Goal: Task Accomplishment & Management: Manage account settings

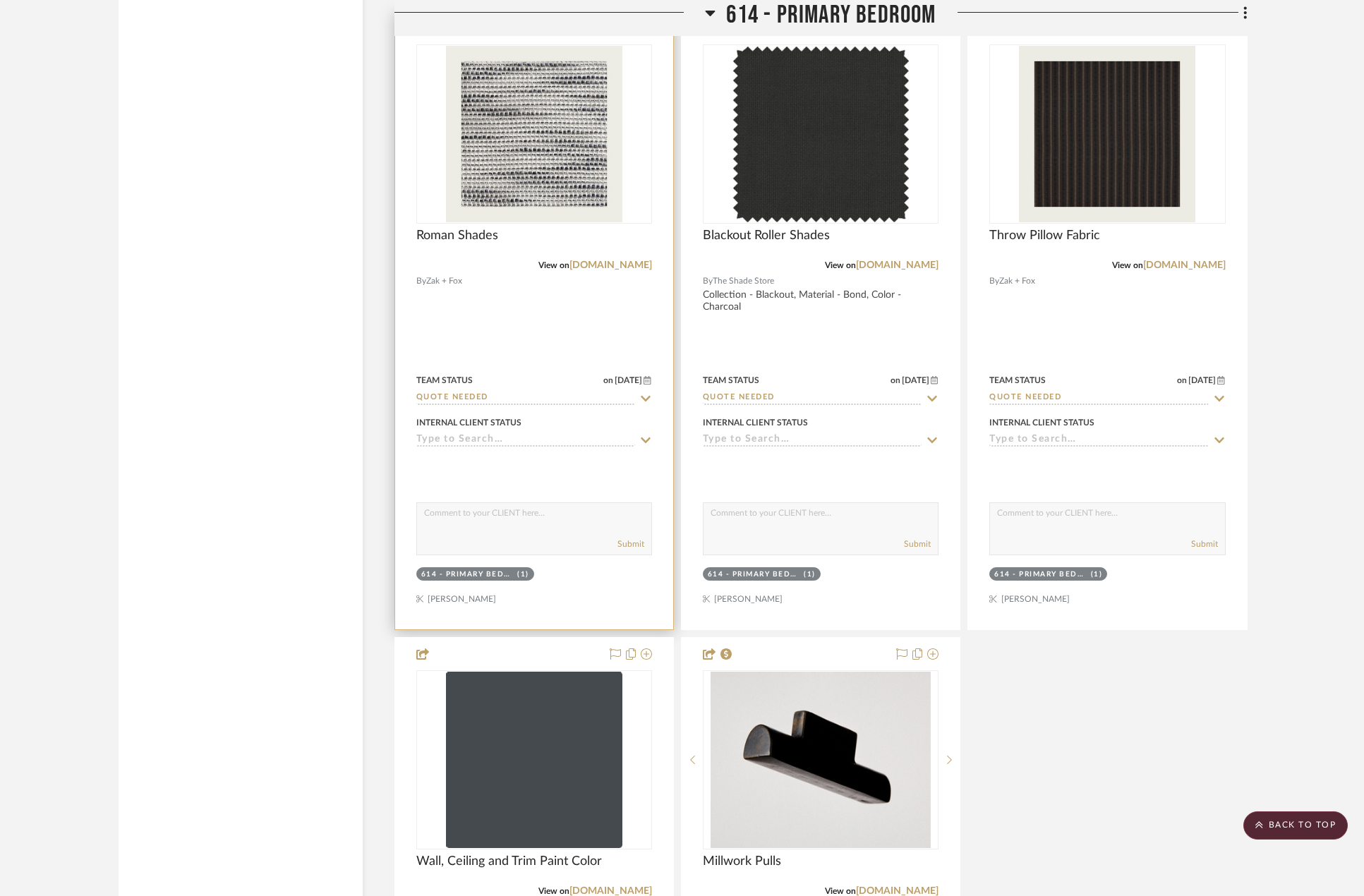
scroll to position [10935, 0]
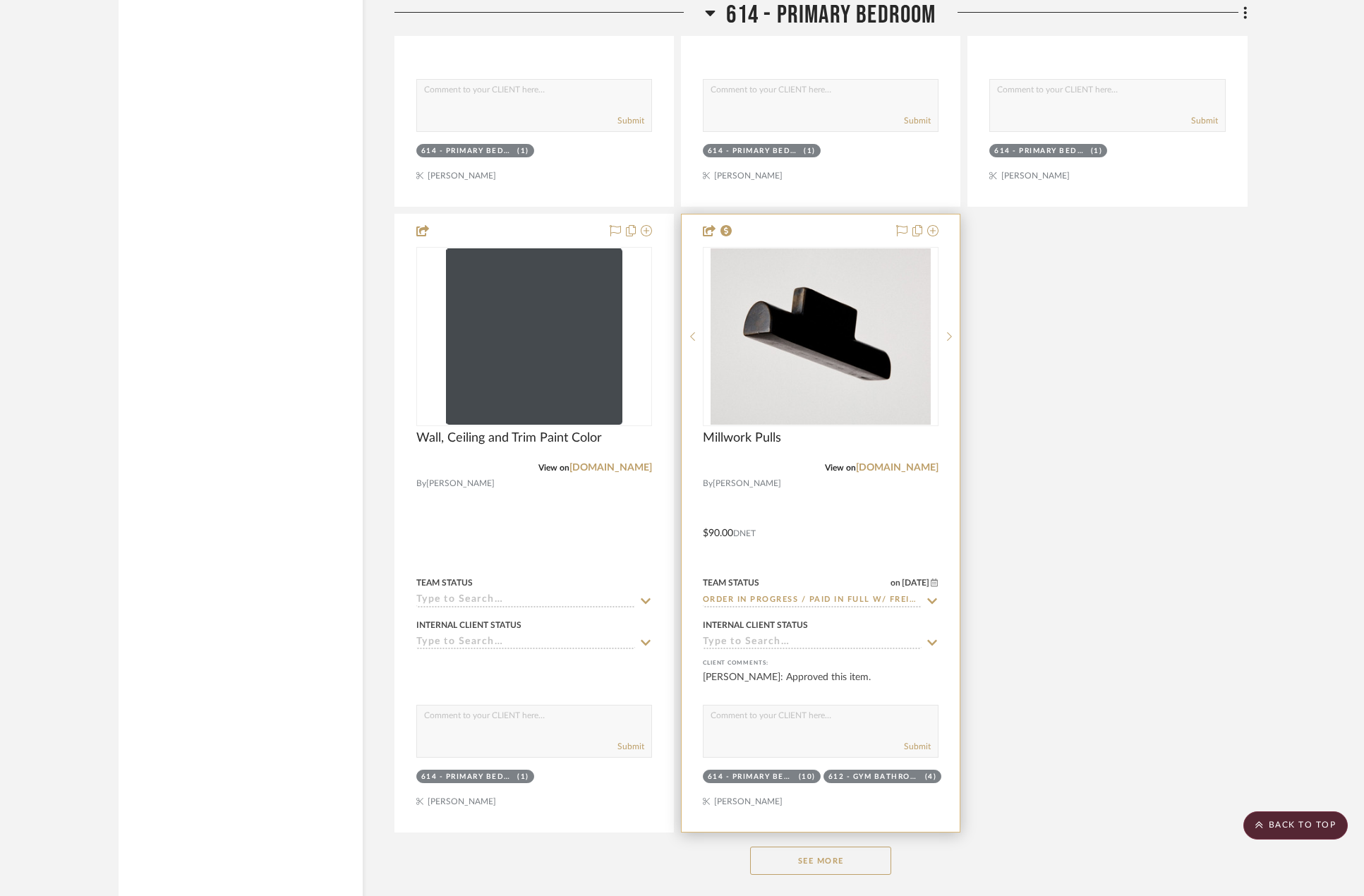
drag, startPoint x: 854, startPoint y: 853, endPoint x: 832, endPoint y: 818, distance: 41.3
click at [854, 853] on button "See More" at bounding box center [820, 861] width 141 height 28
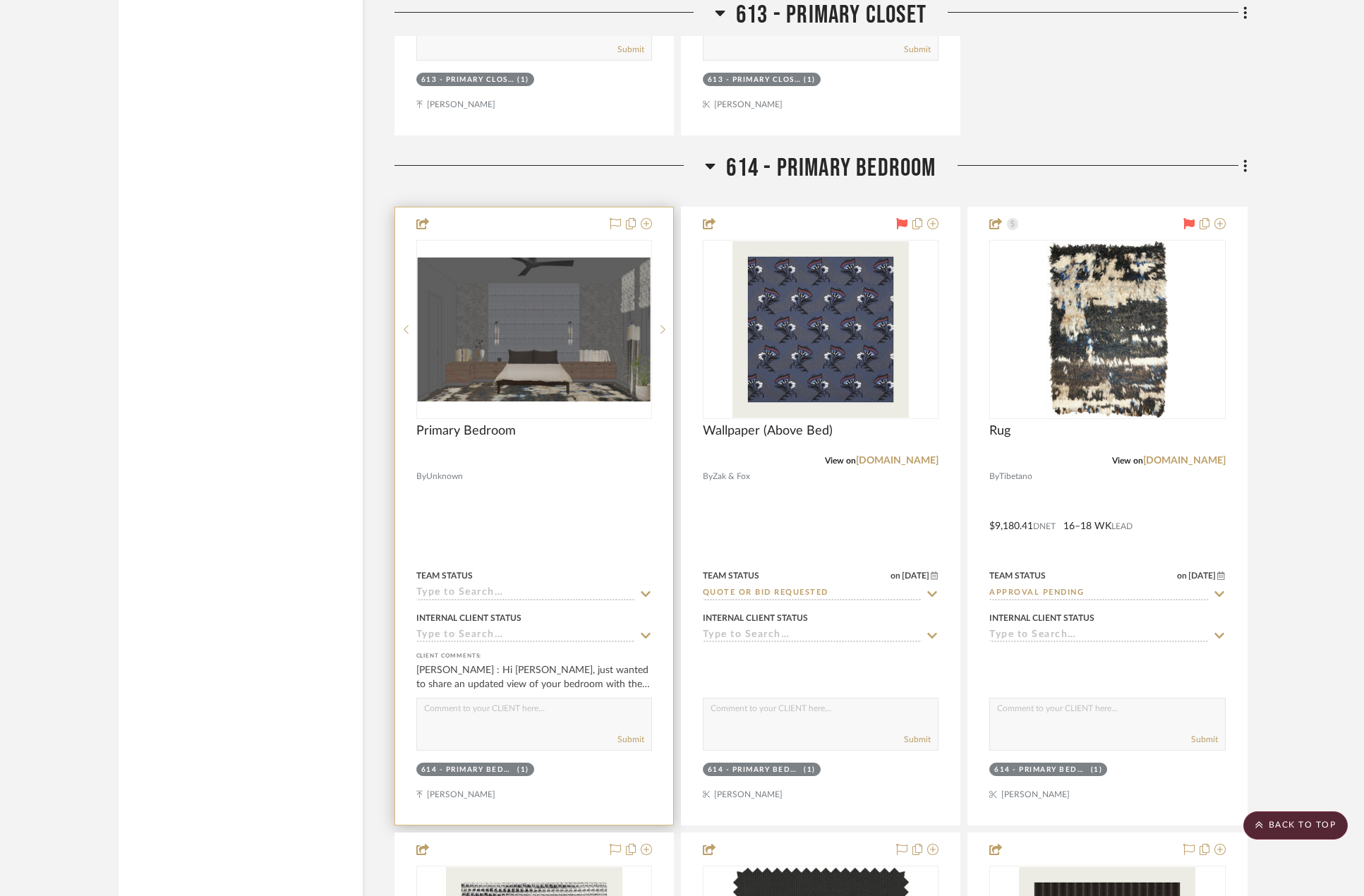
scroll to position [9665, 0]
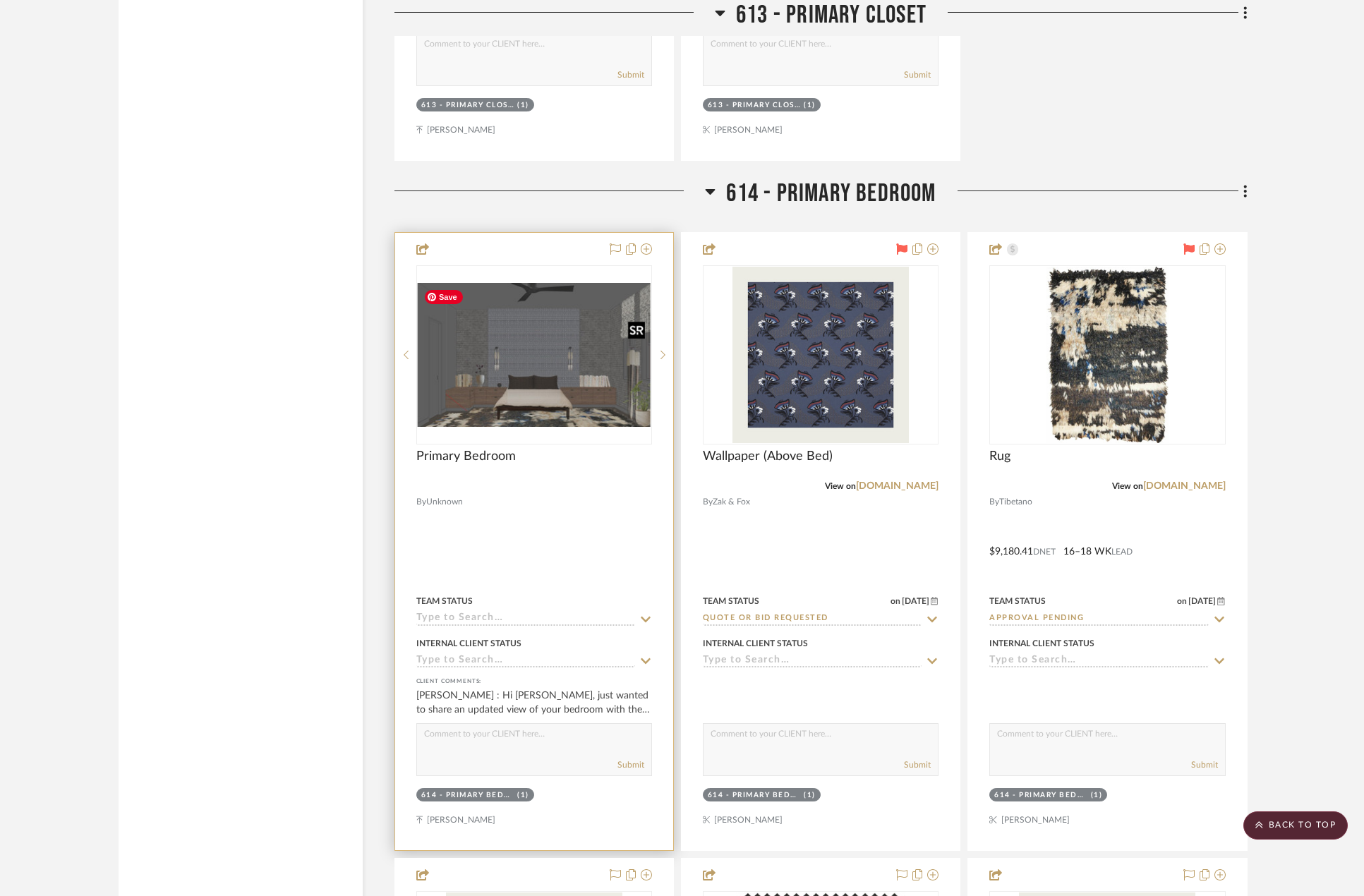
click at [572, 357] on img "0" at bounding box center [534, 355] width 233 height 144
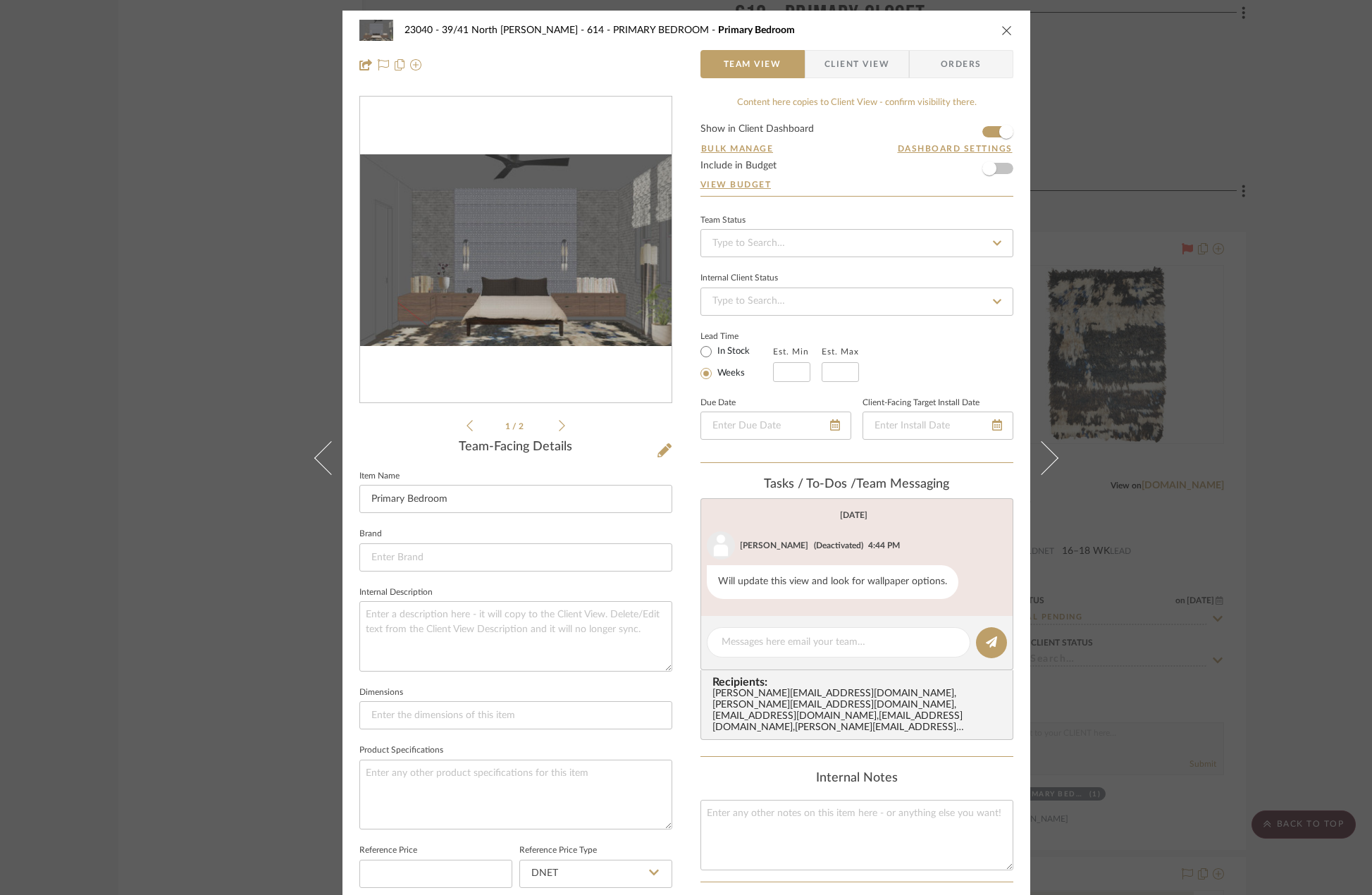
click at [559, 427] on icon at bounding box center [562, 425] width 6 height 13
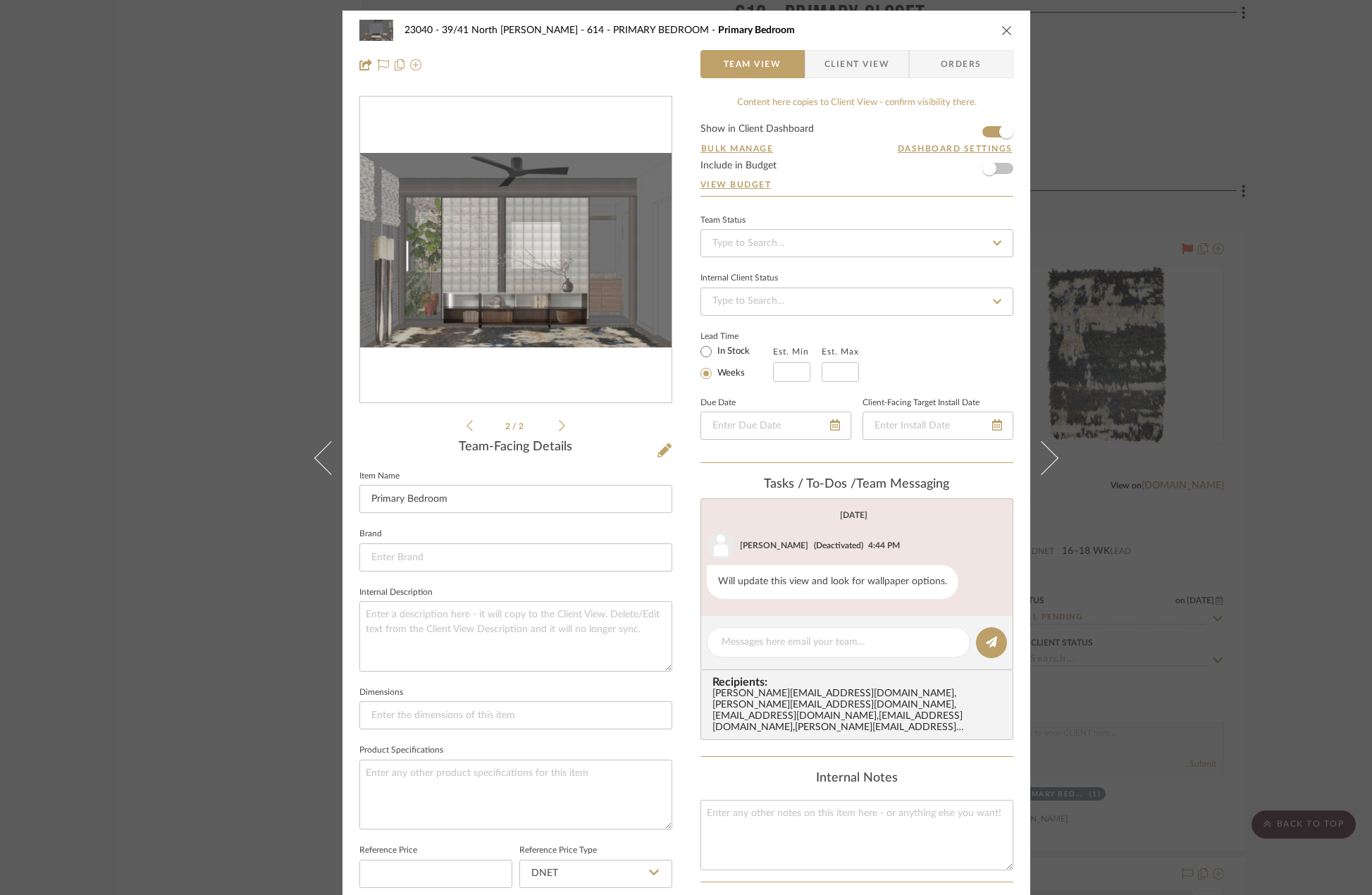
click at [559, 427] on icon at bounding box center [562, 425] width 6 height 13
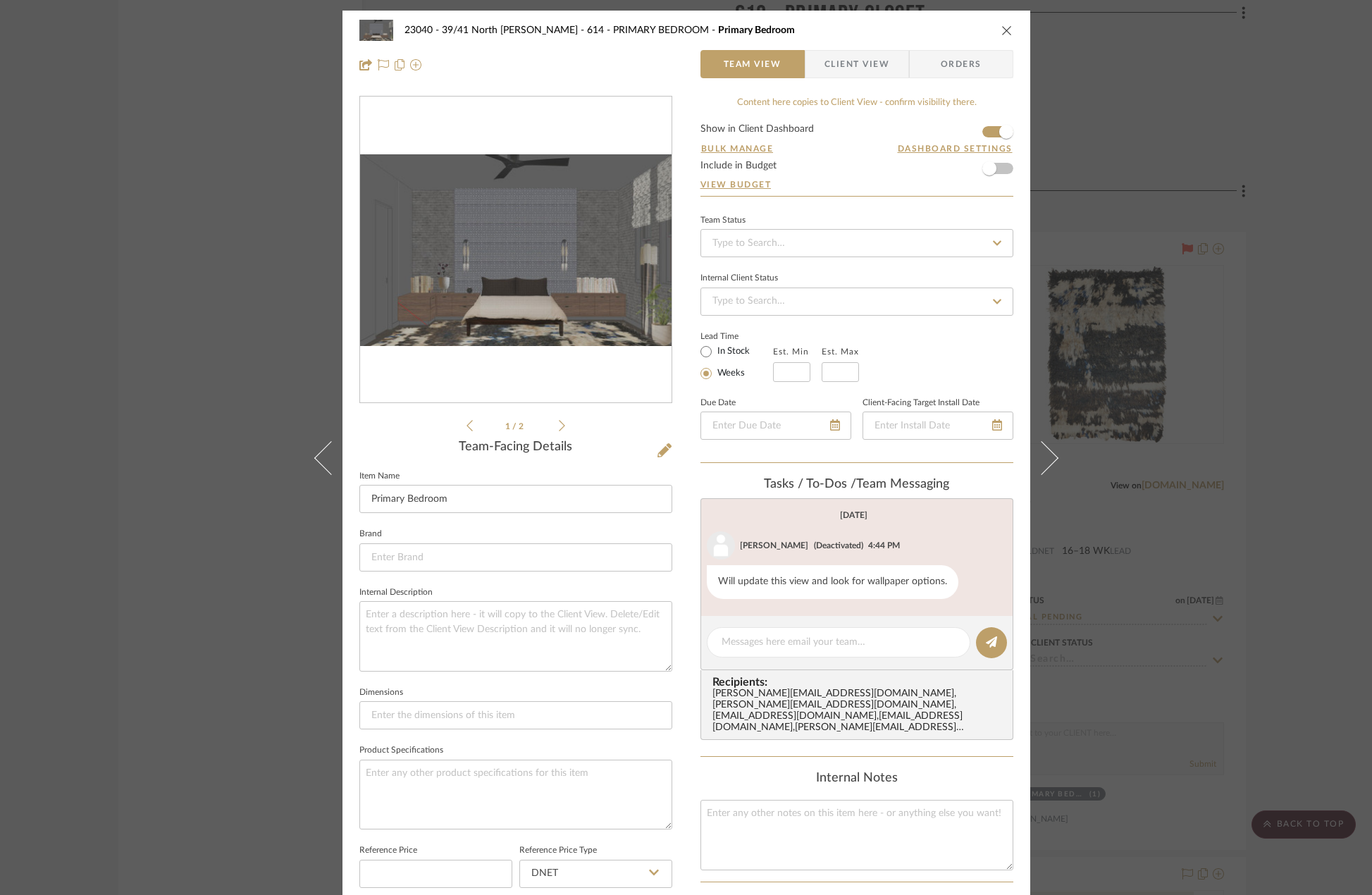
click at [559, 427] on icon at bounding box center [562, 425] width 6 height 13
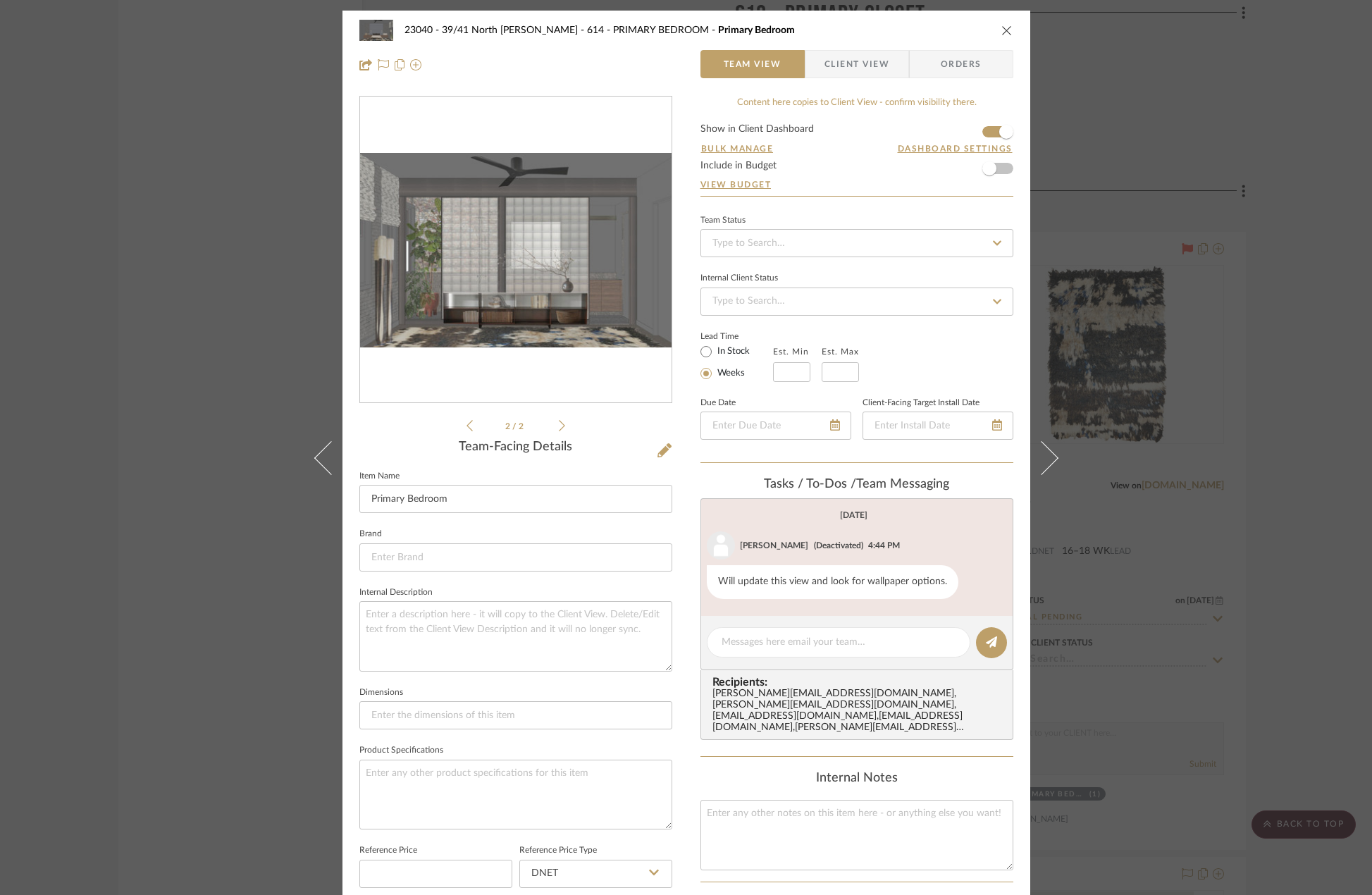
click at [559, 427] on icon at bounding box center [562, 425] width 6 height 13
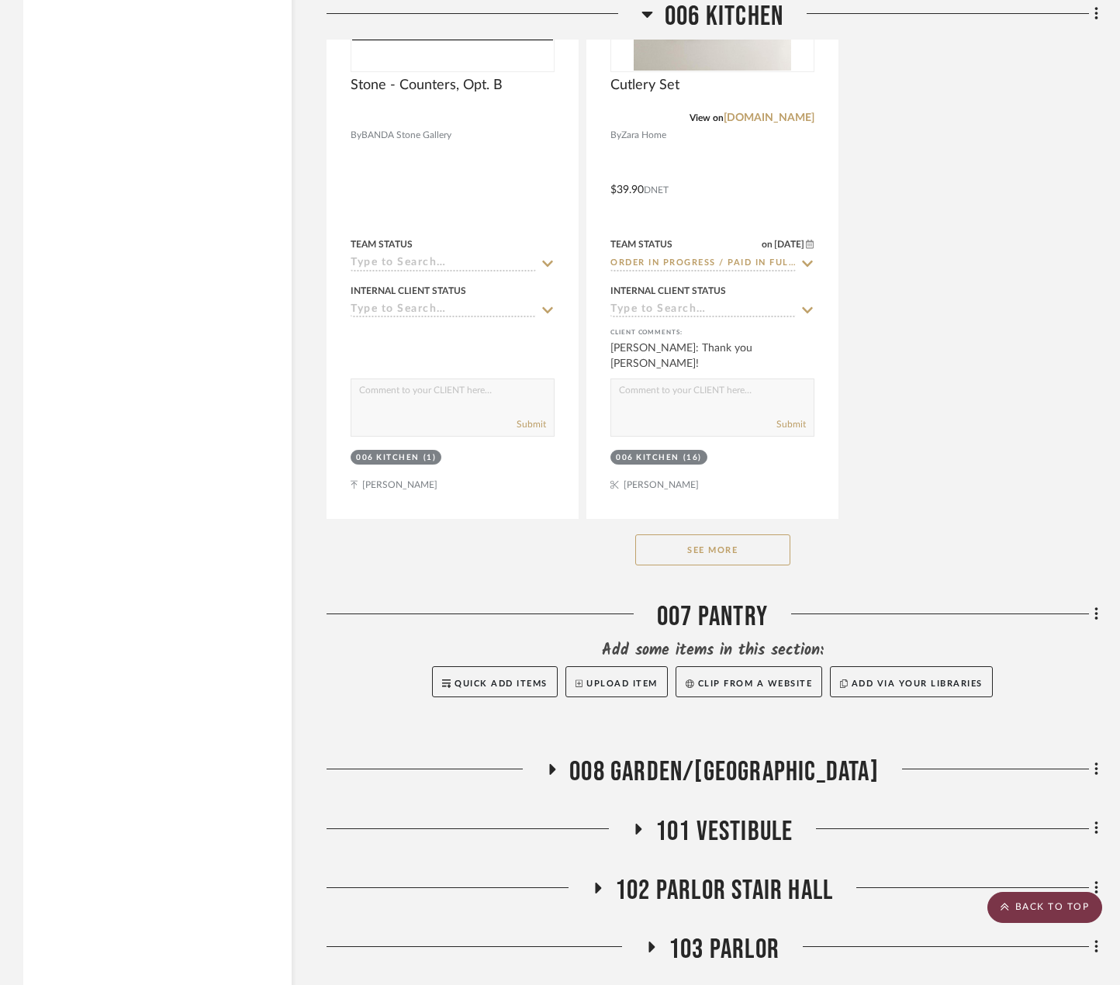
click at [1006, 907] on icon at bounding box center [1004, 906] width 9 height 9
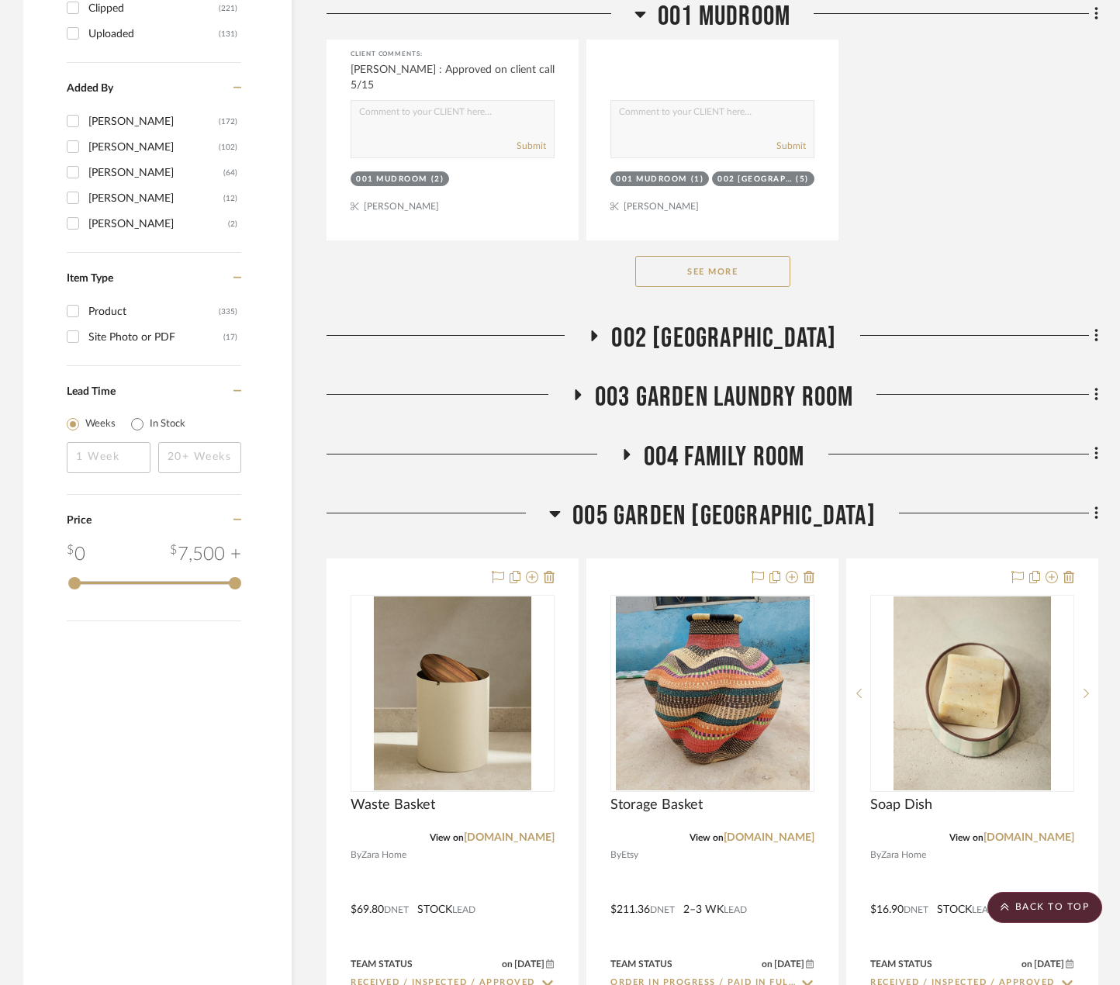
scroll to position [2721, 0]
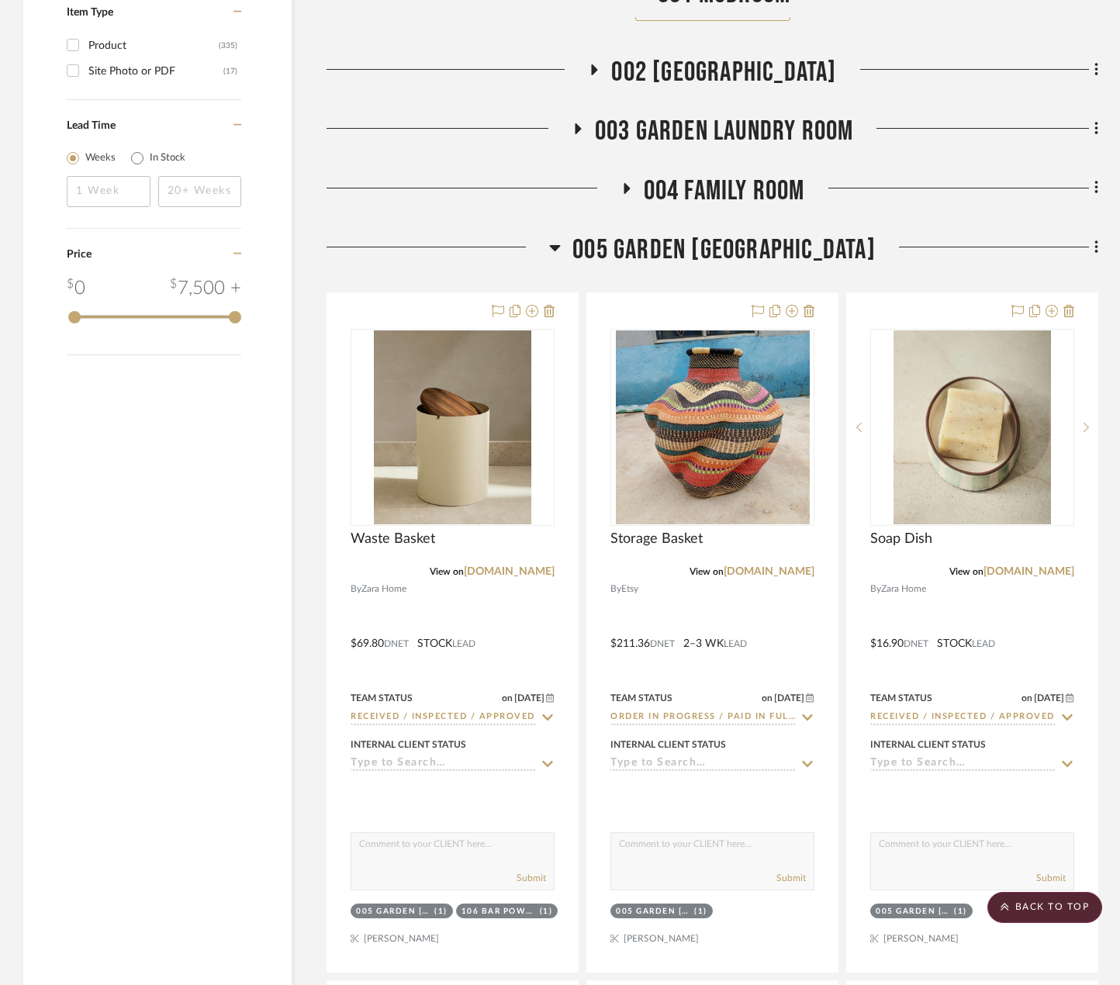
click at [727, 186] on span "004 FAMILY ROOM" at bounding box center [724, 190] width 161 height 33
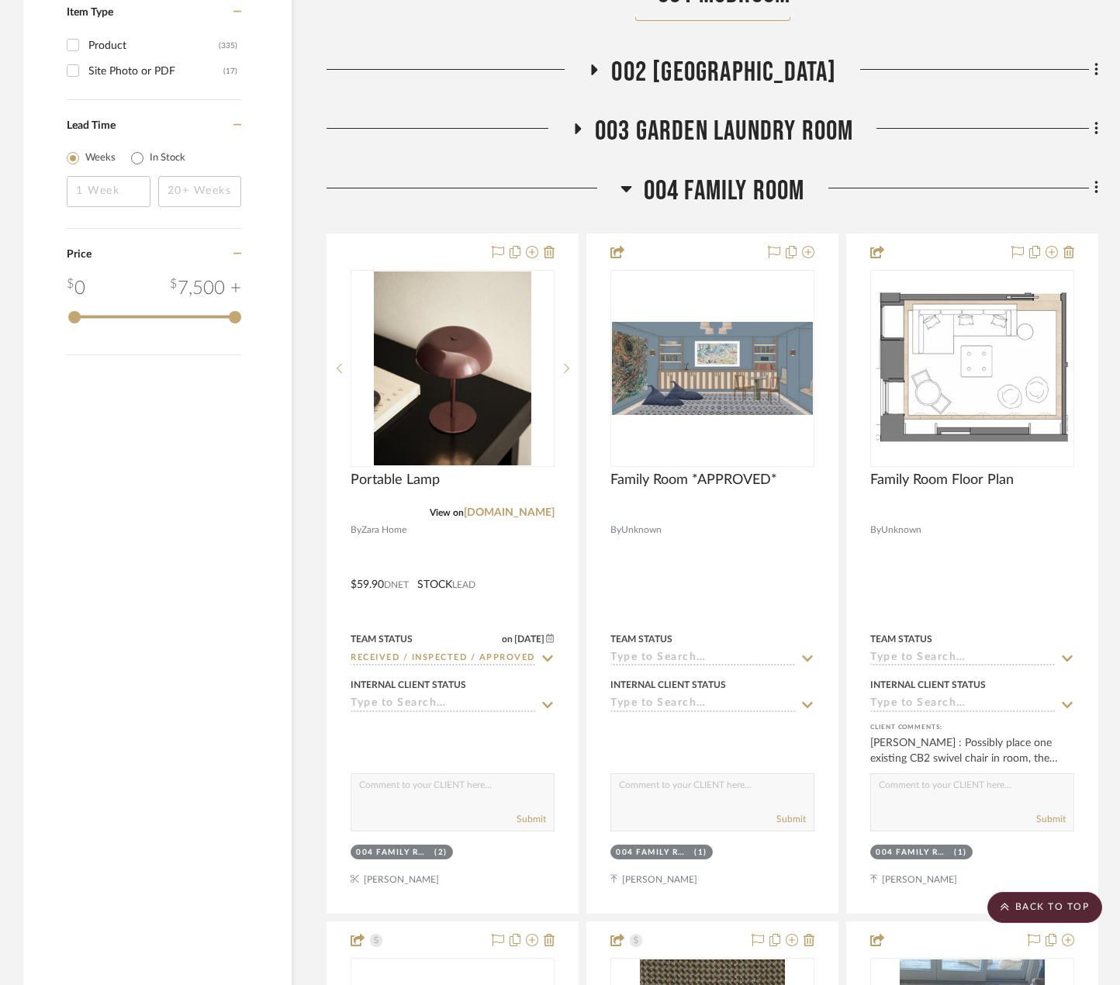
click at [727, 186] on span "004 FAMILY ROOM" at bounding box center [724, 190] width 161 height 33
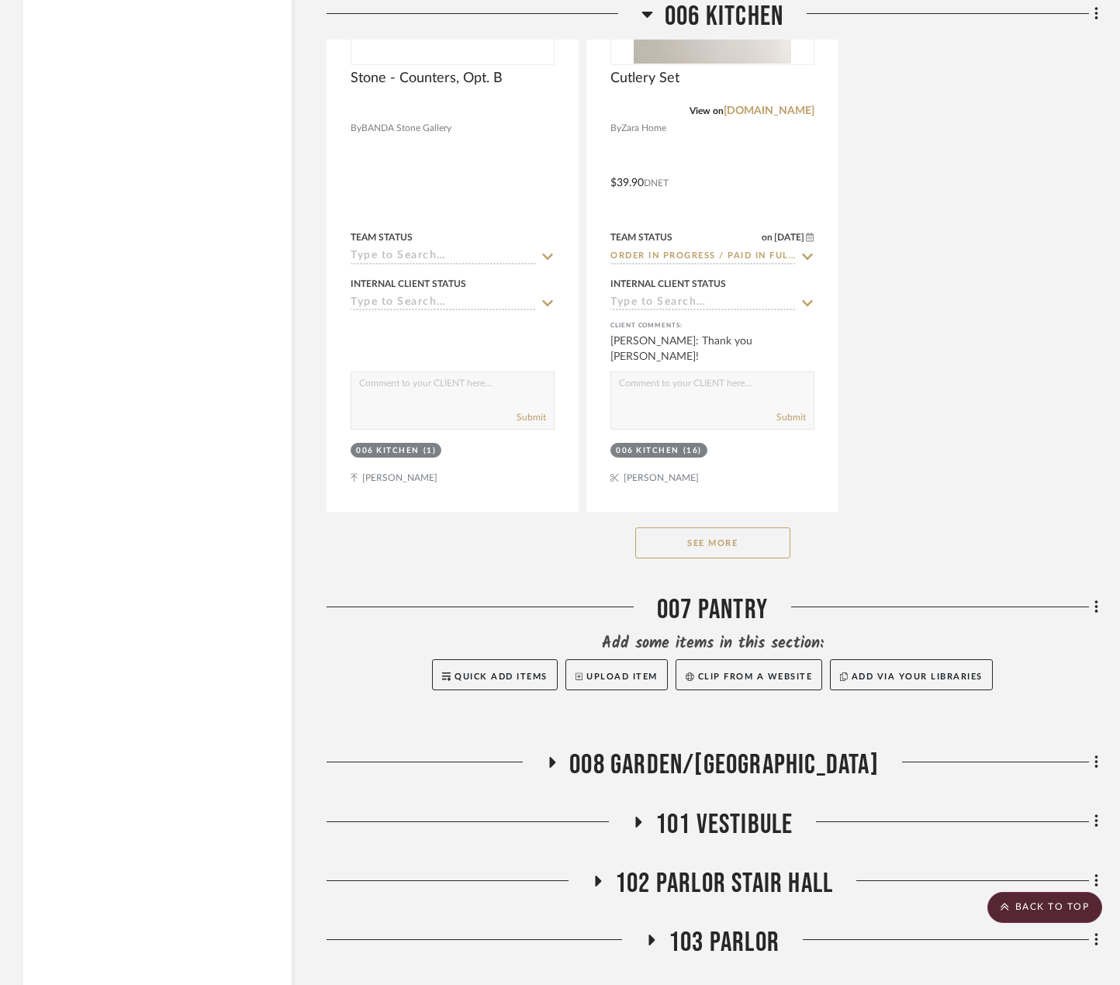
scroll to position [7219, 0]
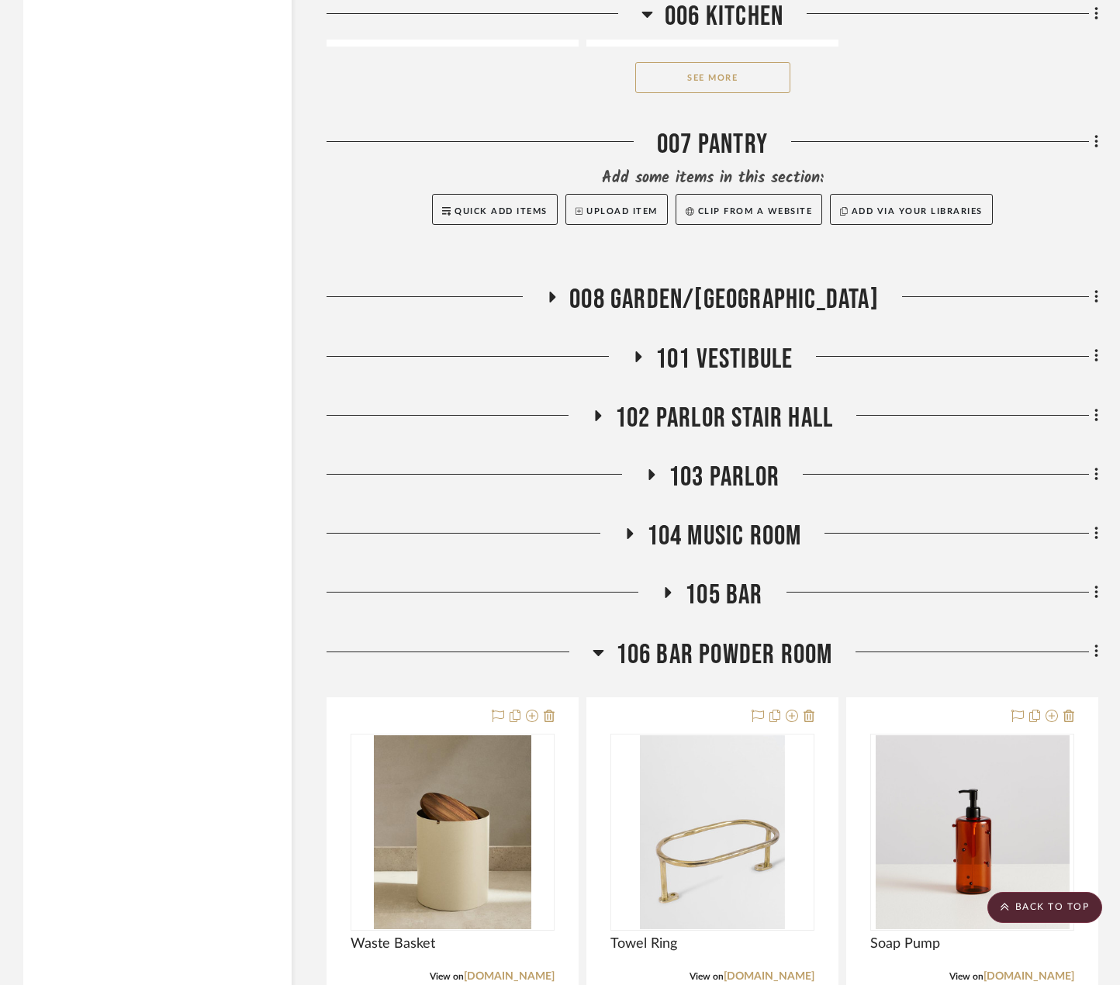
click at [728, 485] on span "103 PARLOR" at bounding box center [724, 477] width 111 height 33
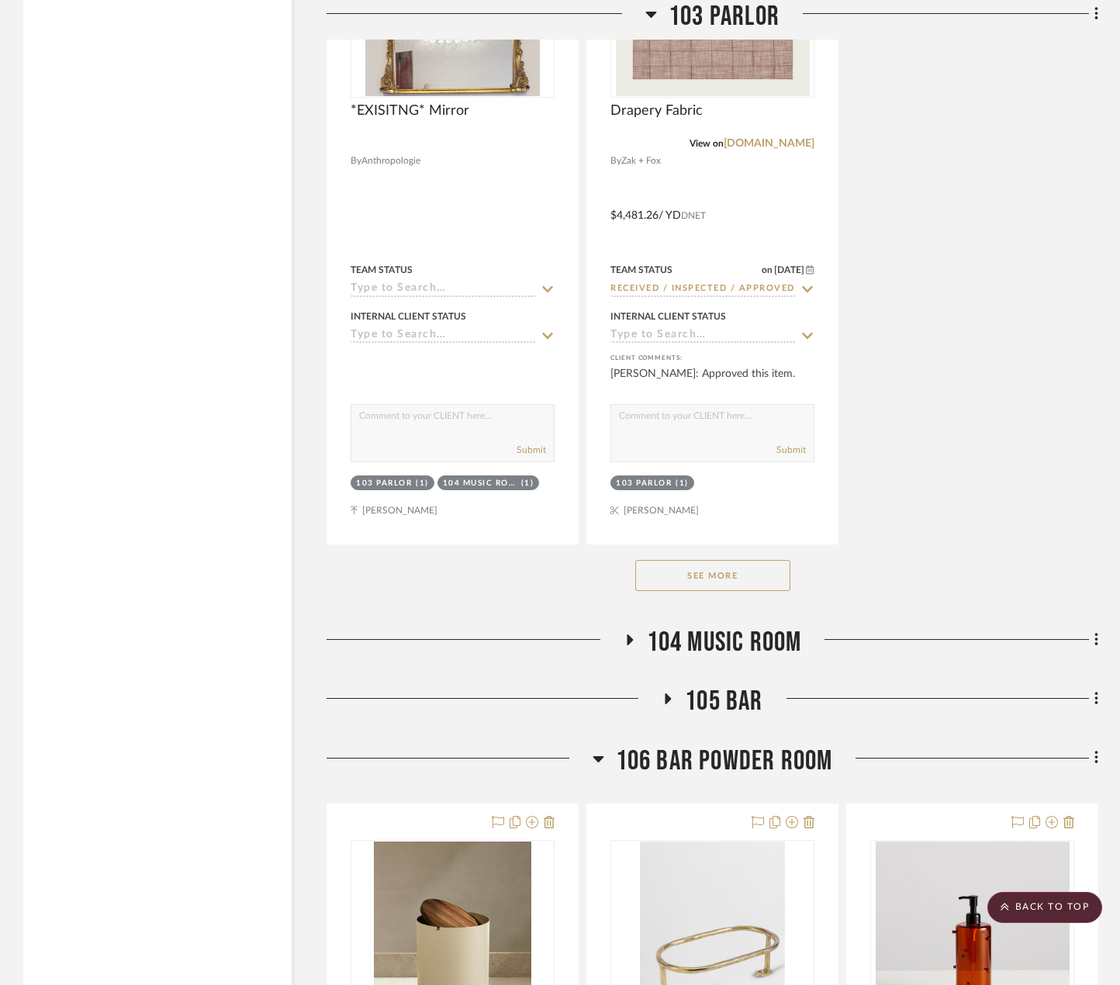
scroll to position [9313, 0]
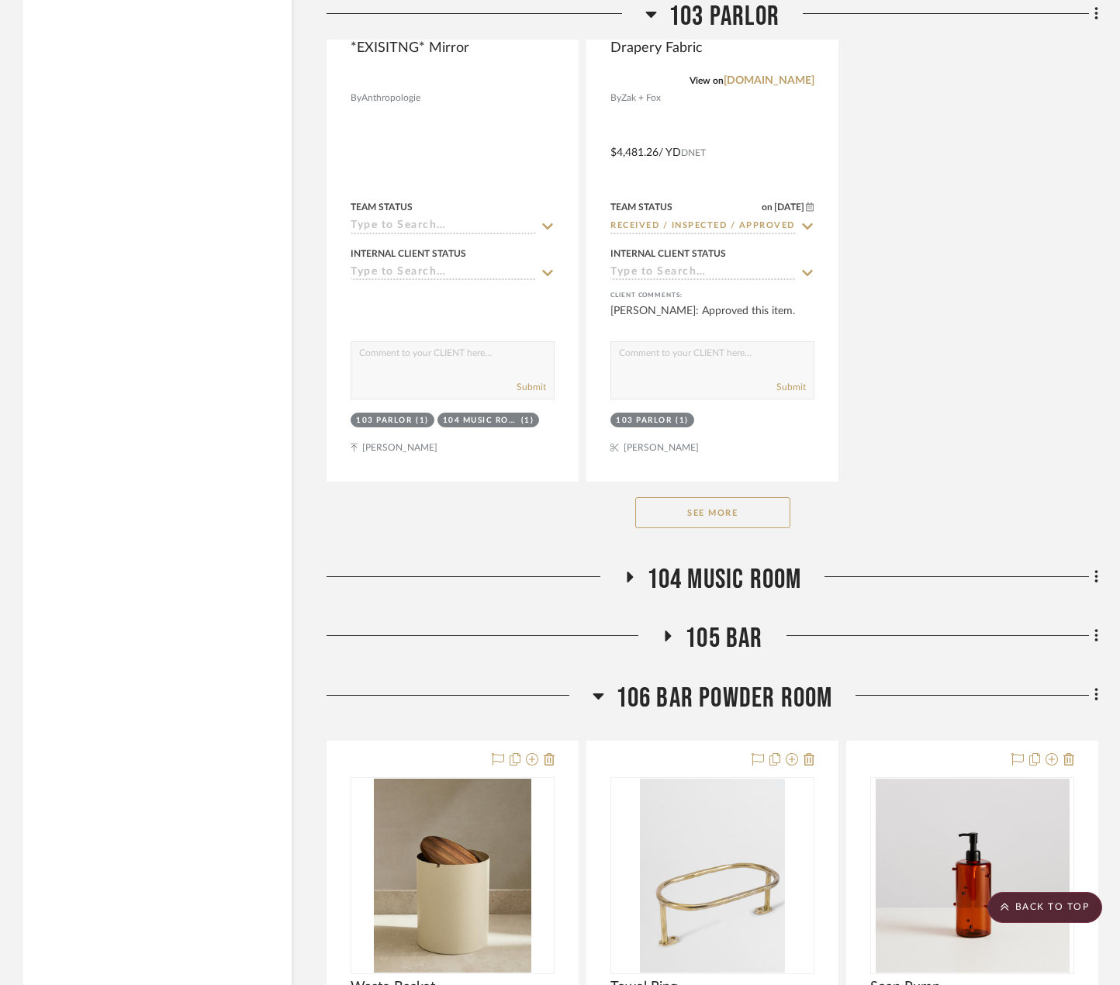
click at [736, 528] on button "See More" at bounding box center [712, 512] width 155 height 31
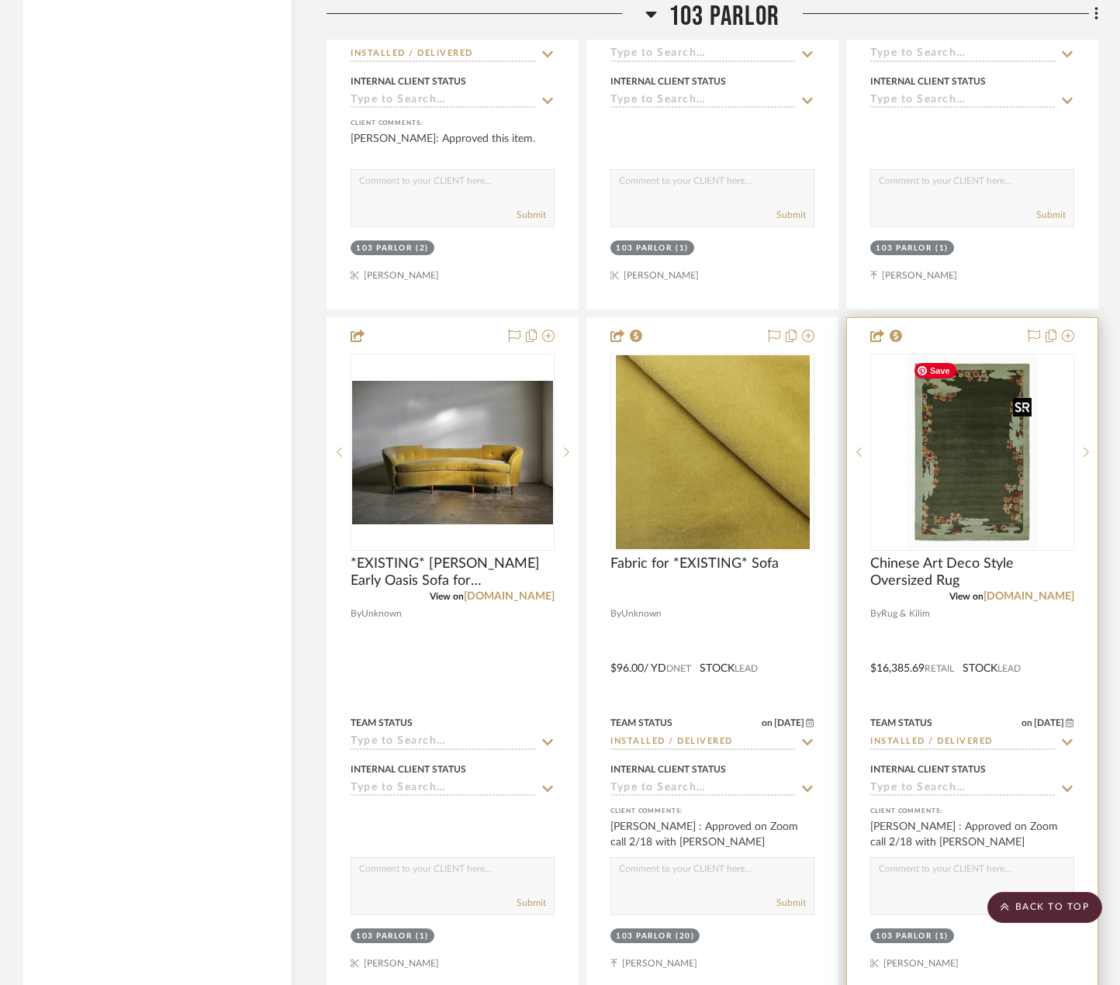
scroll to position [10322, 0]
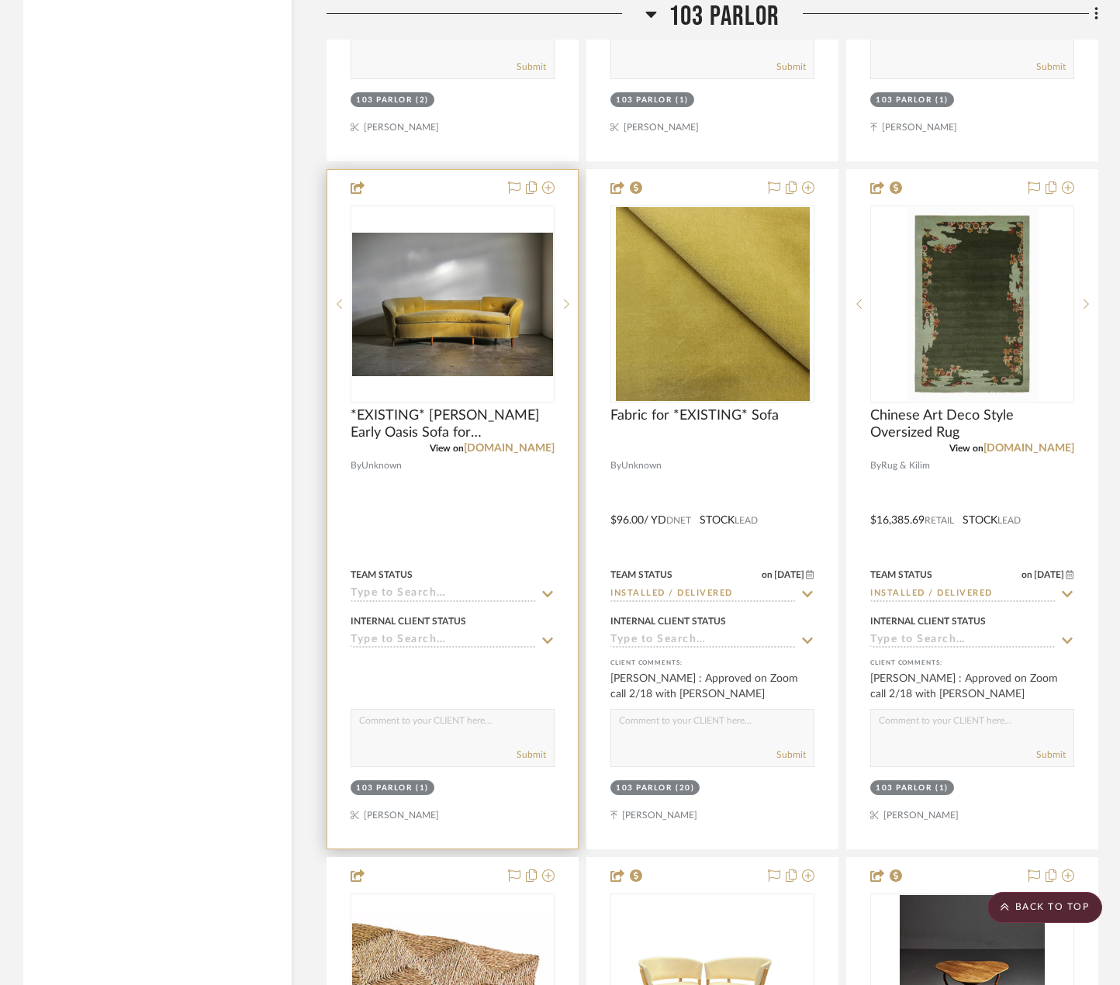
drag, startPoint x: 441, startPoint y: 417, endPoint x: 423, endPoint y: 499, distance: 84.0
click at [423, 499] on div at bounding box center [452, 509] width 250 height 679
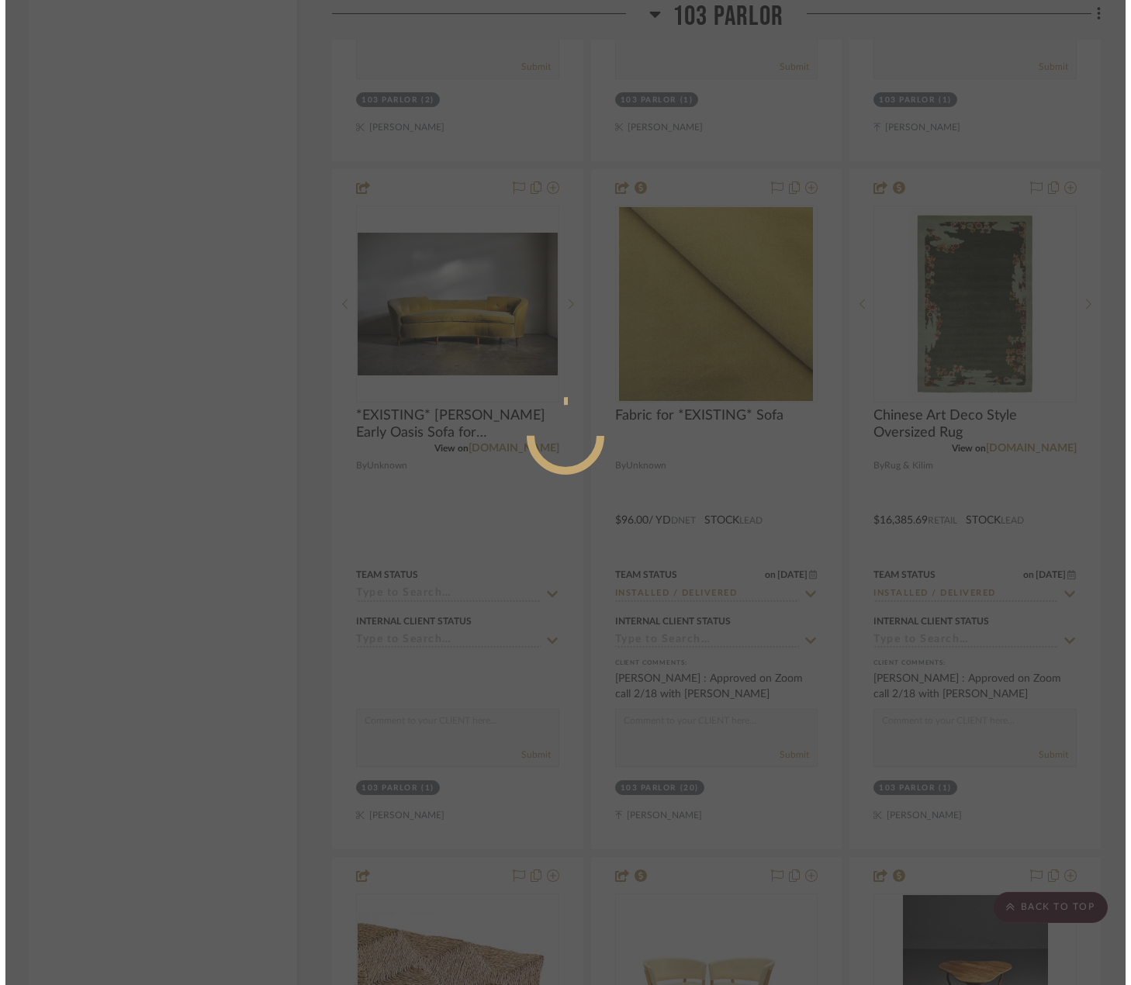
scroll to position [0, 0]
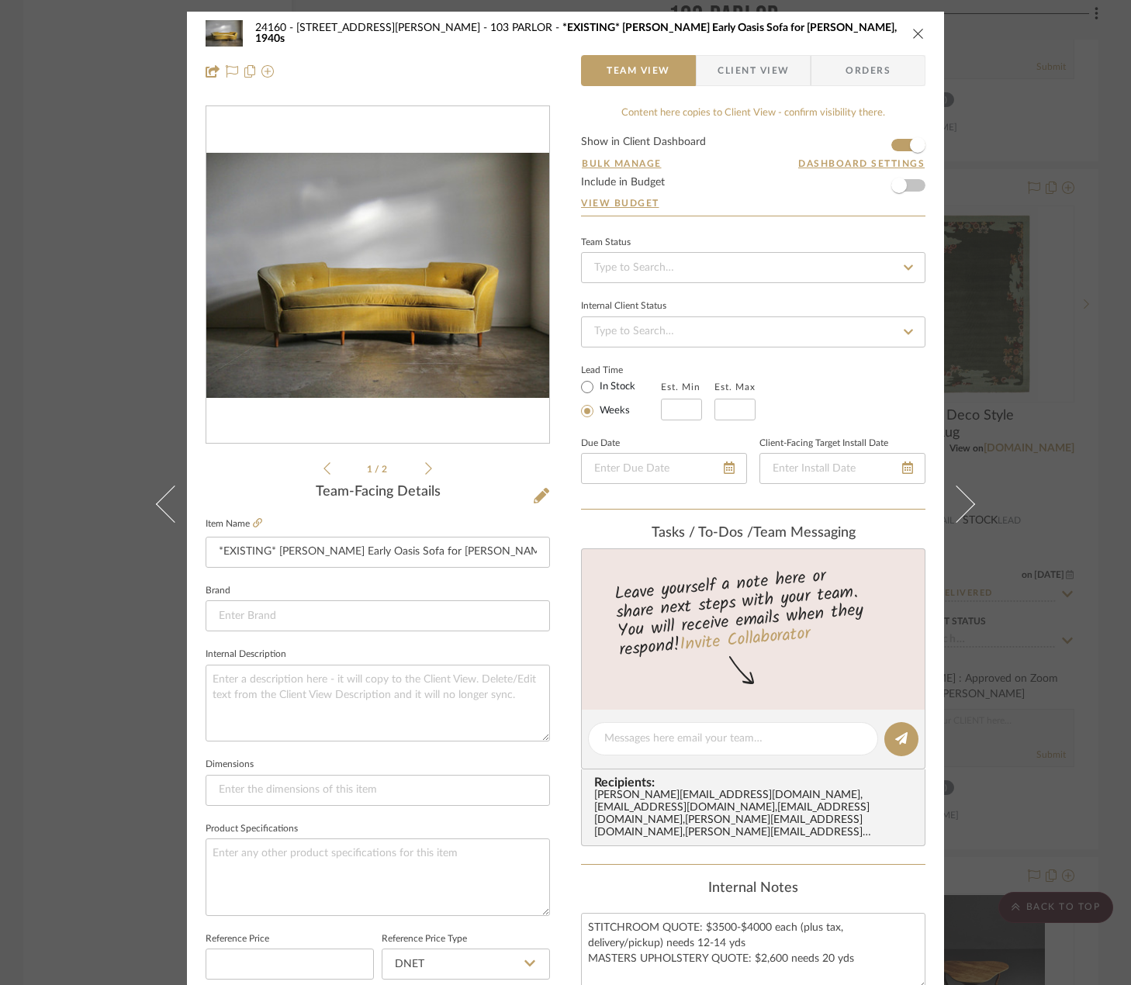
click at [1019, 447] on div "24160 - 214 E 18th Street - Satow Elliot 103 PARLOR *EXISTING* Edward Wormley E…" at bounding box center [565, 492] width 1131 height 985
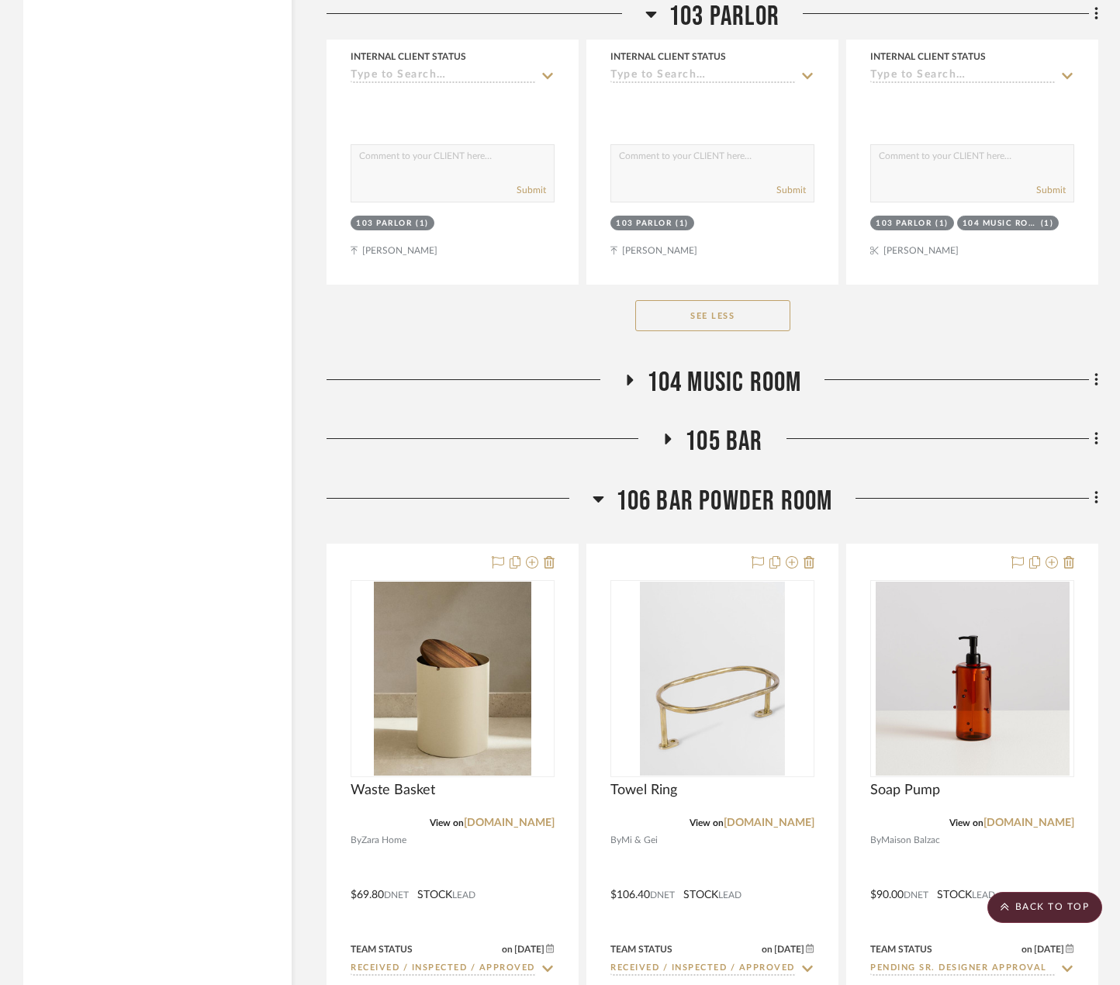
scroll to position [12958, 0]
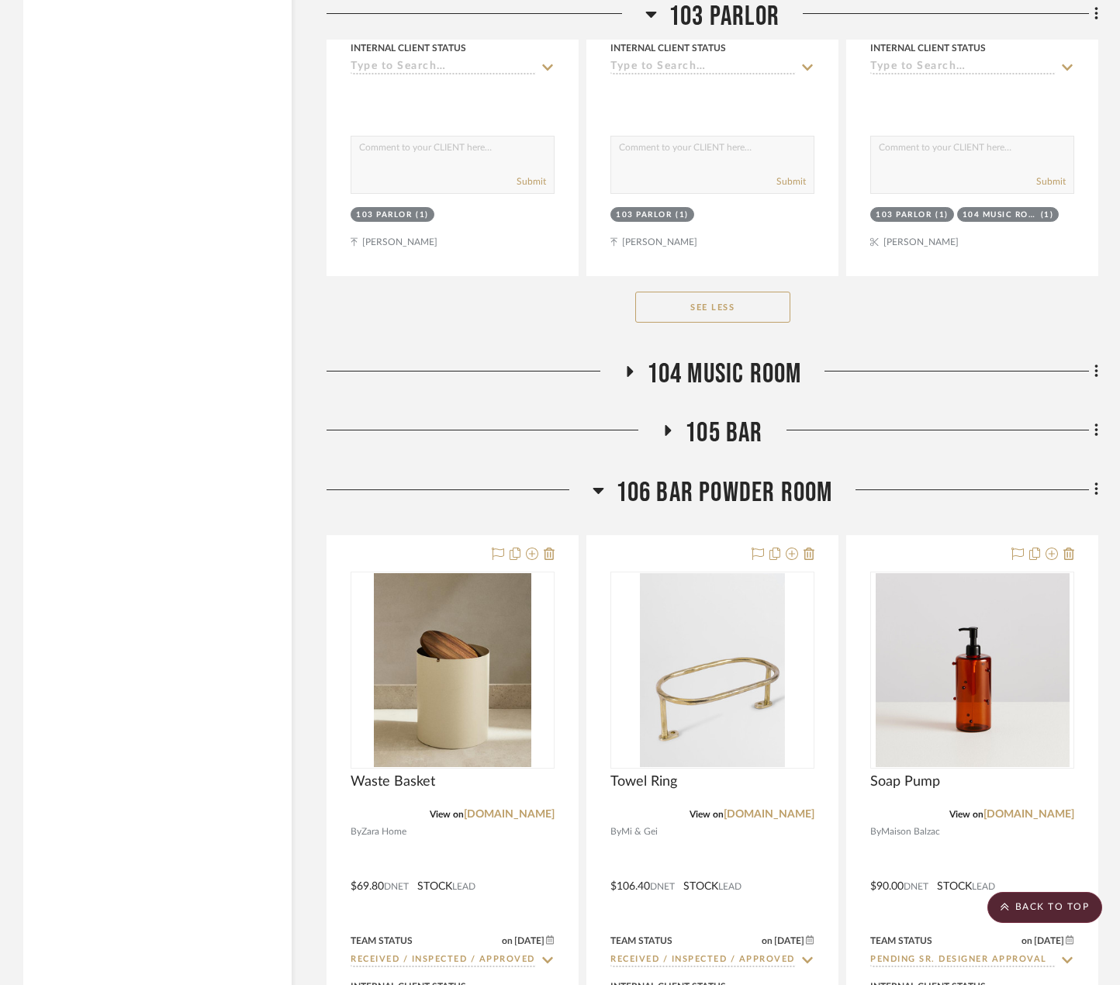
click at [750, 369] on span "104 MUSIC ROOM" at bounding box center [724, 374] width 155 height 33
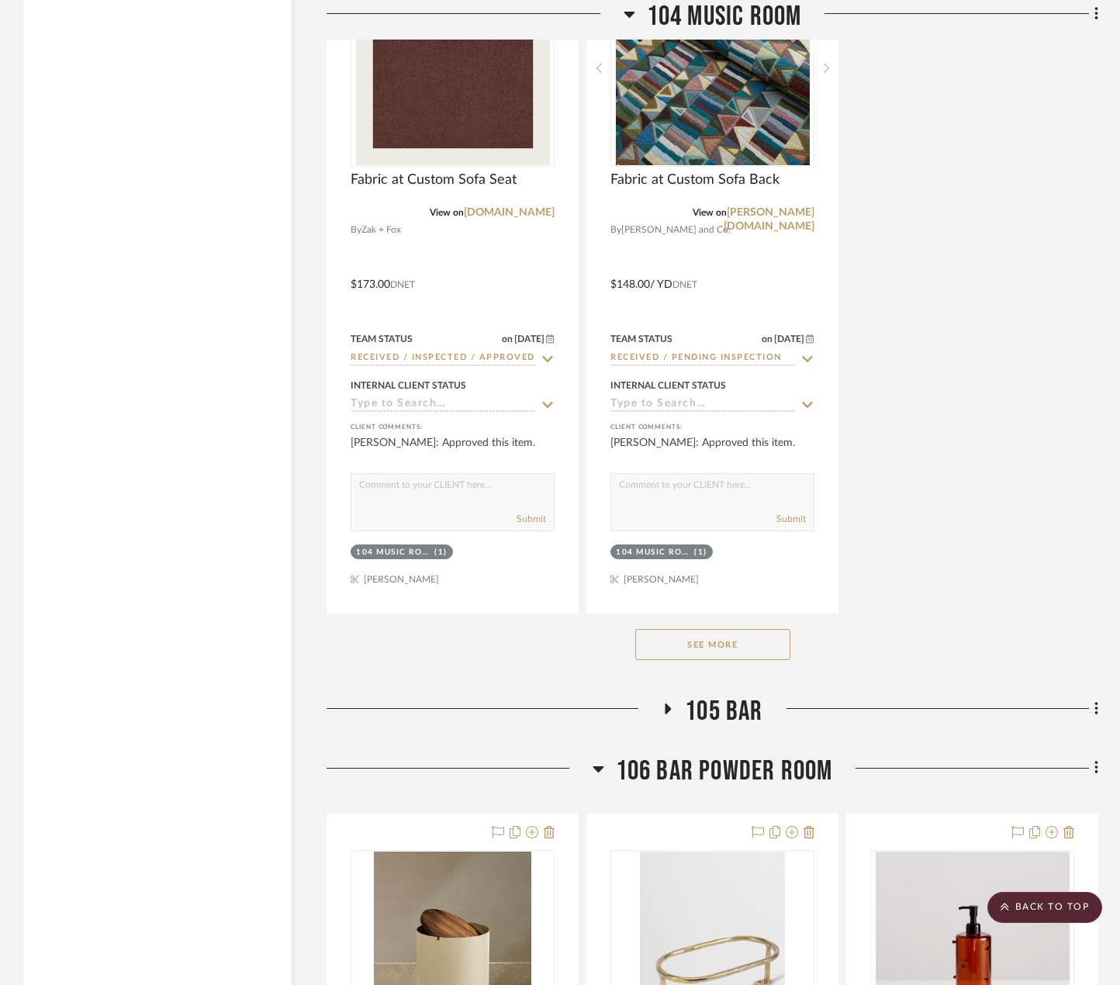
scroll to position [14820, 0]
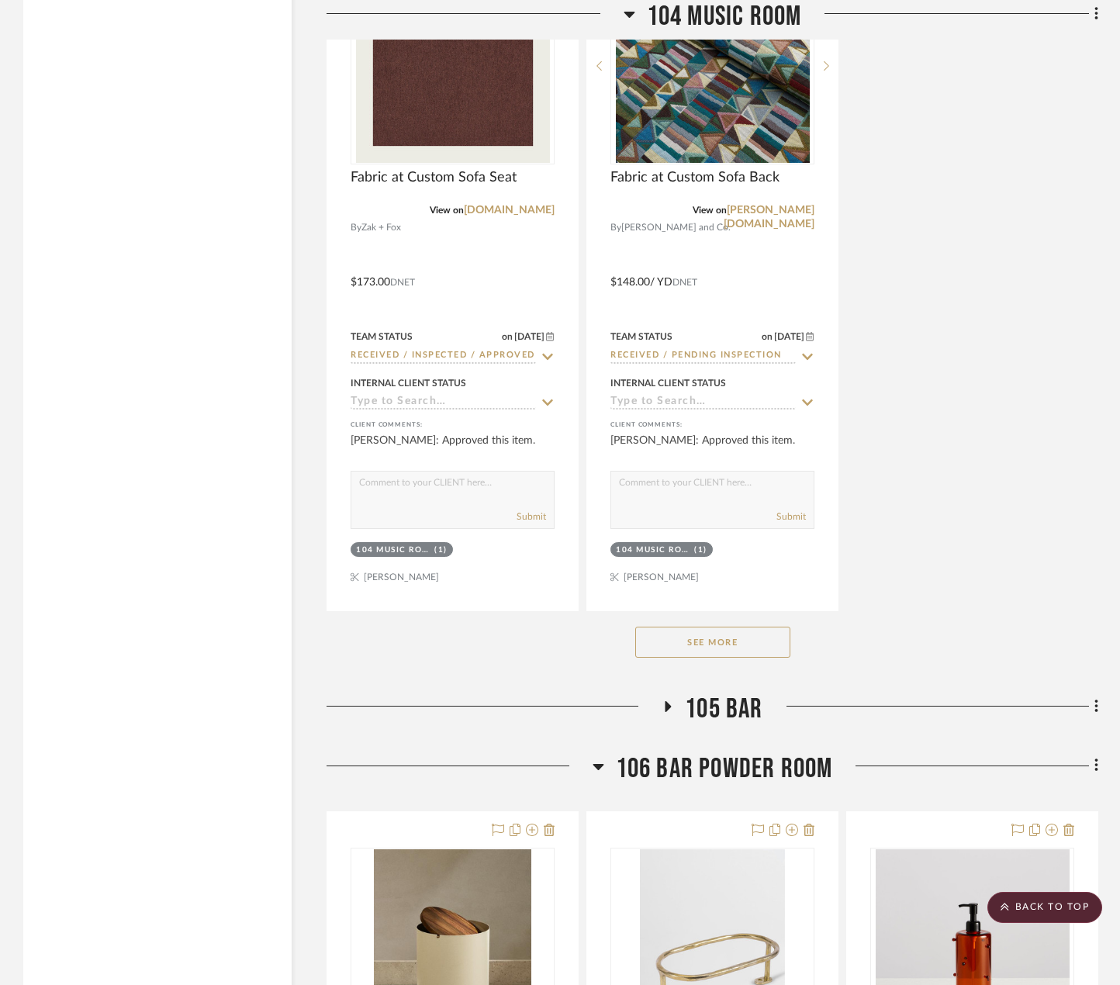
click at [679, 638] on button "See More" at bounding box center [712, 642] width 155 height 31
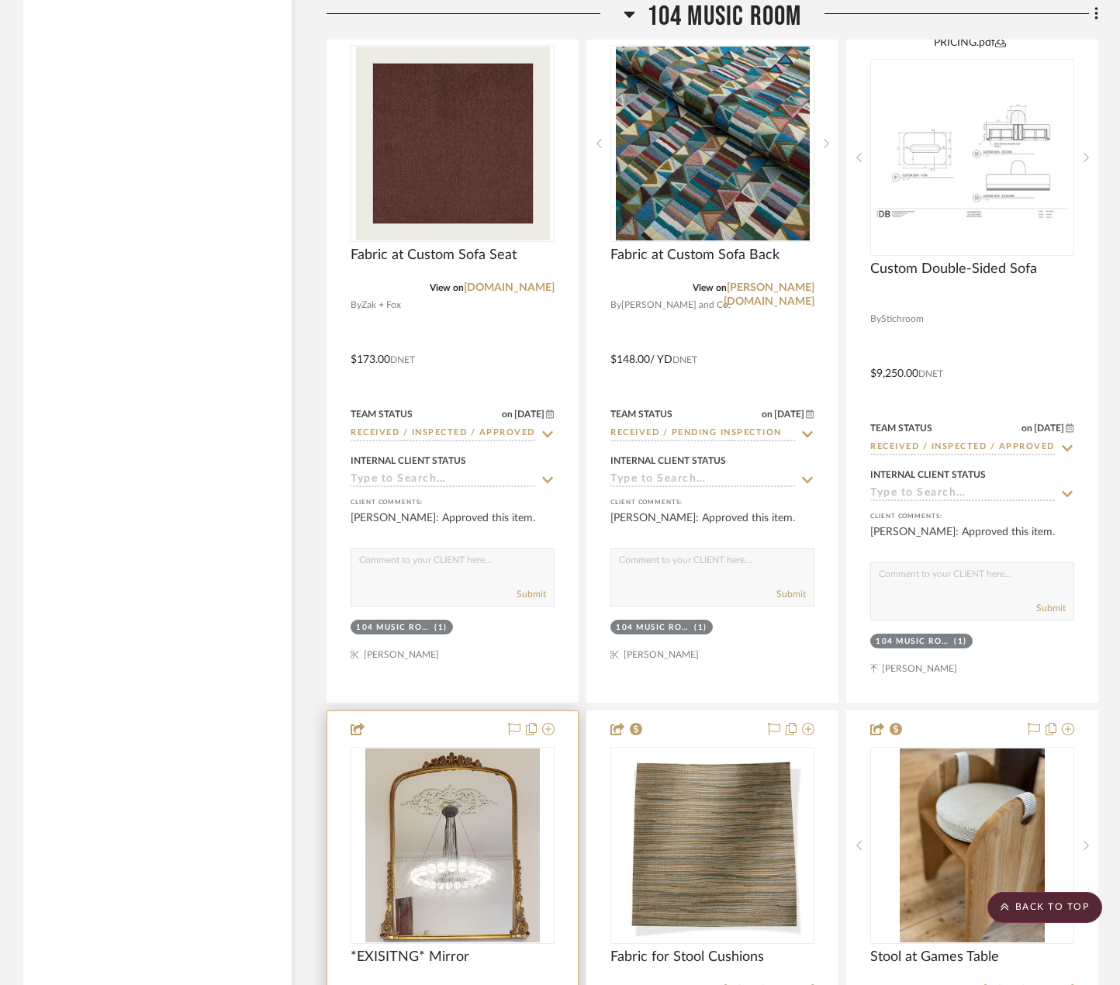
scroll to position [14277, 0]
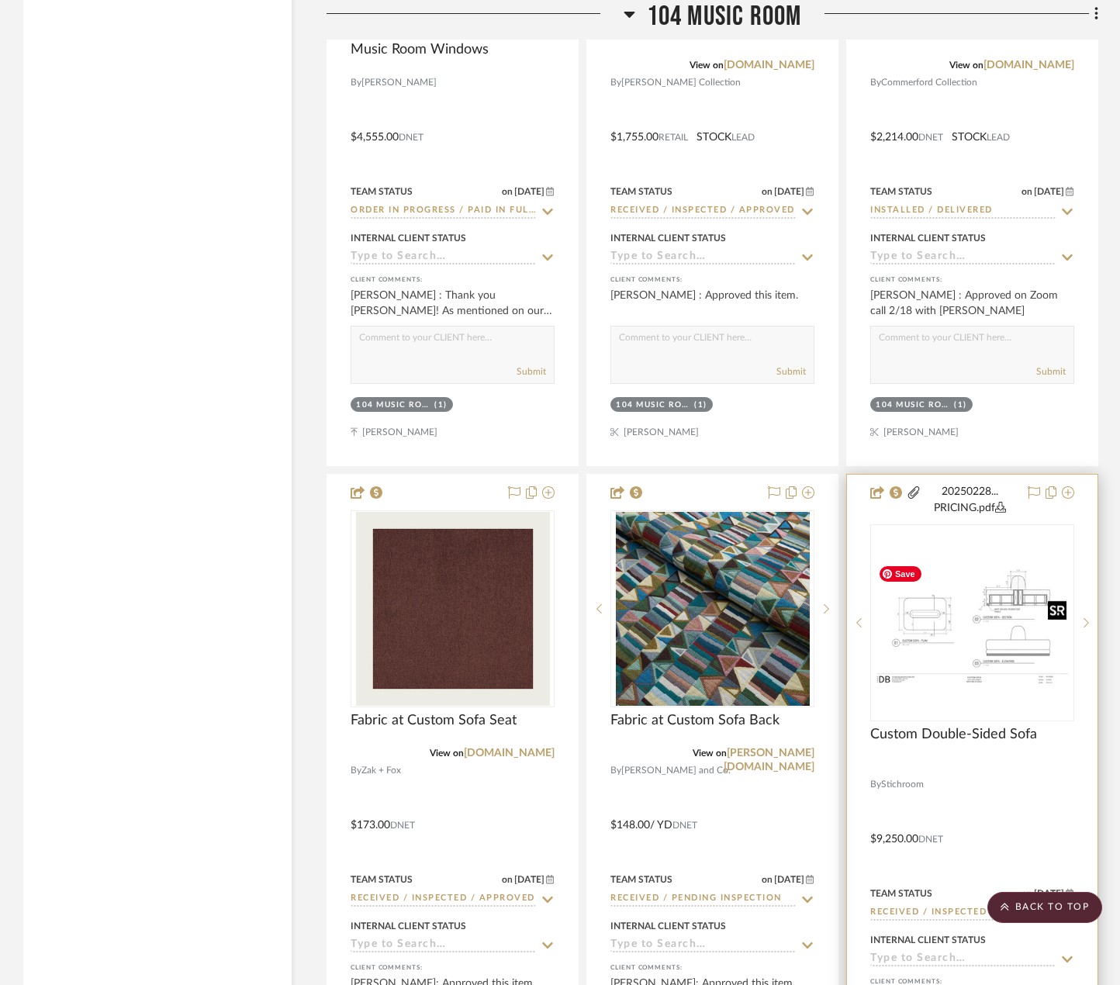
click at [950, 615] on img "0" at bounding box center [972, 623] width 201 height 130
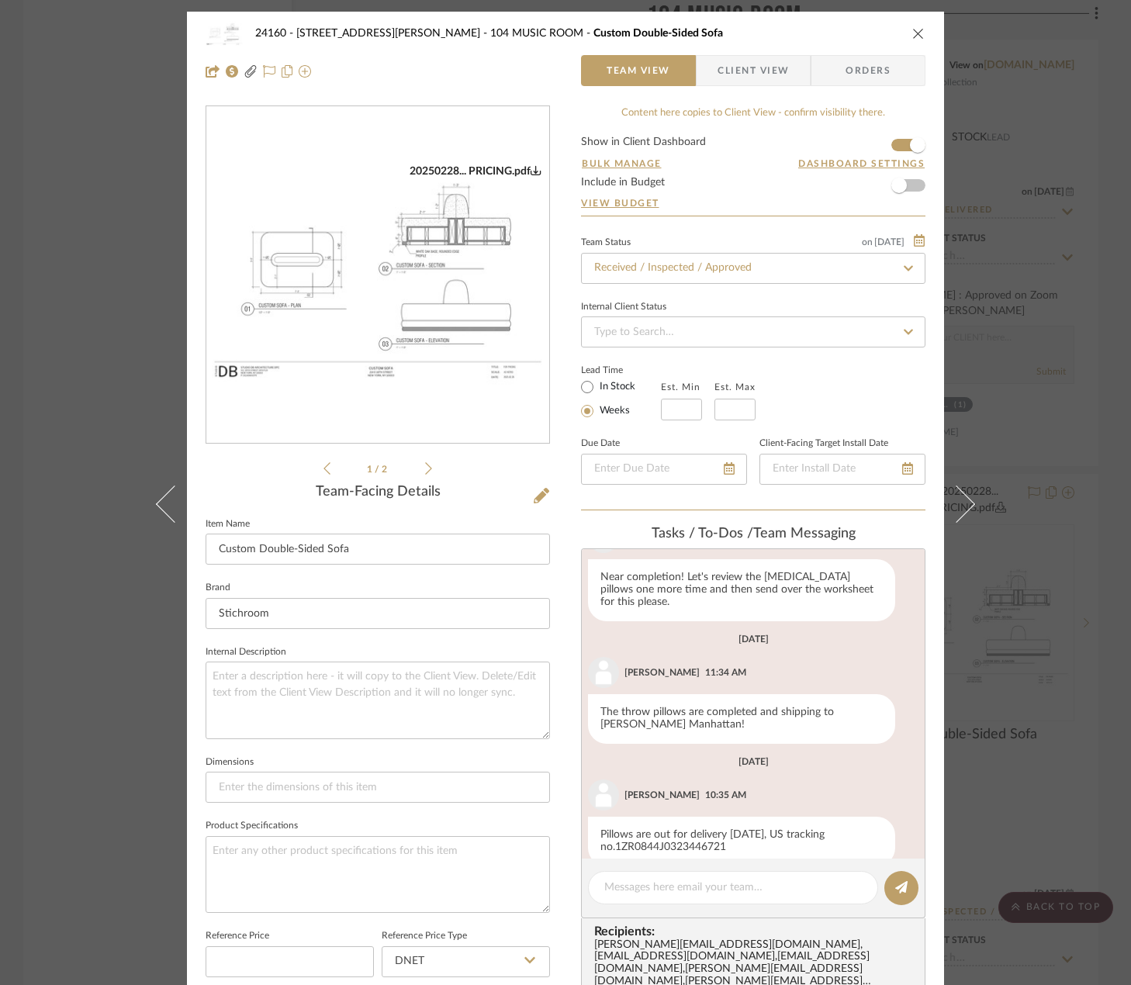
scroll to position [378, 0]
click at [425, 471] on icon at bounding box center [428, 468] width 7 height 12
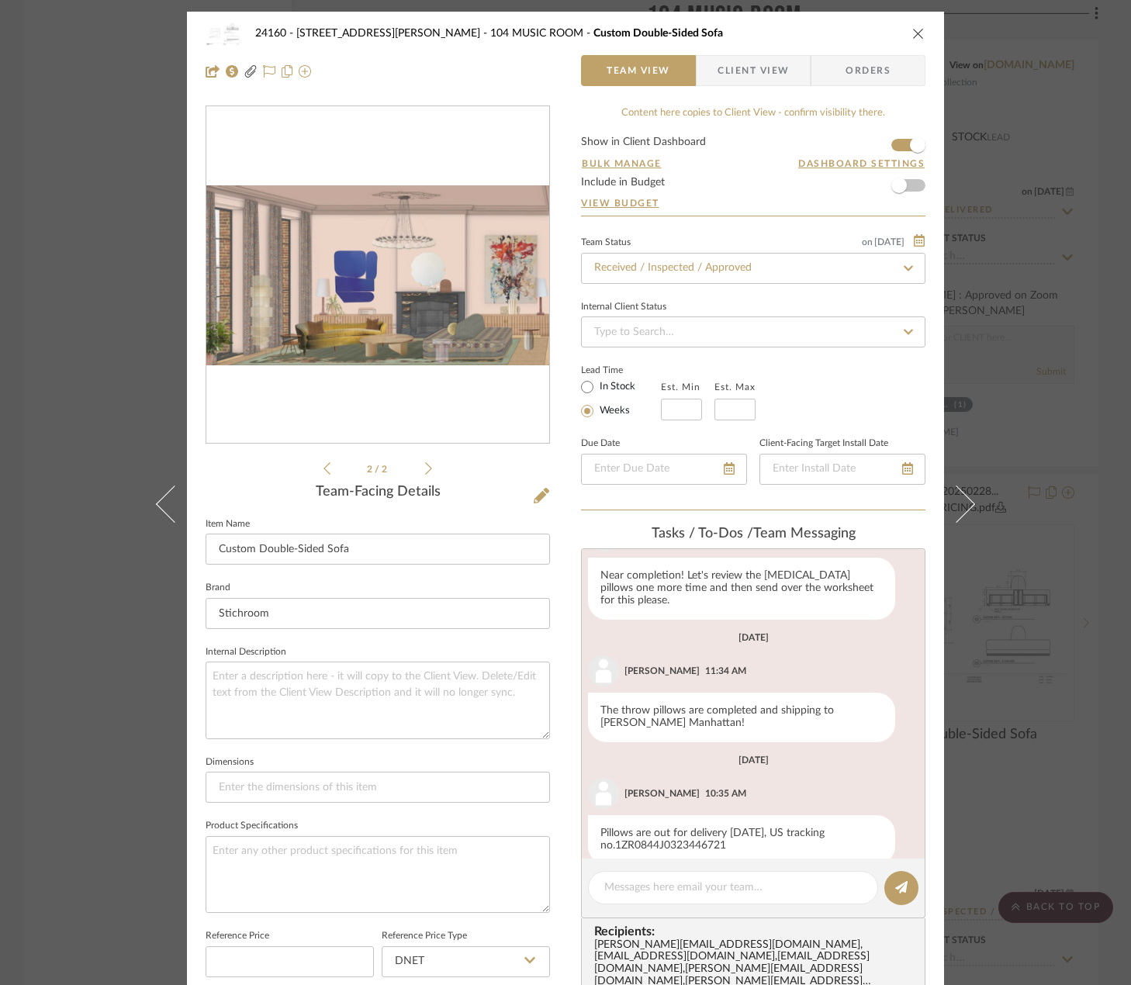
click at [313, 459] on div "20250228... PRICING.pdf 20250228... PRICING.pdf 2 / 2" at bounding box center [378, 291] width 344 height 372
click at [323, 465] on icon at bounding box center [326, 468] width 7 height 14
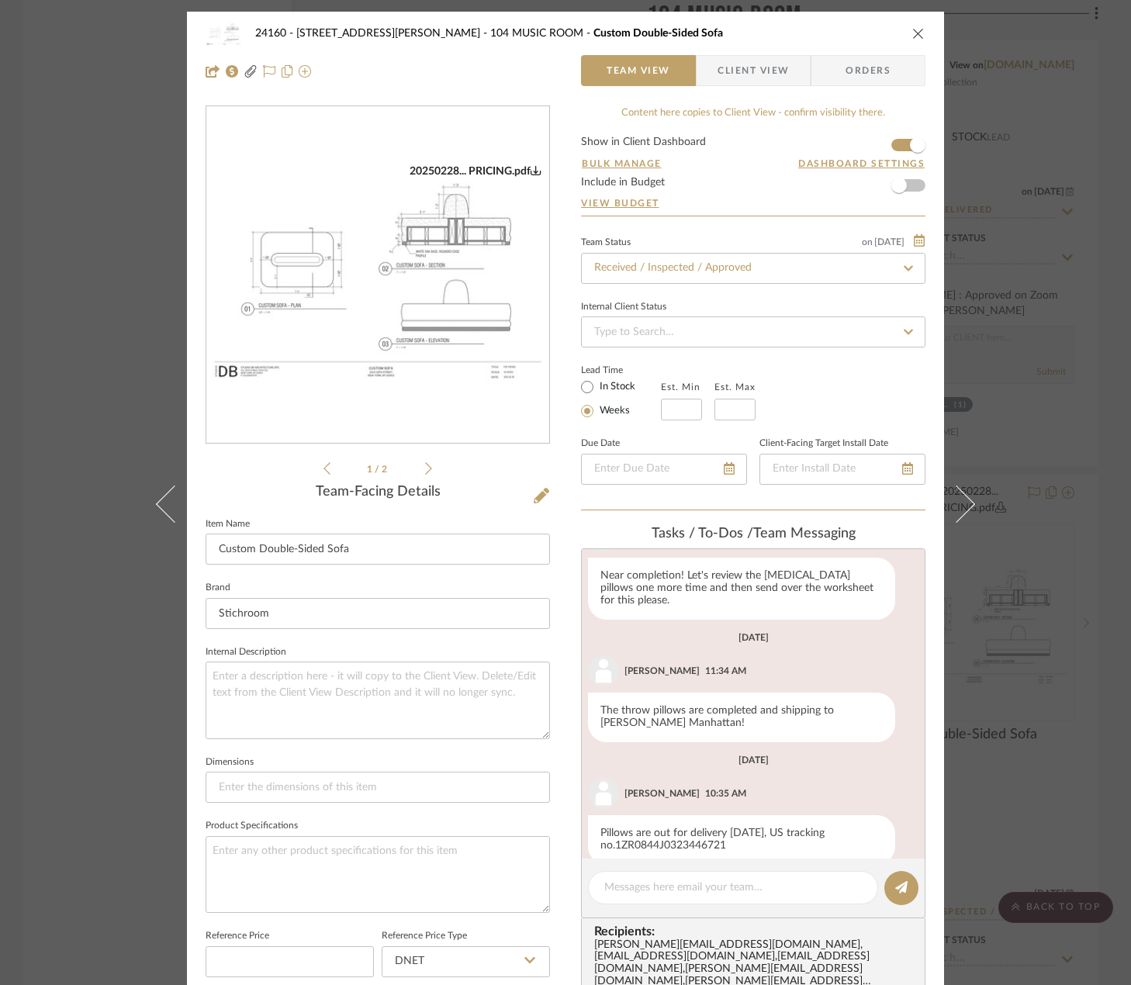
click at [317, 275] on img "0" at bounding box center [377, 275] width 343 height 222
click at [728, 76] on span "Client View" at bounding box center [752, 70] width 71 height 31
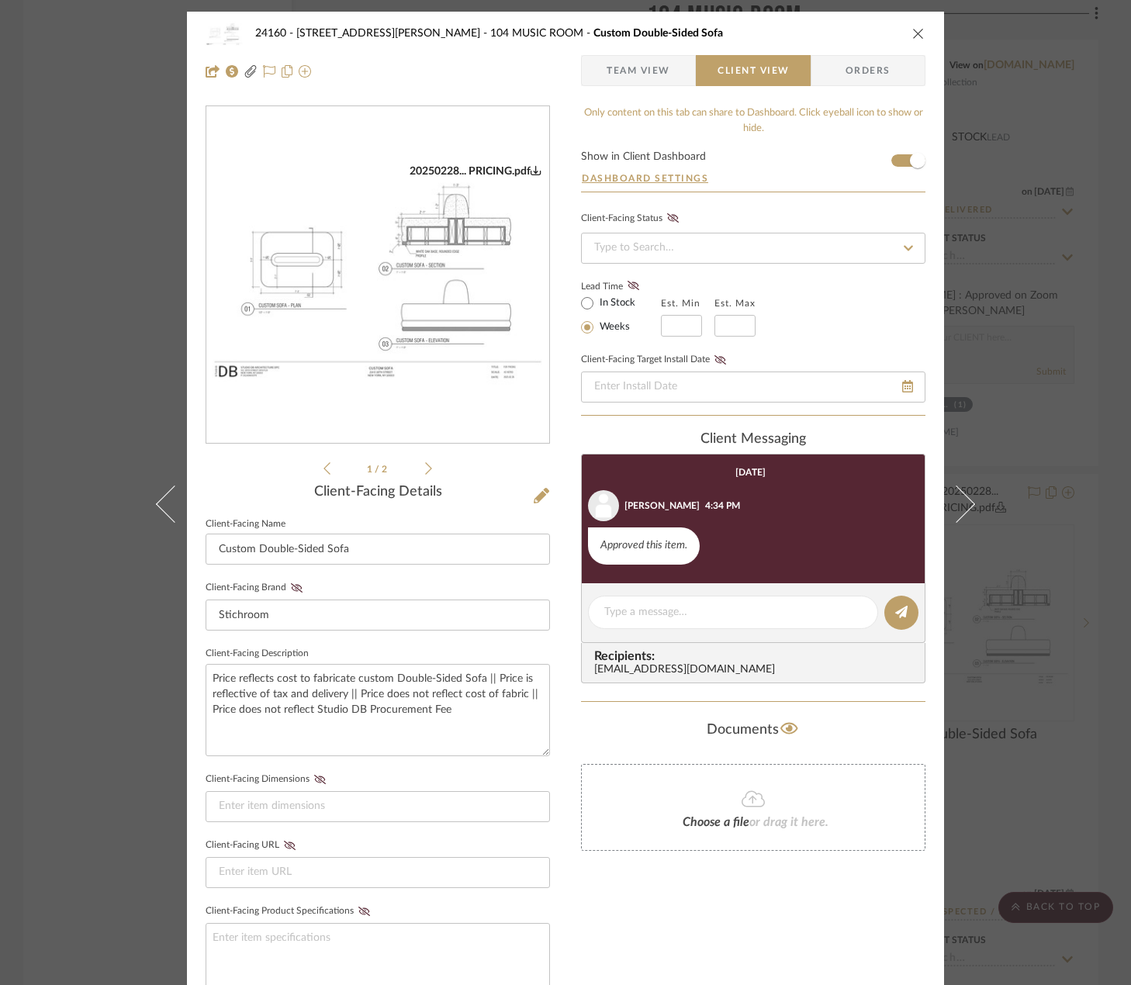
click at [425, 467] on icon at bounding box center [428, 468] width 7 height 14
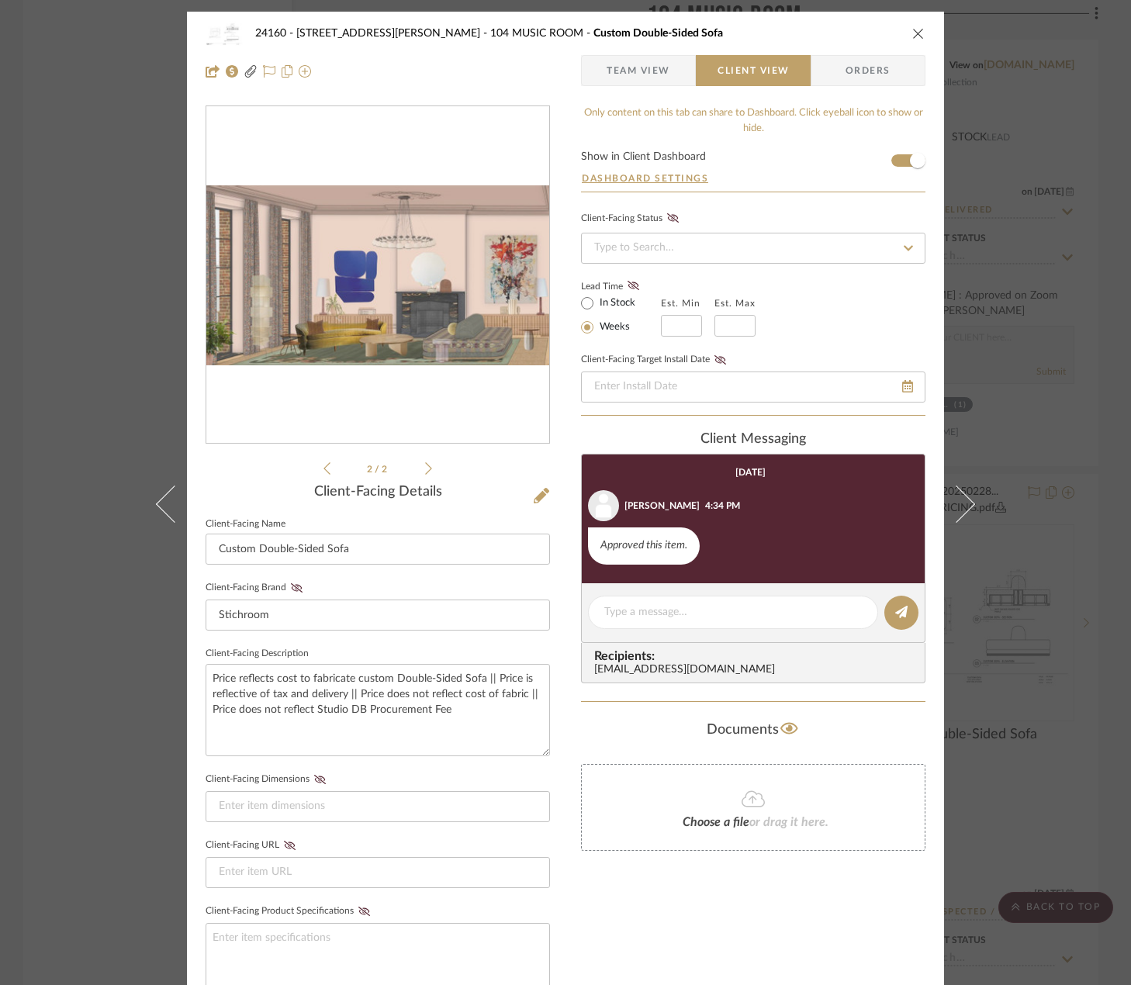
click at [425, 467] on icon at bounding box center [428, 468] width 7 height 14
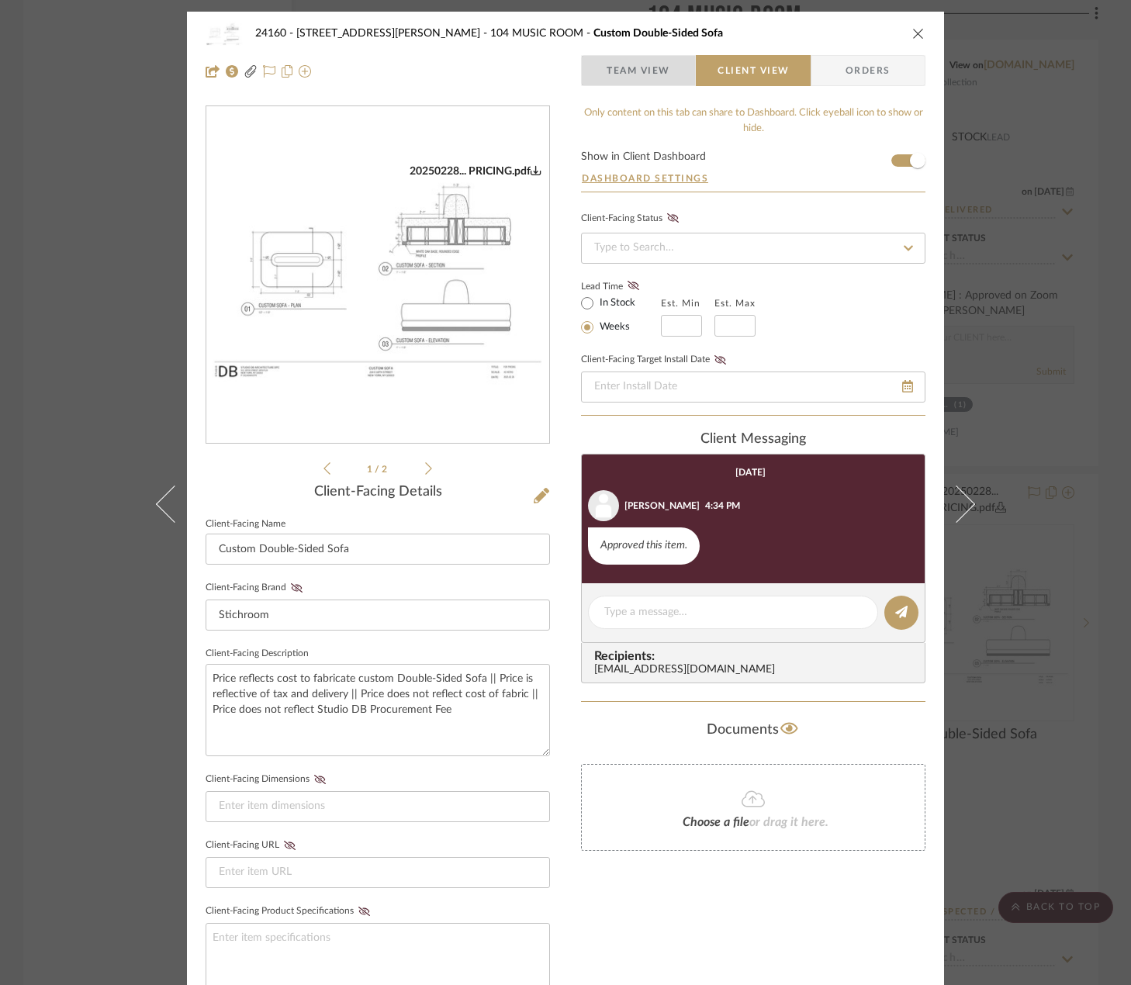
click at [606, 64] on span "Team View" at bounding box center [638, 70] width 64 height 31
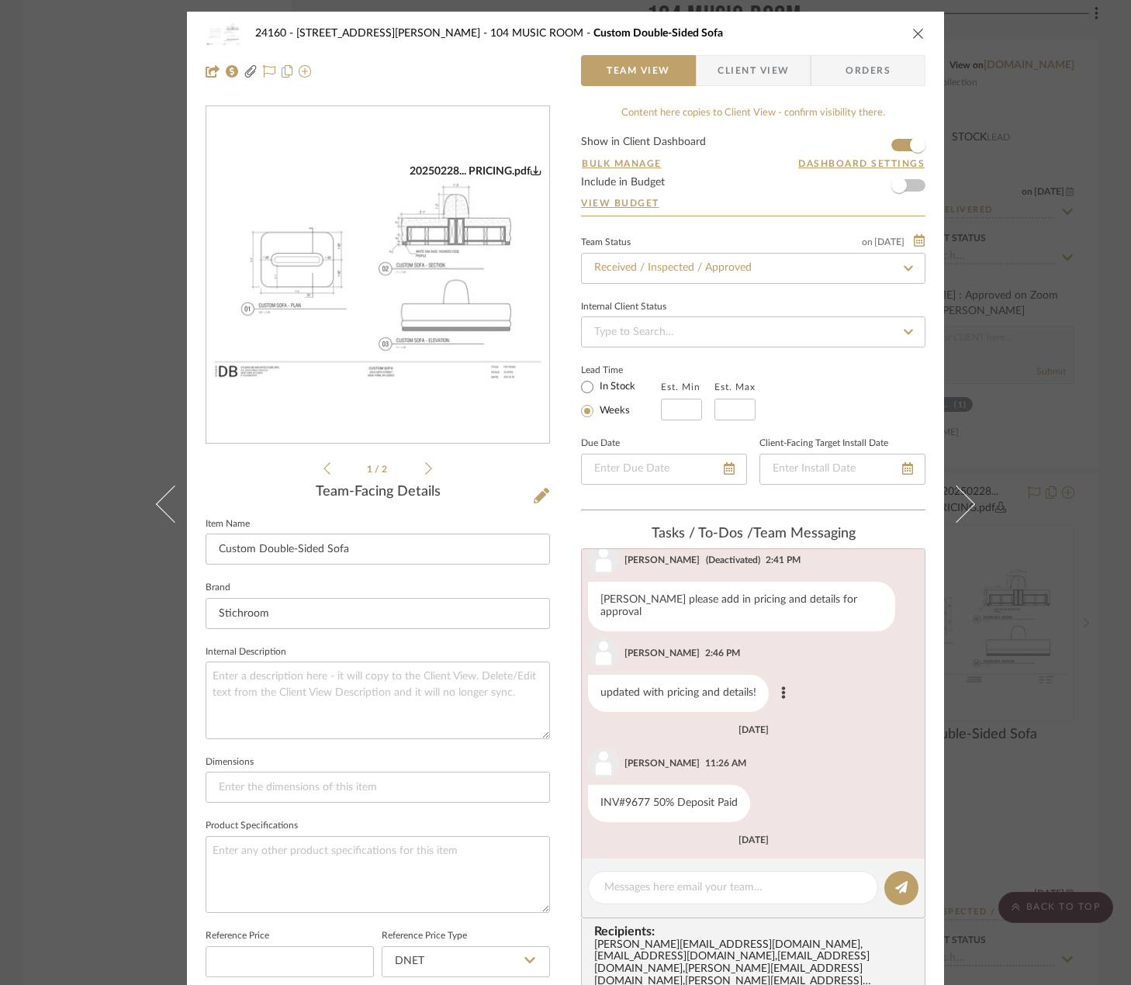
scroll to position [0, 0]
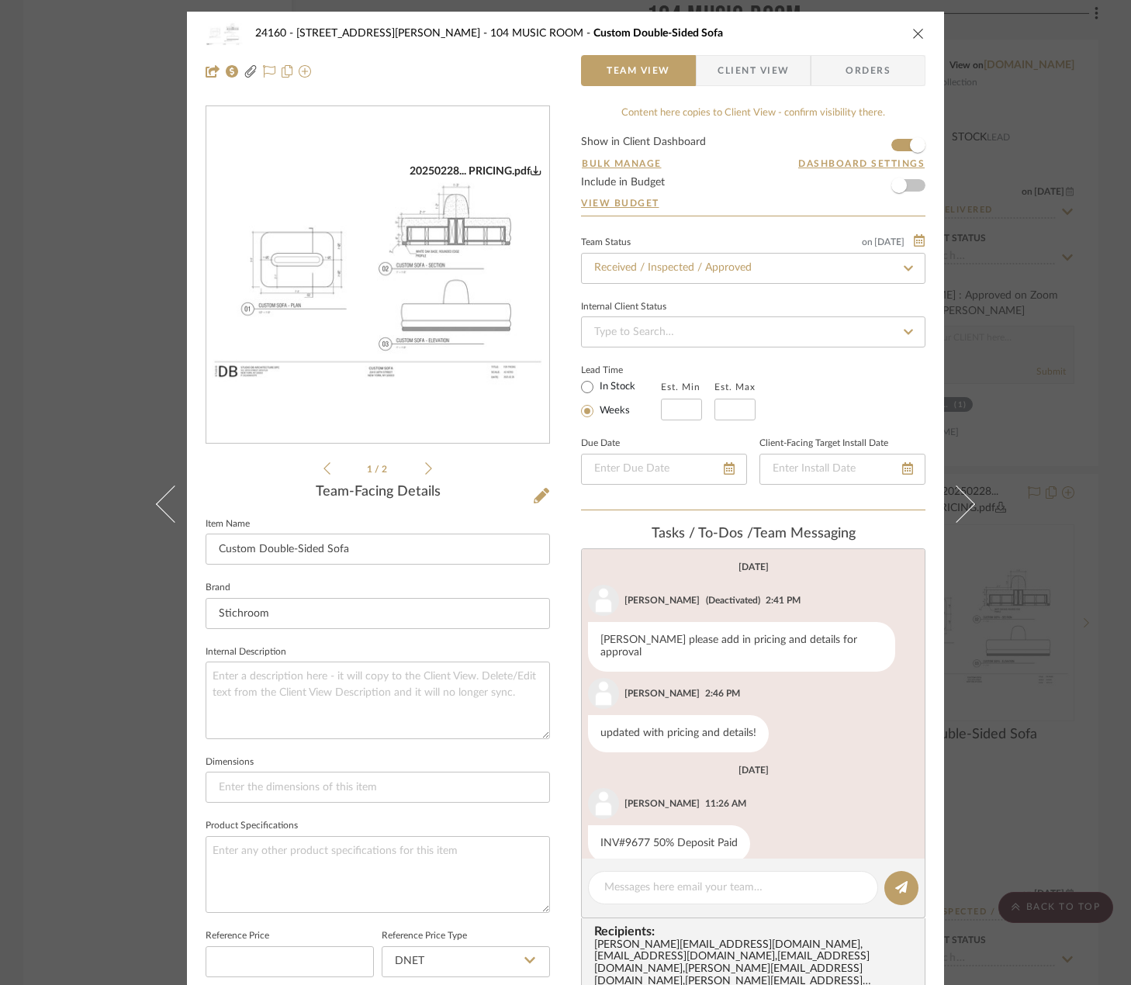
click at [1024, 263] on div "24160 - 214 E 18th Street - Satow Elliot 104 MUSIC ROOM Custom Double-Sided Sof…" at bounding box center [565, 492] width 1131 height 985
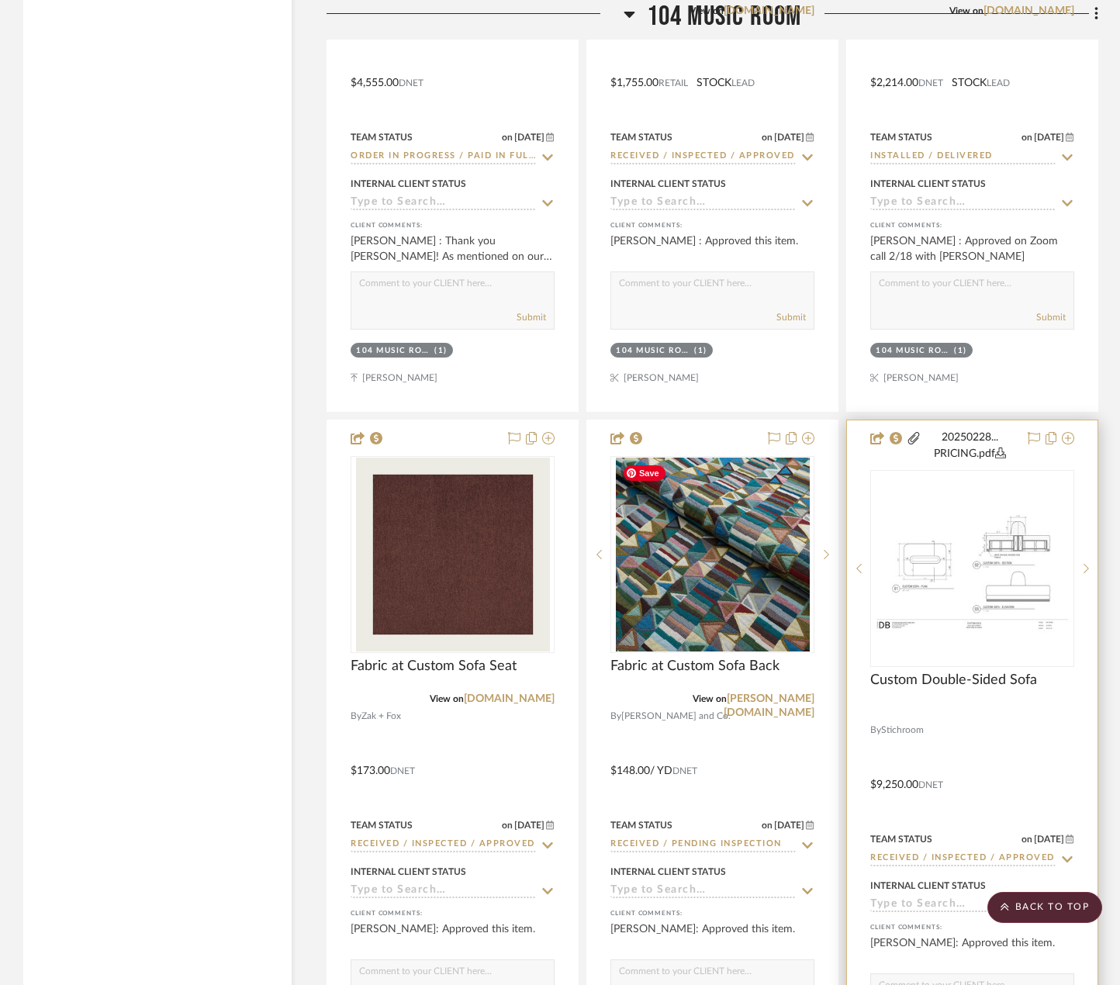
scroll to position [14354, 0]
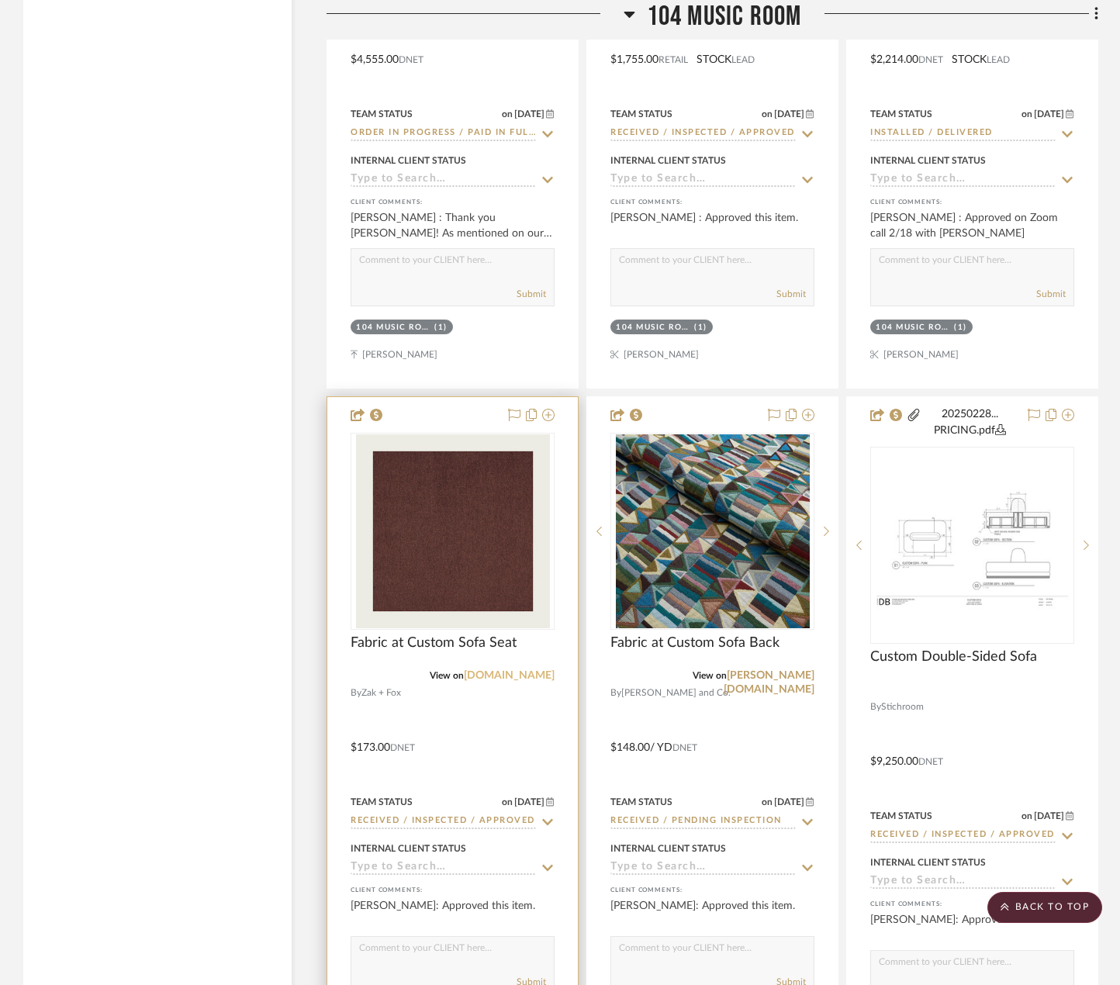
click at [543, 677] on link "[DOMAIN_NAME]" at bounding box center [509, 675] width 91 height 11
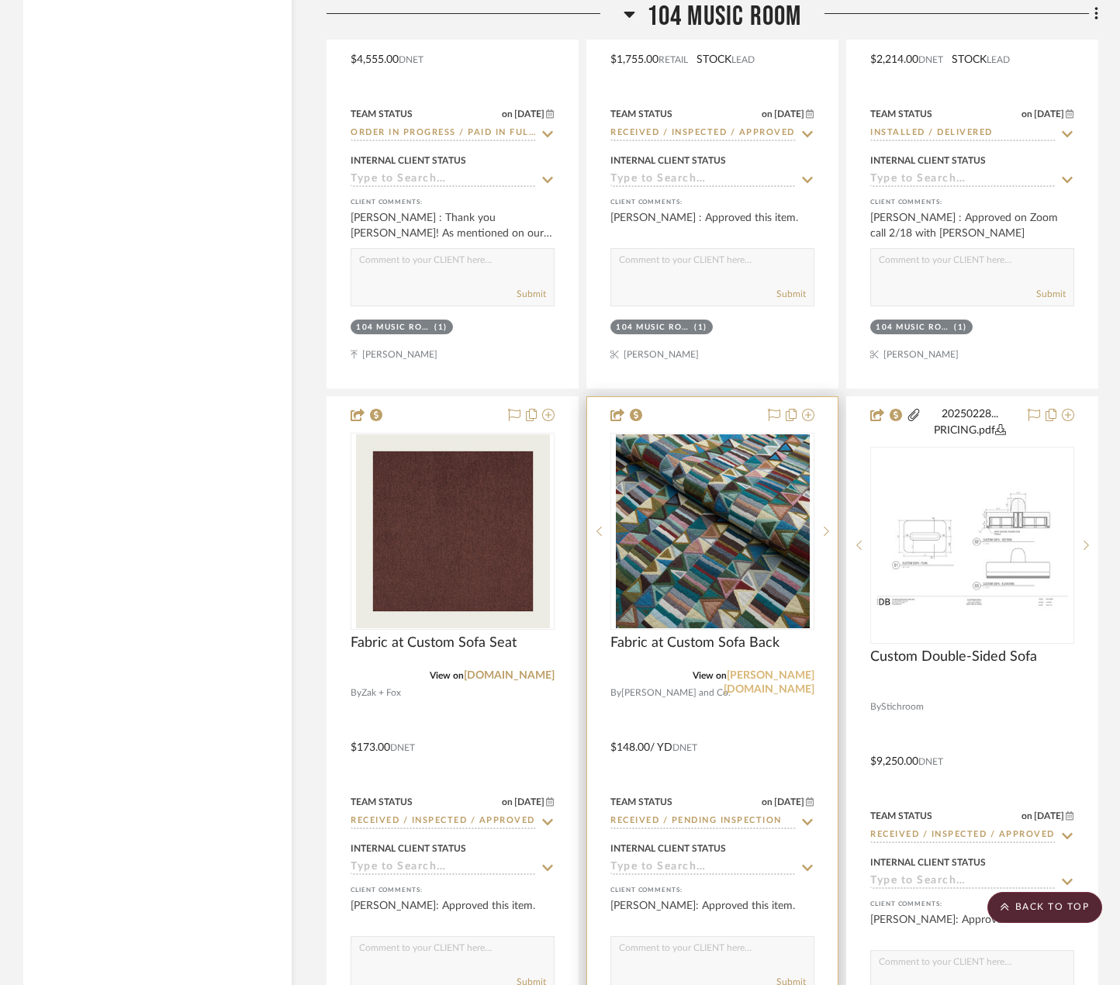
click at [790, 674] on link "schumacher.com" at bounding box center [769, 682] width 91 height 25
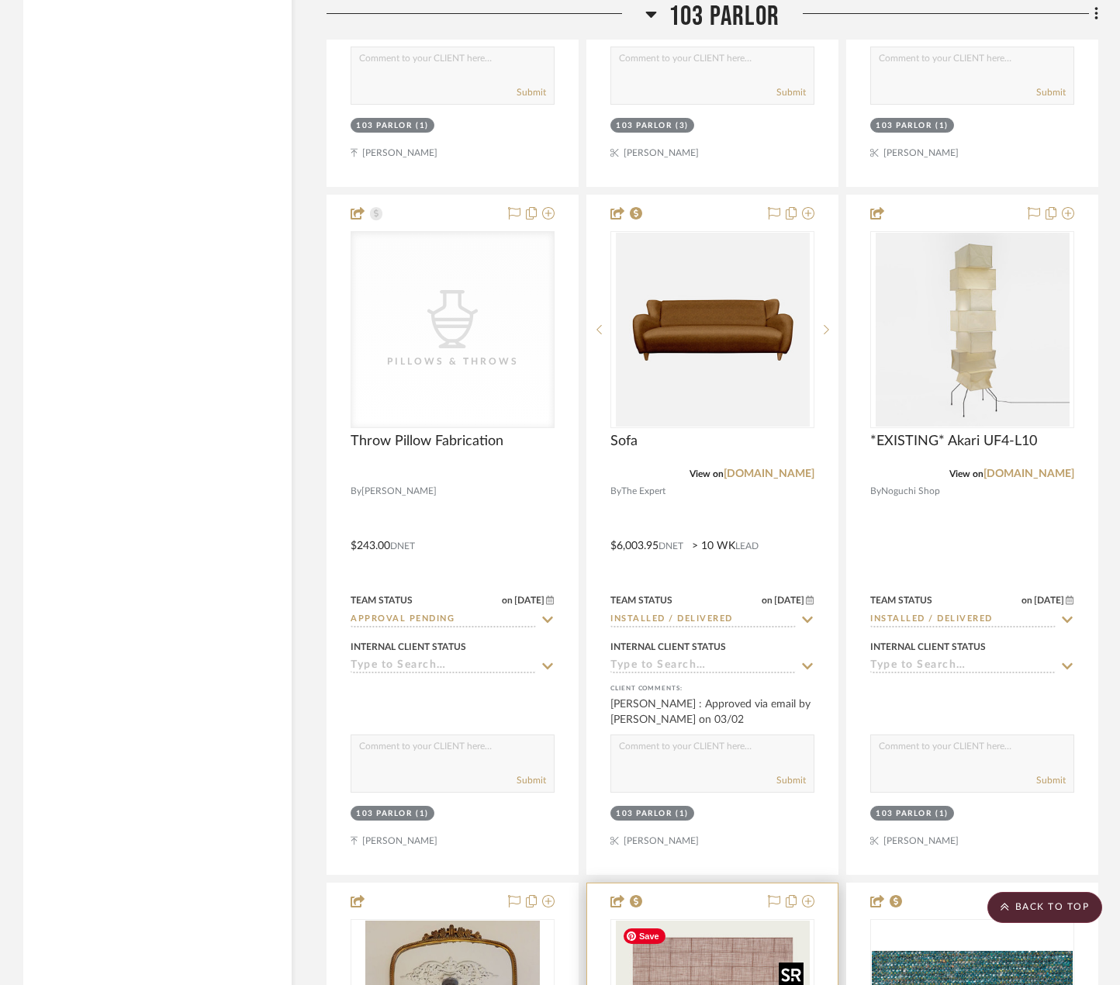
scroll to position [8072, 0]
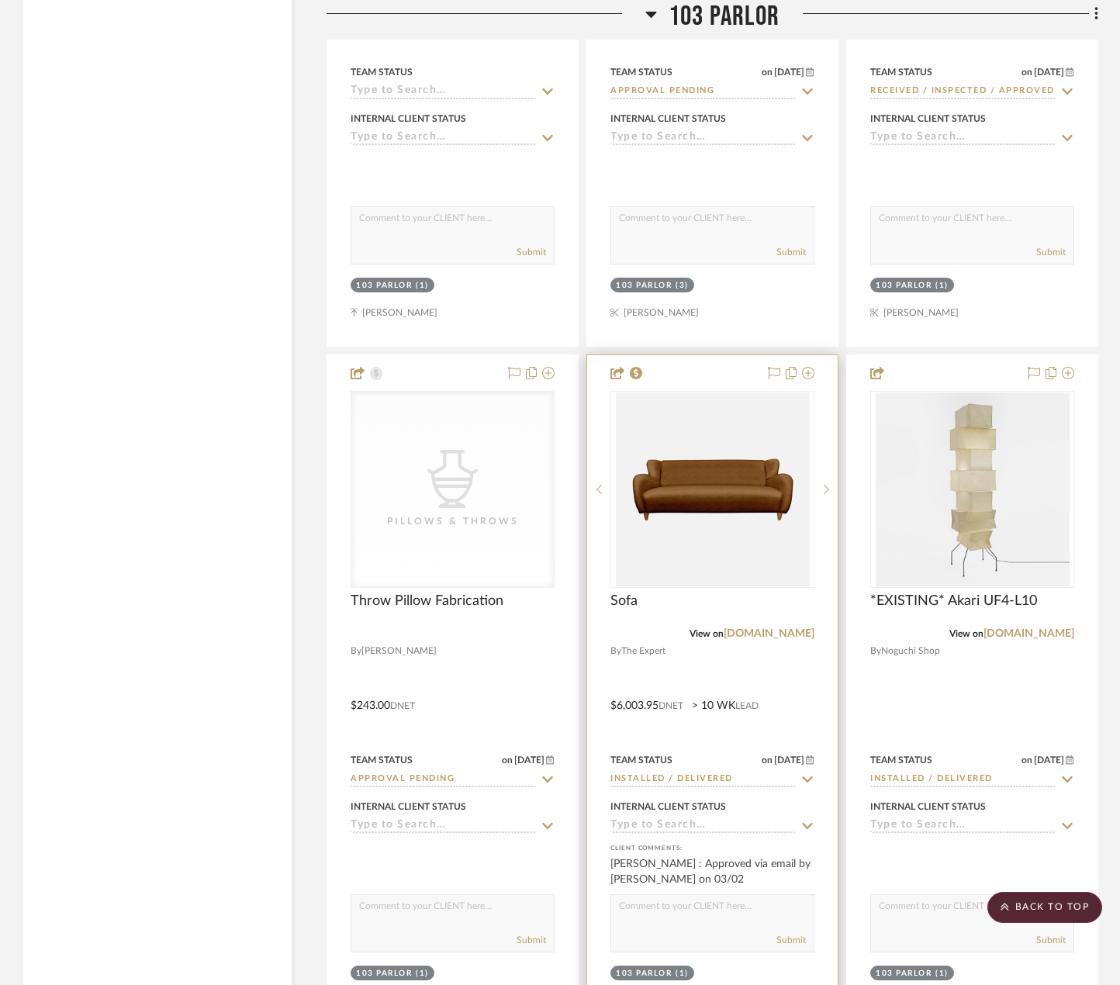
click at [794, 663] on div at bounding box center [712, 694] width 250 height 679
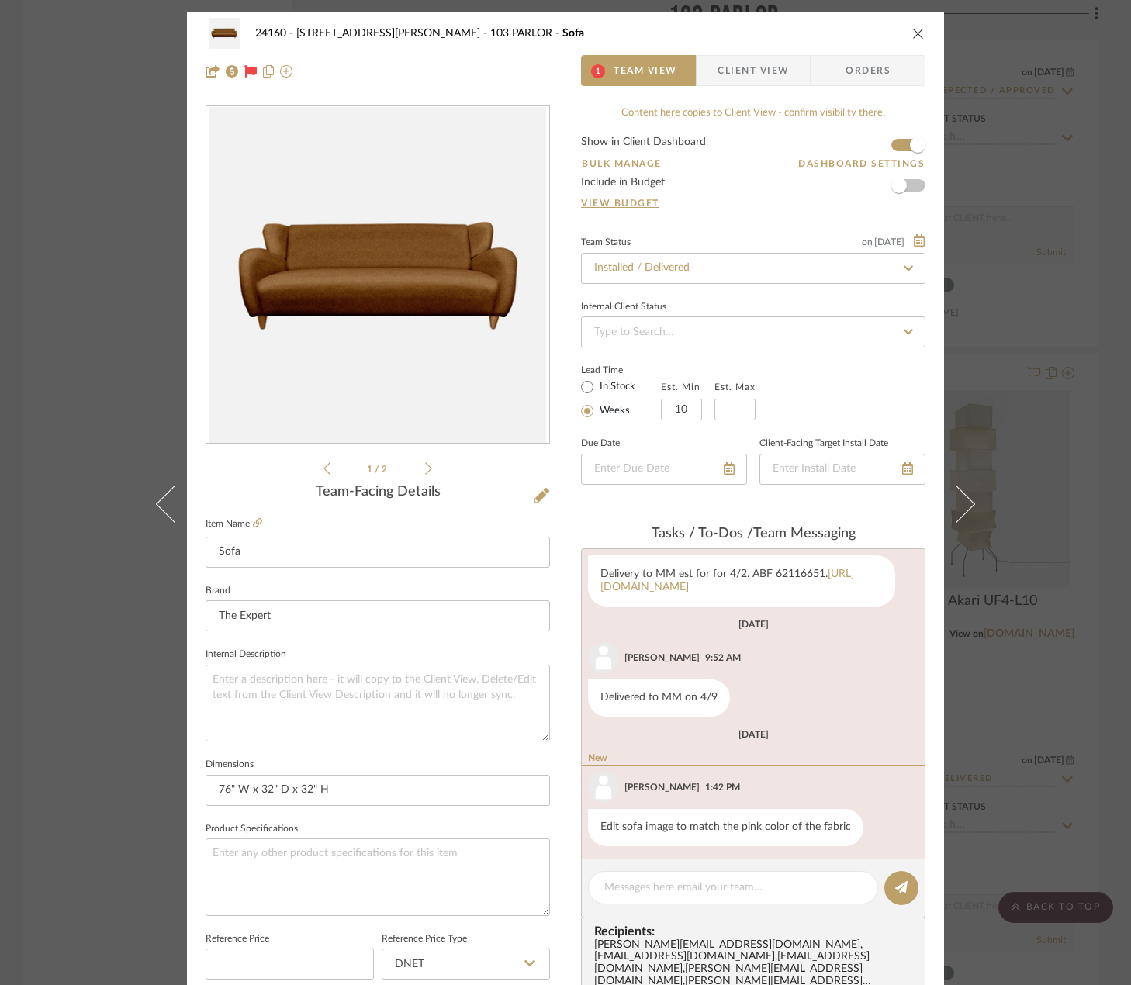
scroll to position [318, 0]
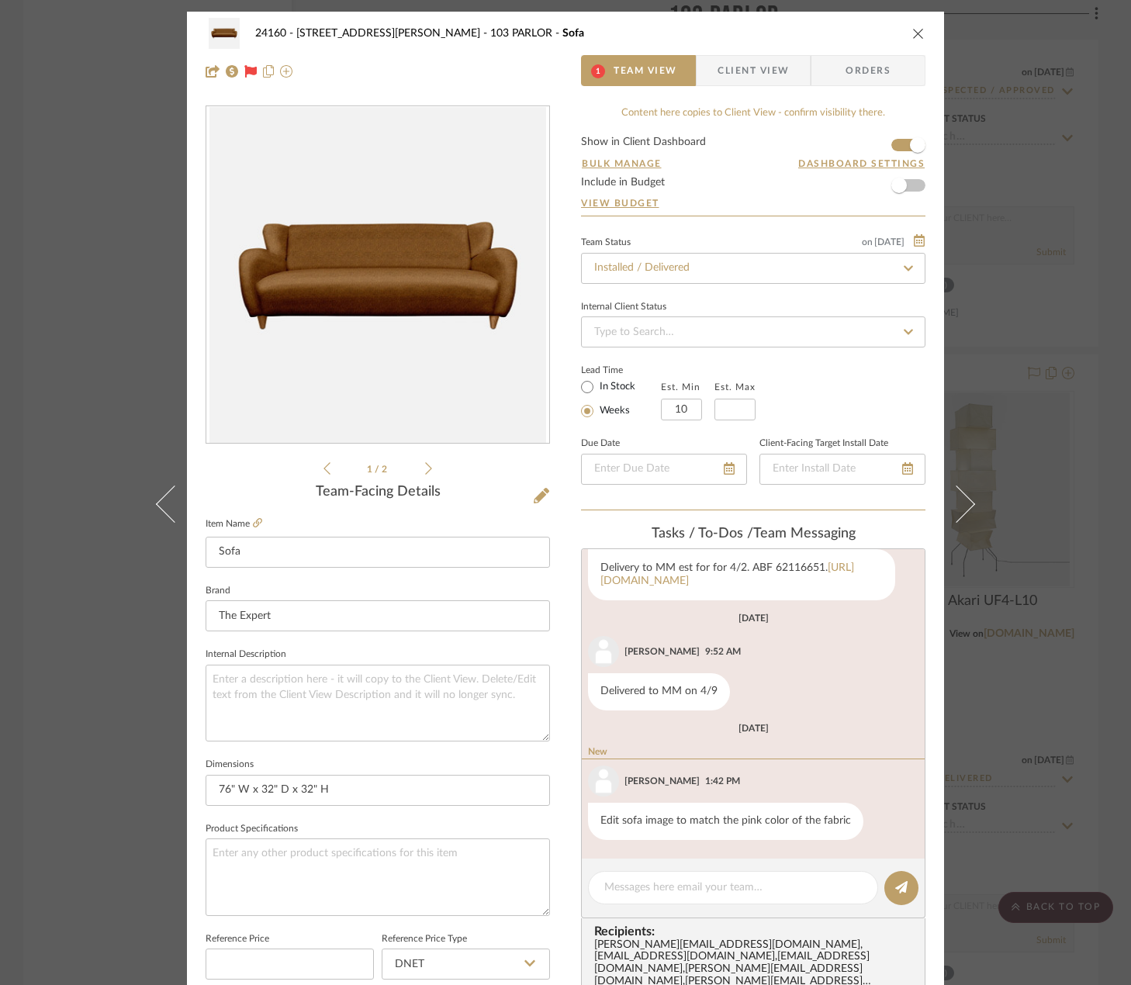
click at [425, 470] on icon at bounding box center [428, 468] width 7 height 14
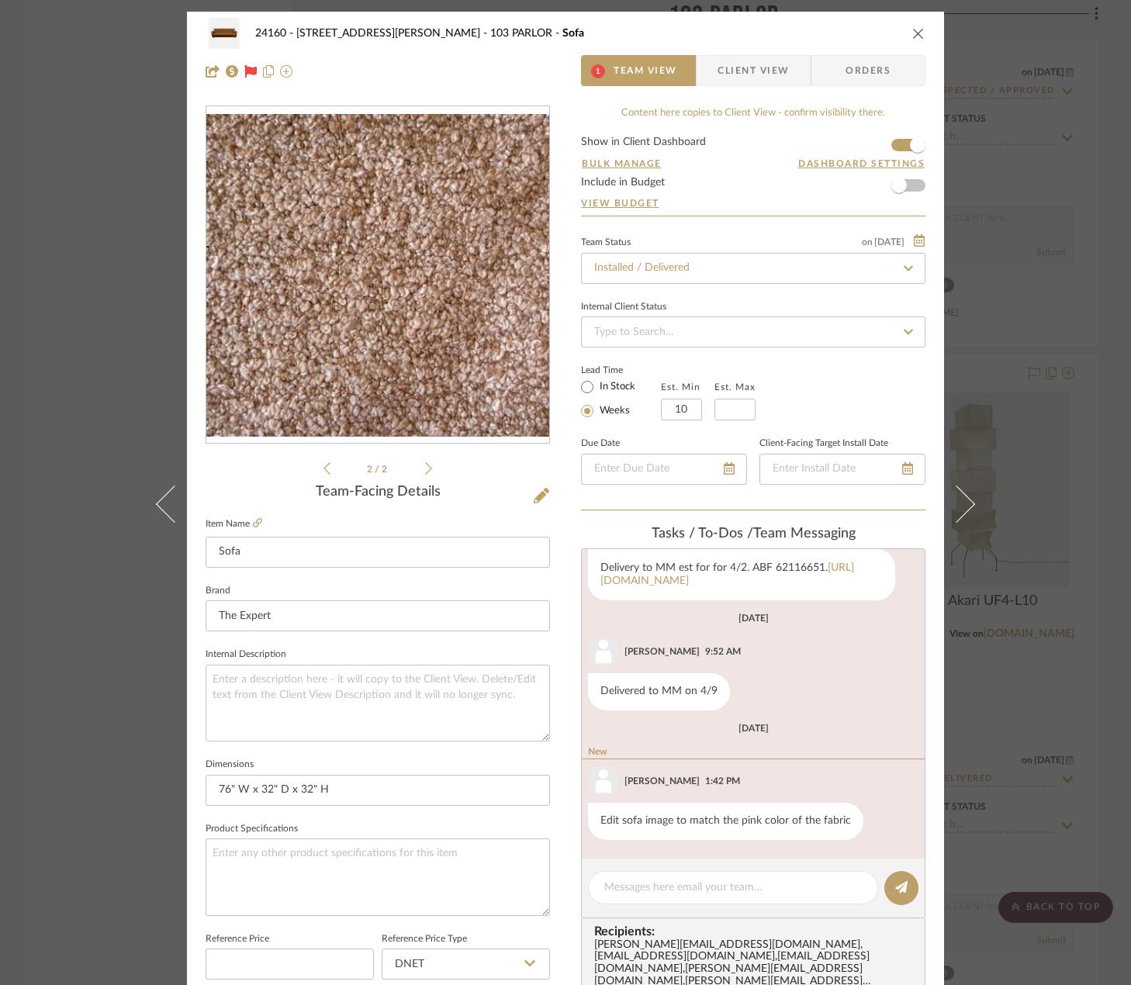
click at [425, 470] on icon at bounding box center [428, 468] width 7 height 14
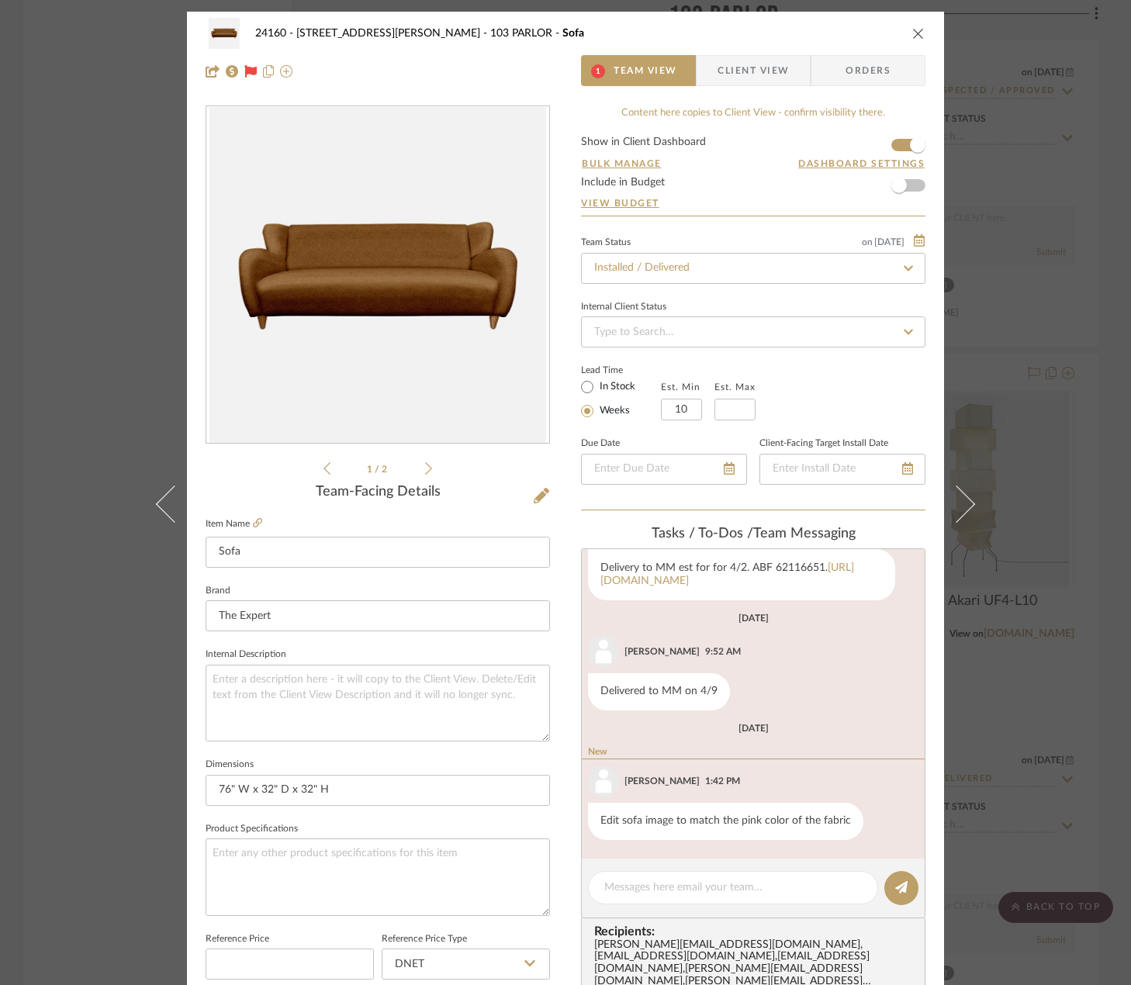
click at [425, 470] on icon at bounding box center [428, 468] width 7 height 14
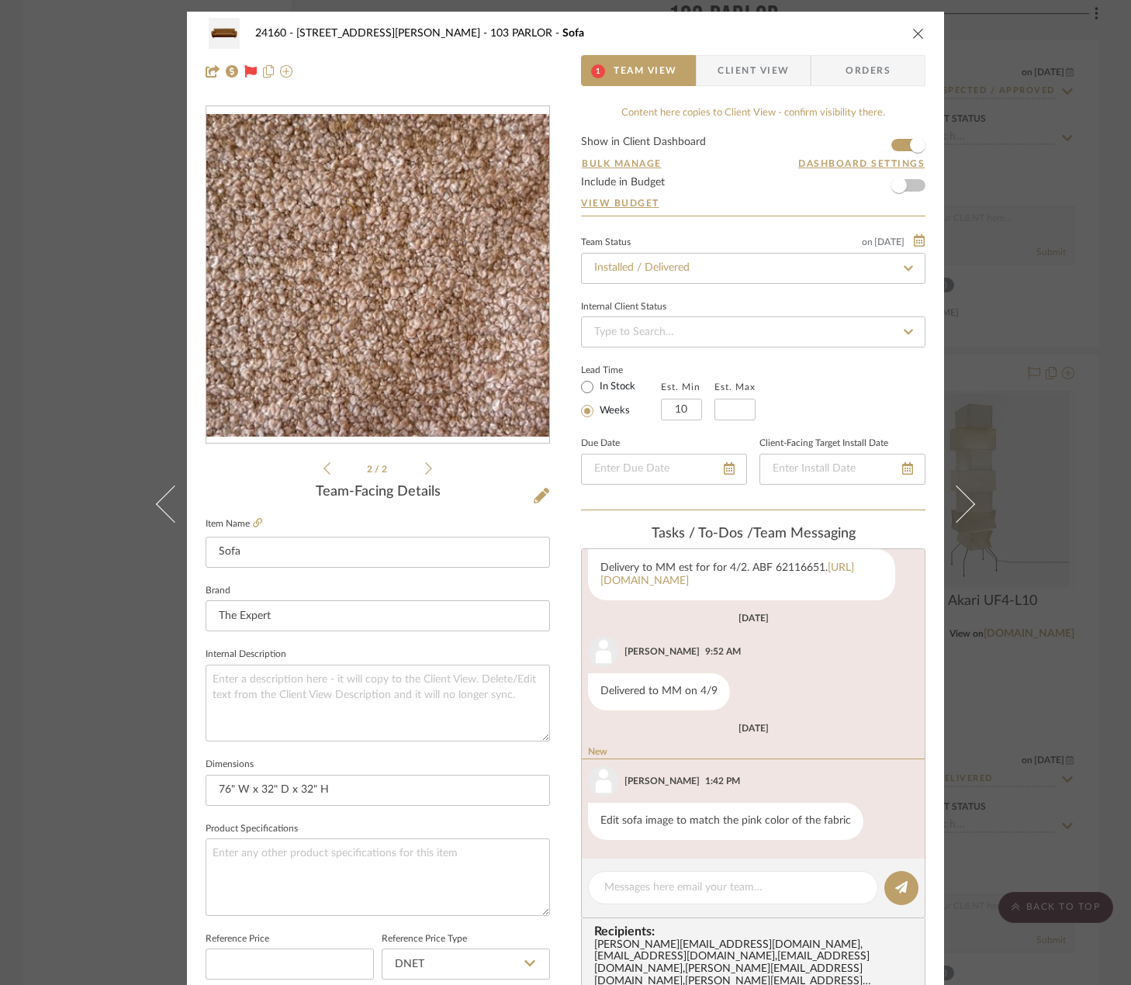
click at [426, 468] on icon at bounding box center [428, 468] width 7 height 12
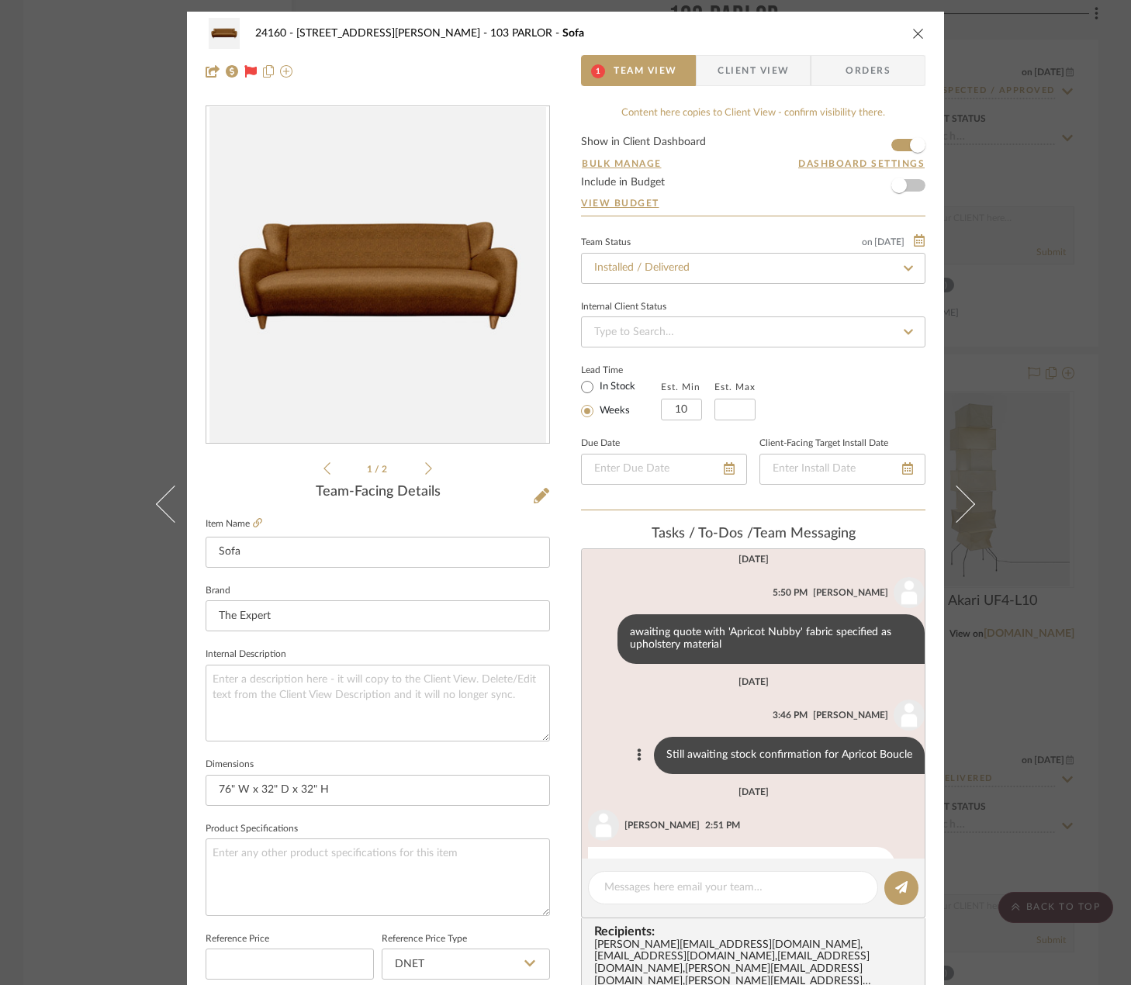
scroll to position [0, 0]
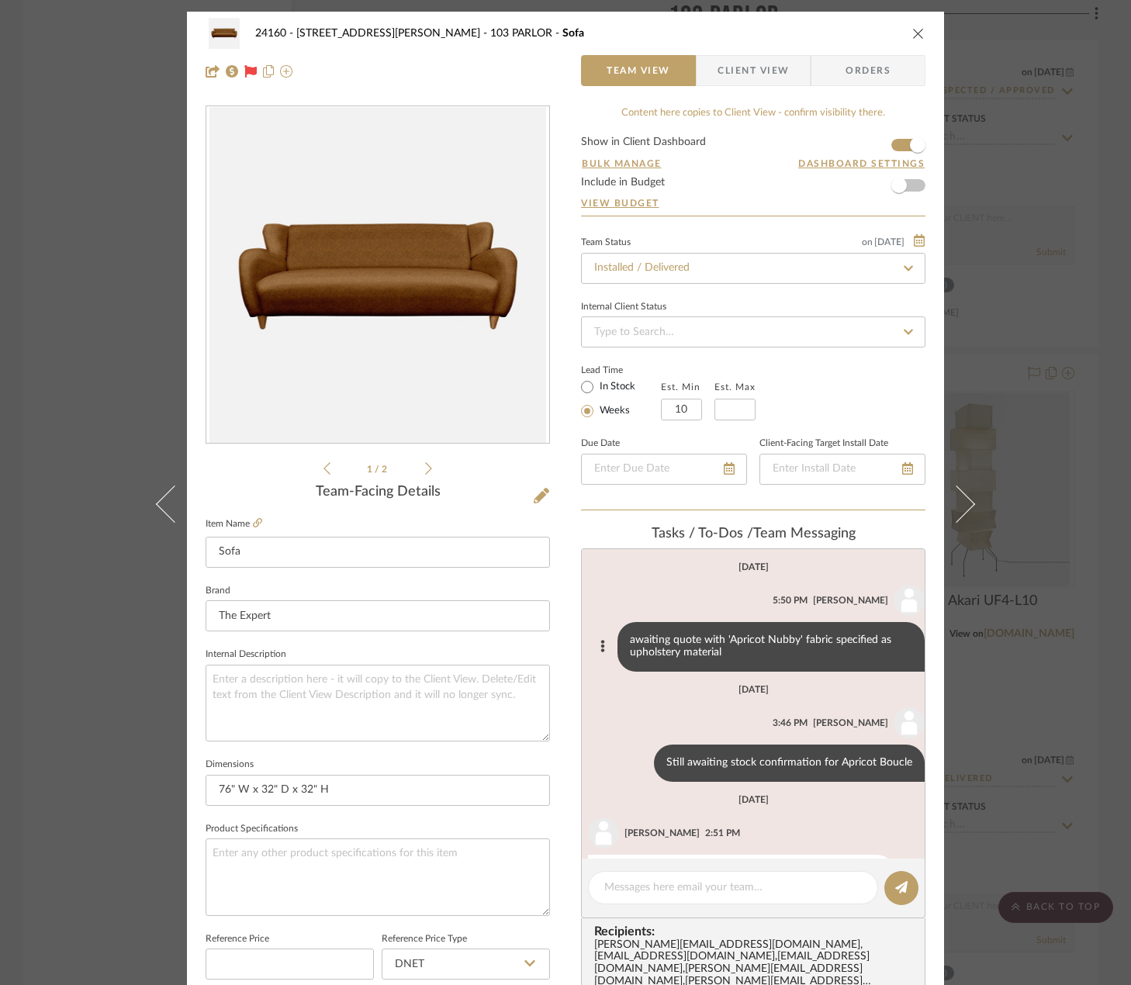
click at [810, 637] on div "awaiting quote with 'Apricot Nubby' fabric specified as upholstery material" at bounding box center [770, 647] width 307 height 50
click at [253, 522] on icon at bounding box center [257, 522] width 9 height 9
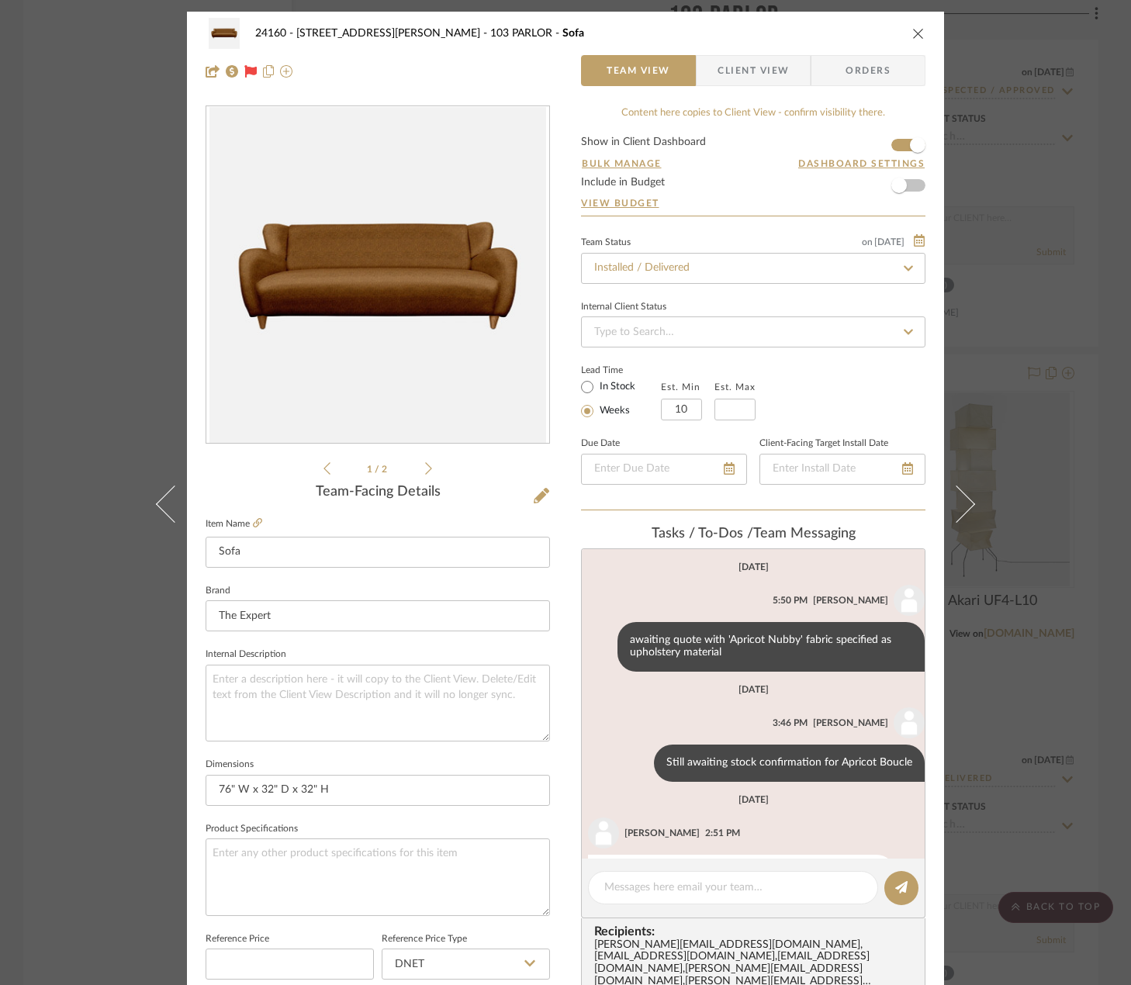
click at [1078, 264] on div "24160 - 214 E 18th Street - Satow Elliot 103 PARLOR Sofa Team View Client View …" at bounding box center [565, 492] width 1131 height 985
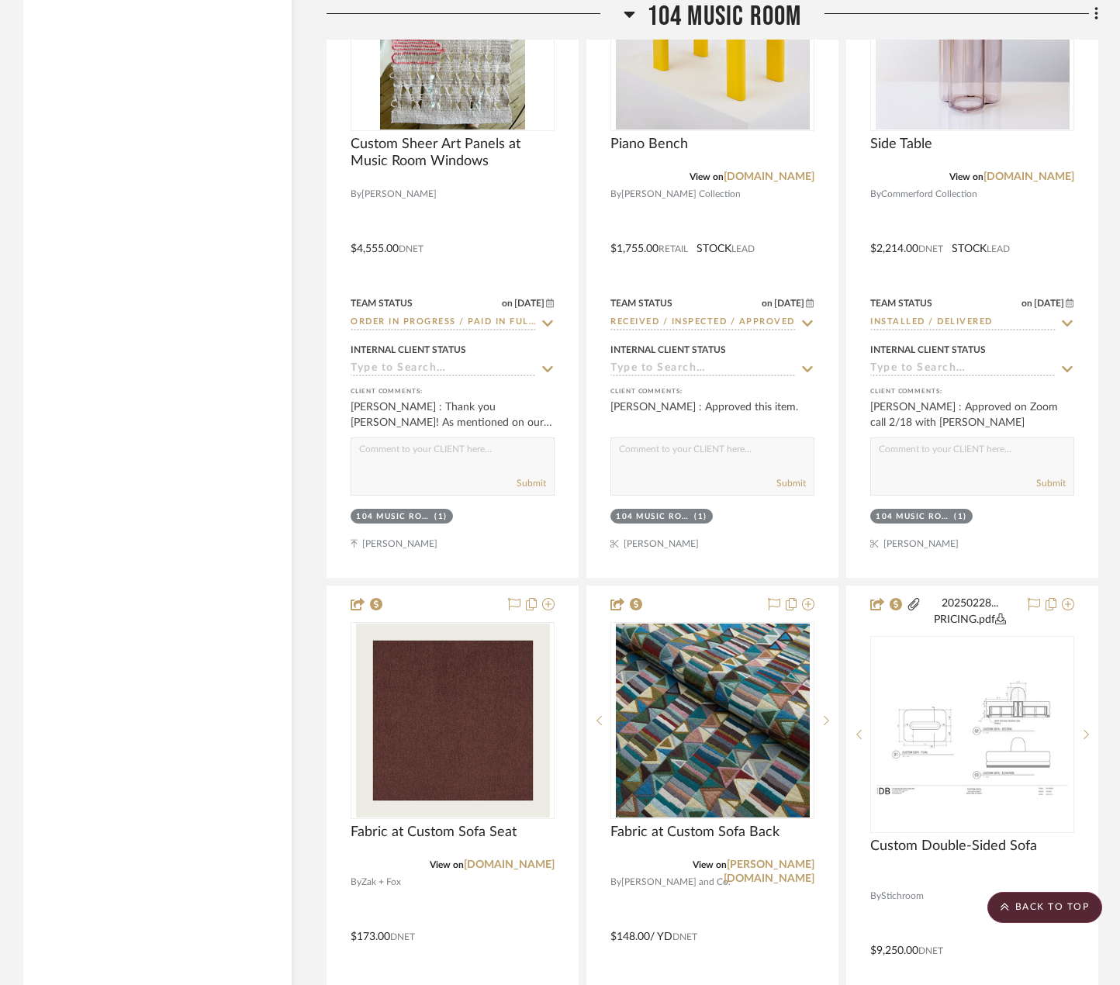
scroll to position [14432, 0]
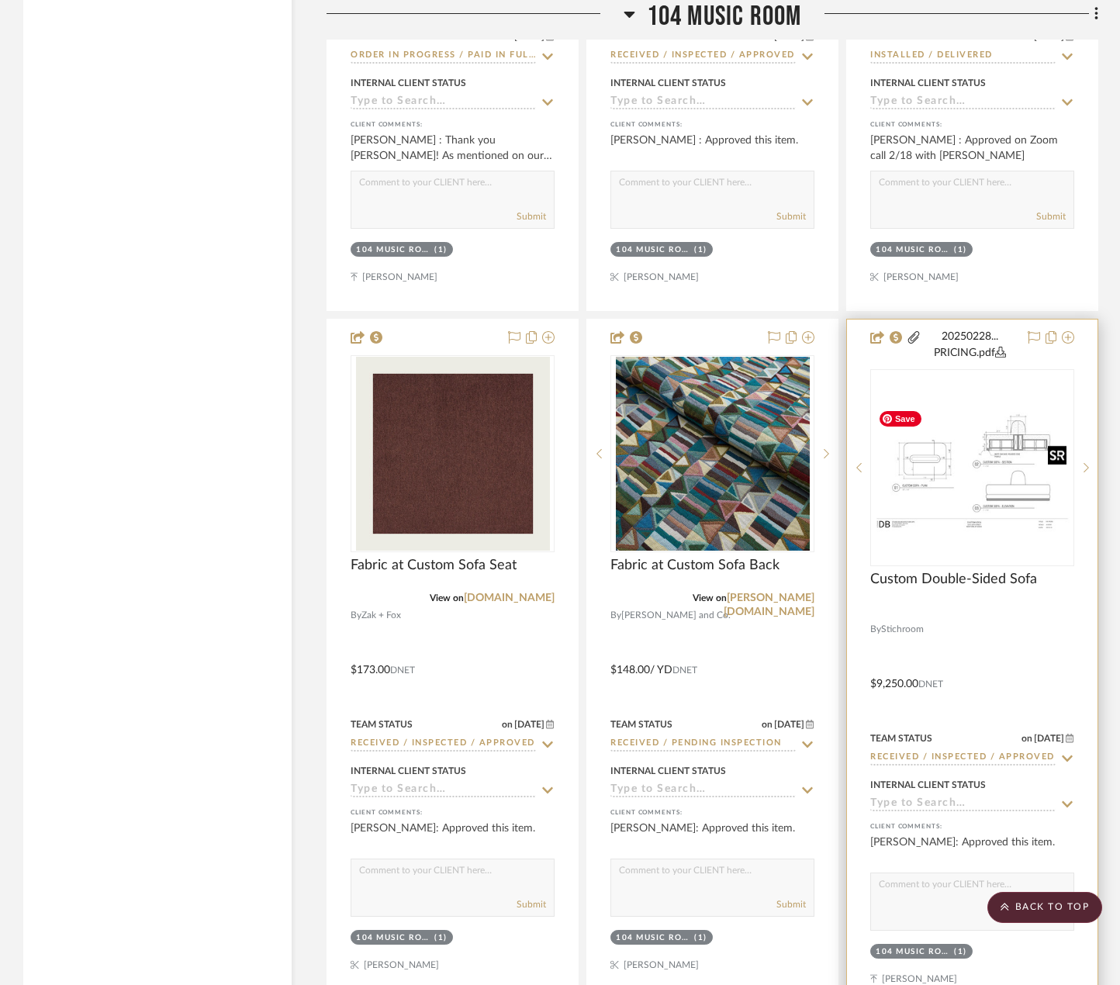
click at [948, 513] on img "0" at bounding box center [972, 468] width 201 height 130
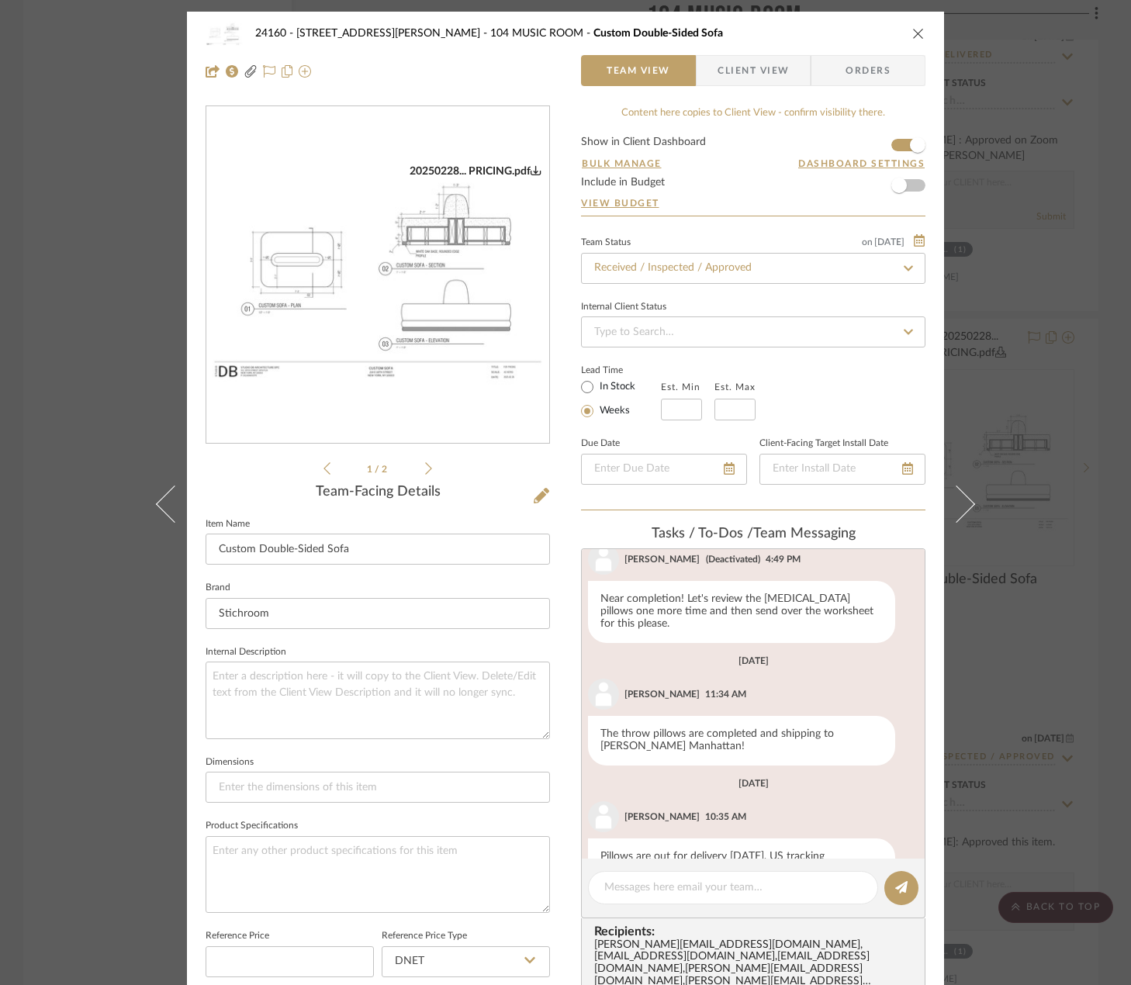
scroll to position [378, 0]
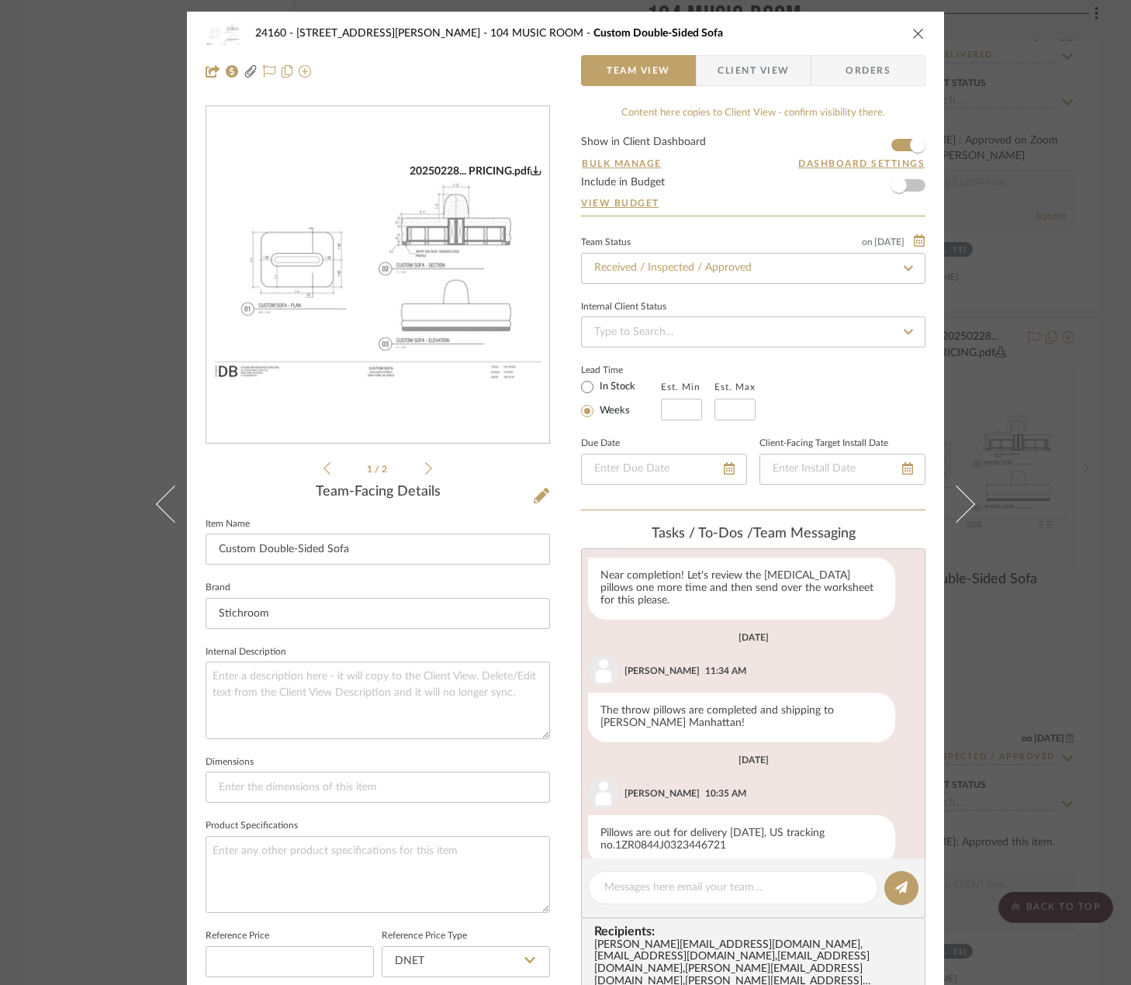
click at [351, 223] on img "0" at bounding box center [377, 275] width 343 height 222
click at [1049, 220] on div "24160 - 214 E 18th Street - Satow Elliot 104 MUSIC ROOM Custom Double-Sided Sof…" at bounding box center [565, 492] width 1131 height 985
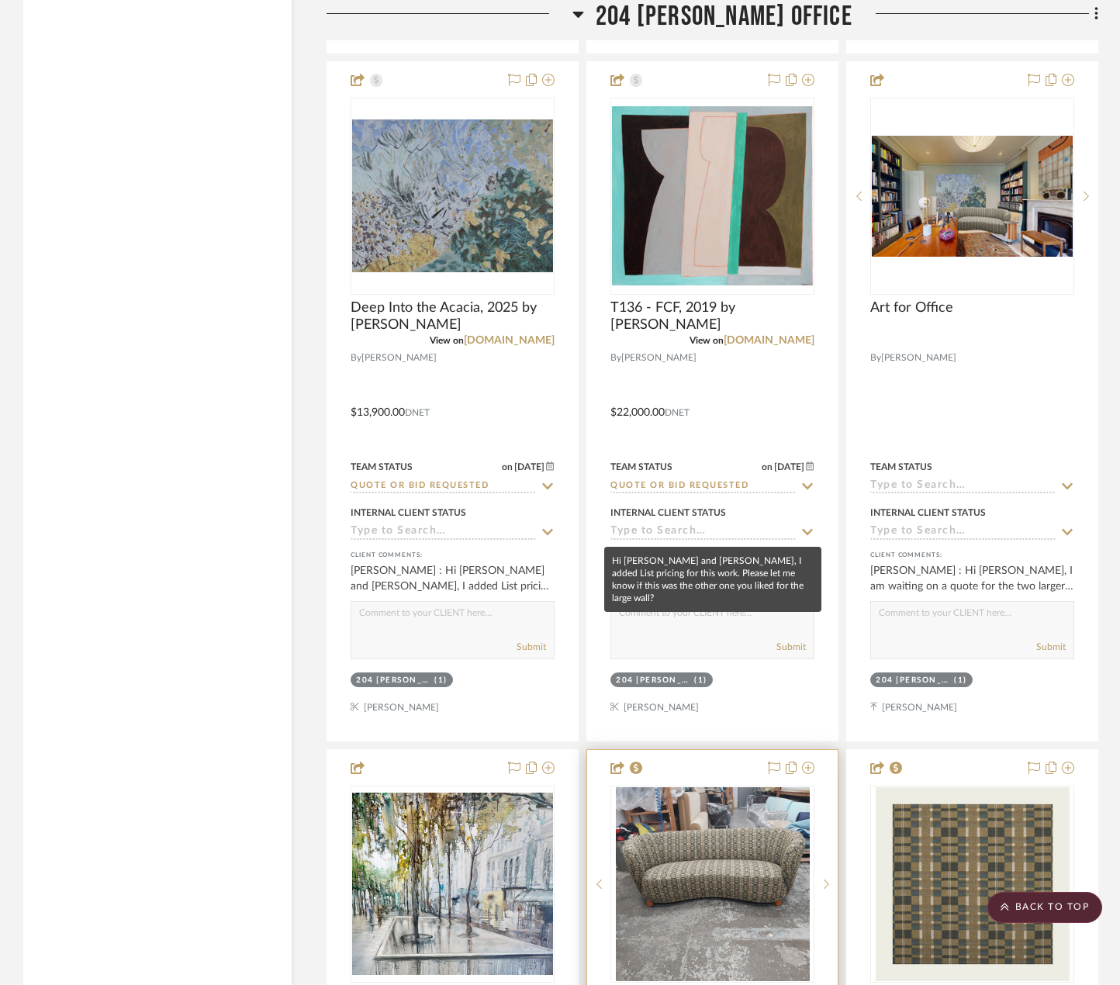
scroll to position [24746, 0]
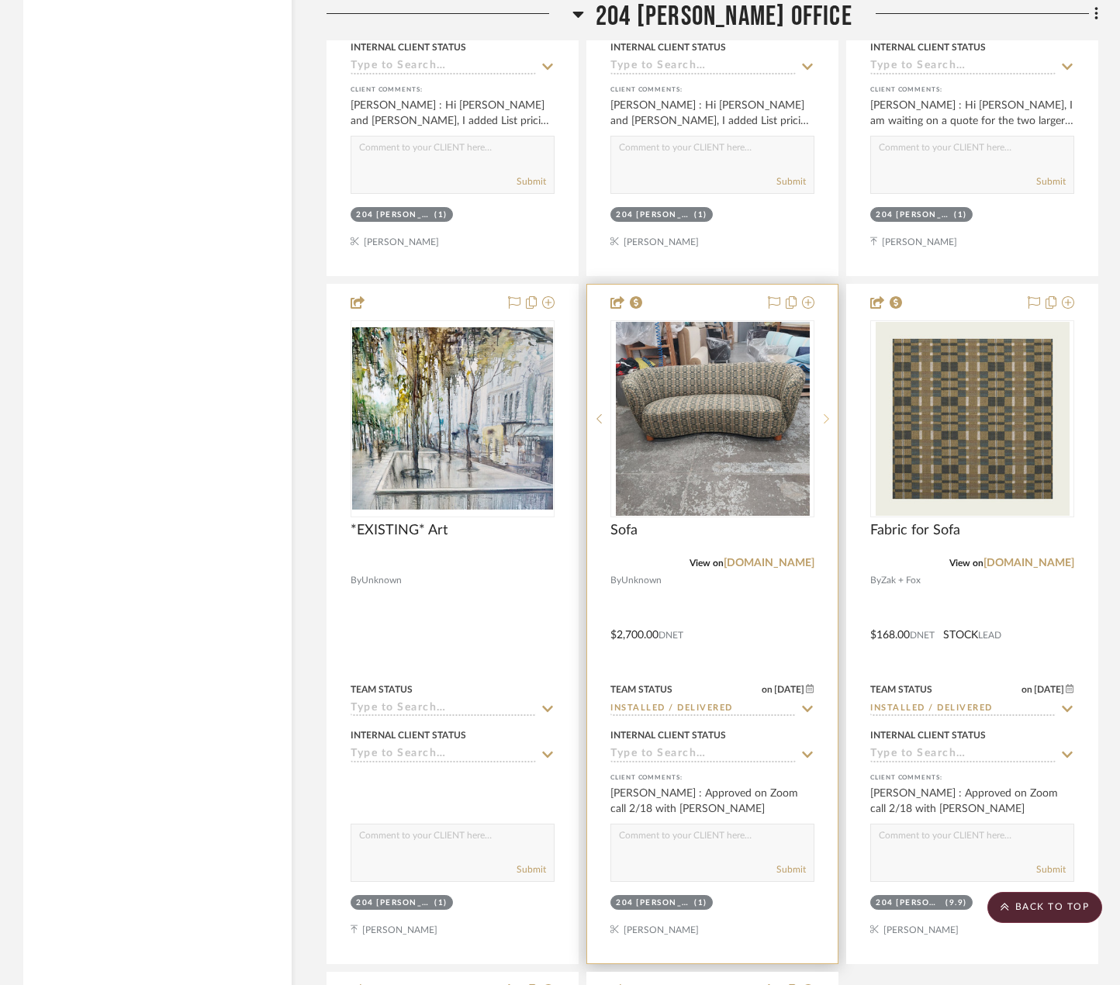
click at [828, 415] on icon at bounding box center [826, 418] width 5 height 11
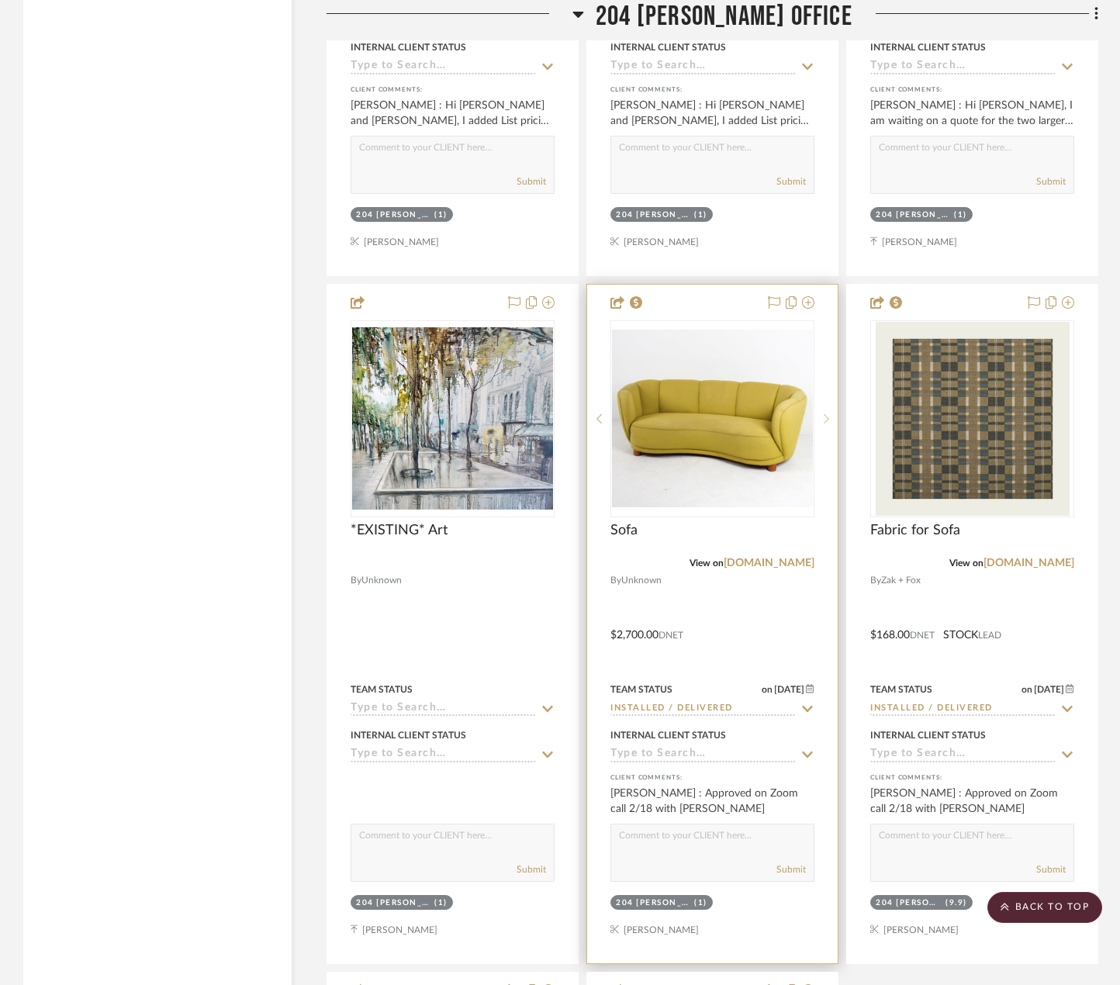
click at [828, 414] on icon at bounding box center [826, 418] width 5 height 11
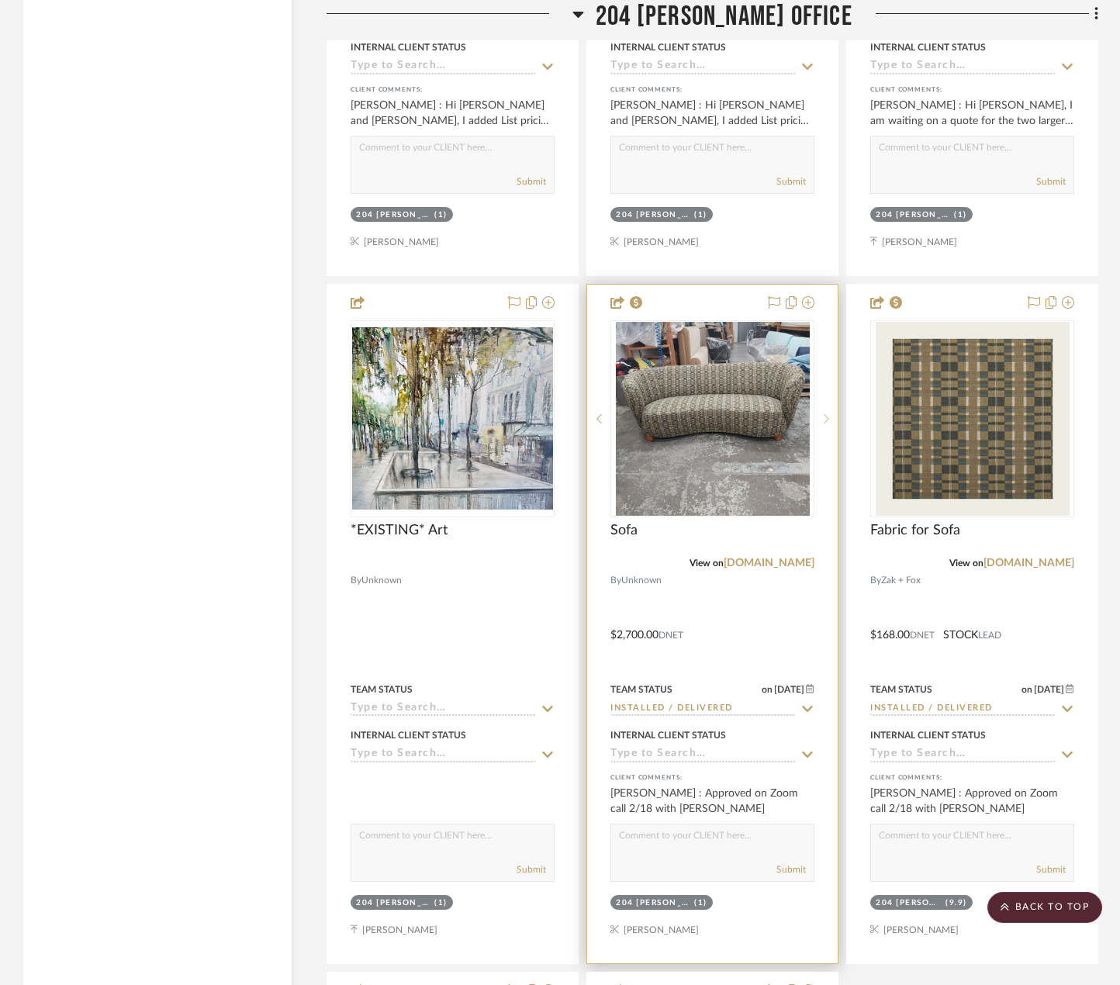
click at [828, 414] on icon at bounding box center [826, 418] width 5 height 11
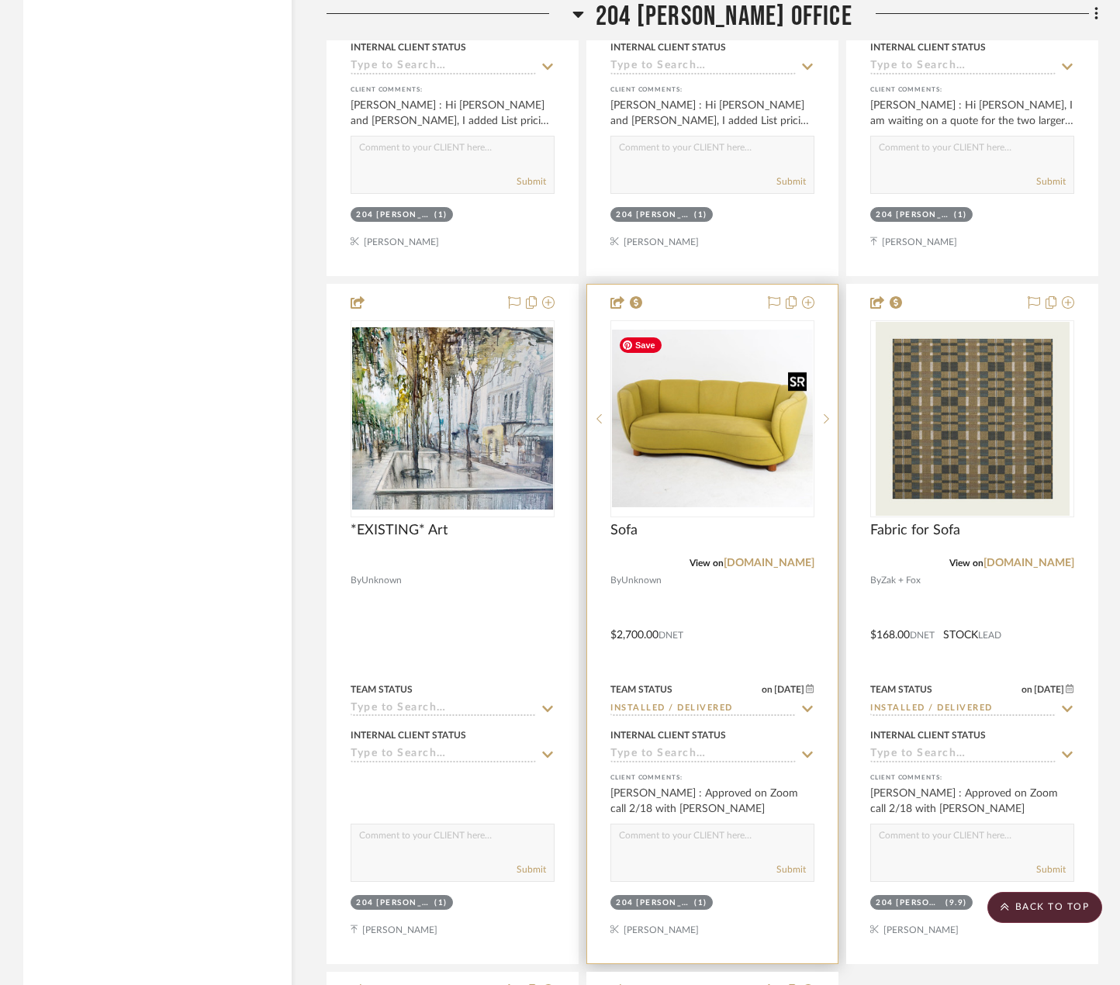
click at [723, 455] on img "1" at bounding box center [712, 419] width 201 height 178
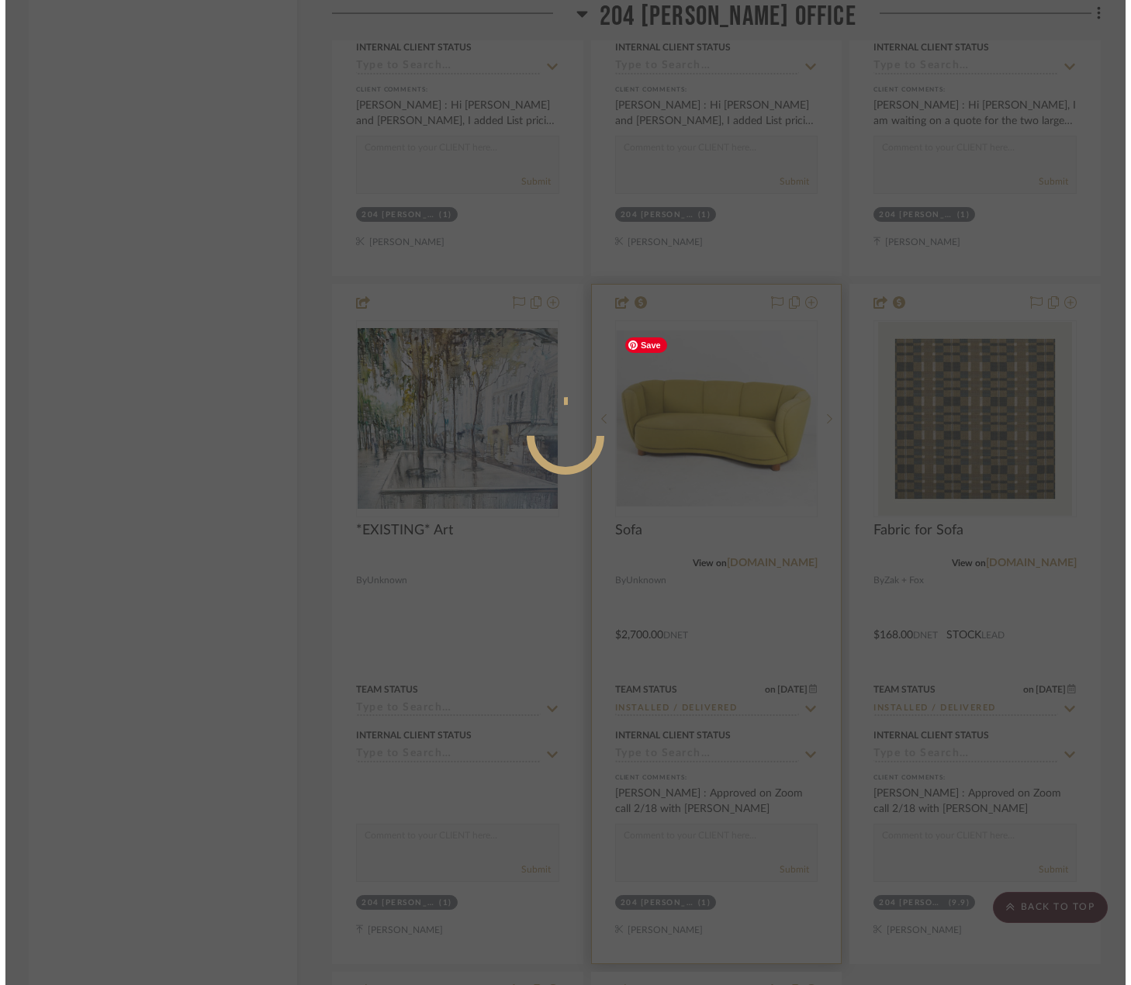
scroll to position [0, 0]
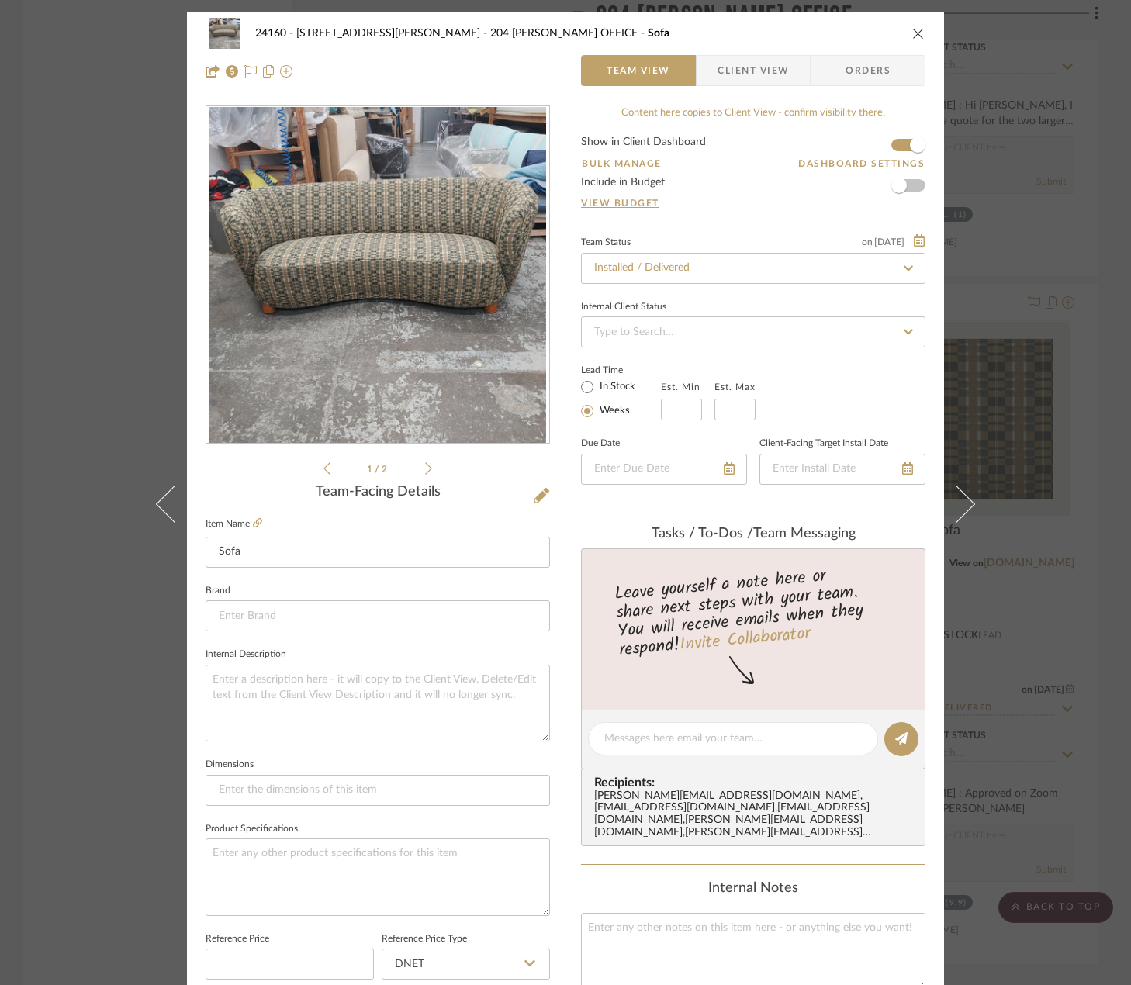
click at [426, 465] on icon at bounding box center [428, 468] width 7 height 14
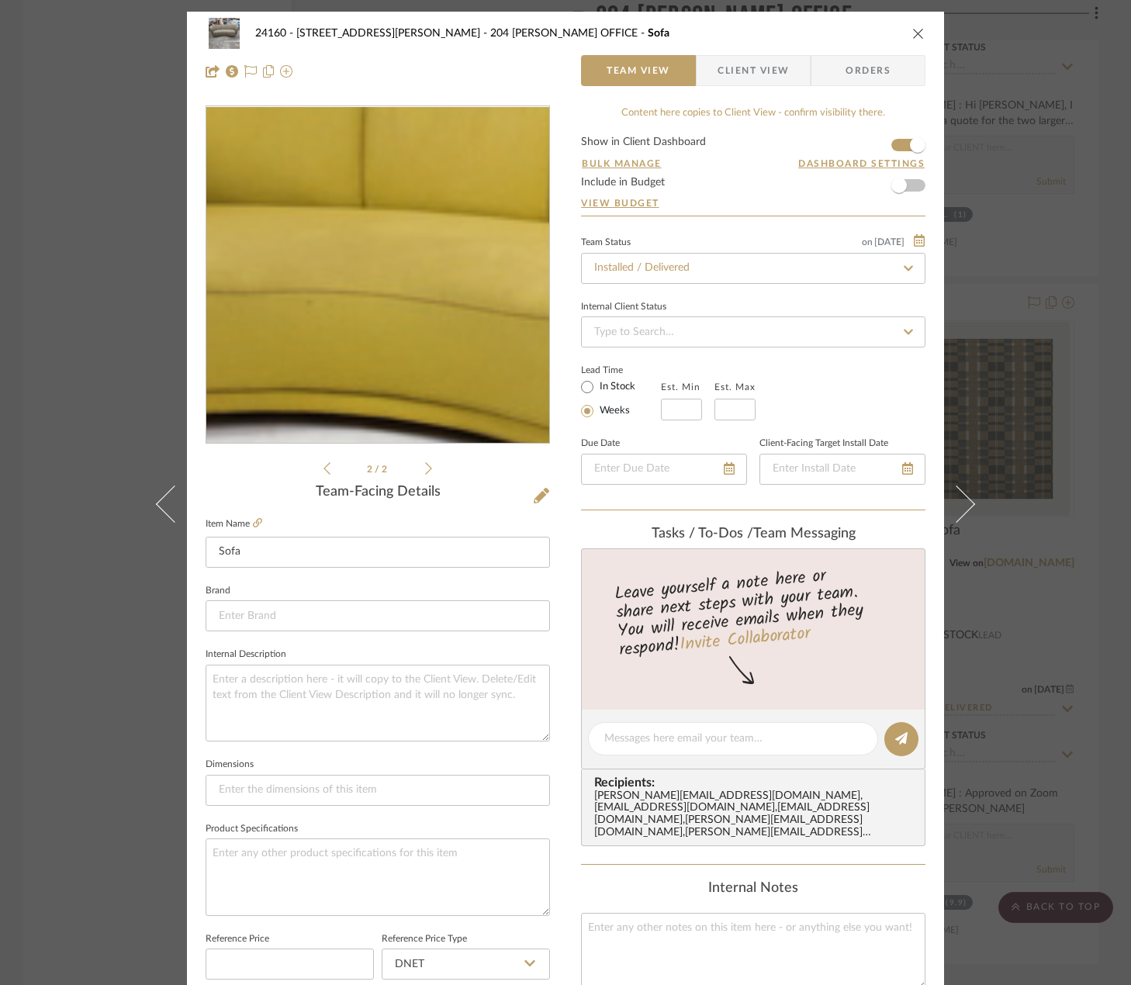
click at [379, 288] on img "1" at bounding box center [377, 275] width 343 height 303
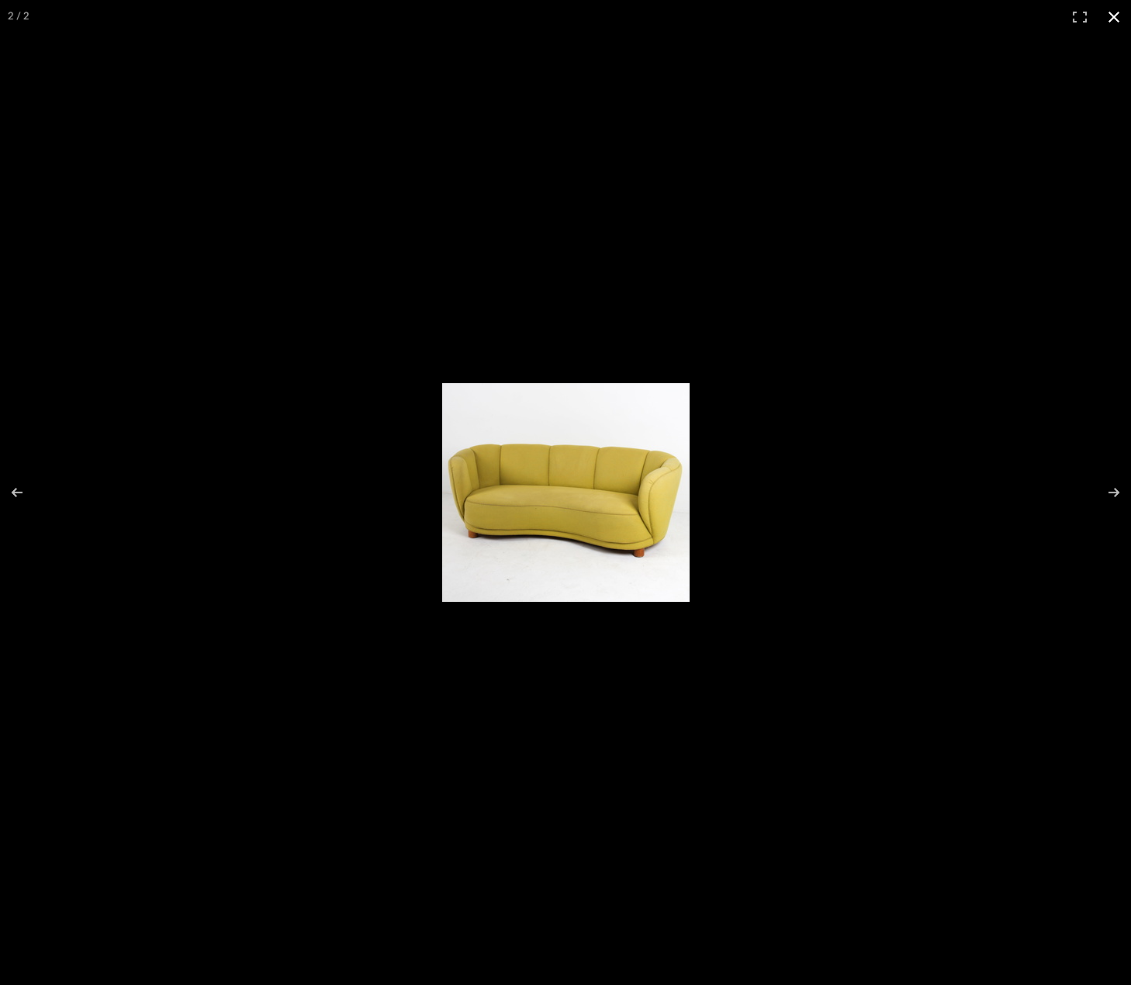
click at [829, 298] on div at bounding box center [565, 492] width 1131 height 985
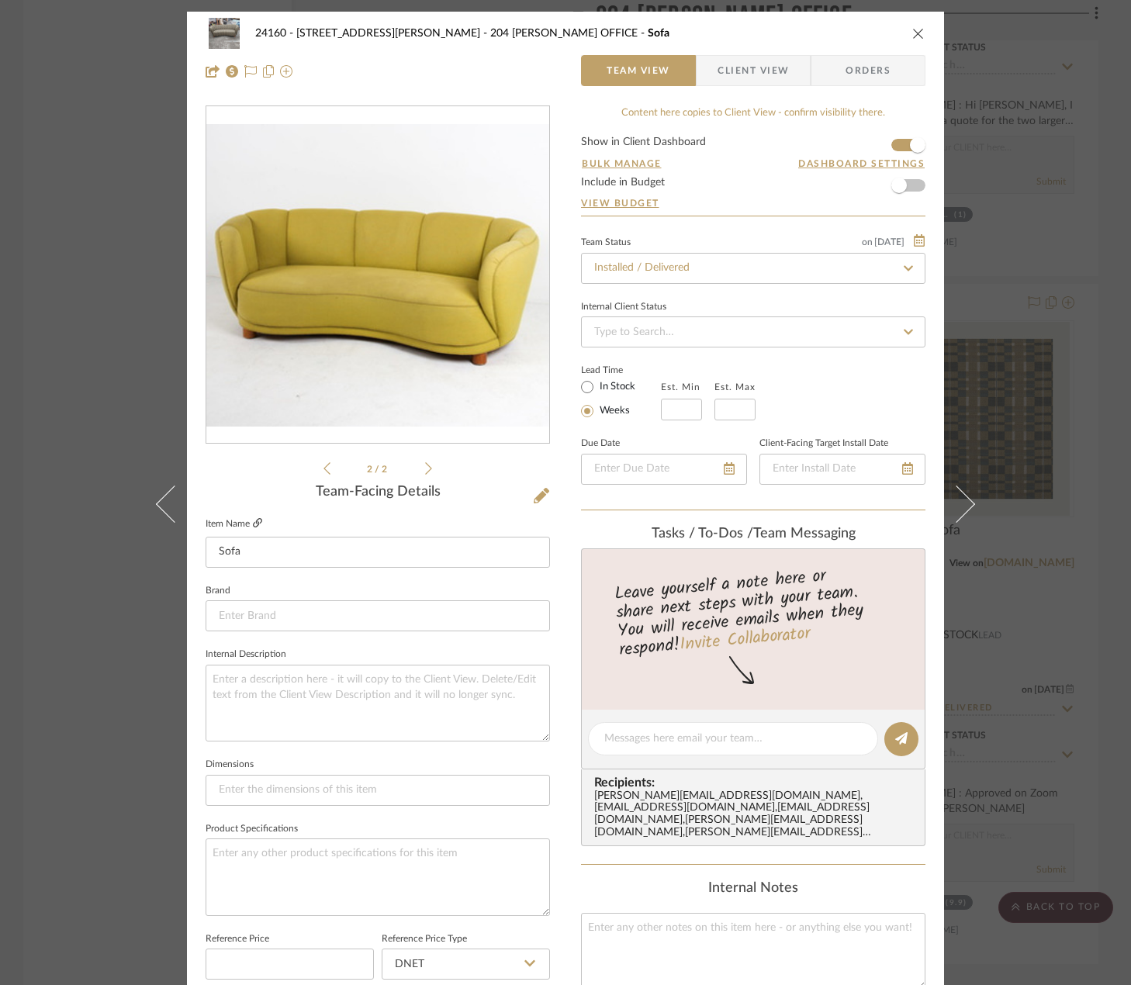
click at [255, 523] on icon at bounding box center [257, 522] width 9 height 9
click at [1041, 154] on div "24160 - 214 E 18th Street - Satow Elliot 204 STUART'S OFFICE Sofa Team View Cli…" at bounding box center [565, 492] width 1131 height 985
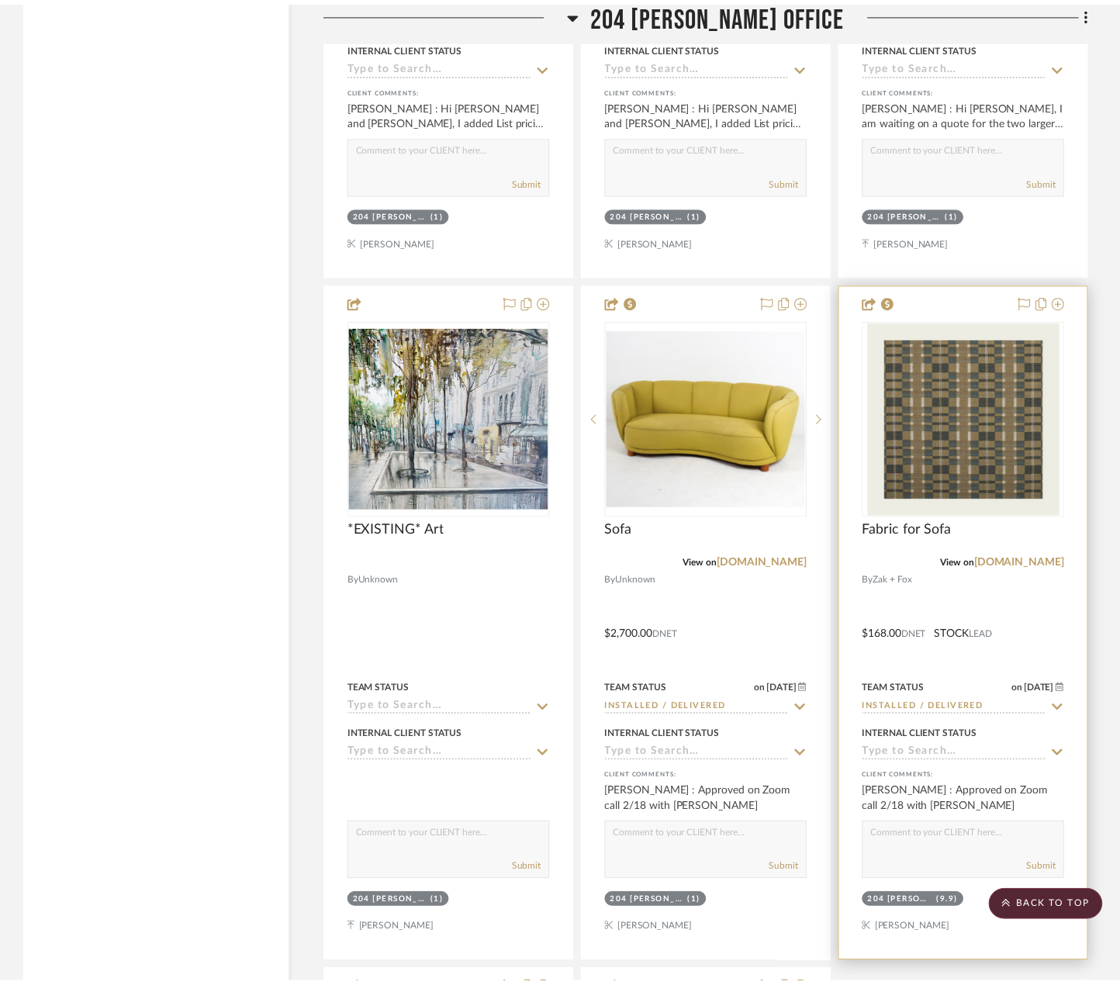
scroll to position [24746, 0]
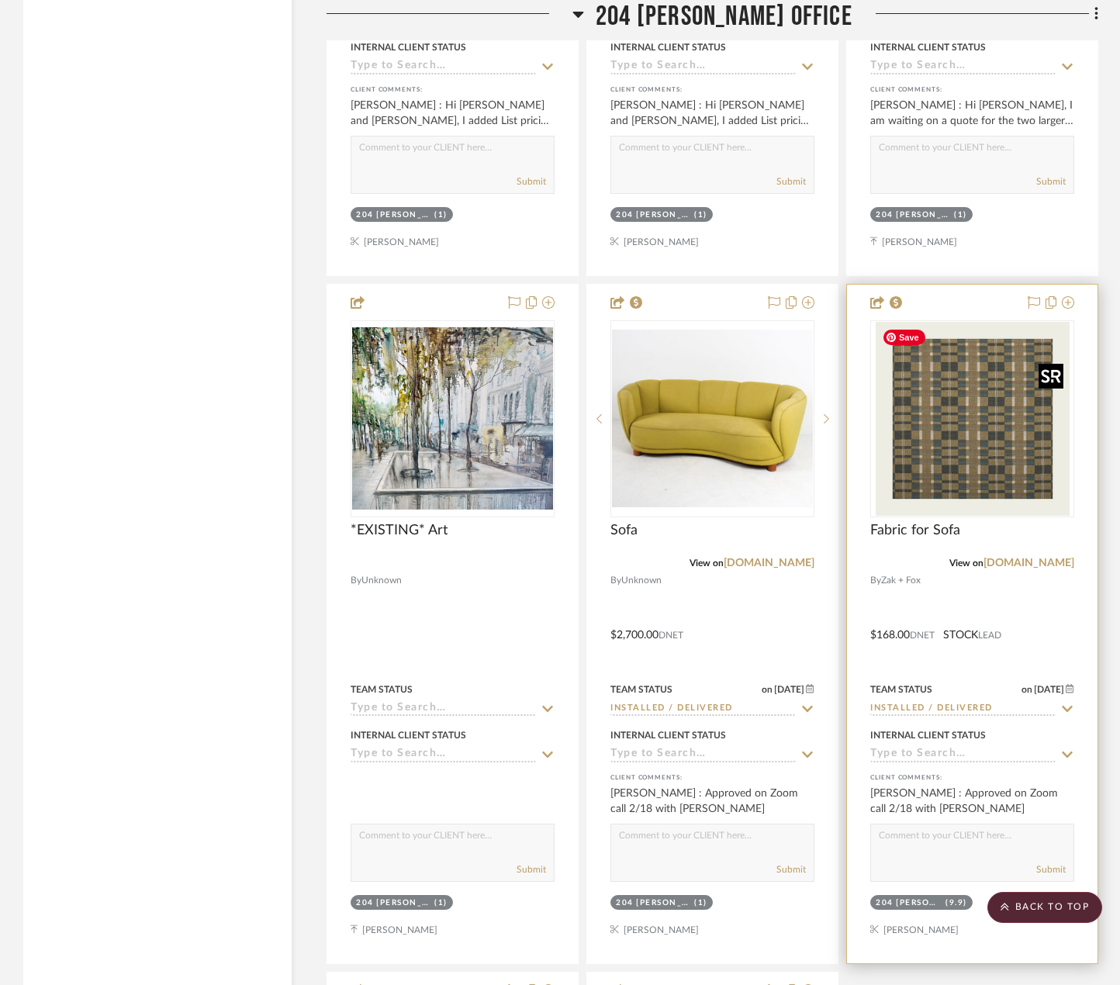
click at [1011, 440] on img "0" at bounding box center [973, 419] width 194 height 194
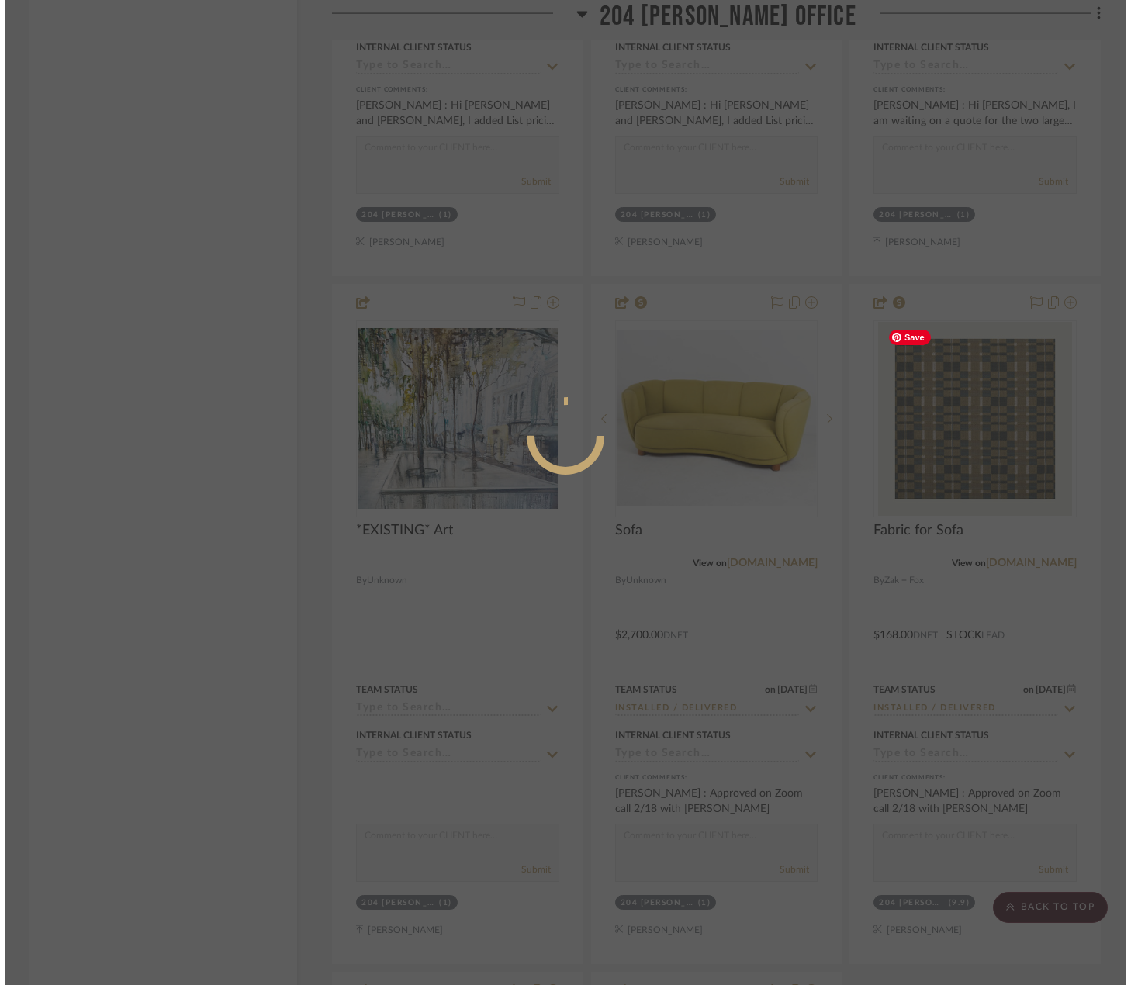
scroll to position [0, 0]
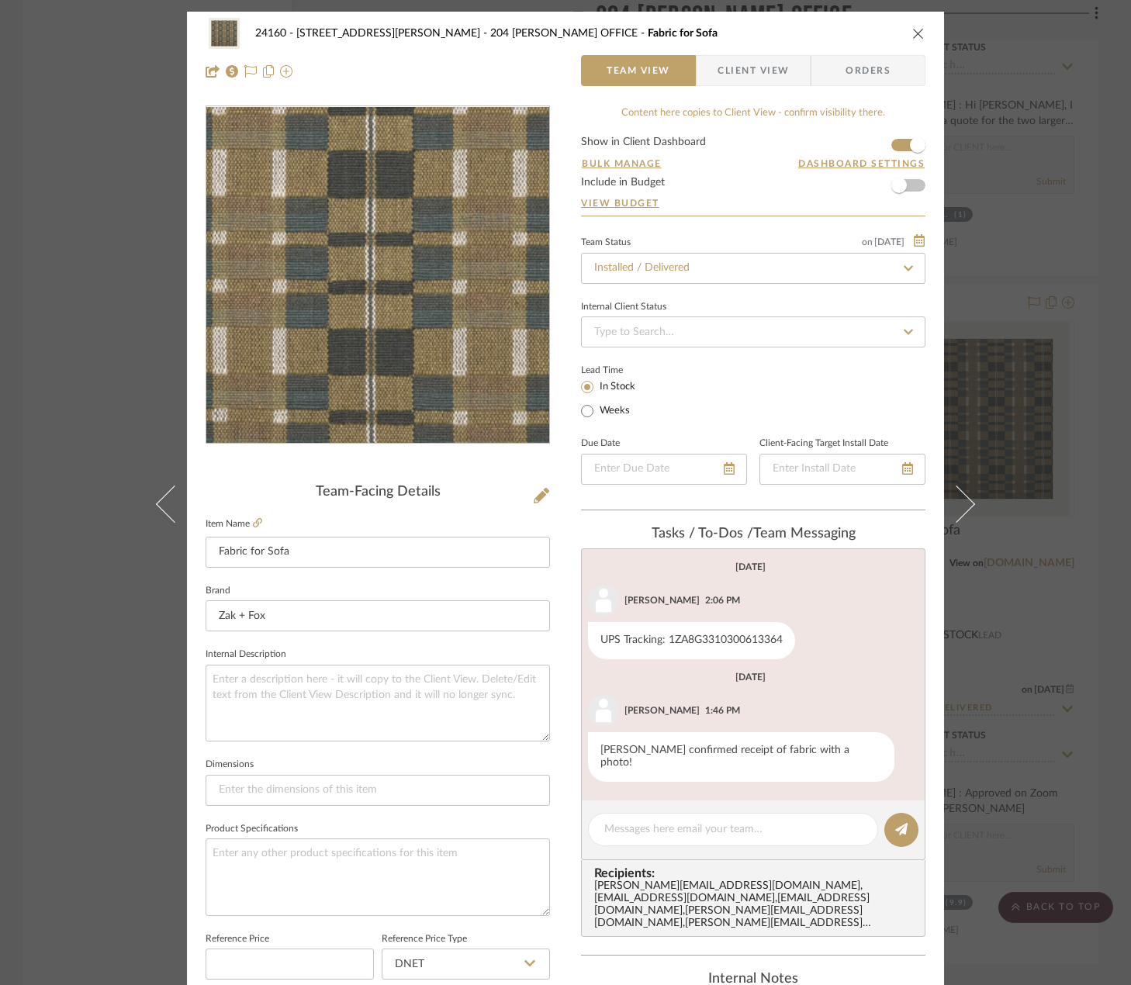
click at [416, 279] on img "0" at bounding box center [377, 275] width 337 height 337
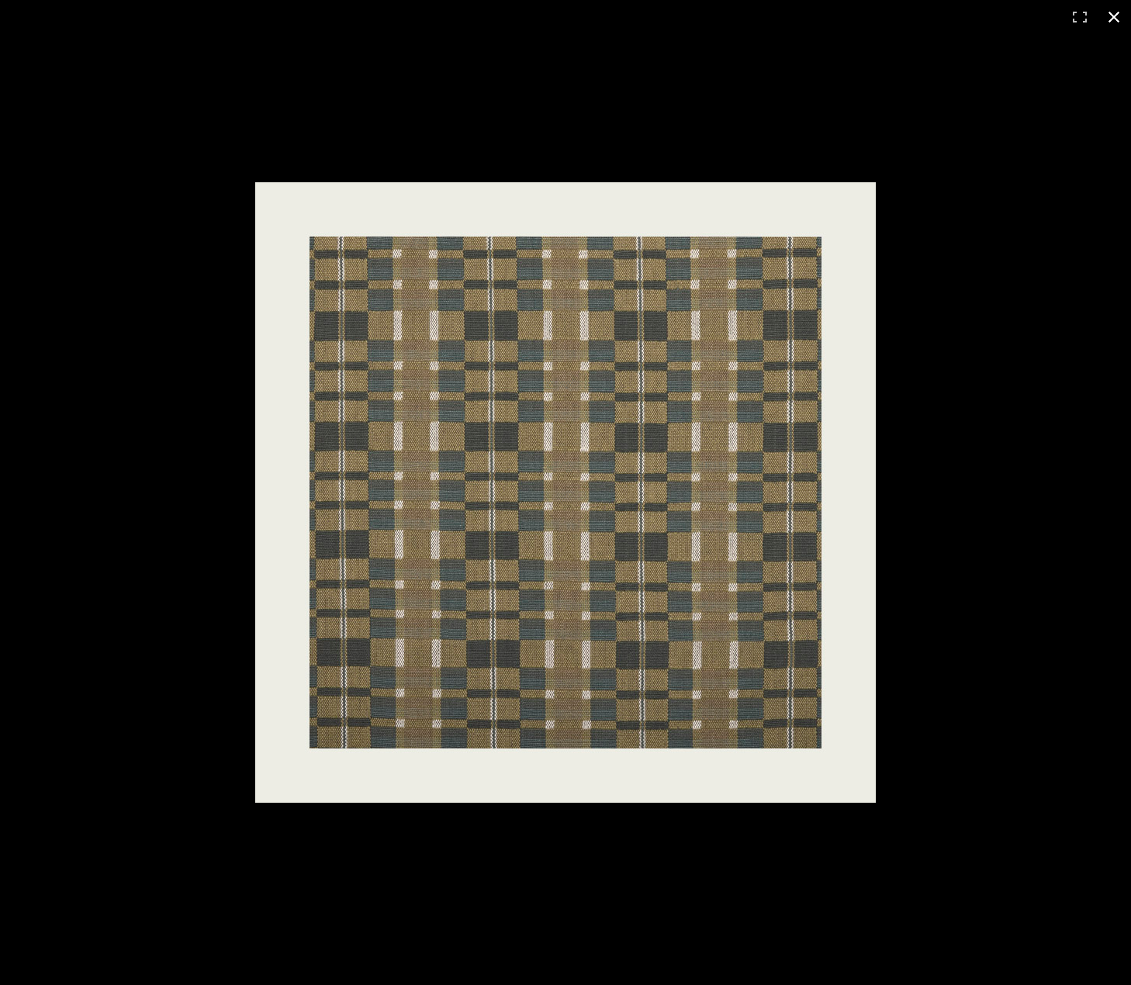
click at [1116, 23] on button at bounding box center [1114, 17] width 34 height 34
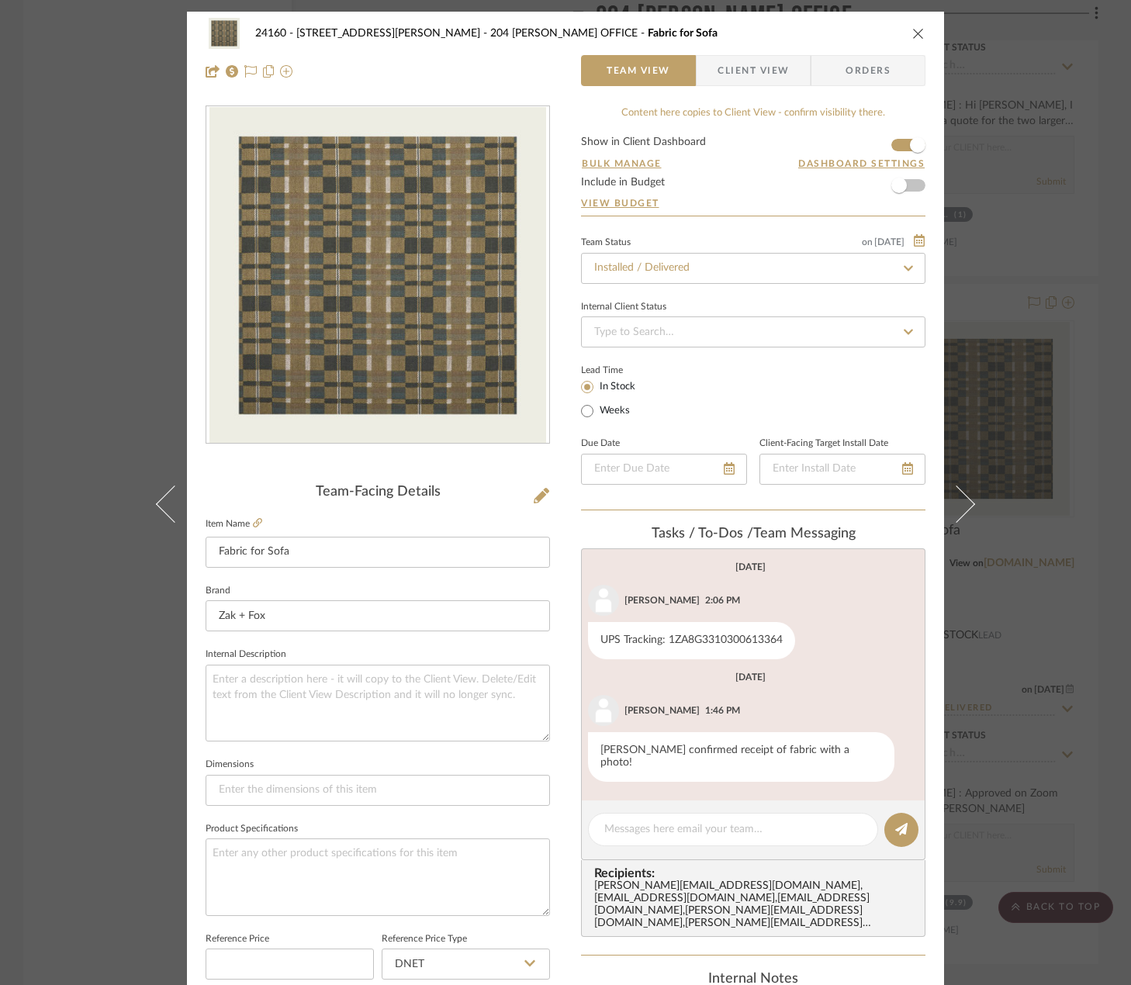
click at [47, 133] on div "24160 - 214 E 18th Street - Satow Elliot 204 STUART'S OFFICE Fabric for Sofa Te…" at bounding box center [565, 492] width 1131 height 985
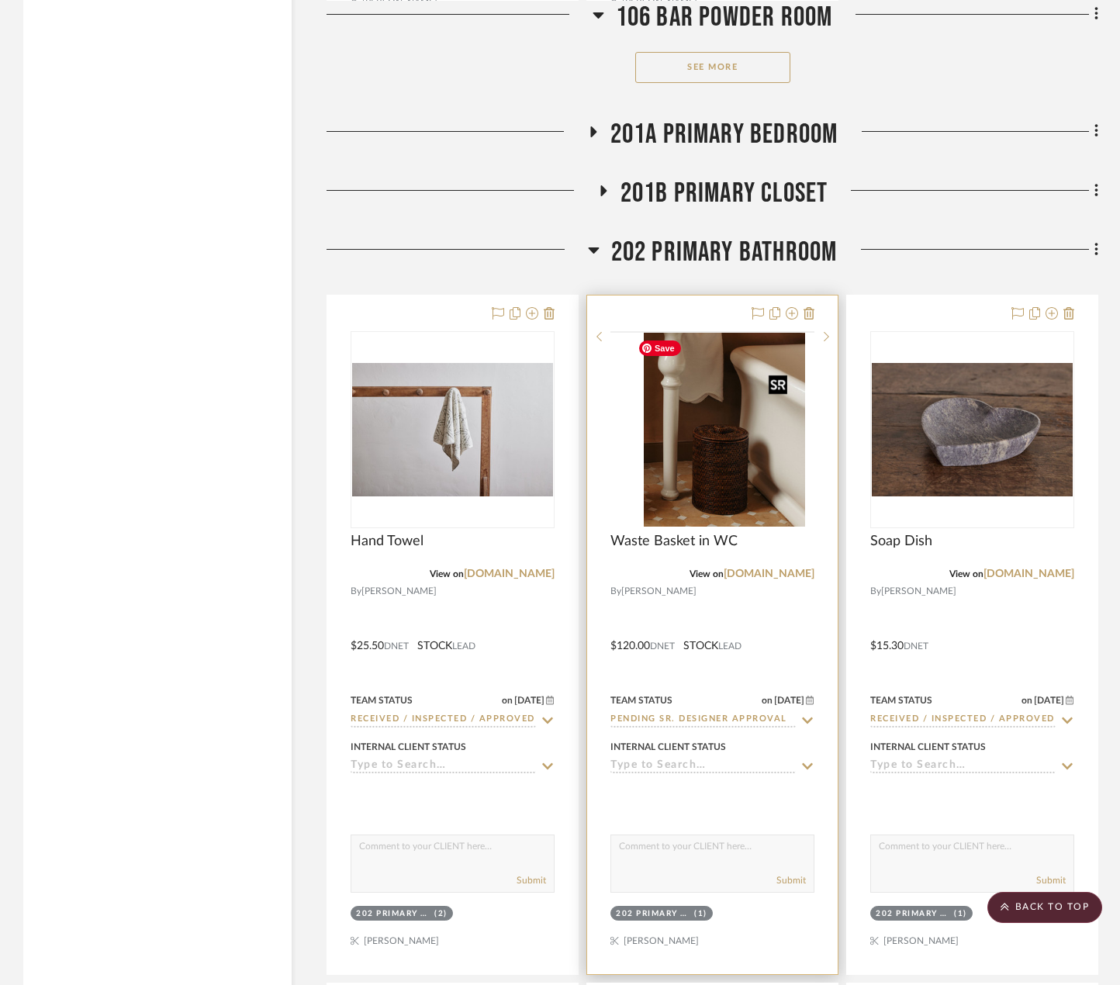
scroll to position [20350, 0]
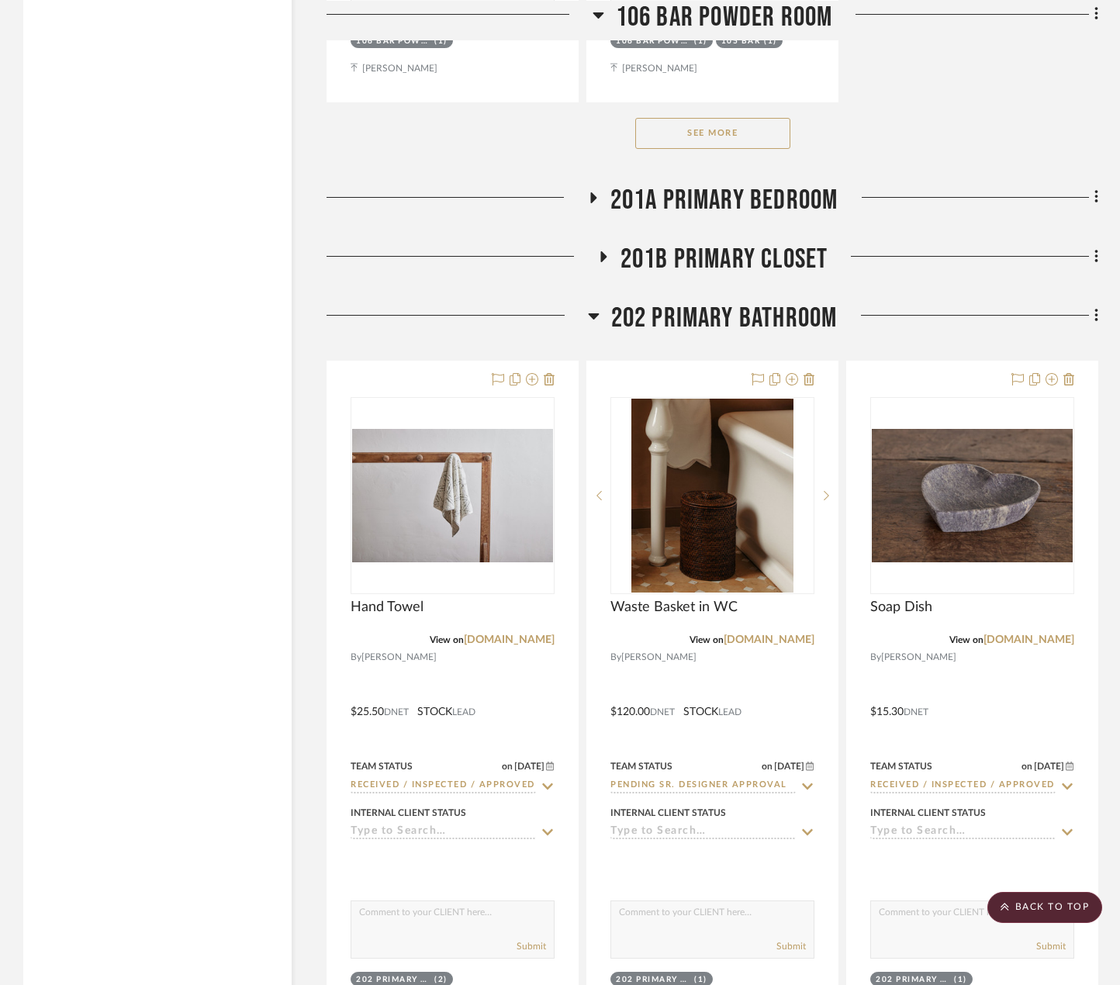
click at [775, 200] on span "201A PRIMARY BEDROOM" at bounding box center [724, 200] width 228 height 33
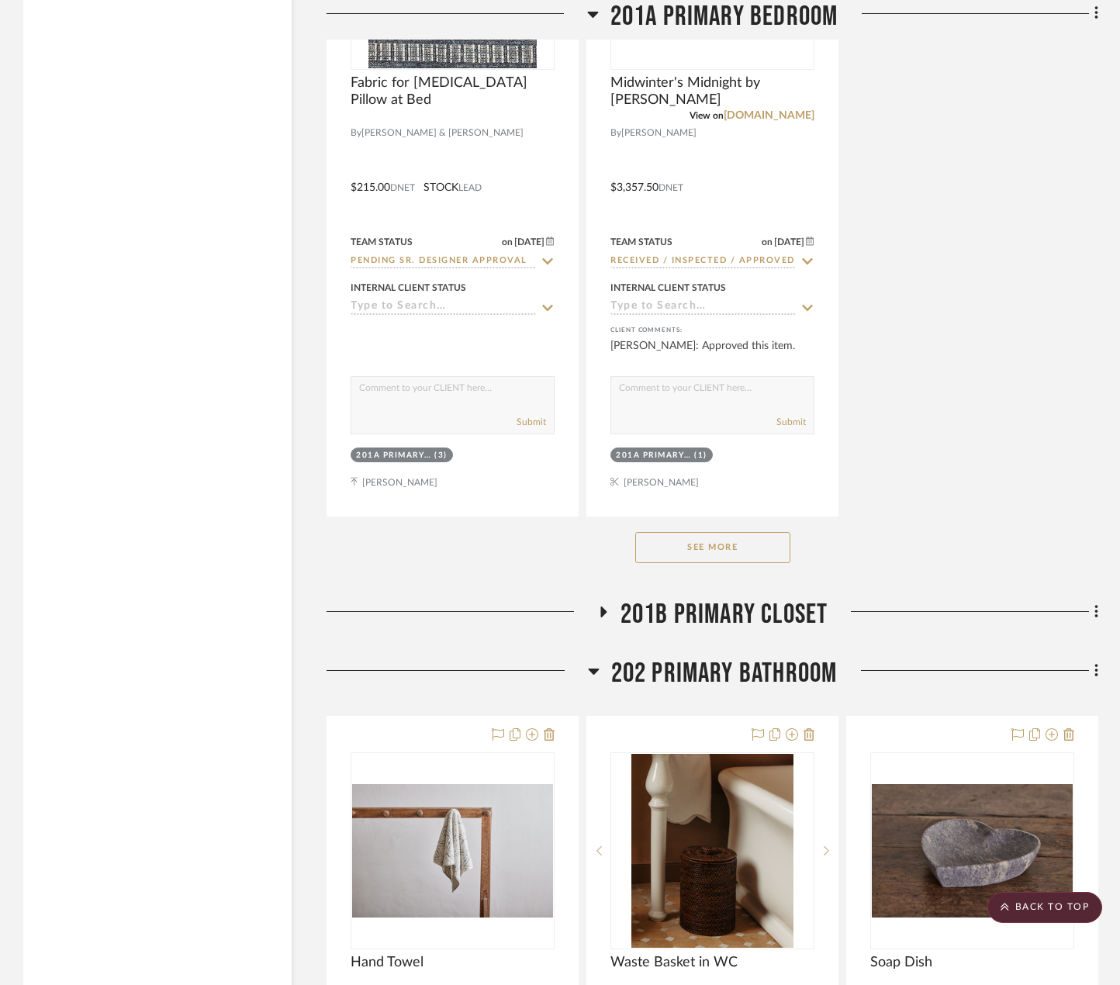
scroll to position [22211, 0]
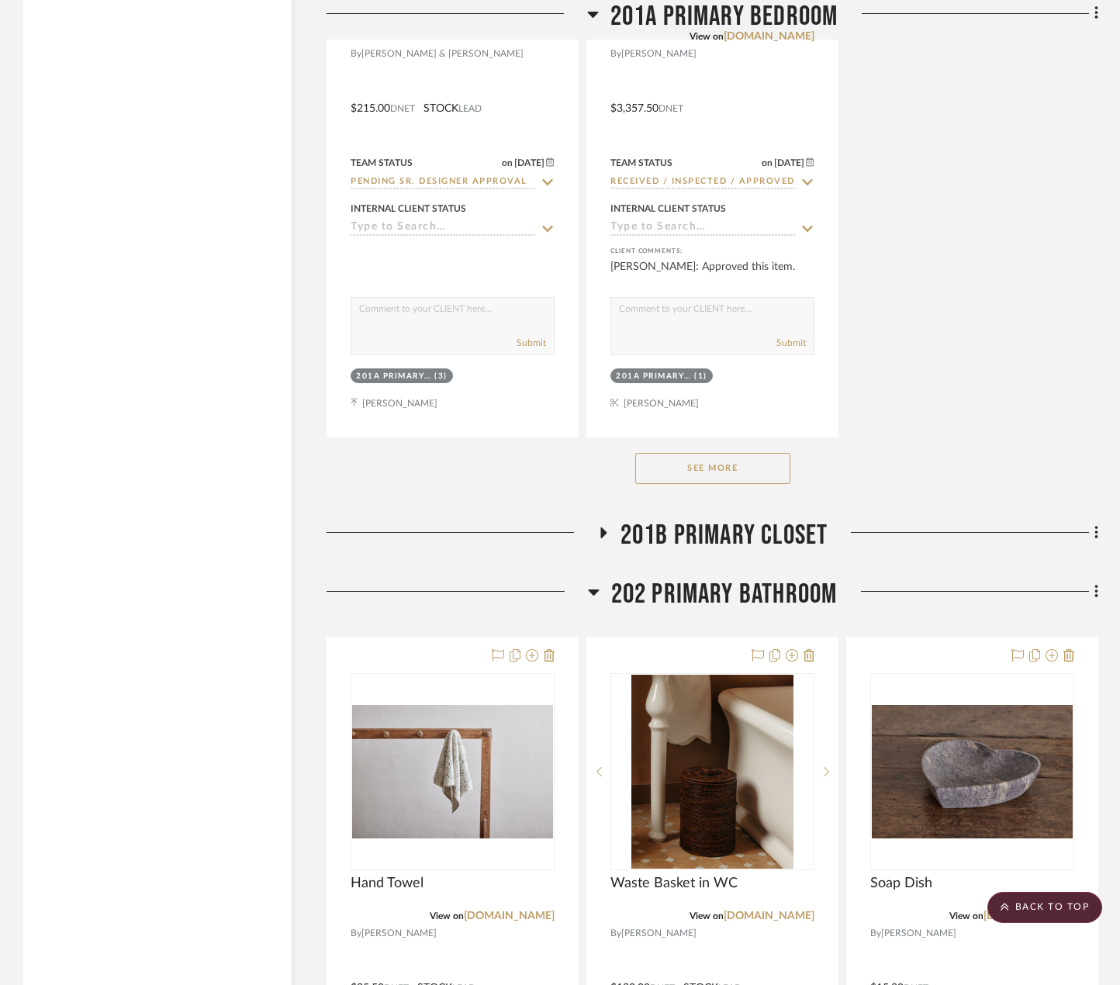
click at [753, 463] on button "See More" at bounding box center [712, 468] width 155 height 31
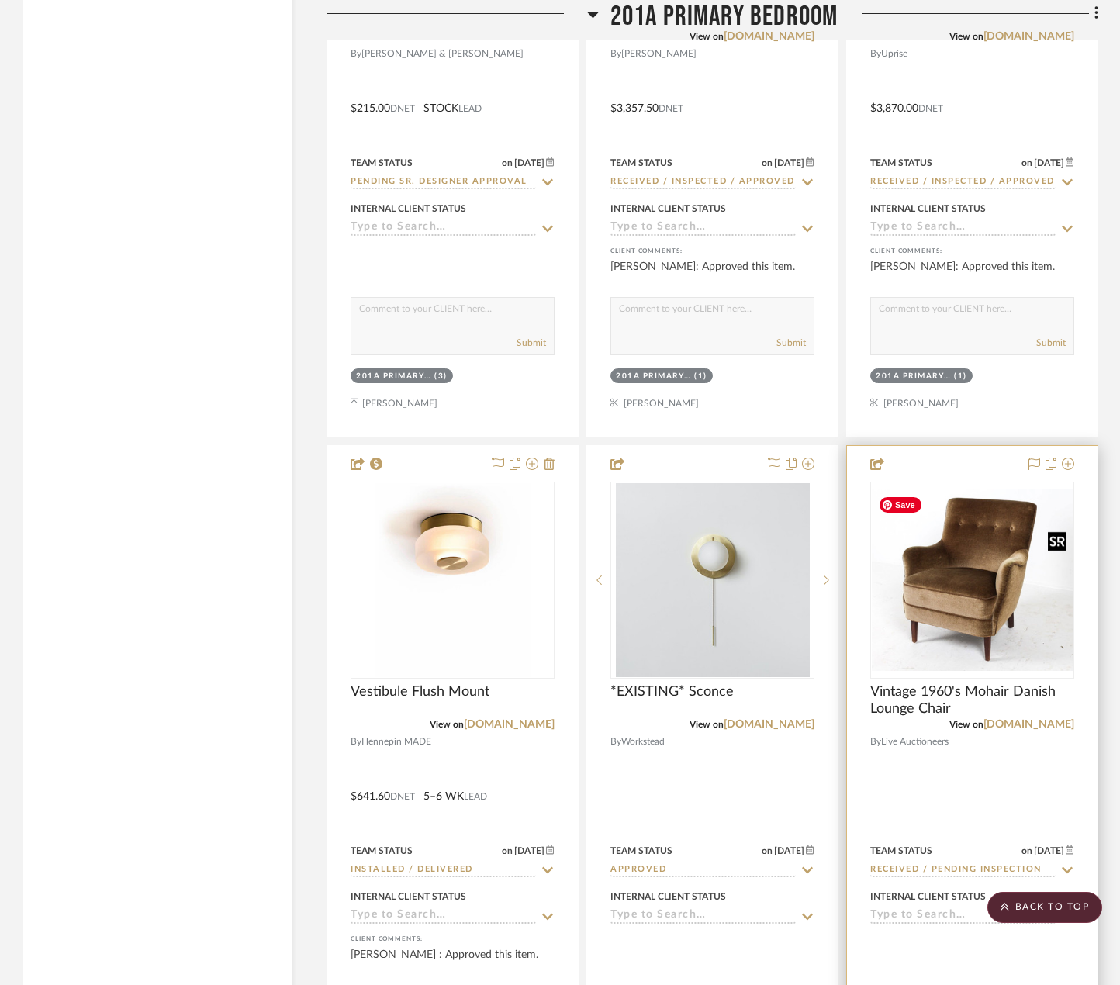
click at [1020, 563] on img "0" at bounding box center [972, 580] width 201 height 182
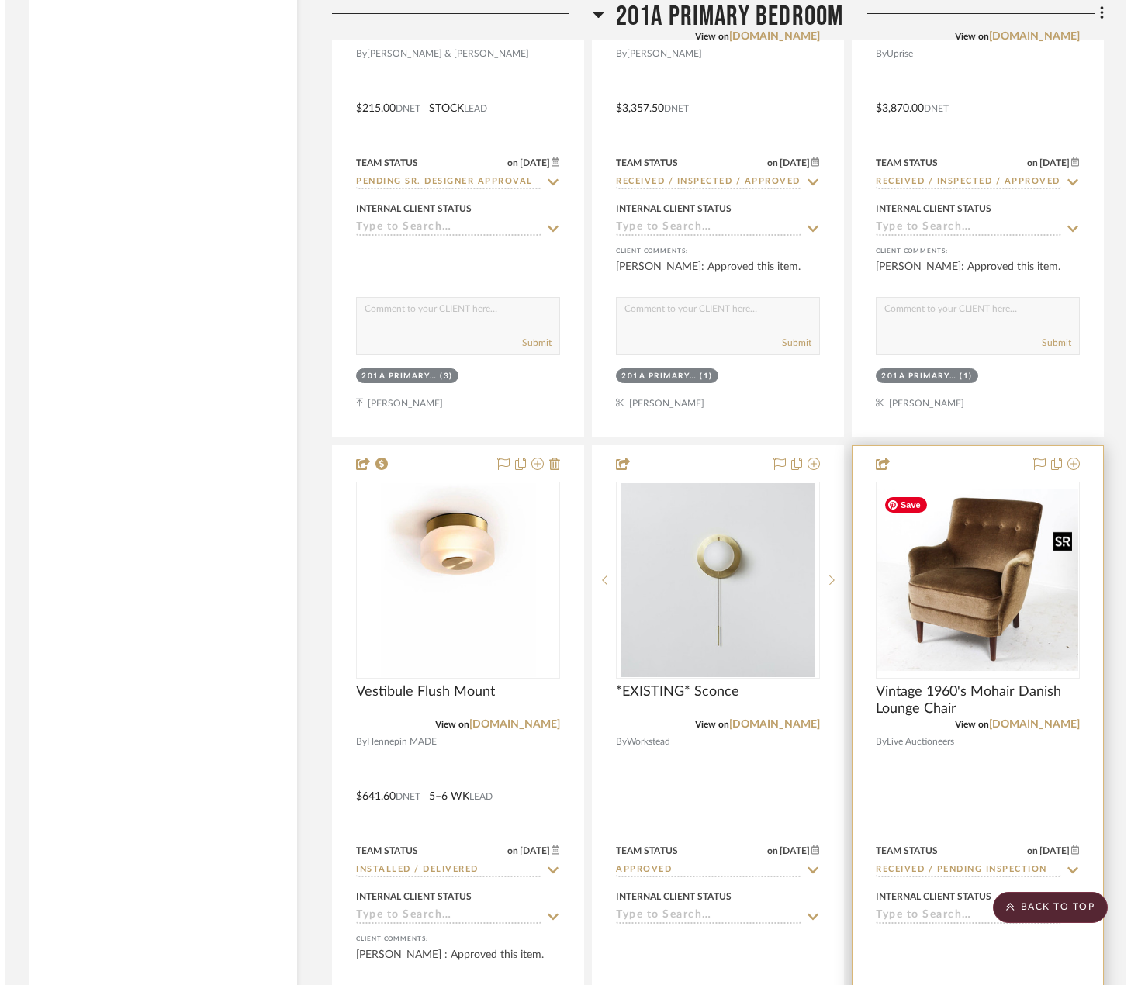
scroll to position [0, 0]
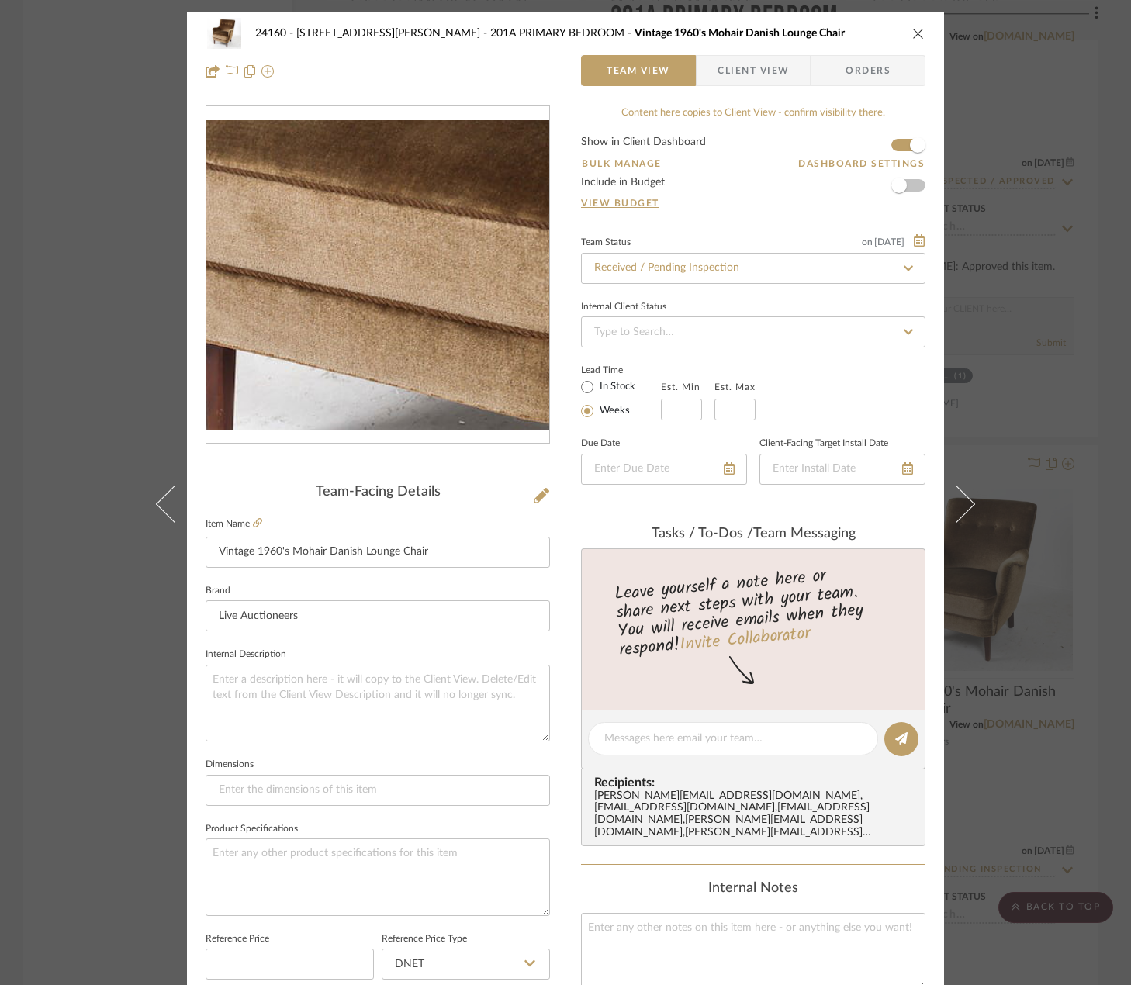
click at [326, 322] on img "0" at bounding box center [377, 275] width 343 height 311
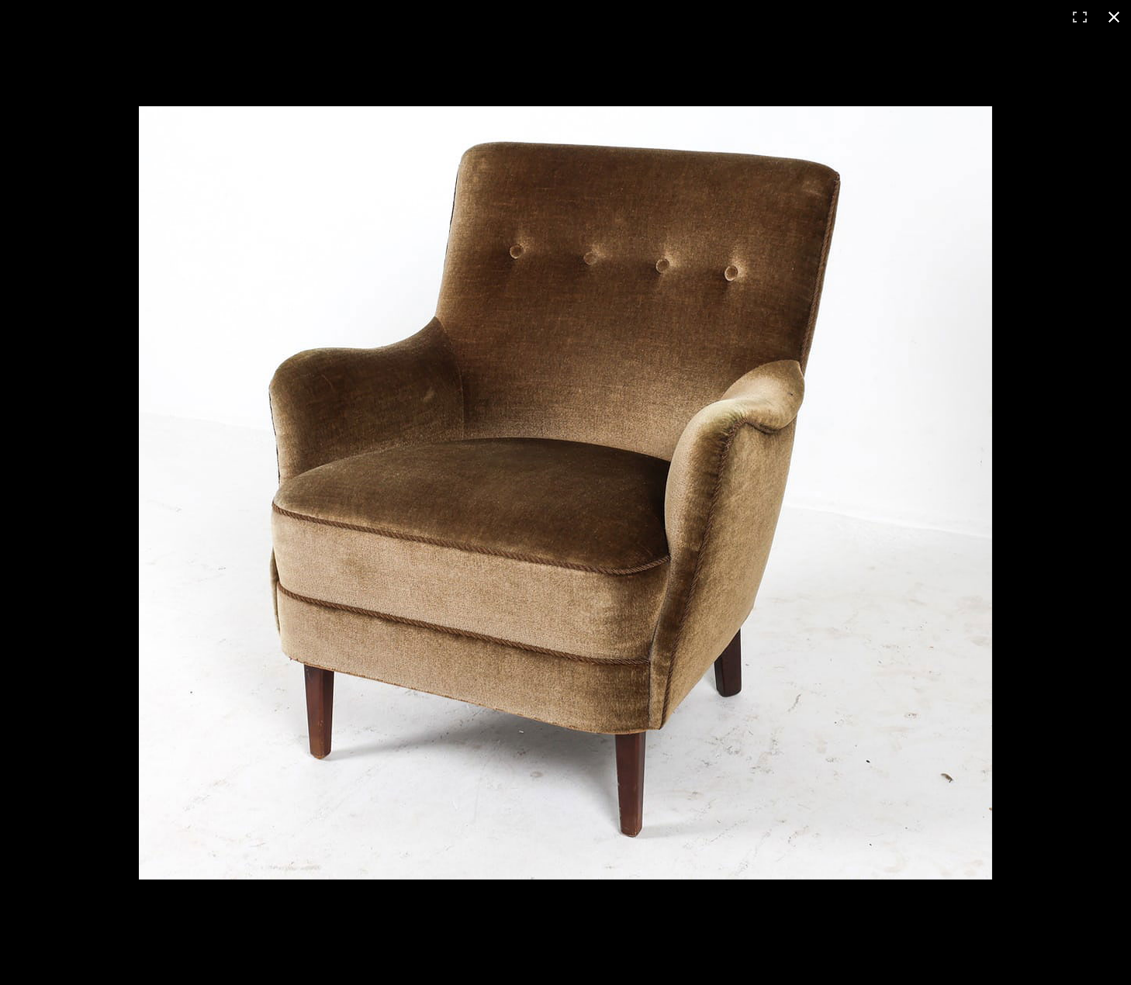
click at [1047, 278] on div at bounding box center [616, 521] width 954 height 831
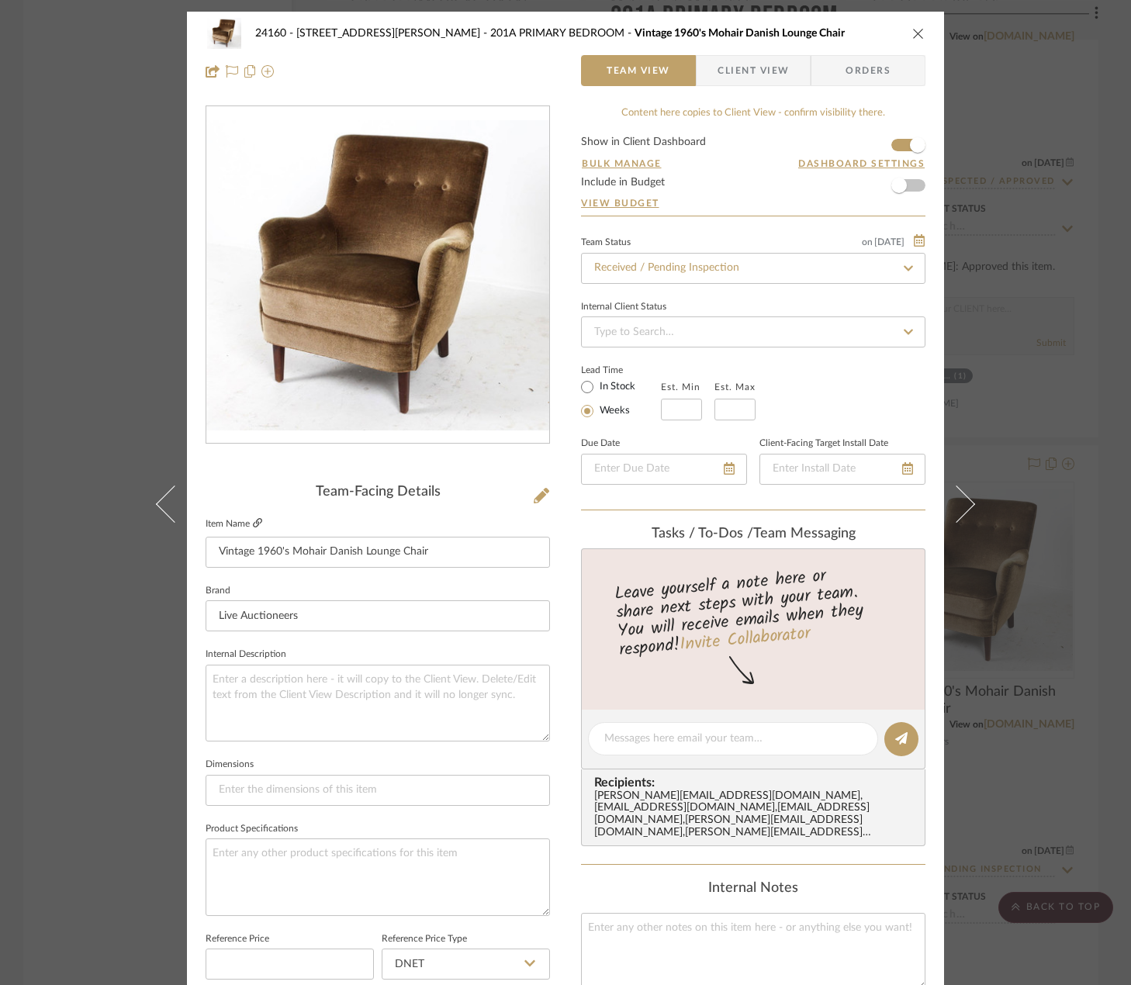
click at [254, 518] on icon at bounding box center [257, 522] width 9 height 9
click at [1028, 204] on div "24160 - 214 E 18th Street - Satow Elliot 201A PRIMARY BEDROOM Vintage 1960's Mo…" at bounding box center [565, 492] width 1131 height 985
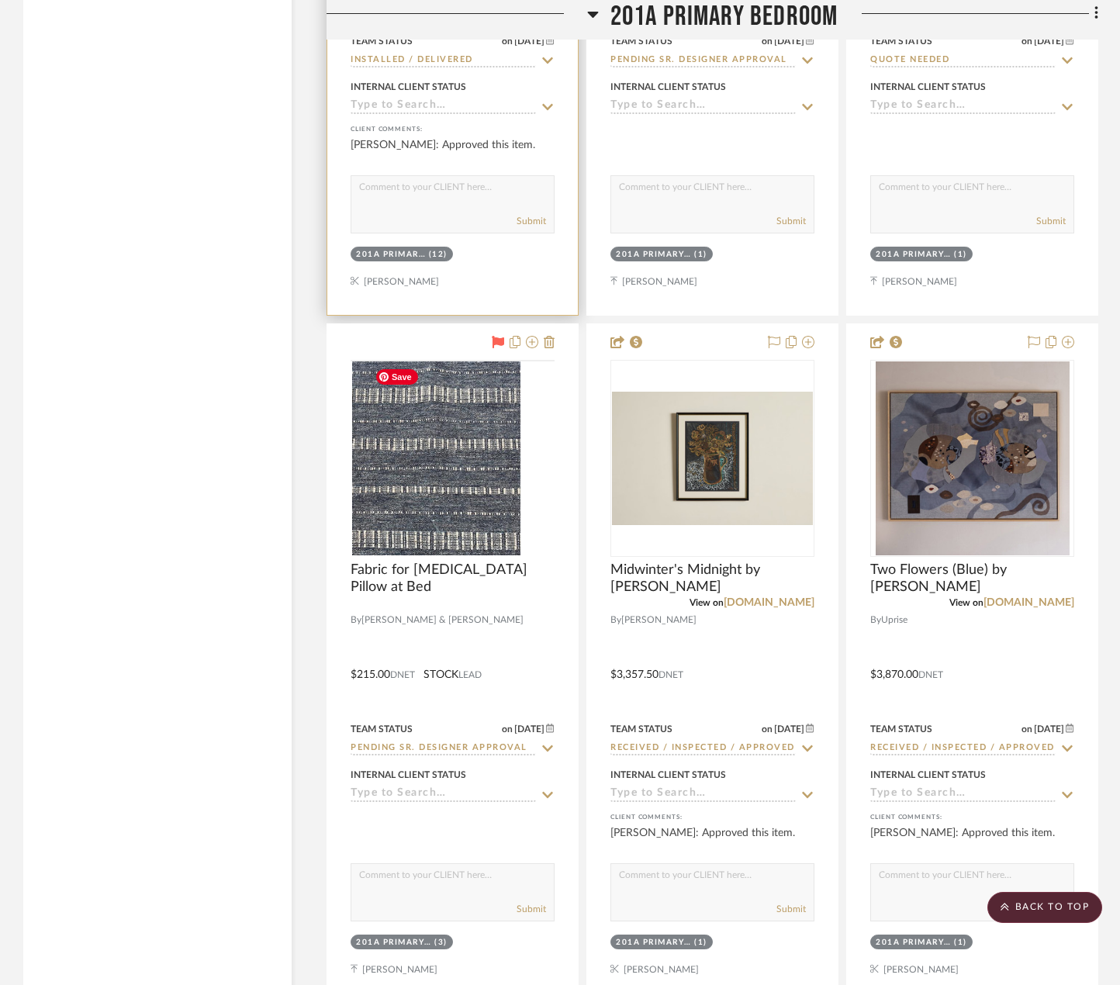
scroll to position [21513, 0]
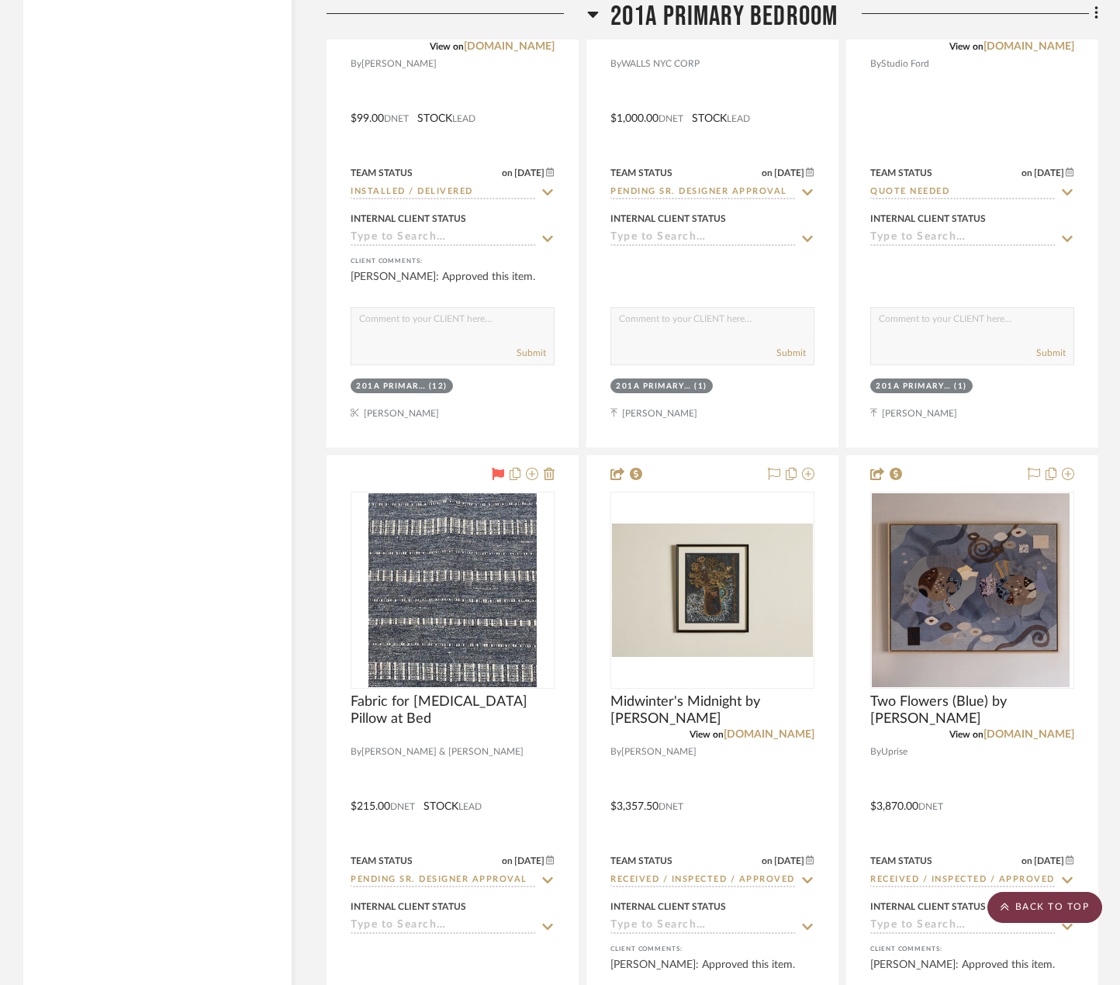
click at [1079, 903] on scroll-to-top-button "BACK TO TOP" at bounding box center [1044, 907] width 115 height 31
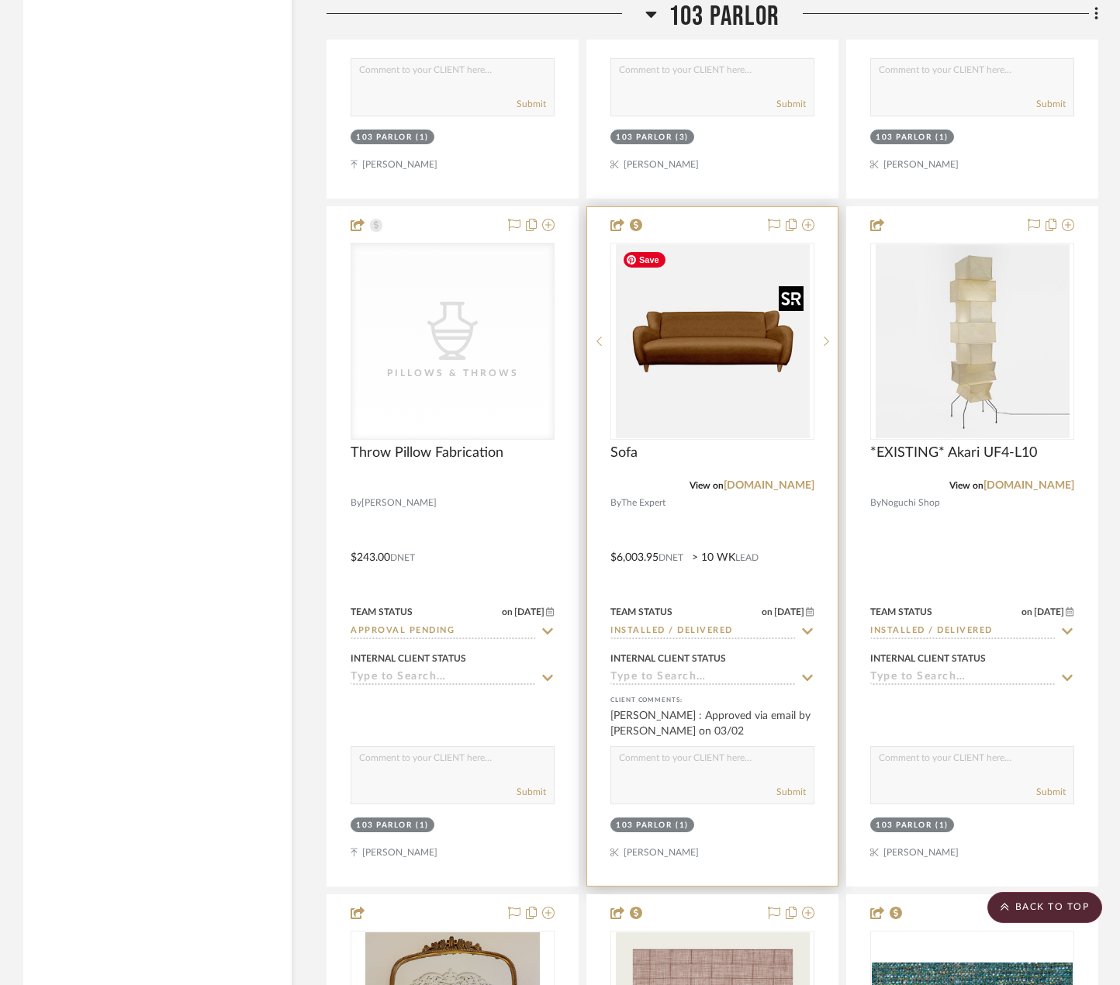
scroll to position [8461, 0]
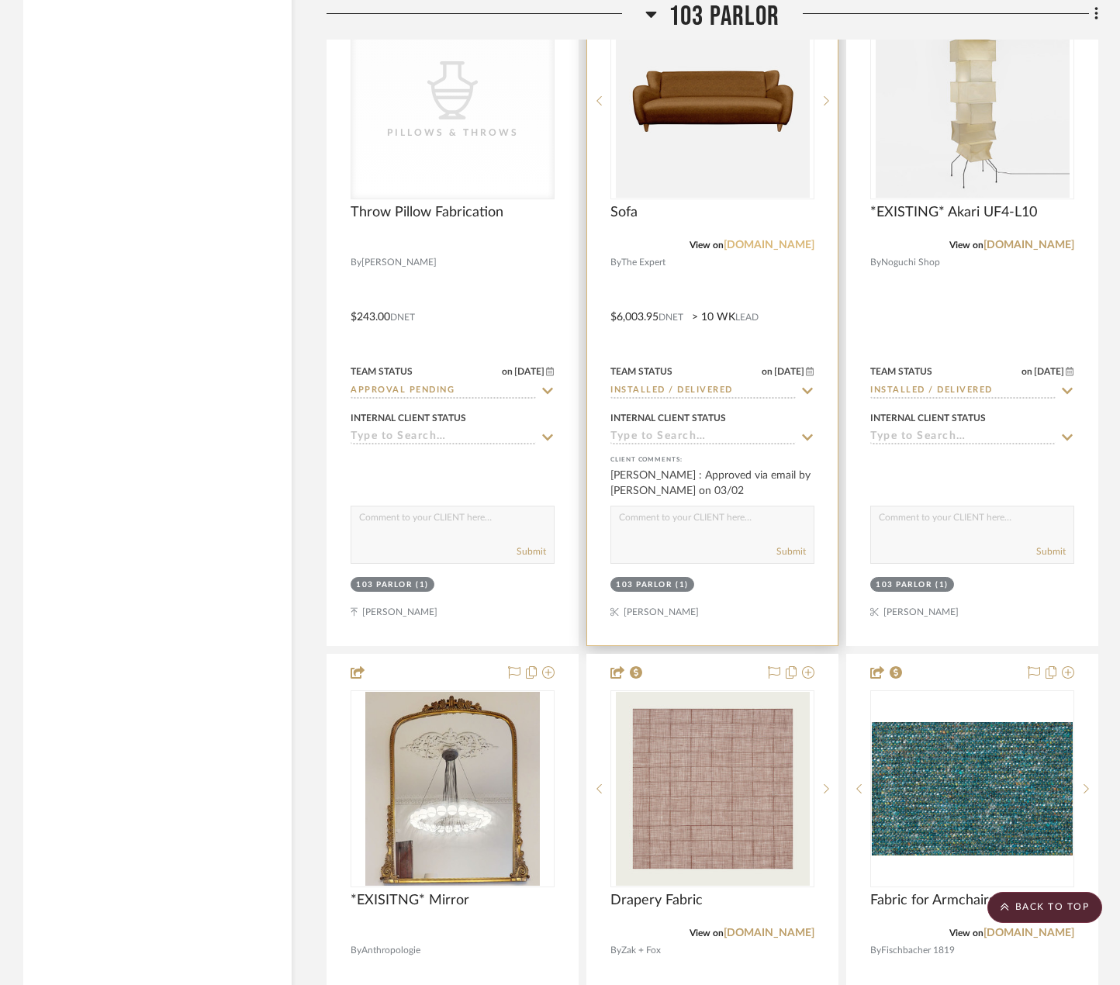
click at [753, 245] on link "theexpert.com" at bounding box center [769, 245] width 91 height 11
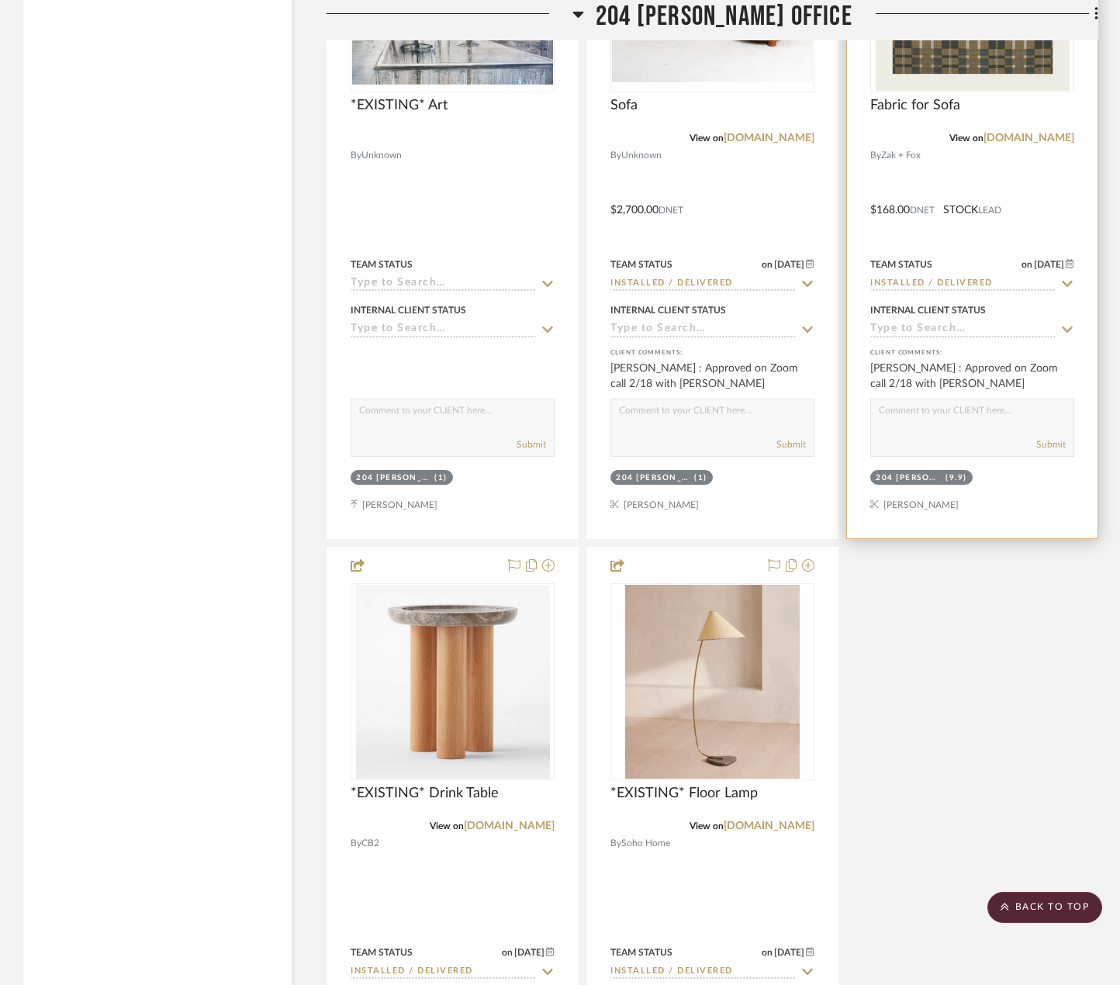
scroll to position [30796, 0]
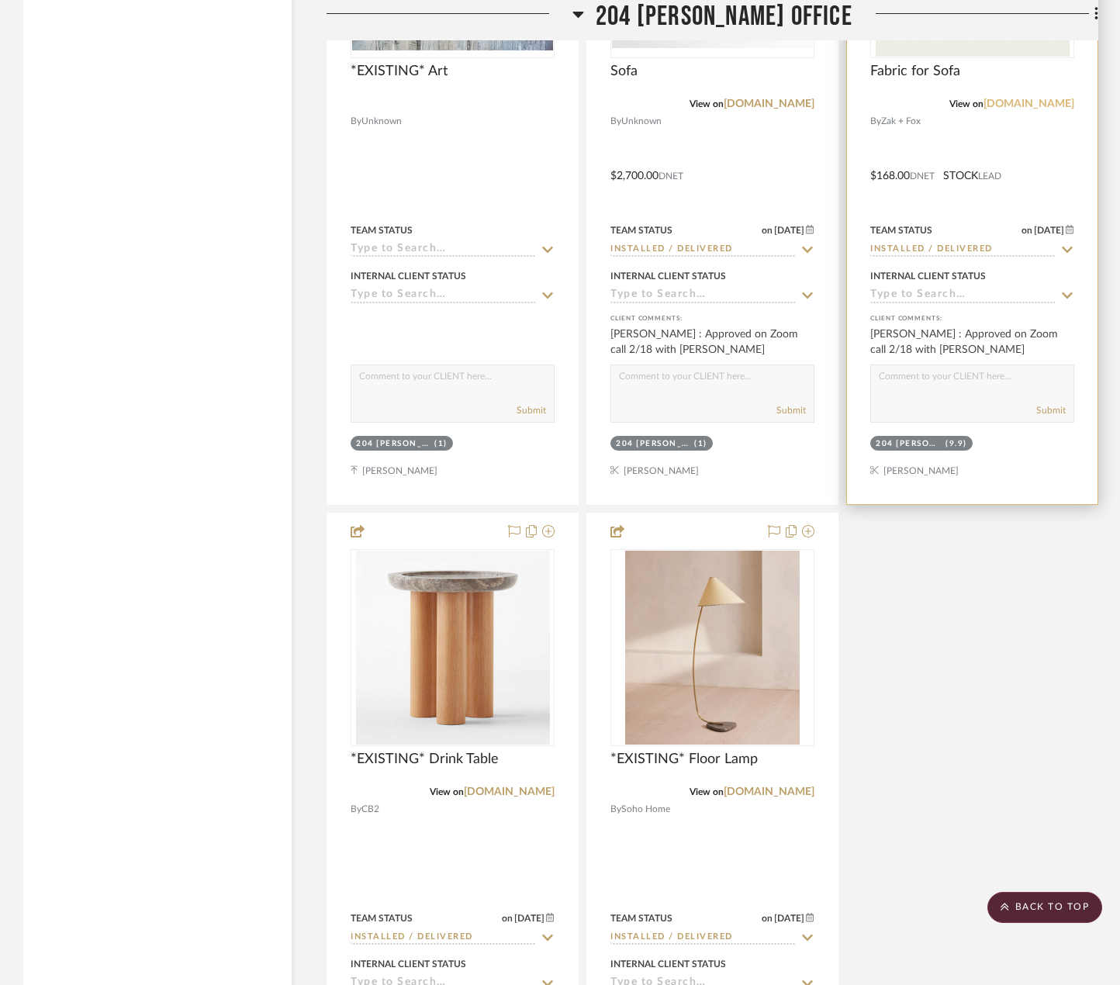
click at [1030, 108] on link "[DOMAIN_NAME]" at bounding box center [1028, 103] width 91 height 11
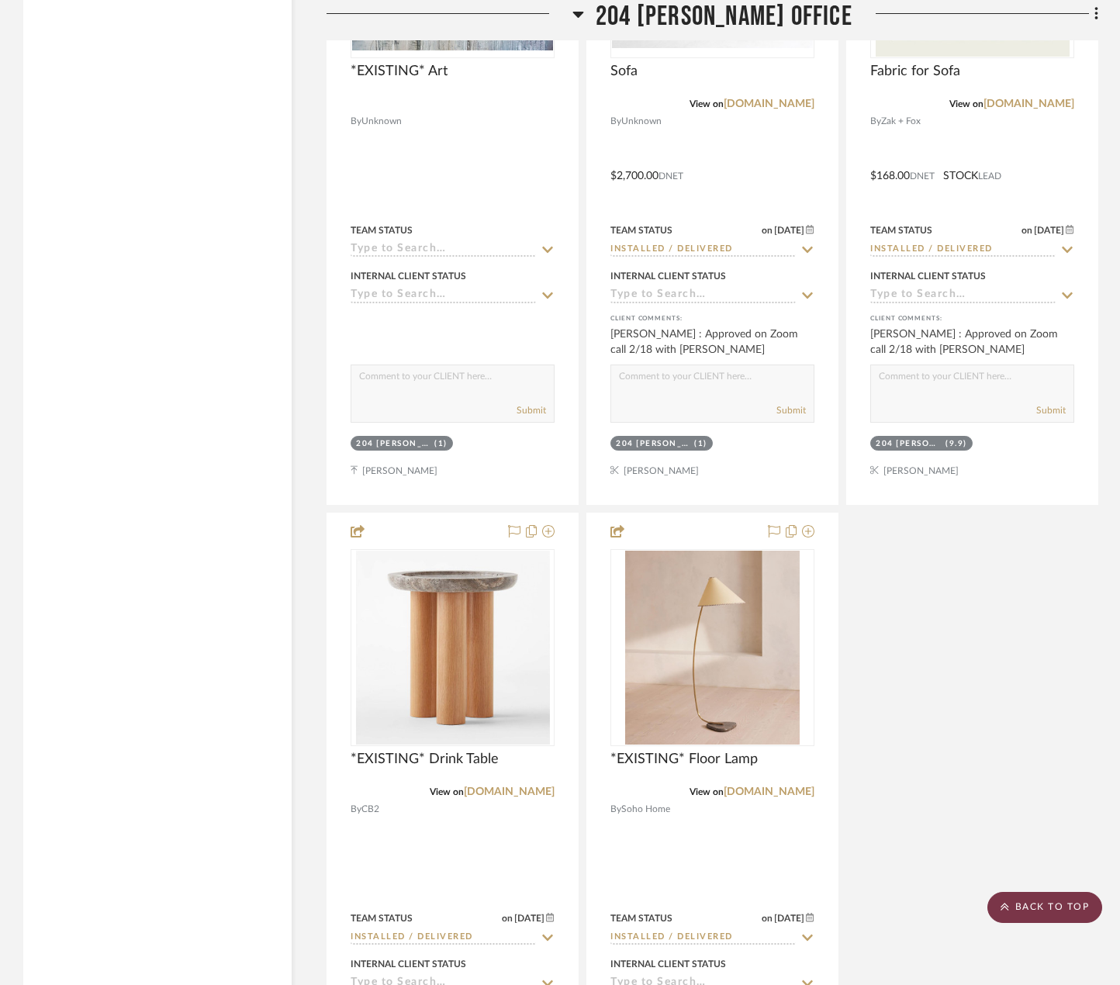
click at [1026, 908] on scroll-to-top-button "BACK TO TOP" at bounding box center [1044, 907] width 115 height 31
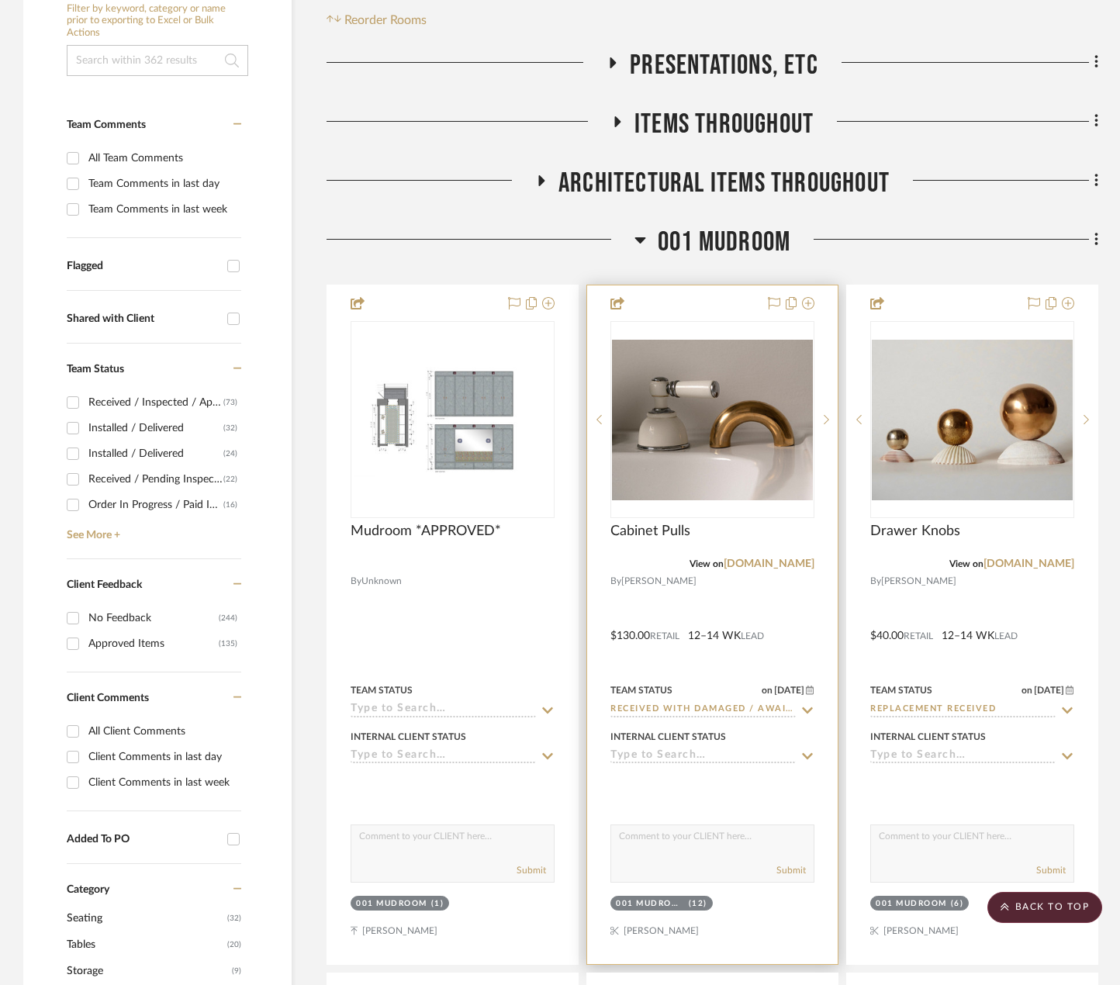
scroll to position [465, 0]
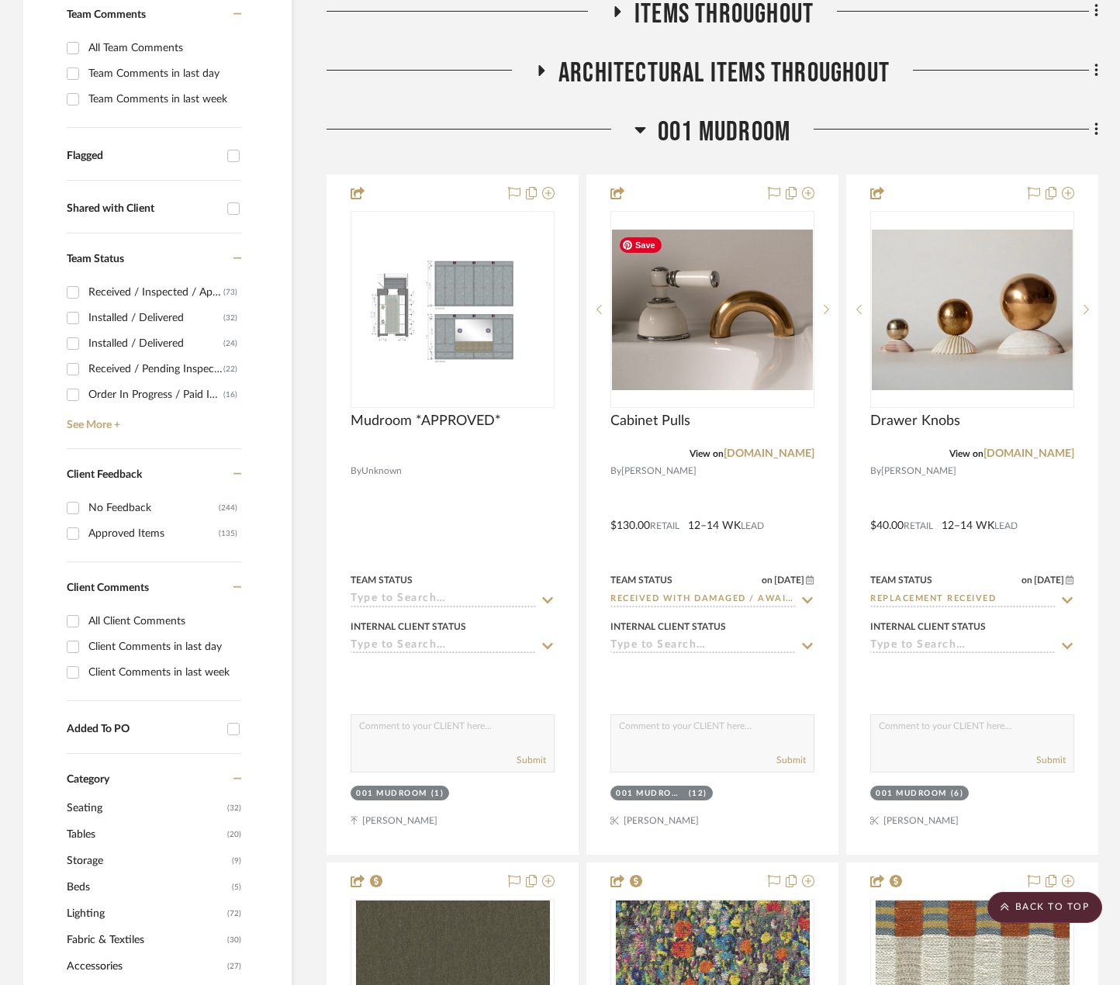
click at [721, 132] on span "001 MUDROOM" at bounding box center [724, 132] width 133 height 33
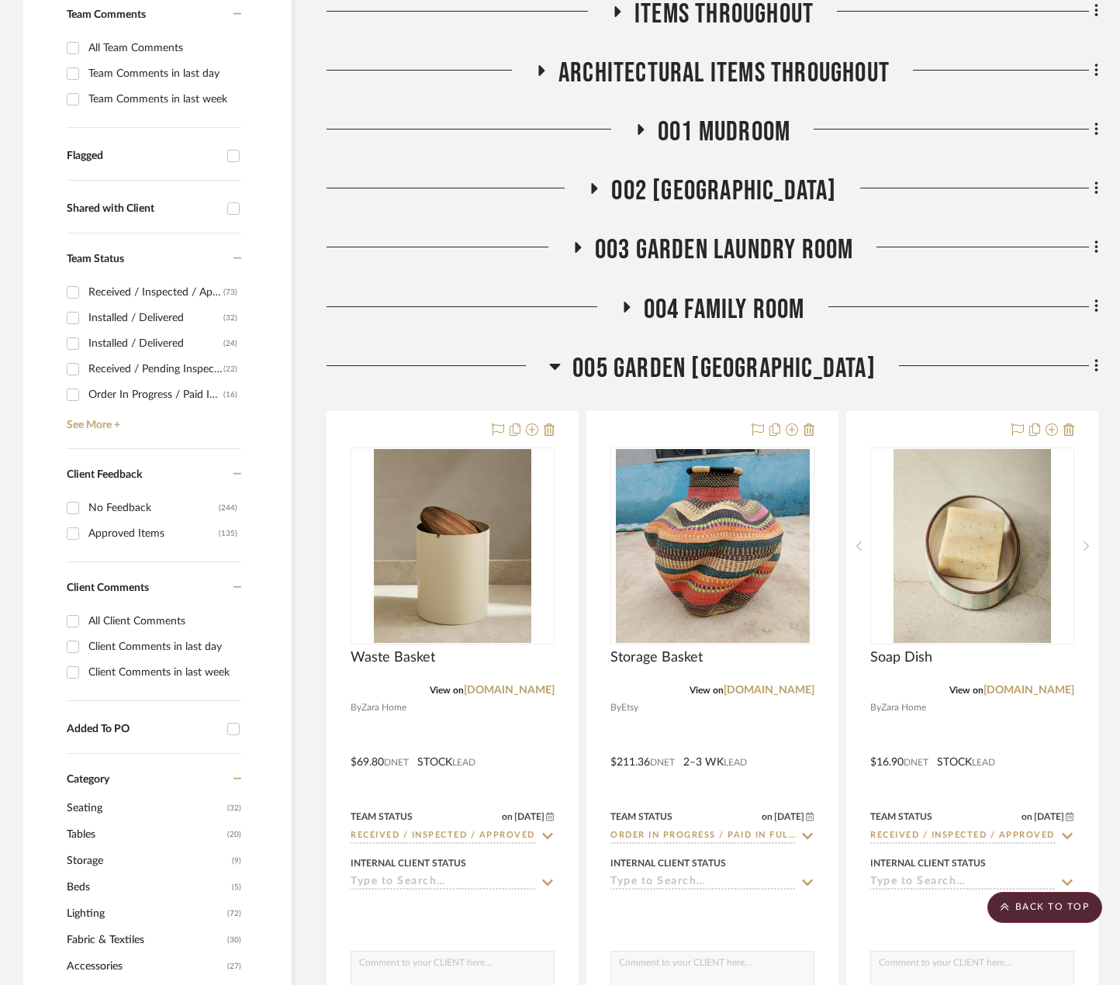
click at [775, 360] on span "005 GARDEN POWDER ROOM" at bounding box center [723, 368] width 303 height 33
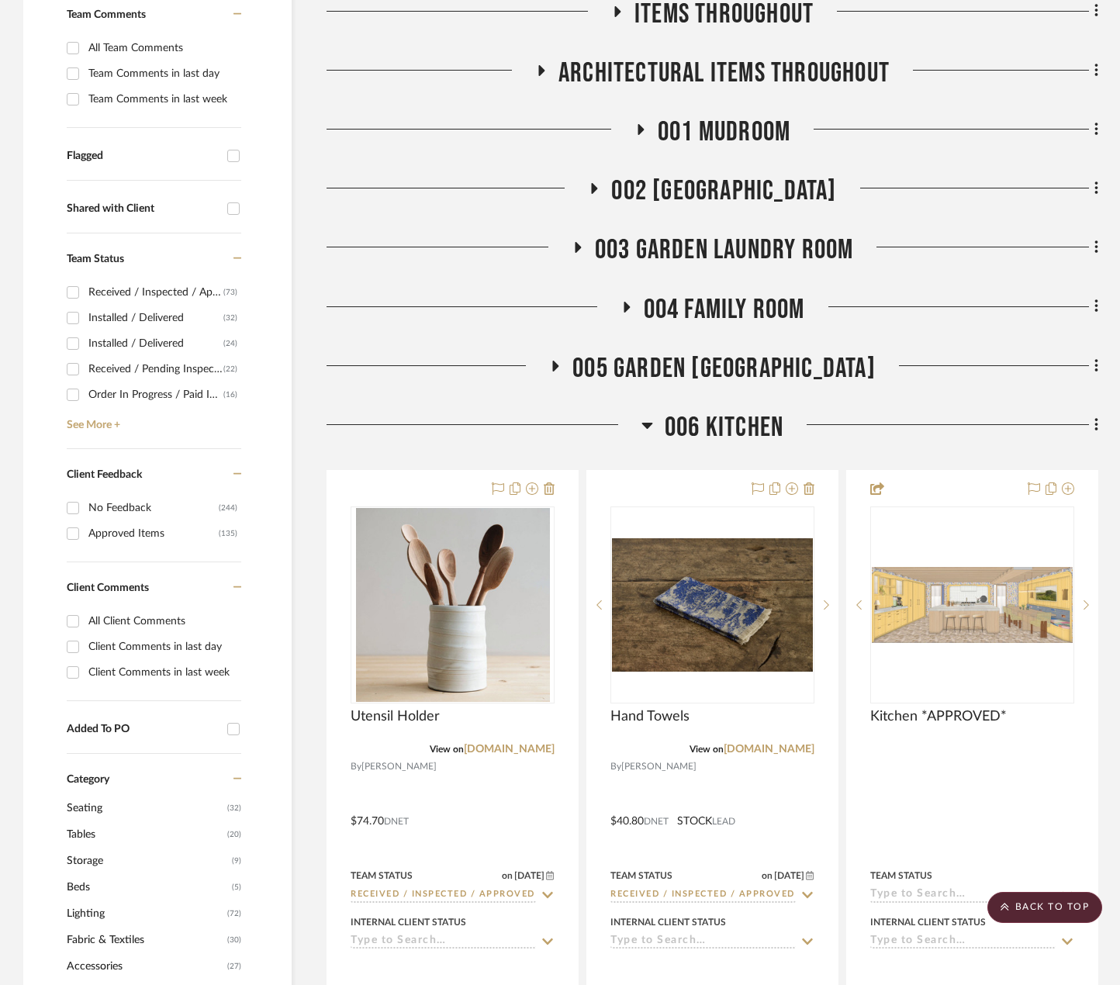
click at [707, 428] on span "006 KITCHEN" at bounding box center [724, 427] width 119 height 33
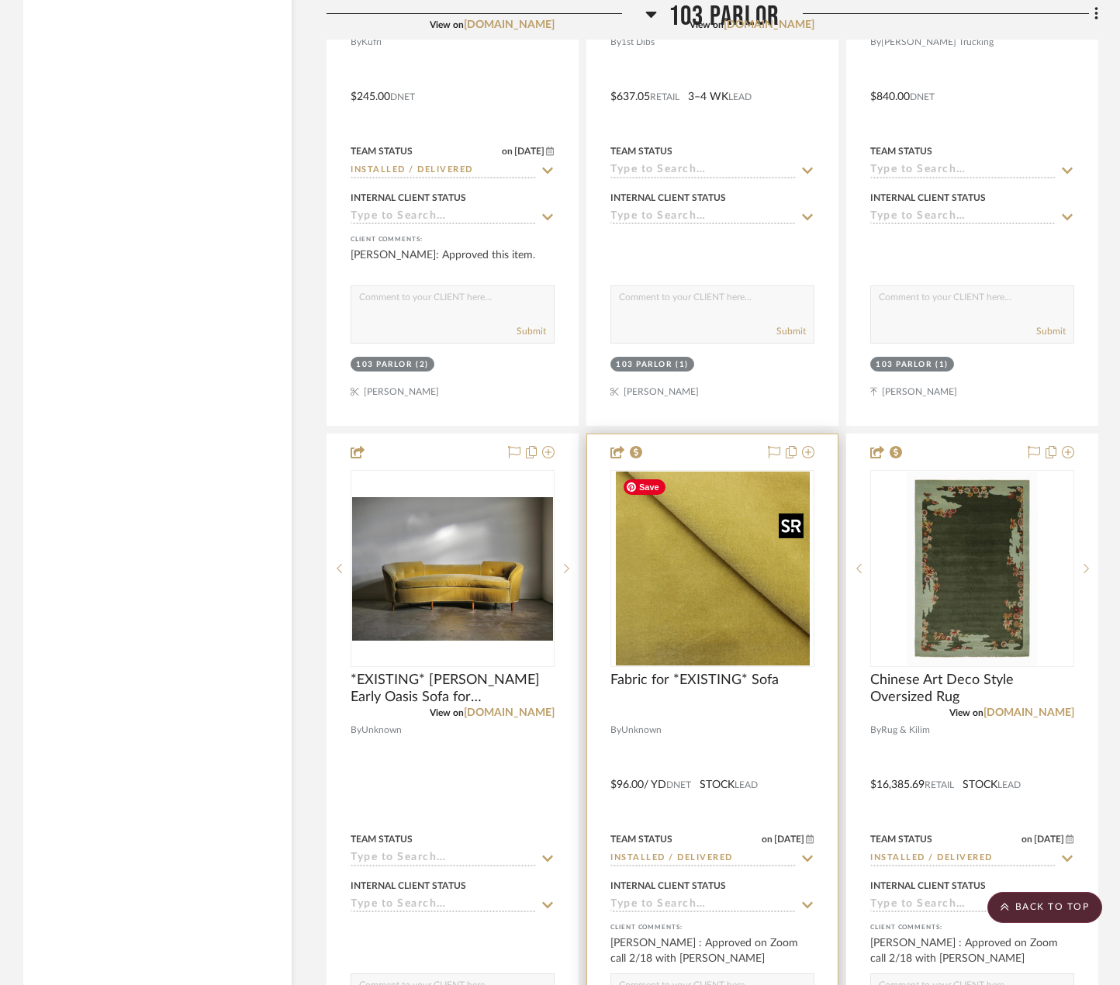
scroll to position [4033, 0]
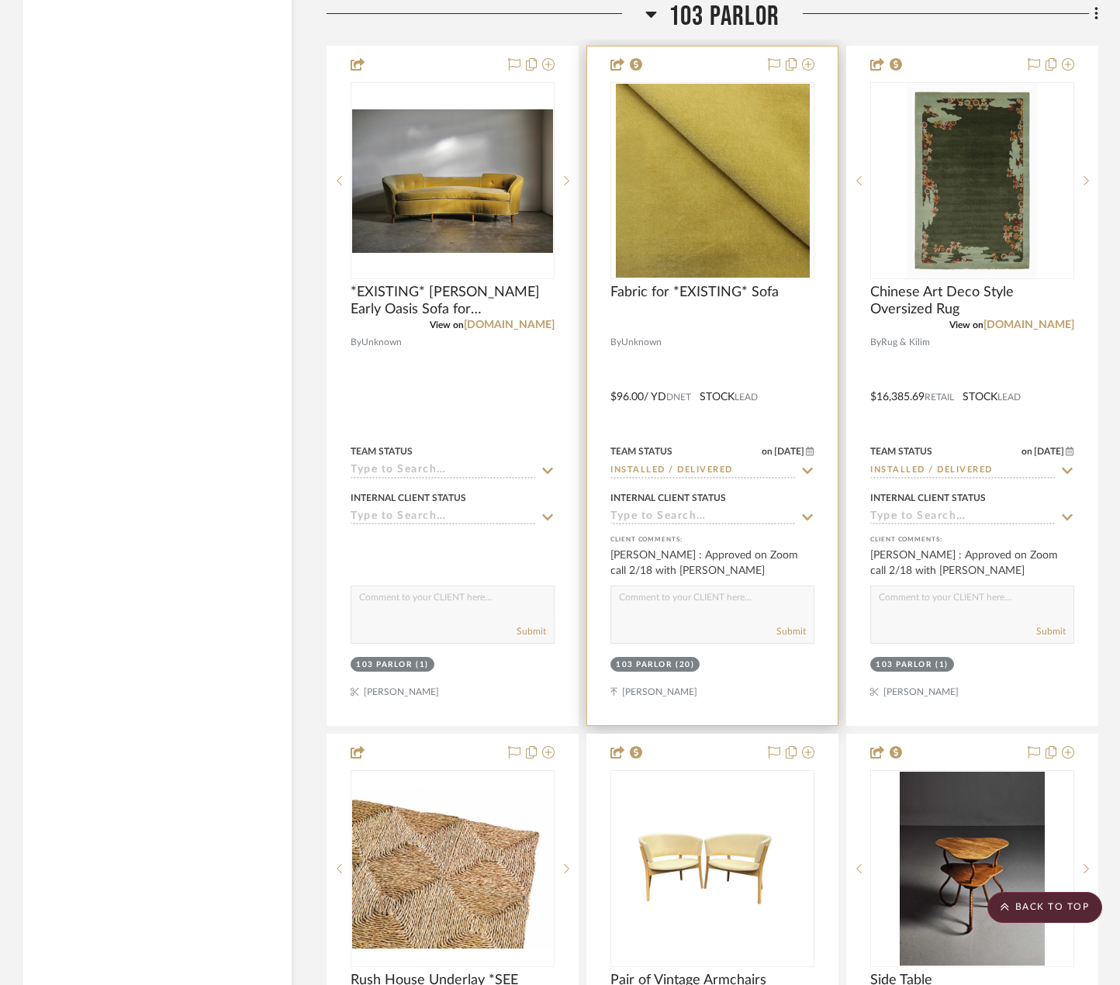
click at [732, 323] on div at bounding box center [712, 325] width 204 height 14
click at [715, 295] on span "Fabric for *EXISTING* Sofa" at bounding box center [694, 292] width 168 height 17
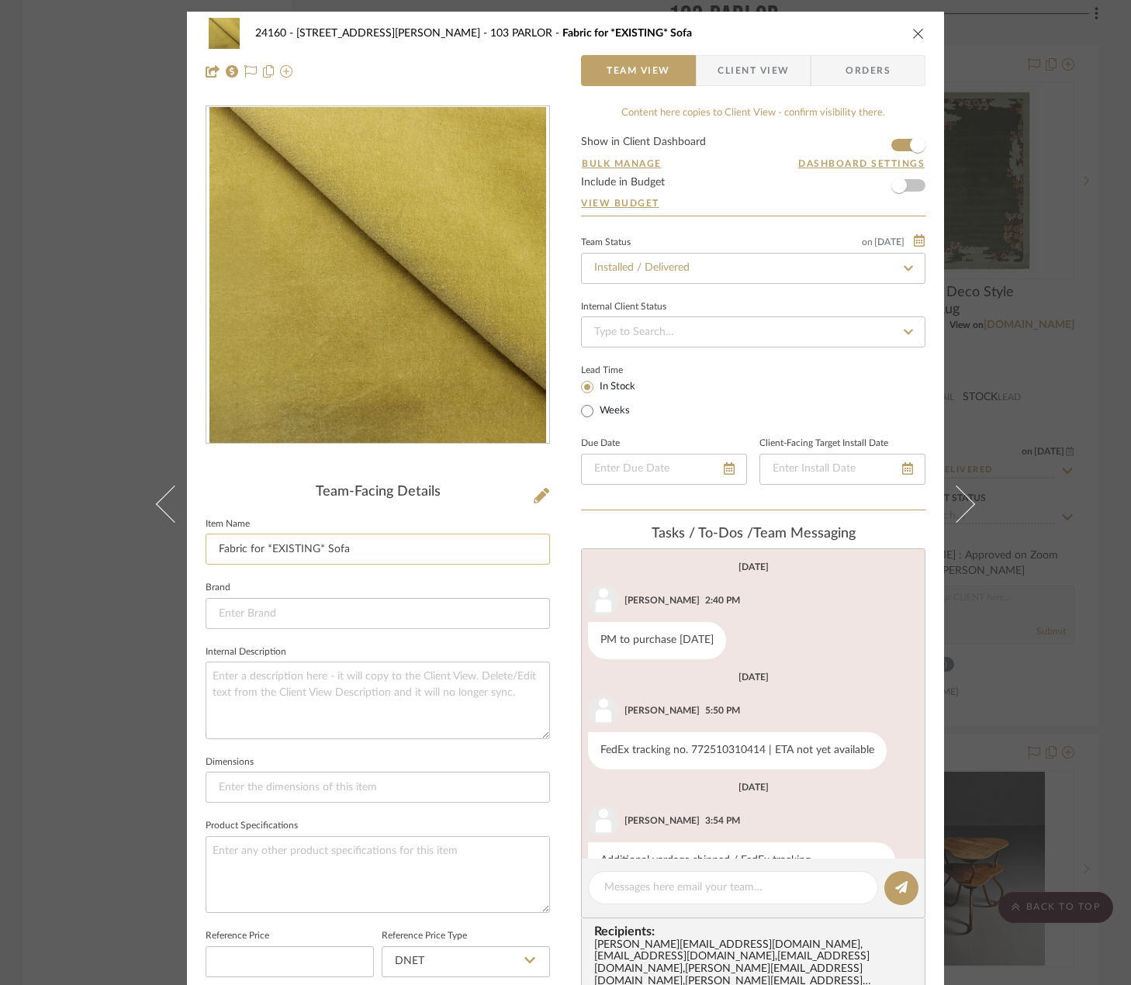
scroll to position [52, 0]
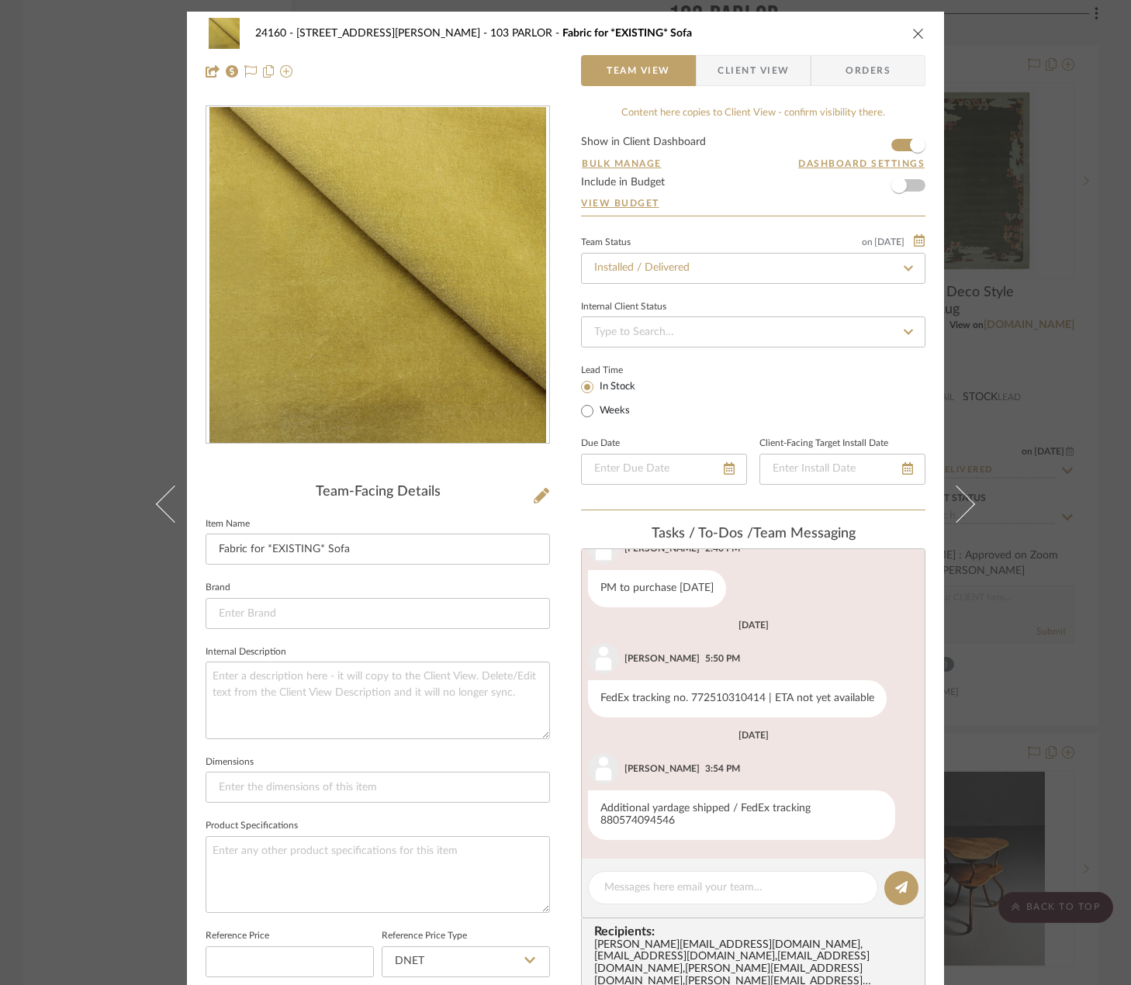
click at [717, 62] on span "Client View" at bounding box center [752, 70] width 71 height 31
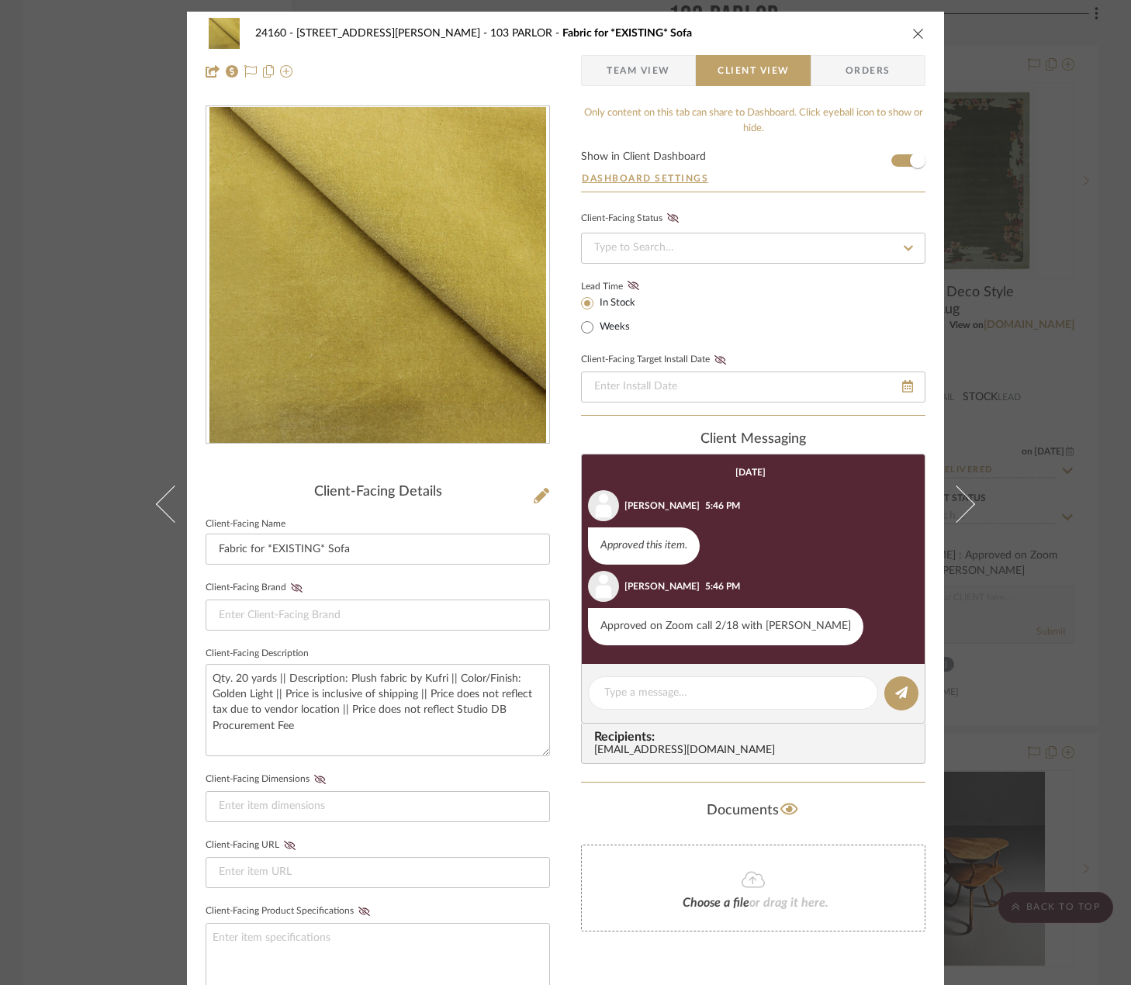
click at [1080, 357] on div "24160 - 214 E 18th Street - Satow Elliot 103 PARLOR Fabric for *EXISTING* Sofa …" at bounding box center [565, 492] width 1131 height 985
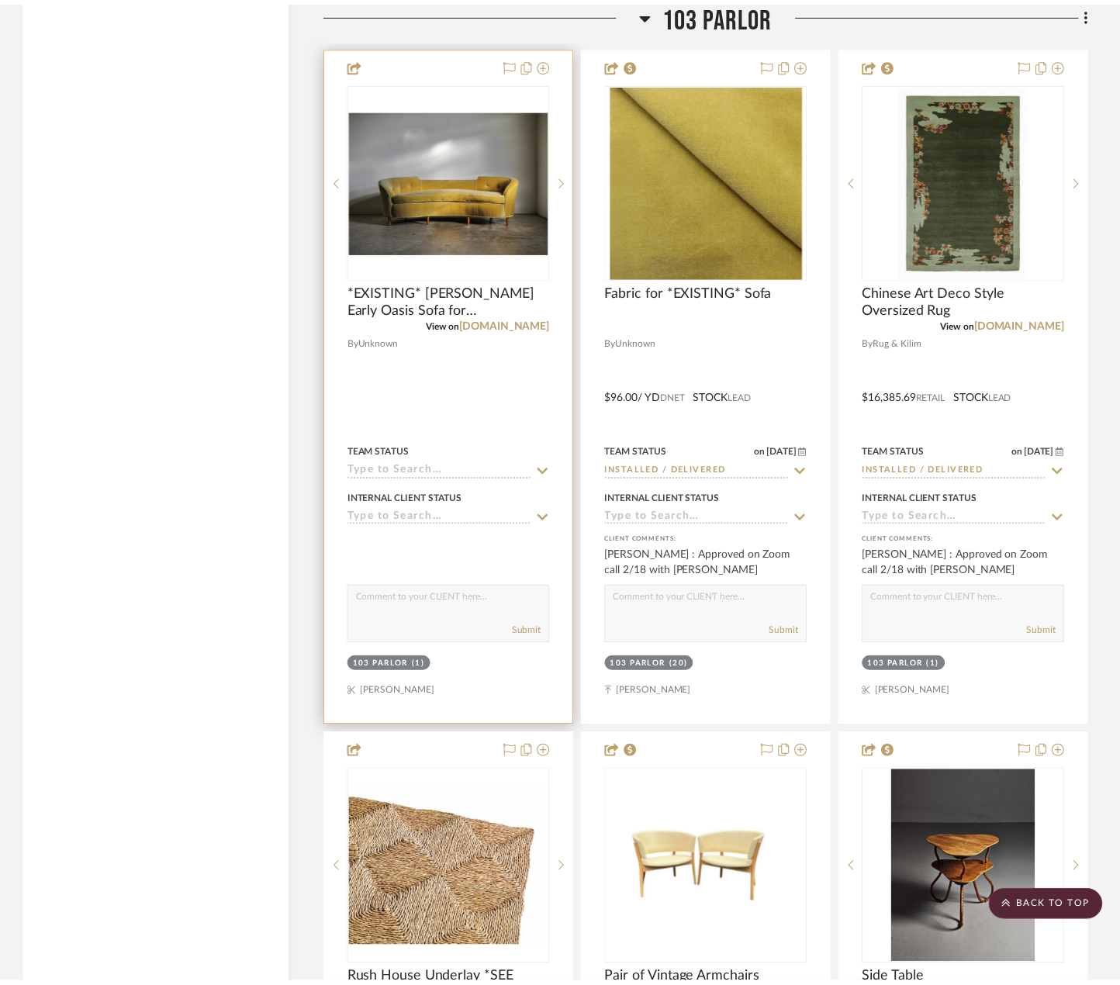
scroll to position [4033, 0]
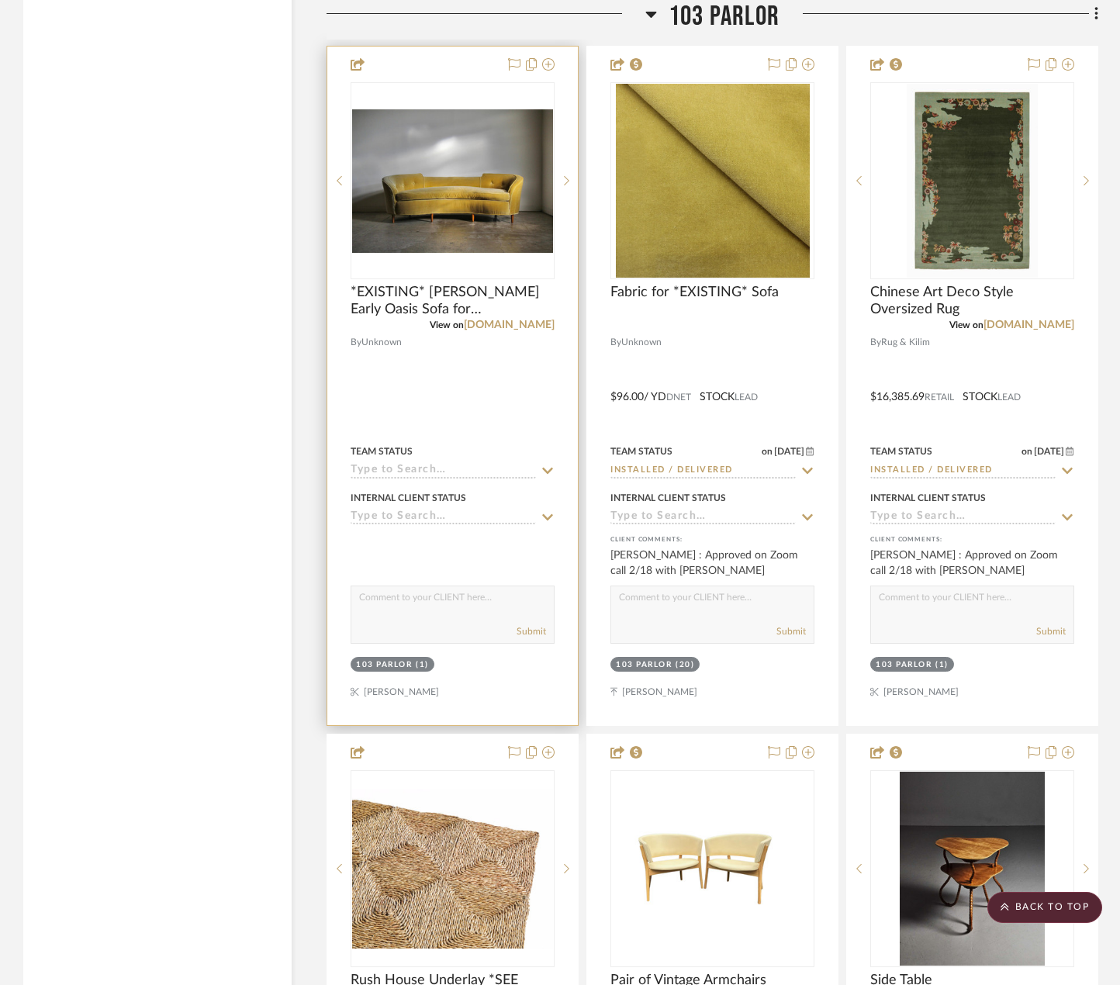
click at [509, 363] on div at bounding box center [452, 386] width 250 height 679
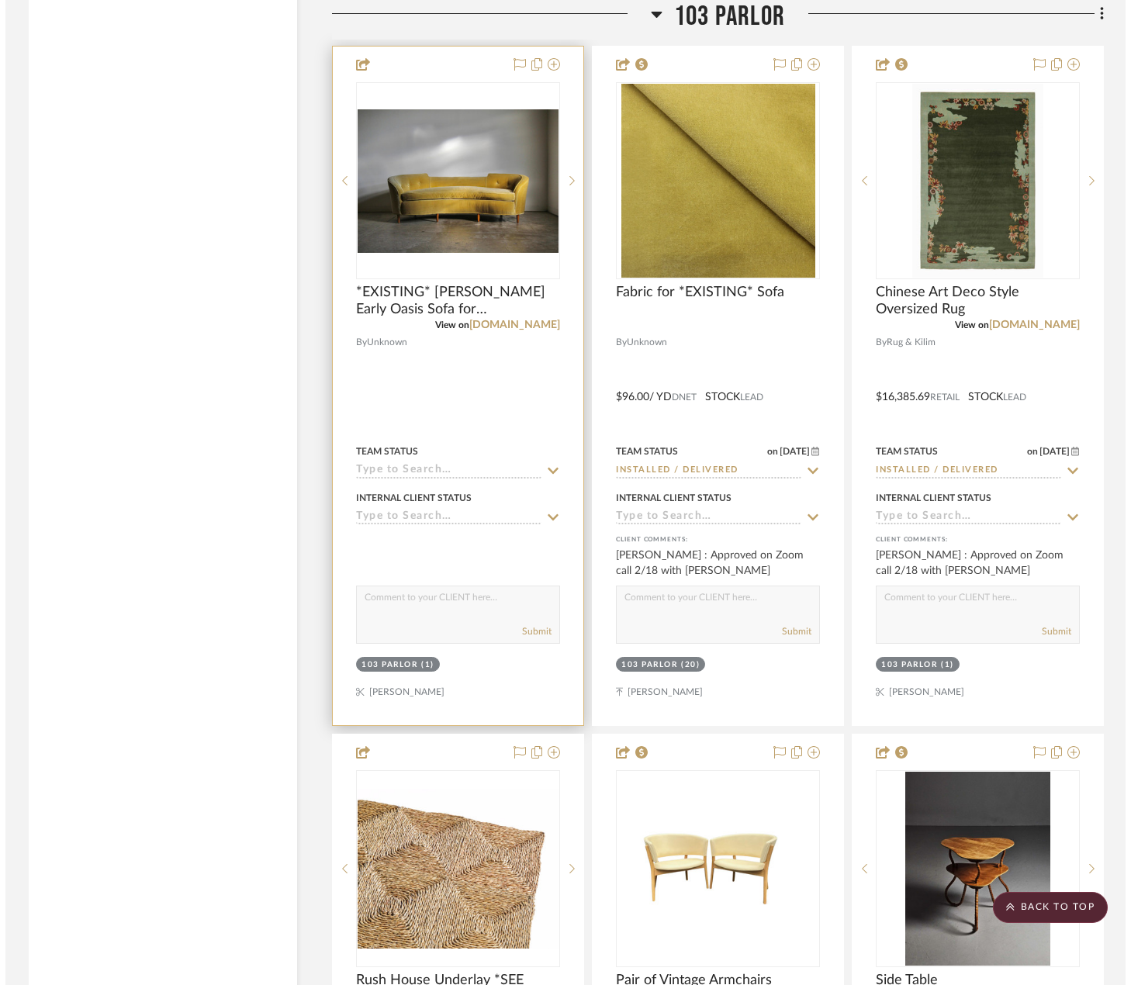
scroll to position [0, 0]
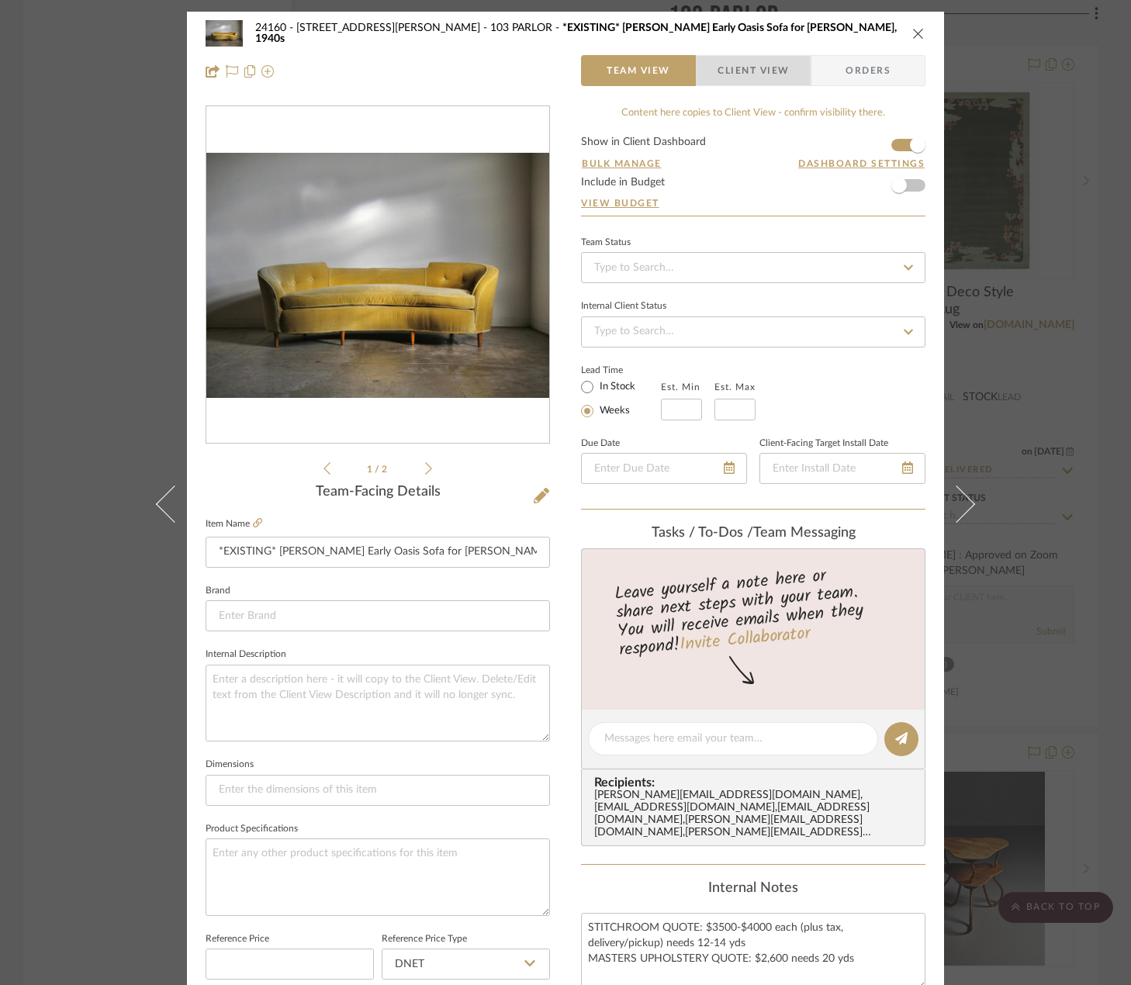
click at [710, 73] on span "button" at bounding box center [706, 70] width 21 height 31
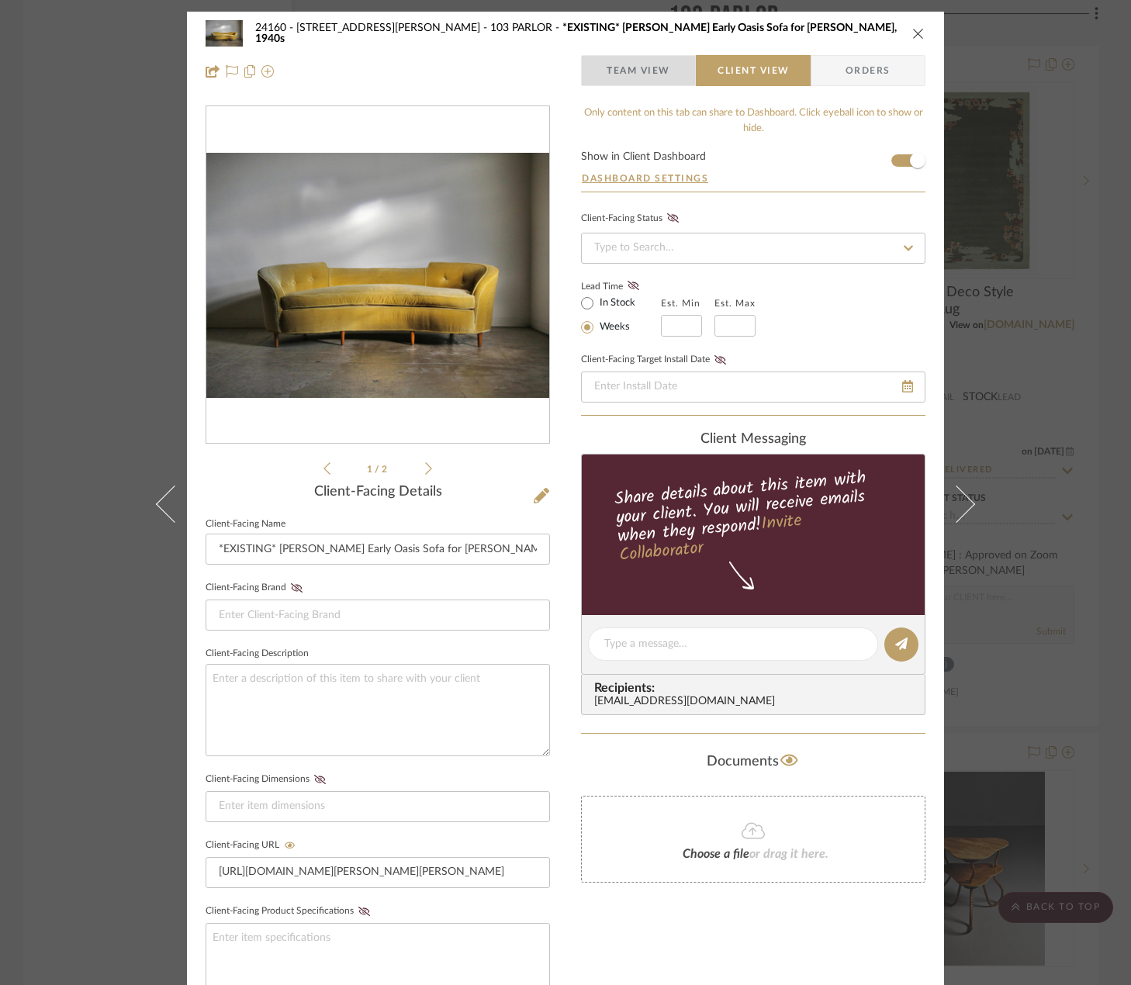
click at [632, 69] on span "Team View" at bounding box center [638, 70] width 64 height 31
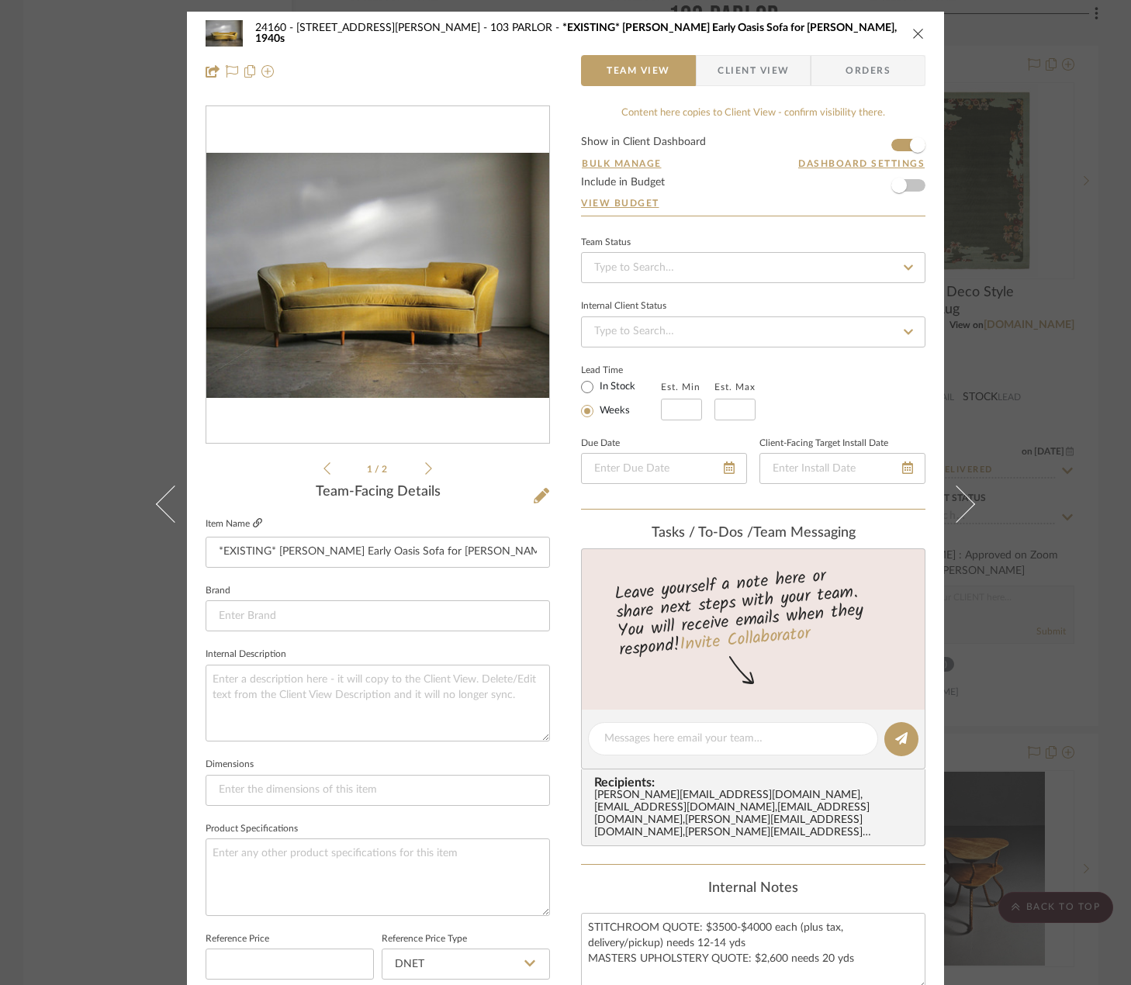
click at [253, 519] on icon at bounding box center [257, 522] width 9 height 9
click at [475, 617] on input at bounding box center [378, 615] width 344 height 31
click at [479, 679] on textarea at bounding box center [378, 703] width 344 height 77
click at [416, 465] on li "1 / 2" at bounding box center [377, 468] width 95 height 19
click at [425, 466] on icon at bounding box center [428, 468] width 7 height 14
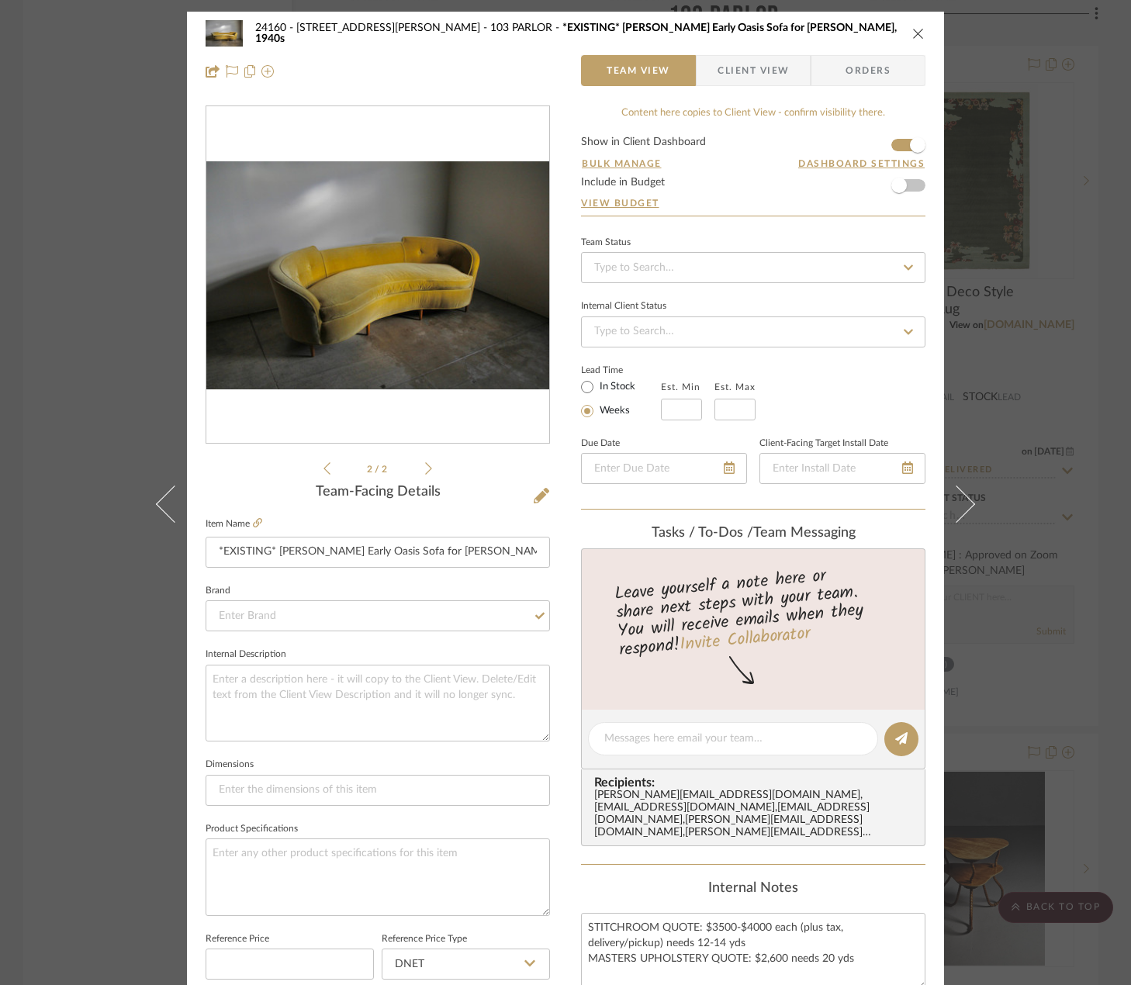
click at [425, 466] on icon at bounding box center [428, 468] width 7 height 14
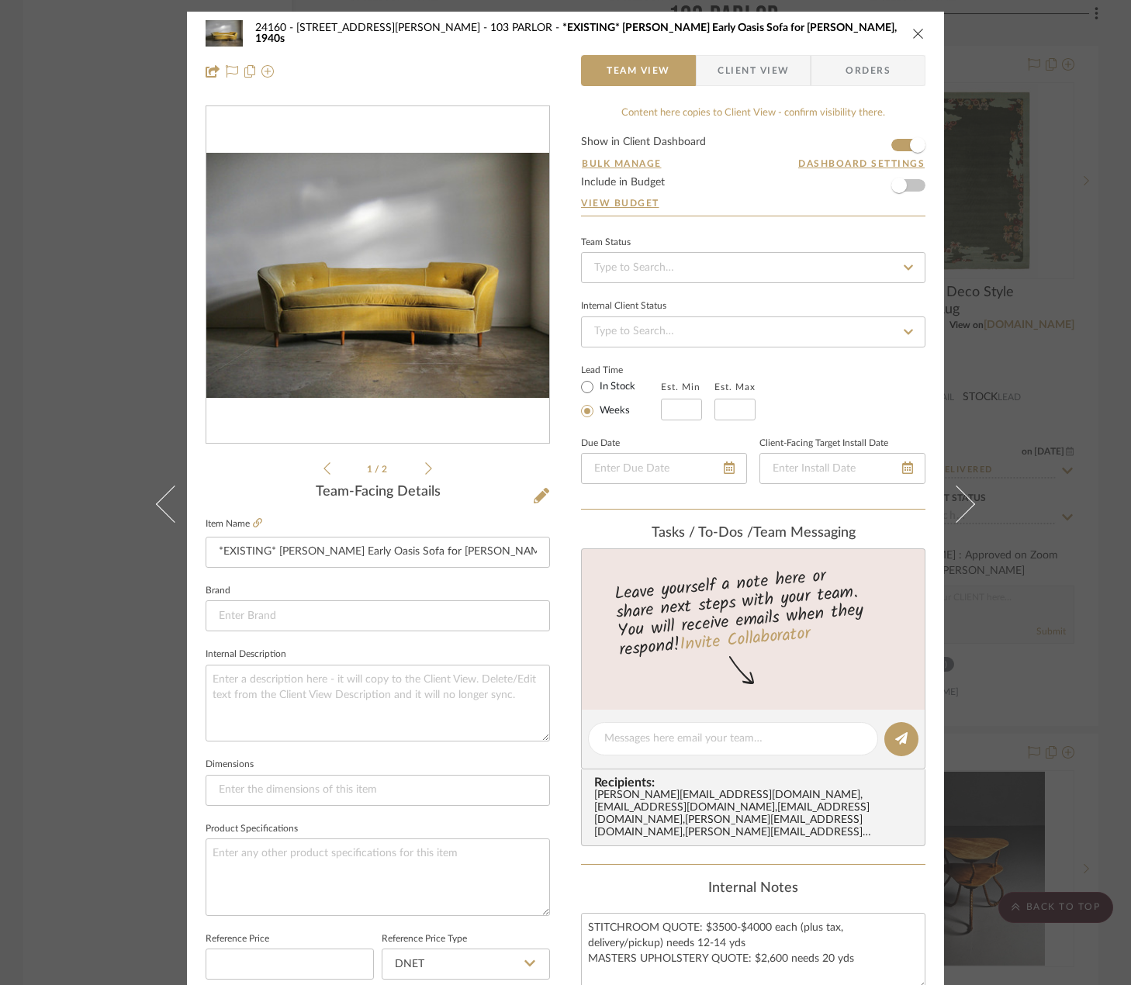
click at [425, 466] on icon at bounding box center [428, 468] width 7 height 14
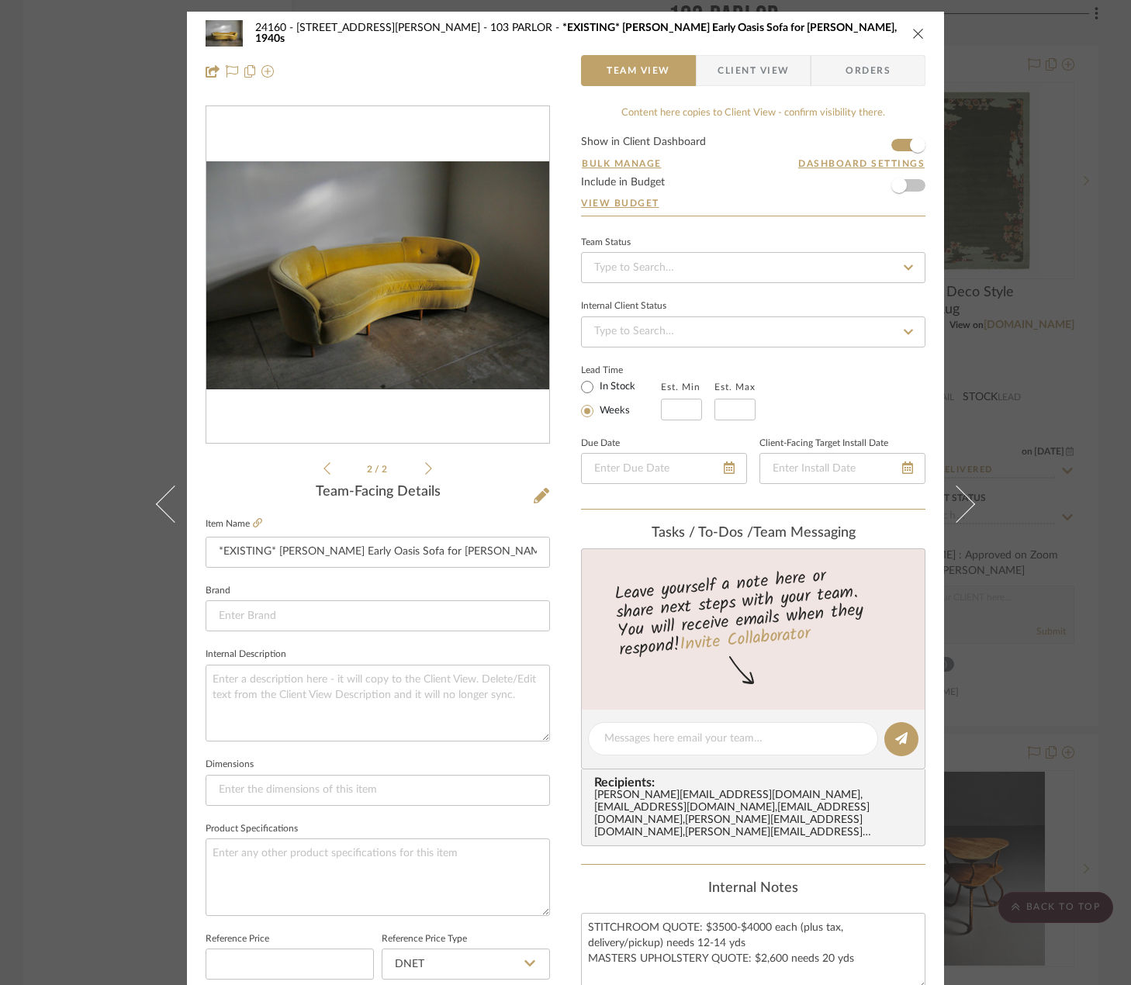
click at [1090, 372] on div "24160 - 214 E 18th Street - Satow Elliot 103 PARLOR *EXISTING* Edward Wormley E…" at bounding box center [565, 492] width 1131 height 985
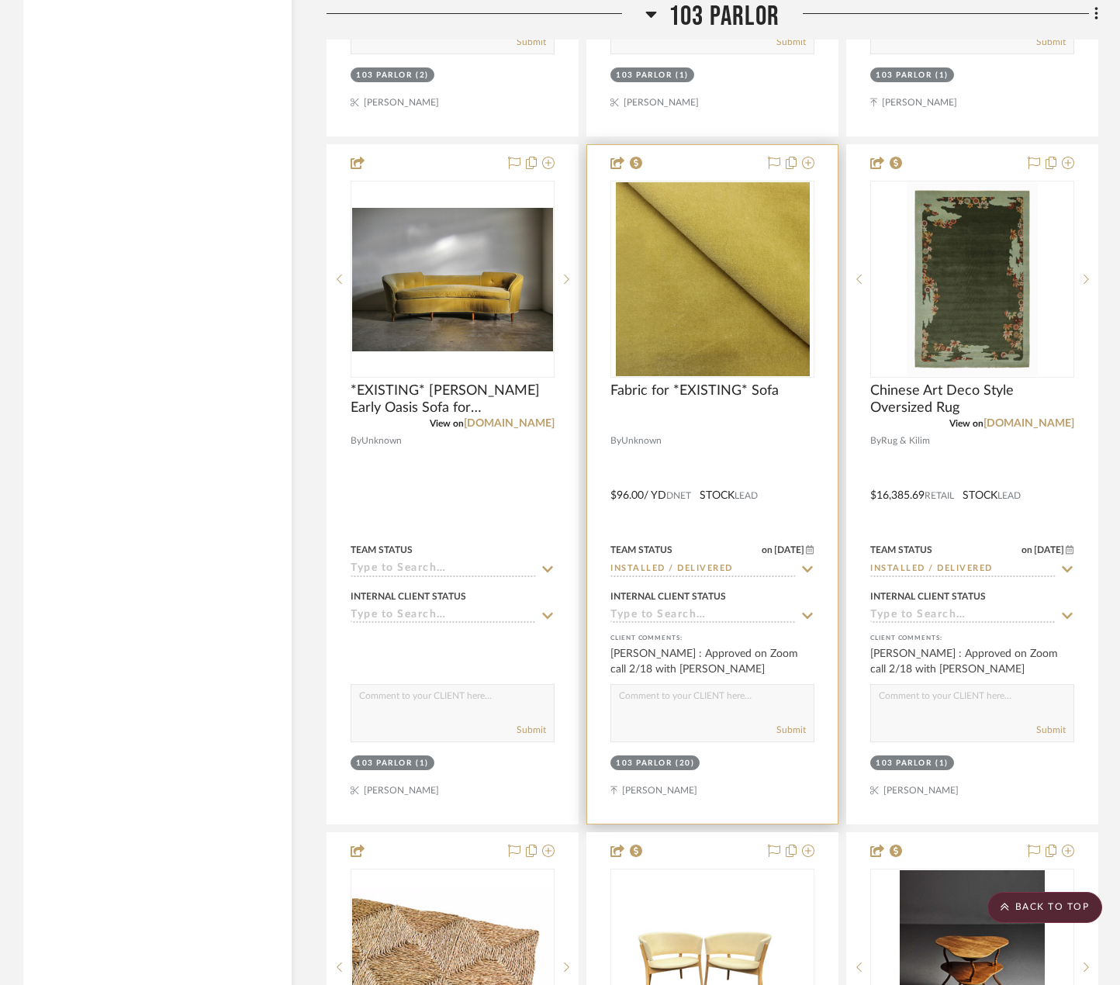
scroll to position [3800, 0]
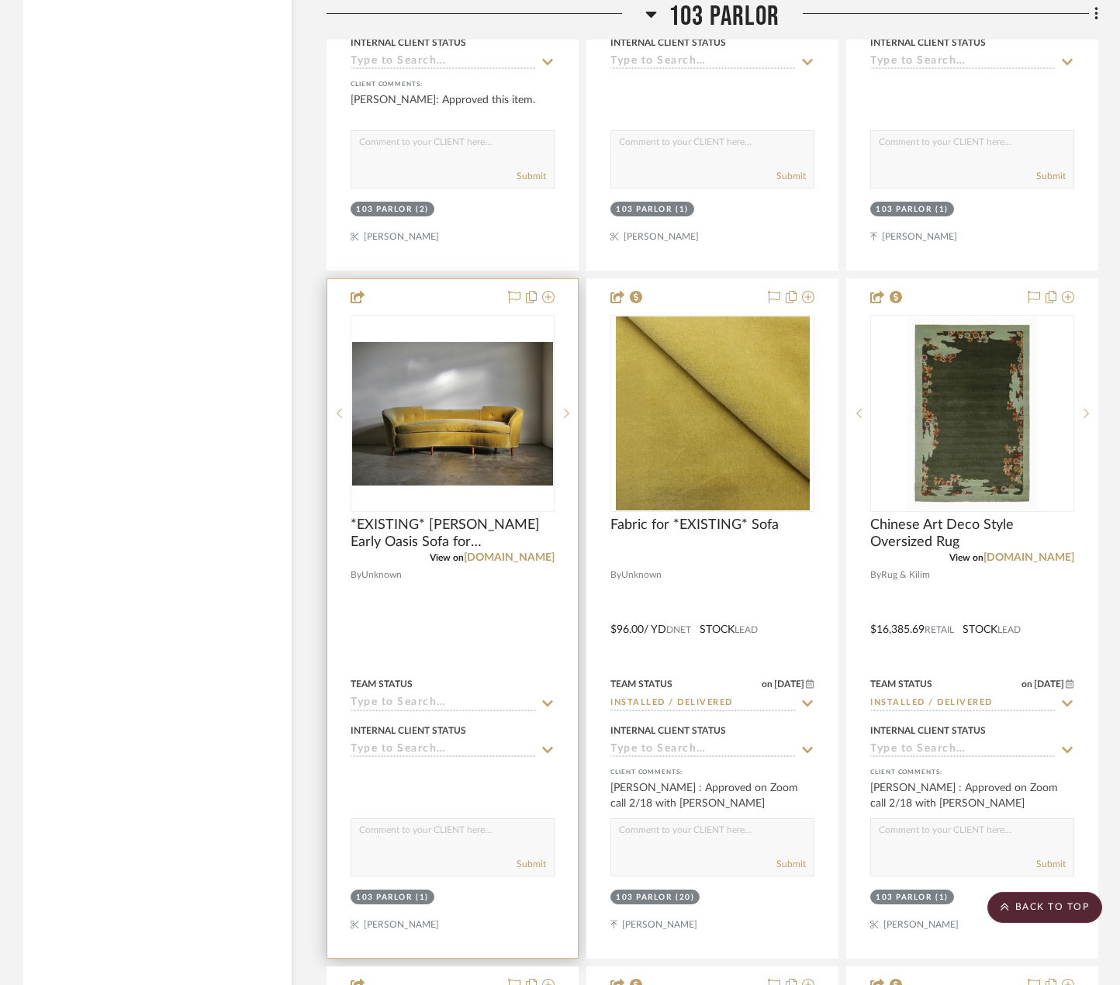
click at [508, 648] on div at bounding box center [452, 618] width 250 height 679
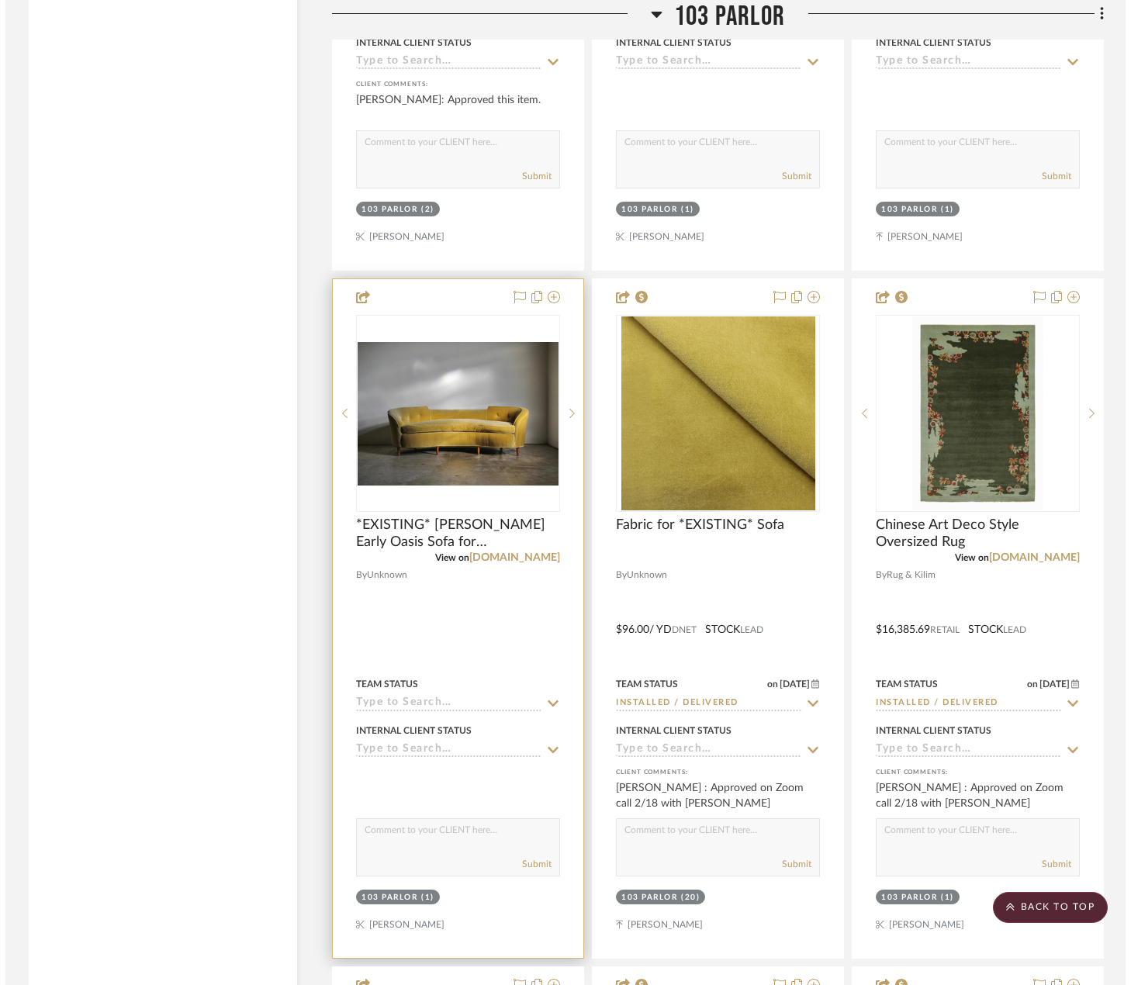
scroll to position [0, 0]
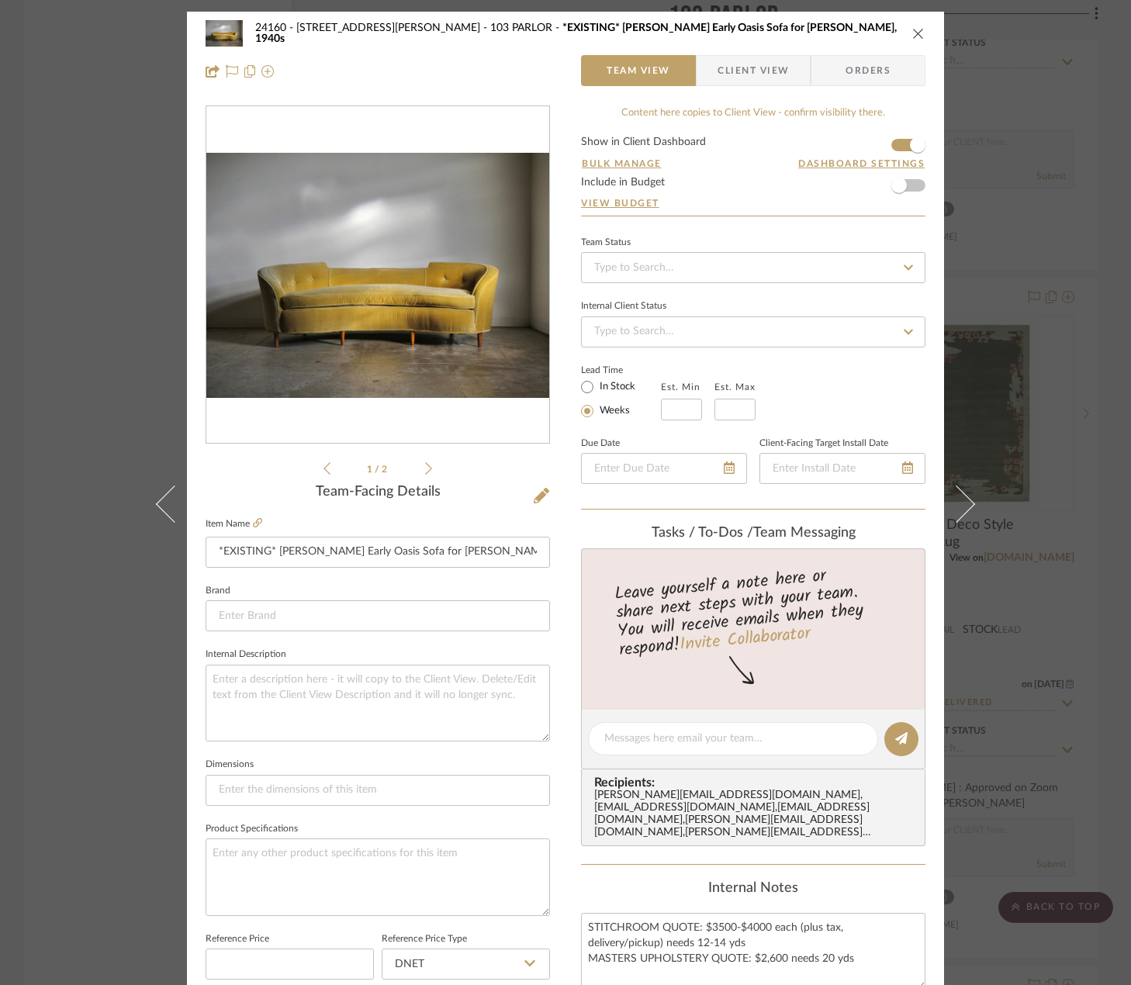
click at [1058, 347] on div "24160 - 214 E 18th Street - Satow Elliot 103 PARLOR *EXISTING* Edward Wormley E…" at bounding box center [565, 492] width 1131 height 985
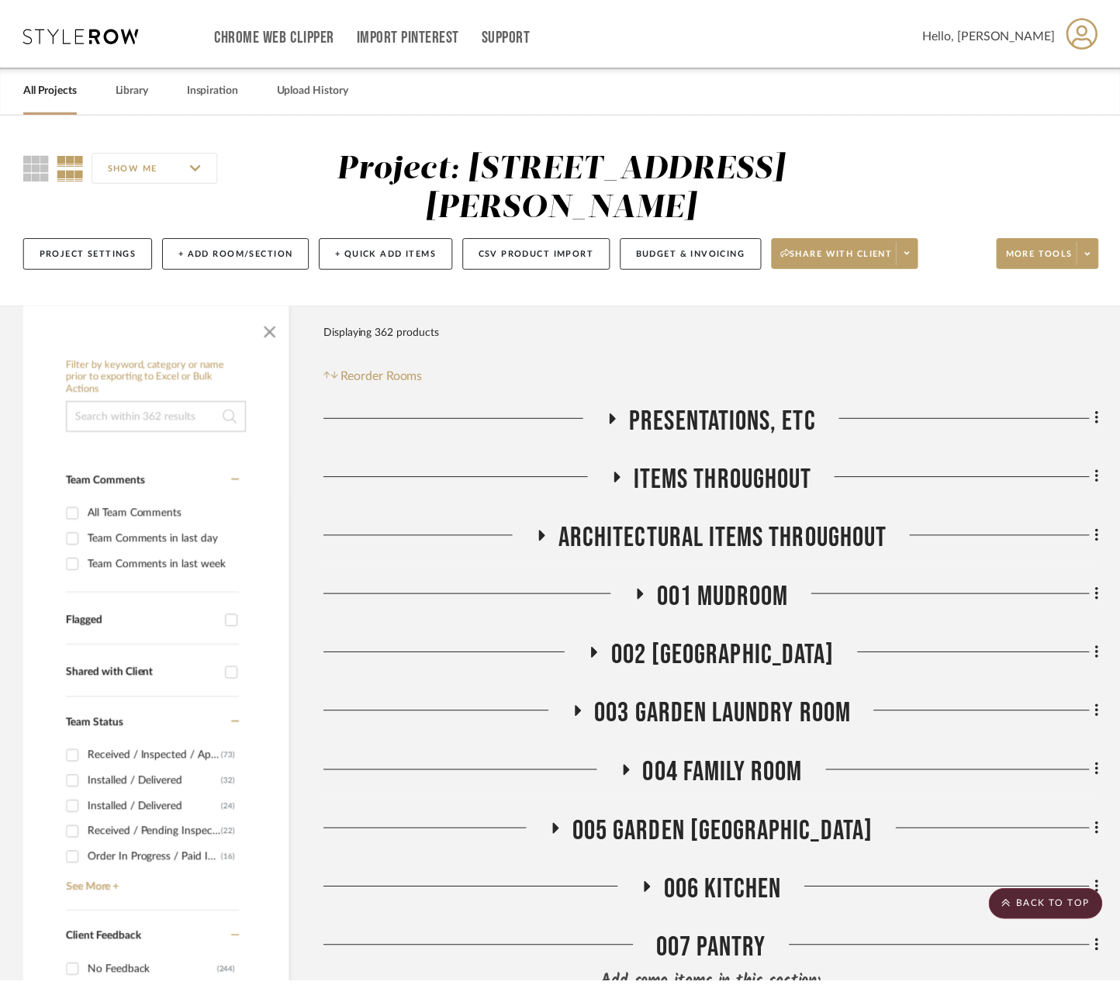
scroll to position [3800, 0]
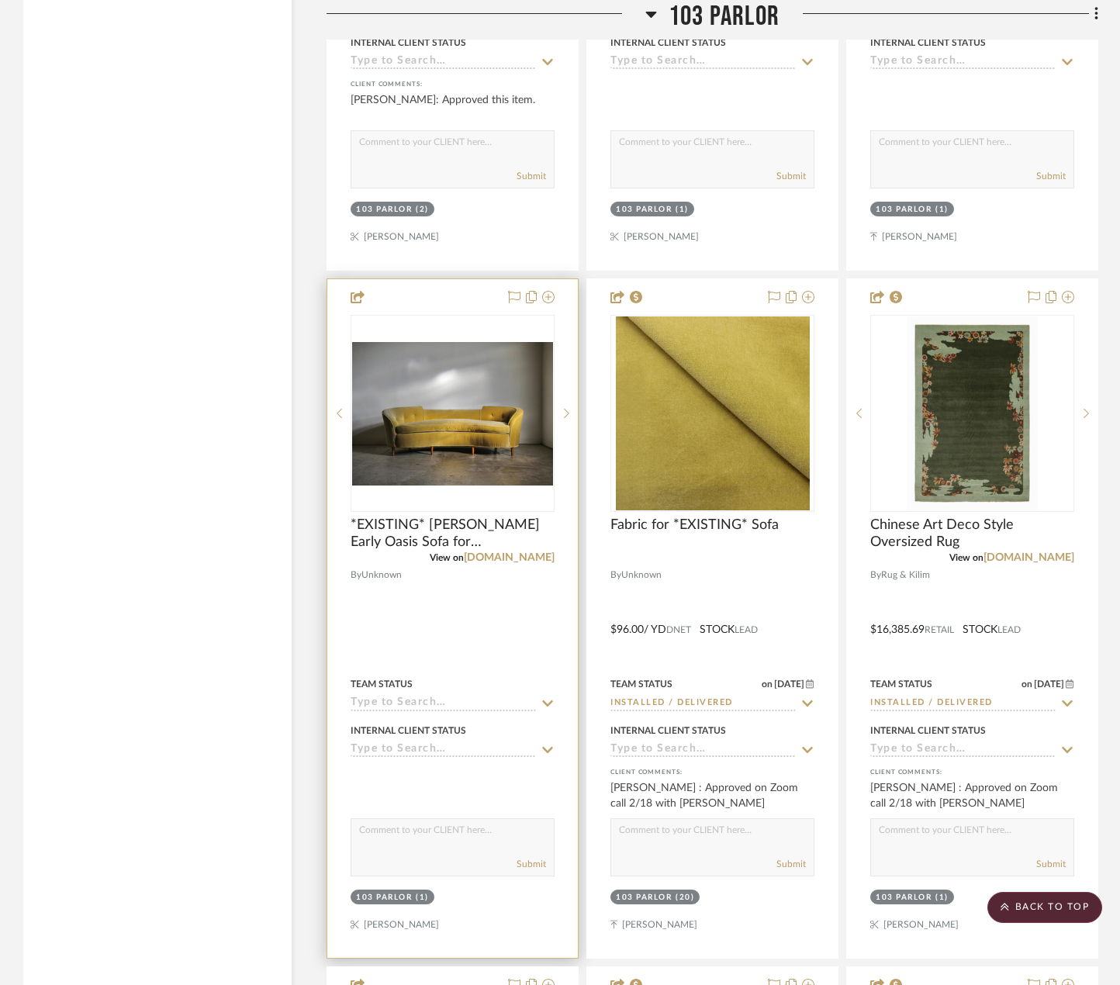
click at [554, 573] on div at bounding box center [452, 618] width 250 height 679
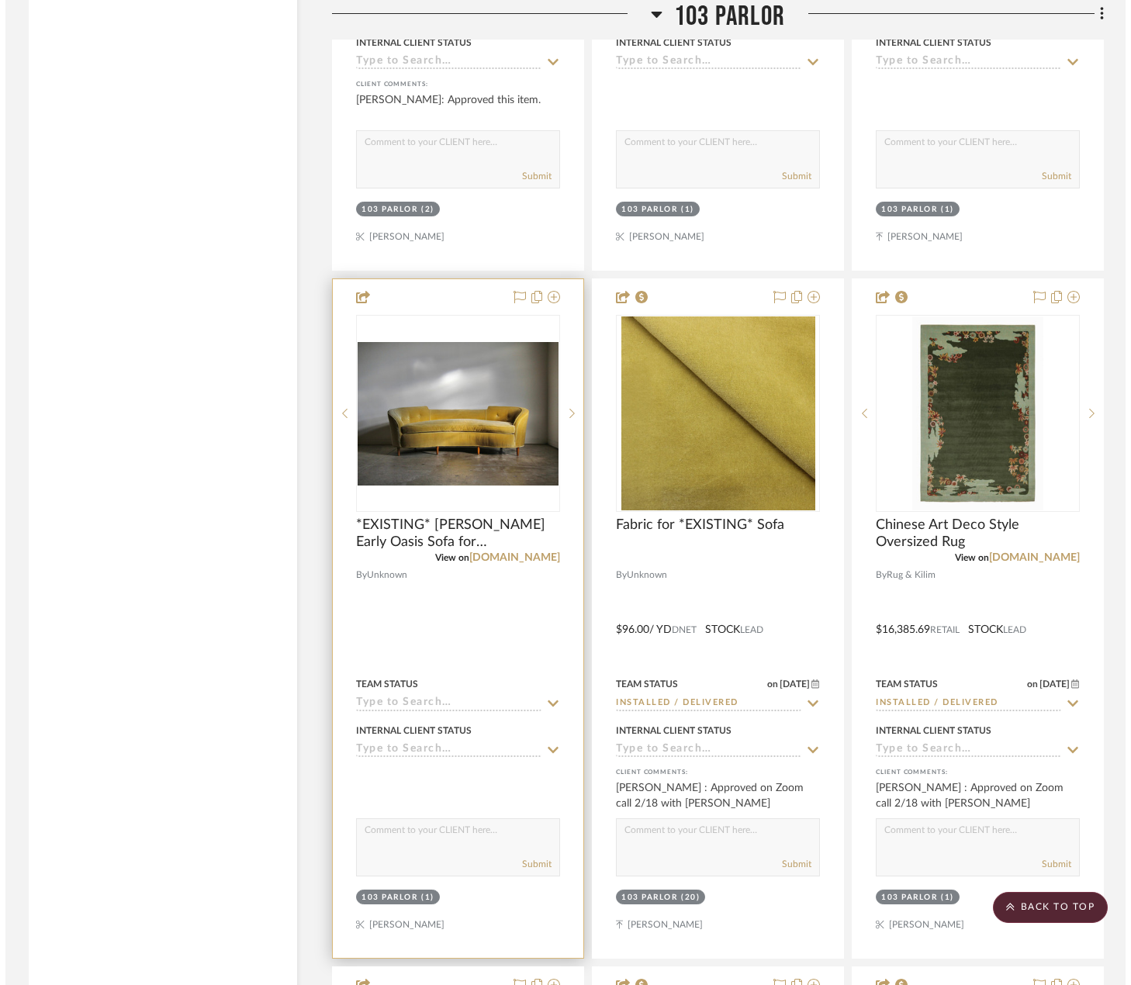
scroll to position [0, 0]
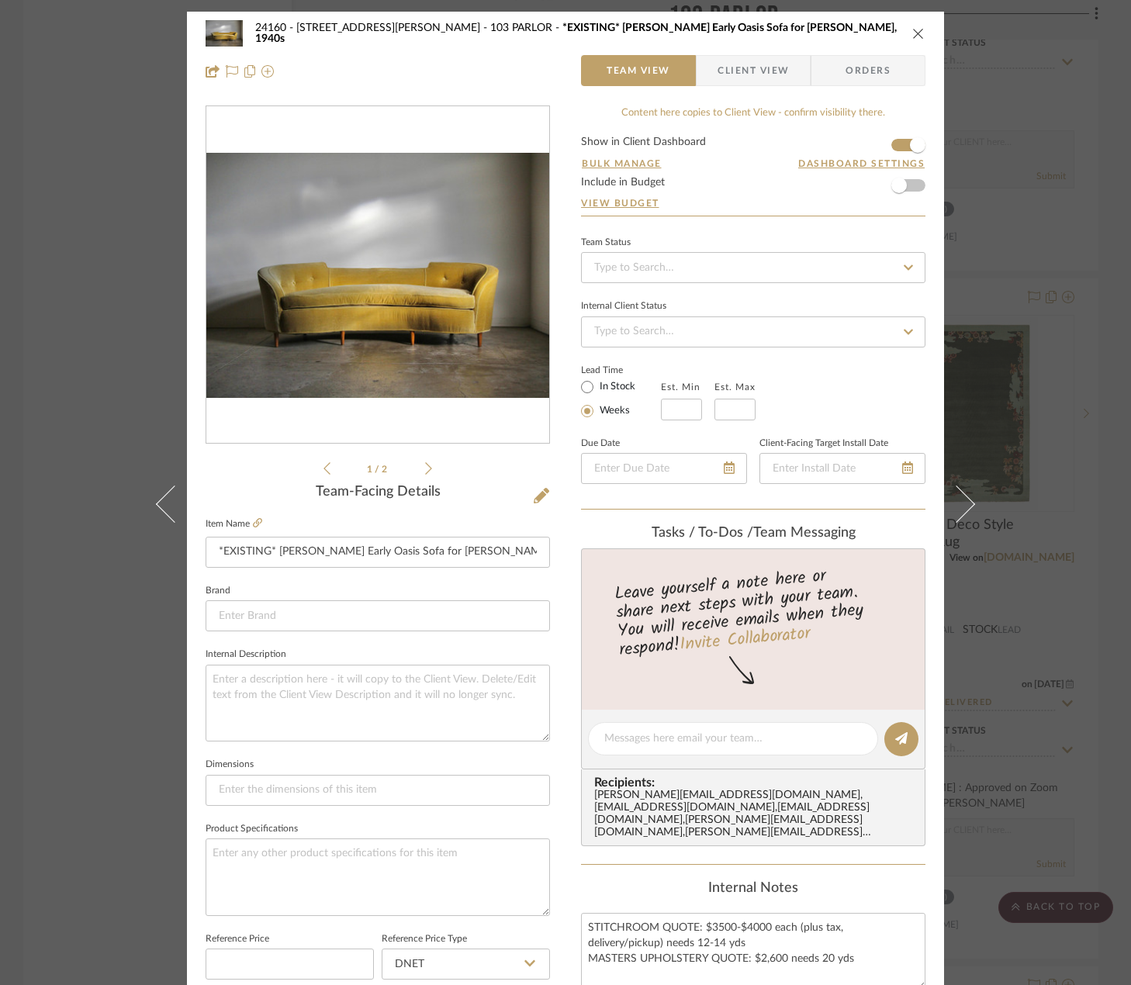
click at [1018, 119] on div "24160 - 214 E 18th Street - Satow Elliot 103 PARLOR *EXISTING* Edward Wormley E…" at bounding box center [565, 492] width 1131 height 985
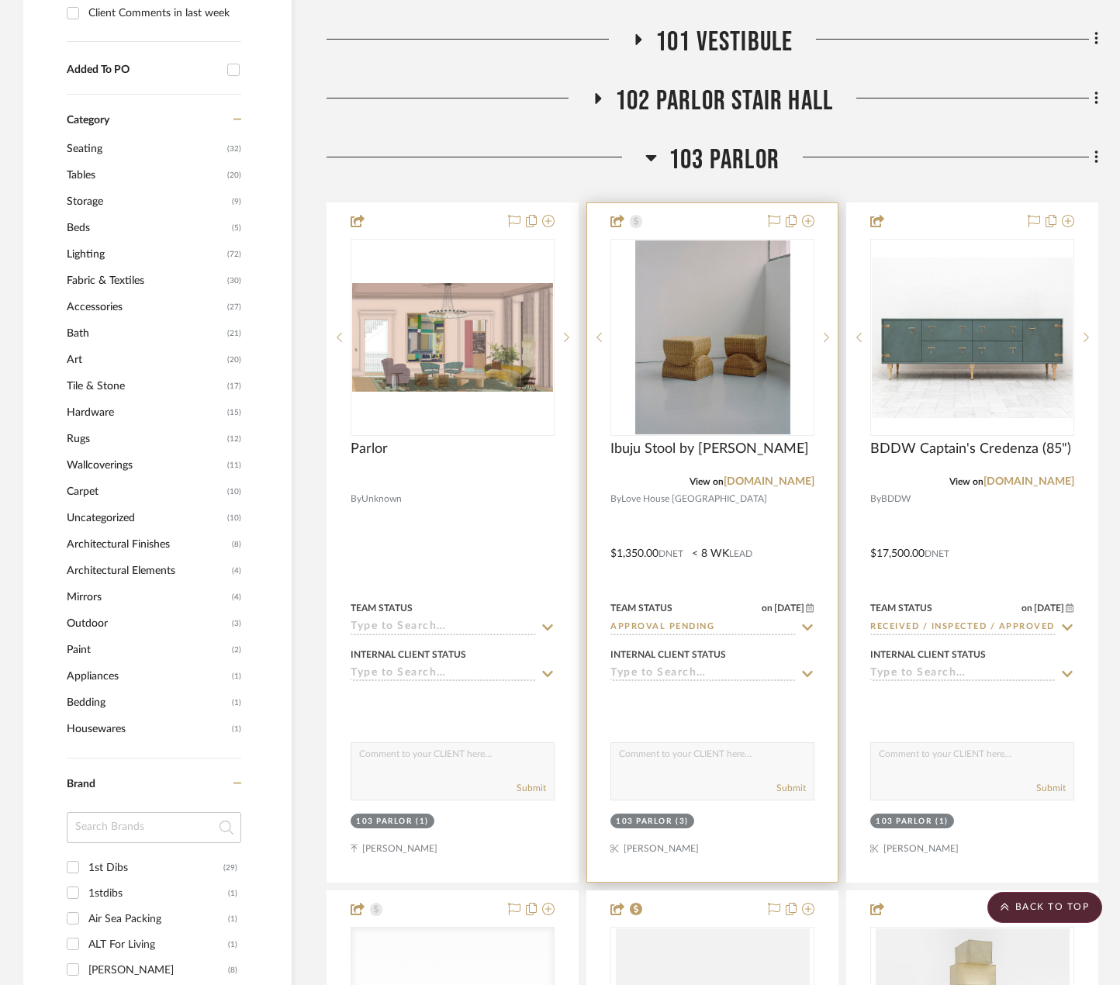
scroll to position [1086, 0]
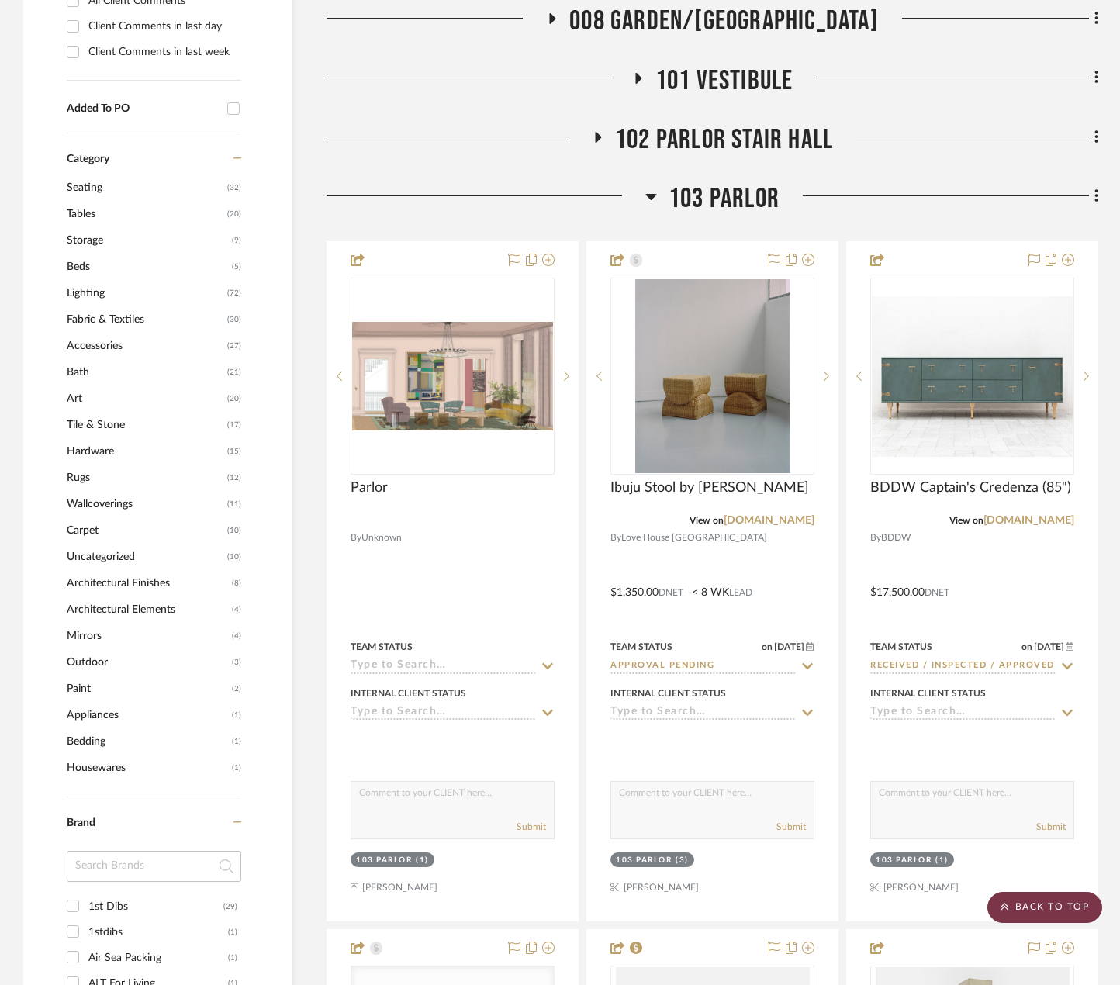
click at [1070, 903] on scroll-to-top-button "BACK TO TOP" at bounding box center [1044, 907] width 115 height 31
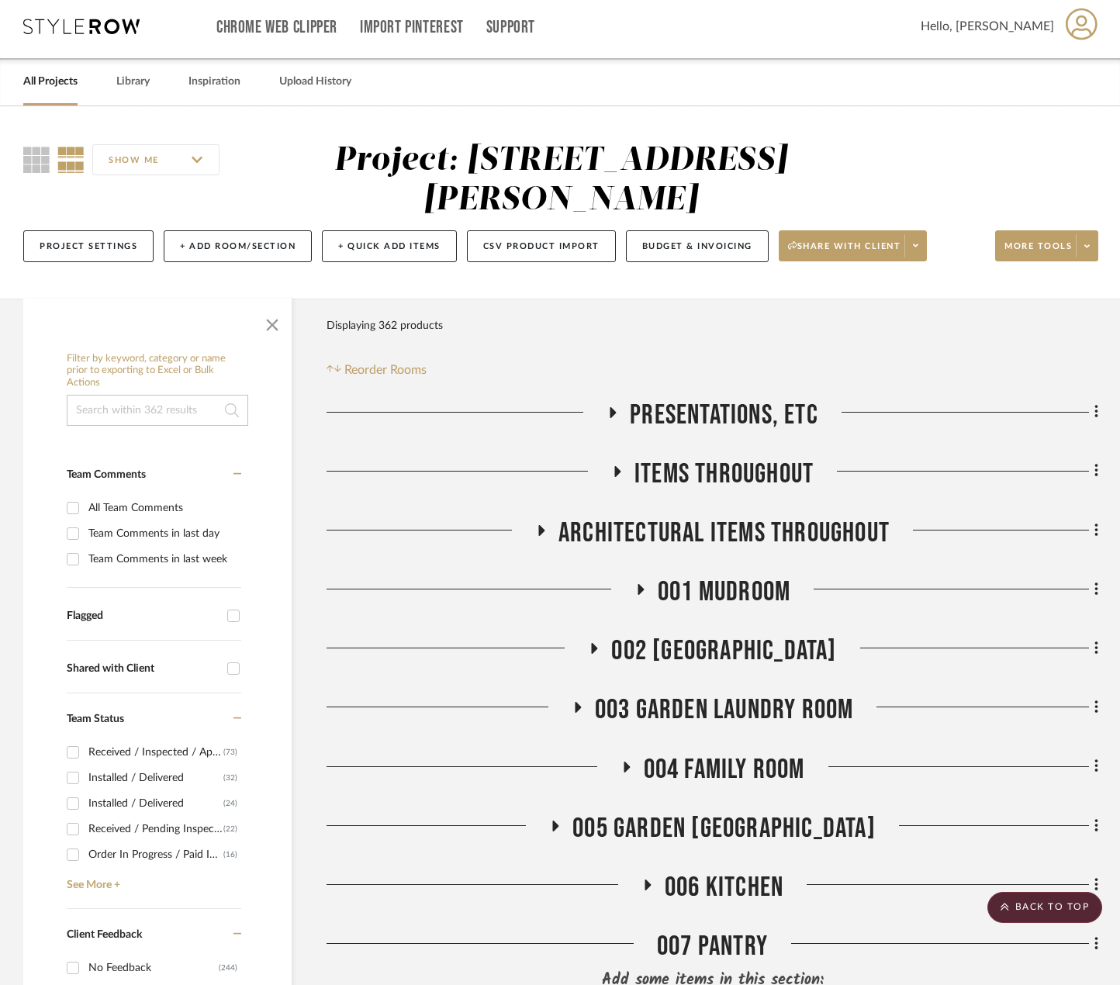
scroll to position [0, 0]
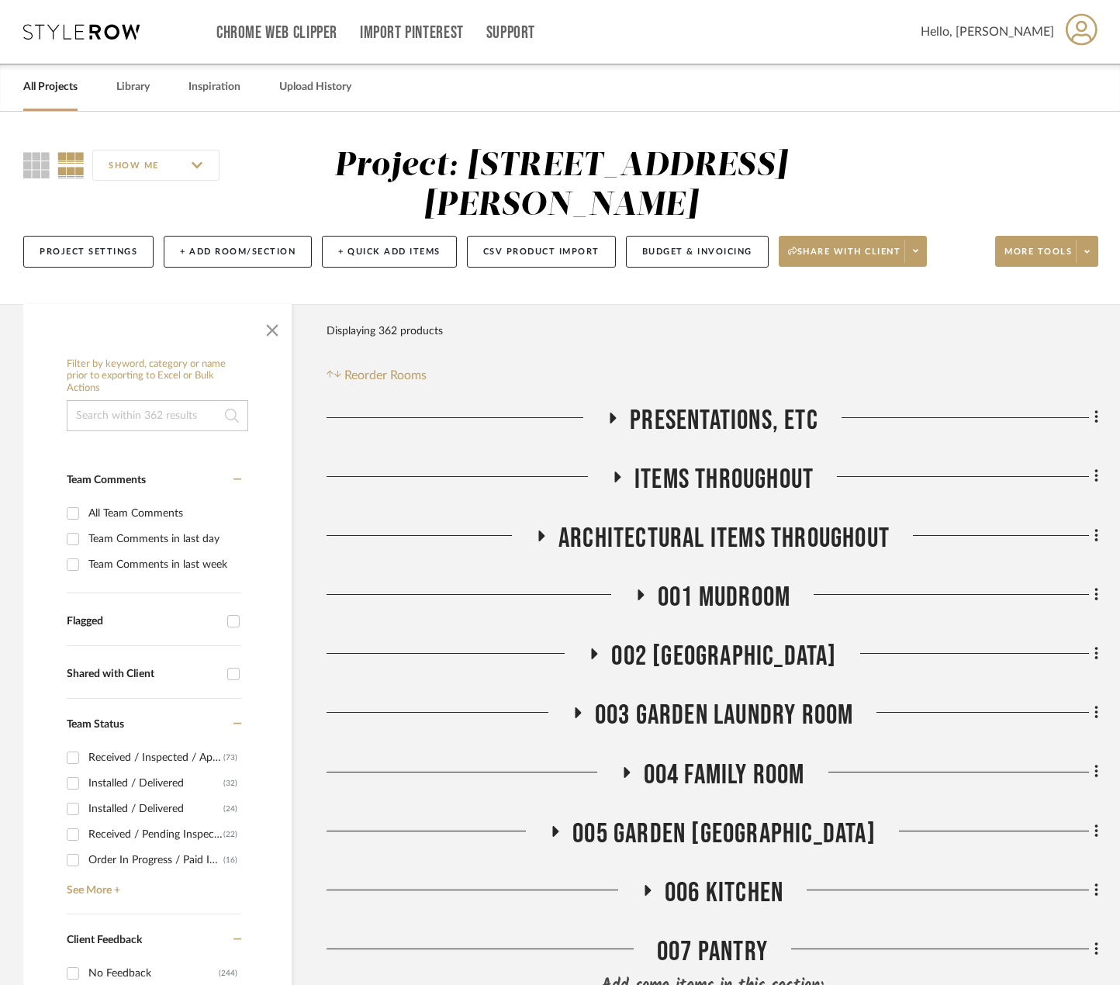
click at [733, 759] on span "004 FAMILY ROOM" at bounding box center [724, 774] width 161 height 33
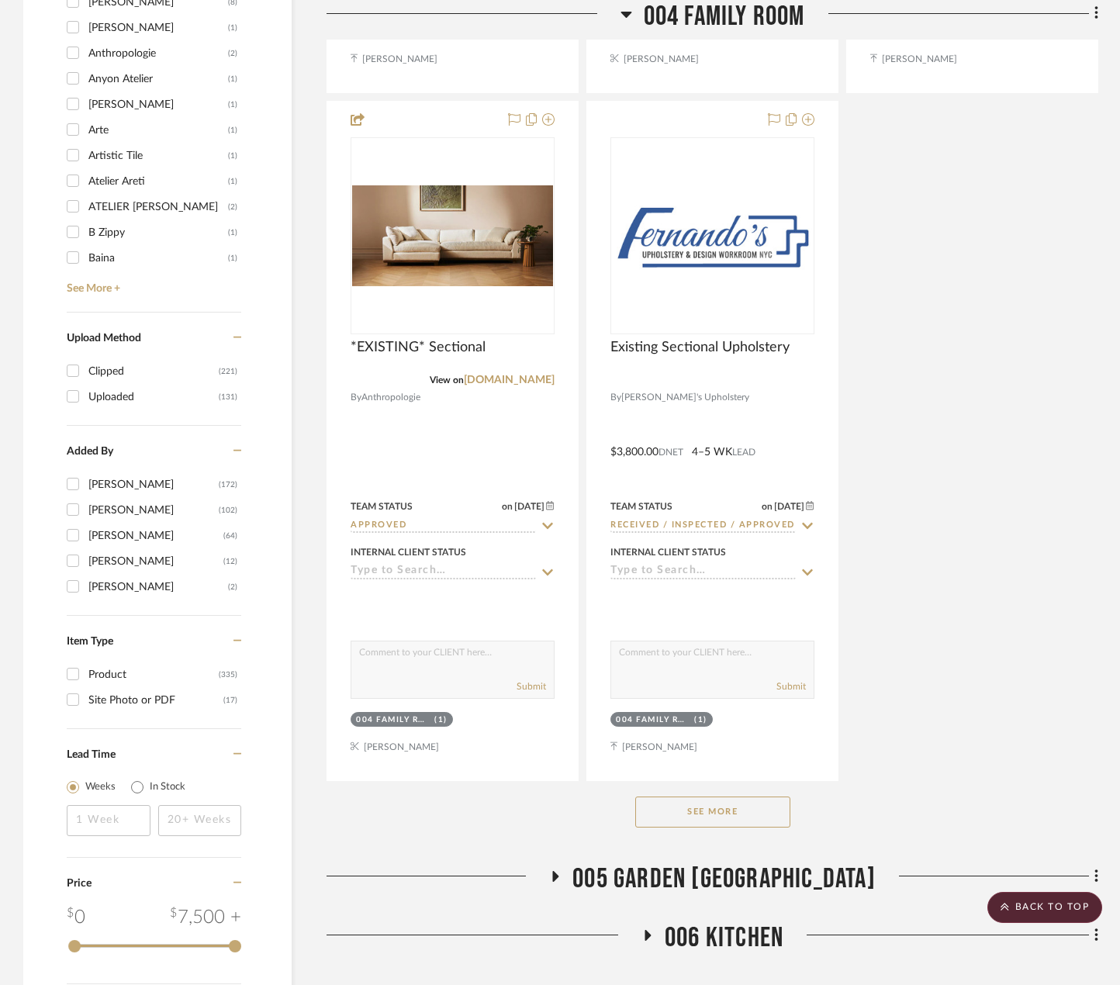
scroll to position [2094, 0]
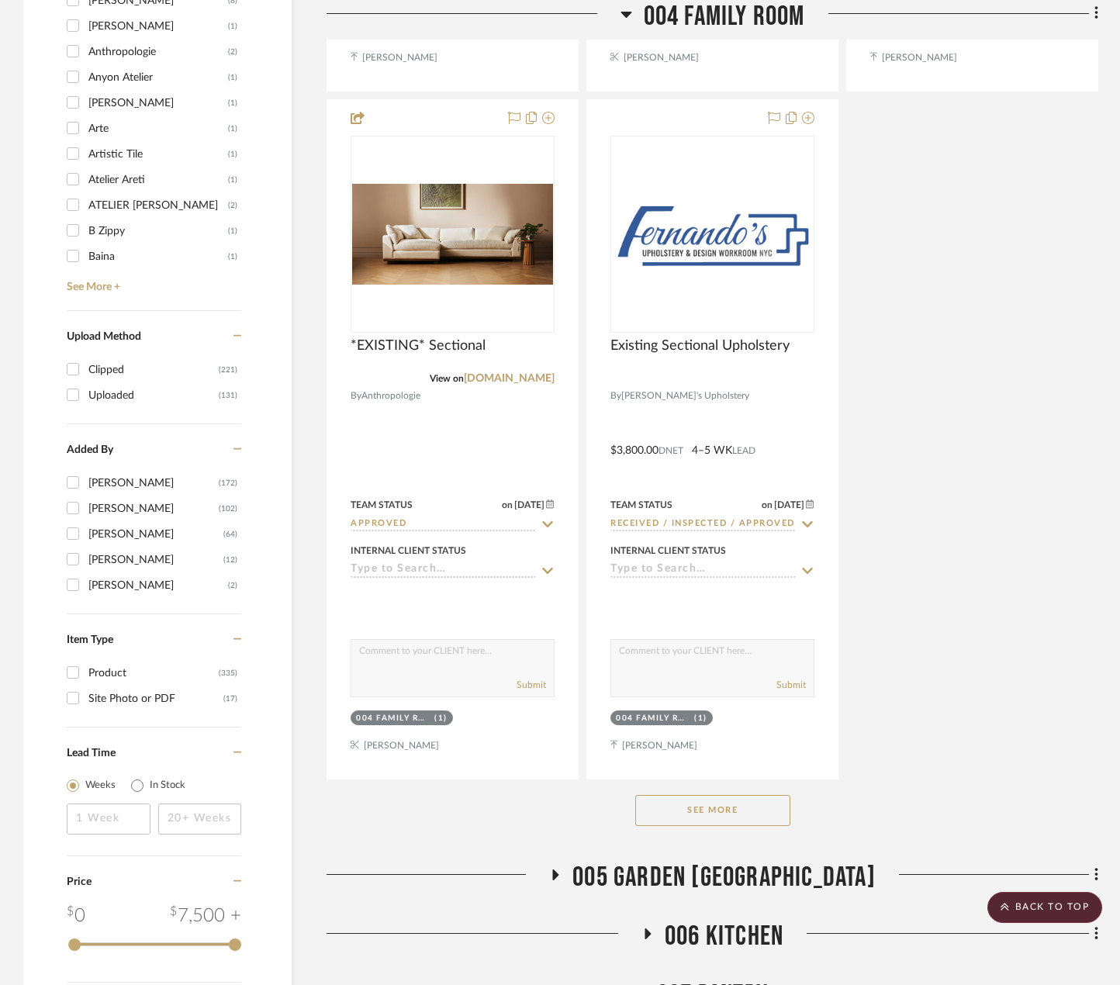
click at [681, 810] on button "See More" at bounding box center [712, 810] width 155 height 31
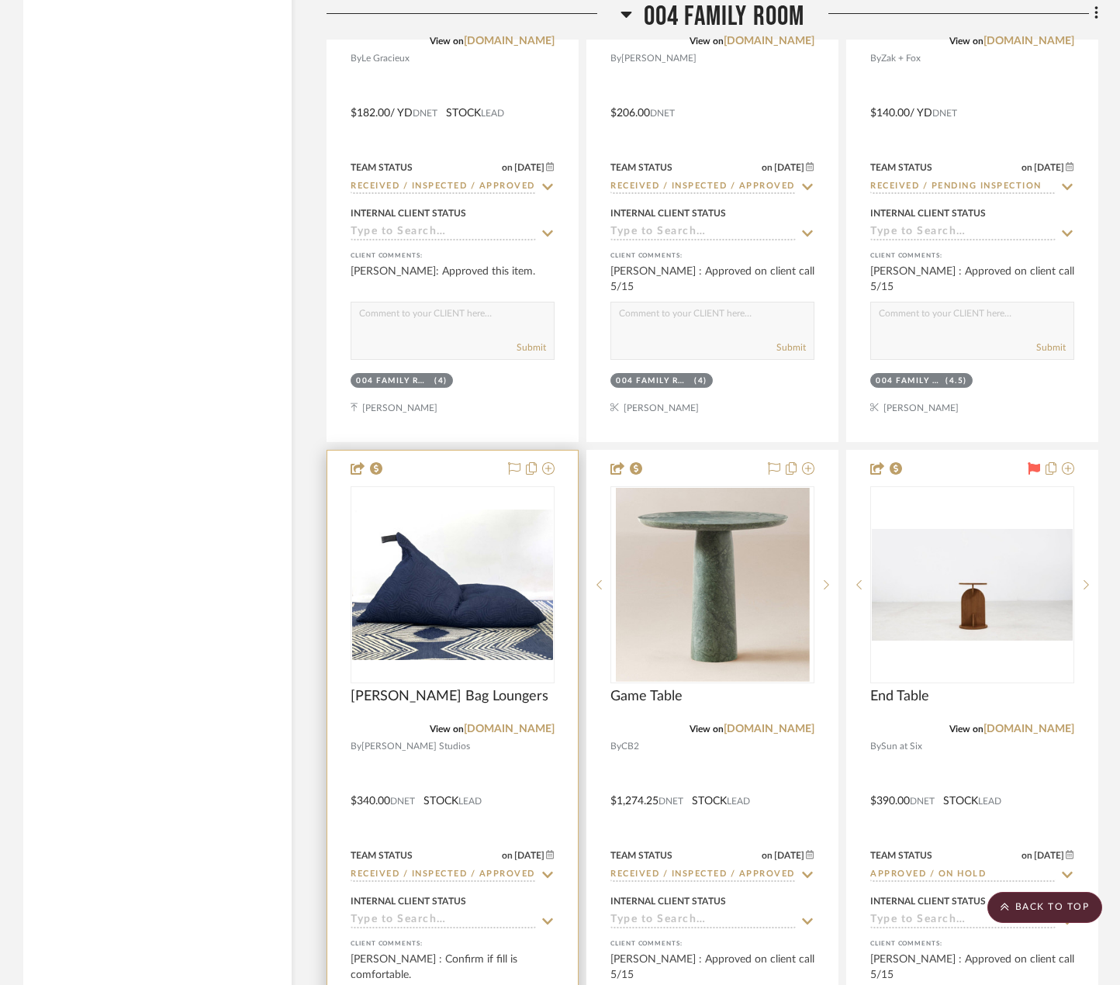
scroll to position [3800, 0]
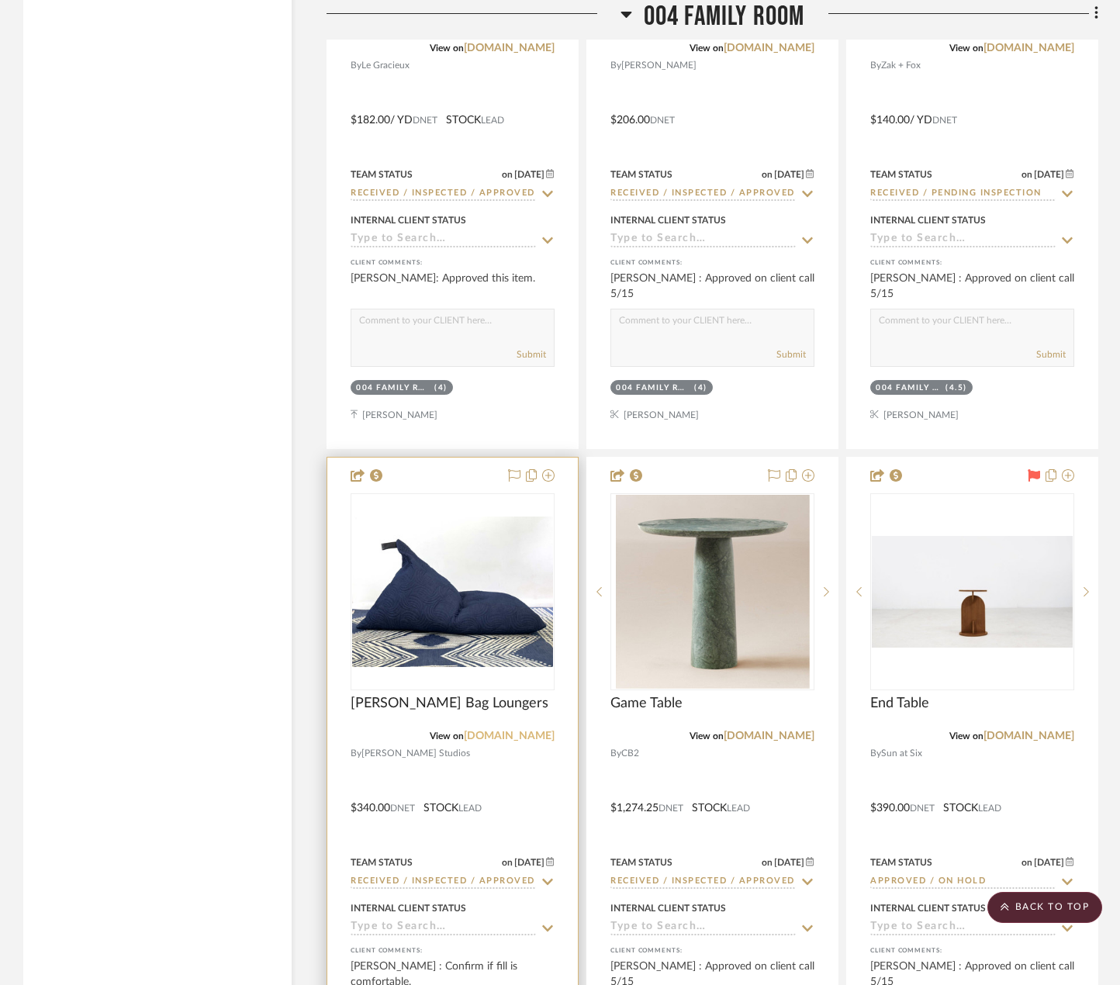
click at [510, 734] on link "khemstudios.com" at bounding box center [509, 736] width 91 height 11
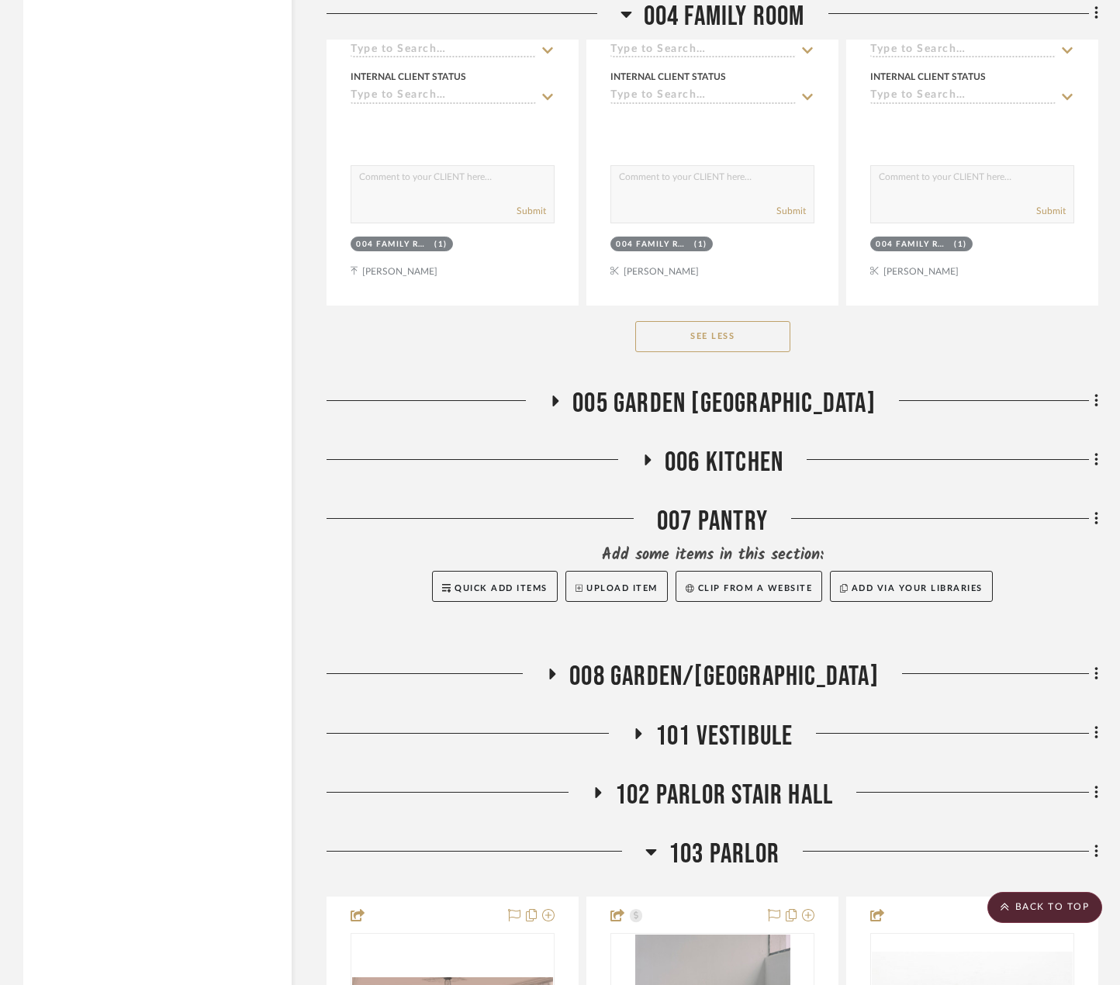
scroll to position [6359, 0]
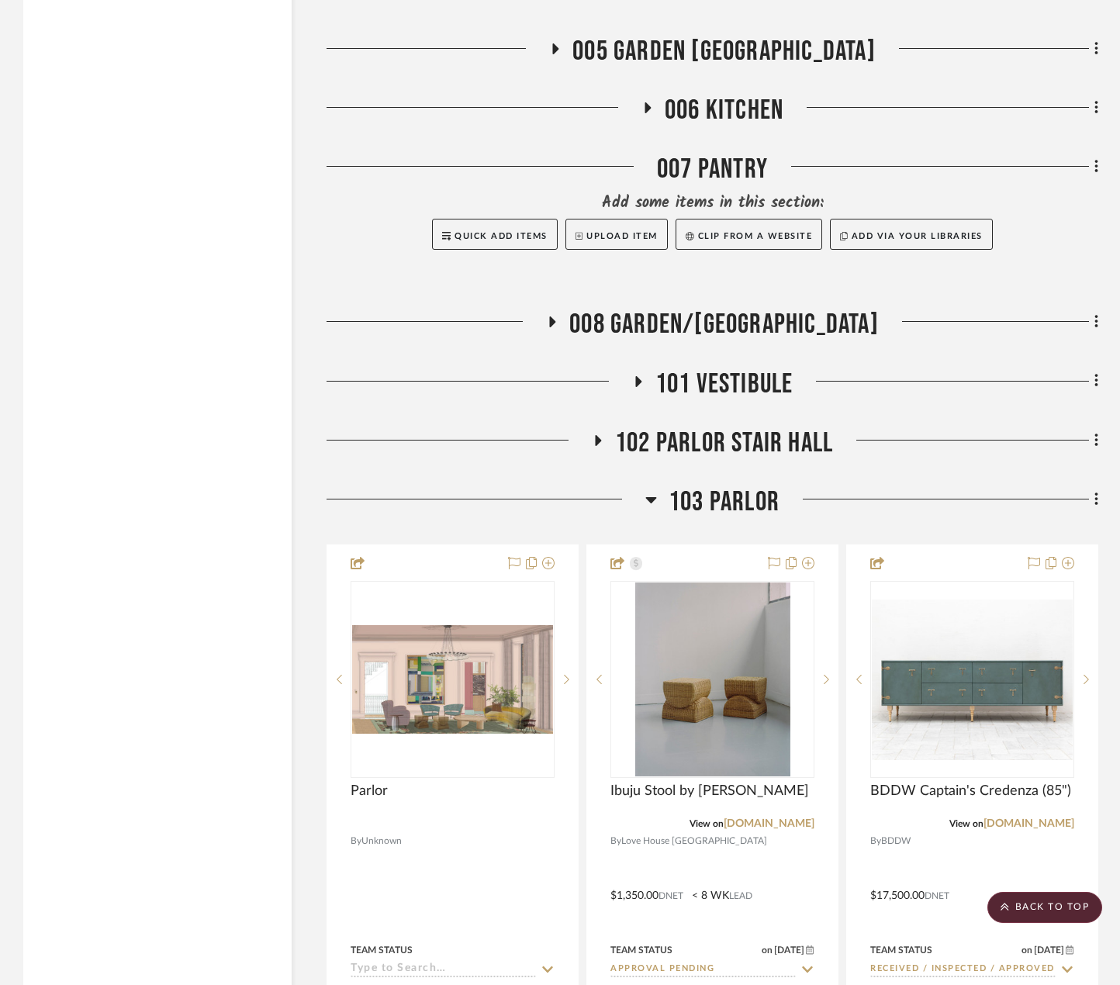
click at [752, 109] on span "006 KITCHEN" at bounding box center [724, 110] width 119 height 33
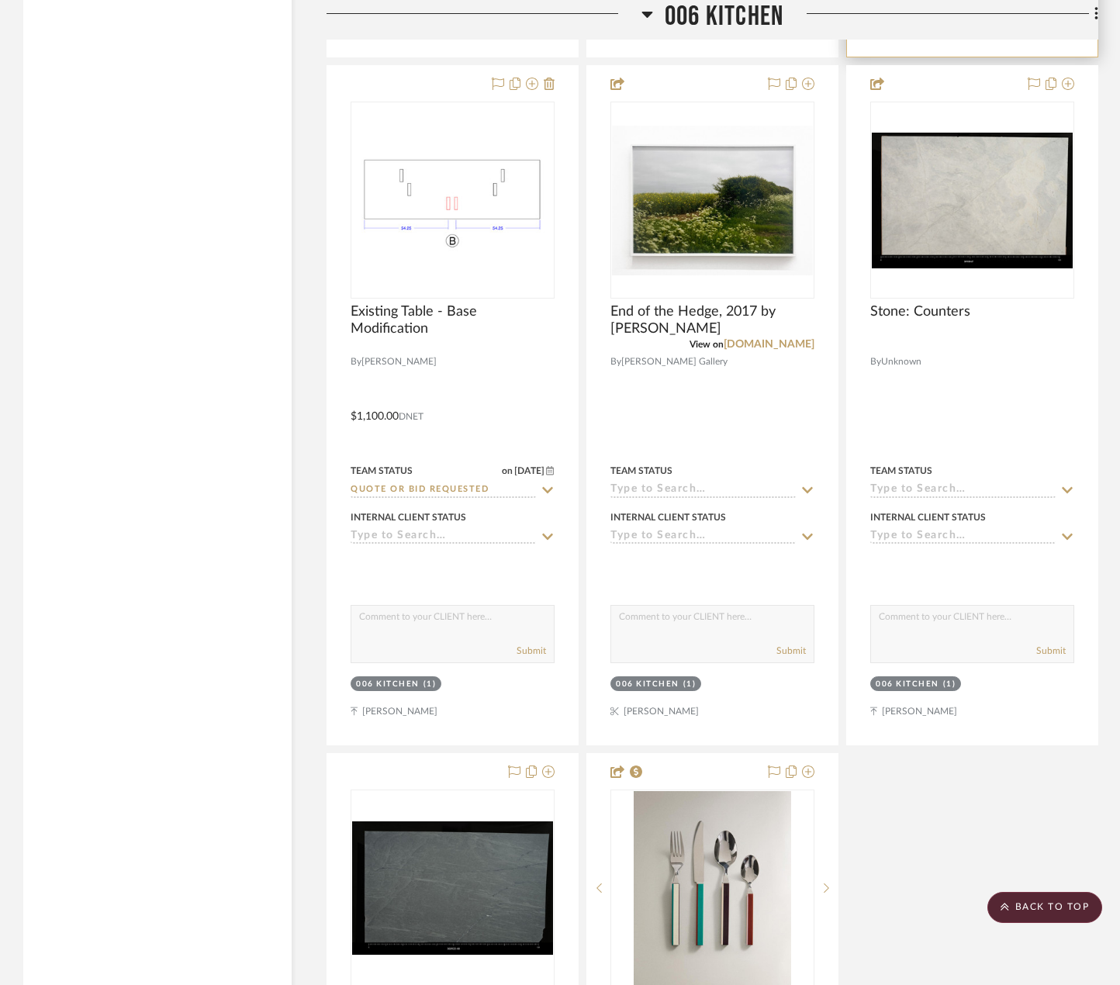
scroll to position [7678, 0]
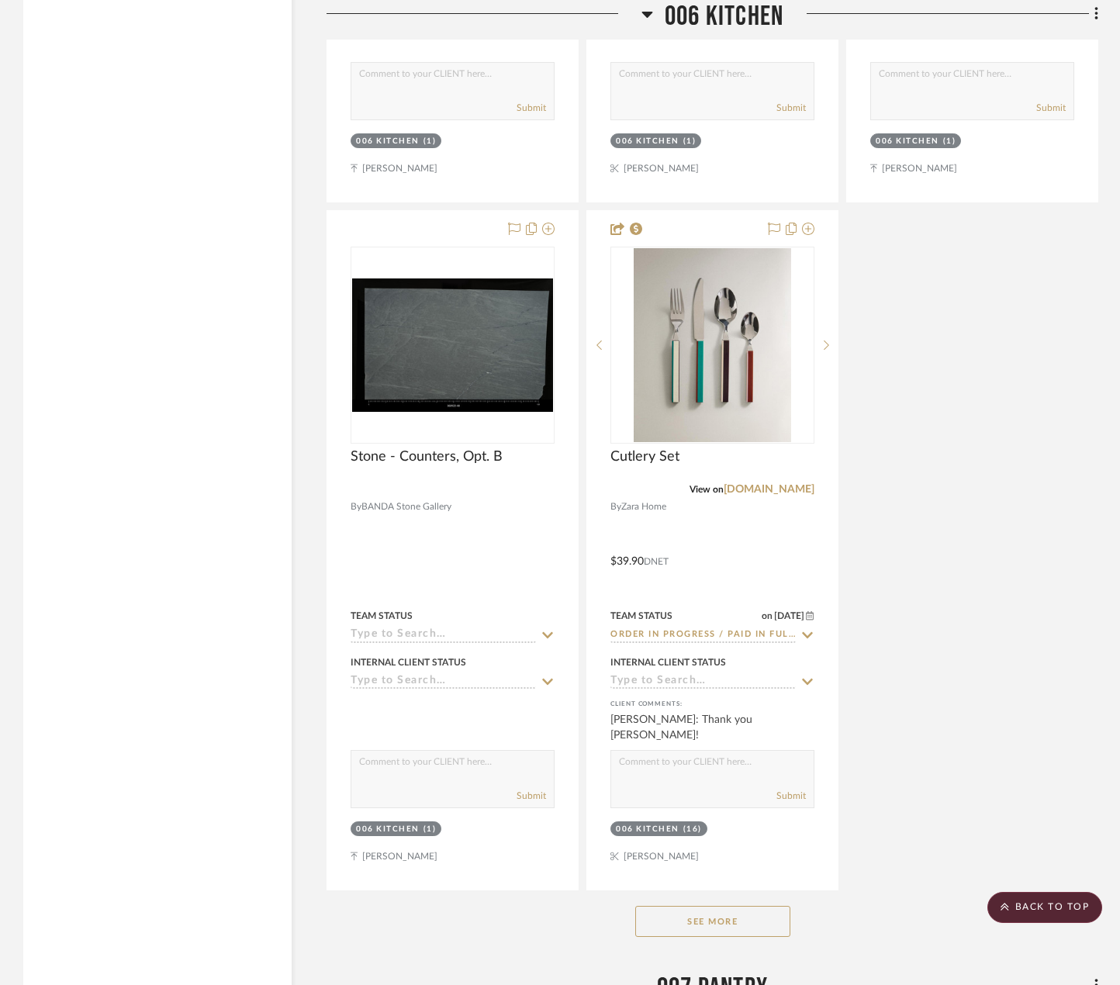
click at [759, 919] on button "See More" at bounding box center [712, 921] width 155 height 31
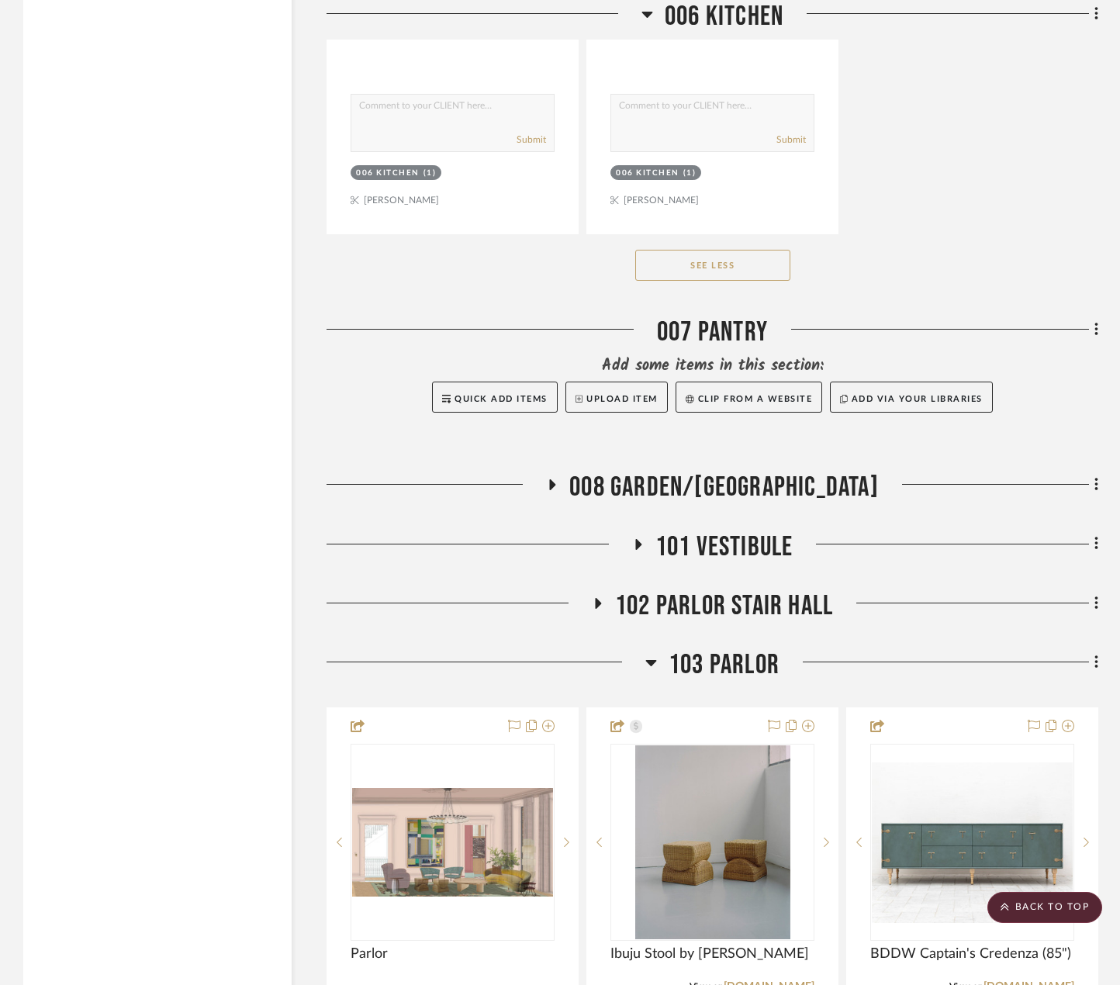
scroll to position [11090, 0]
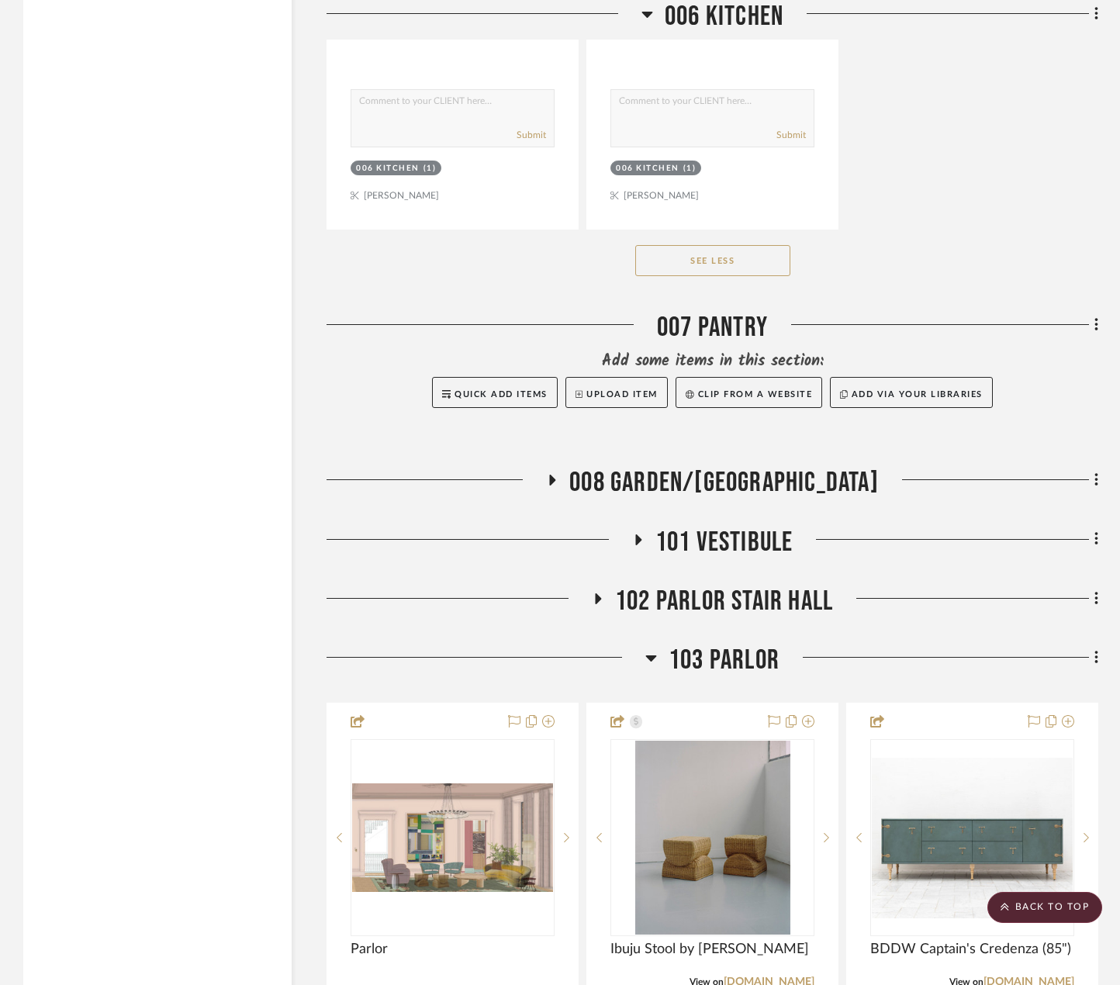
click at [751, 594] on span "102 PARLOR STAIR HALL" at bounding box center [724, 601] width 218 height 33
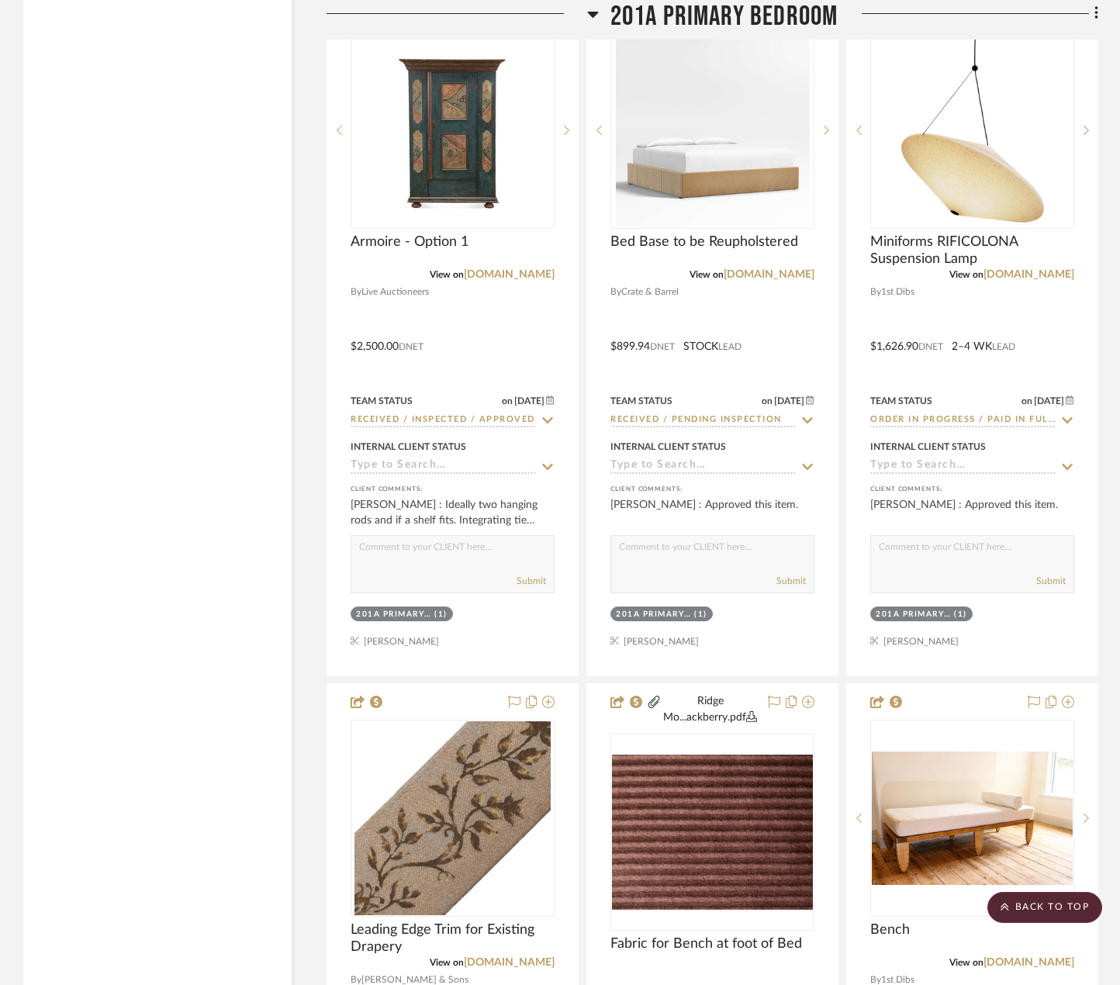
scroll to position [30246, 0]
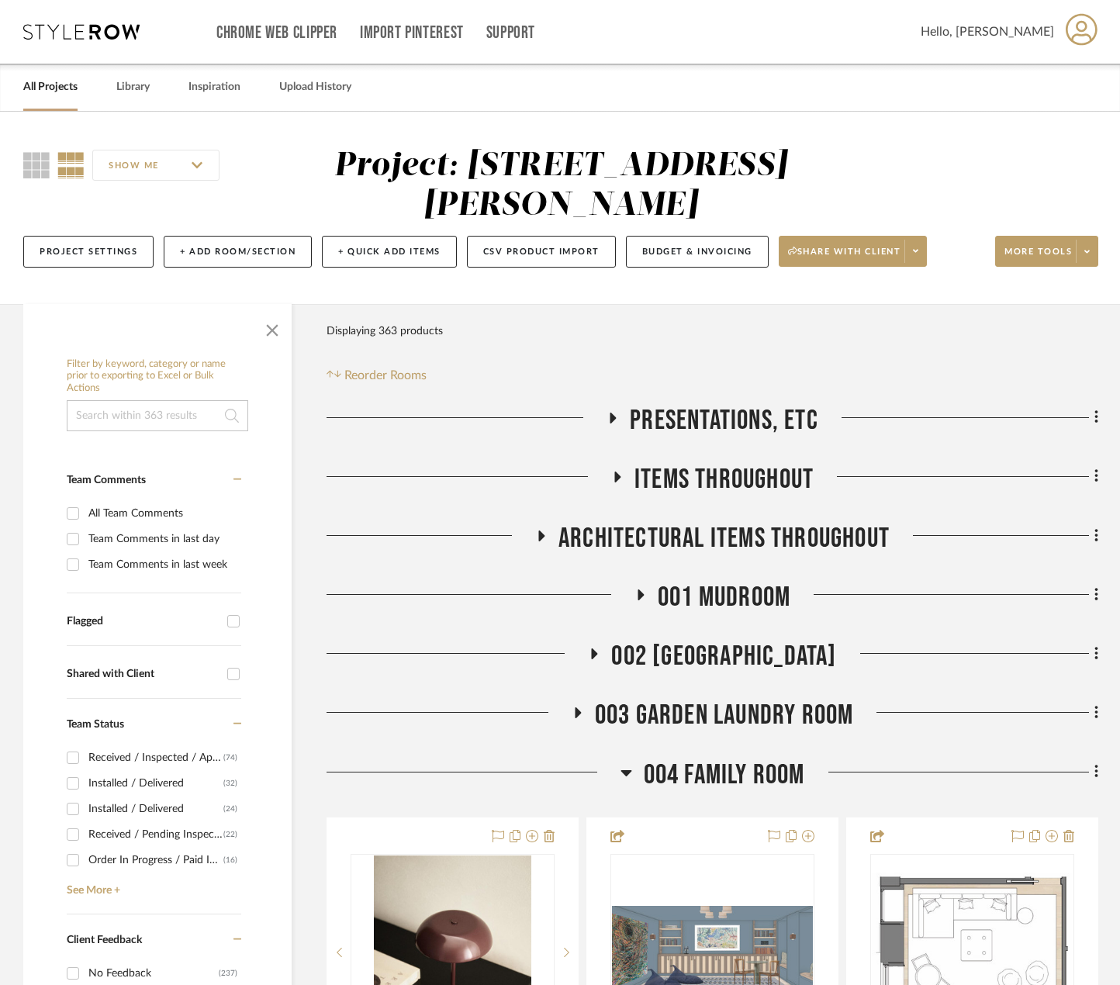
click at [761, 772] on span "004 FAMILY ROOM" at bounding box center [724, 774] width 161 height 33
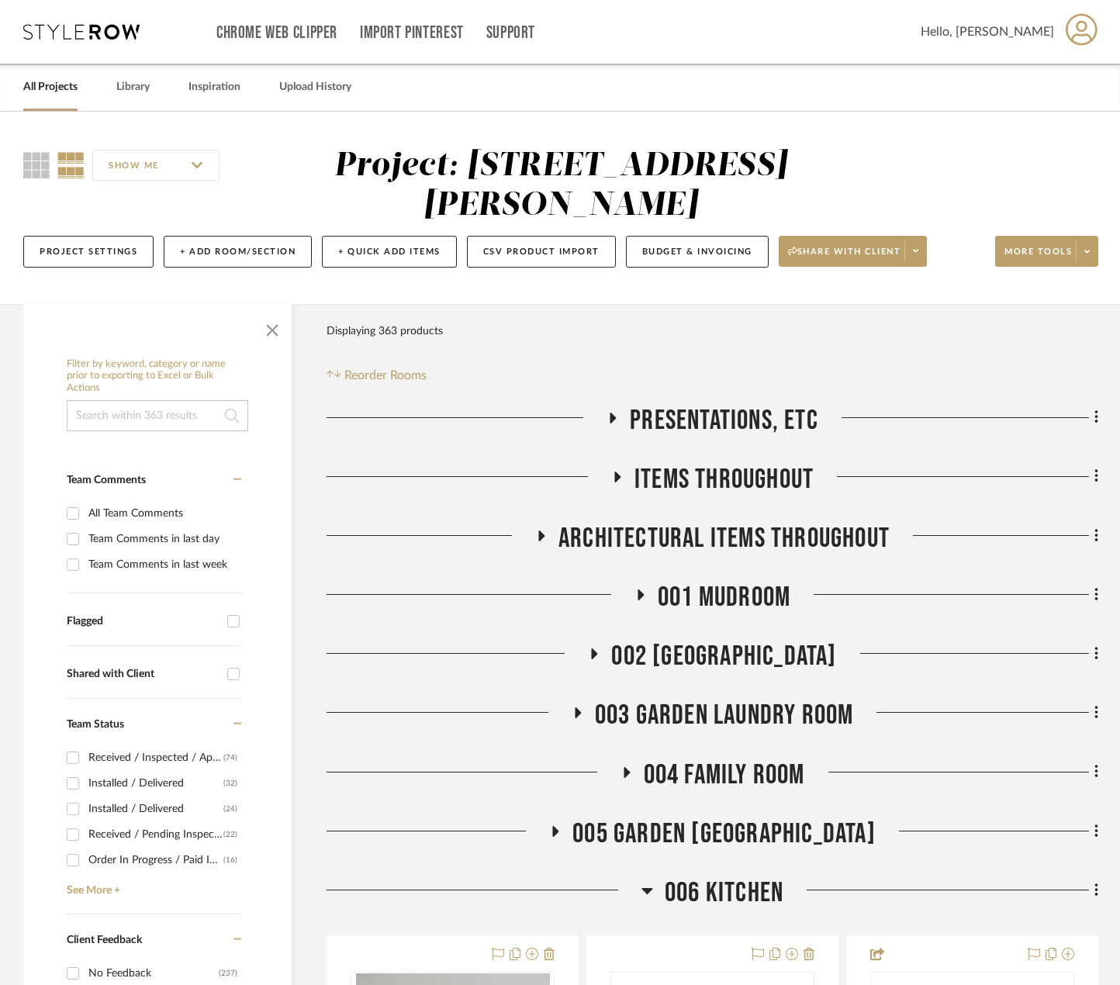
click at [721, 882] on span "006 KITCHEN" at bounding box center [724, 892] width 119 height 33
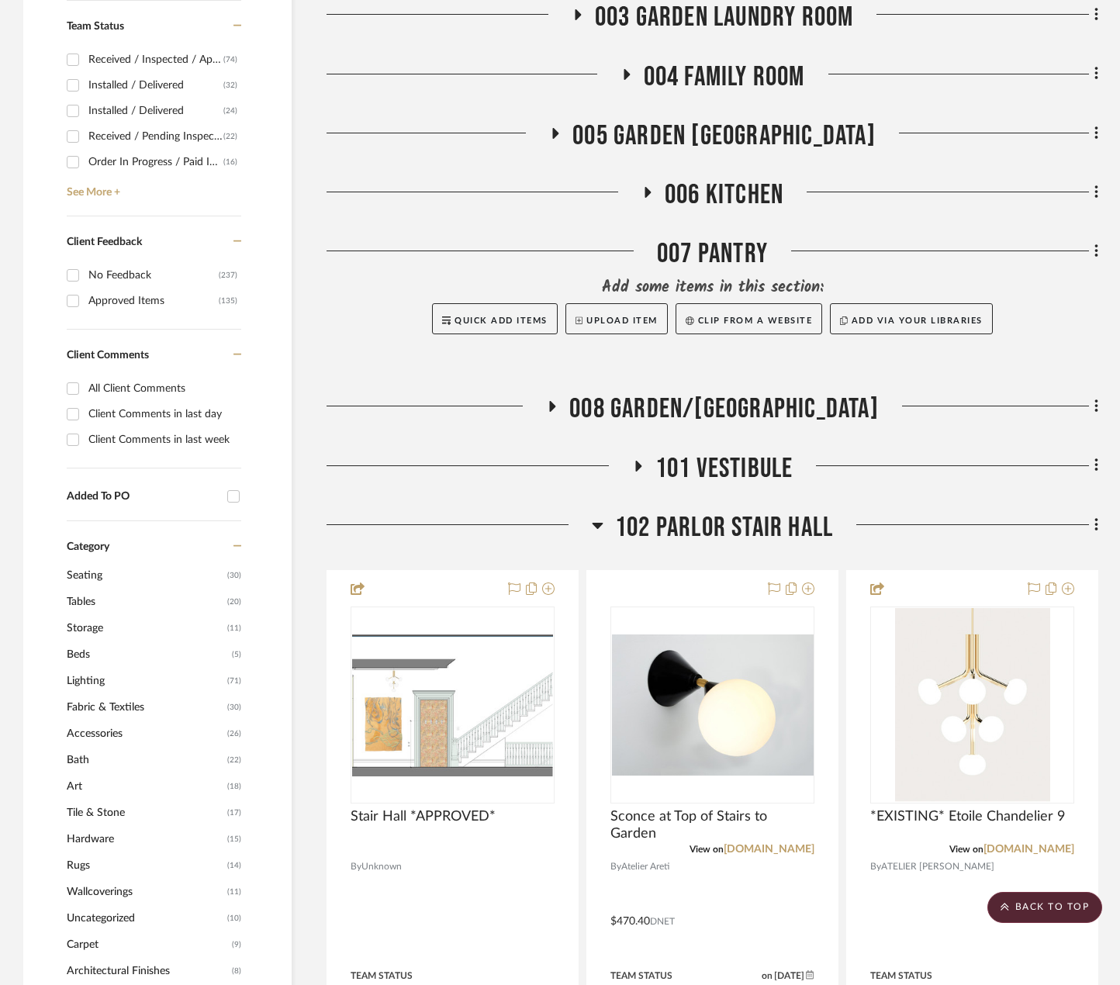
click at [717, 524] on span "102 PARLOR STAIR HALL" at bounding box center [724, 527] width 218 height 33
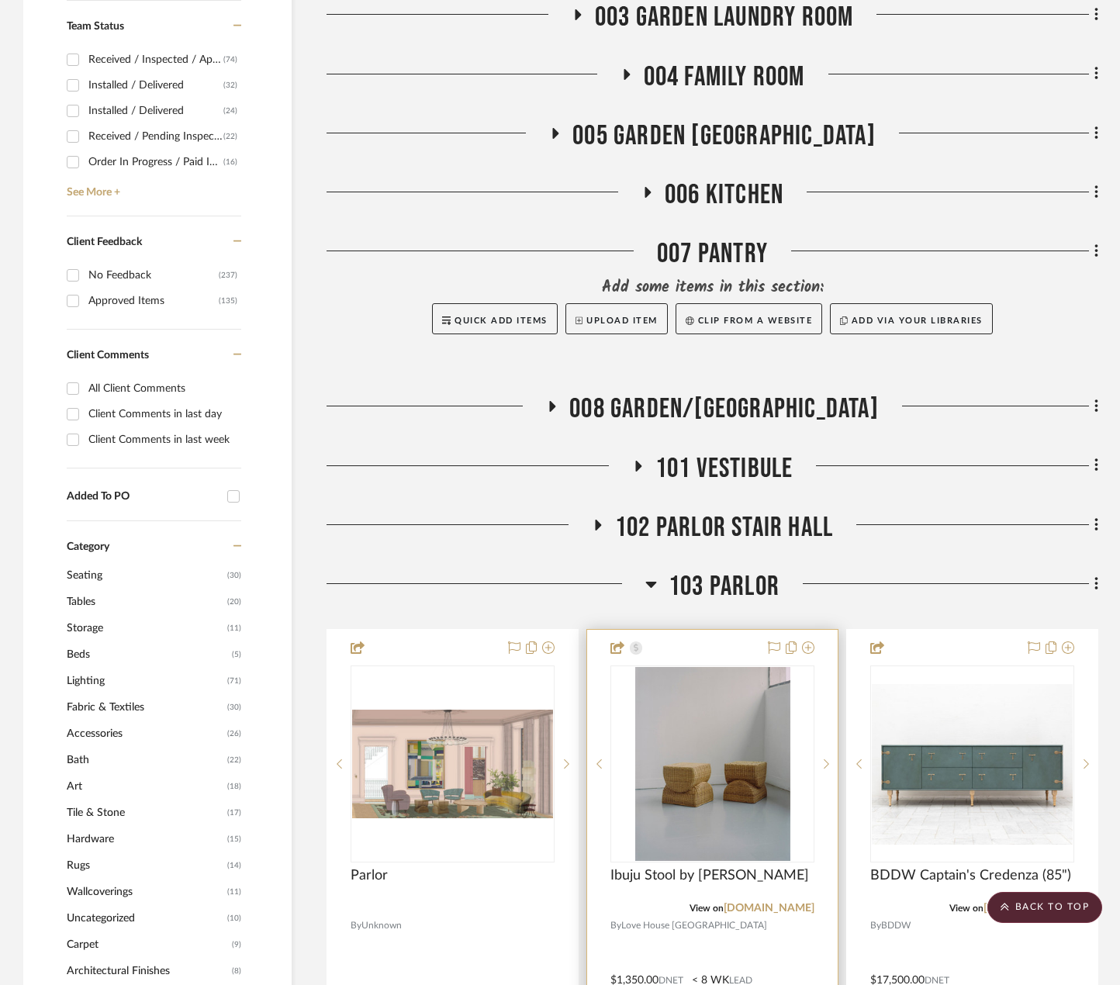
scroll to position [1086, 0]
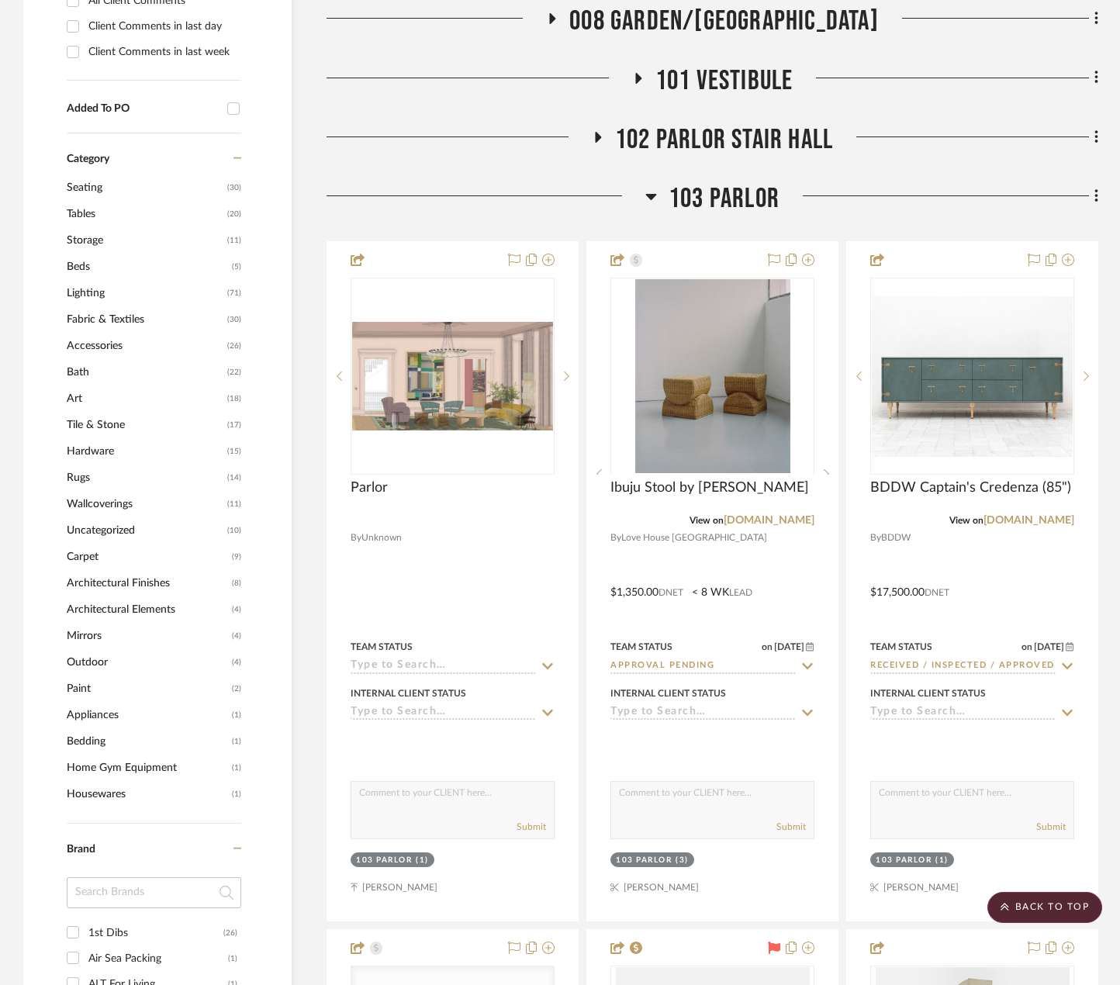
click at [695, 209] on span "103 PARLOR" at bounding box center [724, 198] width 111 height 33
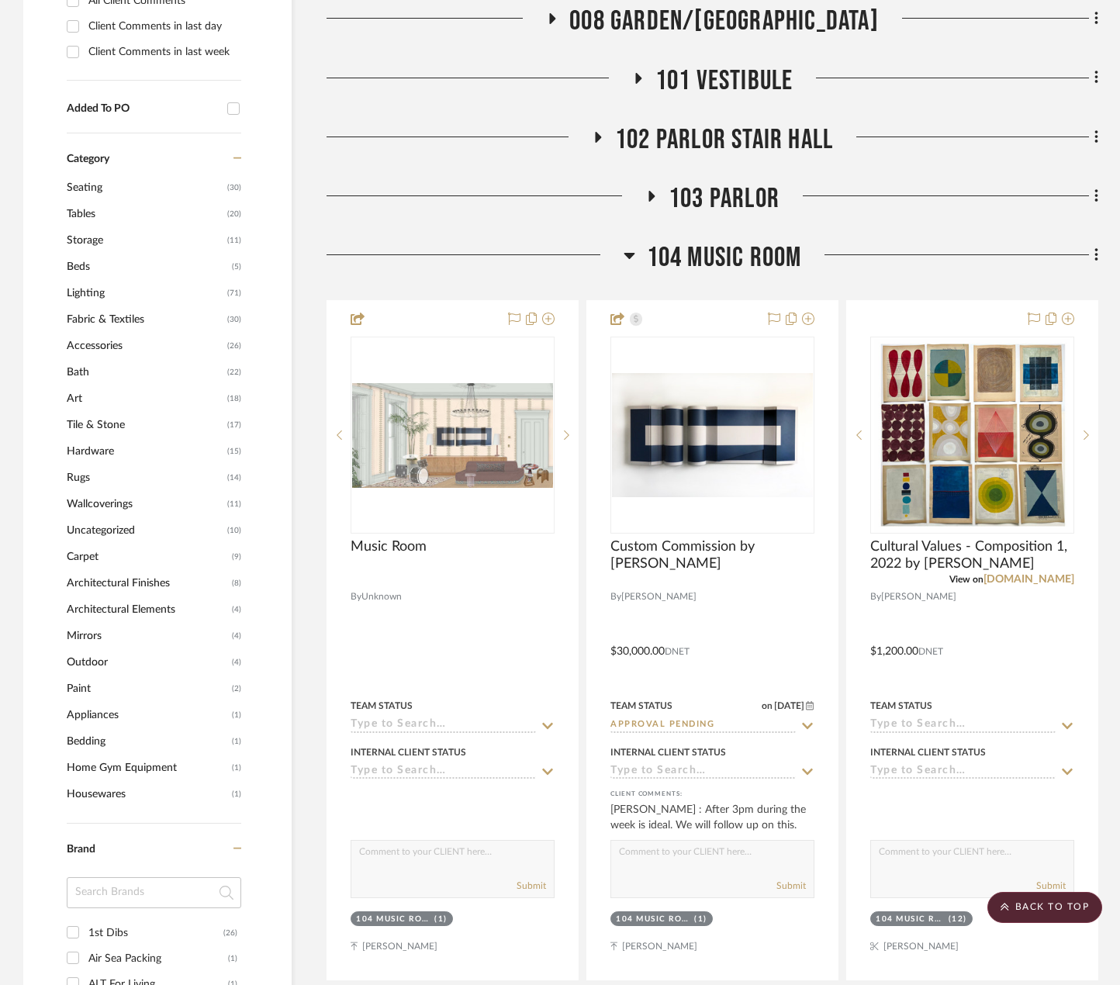
click at [711, 259] on span "104 MUSIC ROOM" at bounding box center [724, 257] width 155 height 33
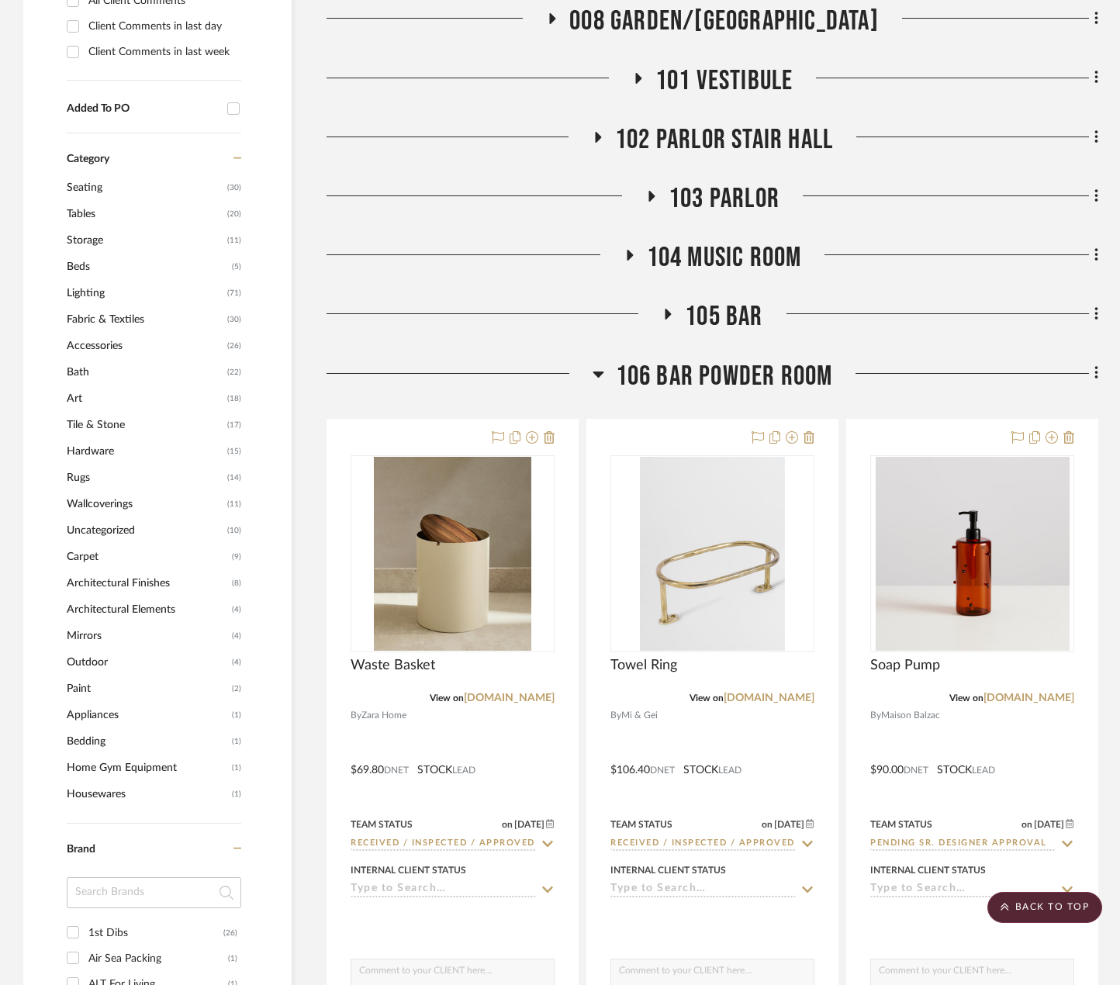
click at [734, 364] on span "106 BAR POWDER ROOM" at bounding box center [724, 376] width 217 height 33
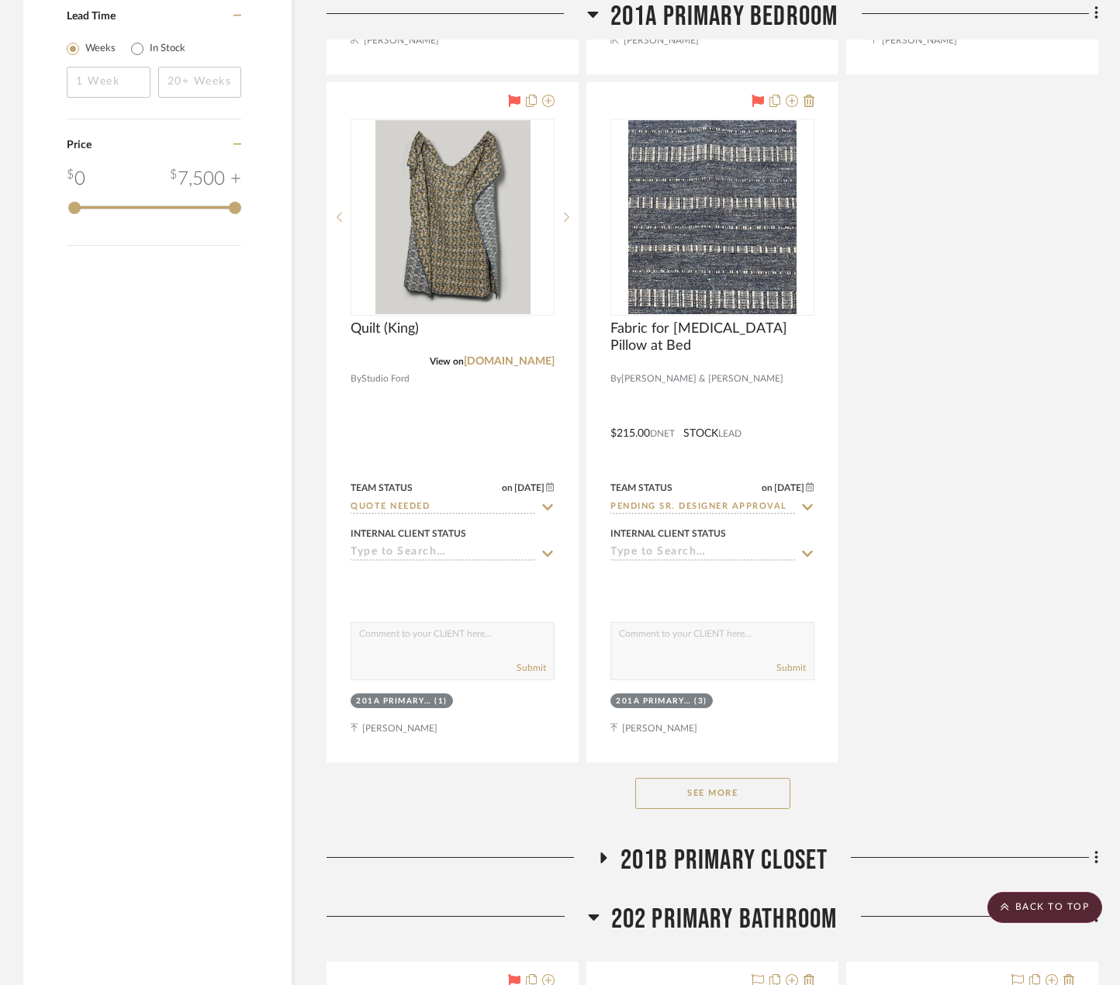
scroll to position [3025, 0]
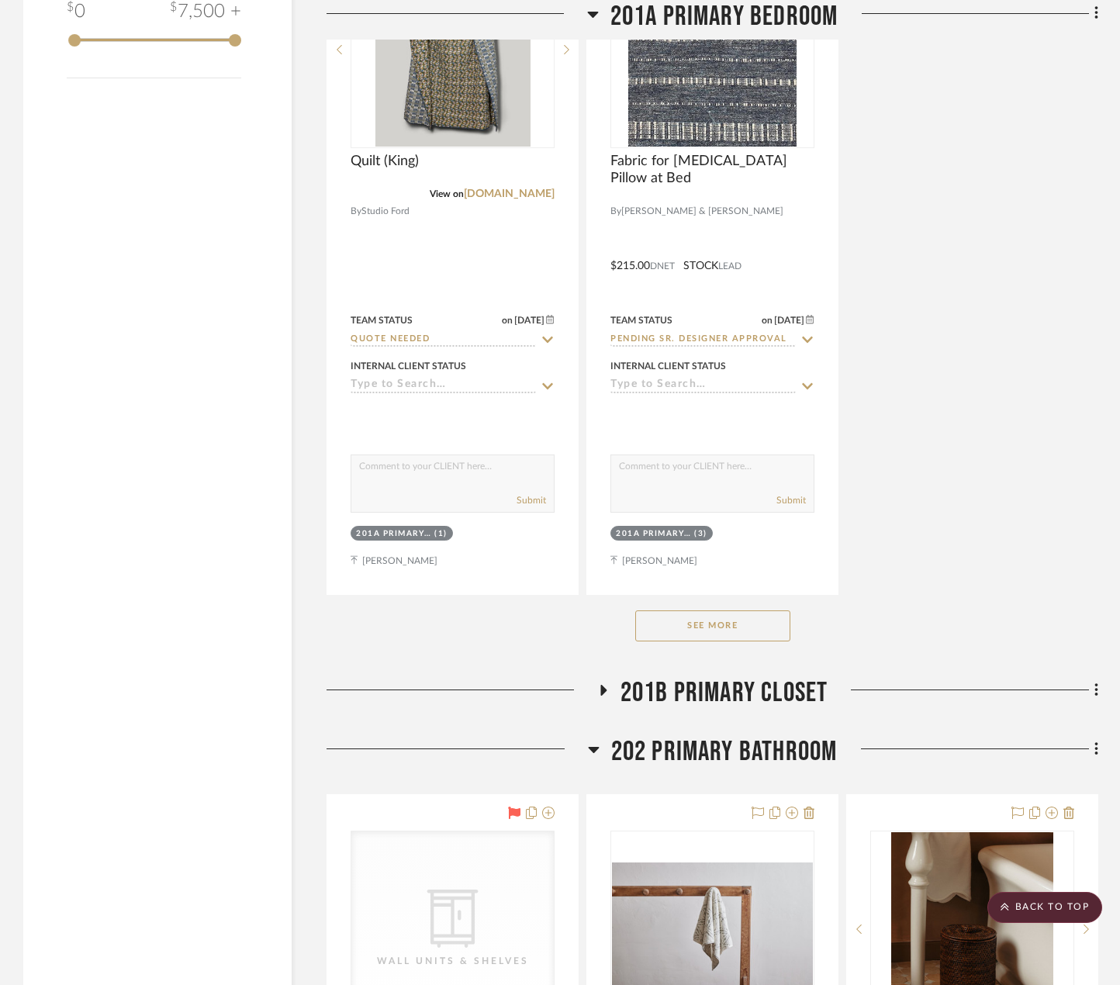
click at [697, 627] on button "See More" at bounding box center [712, 625] width 155 height 31
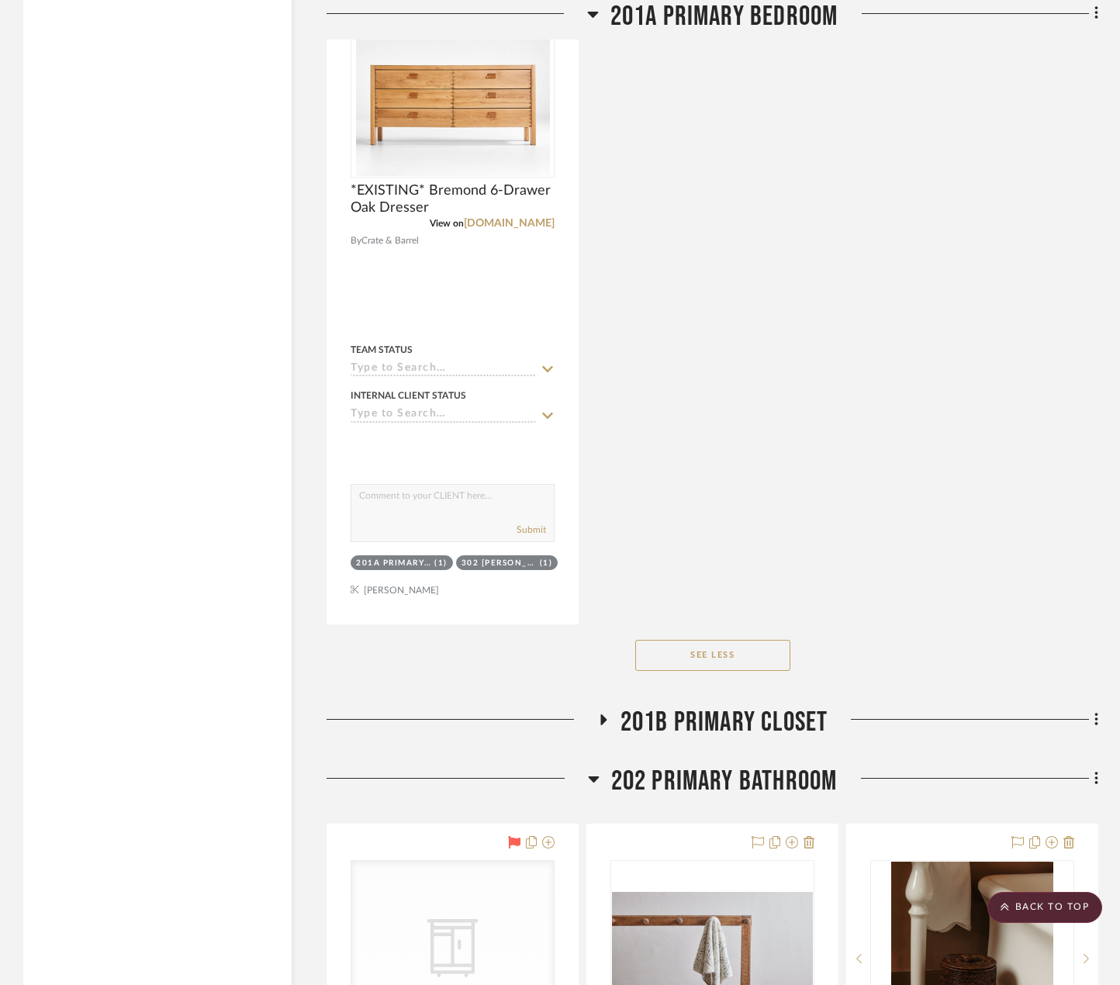
scroll to position [6592, 0]
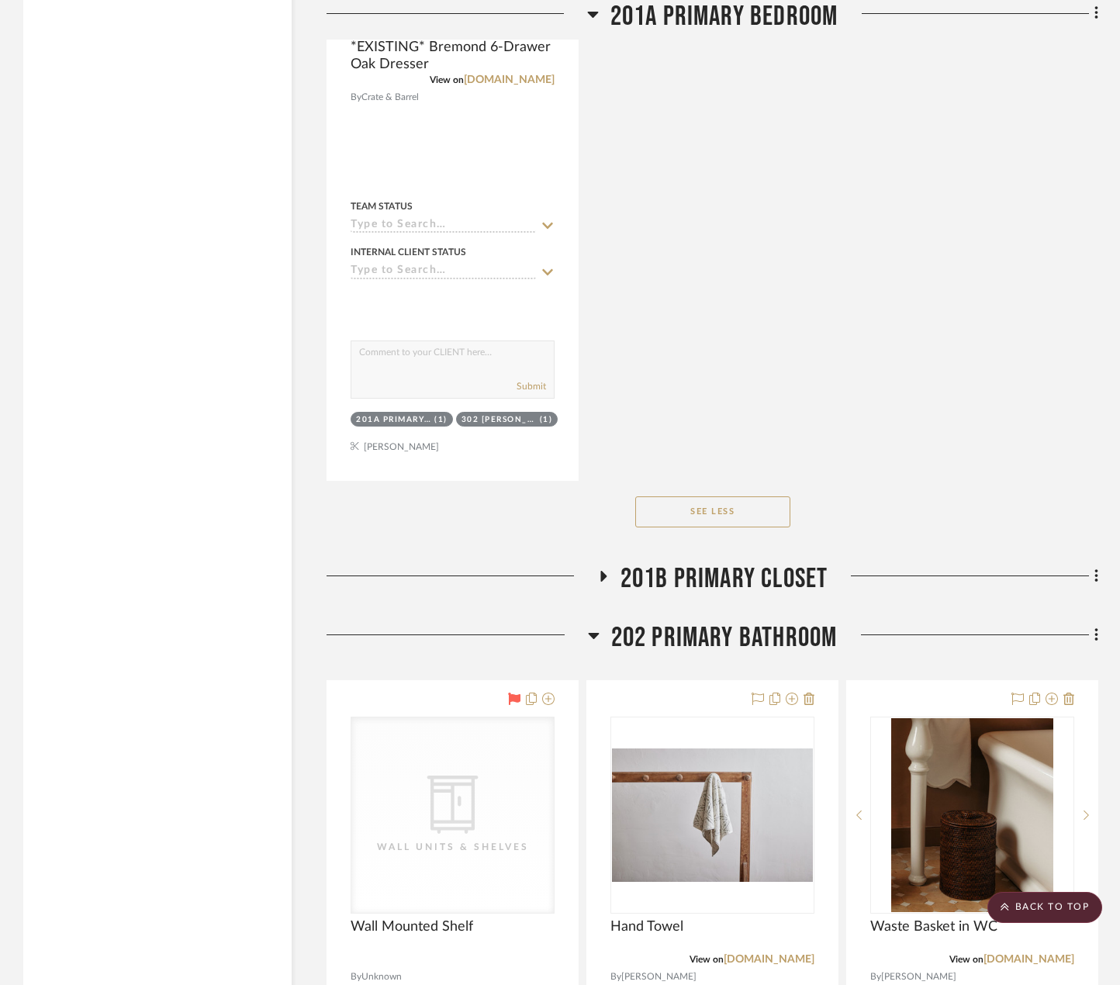
click at [745, 572] on span "201B PRIMARY CLOSET" at bounding box center [724, 578] width 208 height 33
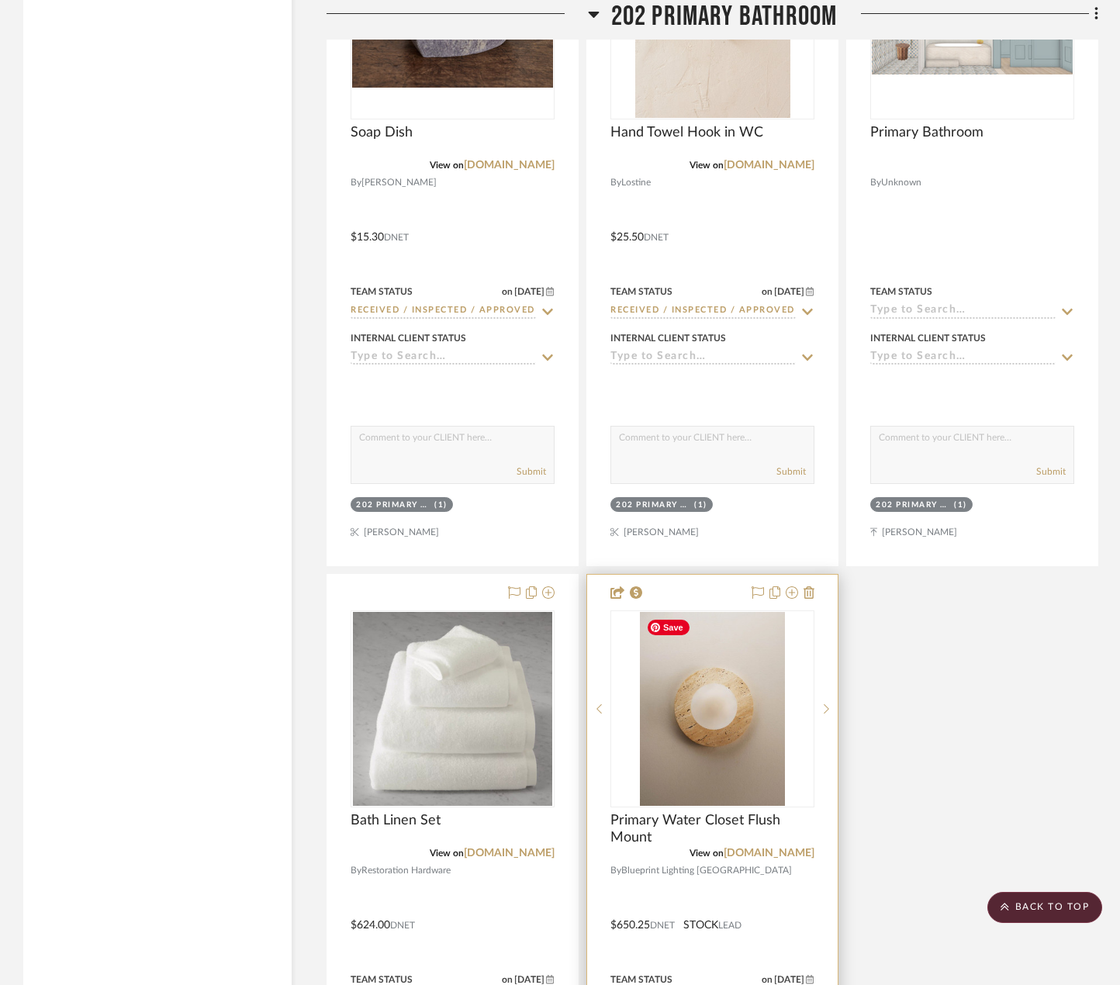
scroll to position [9849, 0]
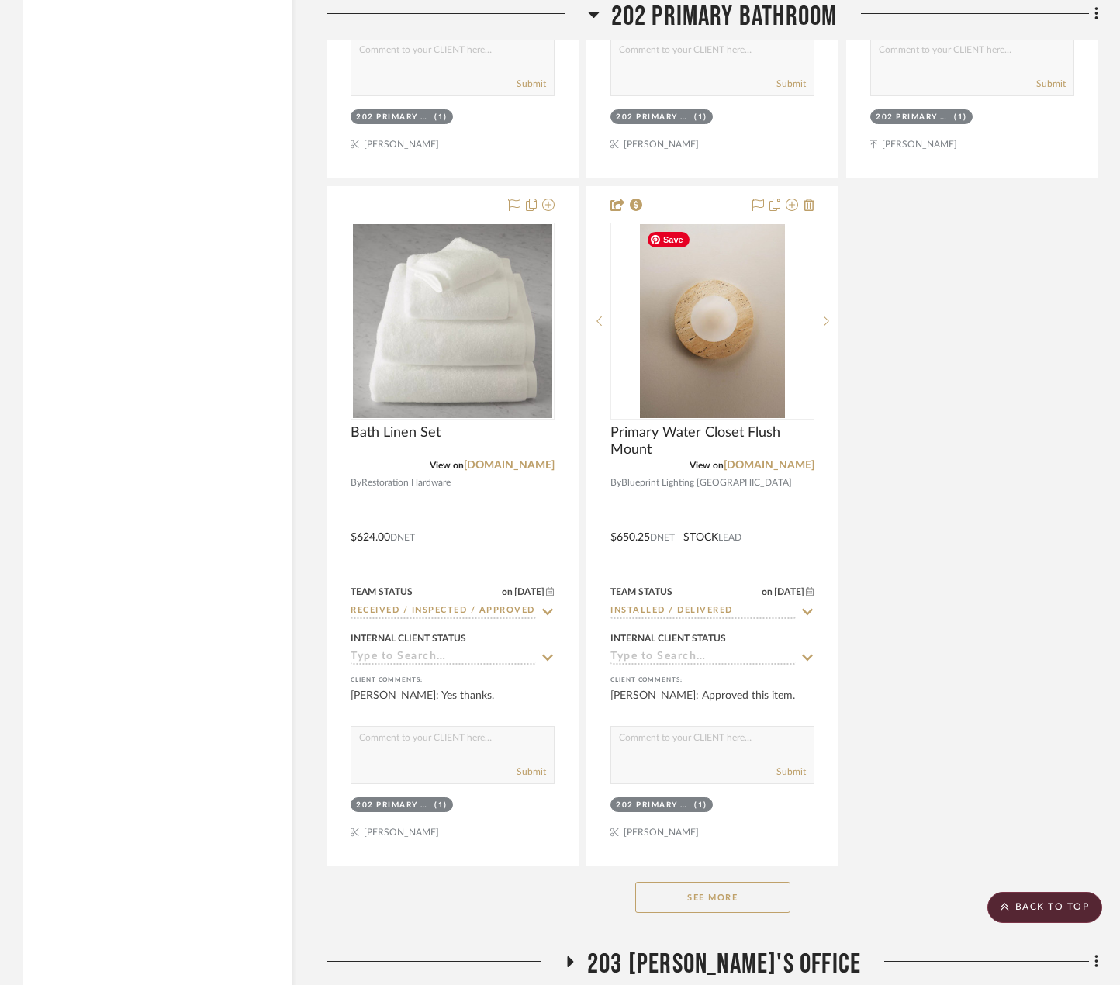
click at [758, 892] on button "See More" at bounding box center [712, 897] width 155 height 31
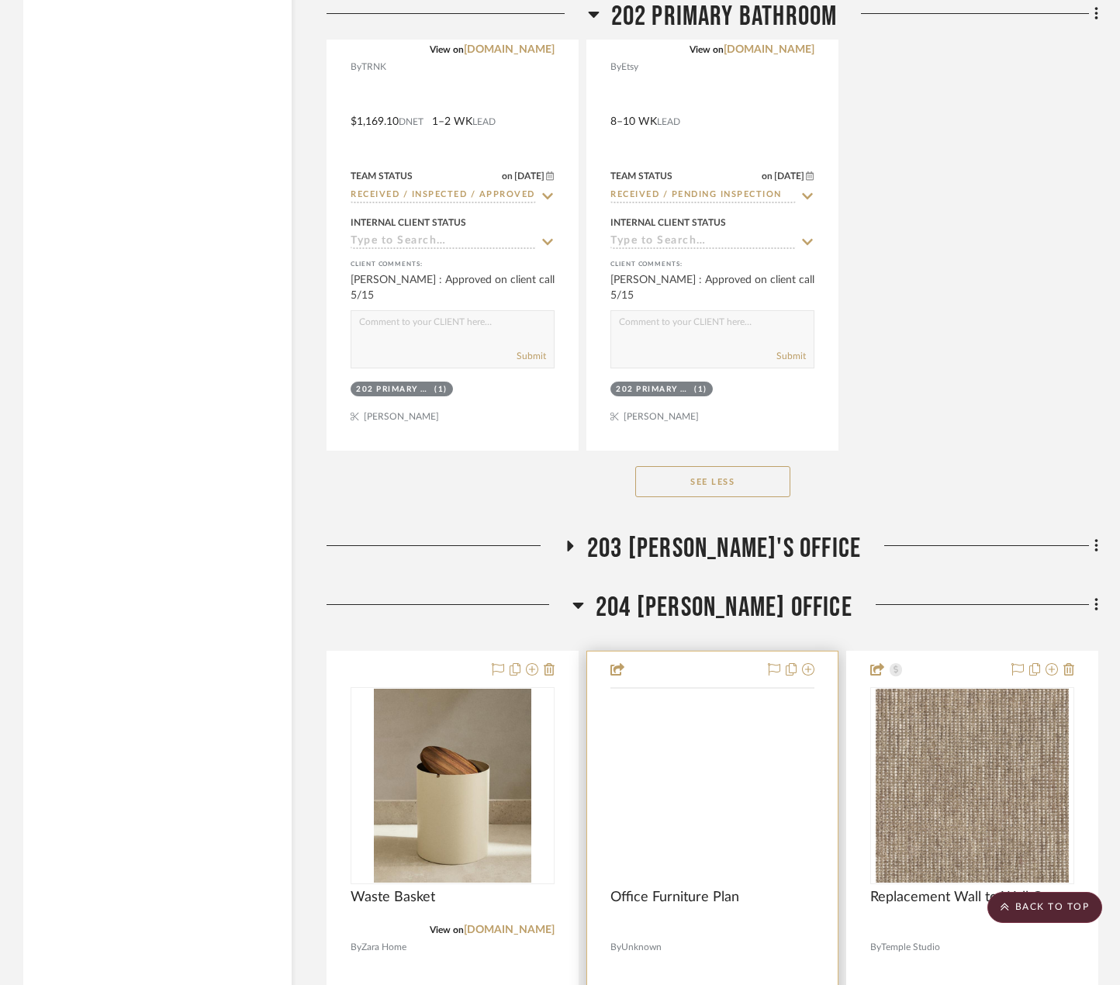
scroll to position [11788, 0]
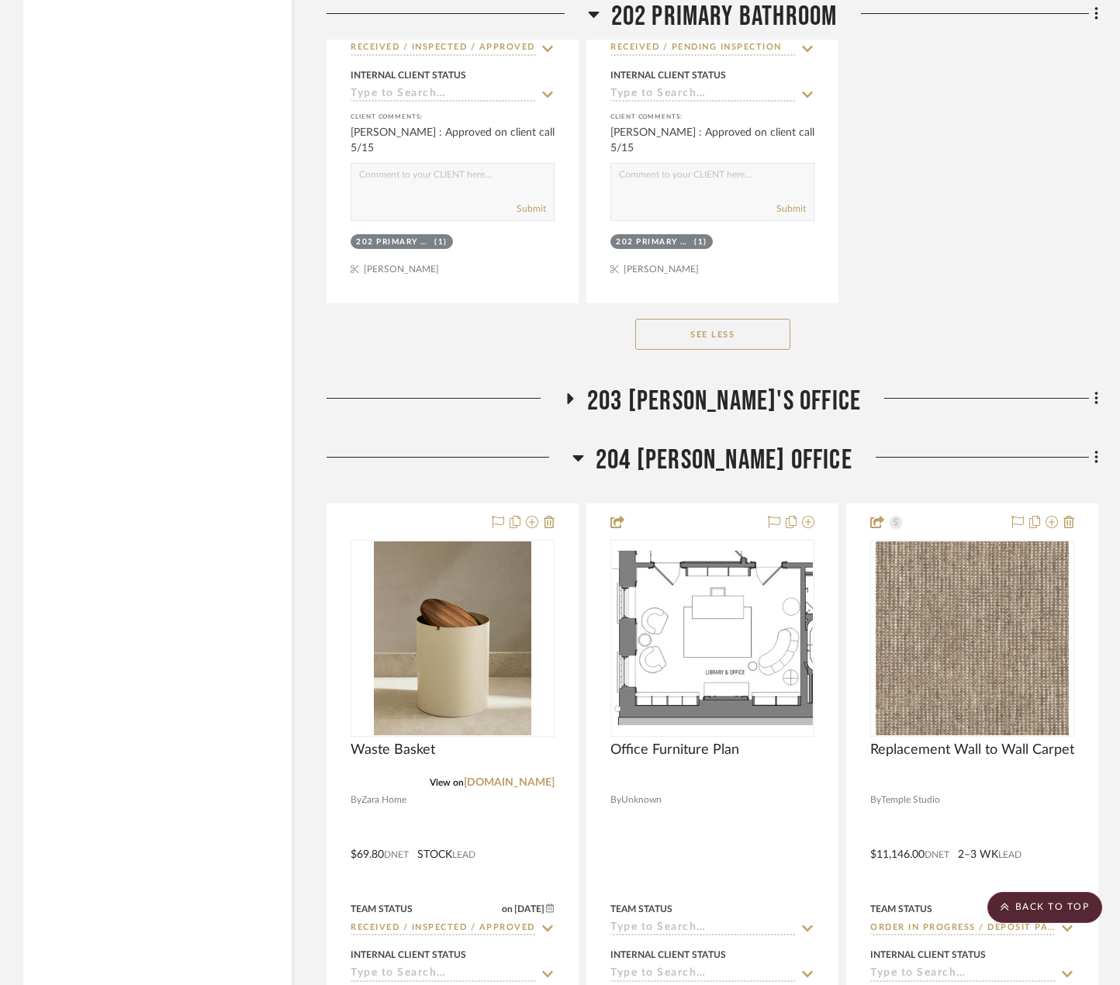
click at [662, 406] on span "203 [PERSON_NAME]'S OFFICE" at bounding box center [724, 401] width 274 height 33
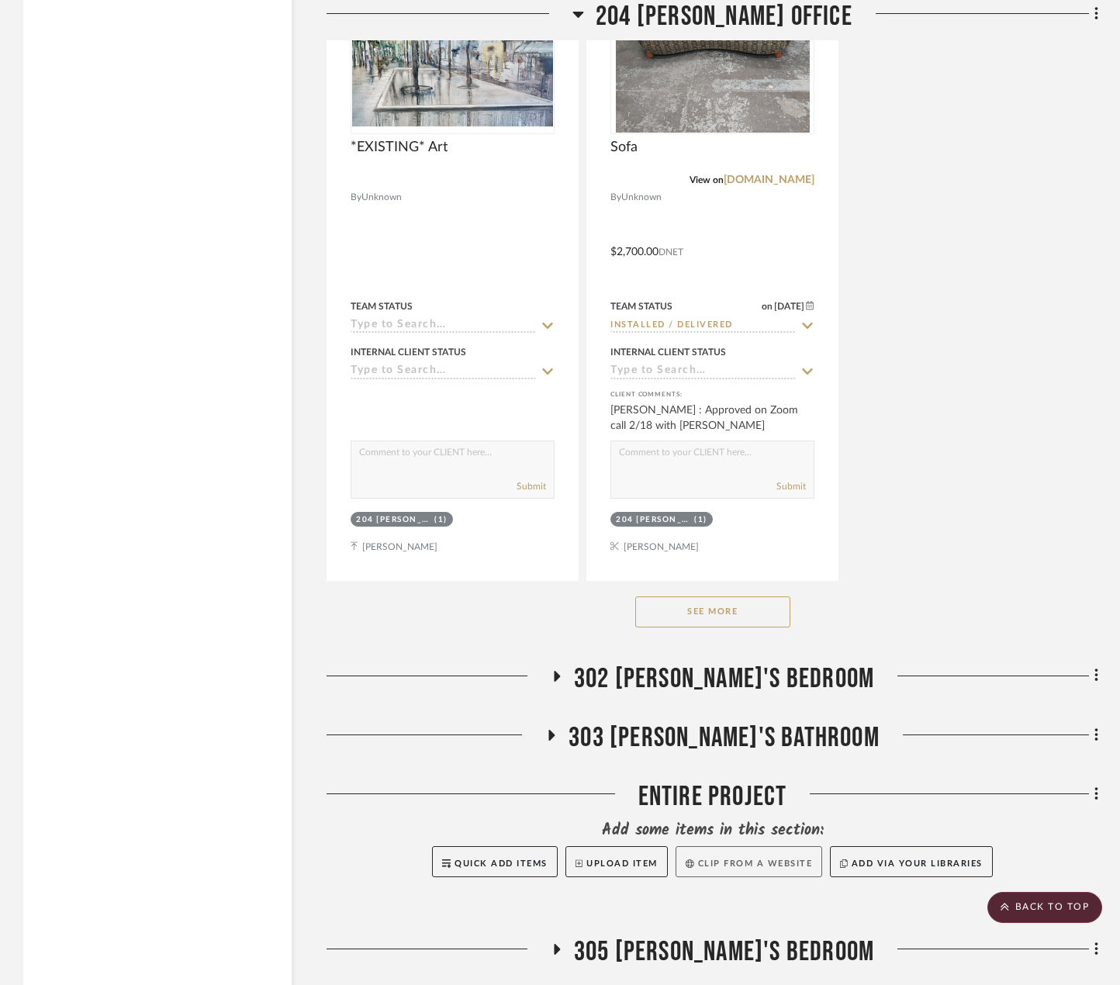
scroll to position [16098, 0]
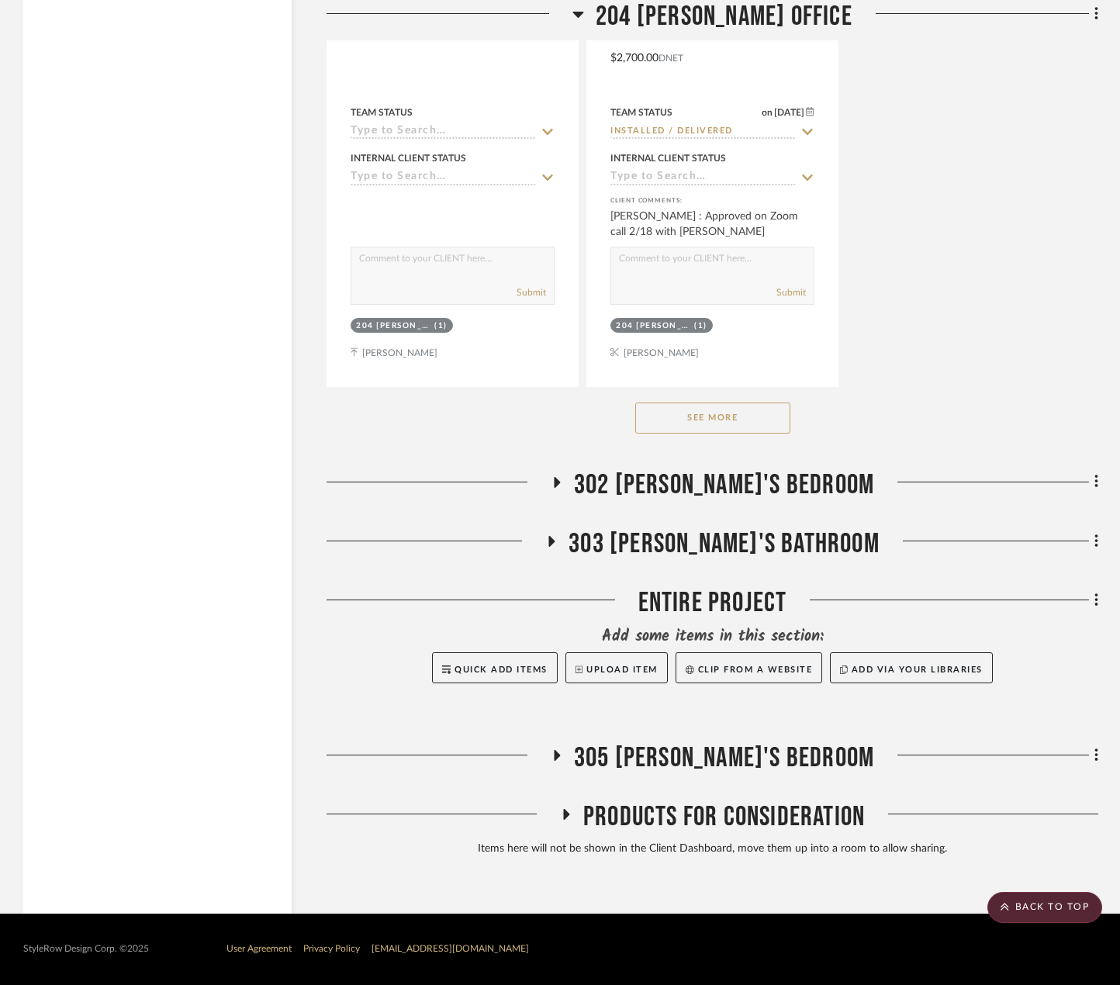
click at [742, 484] on span "302 [PERSON_NAME]'S BEDROOM" at bounding box center [724, 484] width 300 height 33
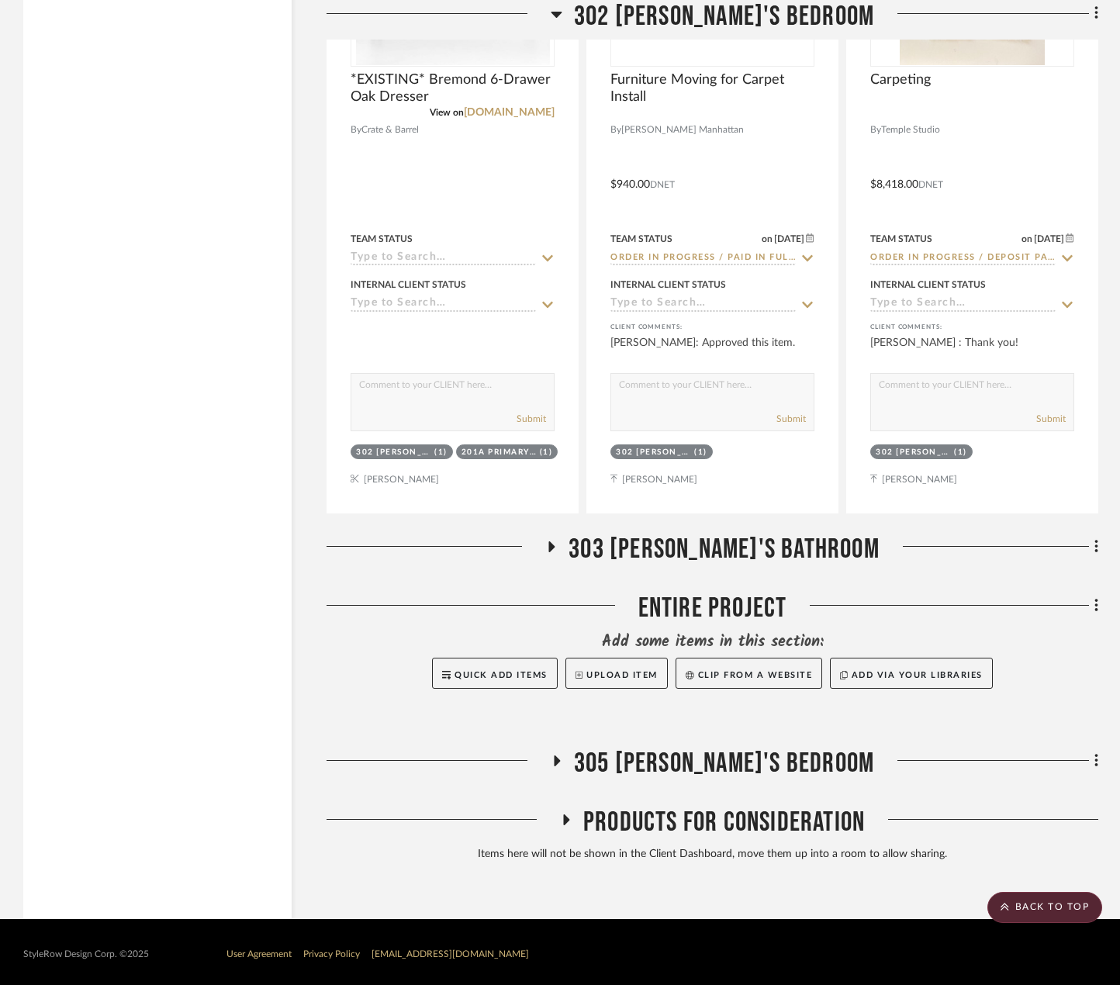
scroll to position [16797, 0]
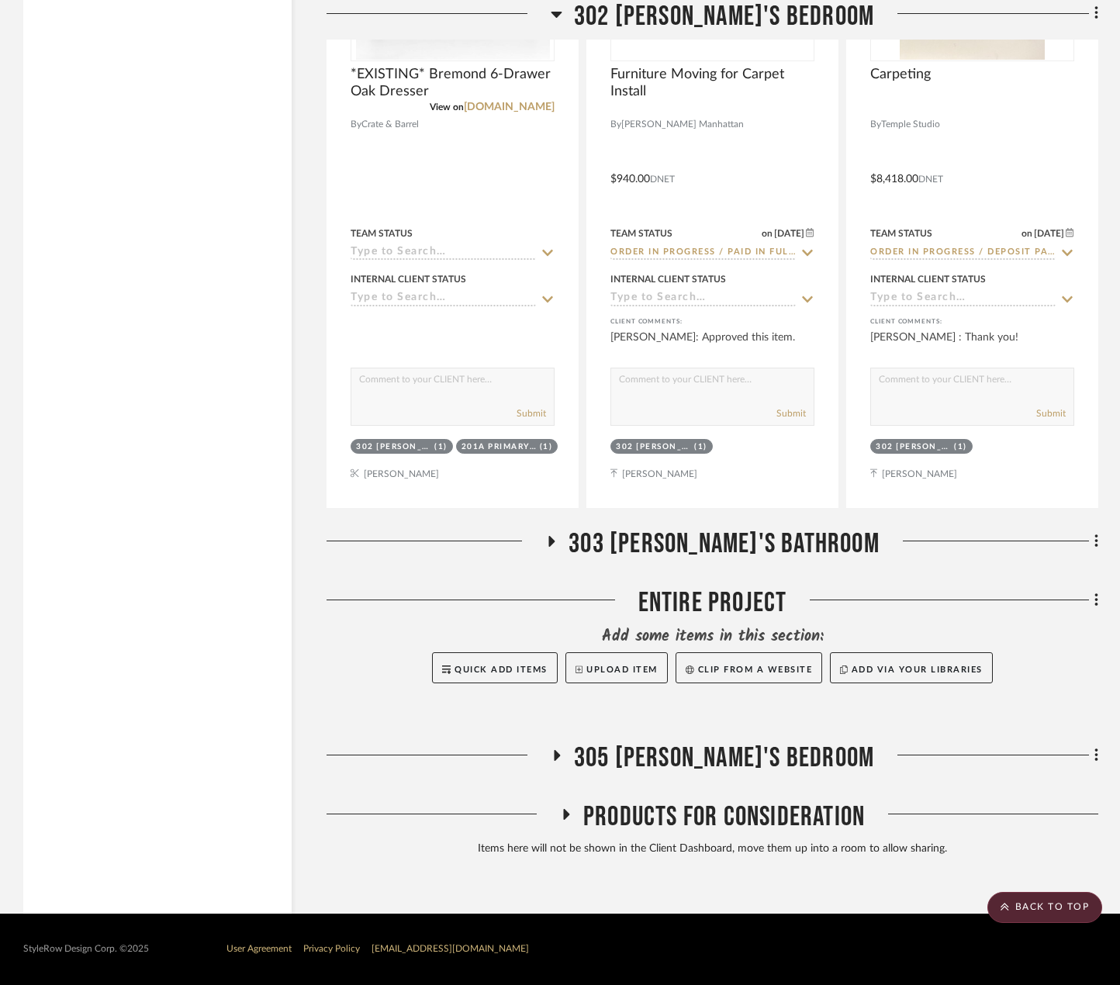
click at [781, 746] on span "305 [PERSON_NAME]'S BEDROOM" at bounding box center [724, 757] width 300 height 33
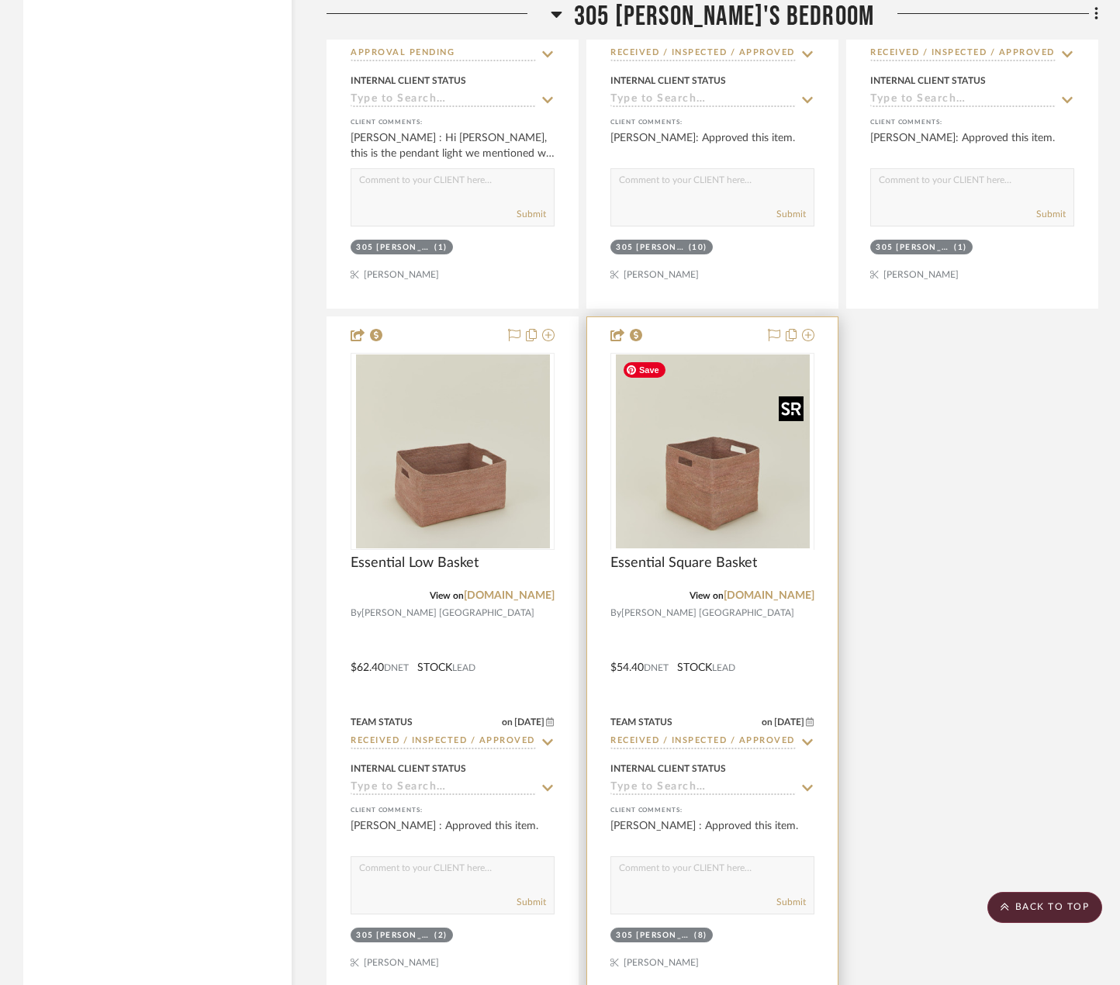
scroll to position [18038, 0]
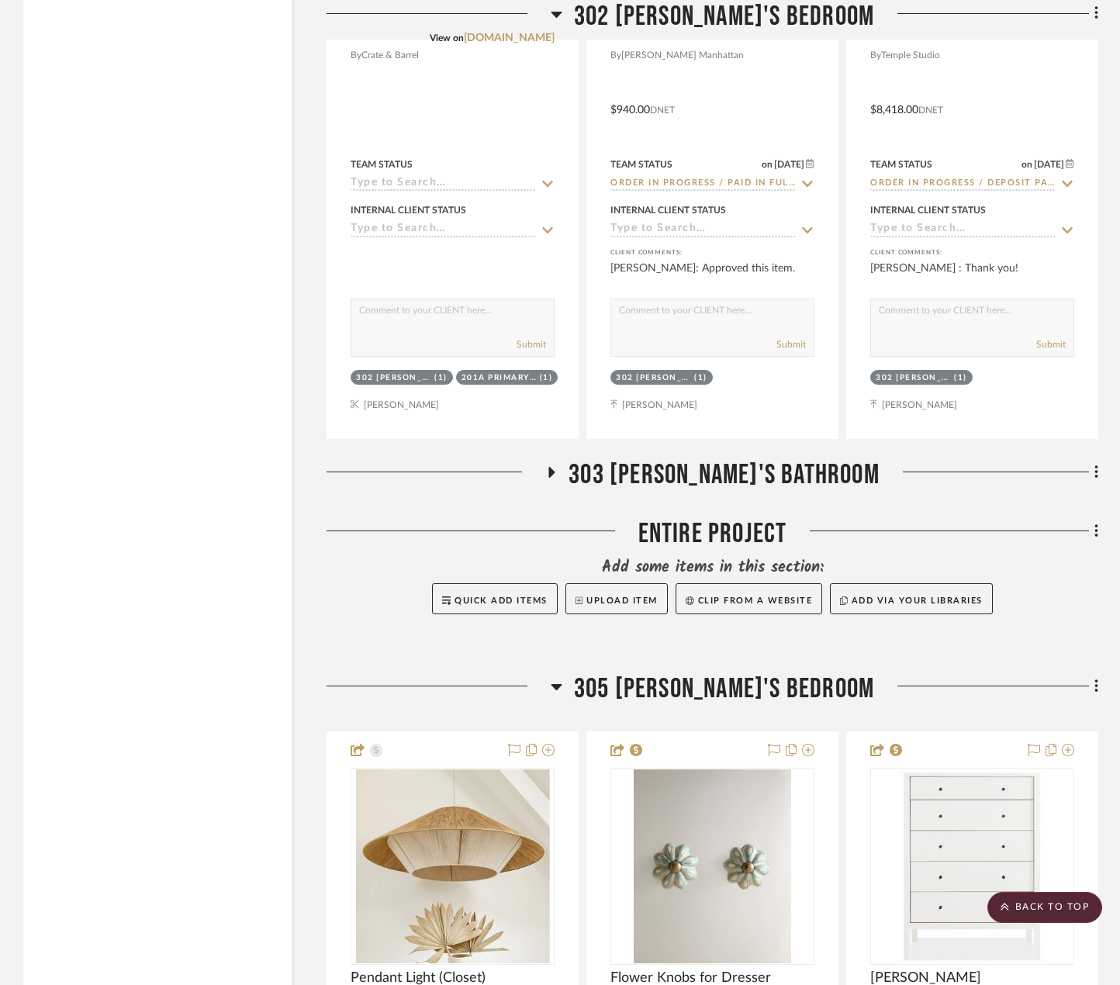
click at [778, 681] on span "305 [PERSON_NAME]'S BEDROOM" at bounding box center [724, 688] width 300 height 33
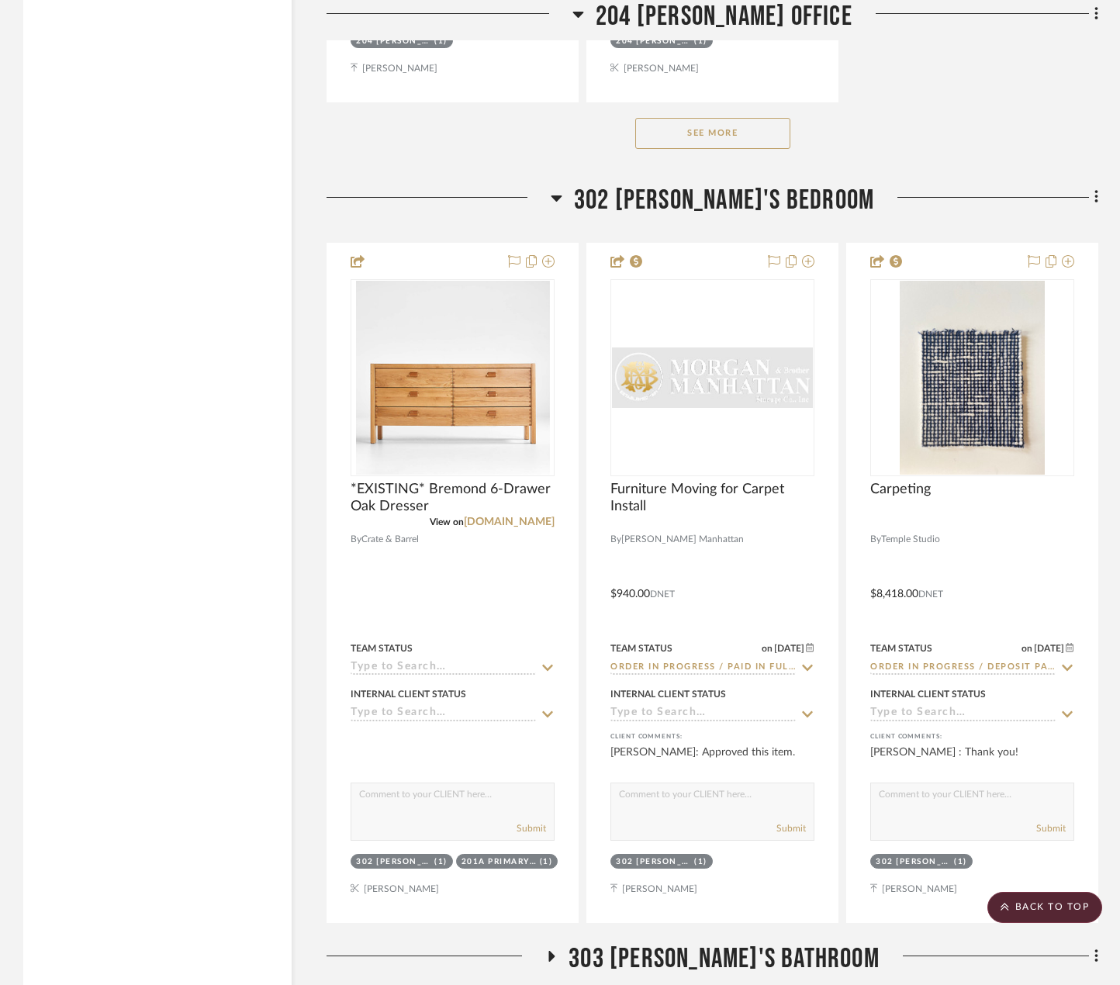
scroll to position [16254, 0]
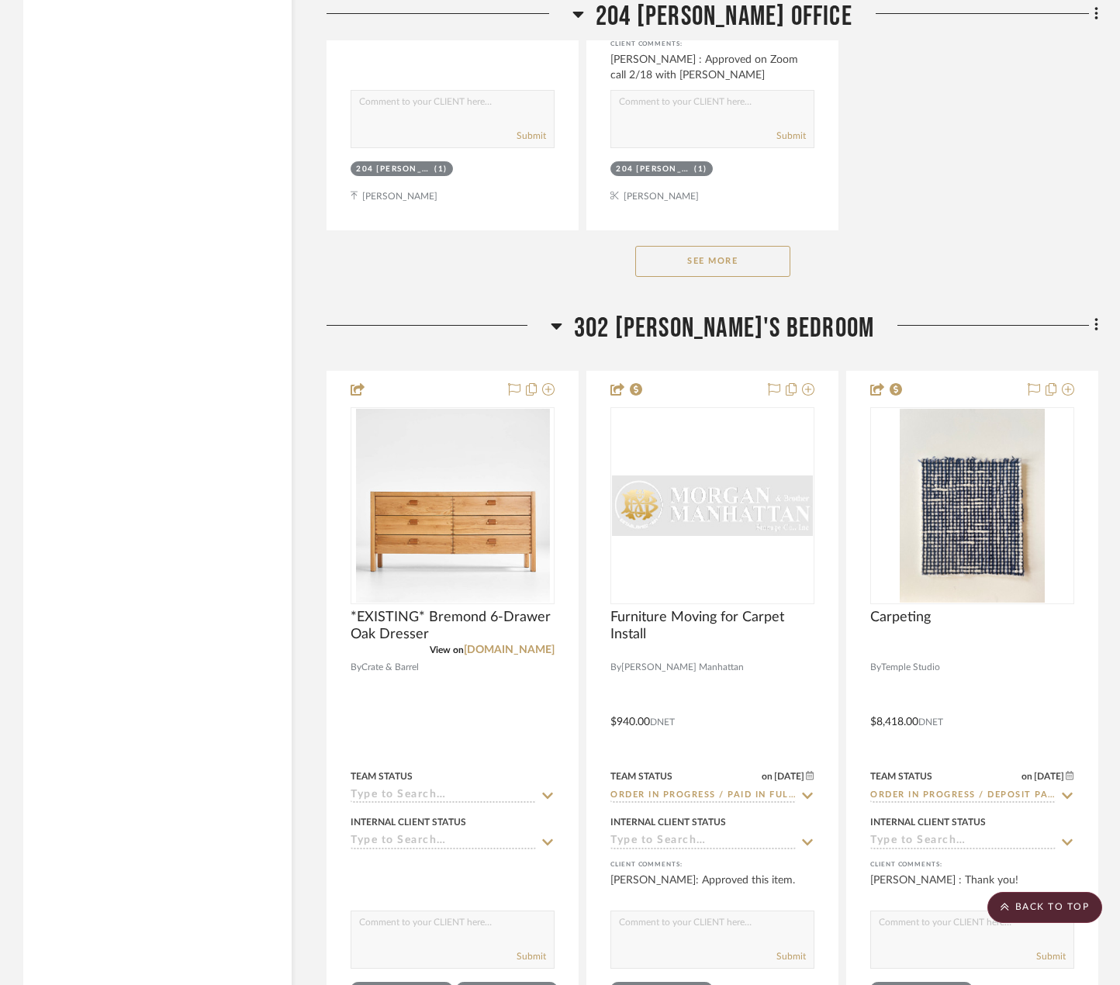
click at [758, 327] on span "302 [PERSON_NAME]'S BEDROOM" at bounding box center [724, 328] width 300 height 33
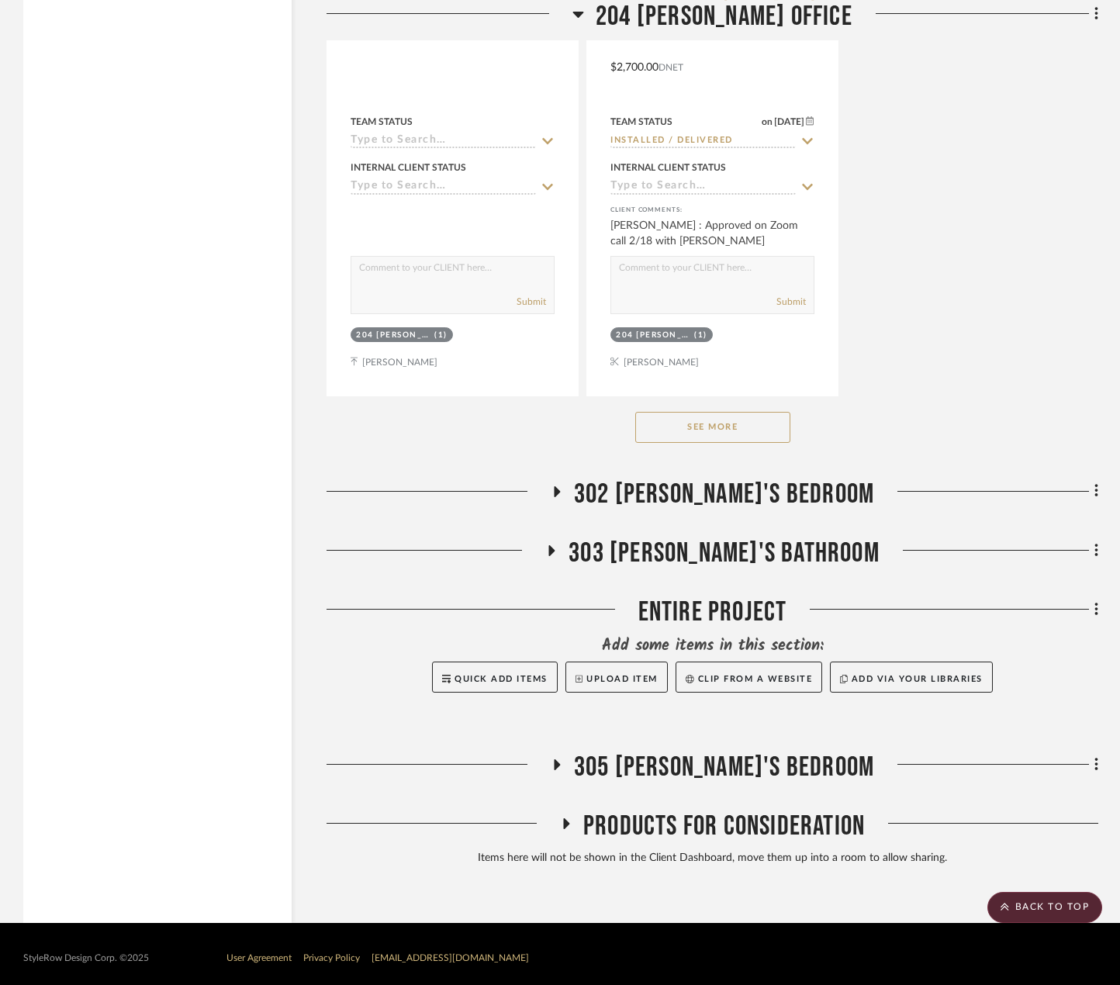
scroll to position [16098, 0]
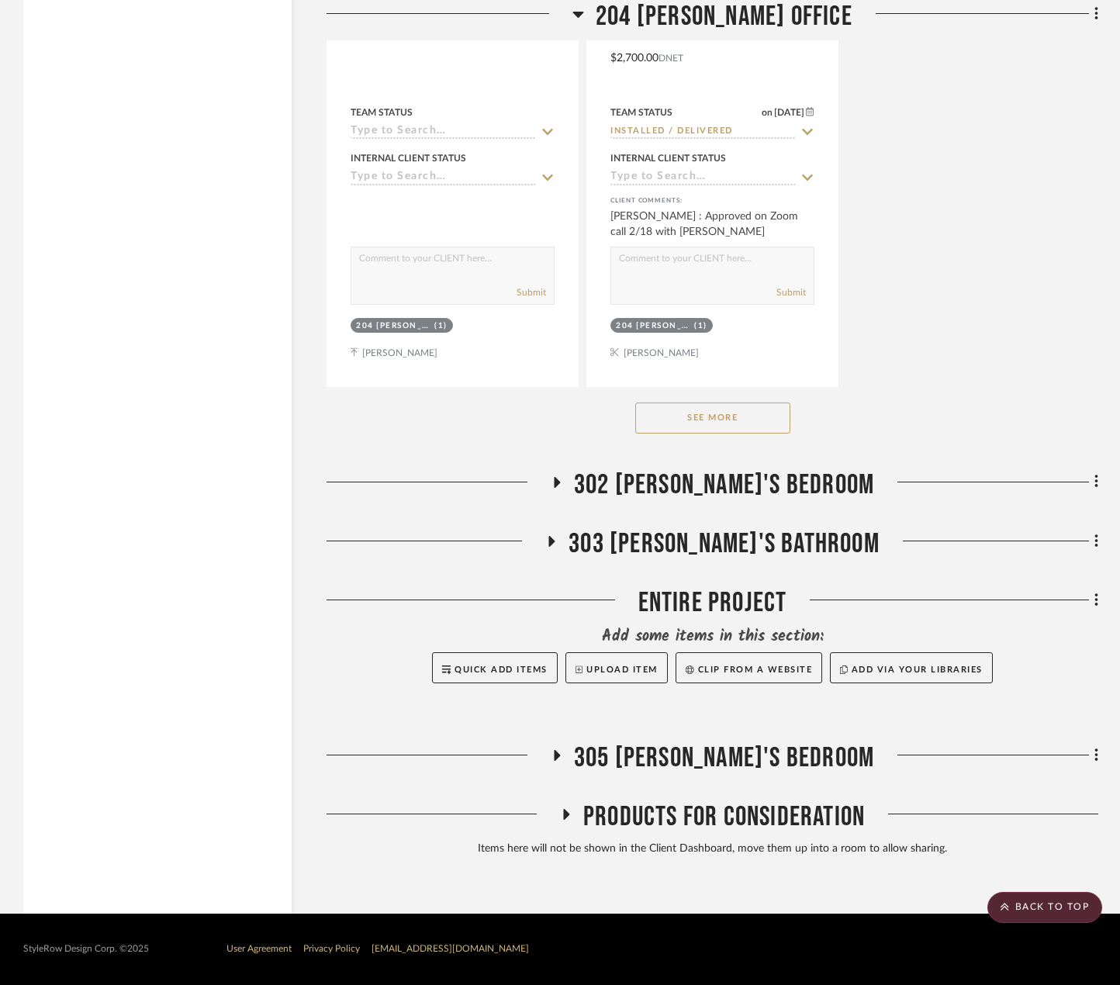
click at [763, 409] on button "See More" at bounding box center [712, 417] width 155 height 31
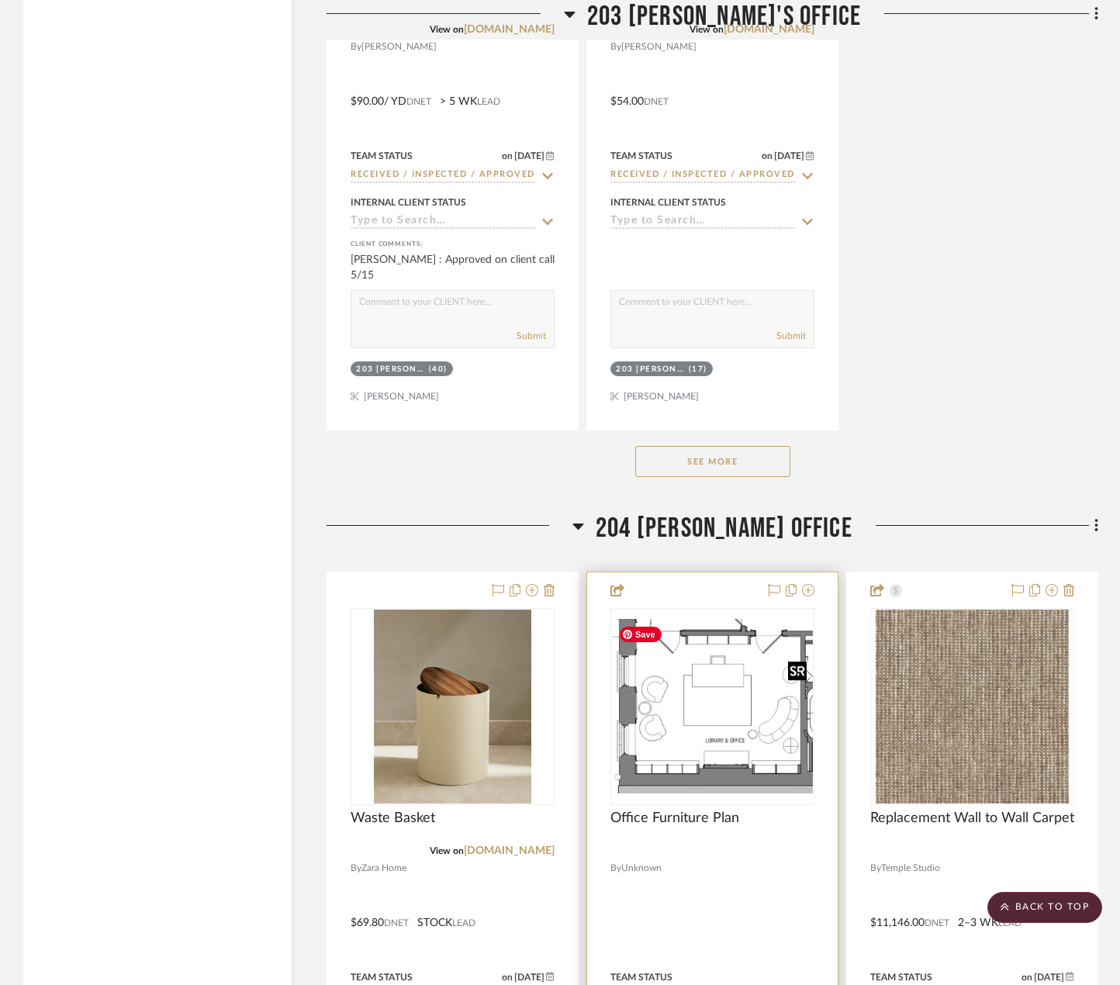
scroll to position [13849, 0]
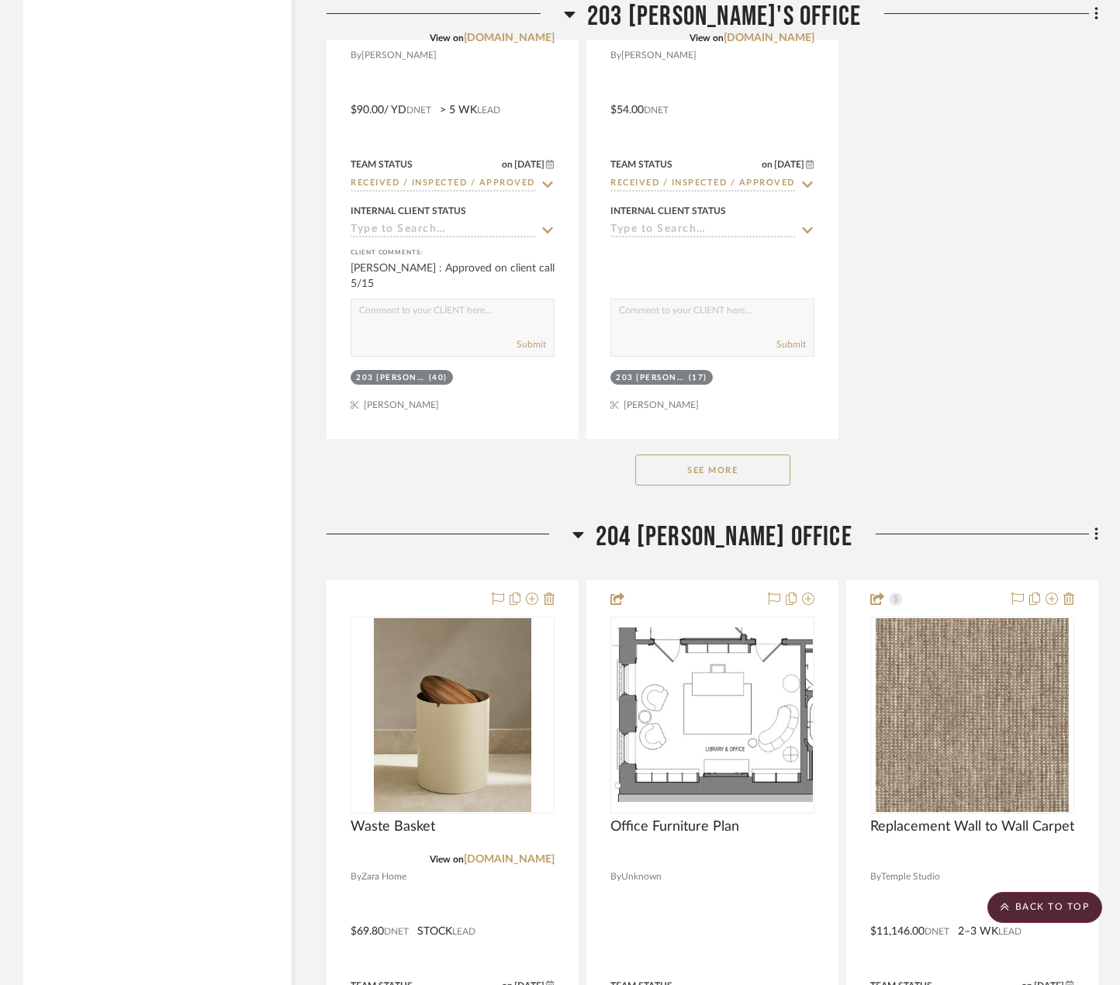
click at [738, 526] on span "204 [PERSON_NAME] OFFICE" at bounding box center [724, 536] width 257 height 33
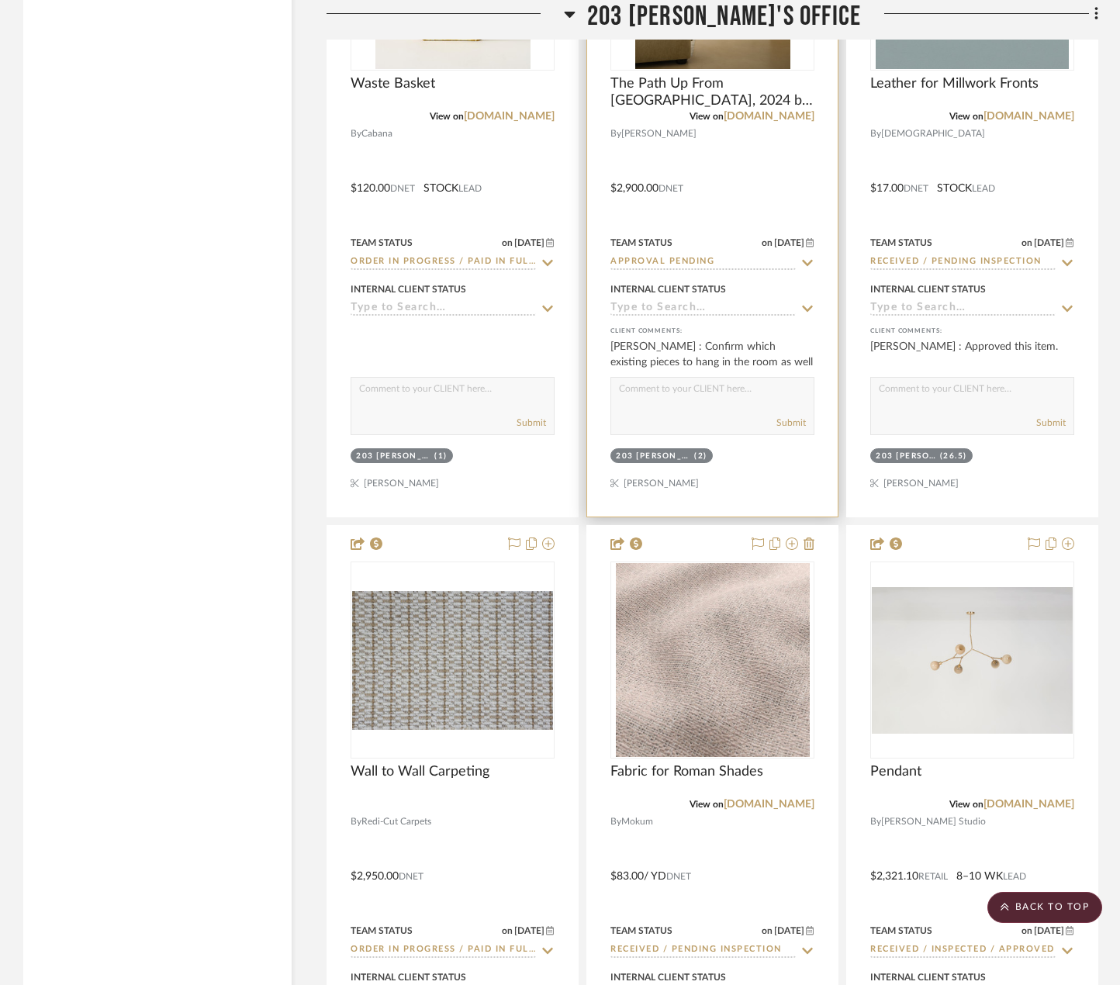
scroll to position [12142, 0]
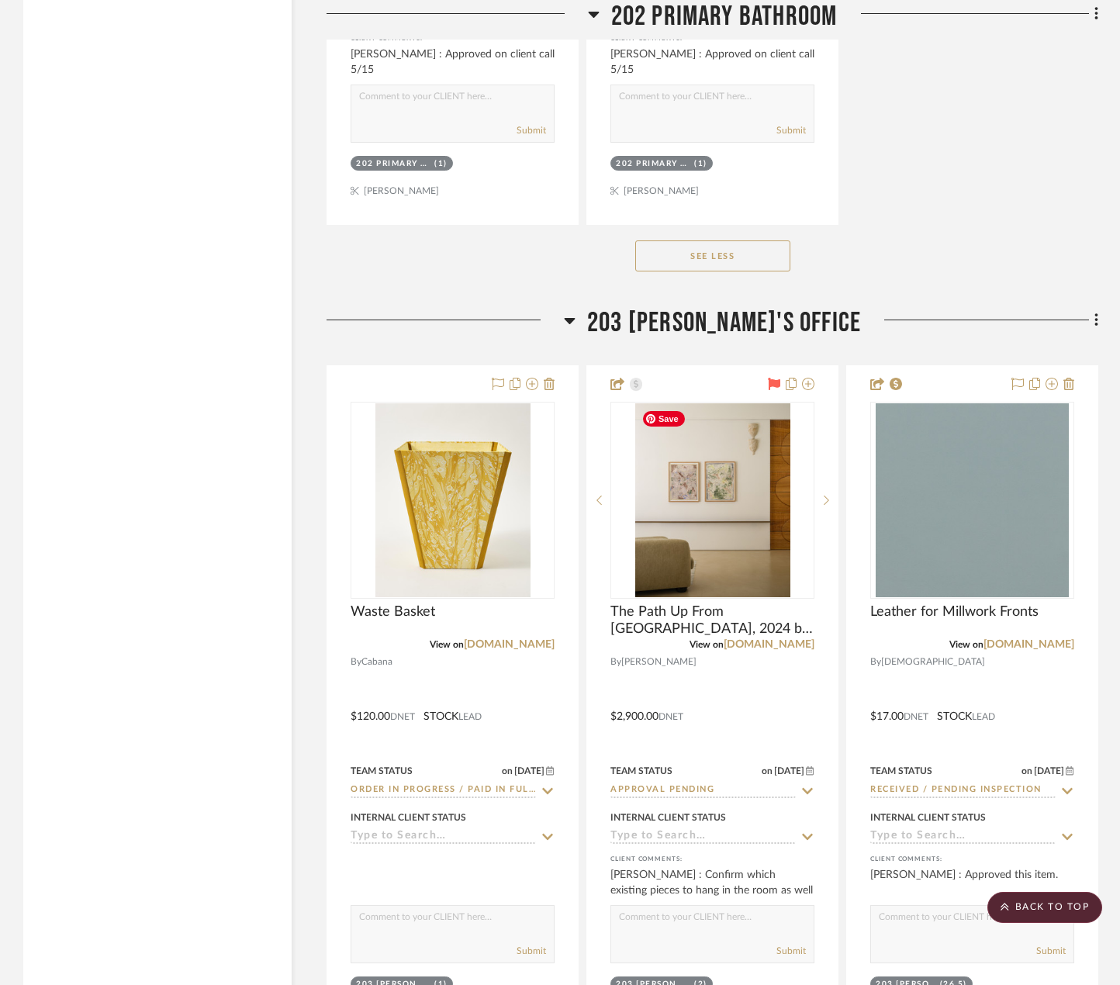
click at [717, 309] on span "203 [PERSON_NAME]'S OFFICE" at bounding box center [724, 322] width 274 height 33
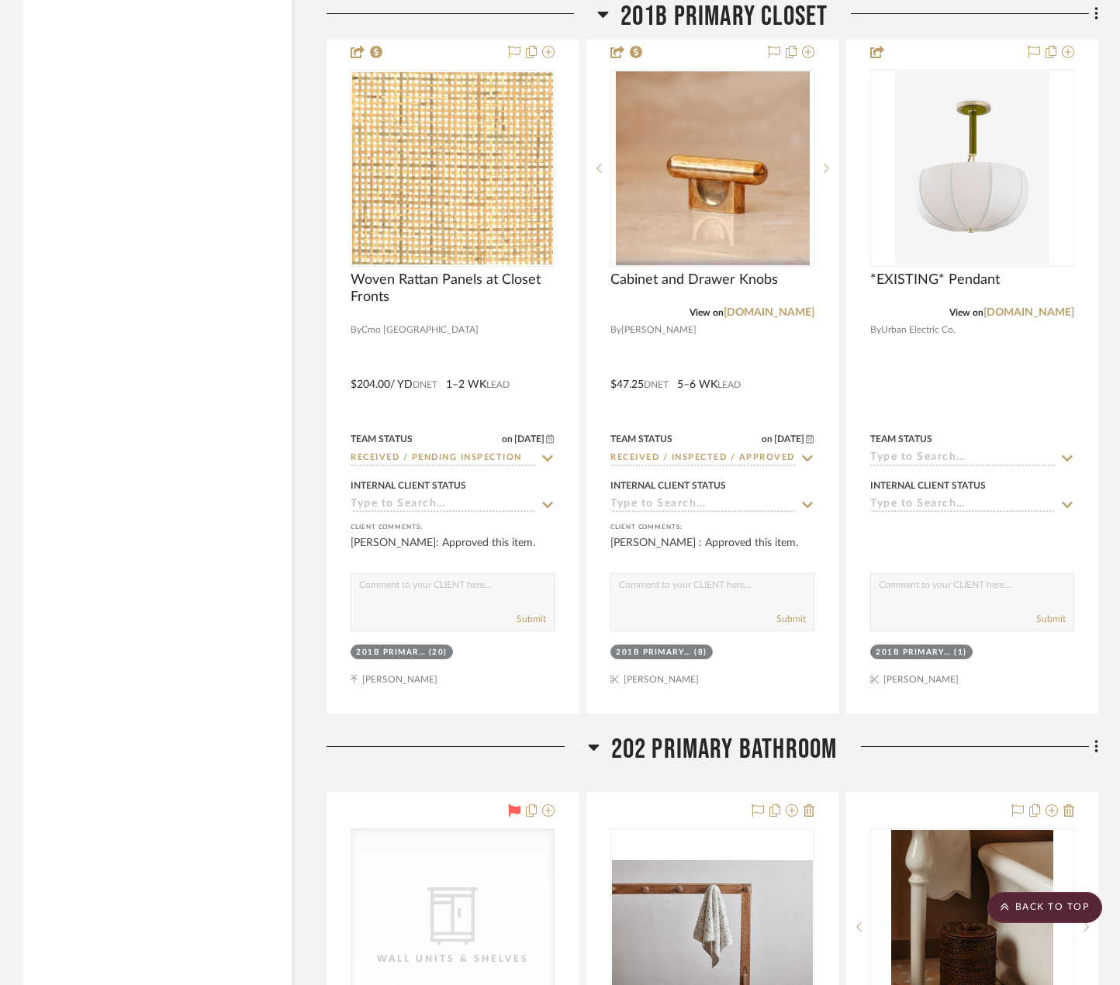
click at [727, 762] on span "202 PRIMARY BATHROOM" at bounding box center [724, 749] width 226 height 33
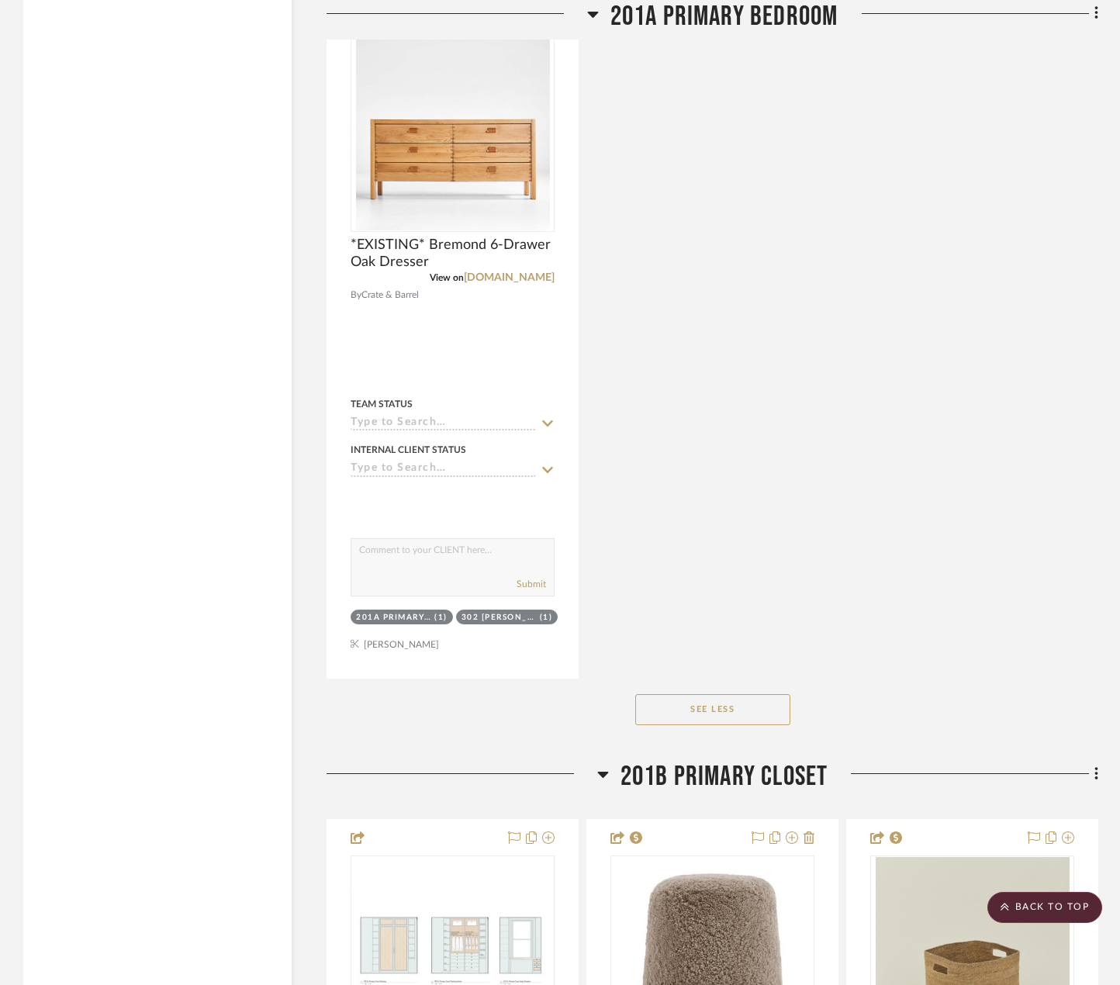
click at [689, 770] on span "201B PRIMARY CLOSET" at bounding box center [724, 776] width 208 height 33
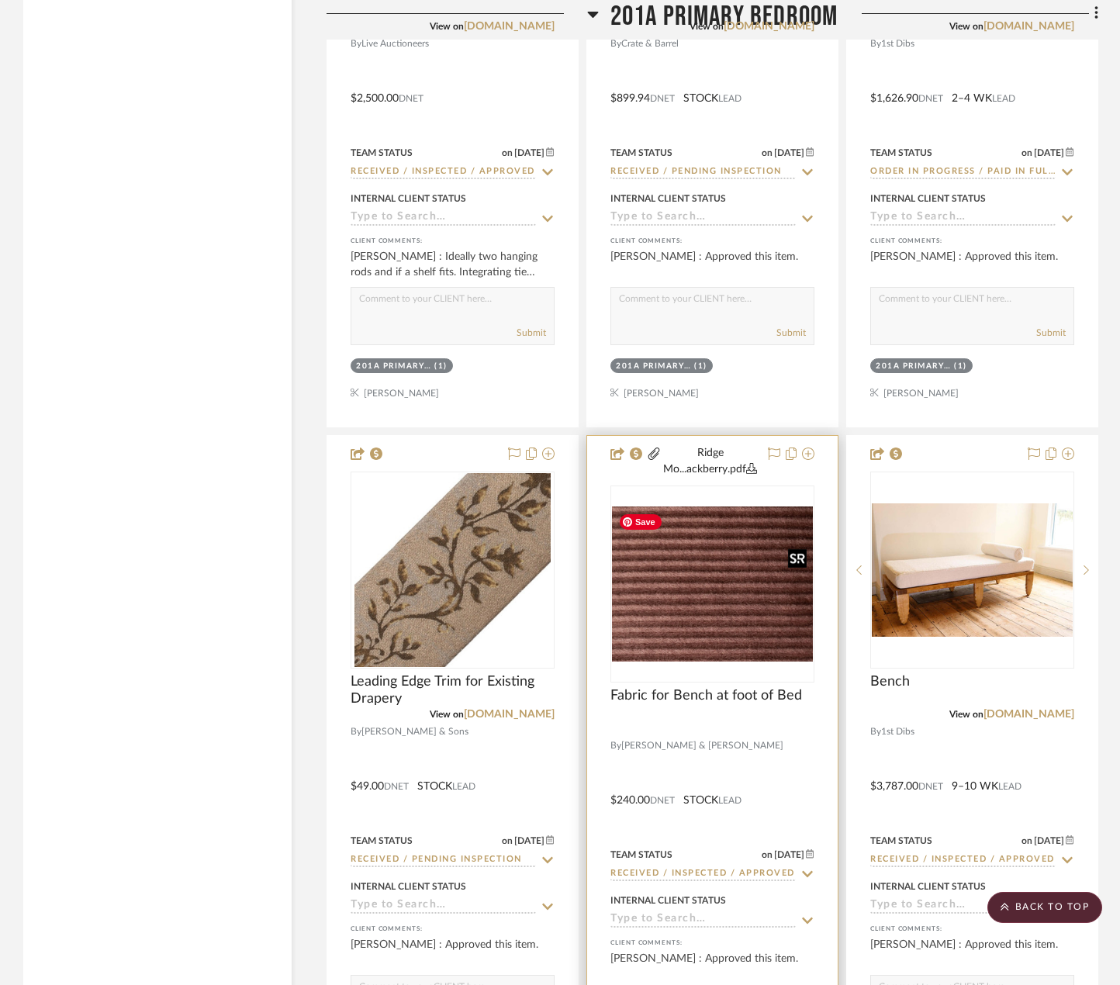
scroll to position [5464, 0]
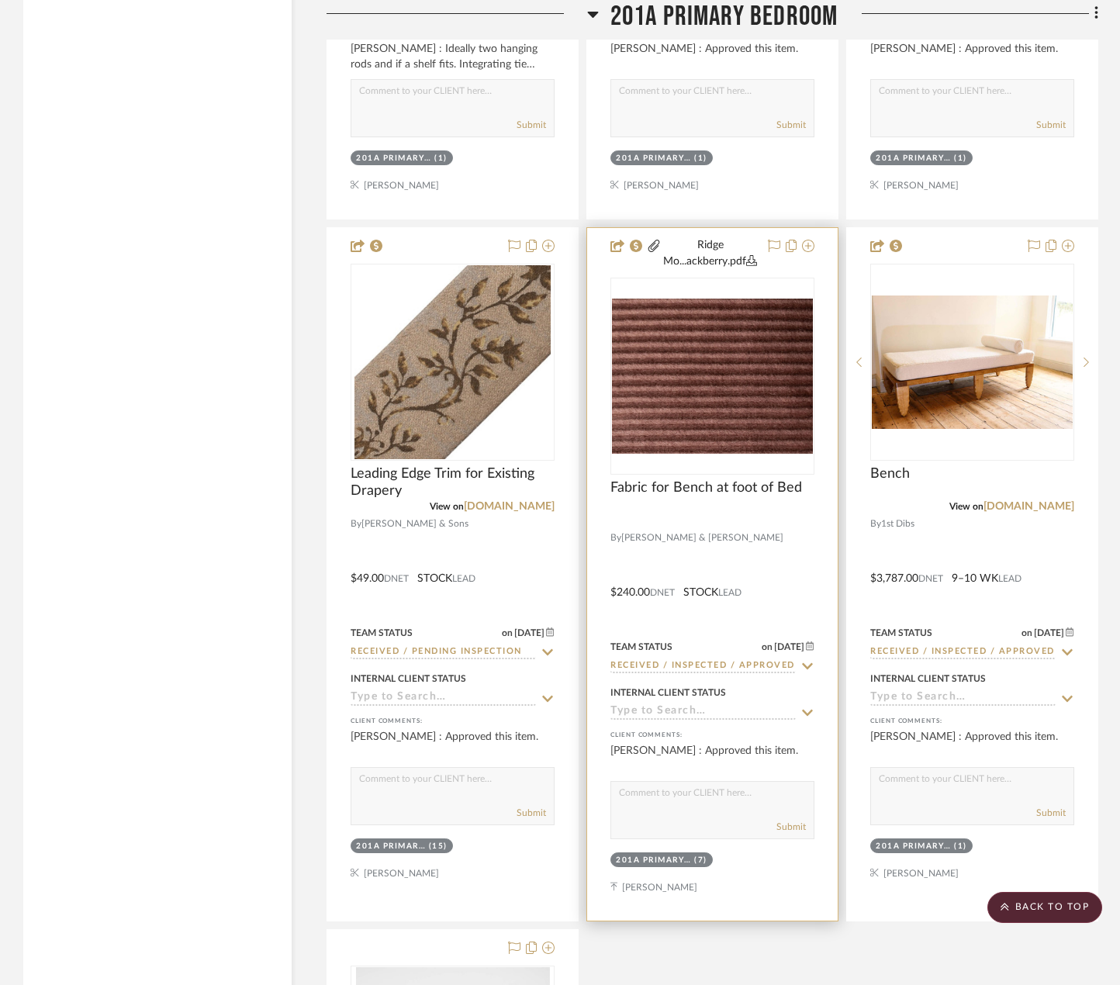
click at [717, 520] on div at bounding box center [712, 520] width 204 height 14
click at [716, 490] on span "Fabric for Bench at foot of Bed" at bounding box center [706, 487] width 192 height 17
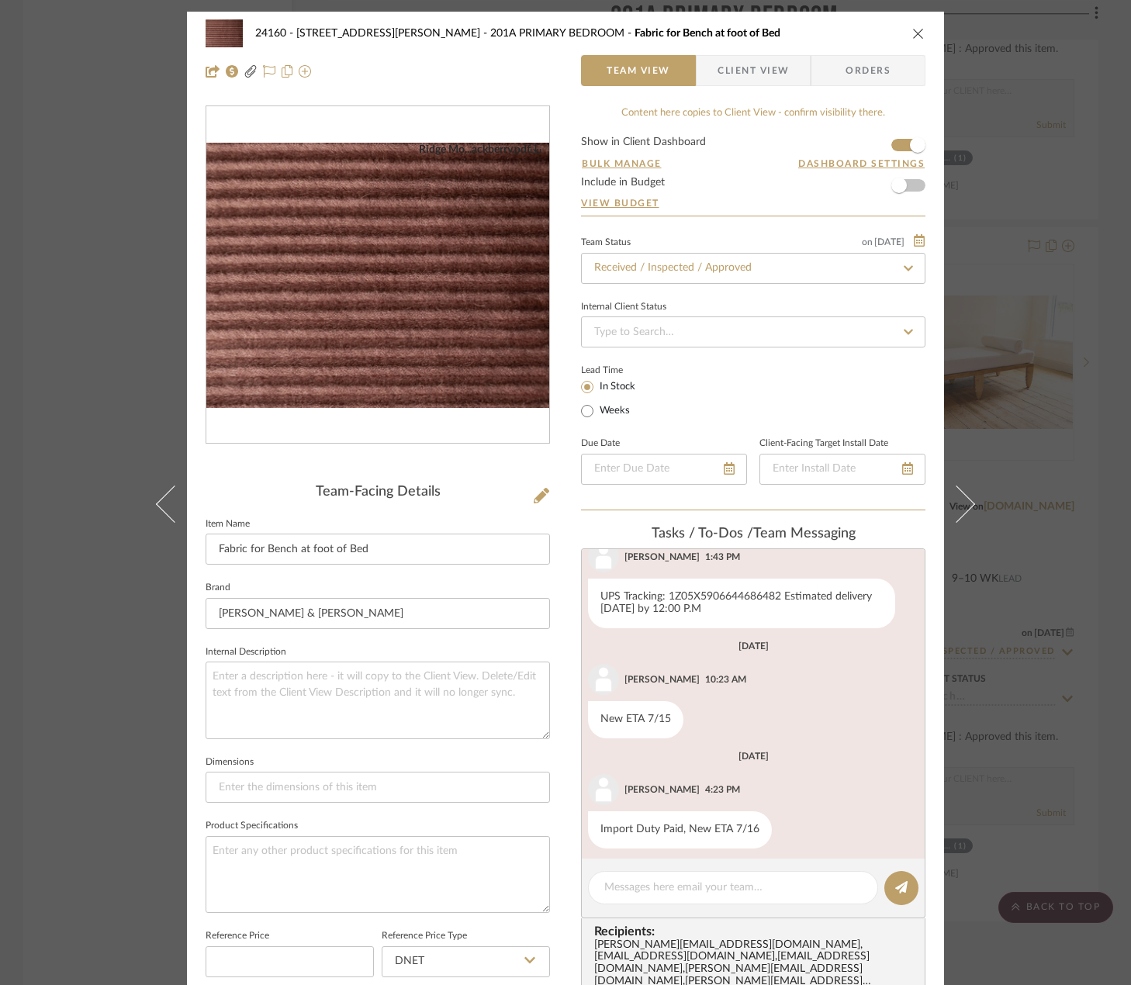
scroll to position [529, 0]
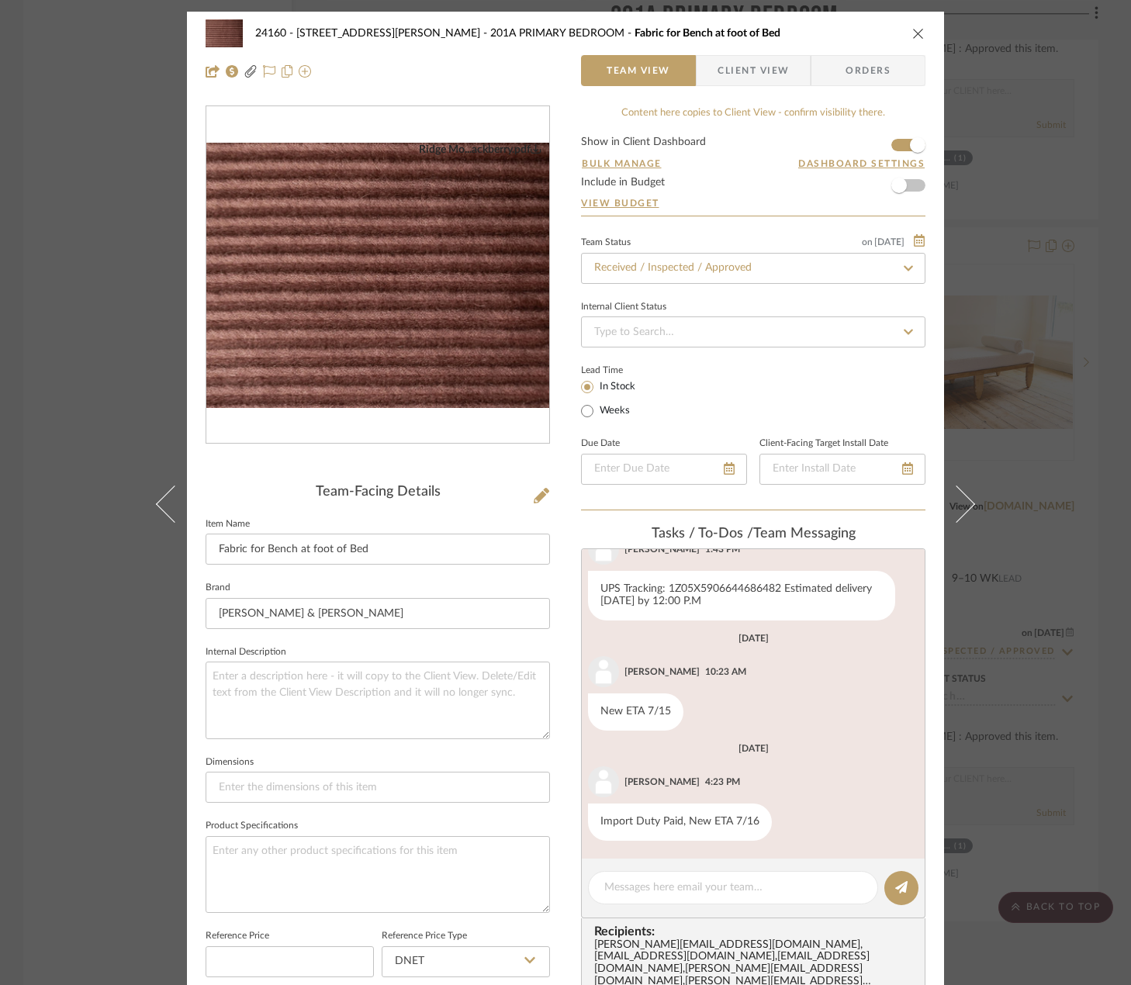
click at [722, 70] on span "Client View" at bounding box center [752, 70] width 71 height 31
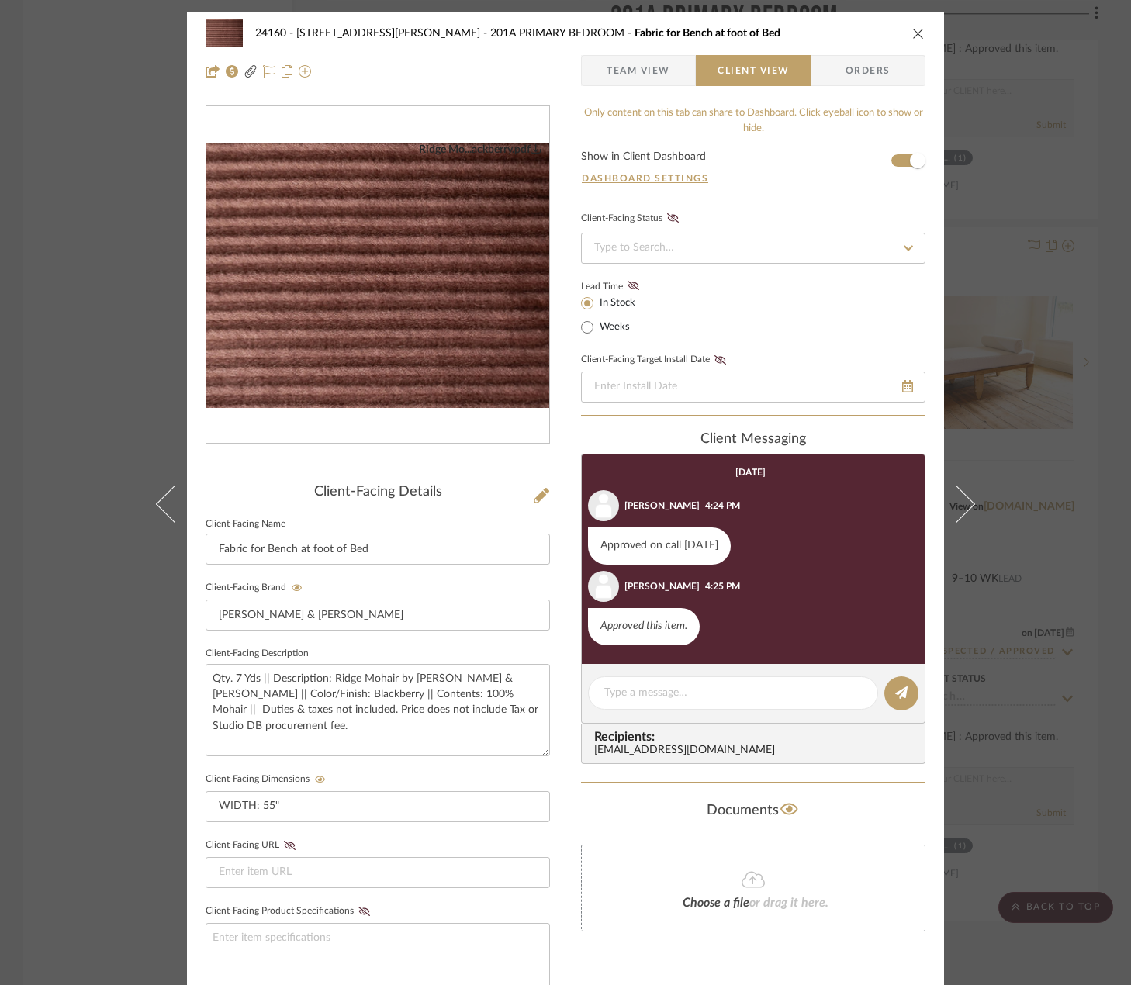
drag, startPoint x: 970, startPoint y: 510, endPoint x: 952, endPoint y: 554, distance: 47.3
click at [970, 510] on button at bounding box center [965, 504] width 43 height 985
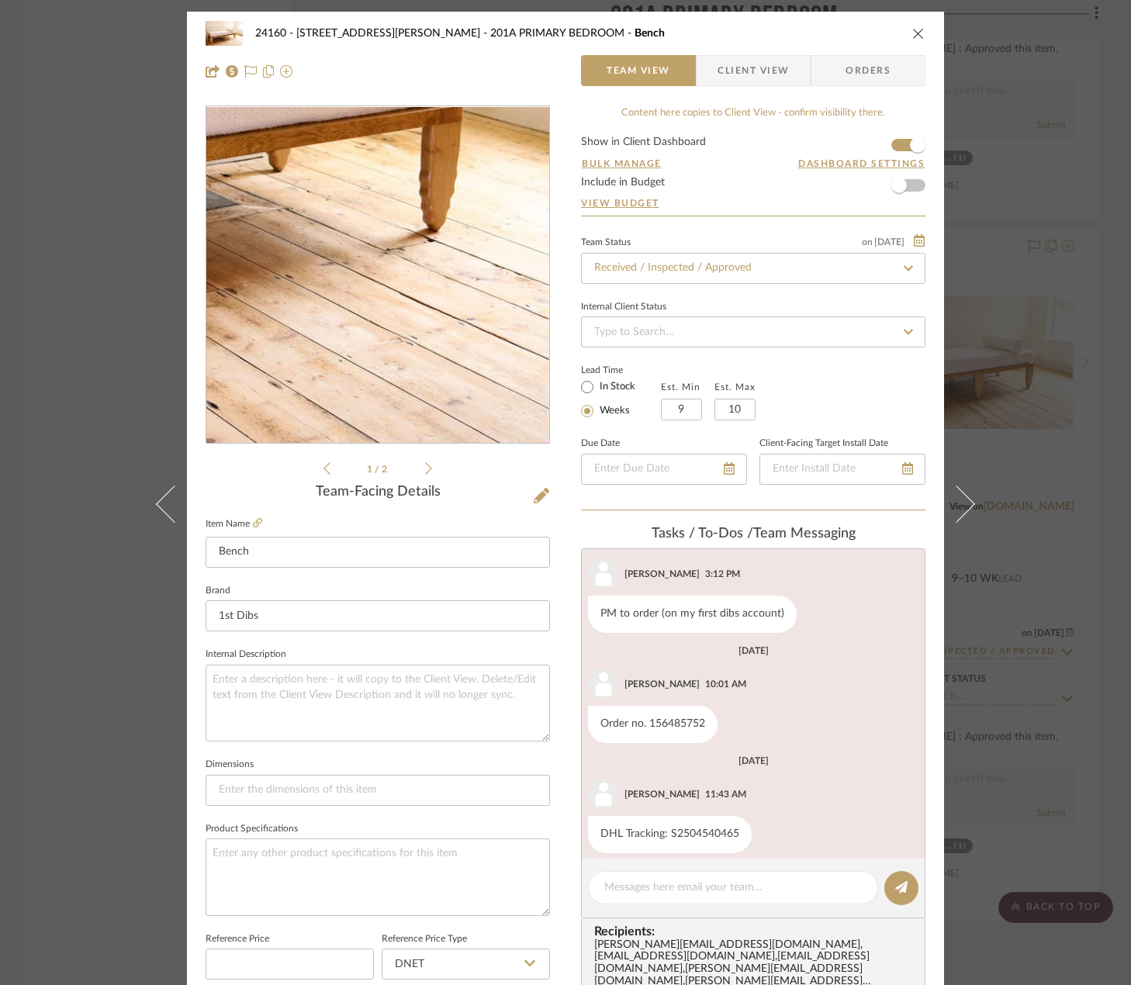
scroll to position [187, 0]
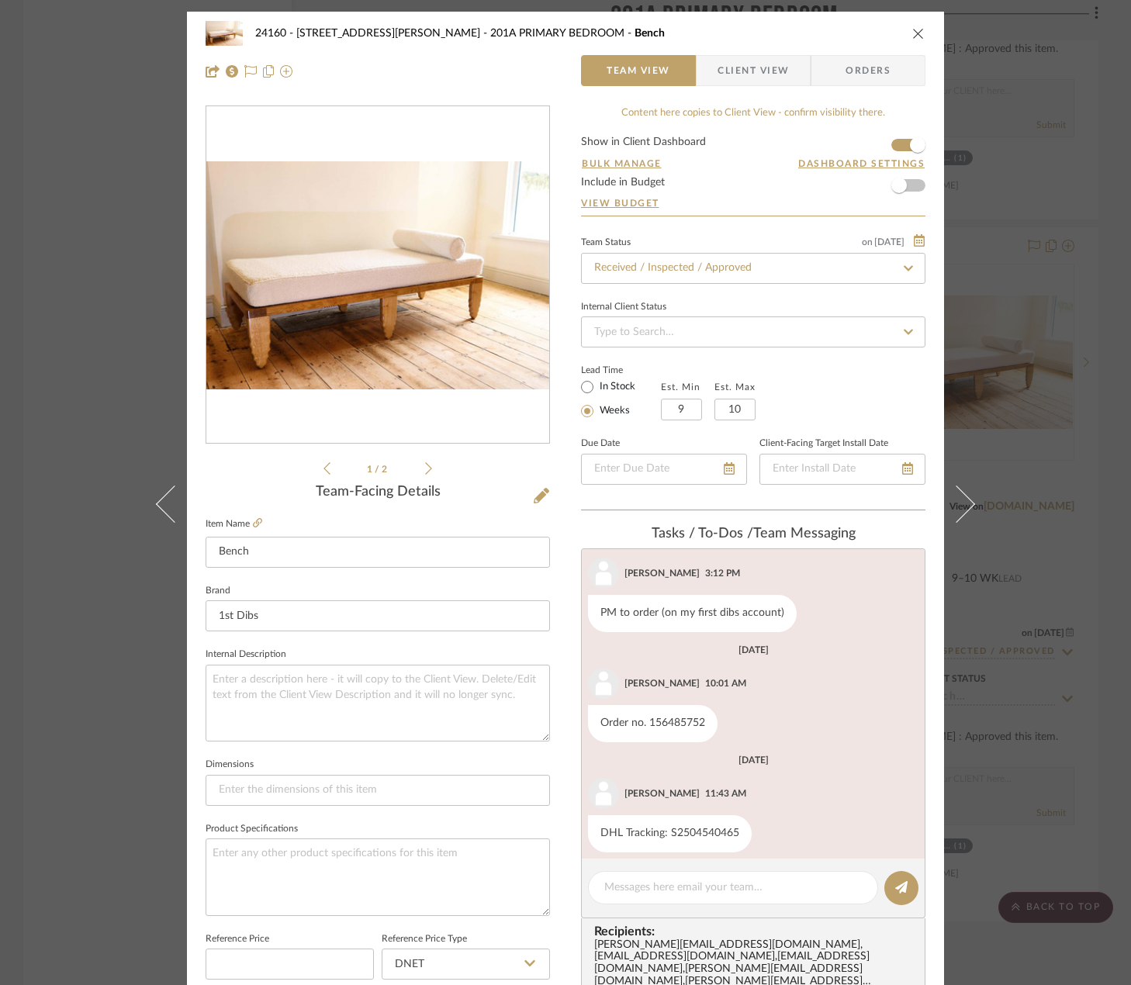
drag, startPoint x: 729, startPoint y: 68, endPoint x: 720, endPoint y: 207, distance: 139.1
click at [730, 68] on span "Client View" at bounding box center [752, 70] width 71 height 31
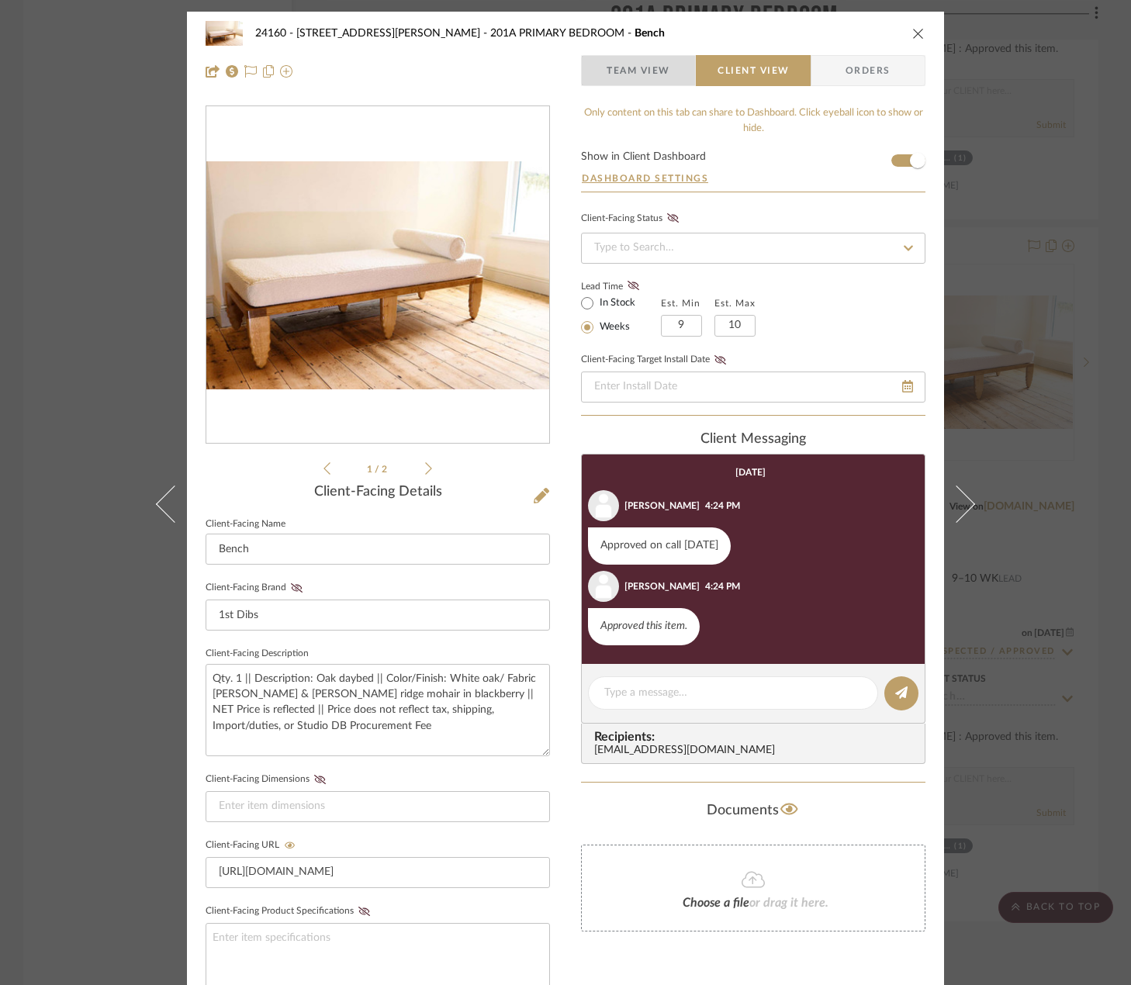
click at [623, 77] on span "Team View" at bounding box center [638, 70] width 64 height 31
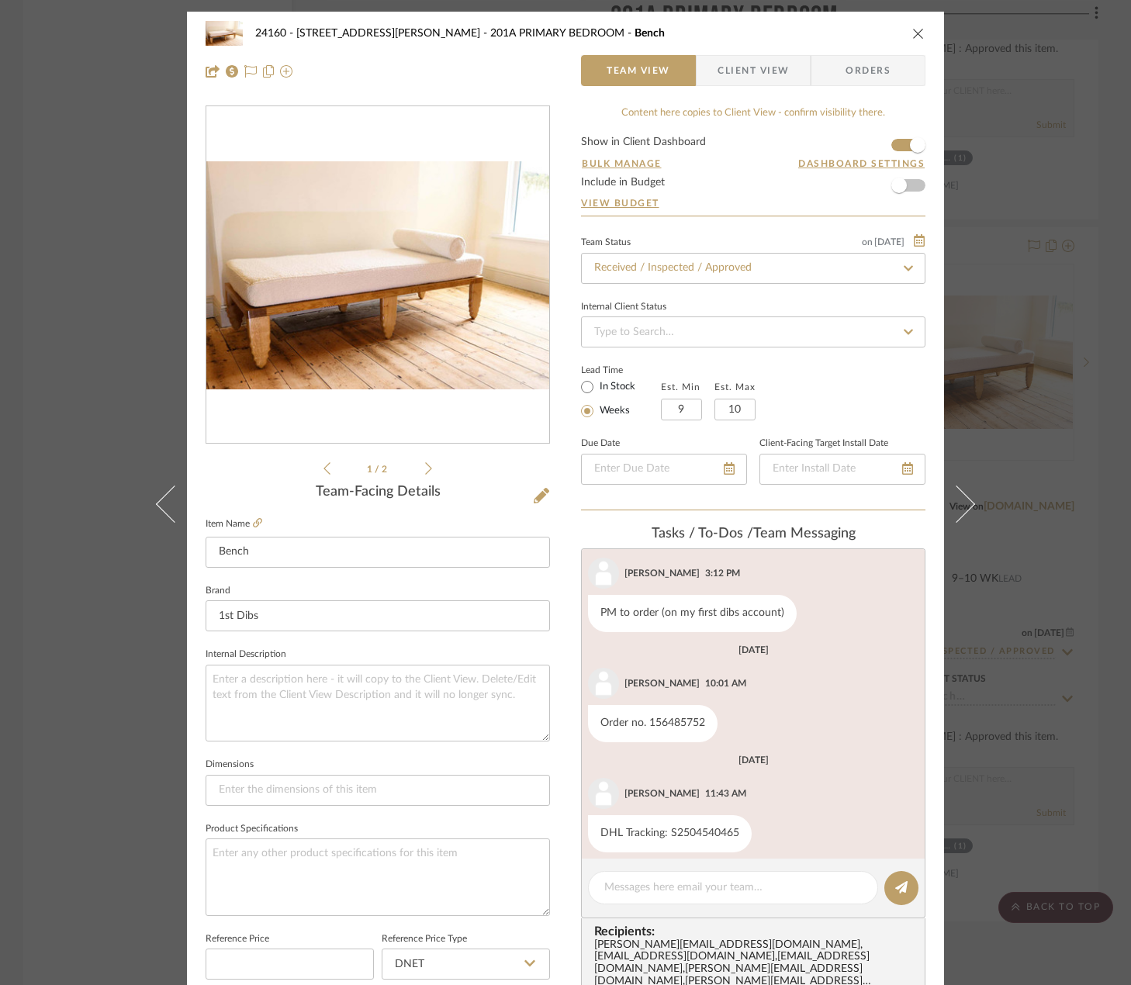
click at [245, 523] on label "Item Name" at bounding box center [234, 523] width 57 height 13
click at [253, 526] on icon at bounding box center [257, 522] width 9 height 9
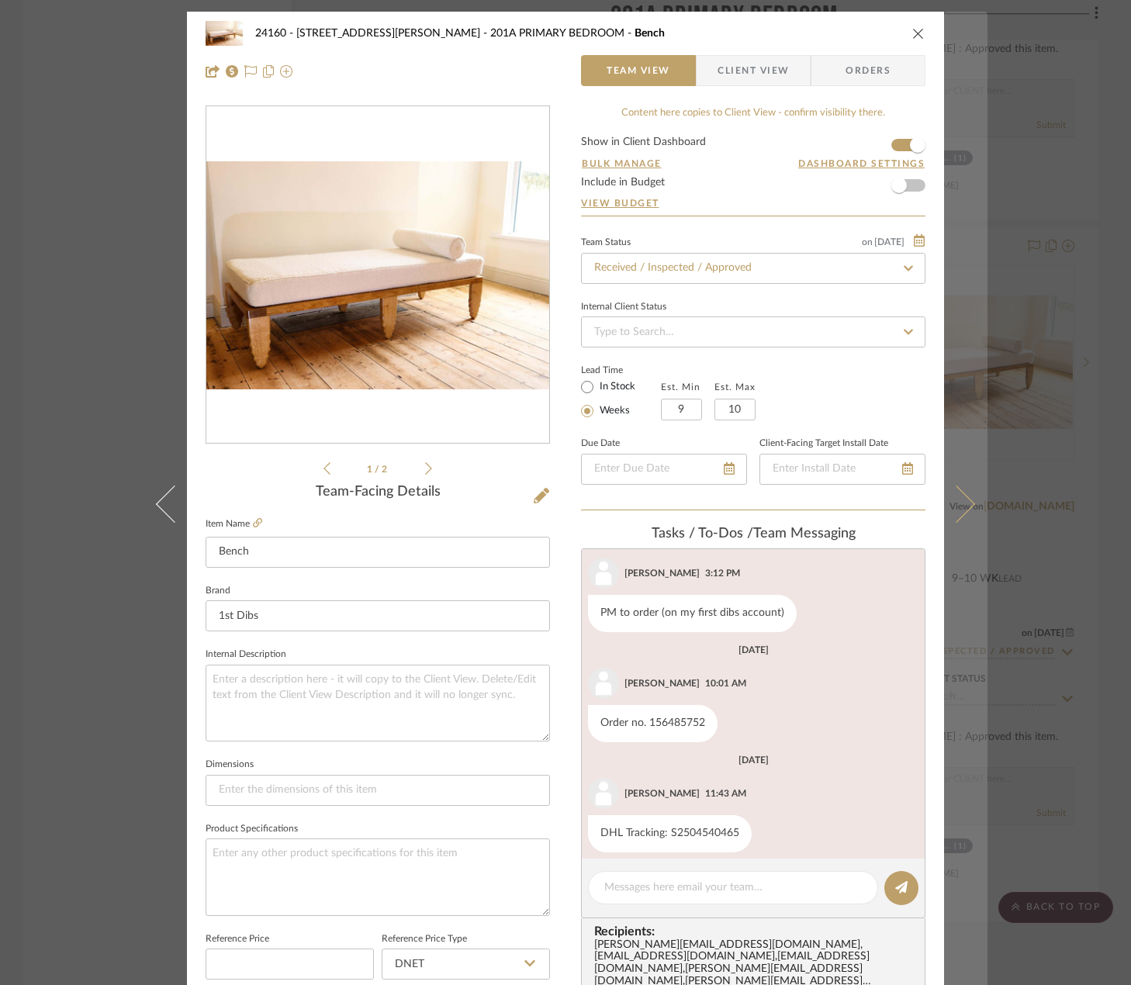
click at [1017, 368] on div "24160 - 214 E 18th Street - Satow Elliot 201A PRIMARY BEDROOM Bench Team View C…" at bounding box center [565, 492] width 1131 height 985
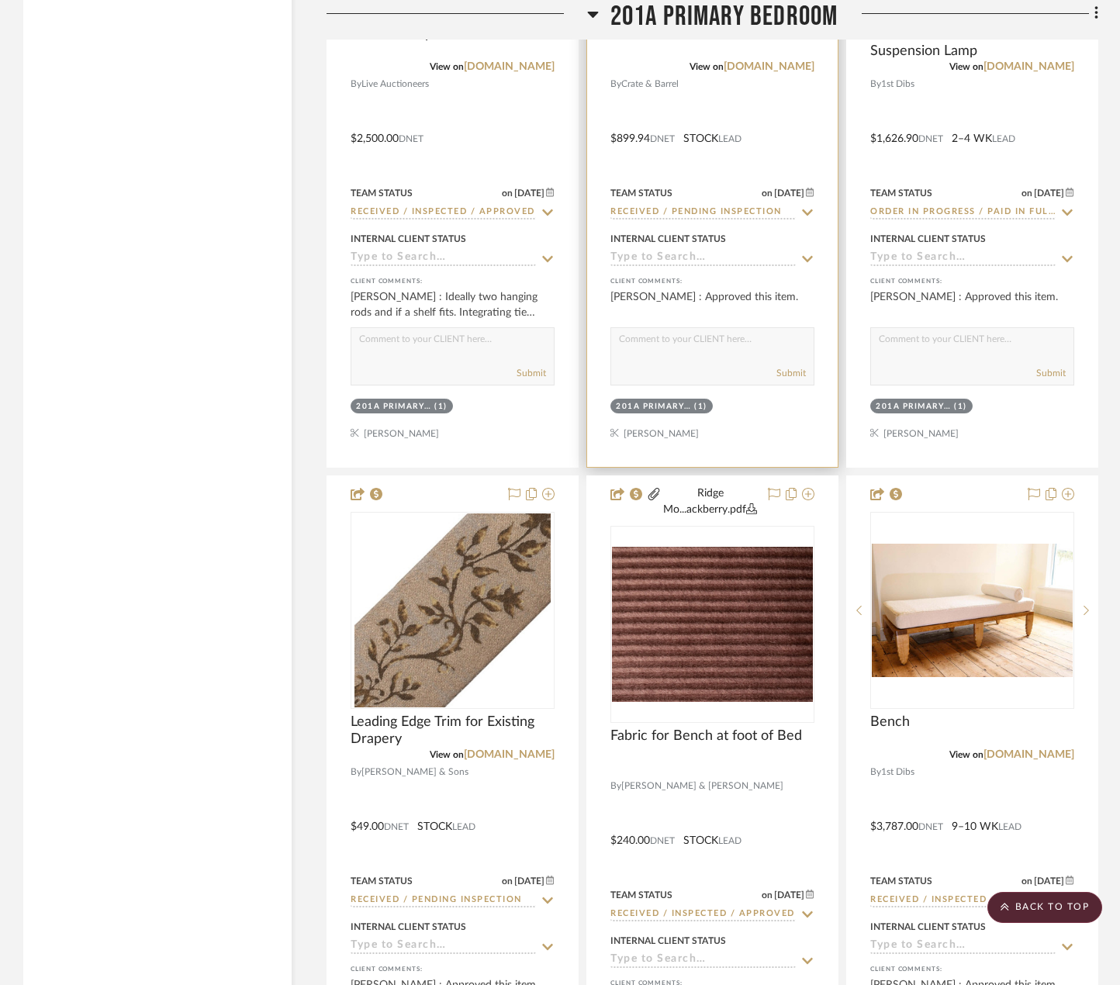
scroll to position [4998, 0]
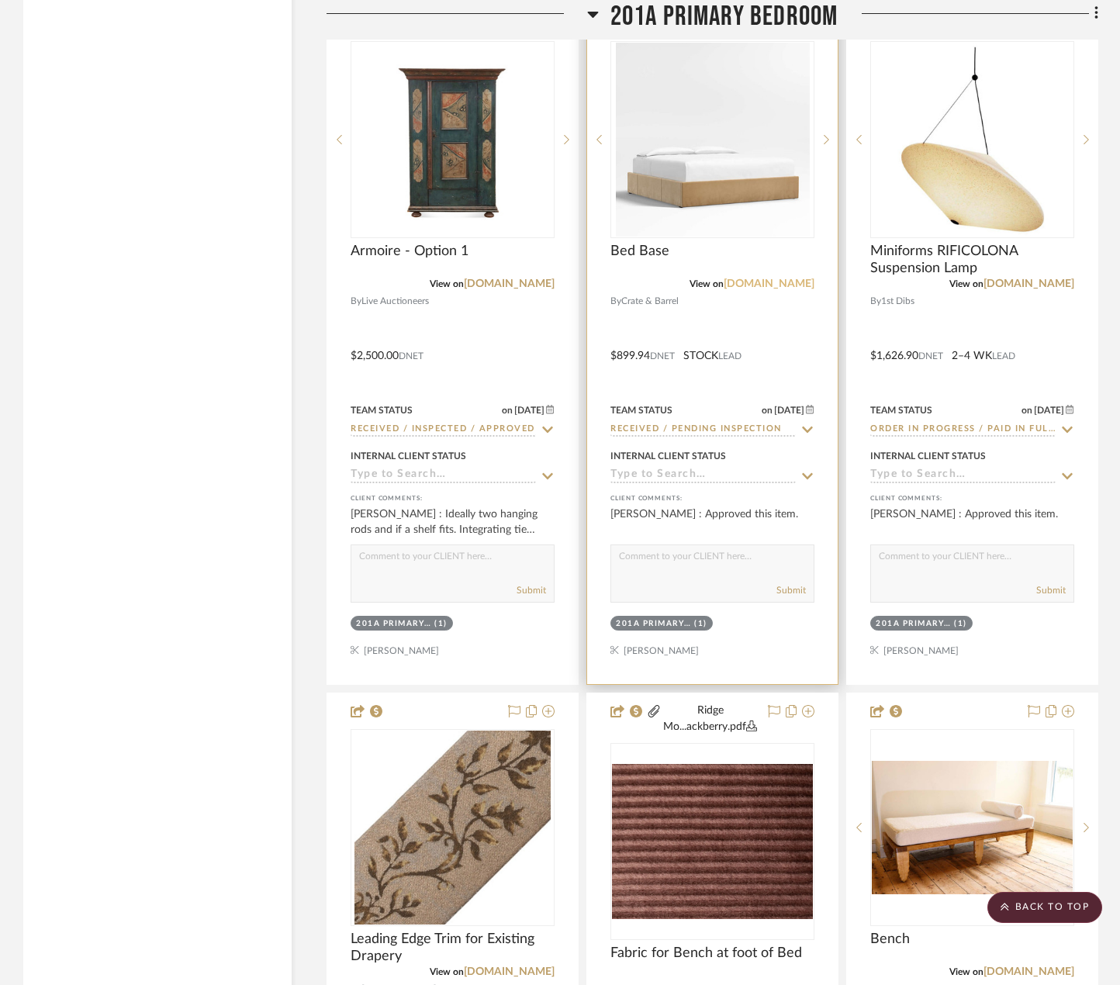
click at [764, 285] on link "crateandbarrel.com" at bounding box center [769, 283] width 91 height 11
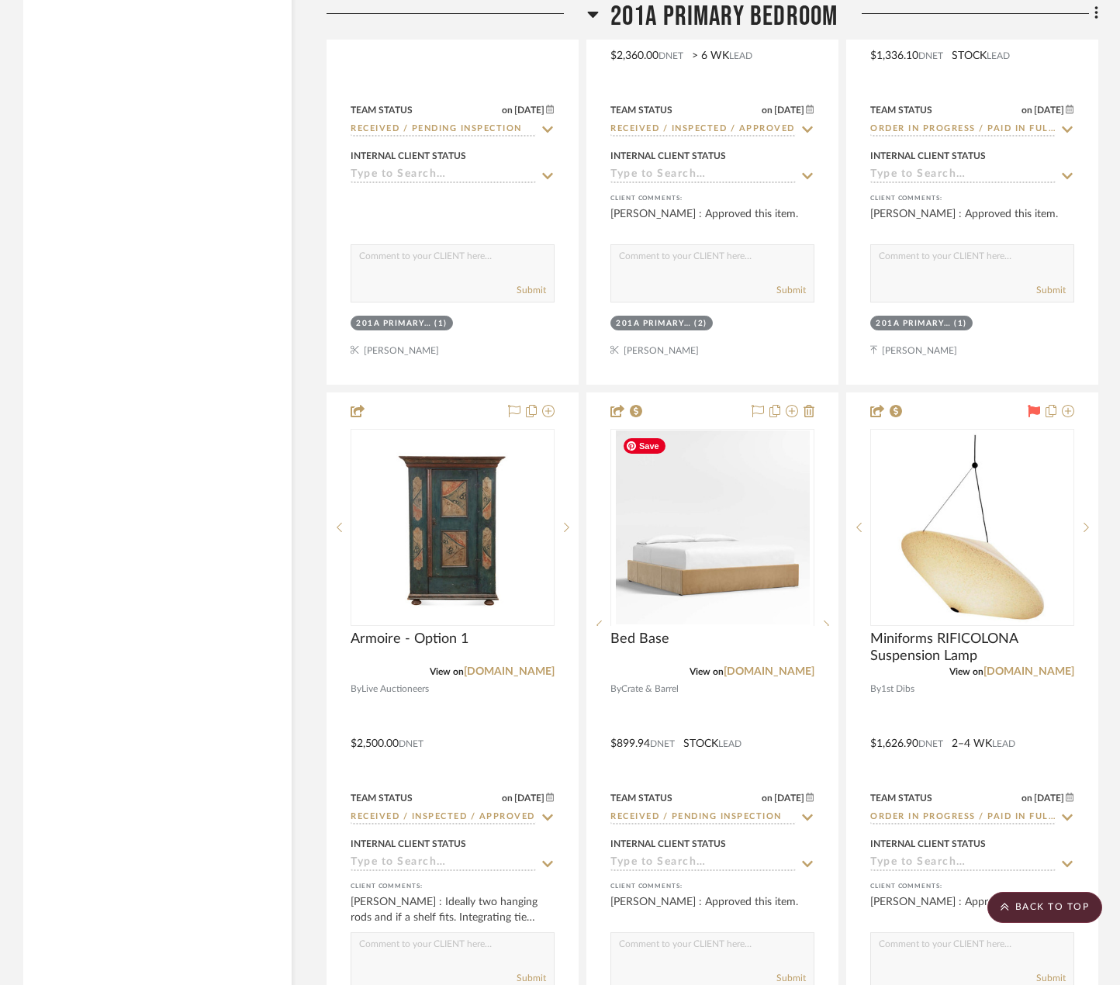
click at [753, 14] on span "201A PRIMARY BEDROOM" at bounding box center [724, 16] width 228 height 33
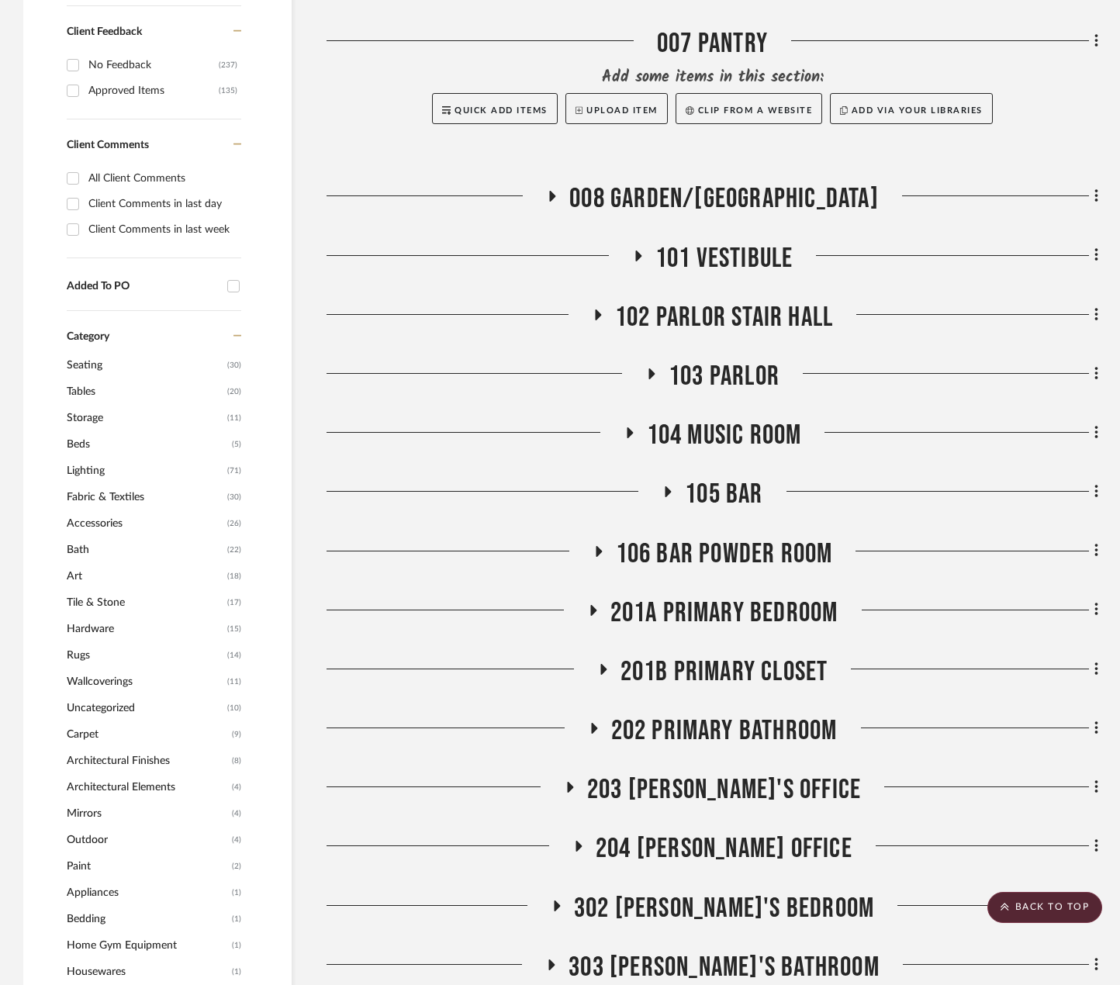
scroll to position [638, 0]
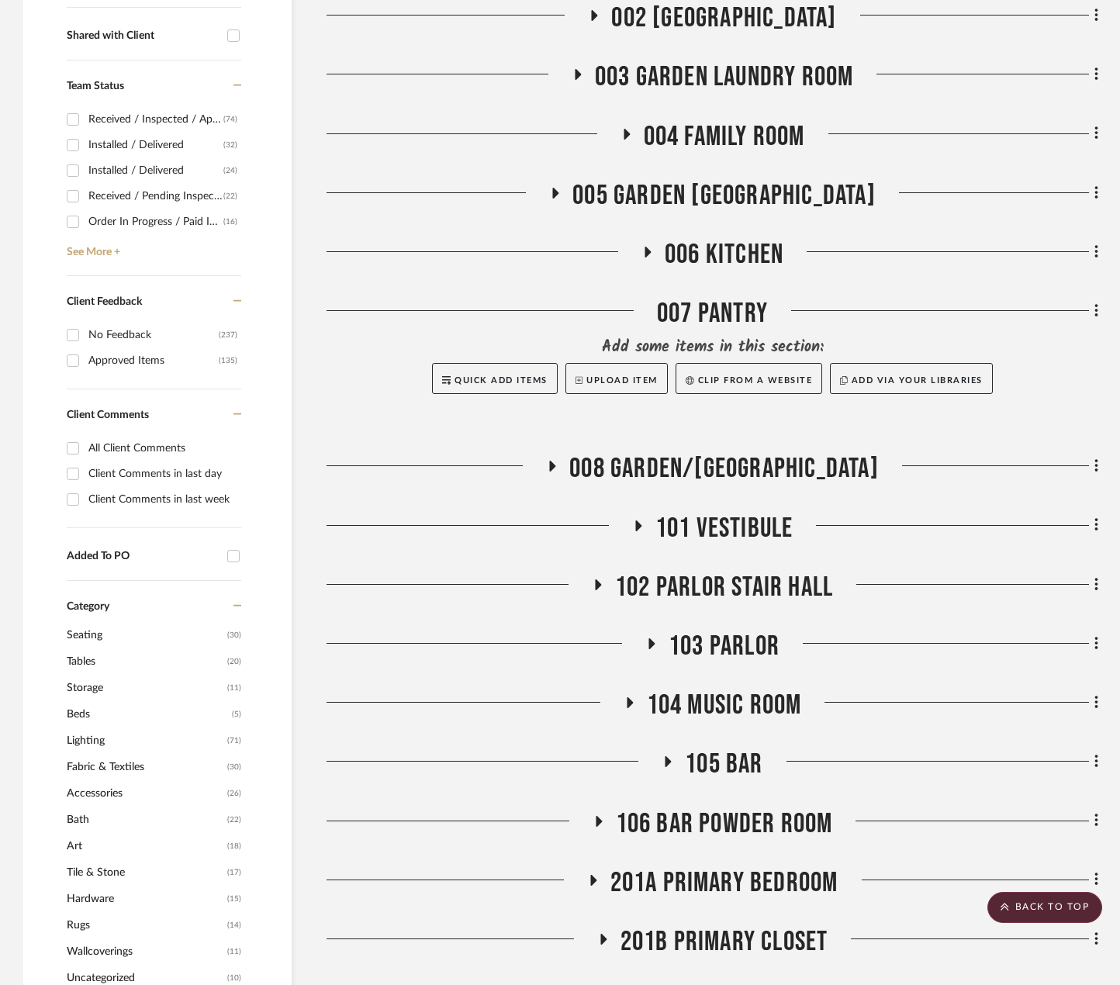
click at [741, 703] on span "104 MUSIC ROOM" at bounding box center [724, 705] width 155 height 33
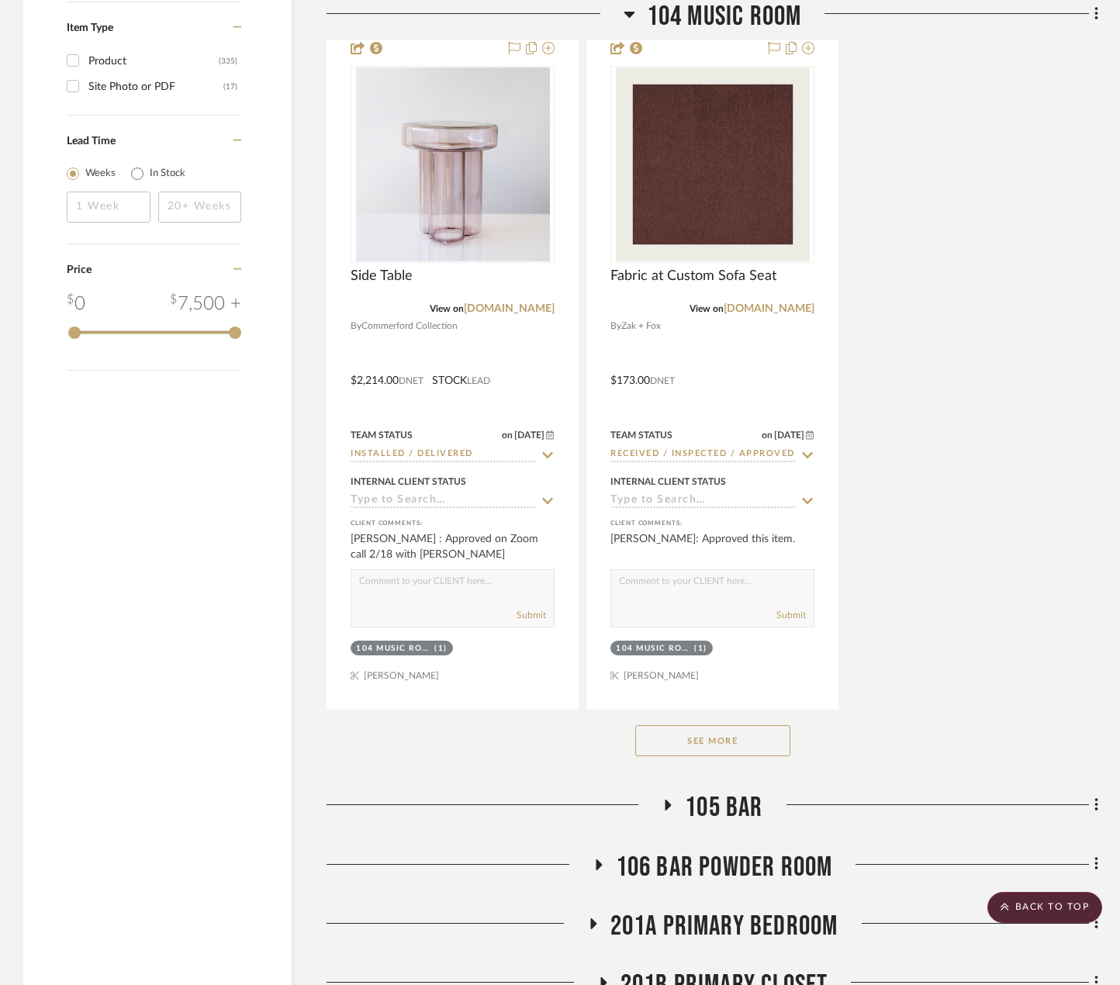
click at [725, 748] on button "See More" at bounding box center [712, 740] width 155 height 31
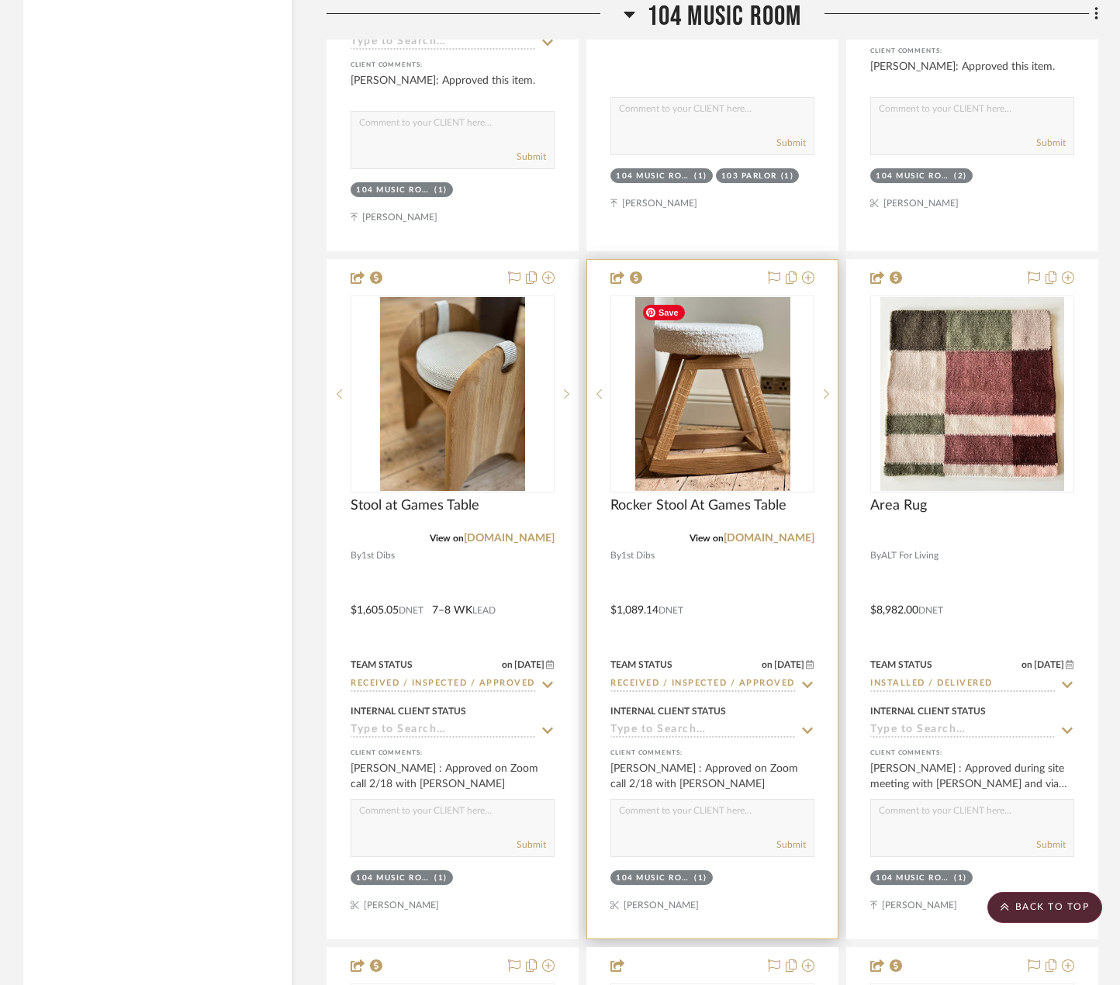
scroll to position [4051, 0]
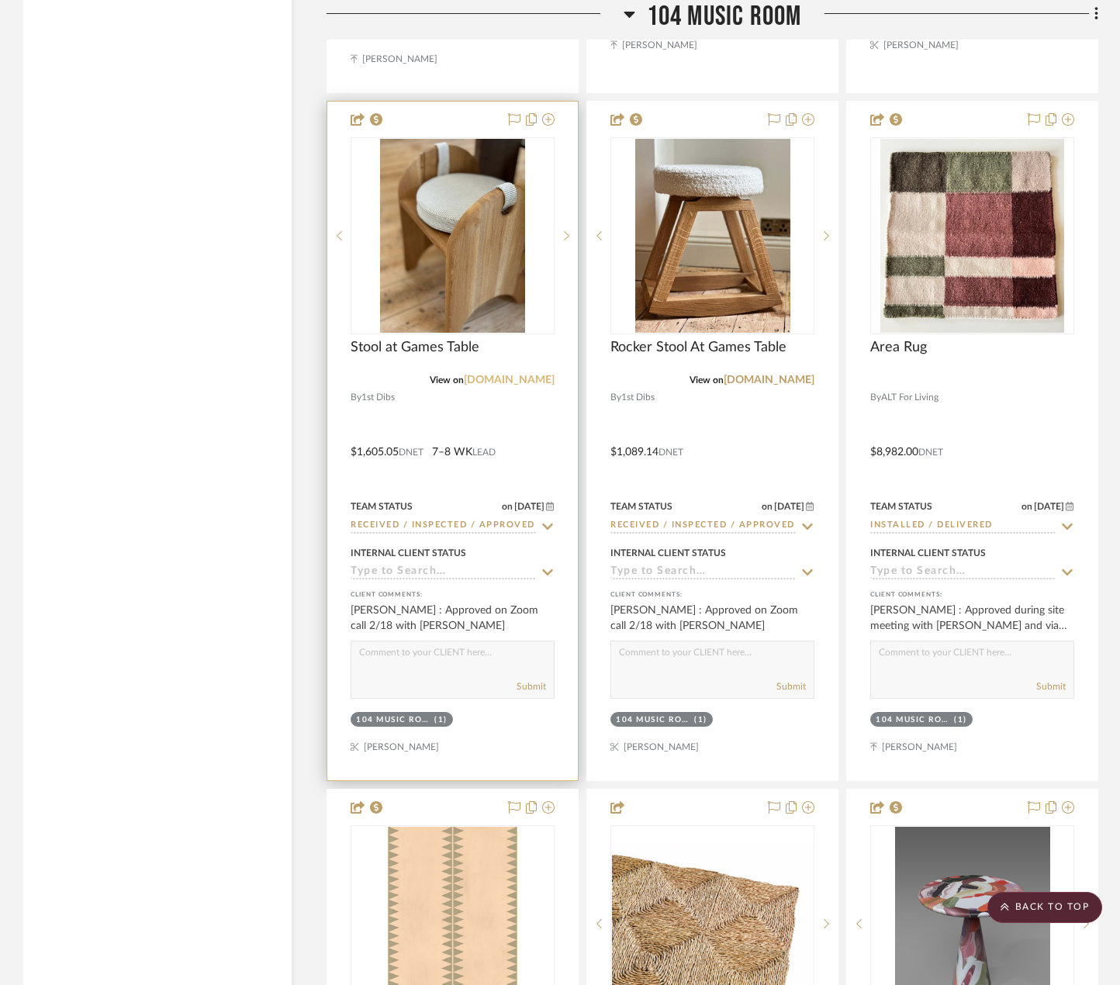
click at [523, 383] on link "[DOMAIN_NAME]" at bounding box center [509, 380] width 91 height 11
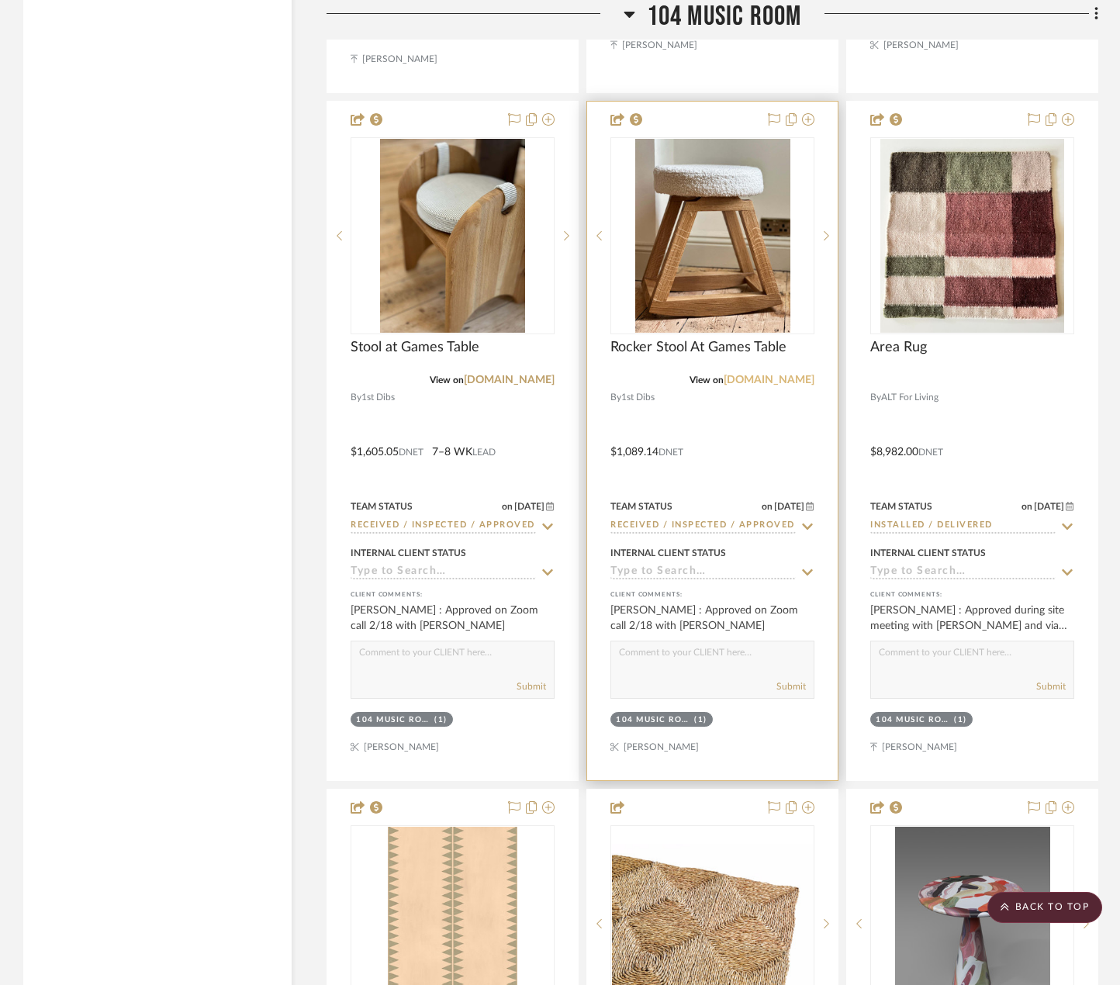
click at [792, 378] on link "[DOMAIN_NAME]" at bounding box center [769, 380] width 91 height 11
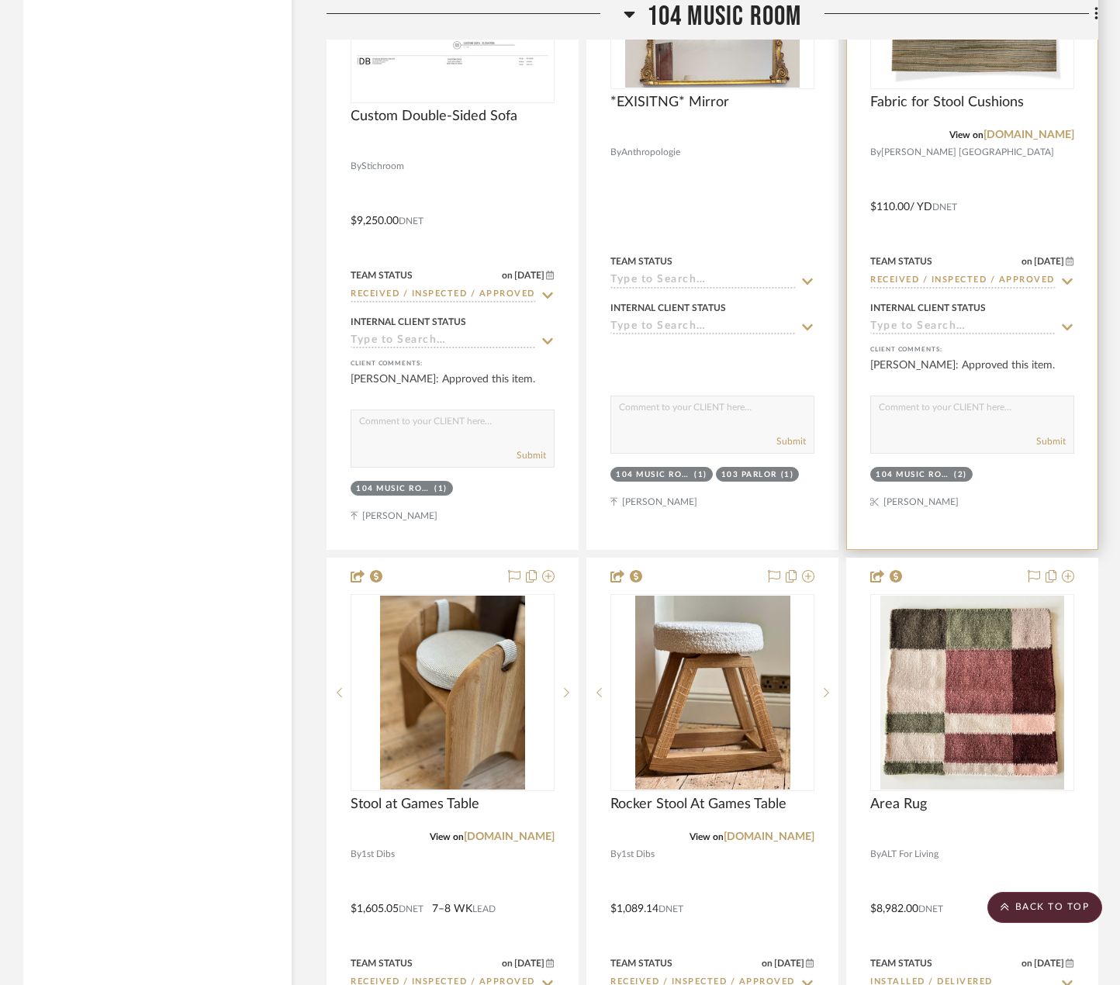
scroll to position [3585, 0]
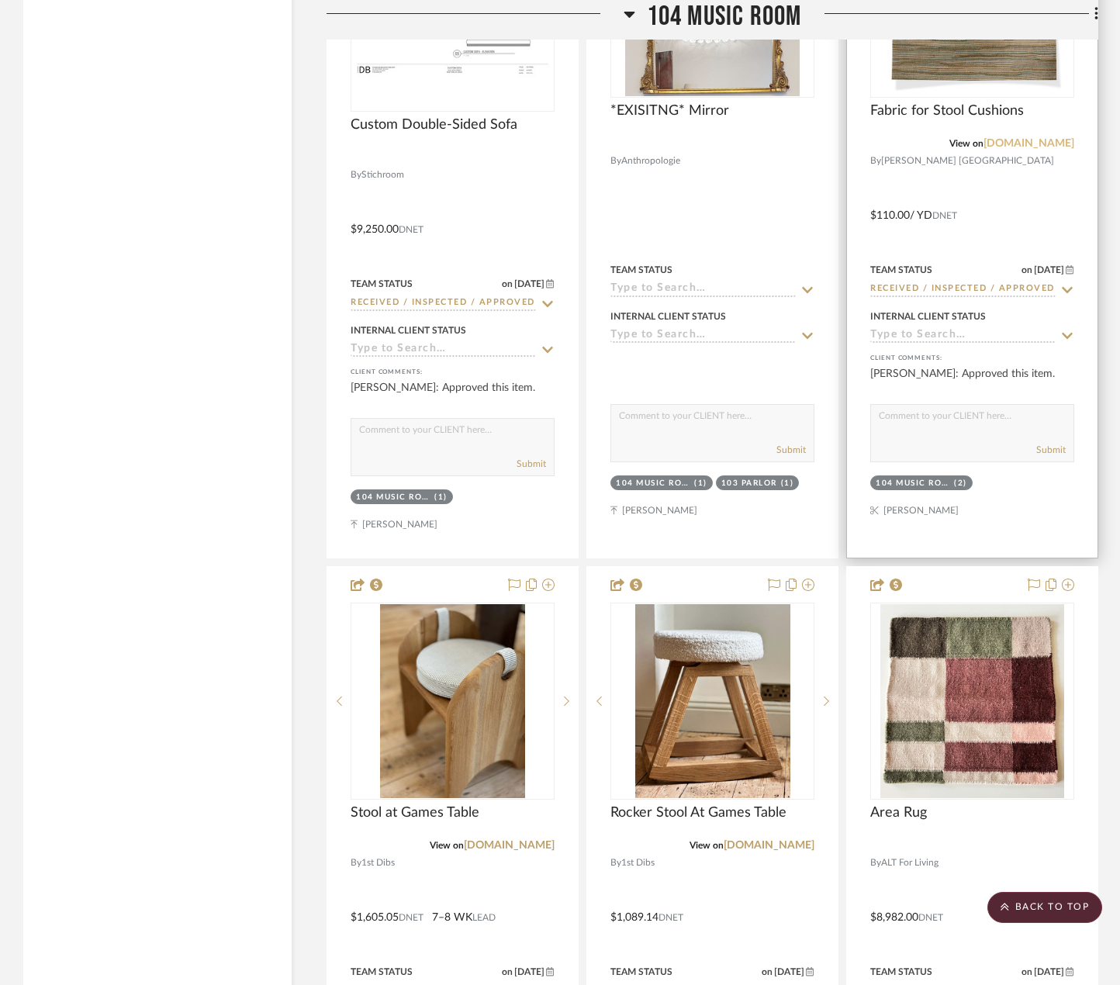
click at [1022, 143] on link "rosetarlow.com" at bounding box center [1028, 143] width 91 height 11
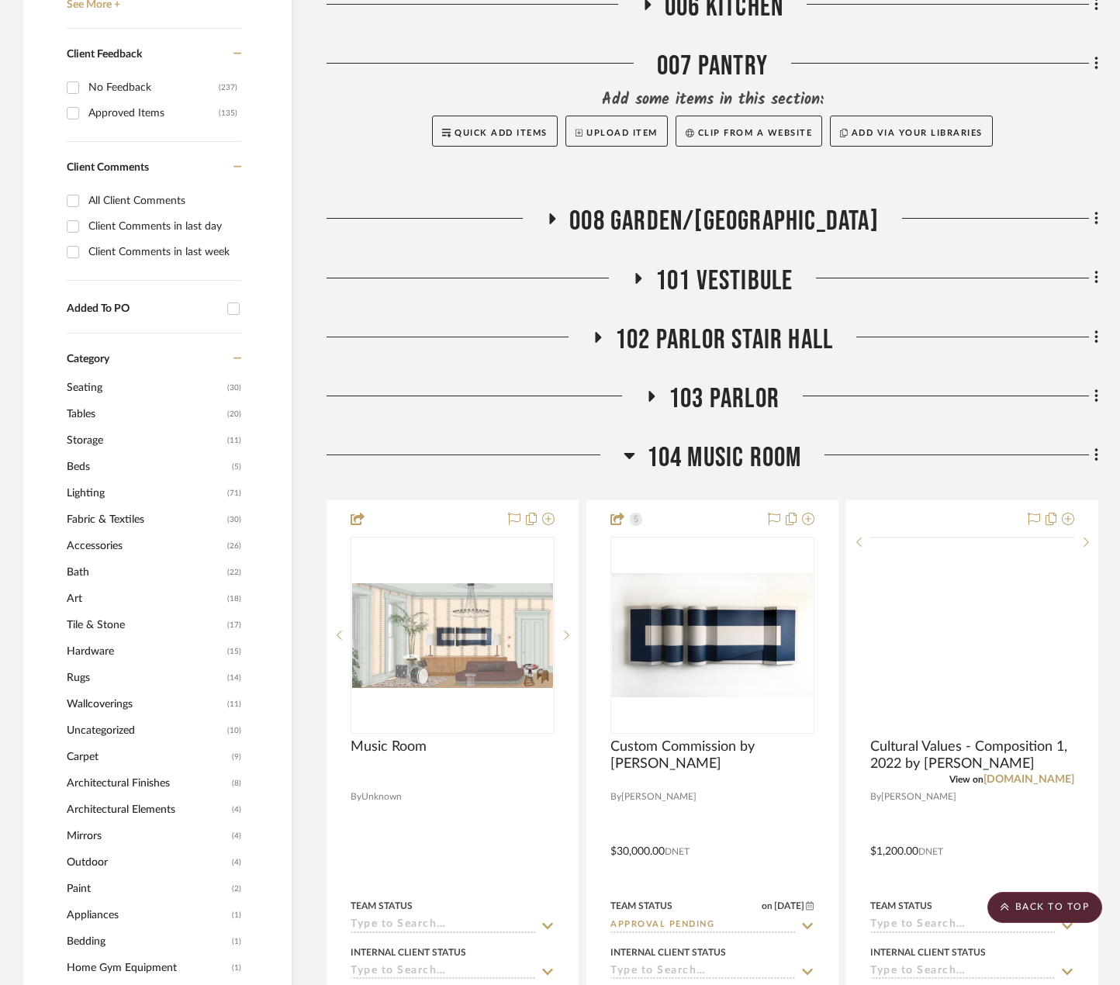
scroll to position [871, 0]
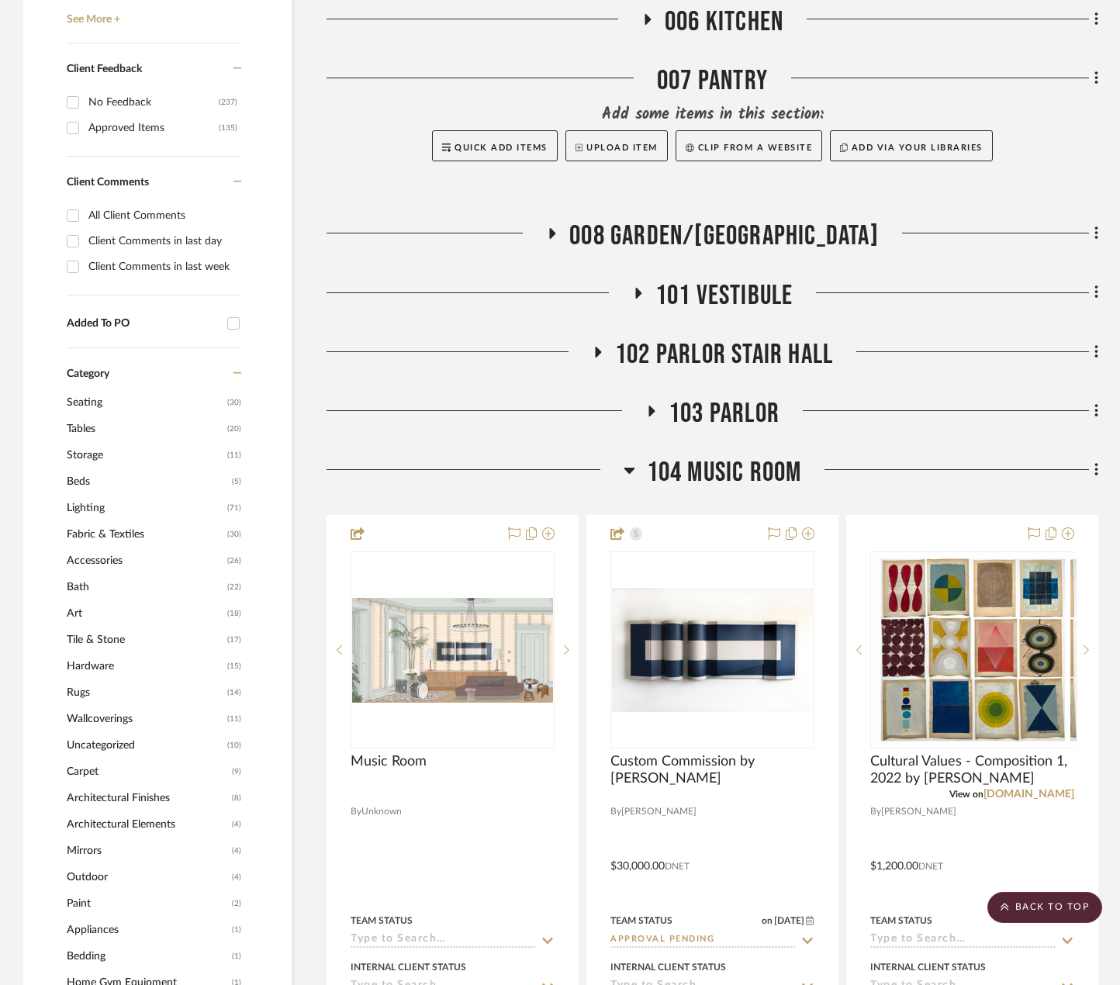
click at [750, 421] on span "103 PARLOR" at bounding box center [724, 413] width 111 height 33
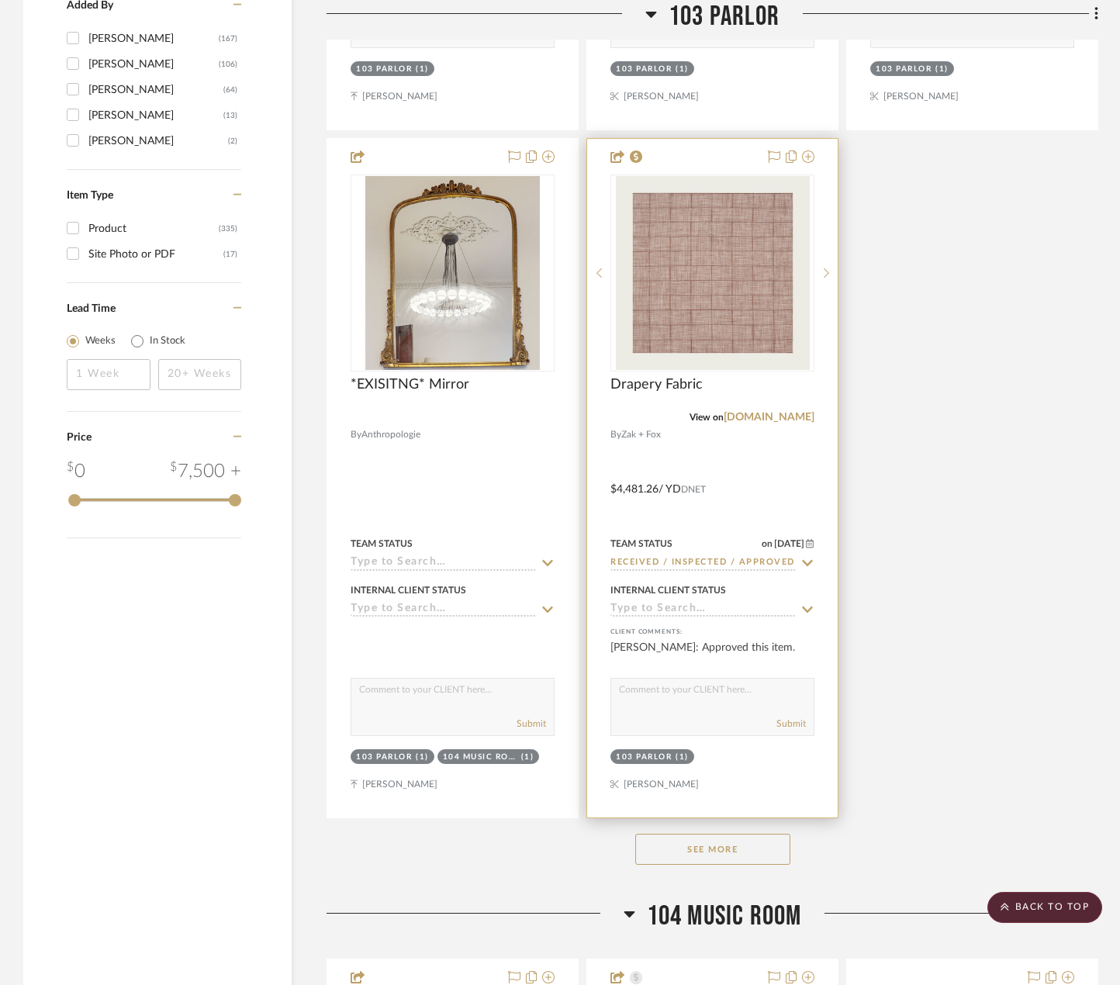
scroll to position [2577, 0]
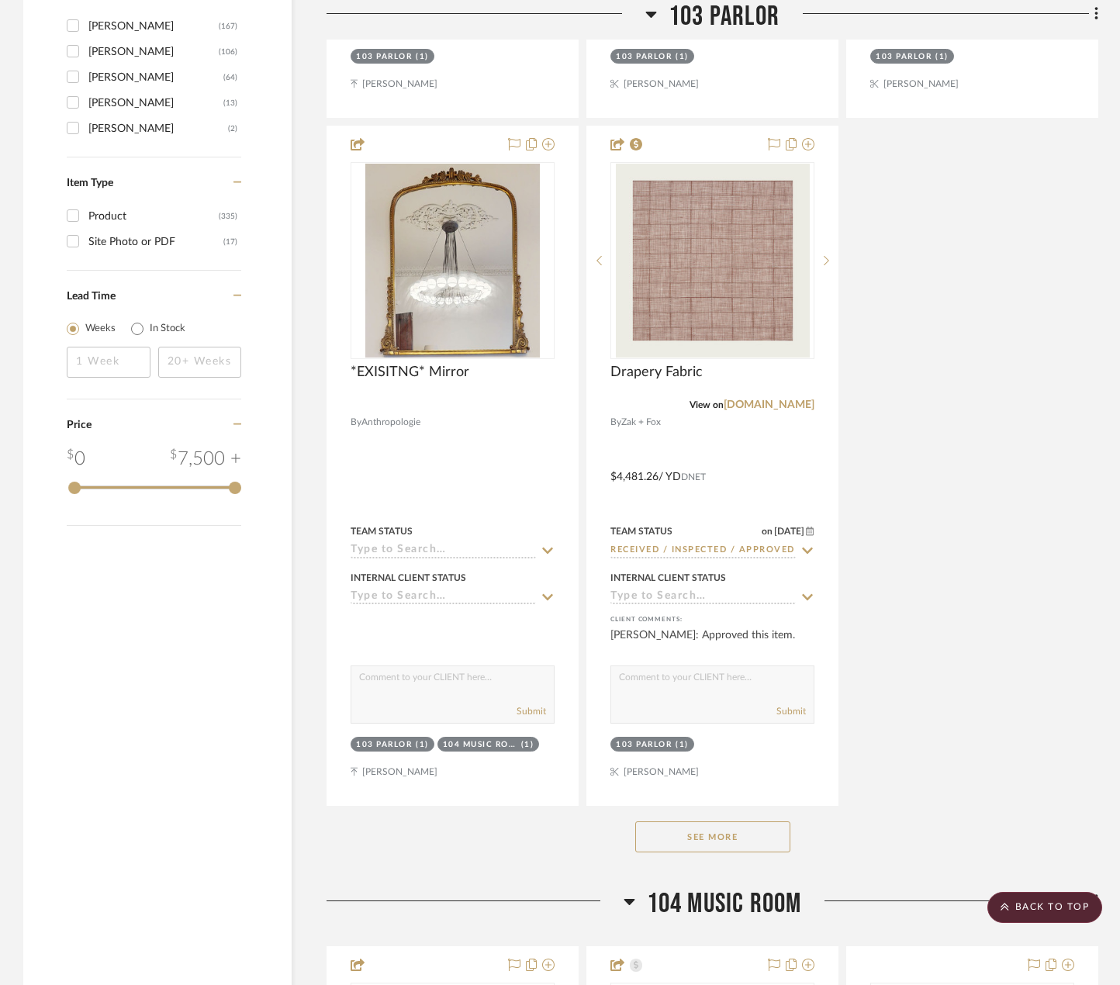
click at [737, 845] on button "See More" at bounding box center [712, 836] width 155 height 31
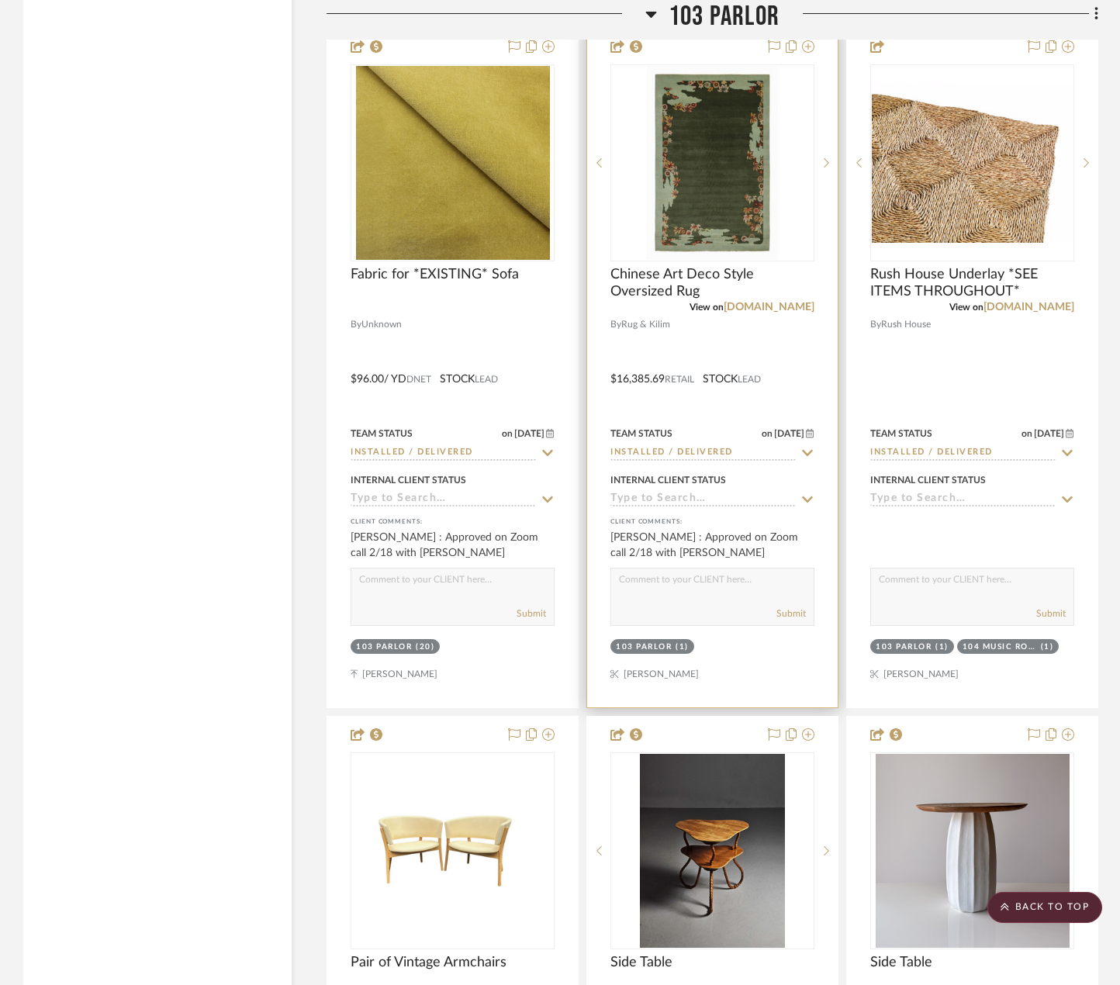
scroll to position [4516, 0]
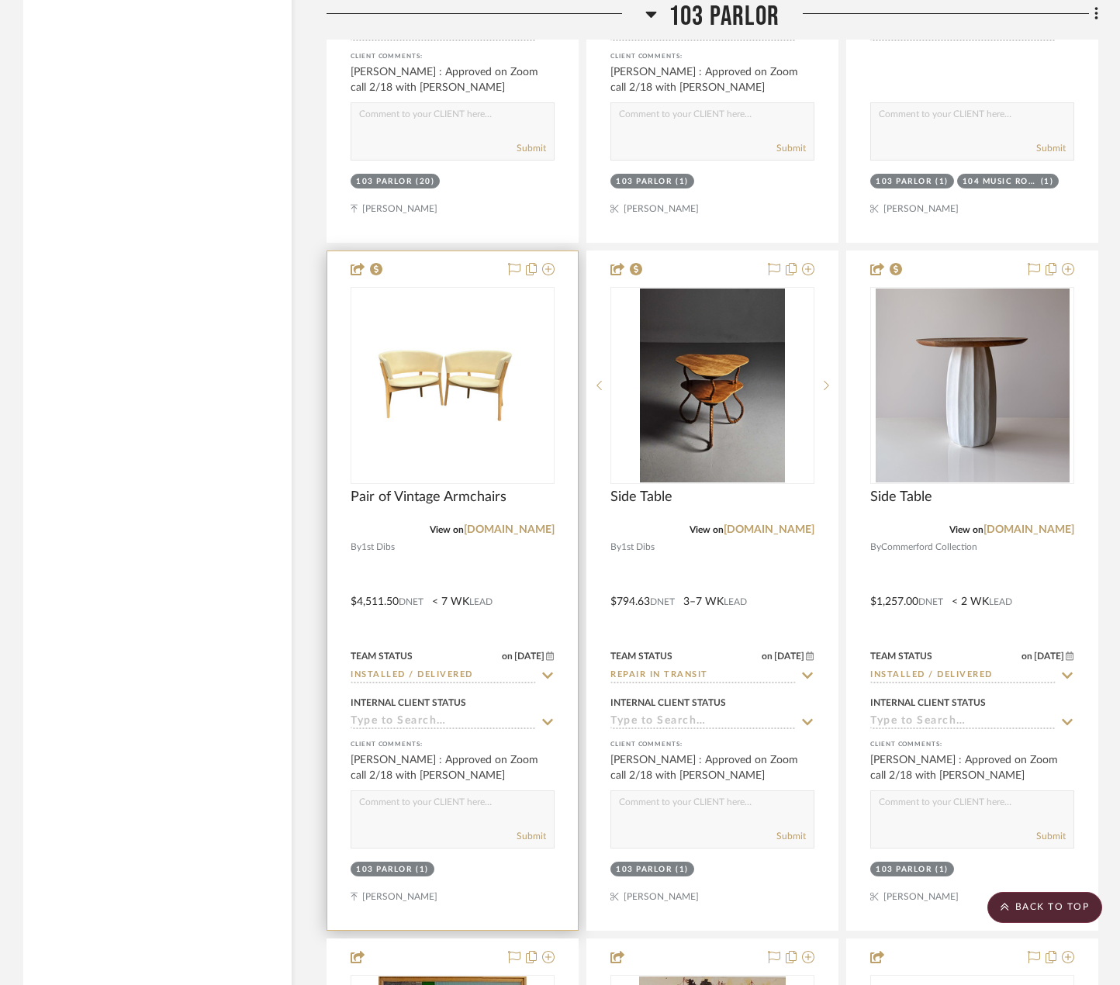
click at [501, 557] on div at bounding box center [452, 590] width 250 height 679
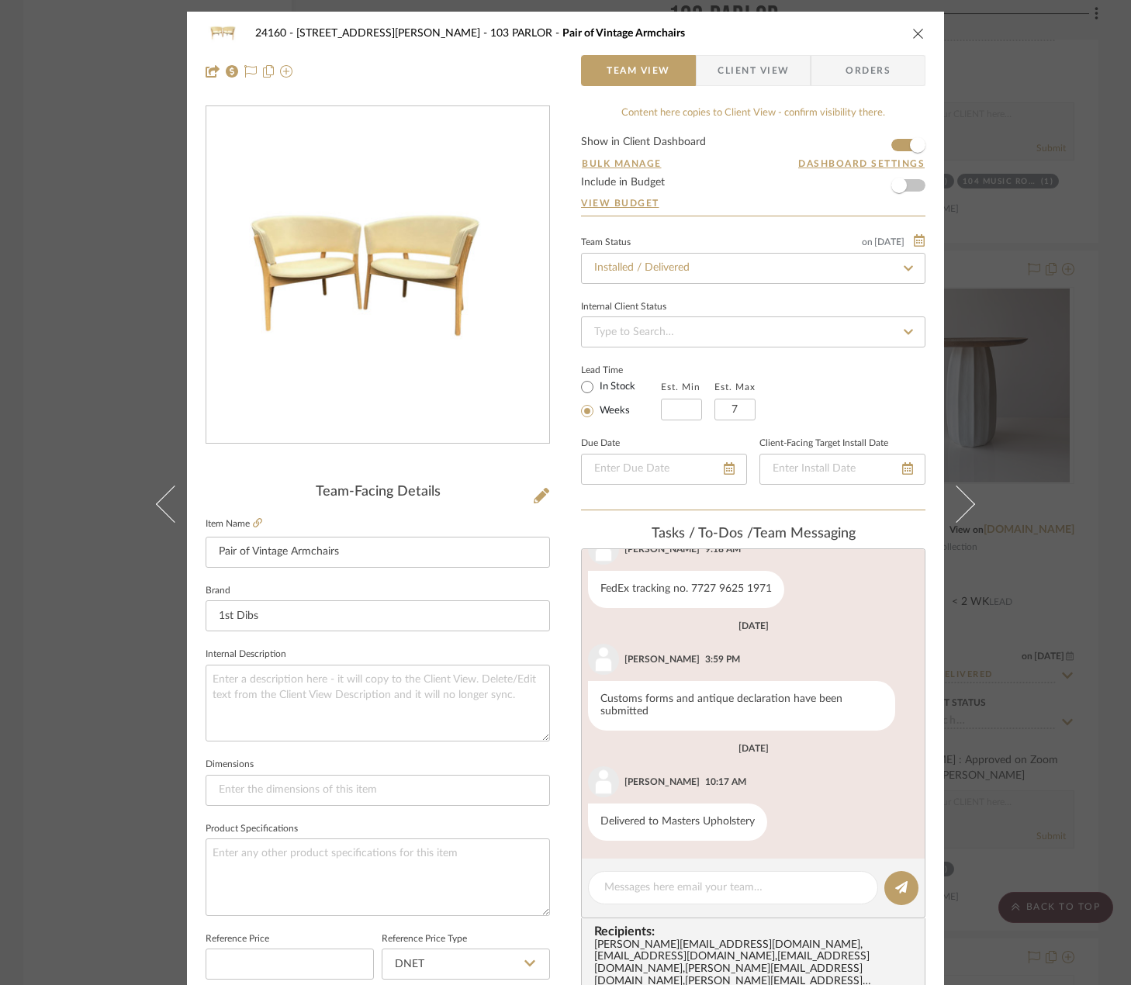
scroll to position [272, 0]
click at [717, 71] on span "Client View" at bounding box center [752, 70] width 71 height 31
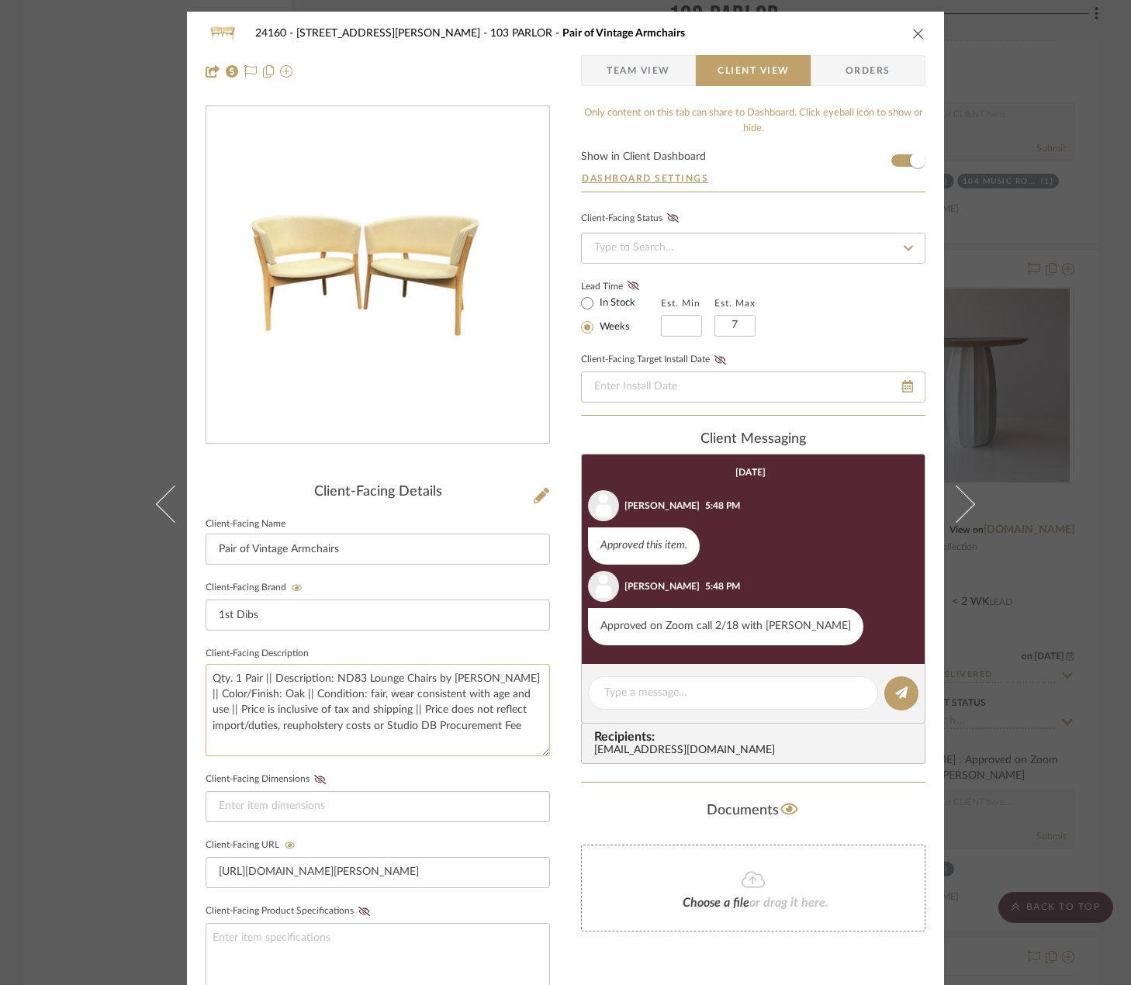
click at [441, 682] on textarea "Qty. 1 Pair || Description: ND83 Lounge Chairs by Nanna Ditzel || Color/Finish:…" at bounding box center [378, 710] width 344 height 92
click at [442, 703] on textarea "Qty. 1 Pair || Description: ND83 Lounge Chairs by Nanna Ditzel || Color/Finish:…" at bounding box center [378, 710] width 344 height 92
click at [444, 711] on textarea "Qty. 1 Pair || Description: ND83 Lounge Chairs by Nanna Ditzel || Color/Finish:…" at bounding box center [378, 710] width 344 height 92
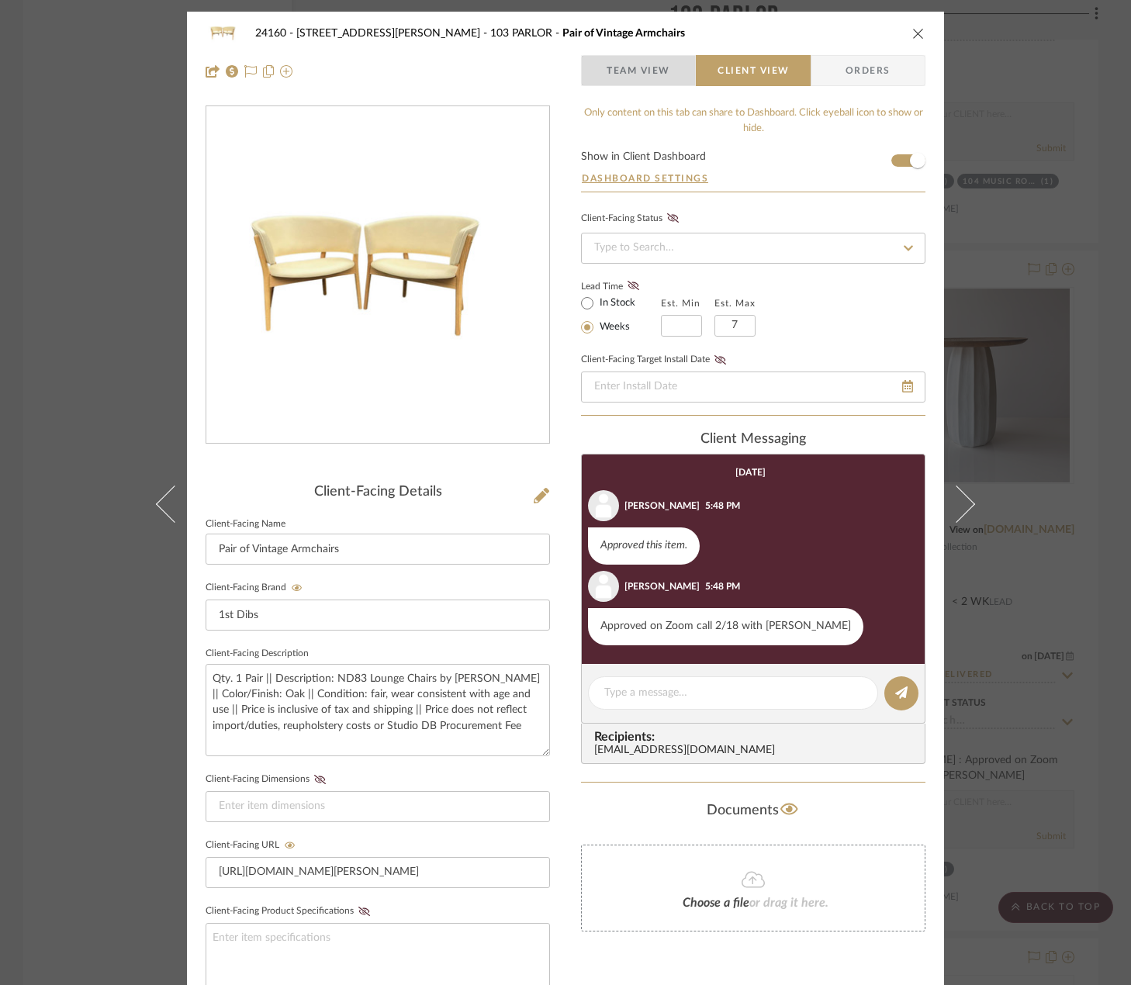
click at [661, 70] on span "Team View" at bounding box center [638, 70] width 64 height 31
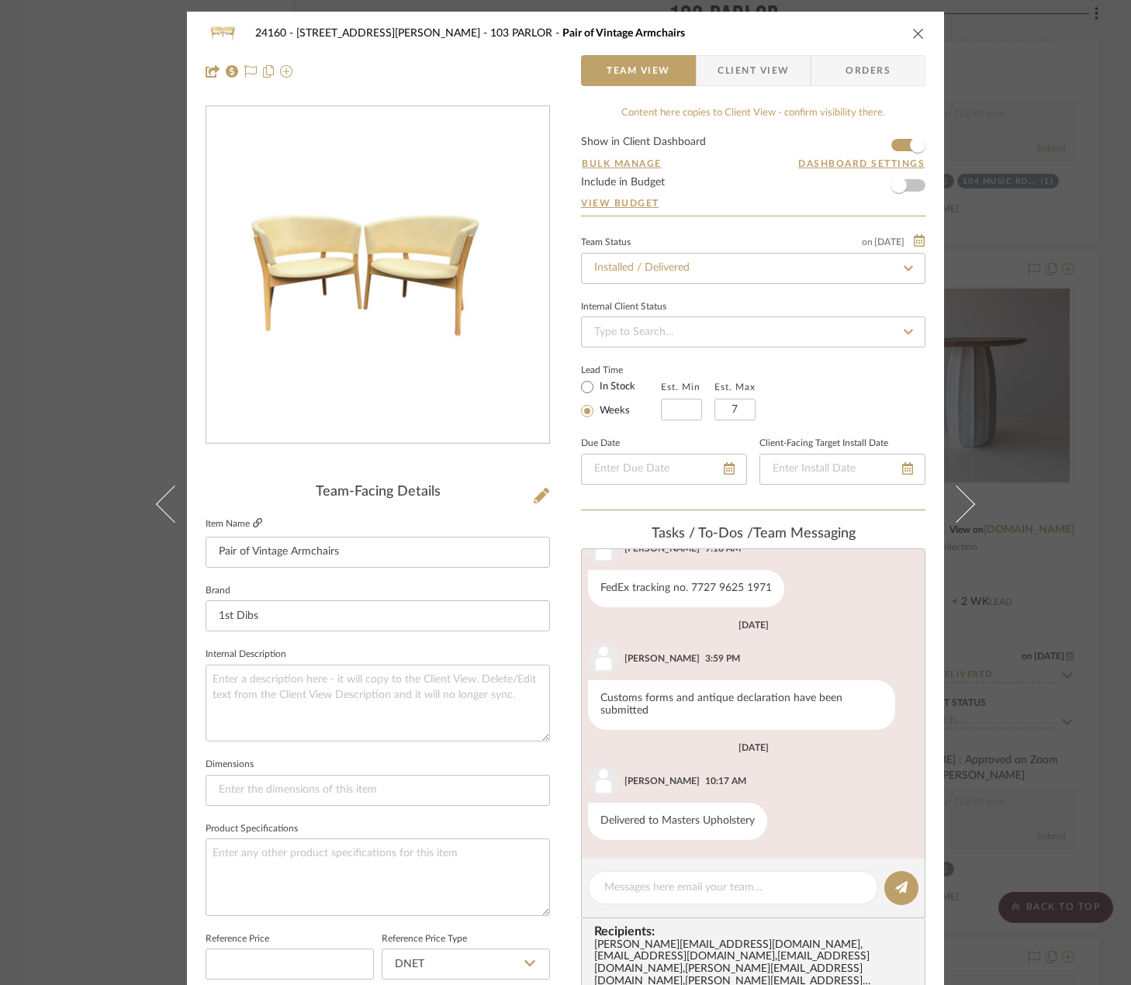
click at [253, 525] on icon at bounding box center [257, 522] width 9 height 9
click at [1083, 338] on div "24160 - 214 E 18th Street - Satow Elliot 103 PARLOR Pair of Vintage Armchairs T…" at bounding box center [565, 492] width 1131 height 985
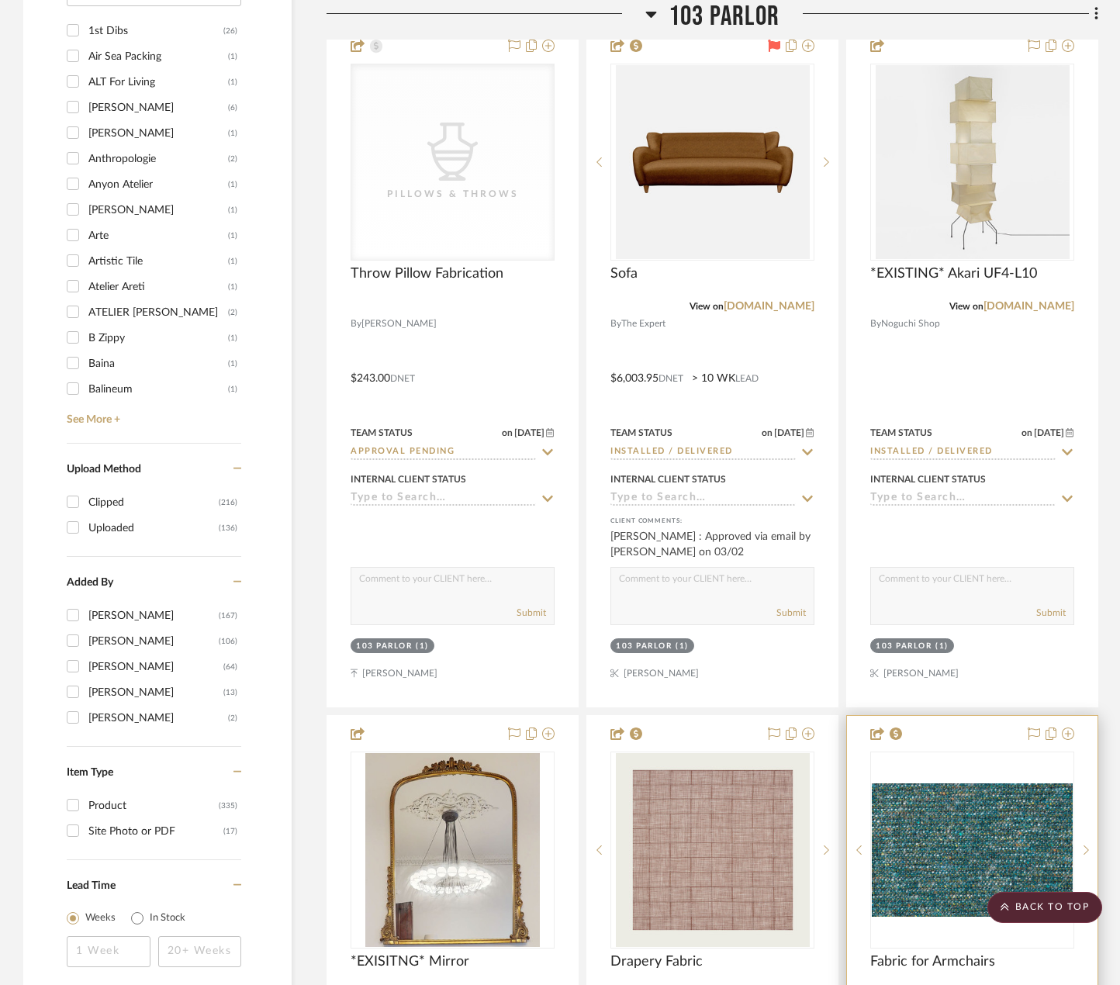
scroll to position [2344, 0]
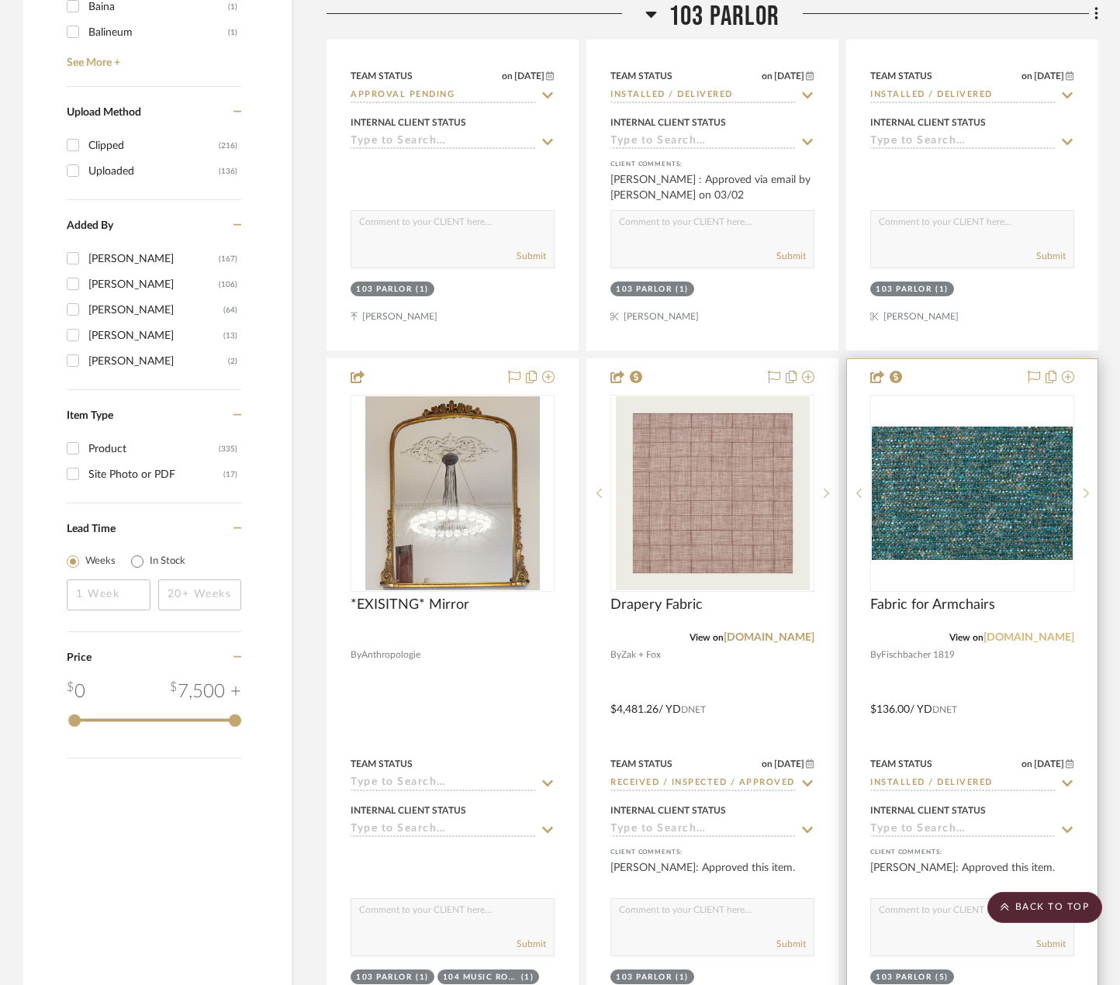
click at [1001, 637] on link "fischbacher1819.com" at bounding box center [1028, 637] width 91 height 11
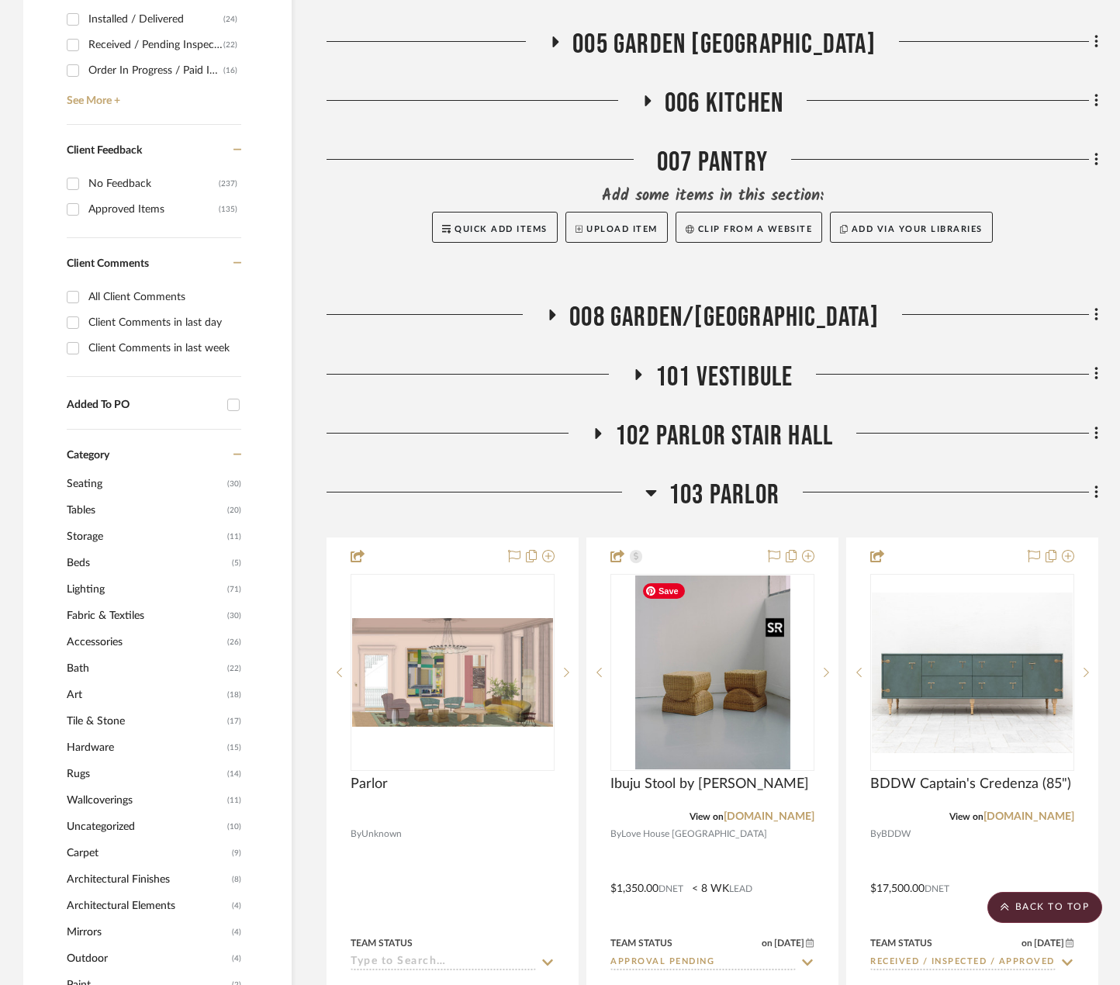
scroll to position [745, 0]
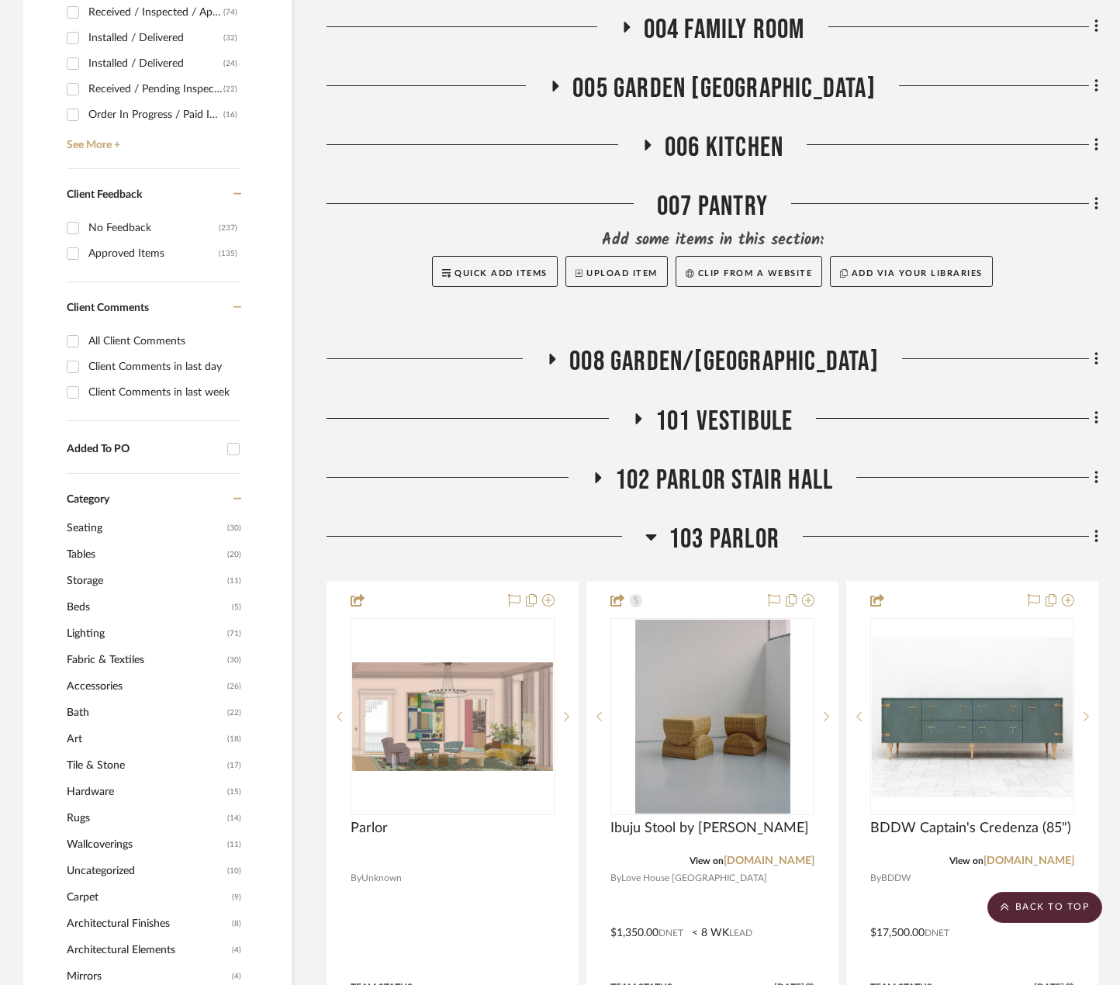
click at [755, 542] on span "103 PARLOR" at bounding box center [724, 539] width 111 height 33
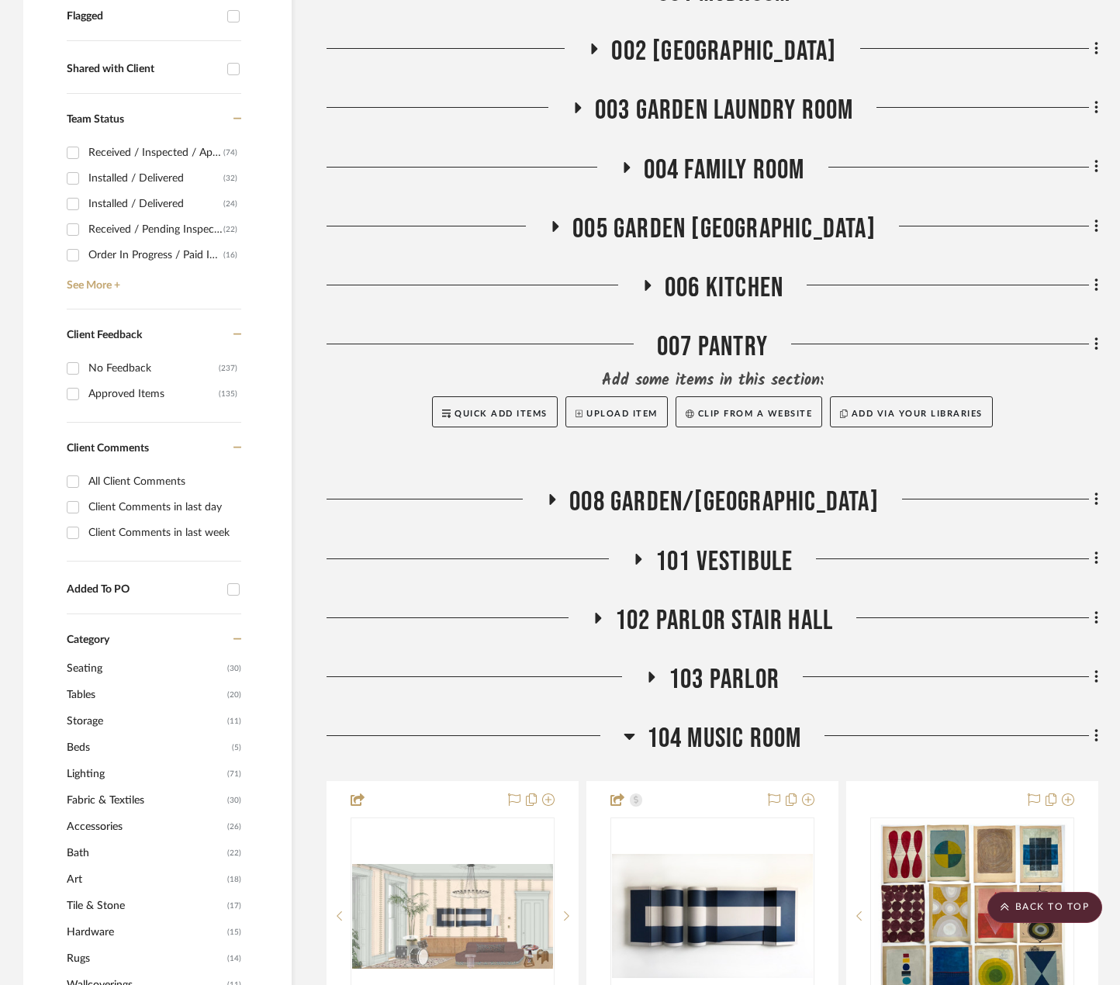
scroll to position [590, 0]
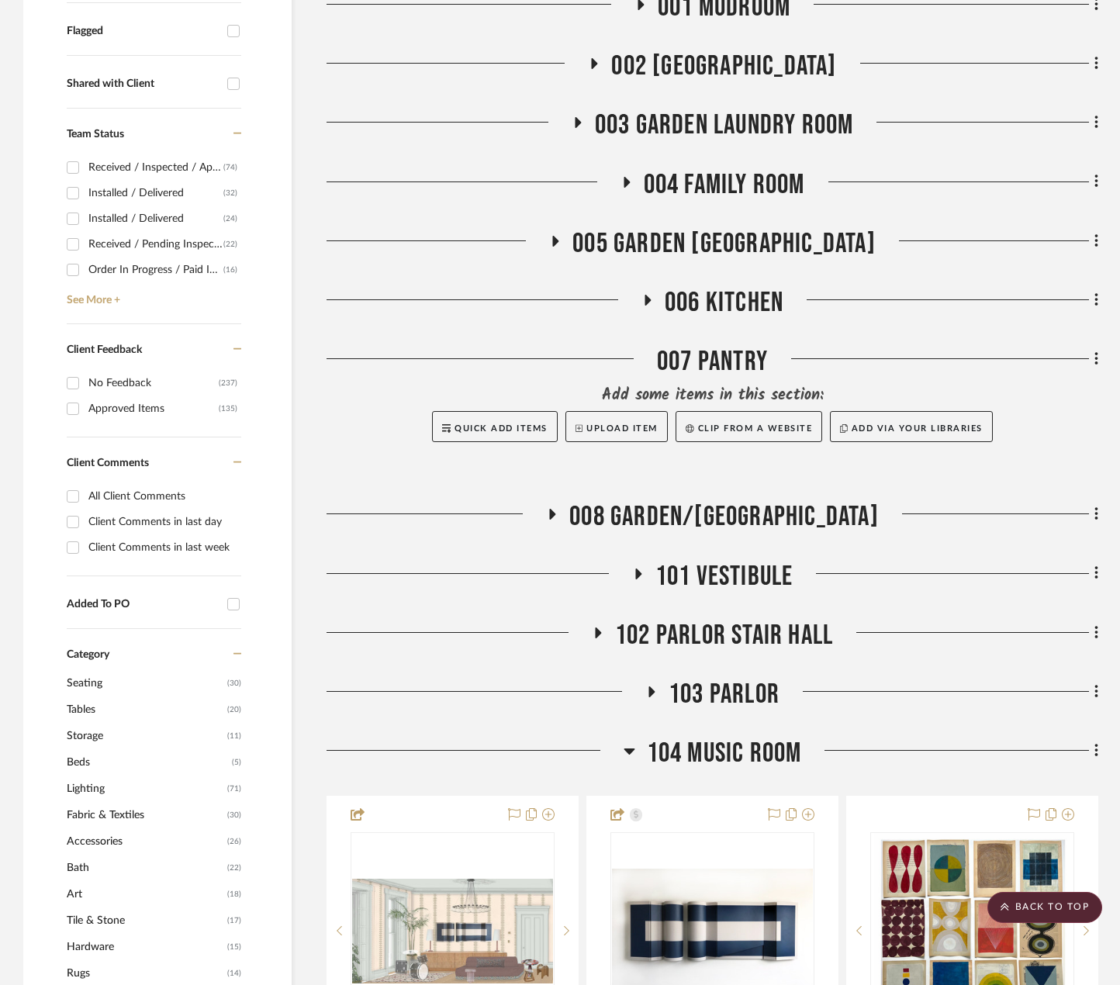
click at [710, 289] on span "006 KITCHEN" at bounding box center [724, 302] width 119 height 33
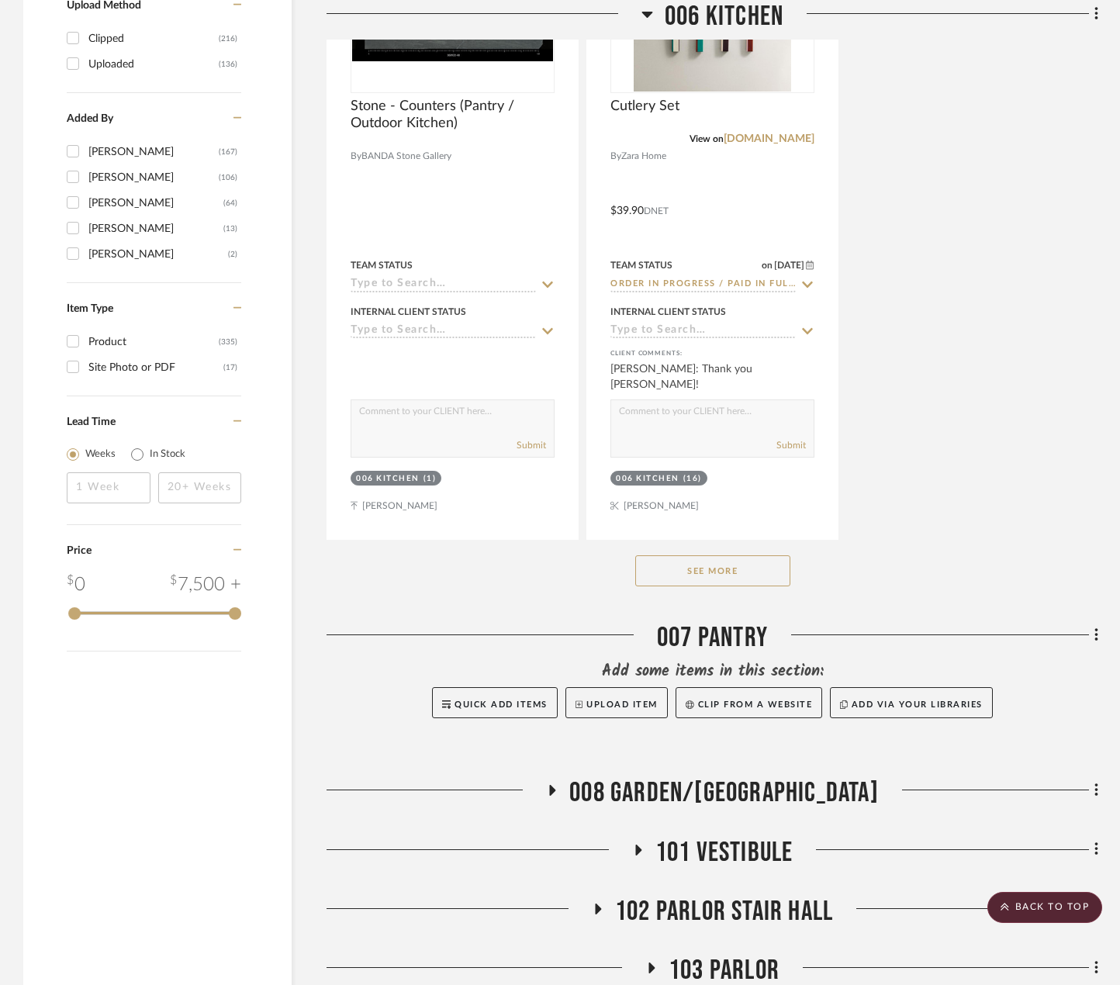
scroll to position [2684, 0]
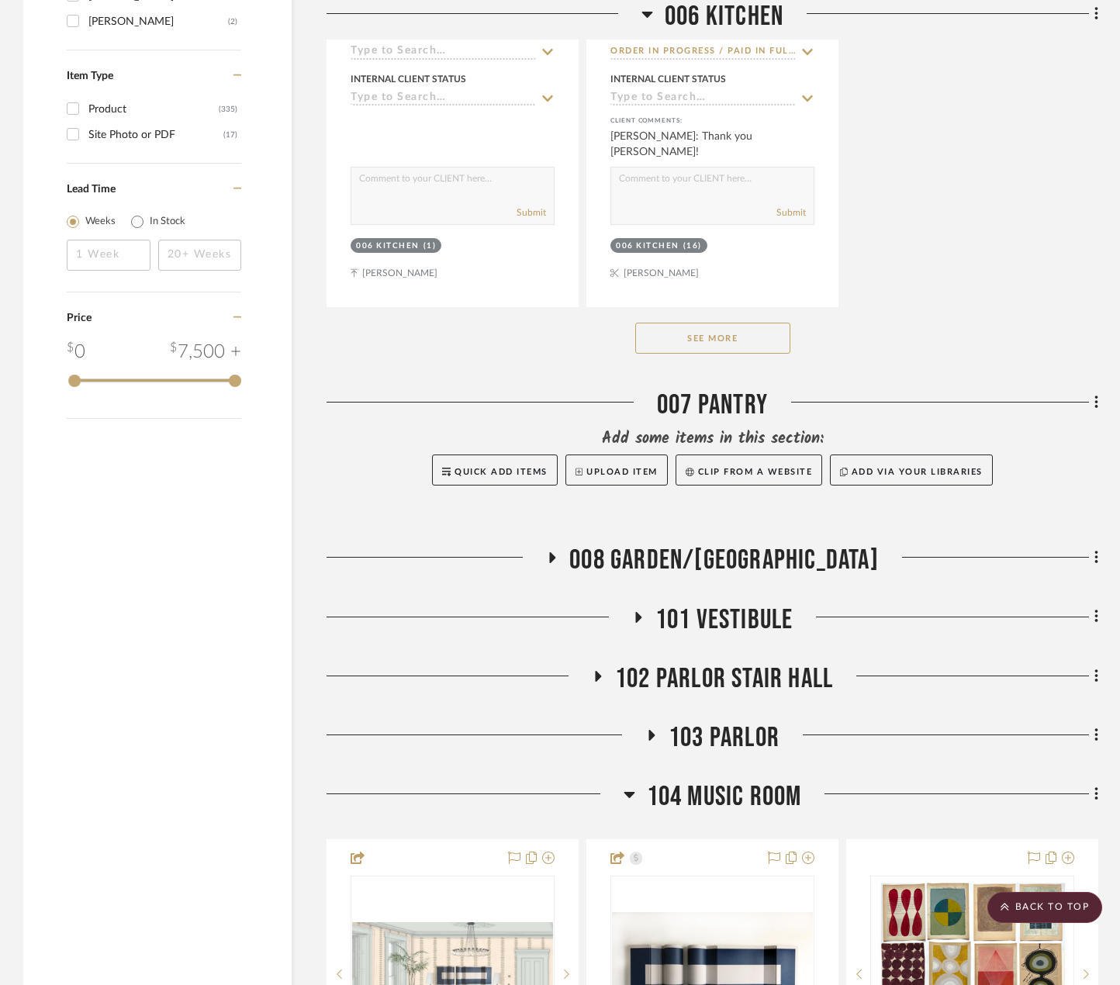
click at [745, 351] on button "See More" at bounding box center [712, 338] width 155 height 31
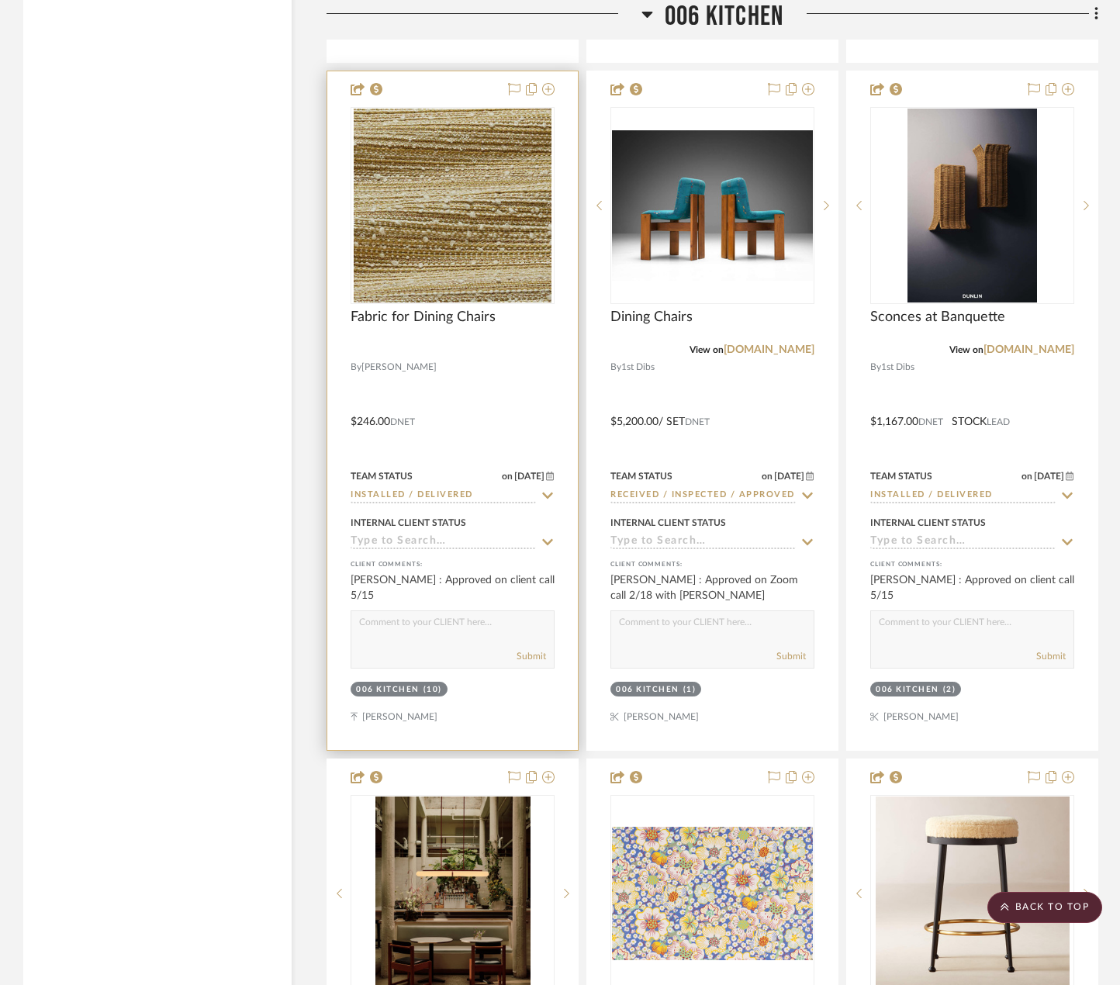
scroll to position [3770, 0]
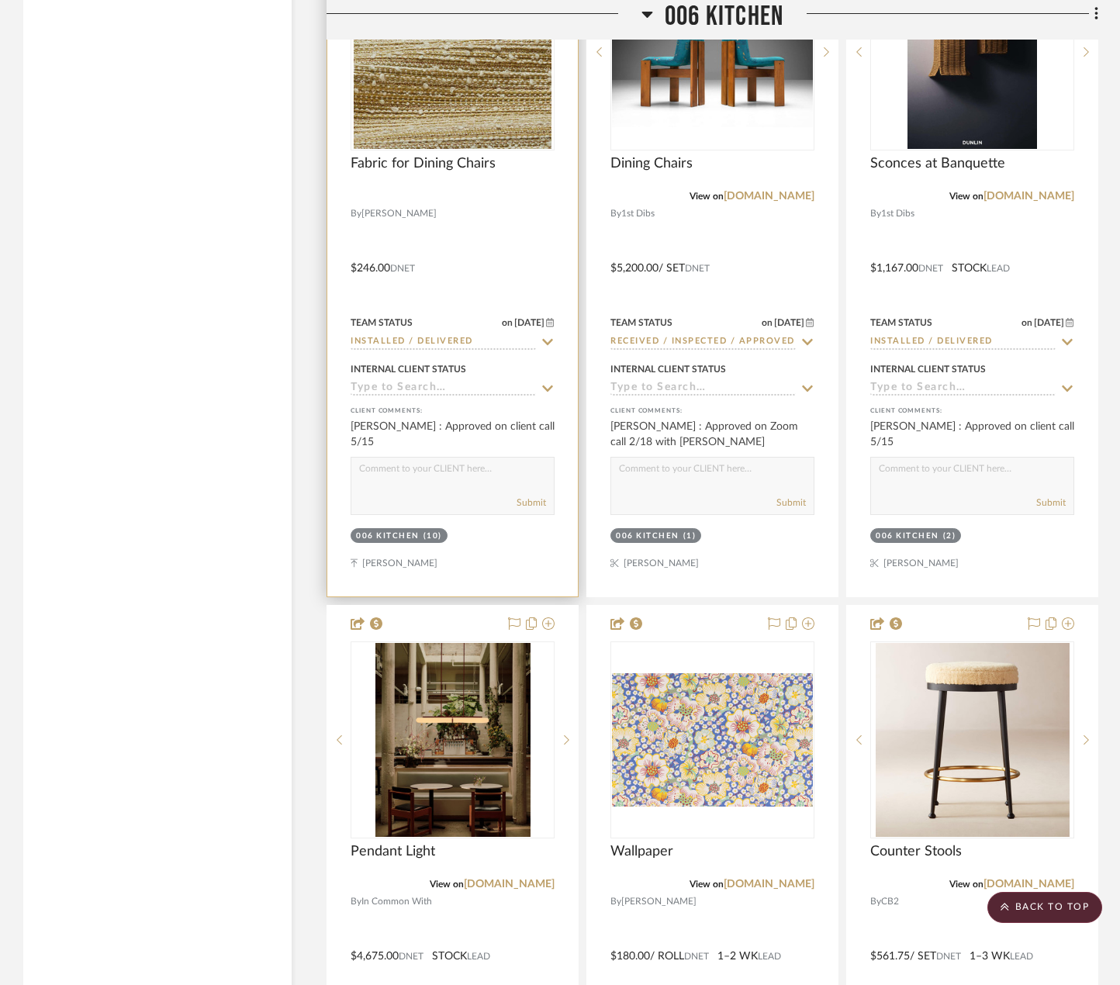
click at [457, 218] on div at bounding box center [452, 257] width 250 height 679
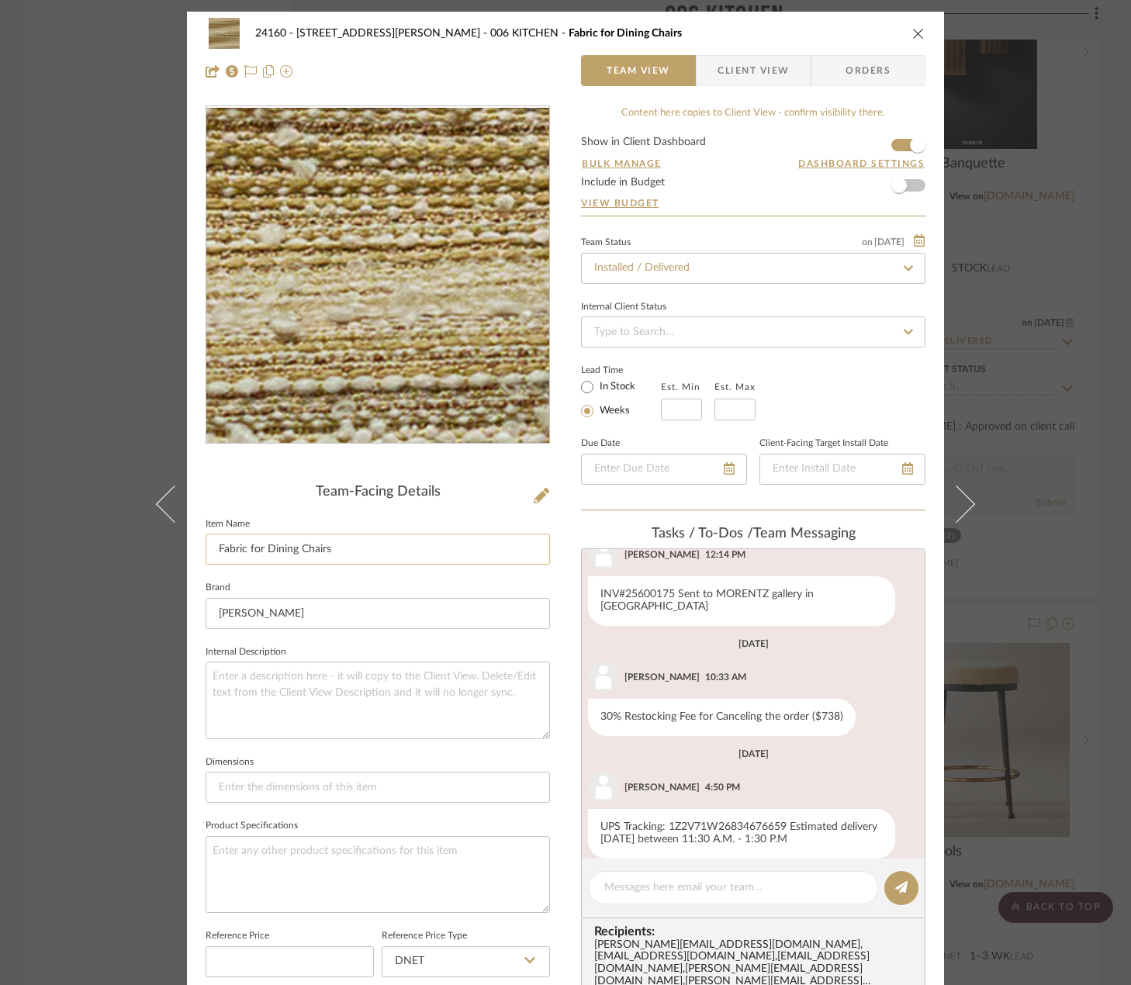
scroll to position [322, 0]
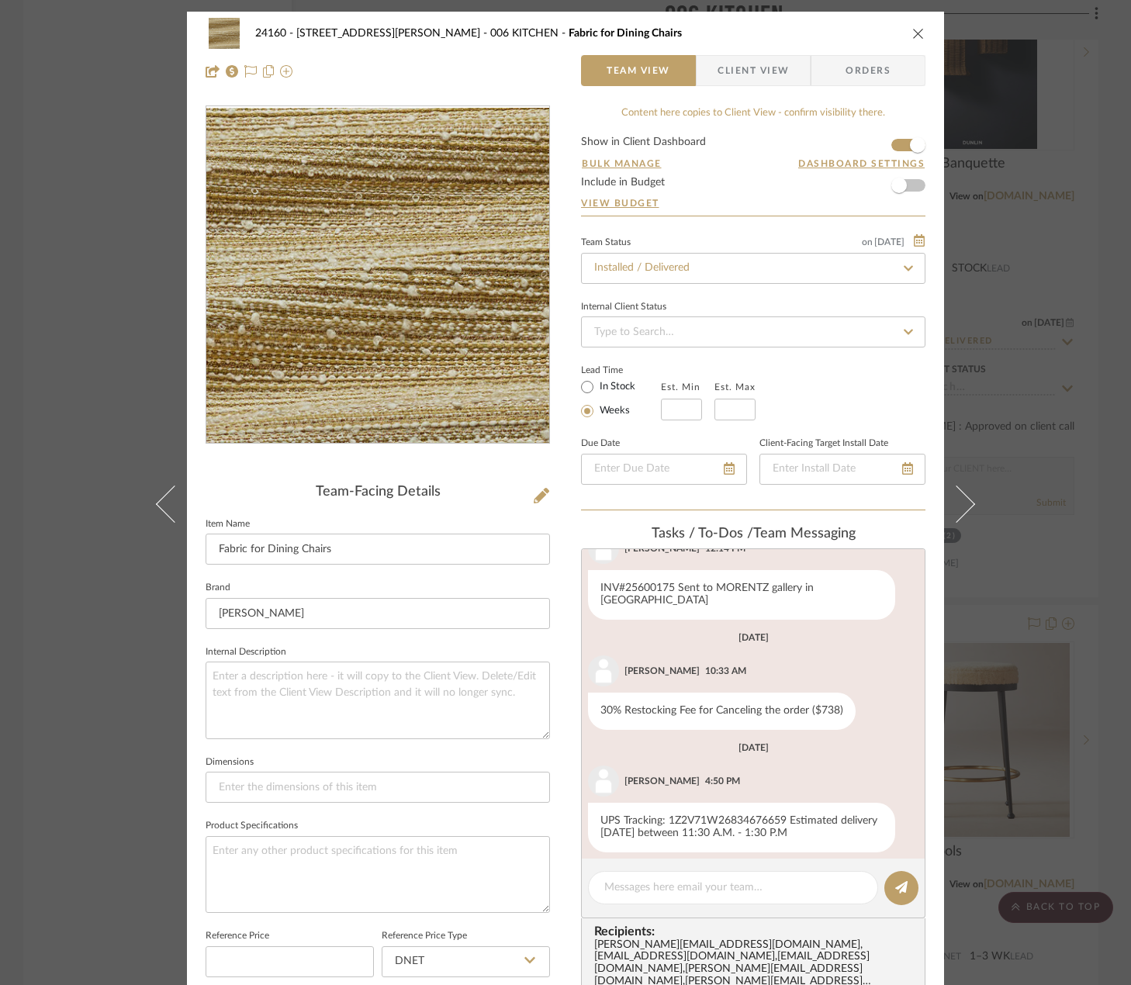
click at [755, 77] on span "Client View" at bounding box center [752, 70] width 71 height 31
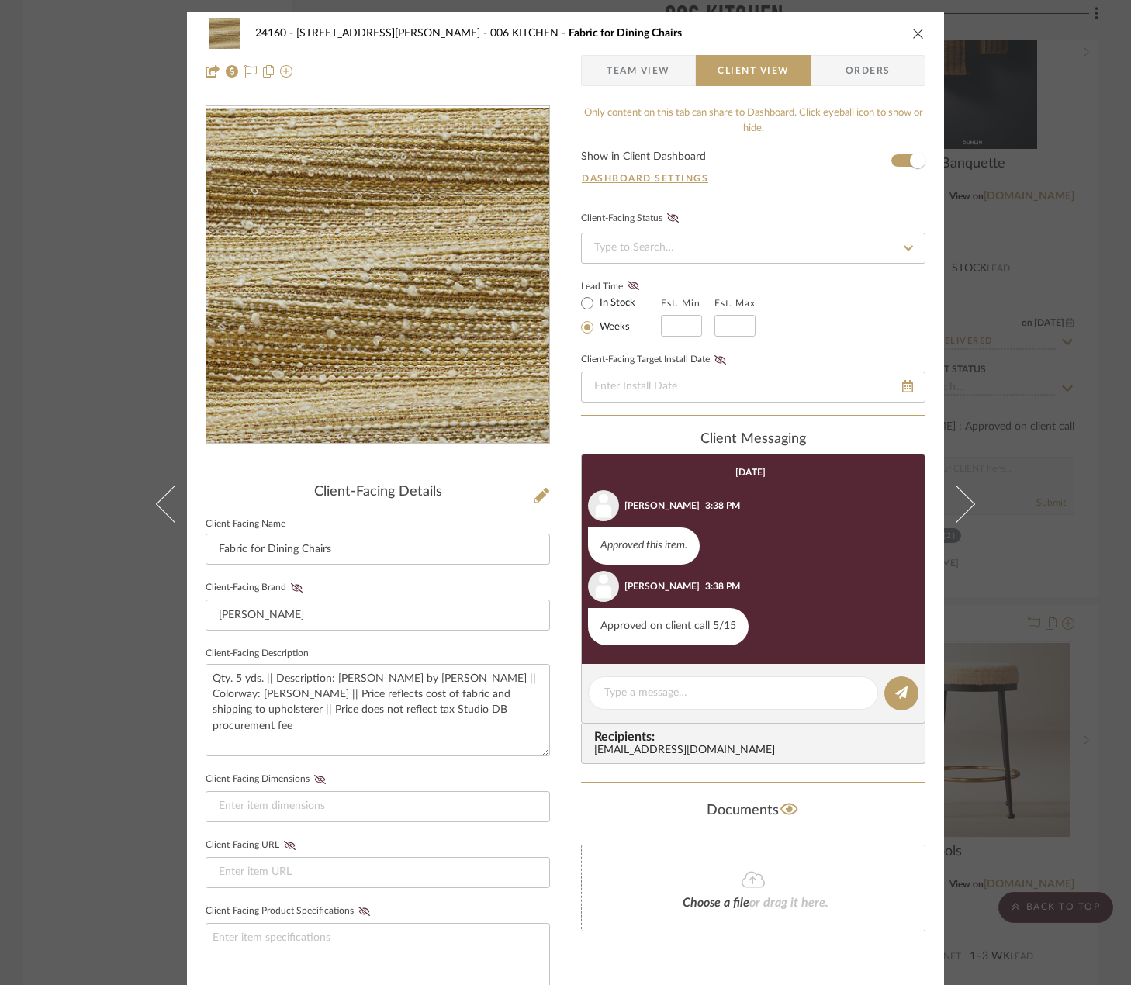
click at [1015, 249] on div "24160 - 214 E 18th Street - Satow Elliot 006 KITCHEN Fabric for Dining Chairs T…" at bounding box center [565, 492] width 1131 height 985
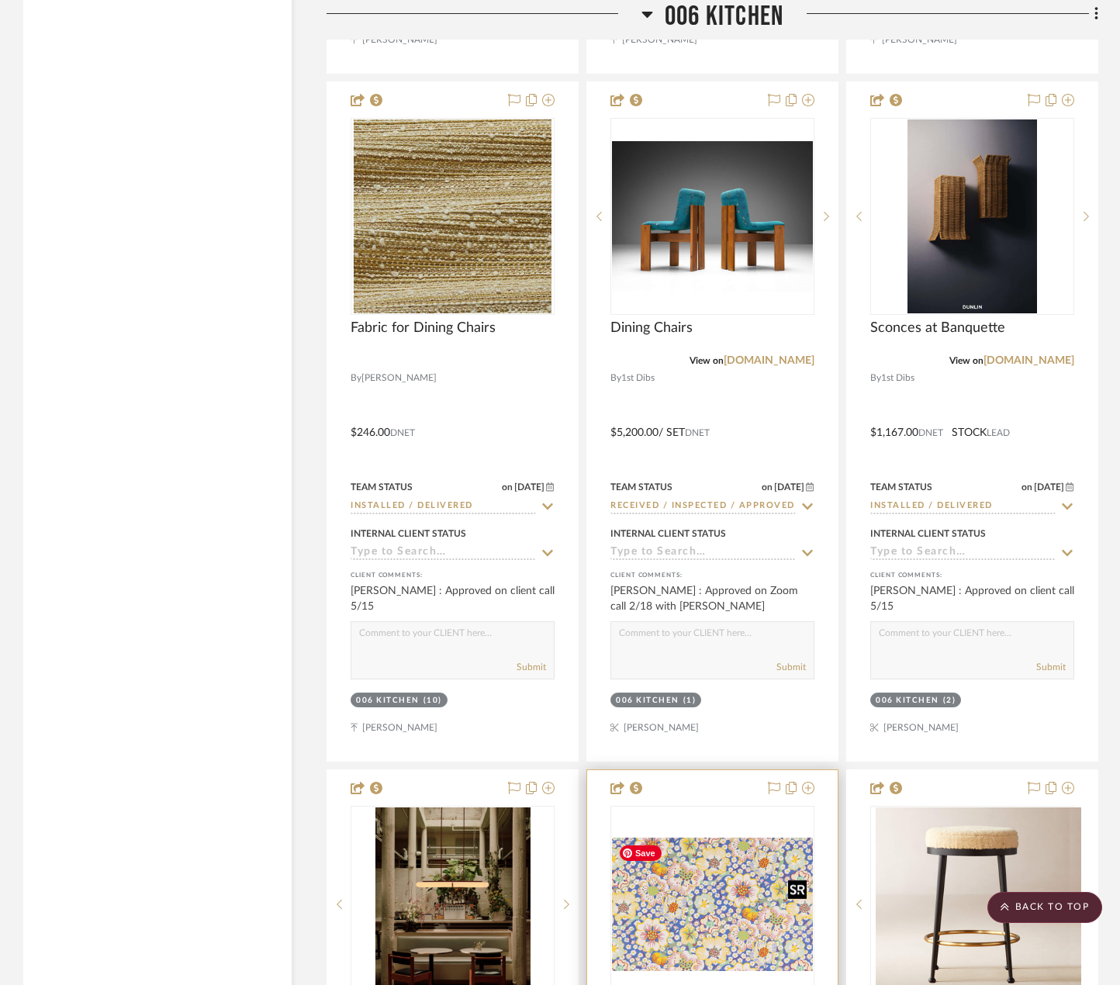
scroll to position [3460, 0]
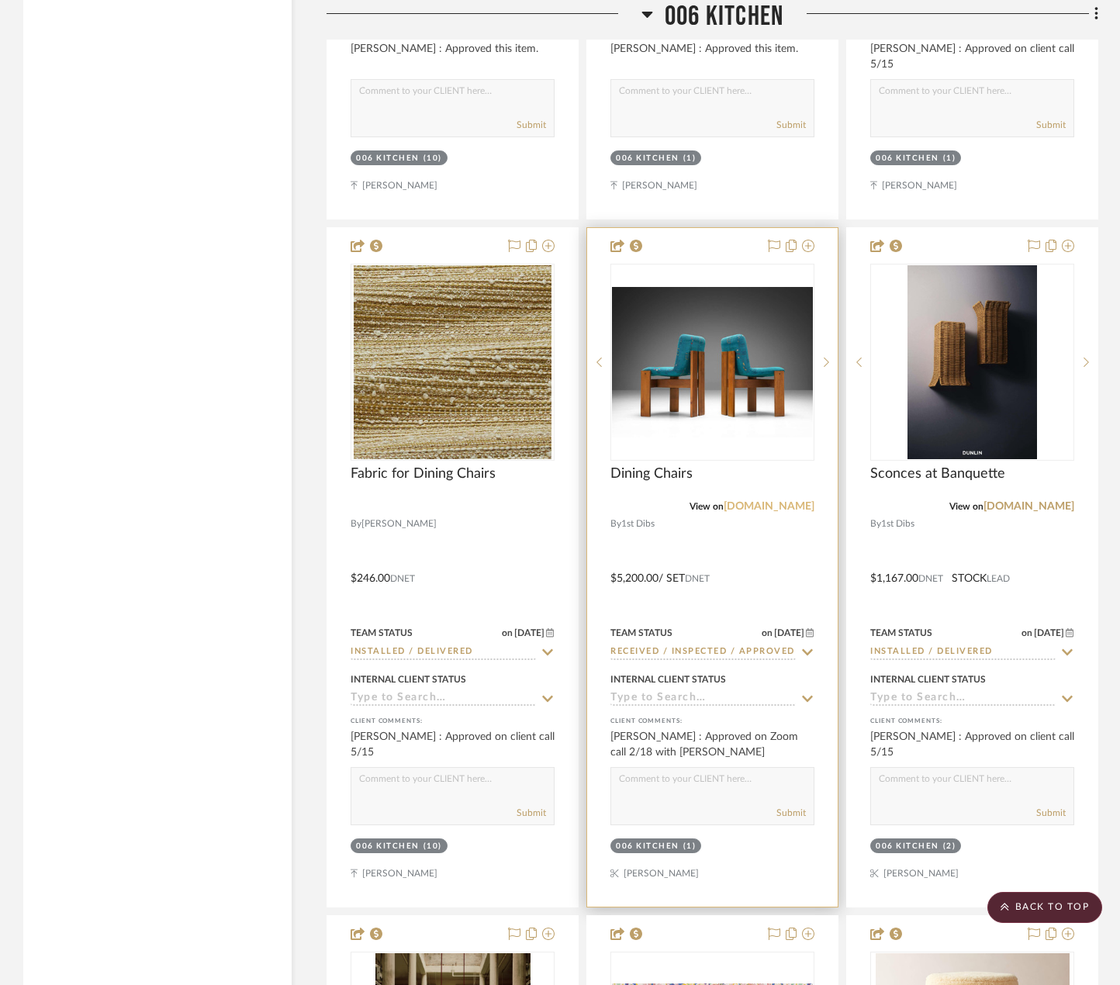
click at [794, 509] on link "[DOMAIN_NAME]" at bounding box center [769, 506] width 91 height 11
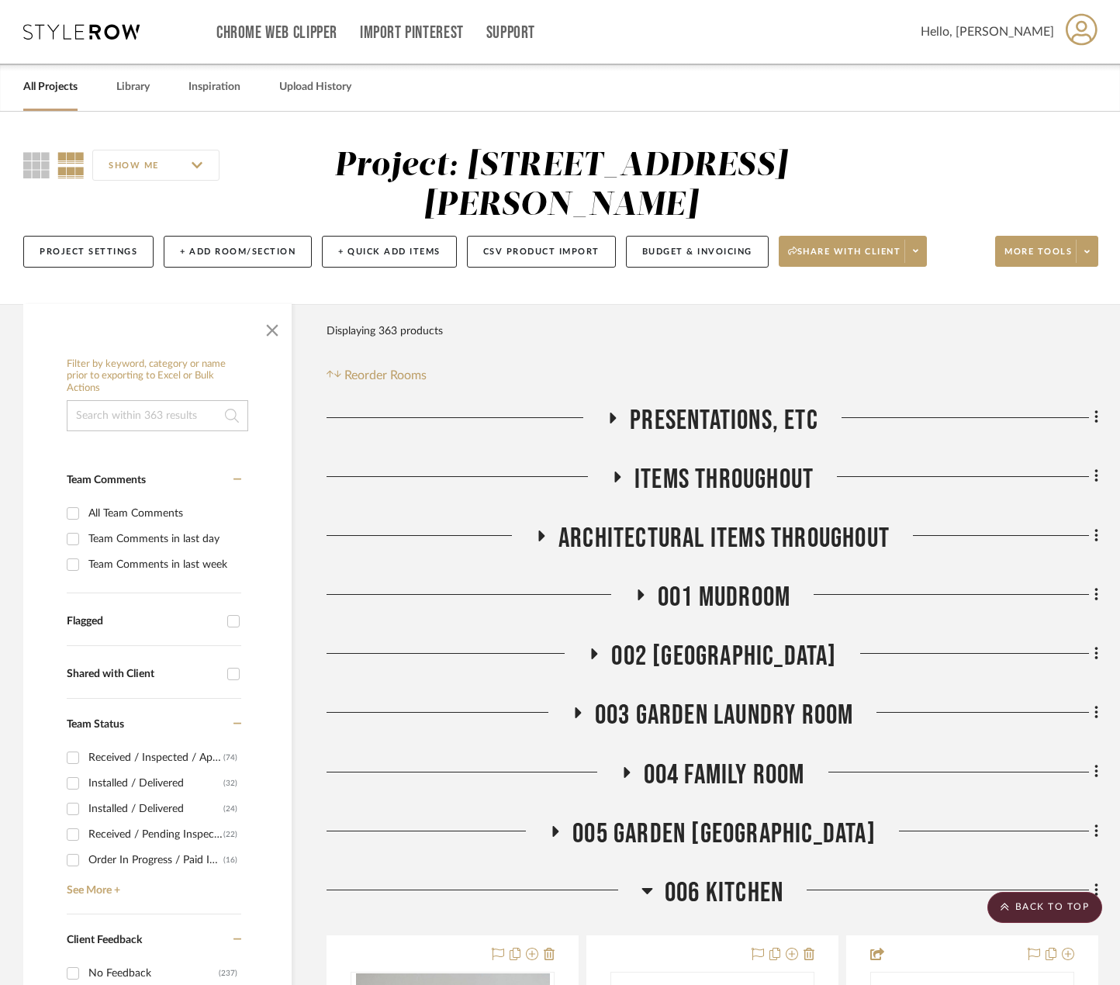
scroll to position [388, 0]
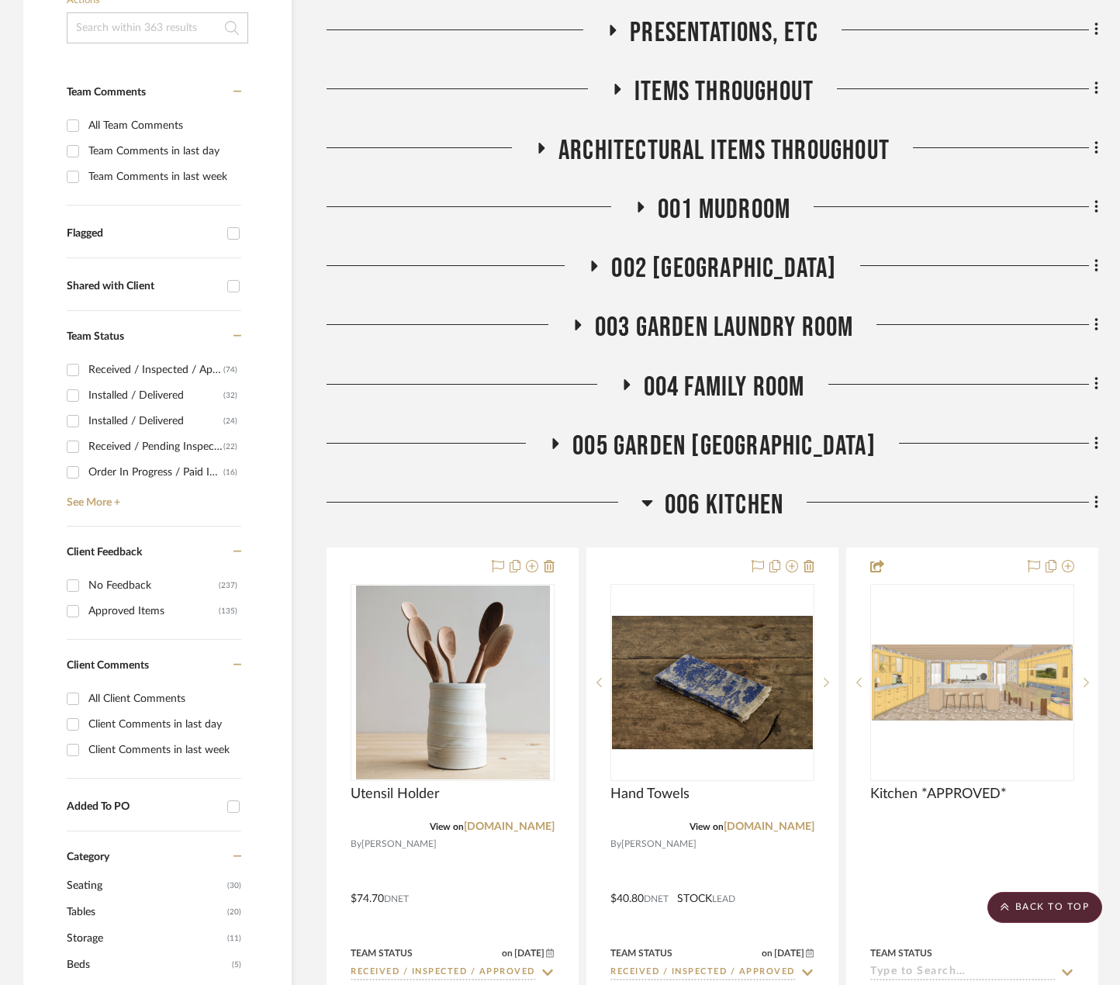
click at [737, 388] on span "004 FAMILY ROOM" at bounding box center [724, 387] width 161 height 33
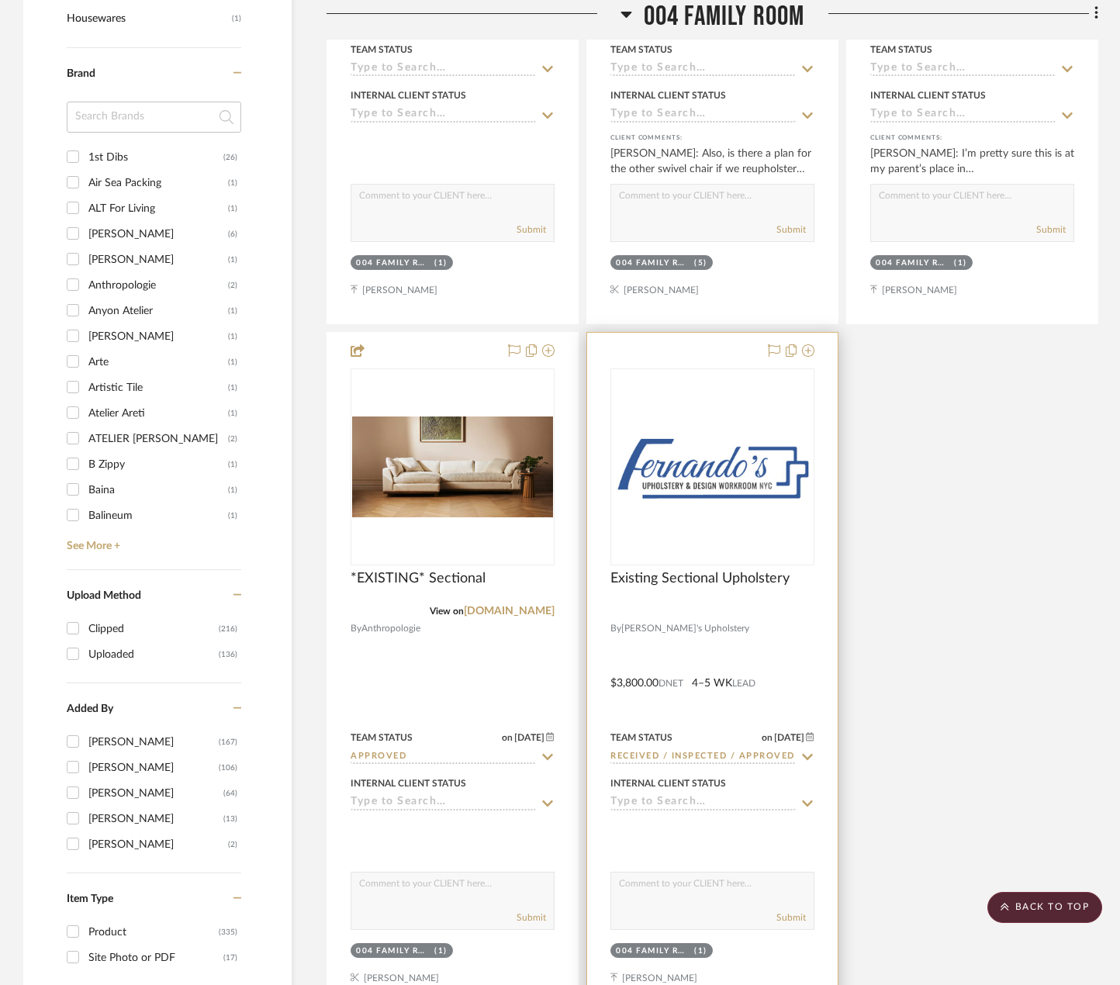
scroll to position [2404, 0]
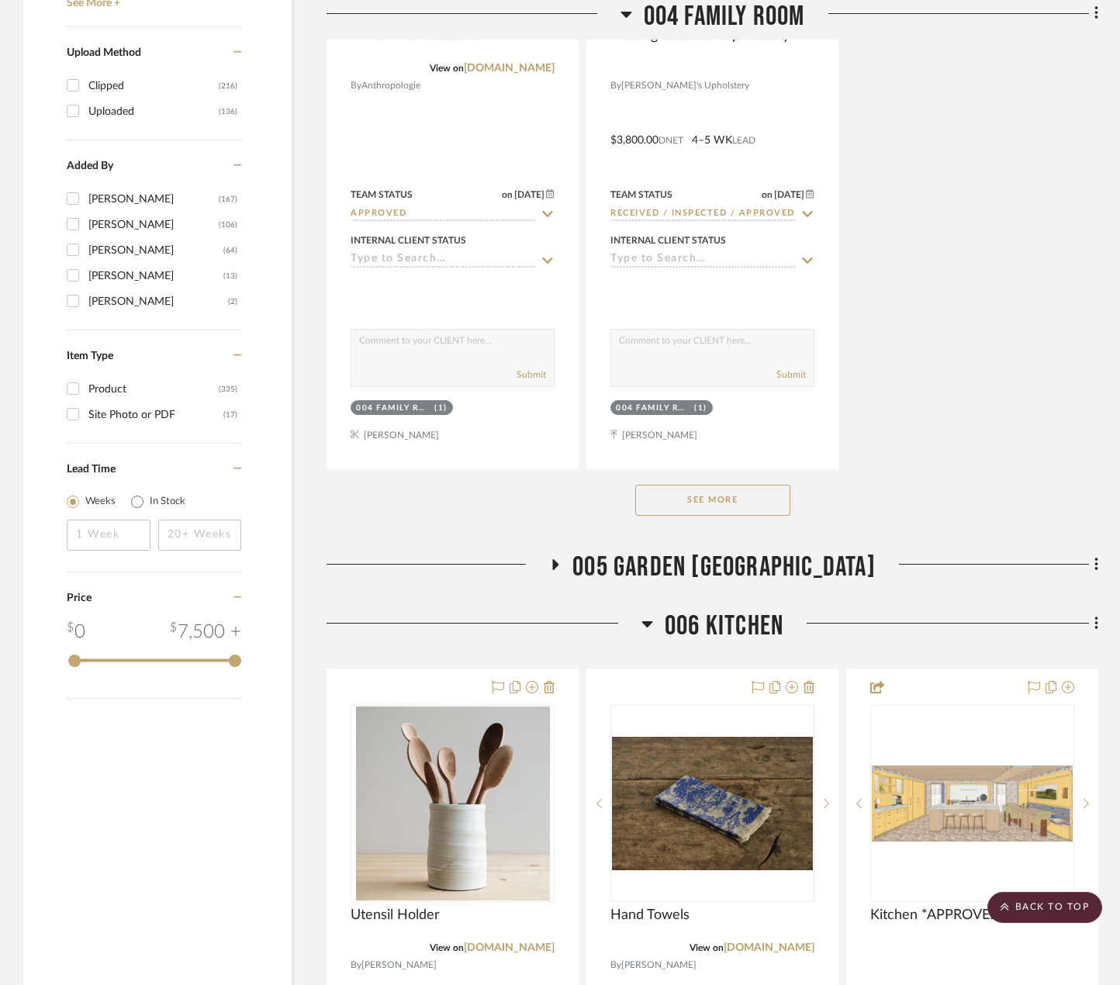
click at [732, 489] on button "See More" at bounding box center [712, 500] width 155 height 31
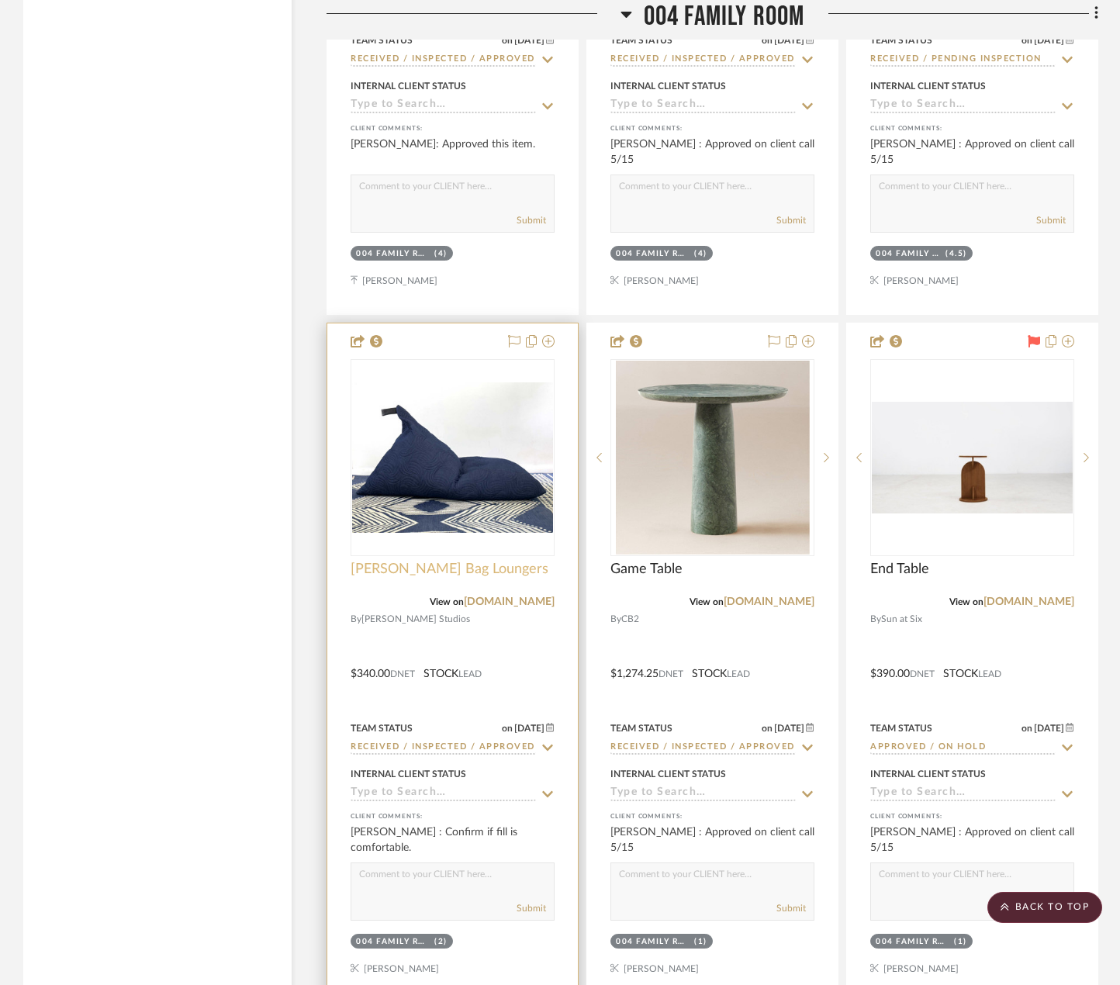
scroll to position [3955, 0]
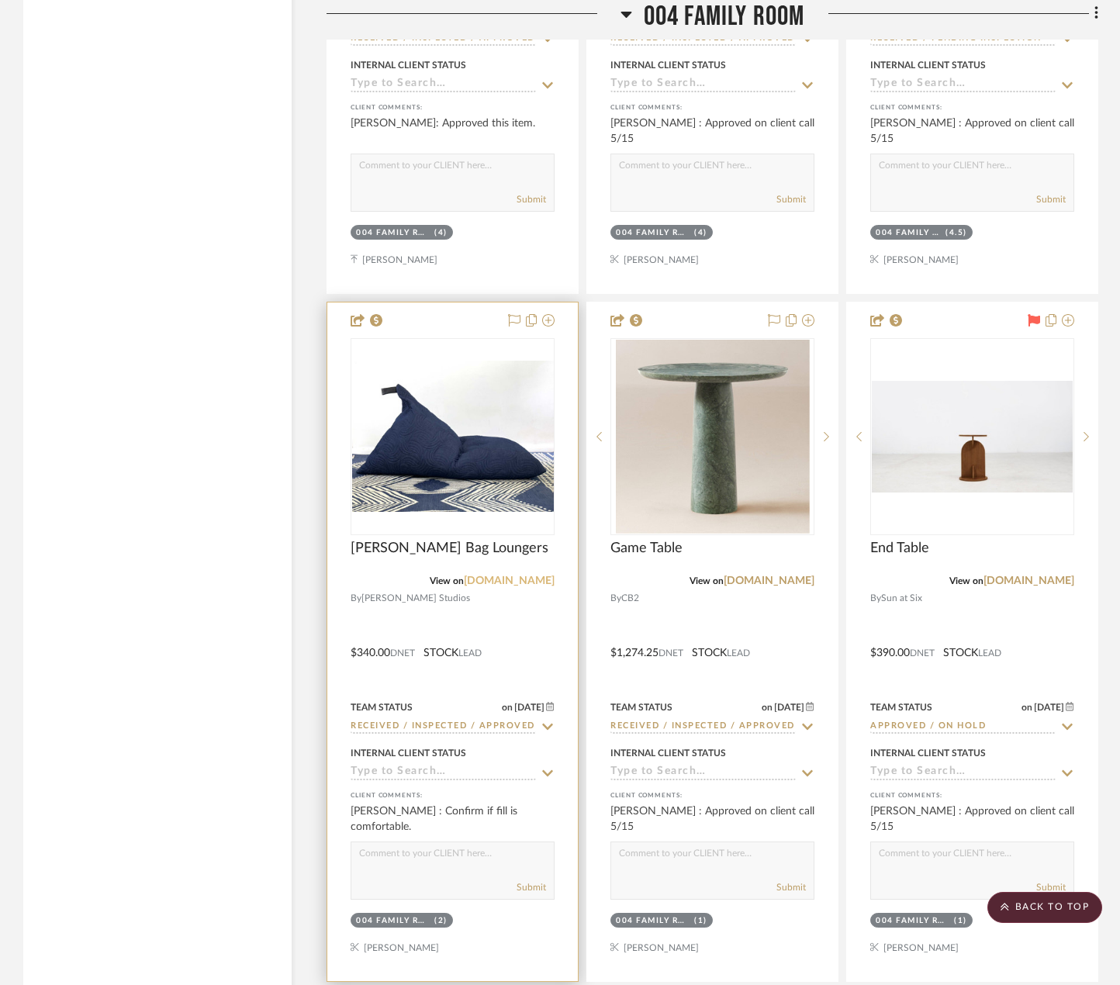
click at [502, 580] on link "khemstudios.com" at bounding box center [509, 580] width 91 height 11
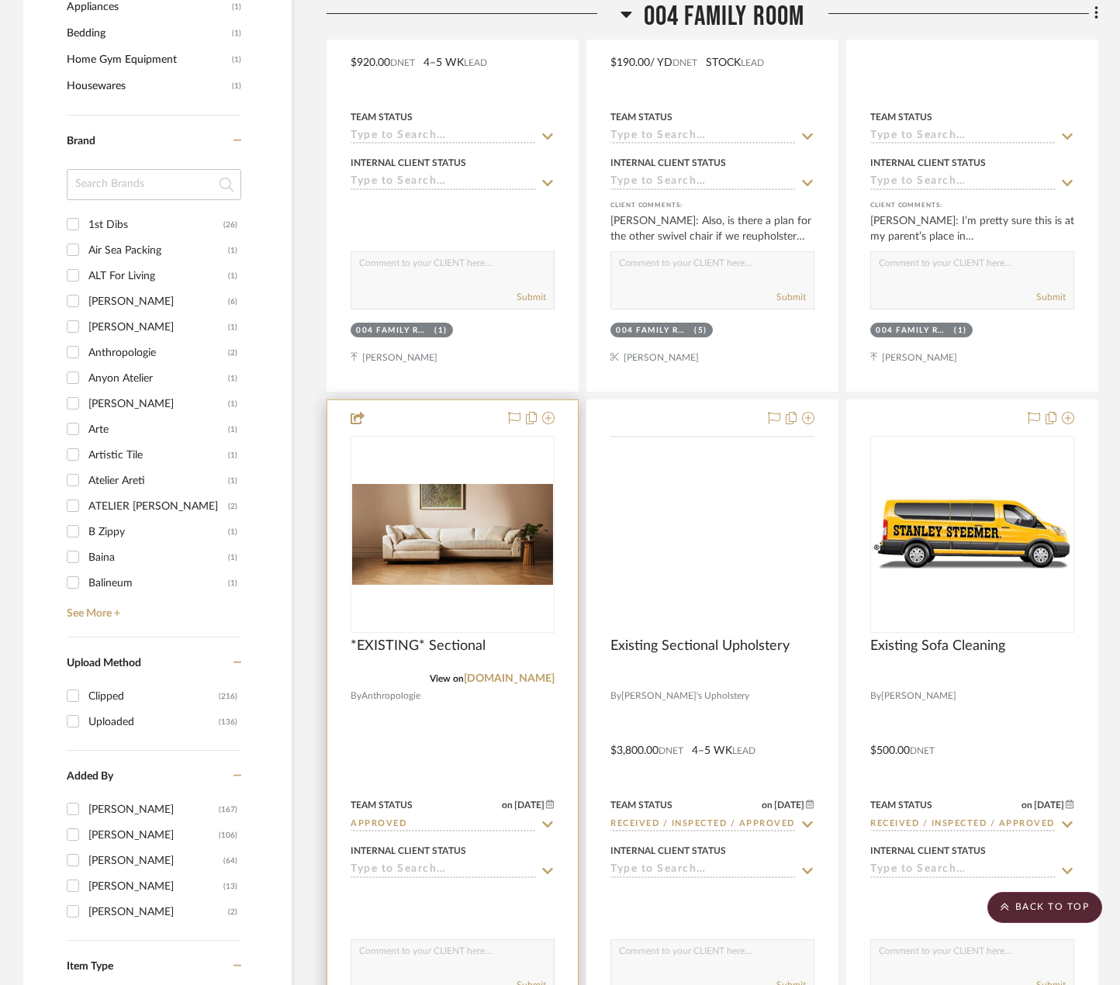
scroll to position [1939, 0]
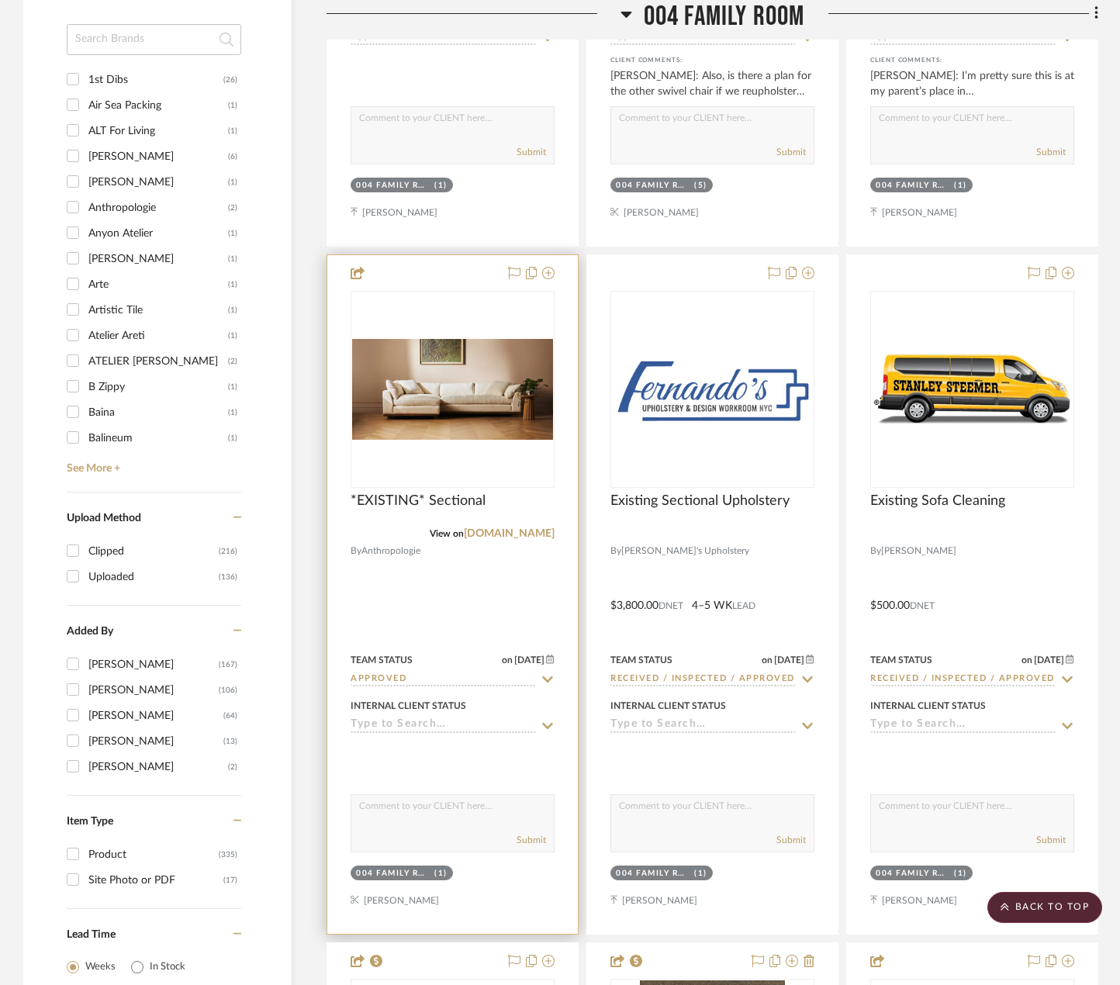
click at [537, 570] on div at bounding box center [452, 594] width 250 height 679
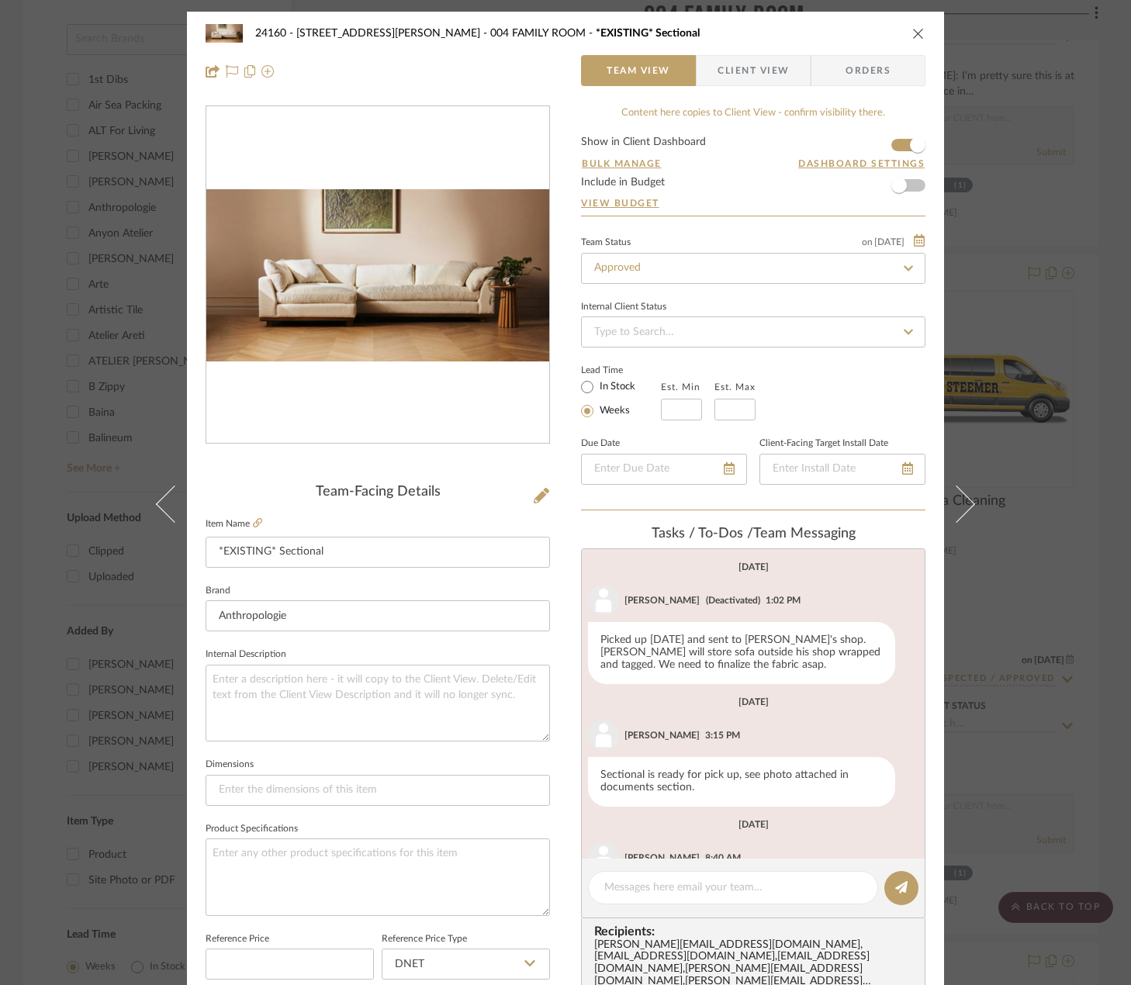
scroll to position [77, 0]
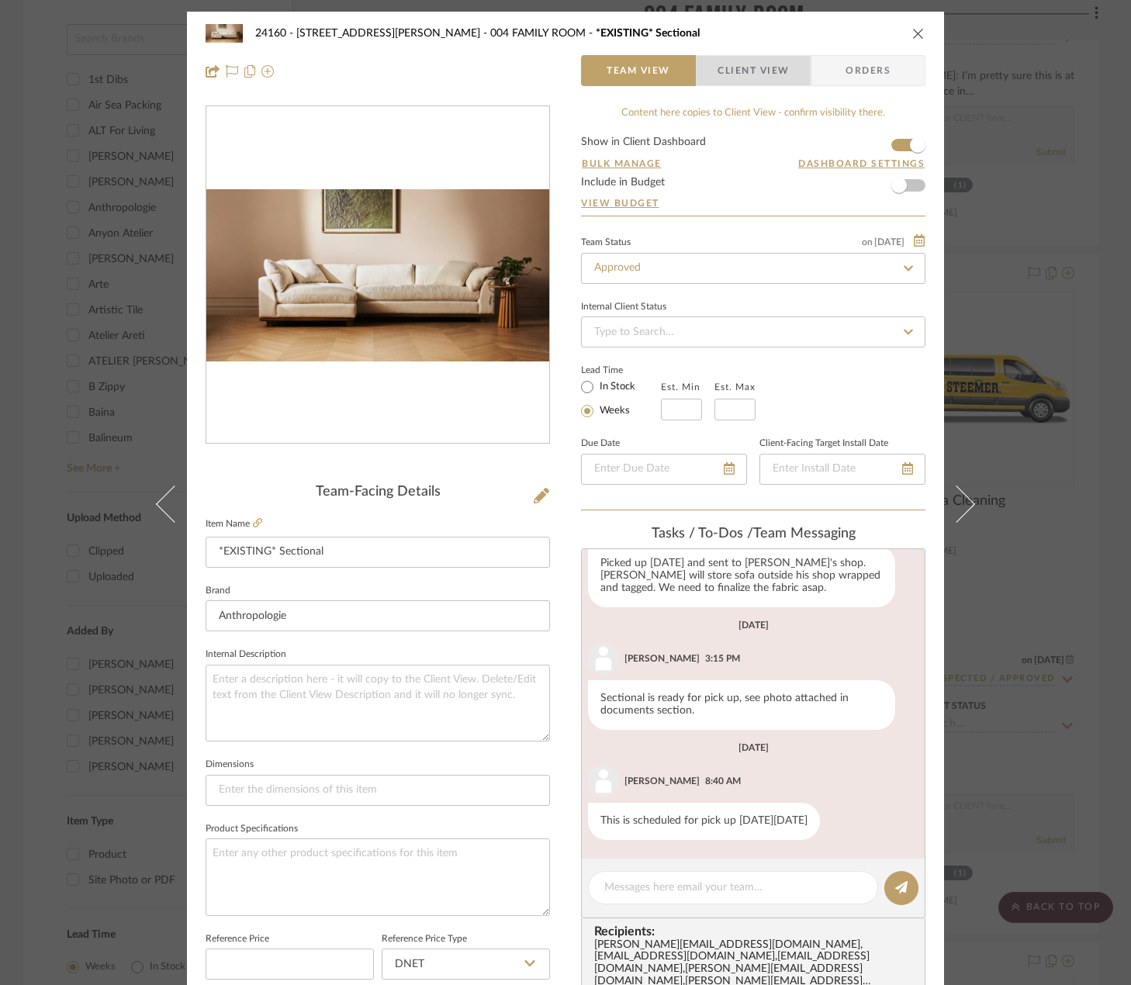
click at [718, 71] on span "Client View" at bounding box center [752, 70] width 71 height 31
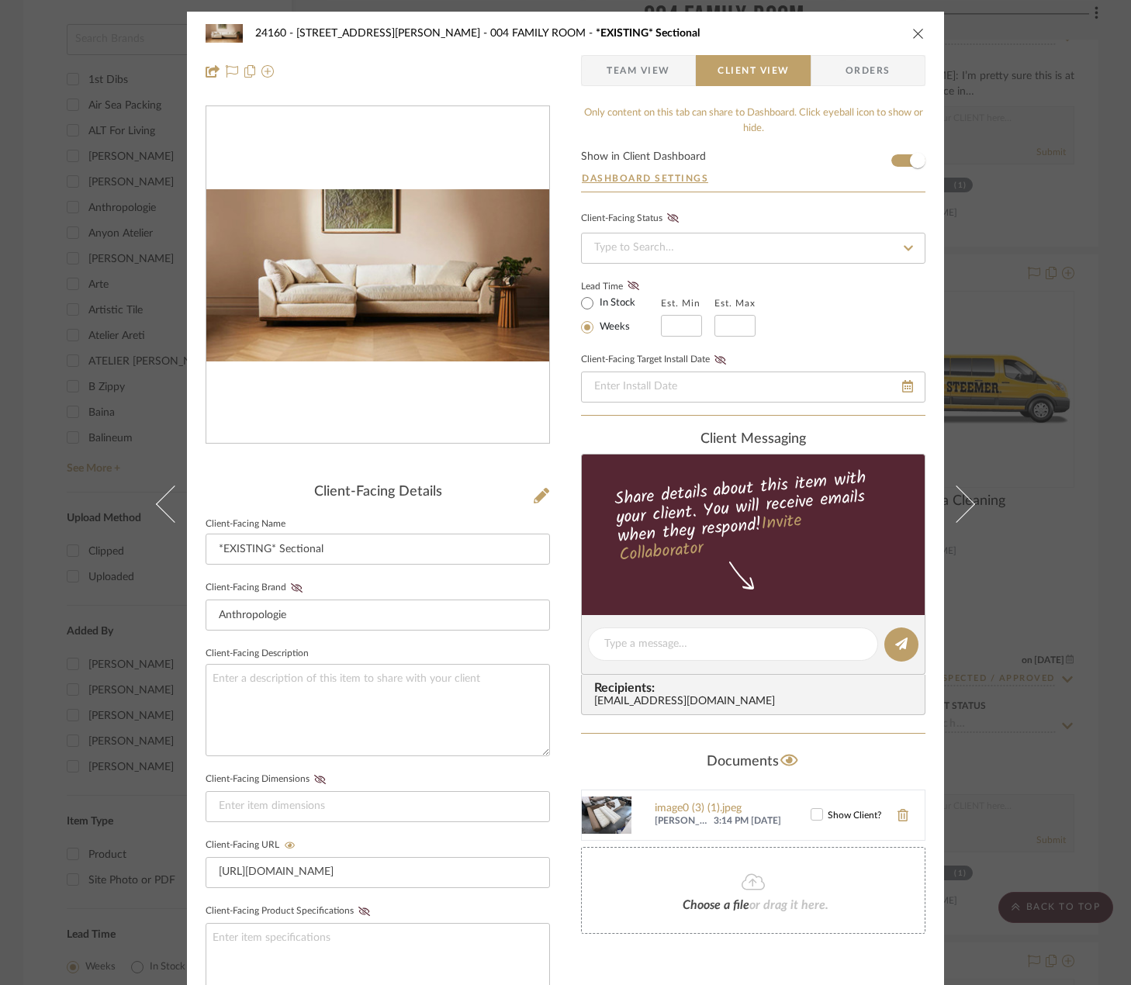
click at [644, 74] on span "Team View" at bounding box center [638, 70] width 64 height 31
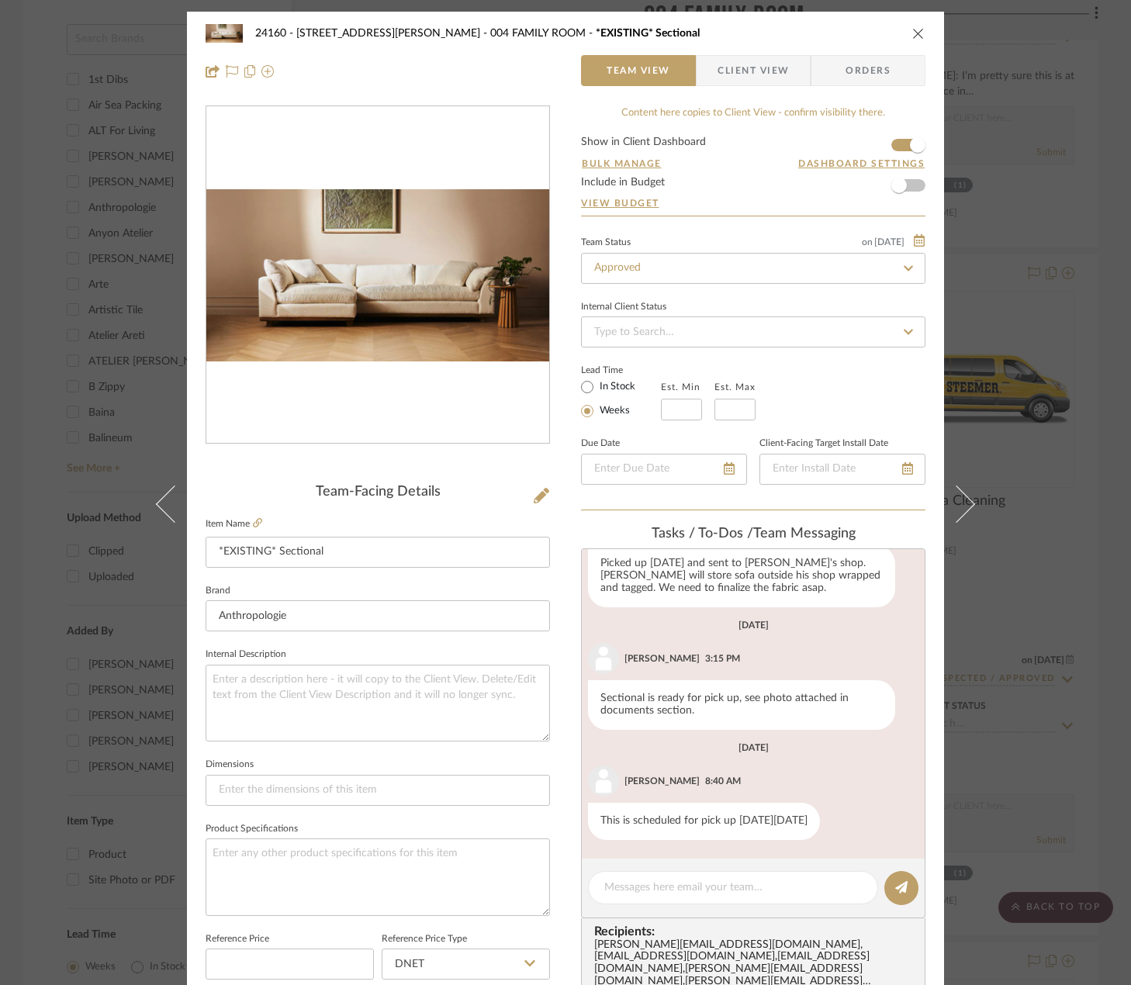
click at [1052, 336] on div "24160 - 214 E 18th Street - Satow Elliot 004 FAMILY ROOM *EXISTING* Sectional T…" at bounding box center [565, 492] width 1131 height 985
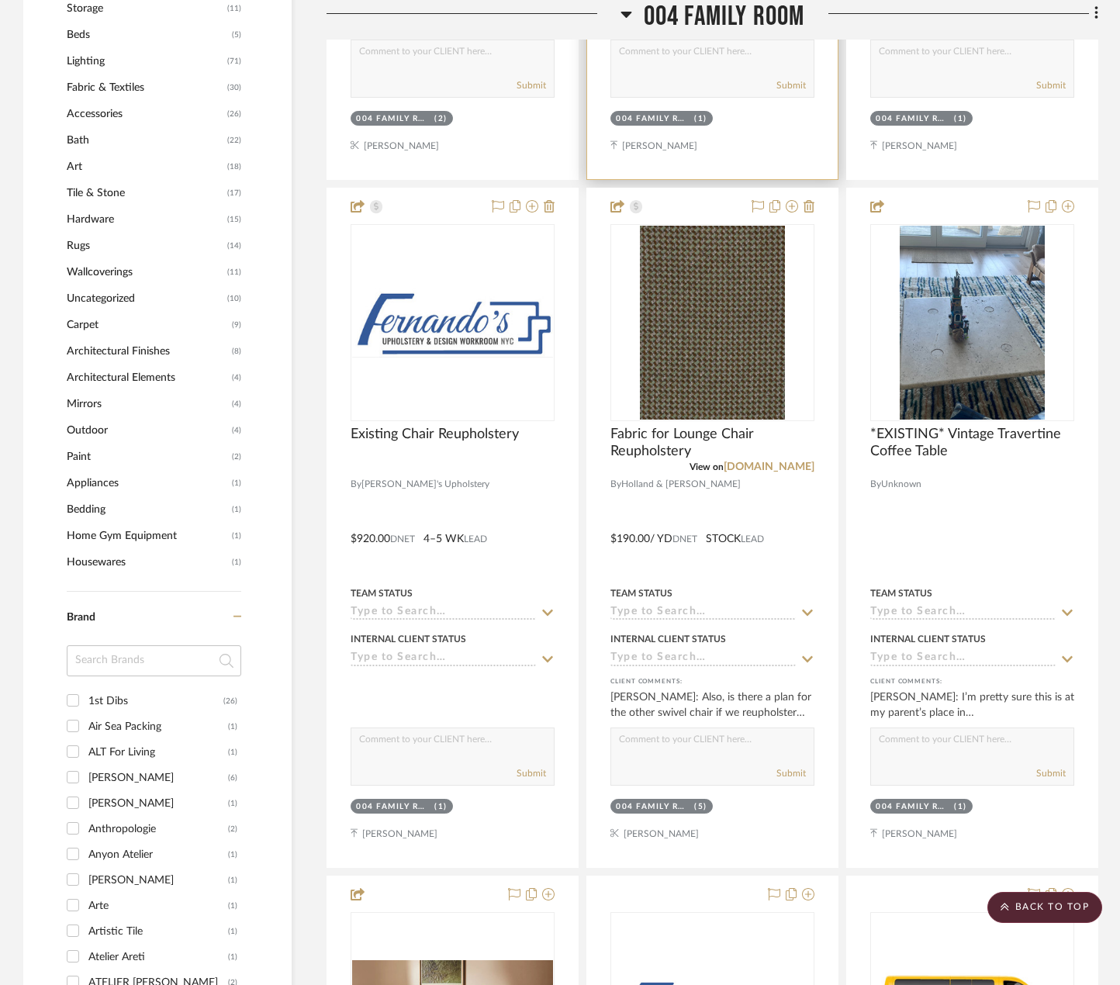
scroll to position [1318, 0]
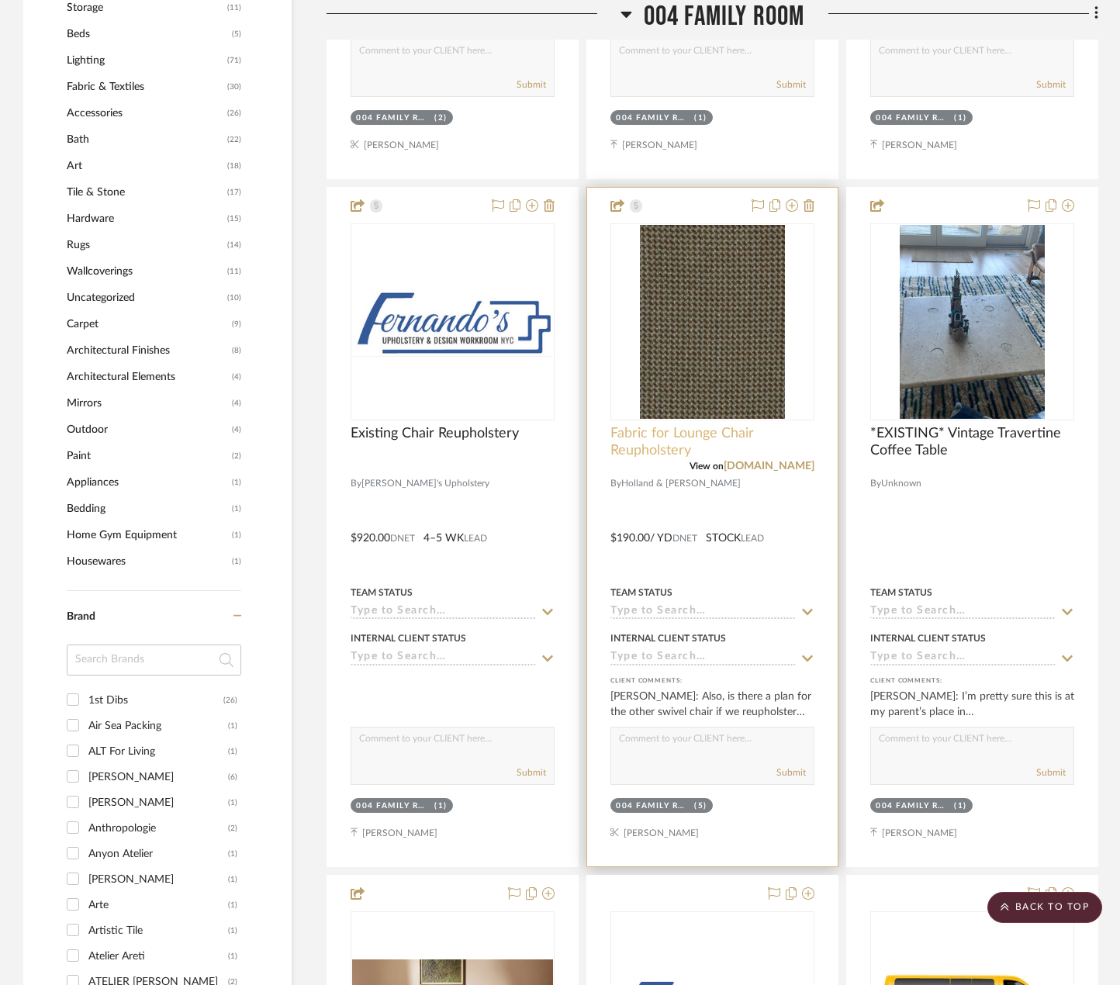
click at [801, 444] on span "Fabric for Lounge Chair Reupholstery" at bounding box center [712, 442] width 204 height 34
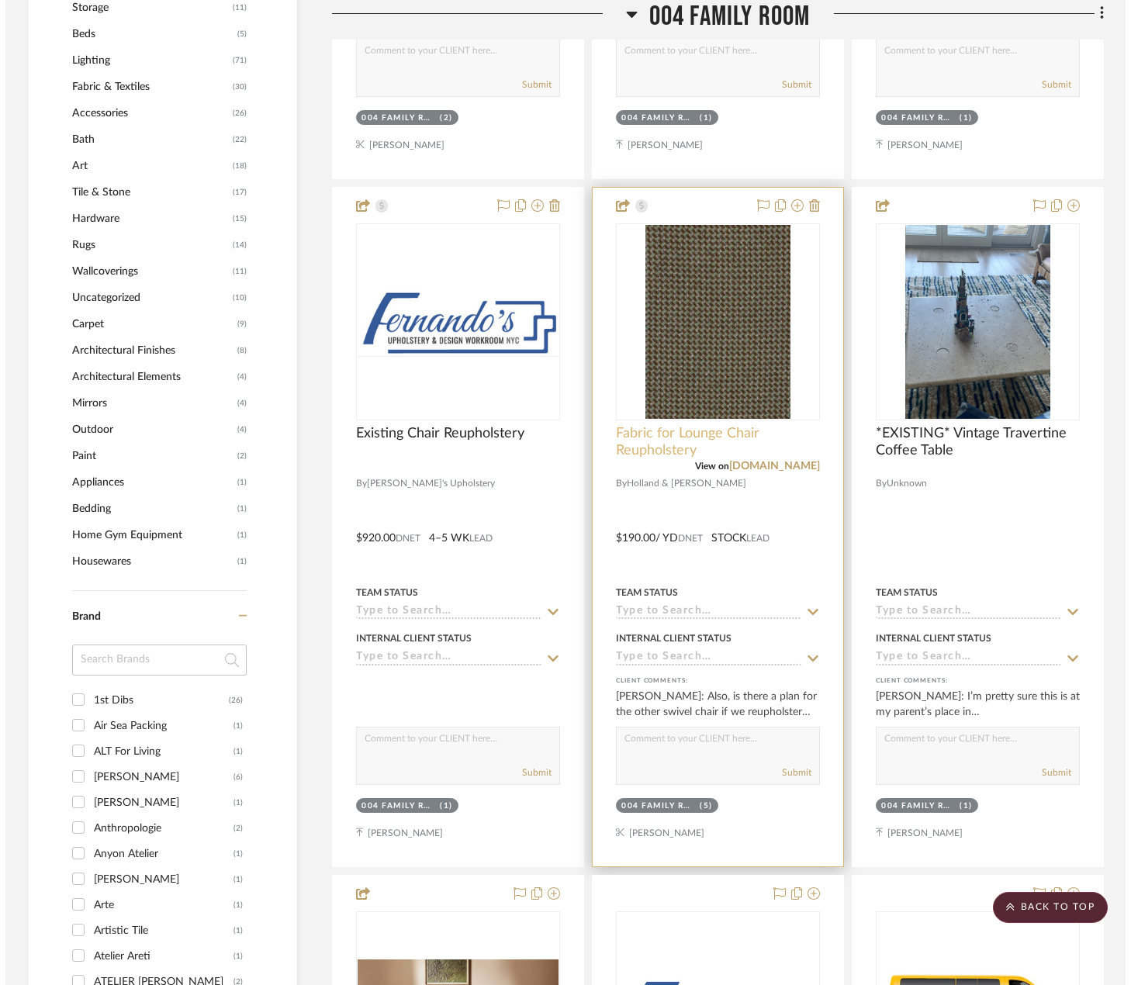
scroll to position [0, 0]
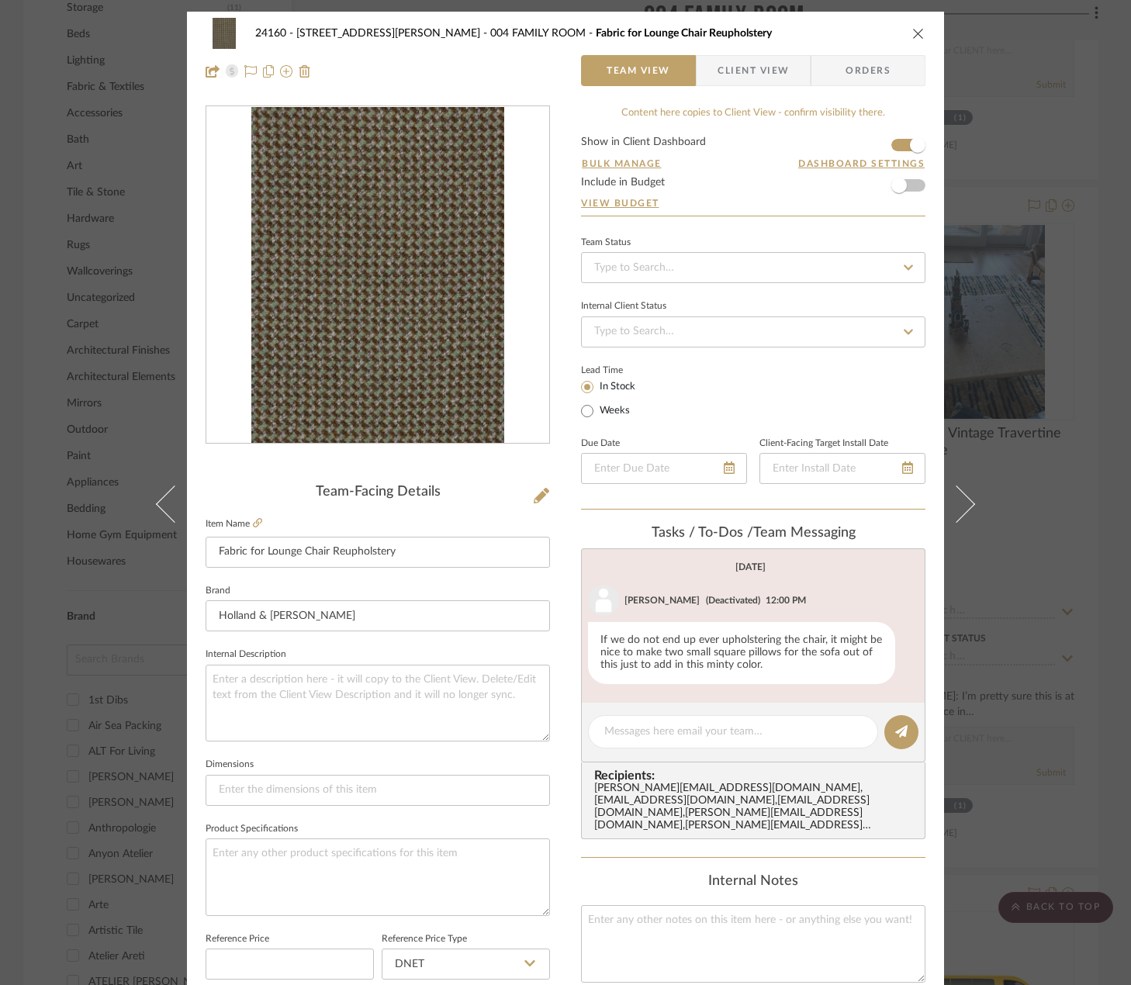
click at [726, 68] on span "Client View" at bounding box center [752, 70] width 71 height 31
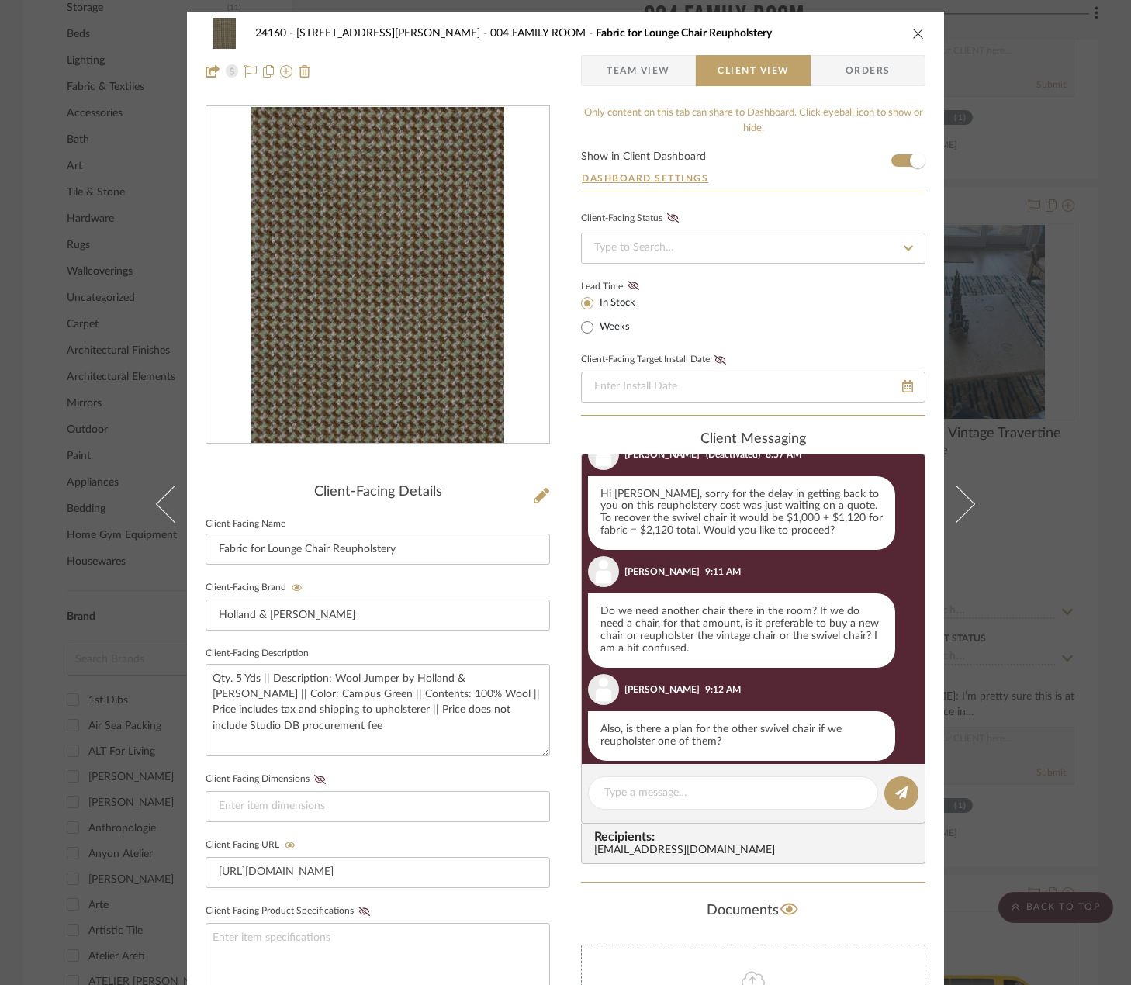
scroll to position [622, 0]
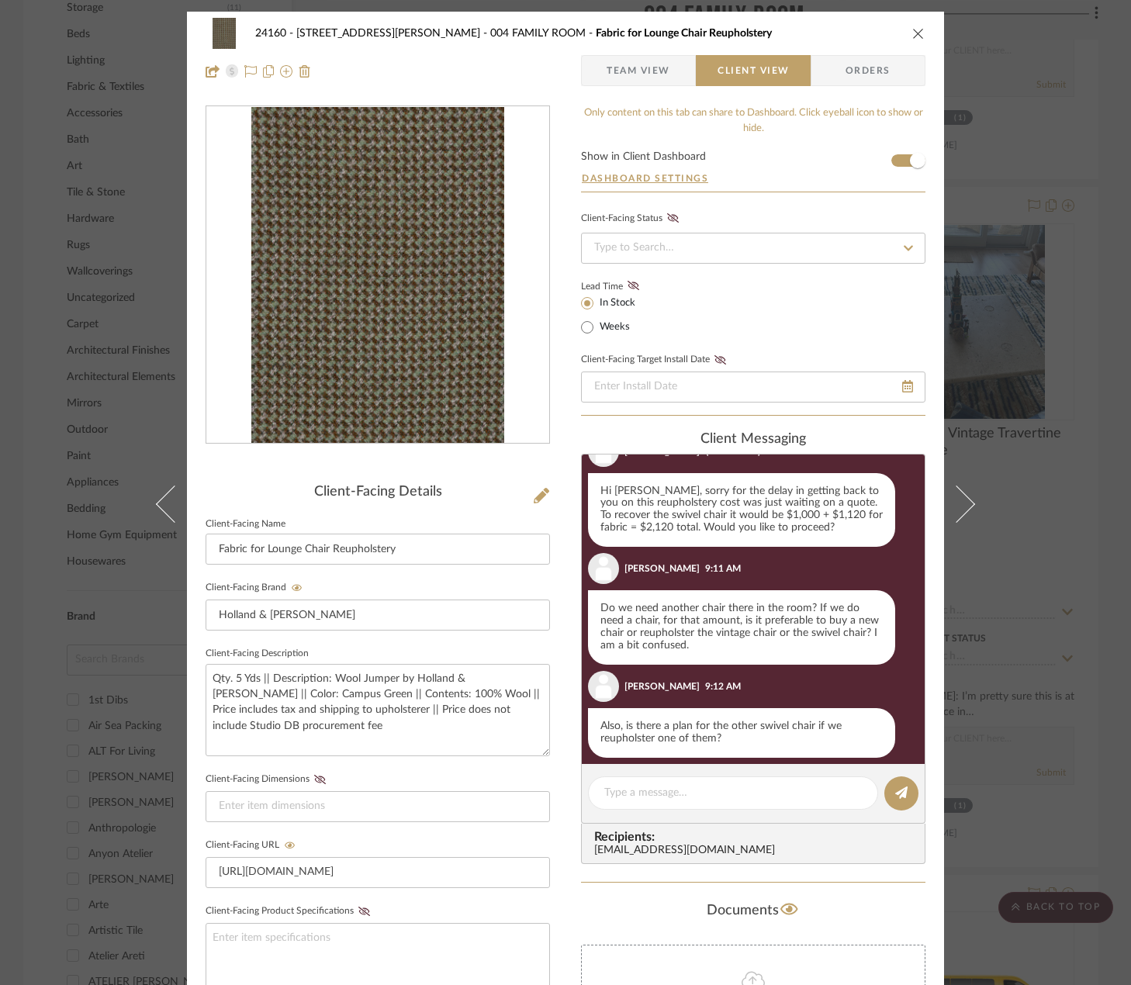
click at [1044, 343] on div "24160 - 214 E 18th Street - Satow Elliot 004 FAMILY ROOM Fabric for Lounge Chai…" at bounding box center [565, 492] width 1131 height 985
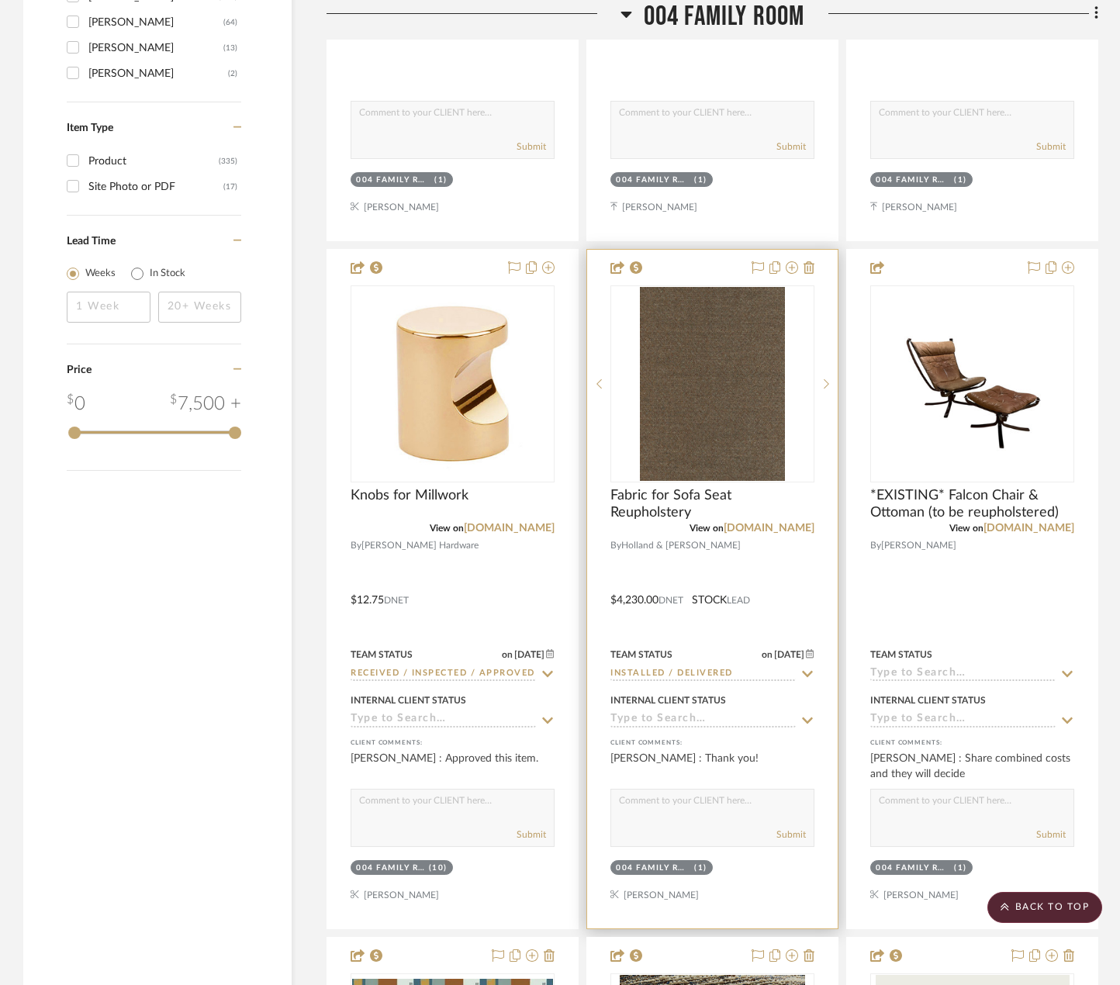
scroll to position [2637, 0]
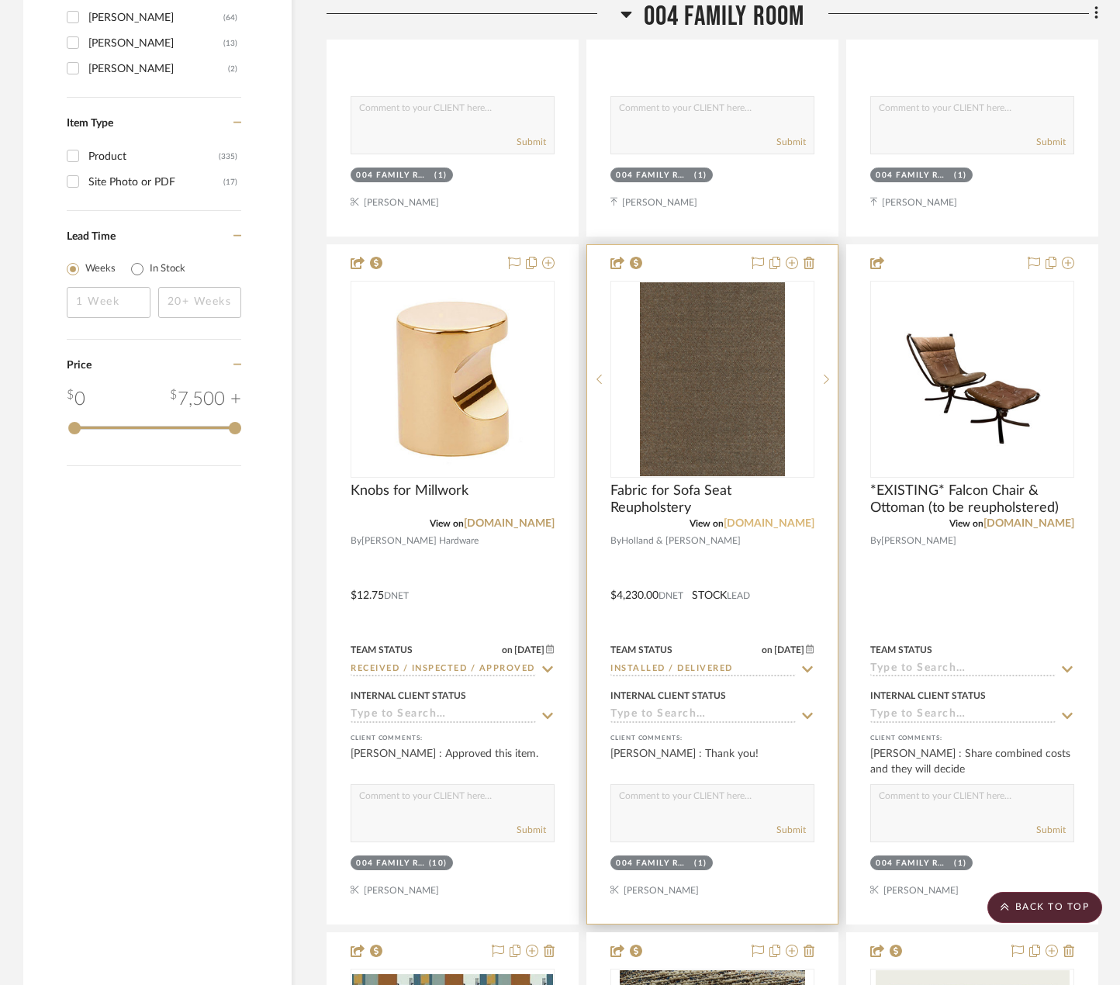
click at [727, 522] on link "interiors.hollandandsherry.com" at bounding box center [769, 523] width 91 height 11
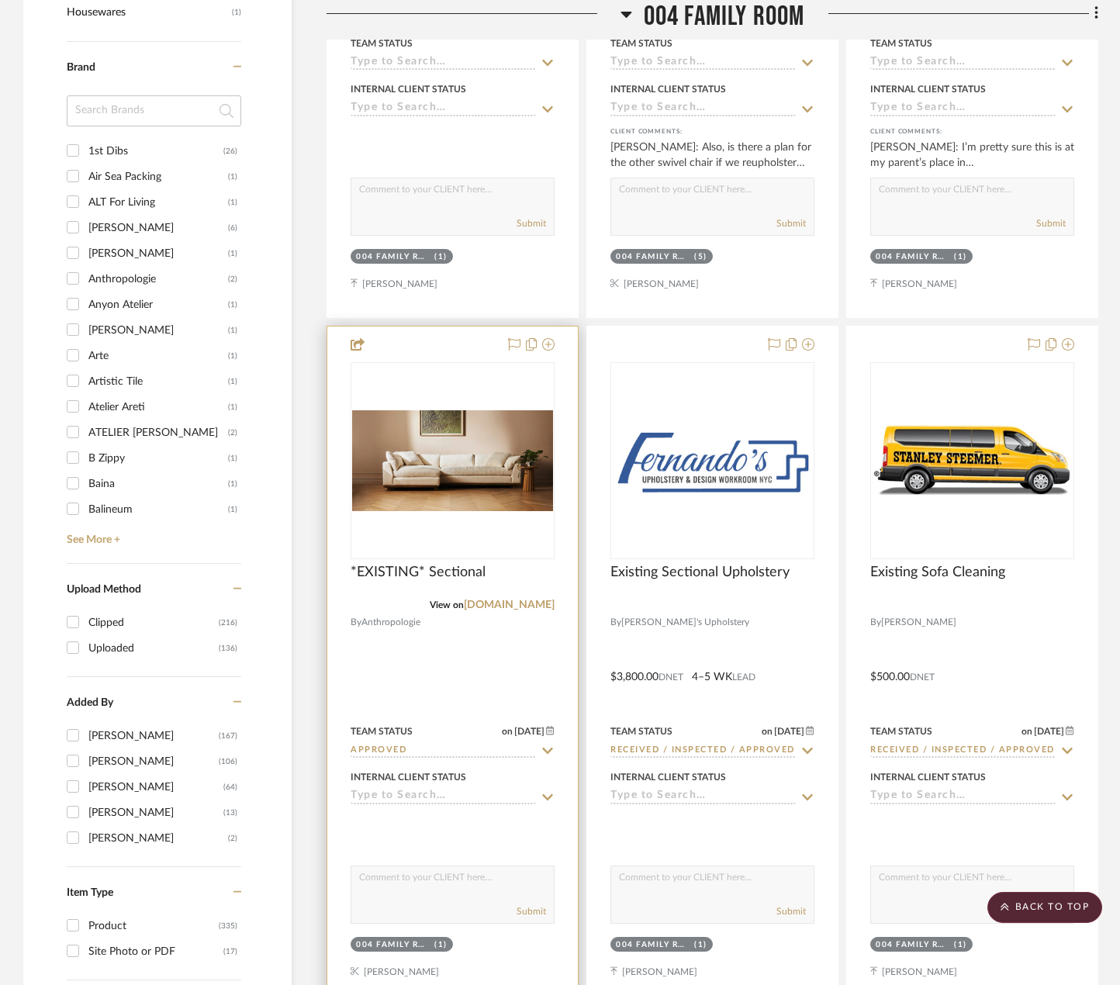
scroll to position [1861, 0]
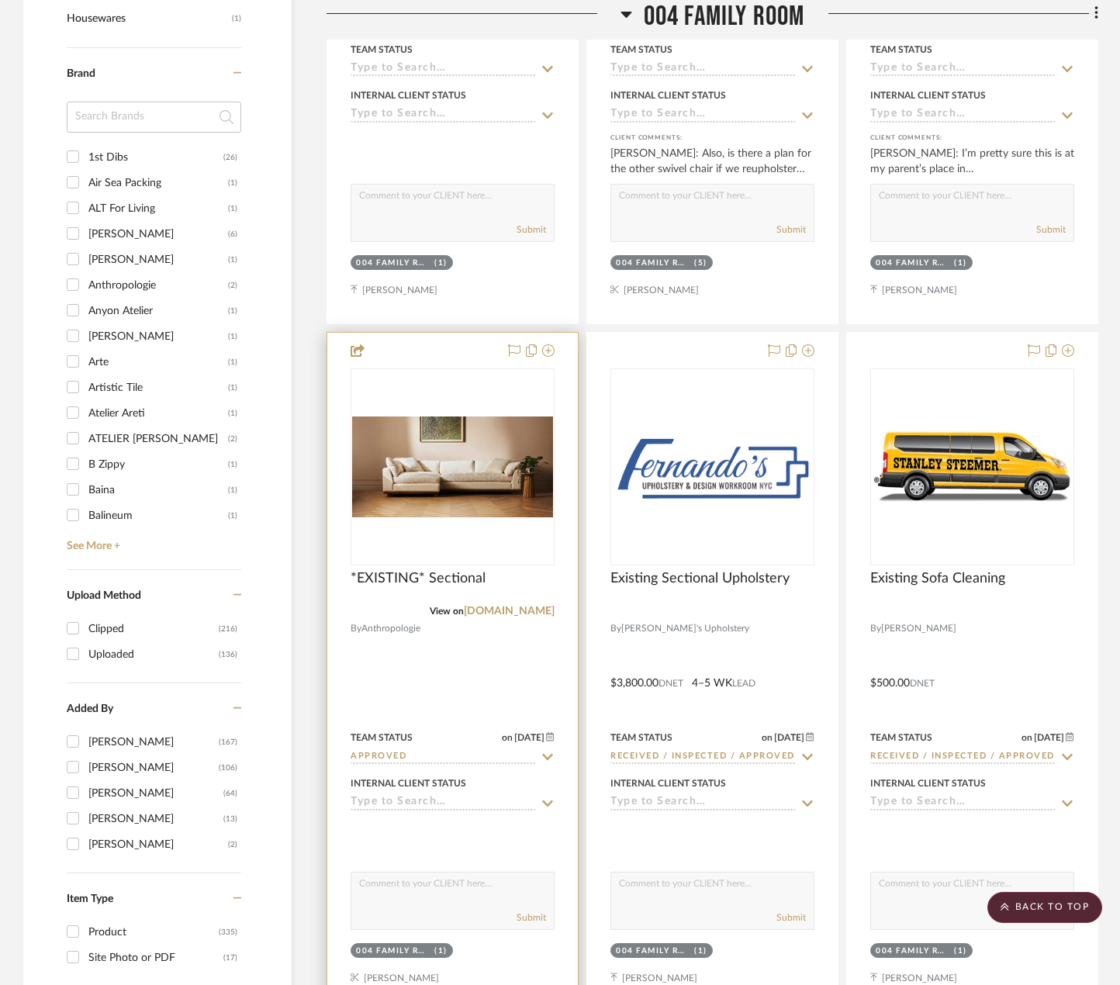
click at [529, 658] on div at bounding box center [452, 672] width 250 height 679
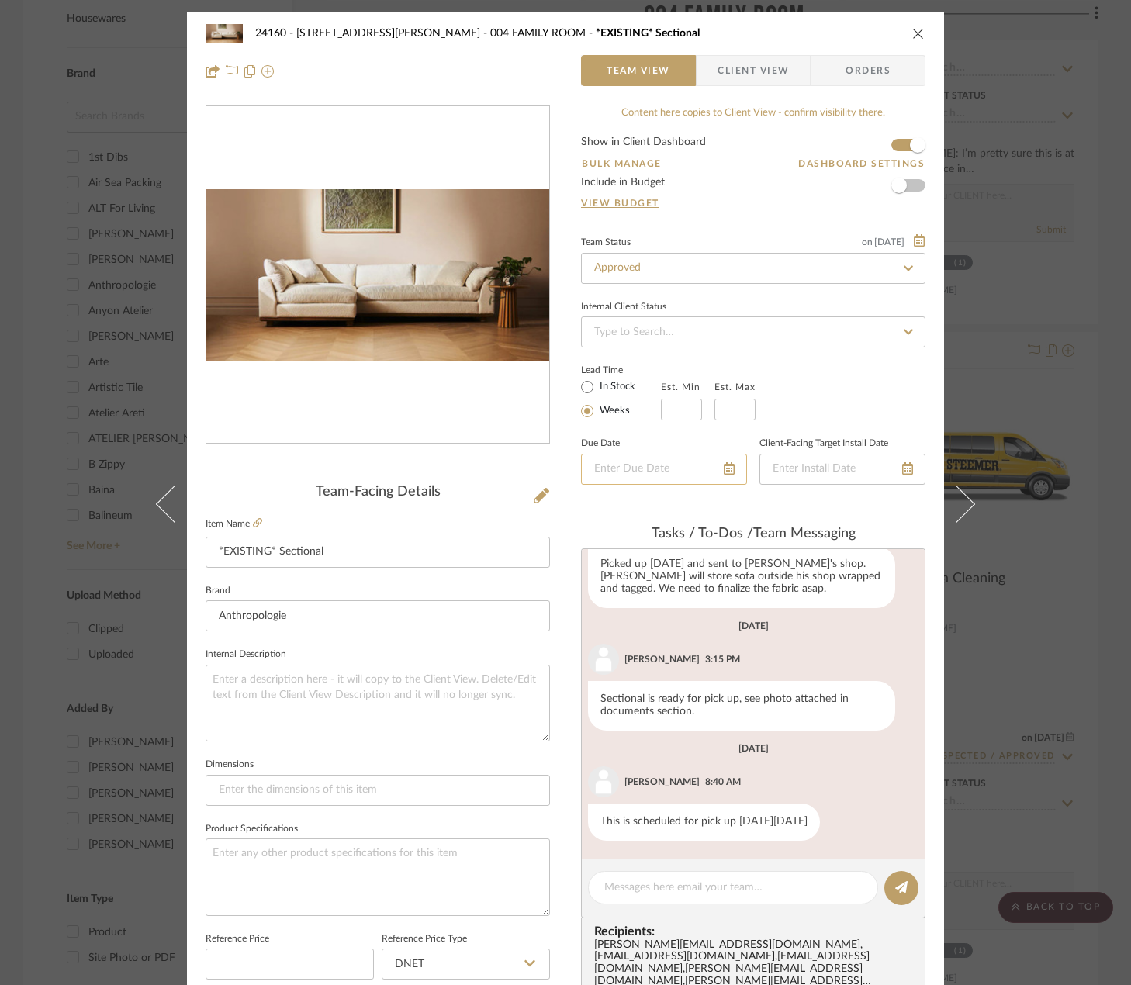
scroll to position [77, 0]
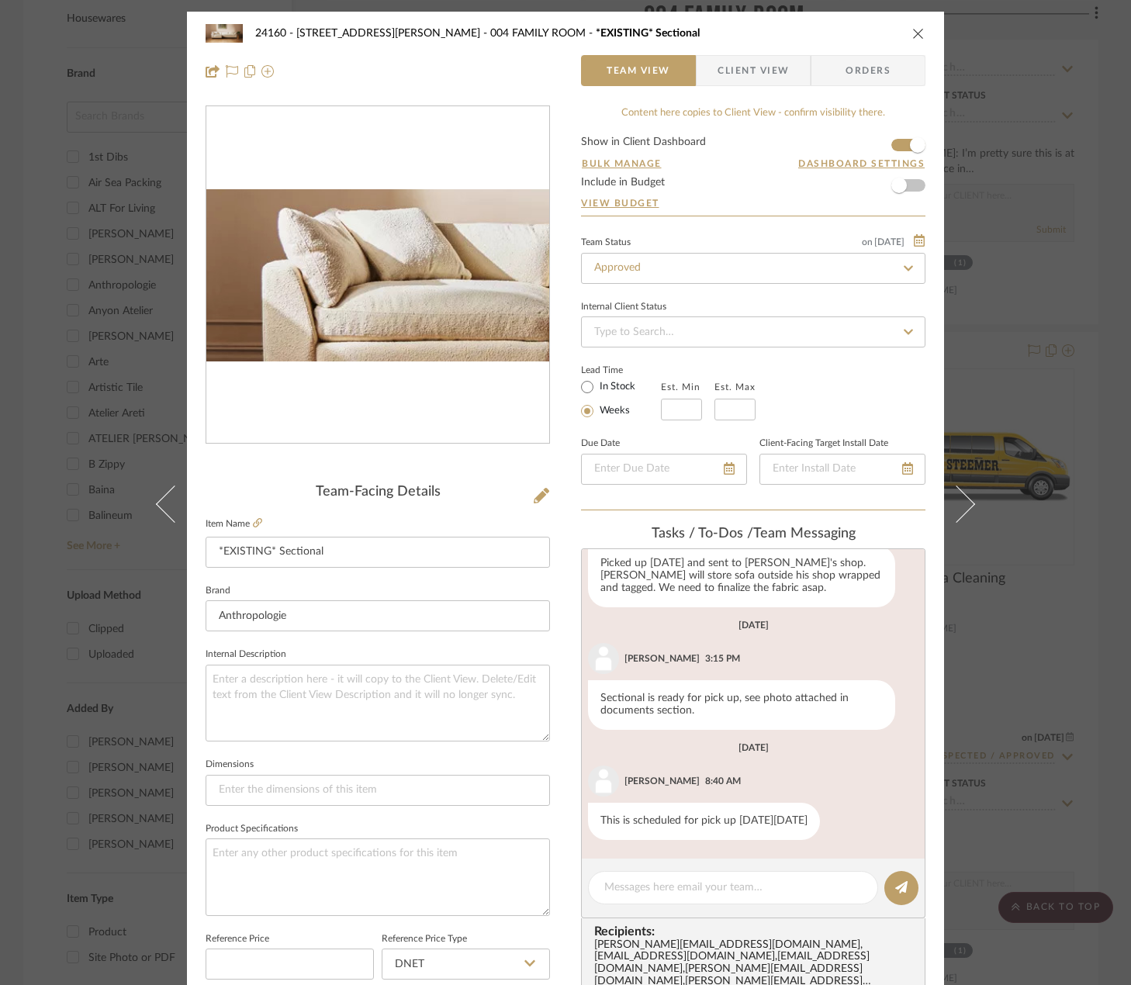
click at [292, 282] on img "0" at bounding box center [377, 275] width 343 height 172
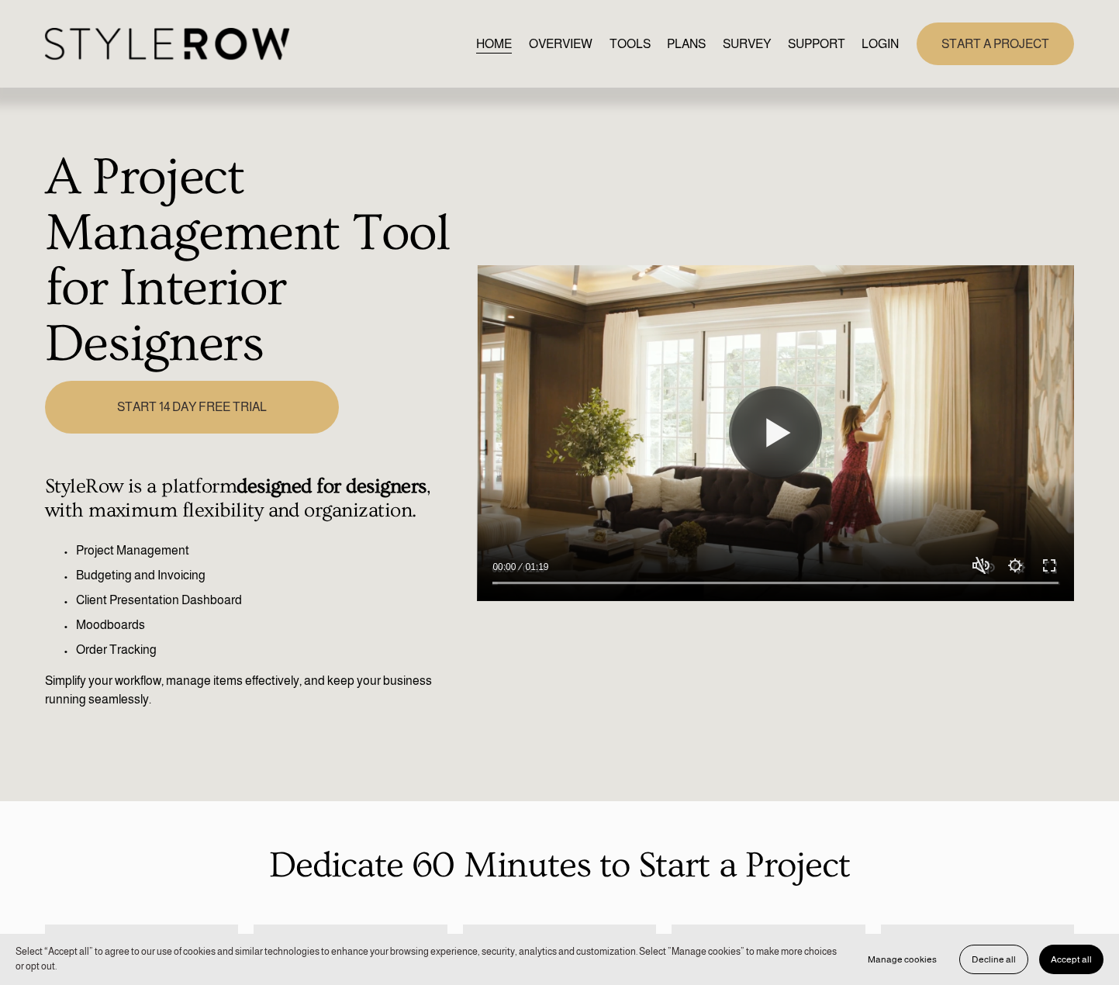
drag, startPoint x: 883, startPoint y: 42, endPoint x: 891, endPoint y: 47, distance: 9.0
click at [884, 42] on link "LOGIN" at bounding box center [880, 43] width 37 height 21
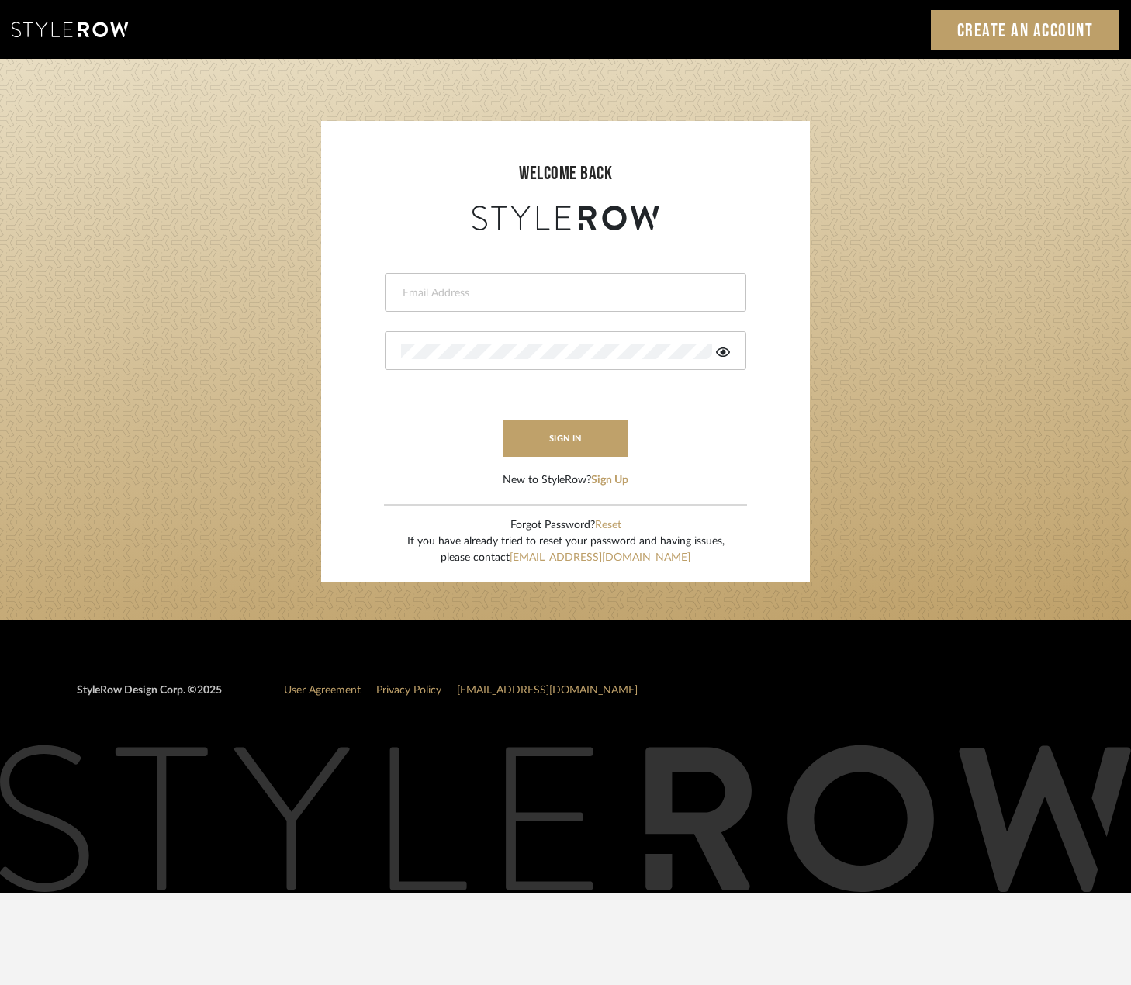
type input "[PERSON_NAME][EMAIL_ADDRESS][DOMAIN_NAME]"
click at [576, 458] on form "[PERSON_NAME][EMAIL_ADDRESS][DOMAIN_NAME] This field is required This field is …" at bounding box center [566, 361] width 458 height 254
click at [579, 451] on button "sign in" at bounding box center [565, 438] width 124 height 36
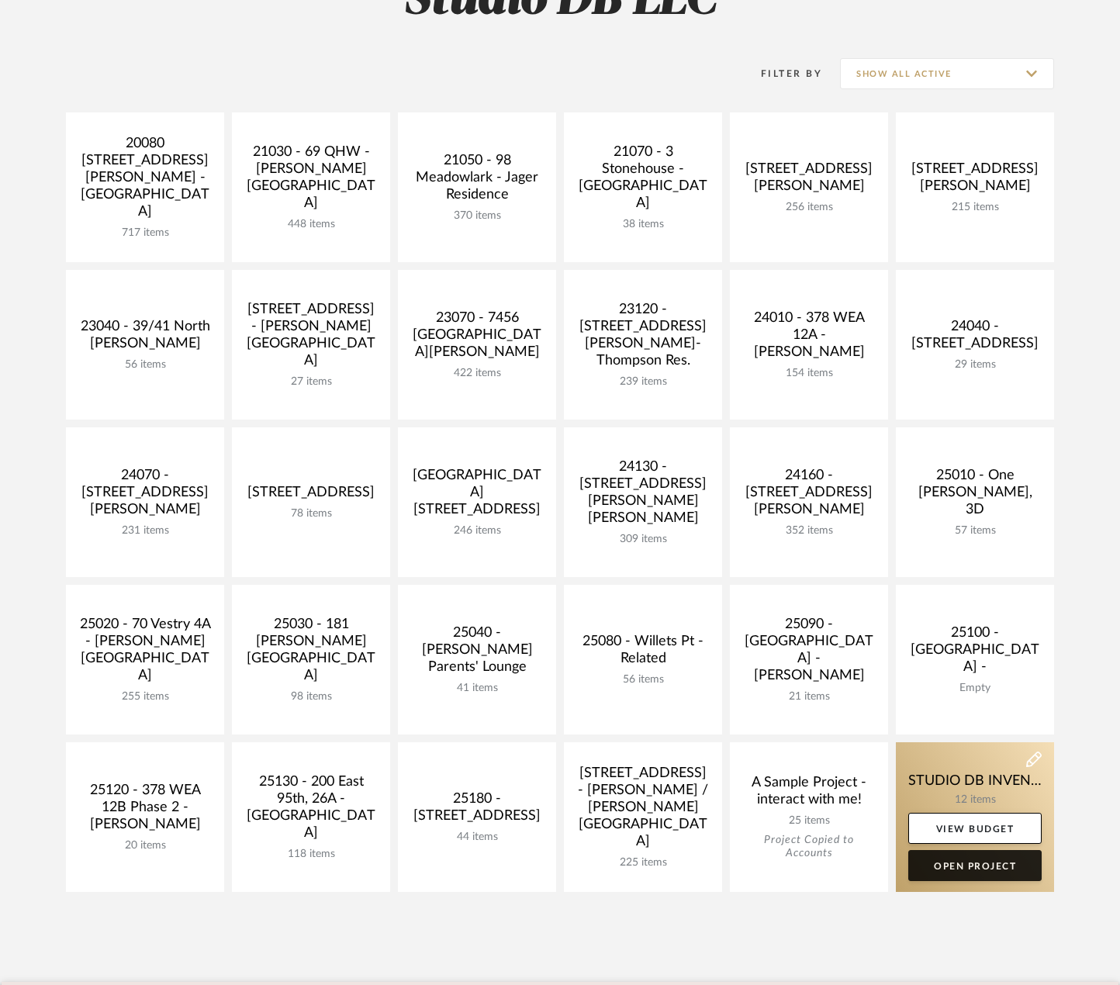
scroll to position [388, 0]
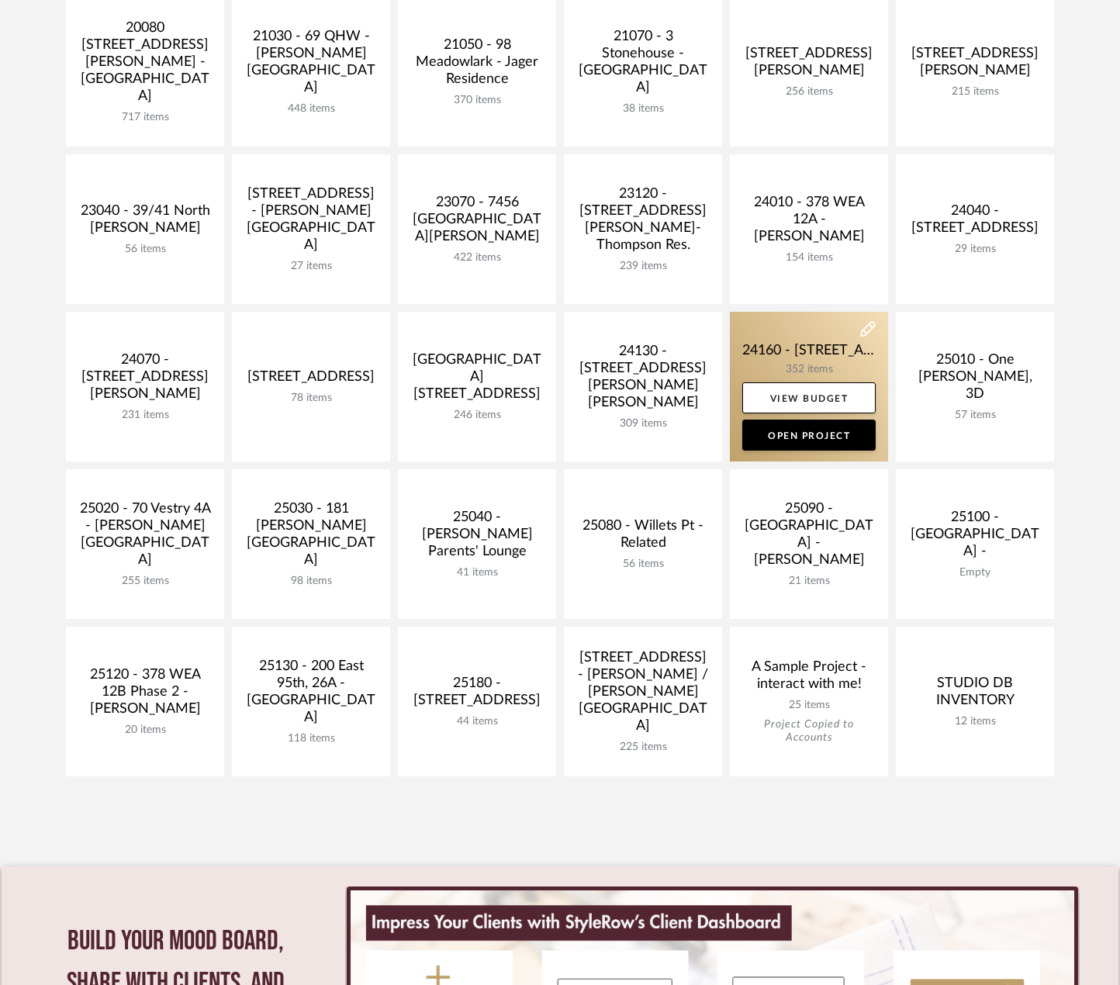
click at [802, 348] on link at bounding box center [809, 387] width 158 height 150
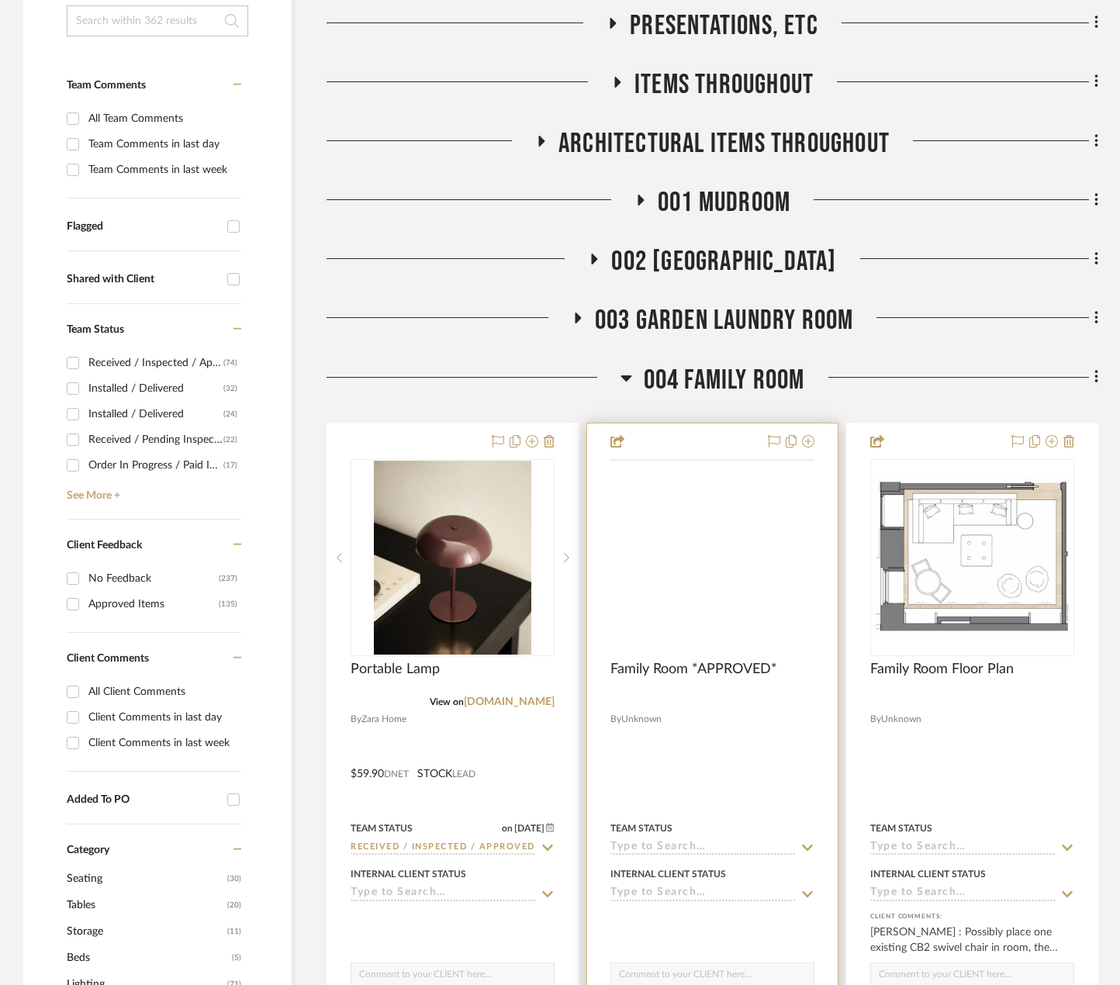
scroll to position [465, 0]
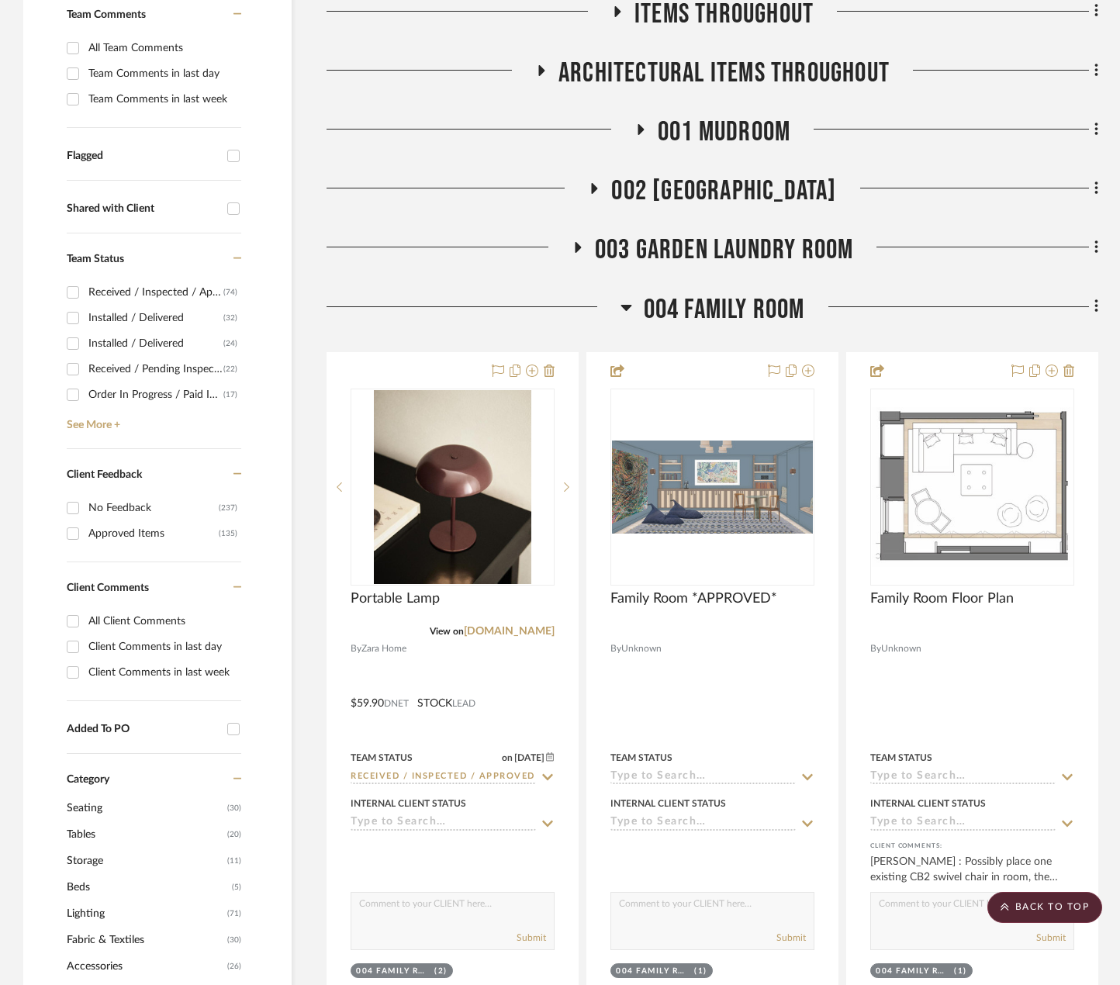
click at [720, 306] on span "004 FAMILY ROOM" at bounding box center [724, 309] width 161 height 33
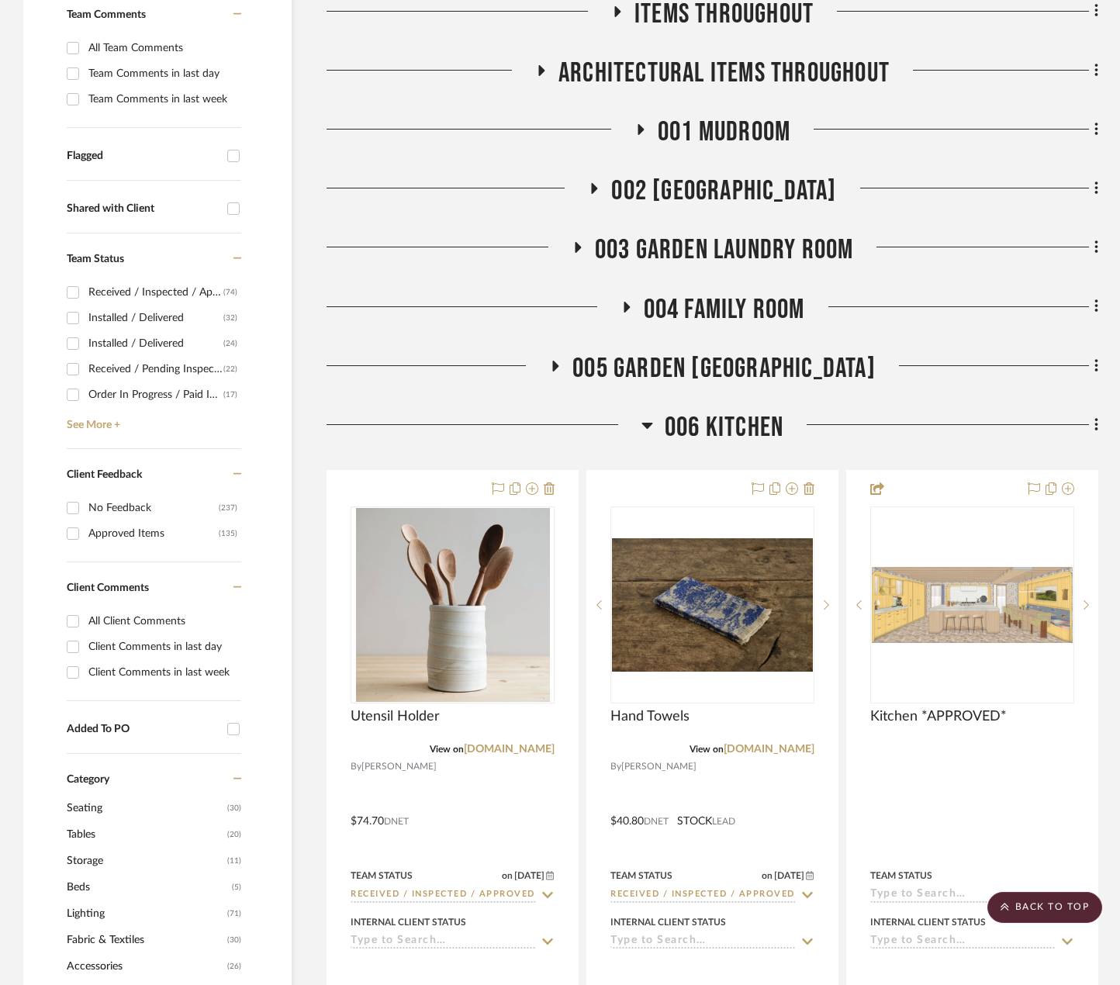
click at [720, 306] on span "004 FAMILY ROOM" at bounding box center [724, 309] width 161 height 33
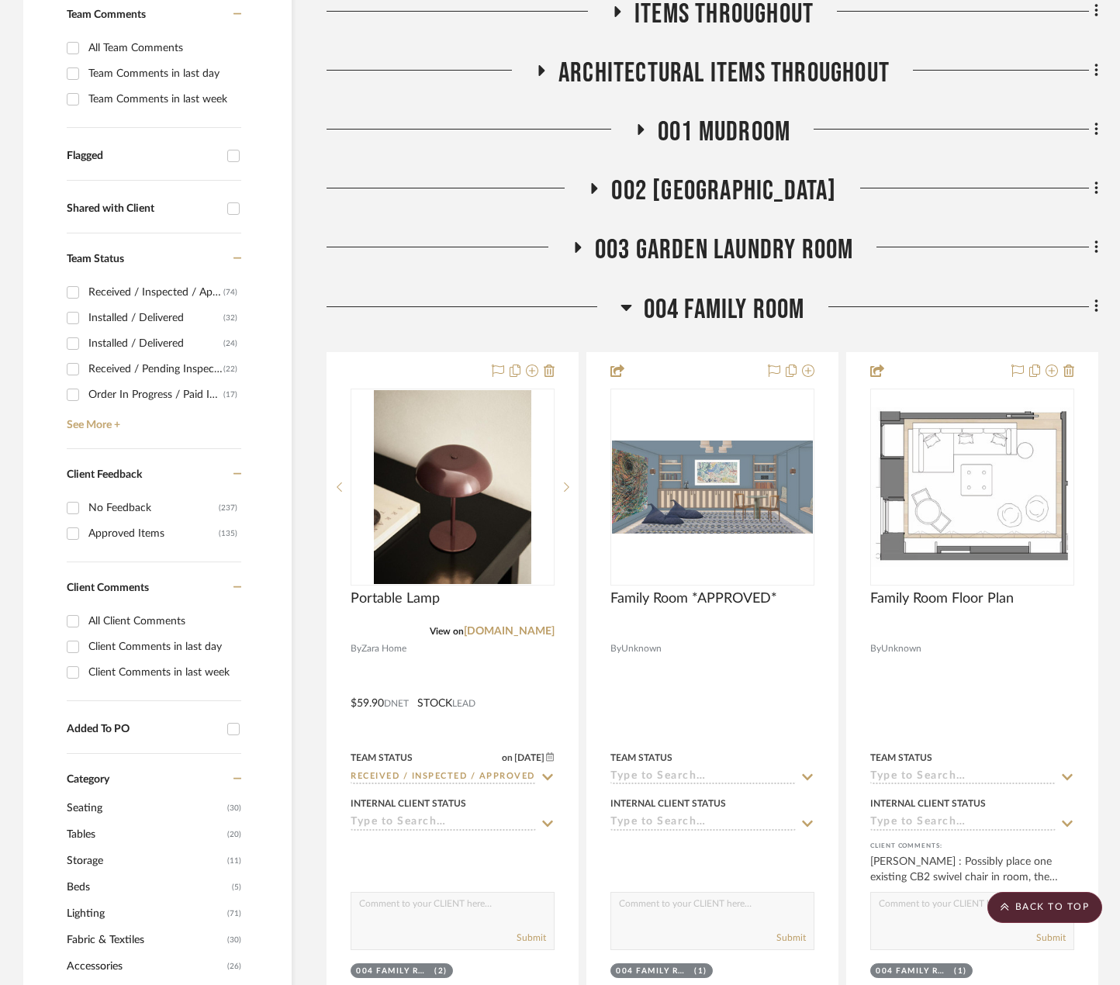
click at [738, 307] on span "004 FAMILY ROOM" at bounding box center [724, 309] width 161 height 33
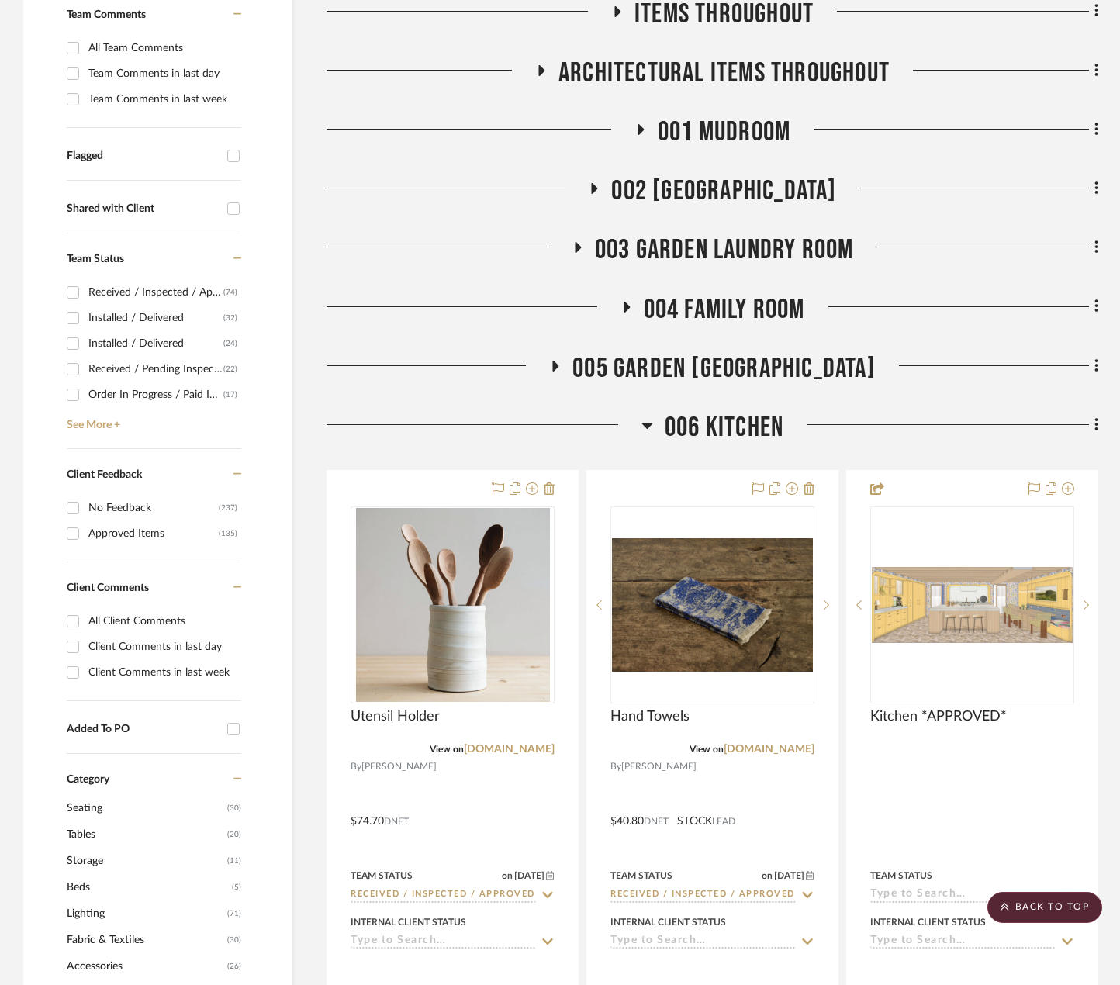
click at [727, 437] on span "006 KITCHEN" at bounding box center [724, 427] width 119 height 33
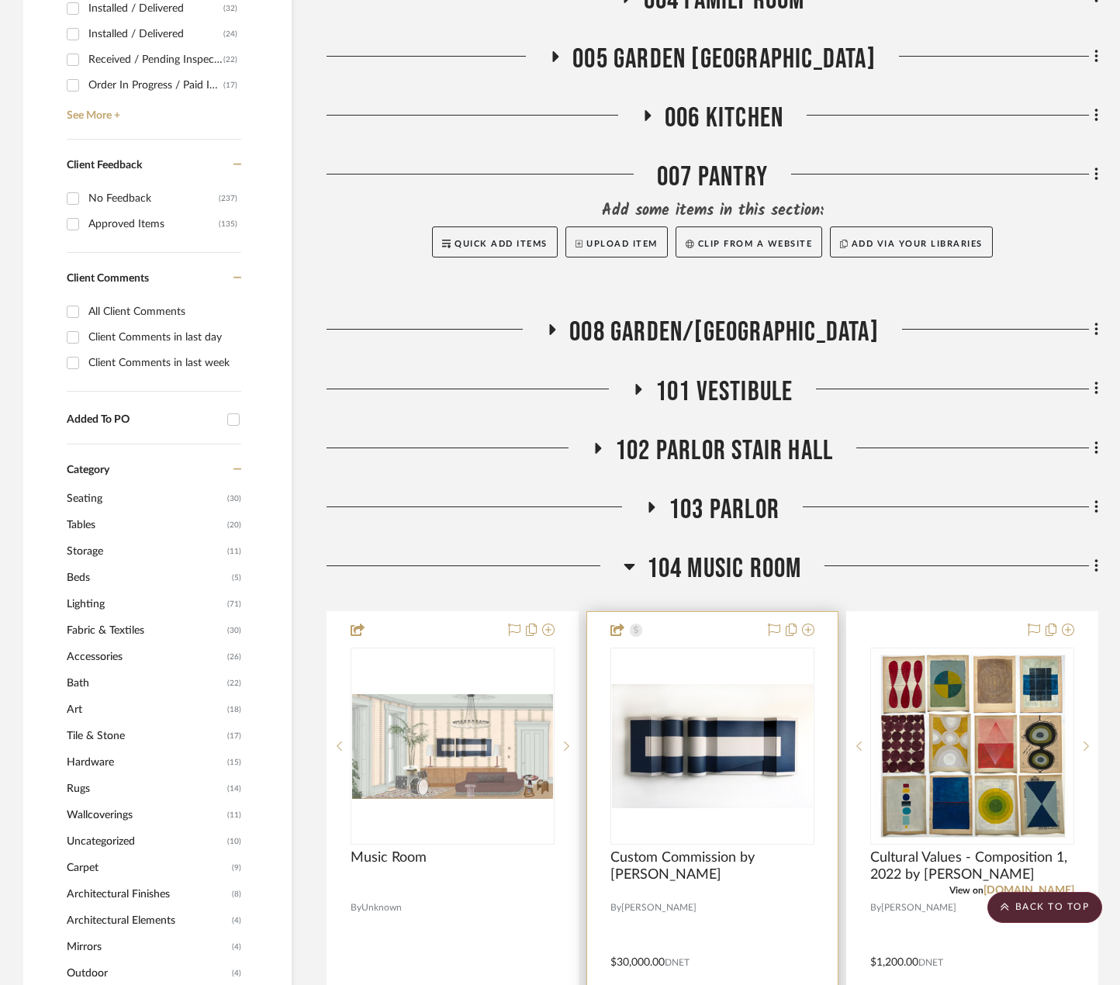
scroll to position [776, 0]
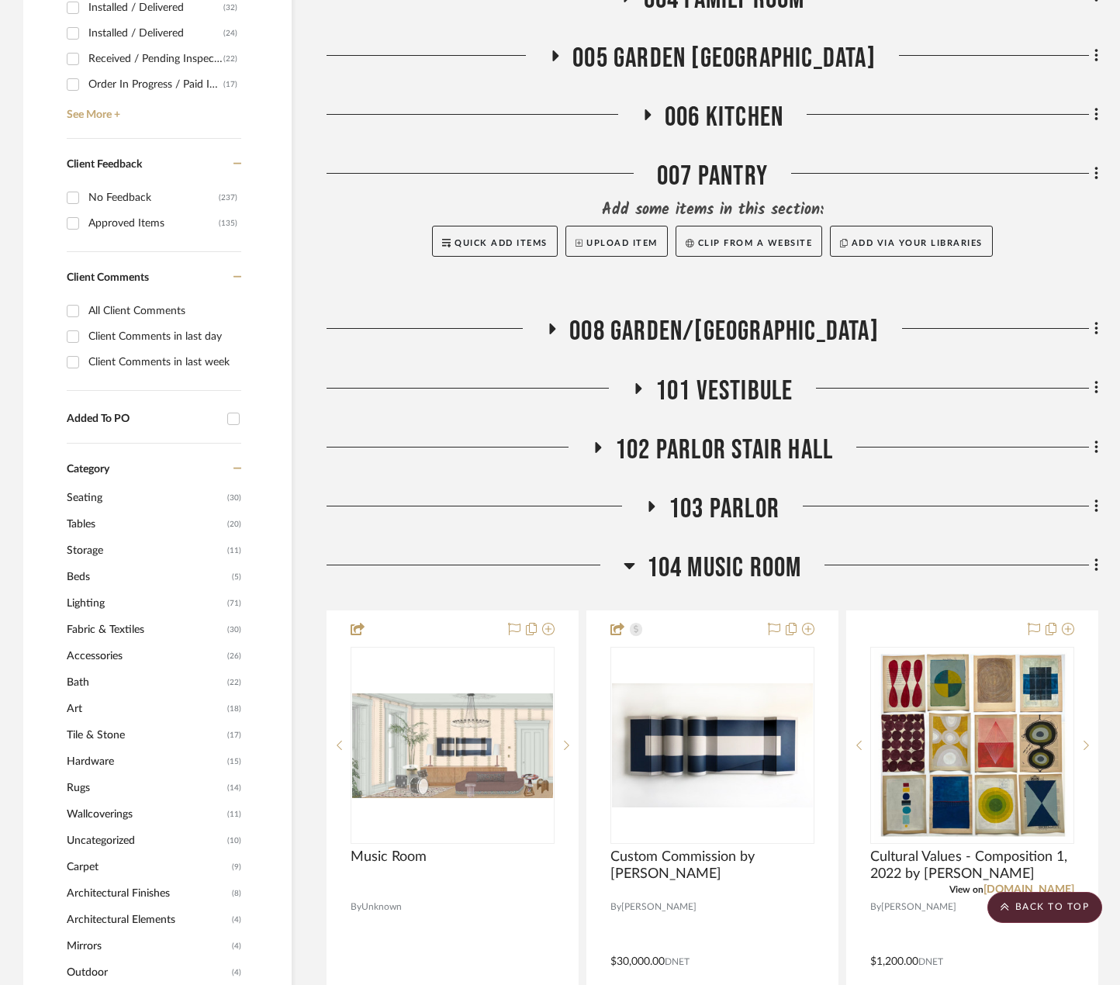
click at [733, 561] on span "104 MUSIC ROOM" at bounding box center [724, 567] width 155 height 33
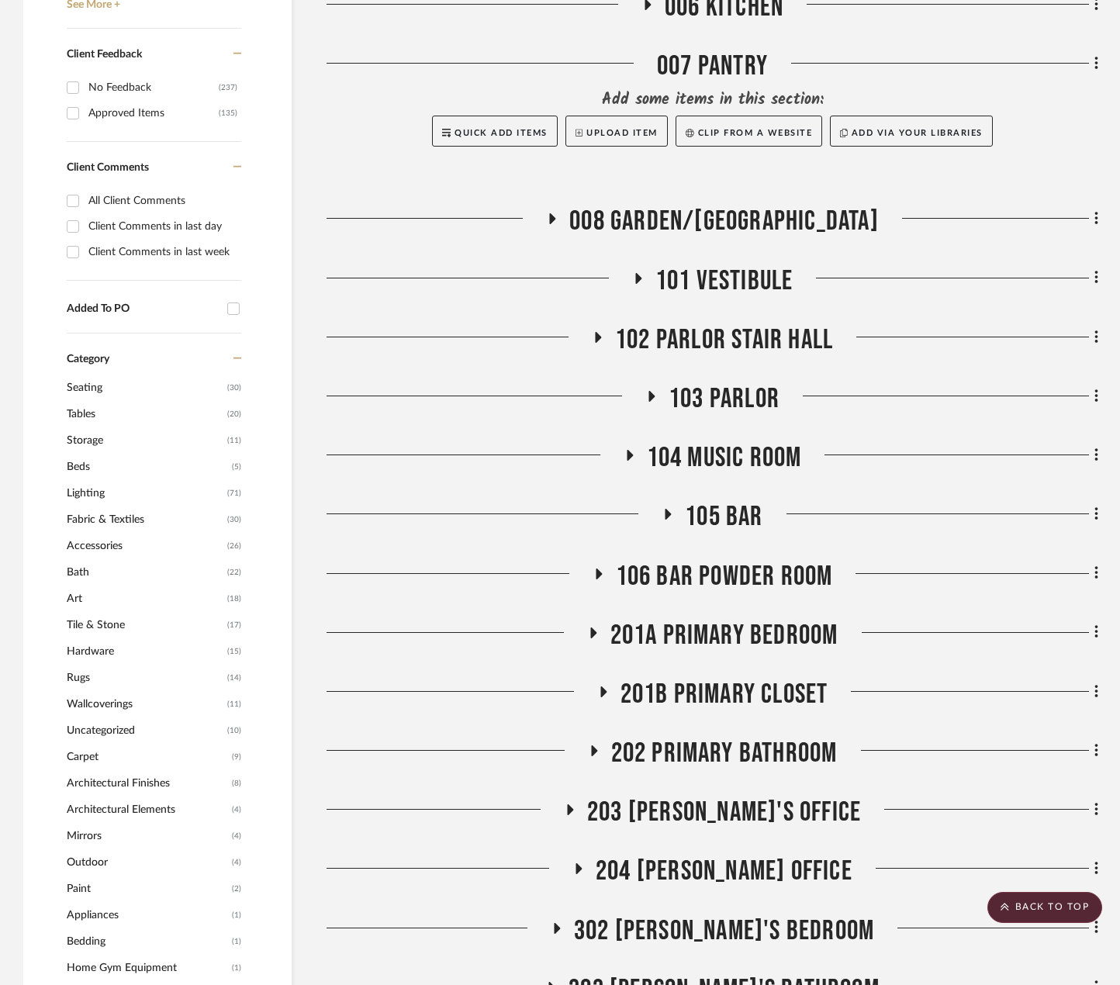
scroll to position [1008, 0]
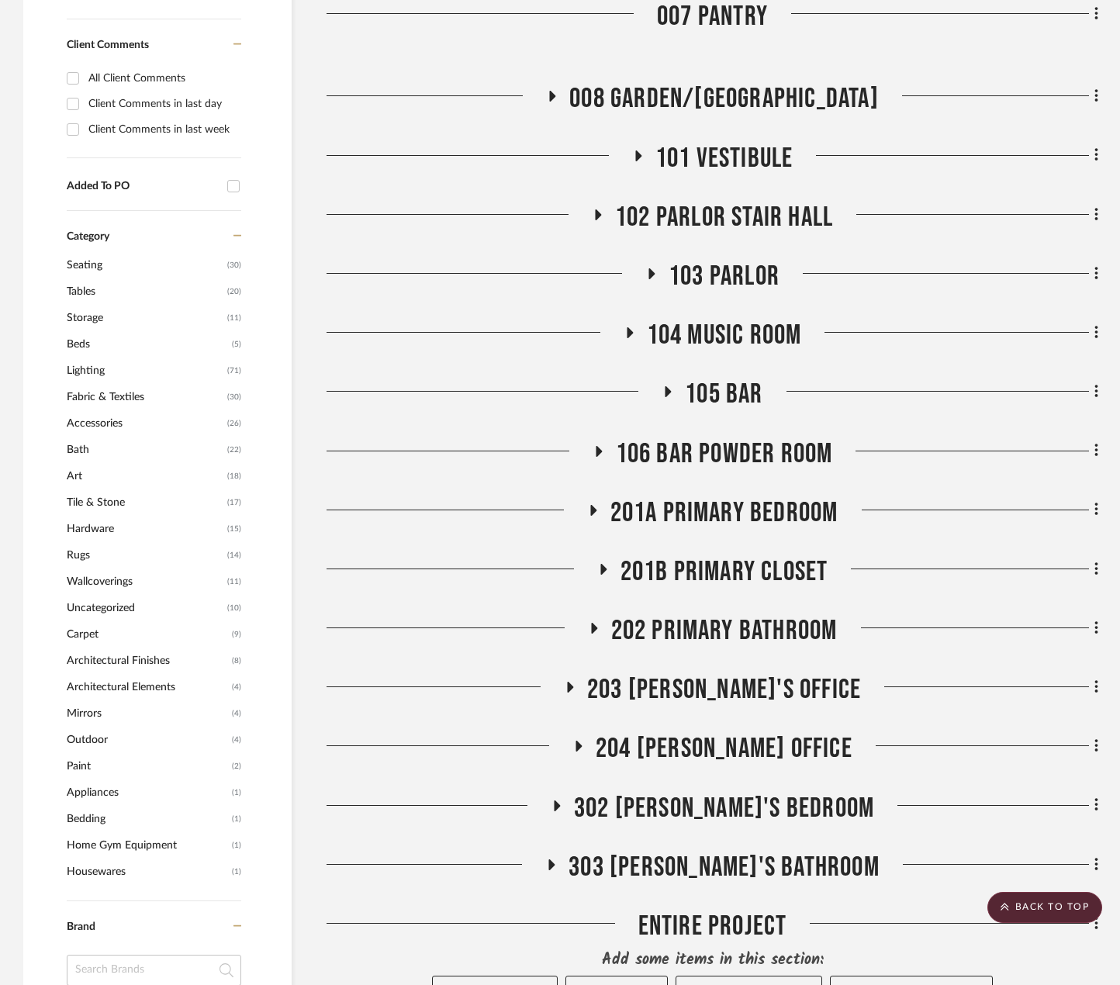
click at [748, 628] on span "202 PRIMARY BATHROOM" at bounding box center [724, 630] width 226 height 33
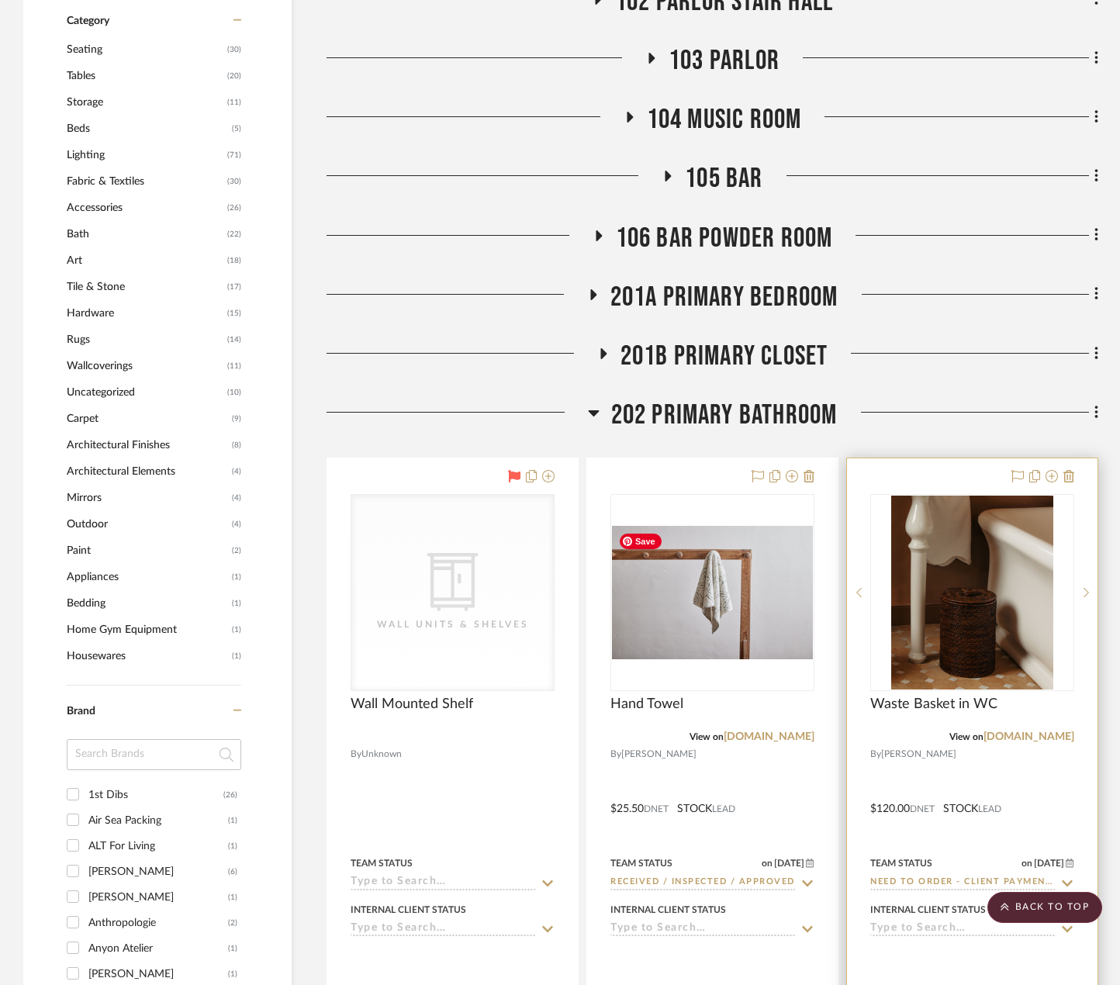
scroll to position [1318, 0]
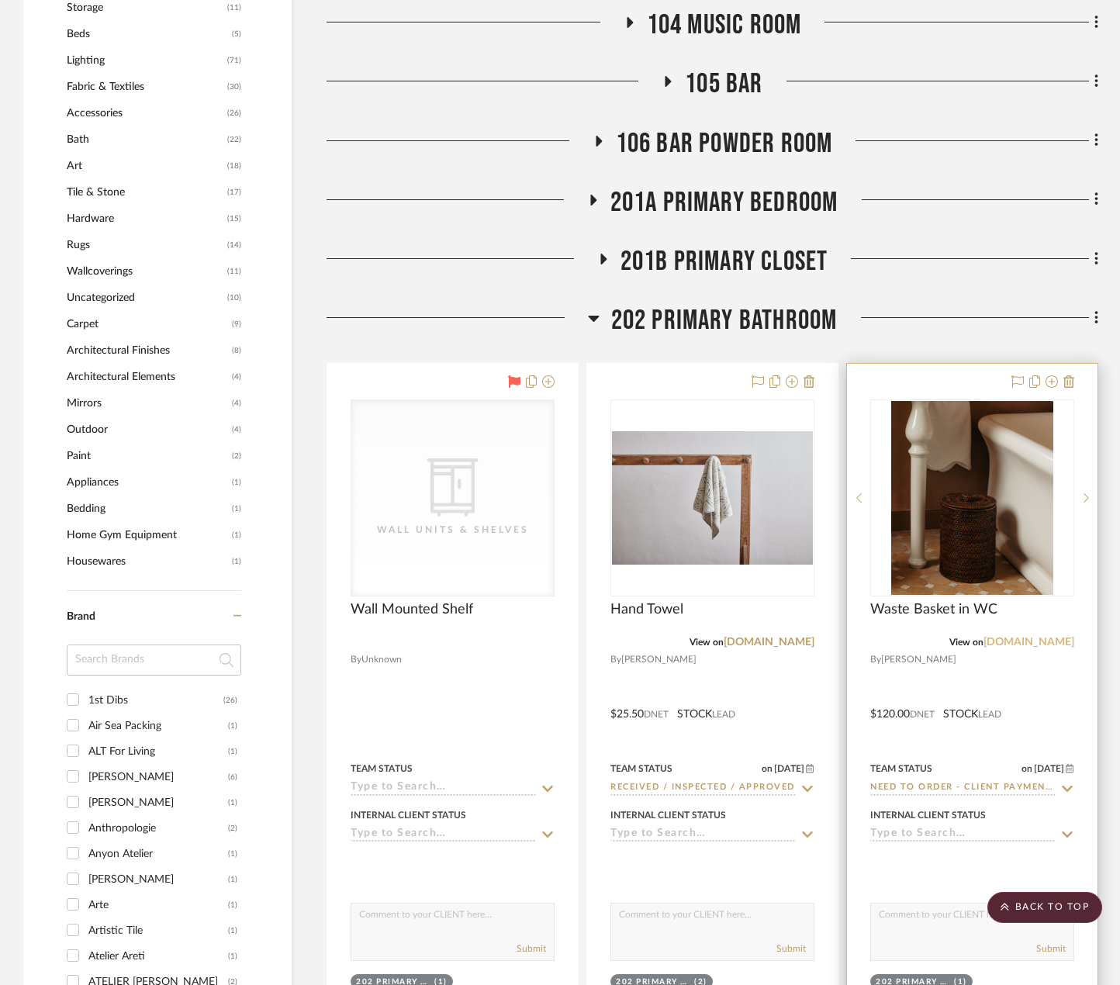
click at [1028, 646] on link "pinterest.com" at bounding box center [1028, 642] width 91 height 11
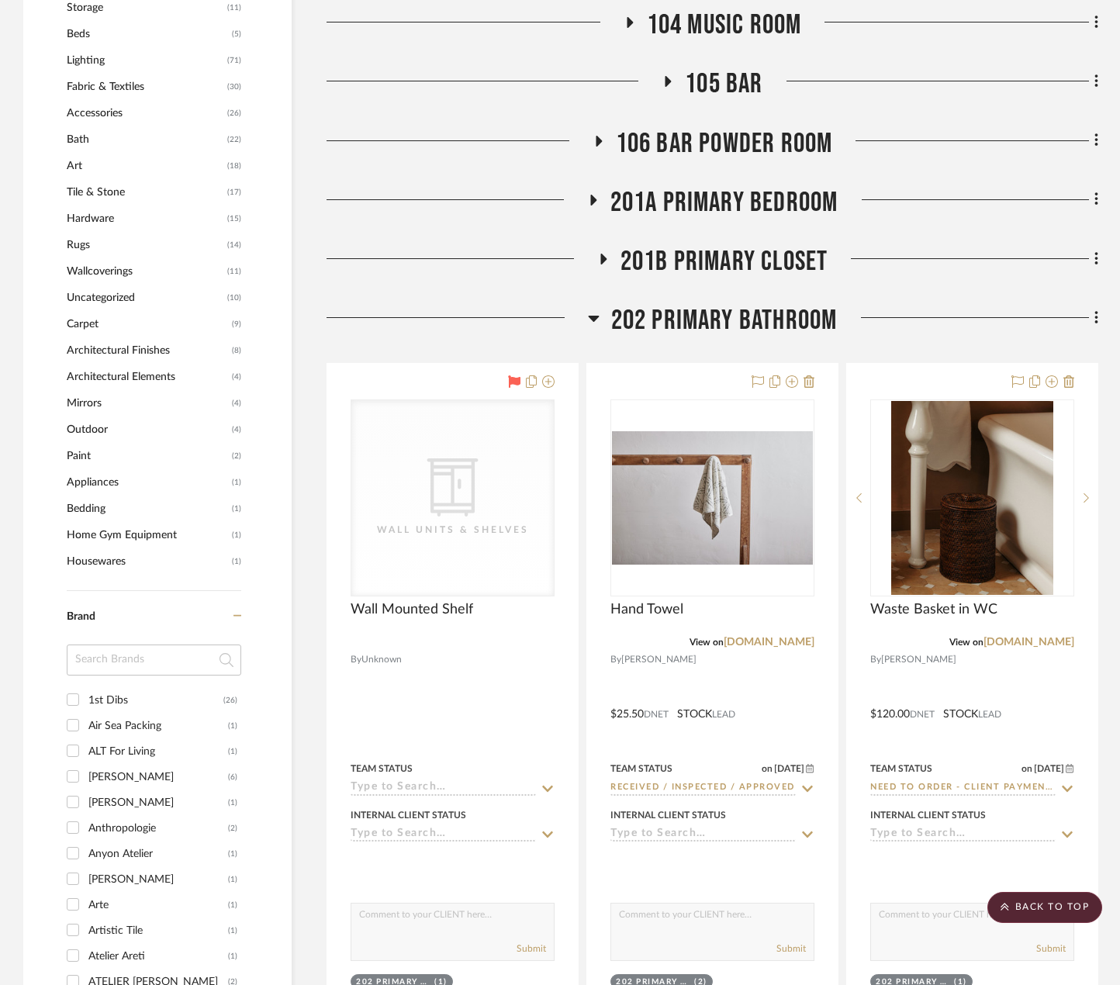
click at [808, 311] on span "202 PRIMARY BATHROOM" at bounding box center [724, 320] width 226 height 33
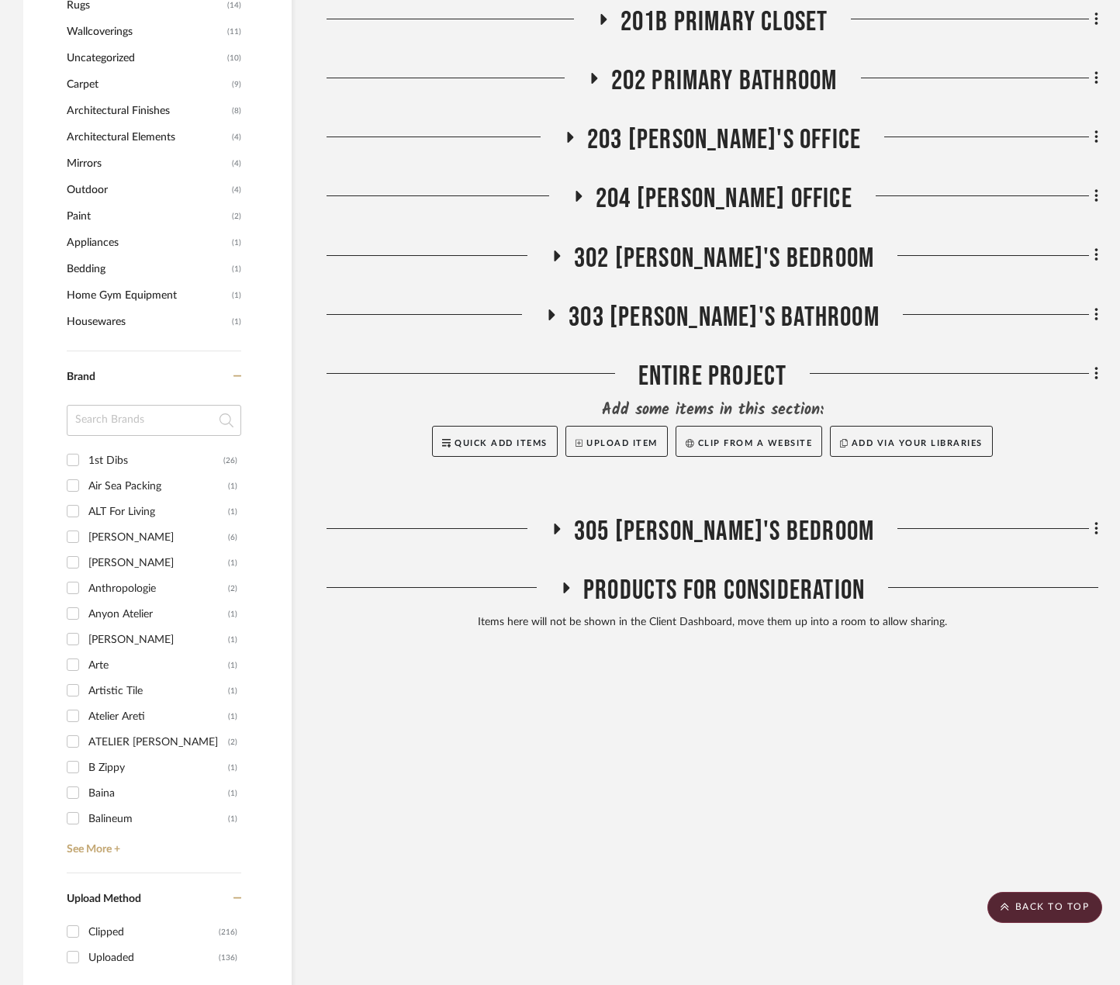
scroll to position [1784, 0]
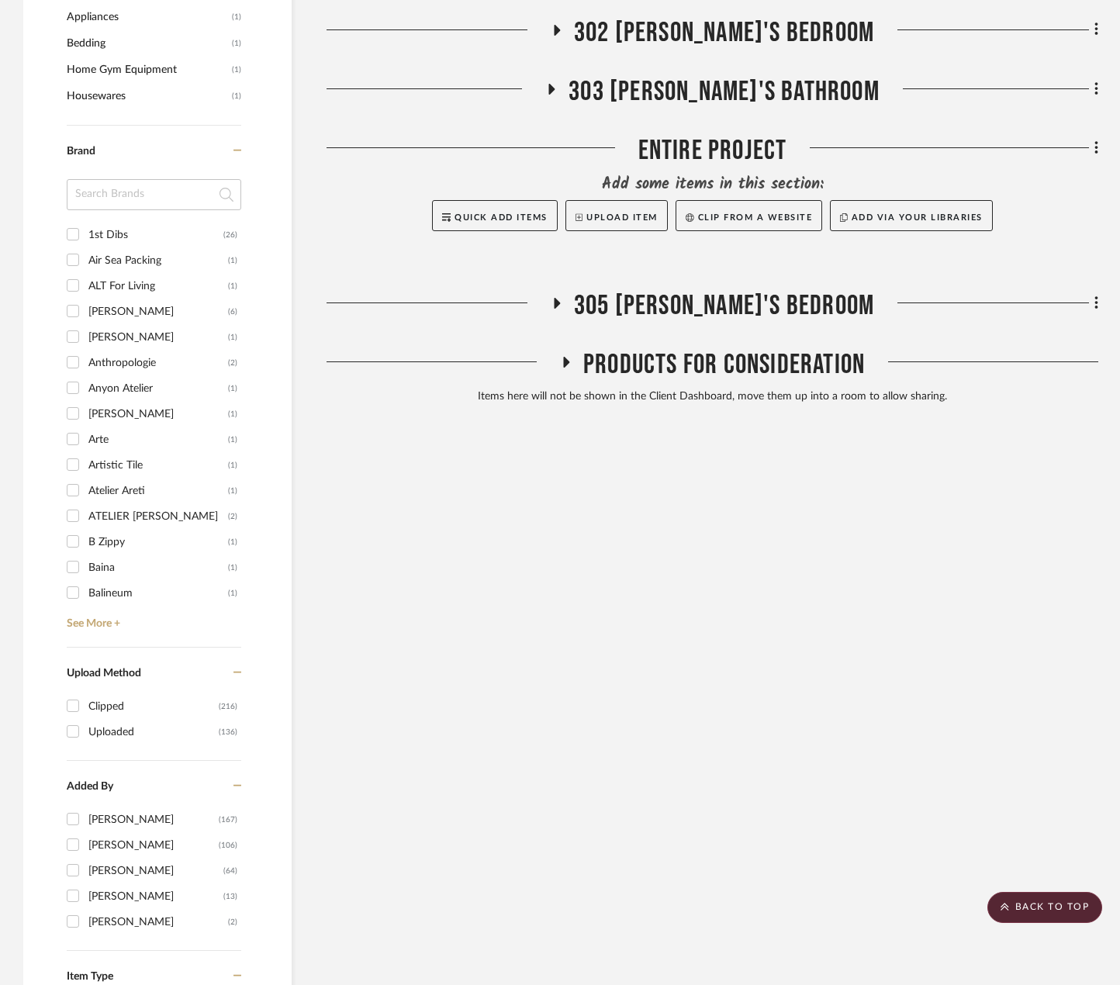
click at [761, 84] on span "303 JONAH'S BATHROOM" at bounding box center [723, 91] width 311 height 33
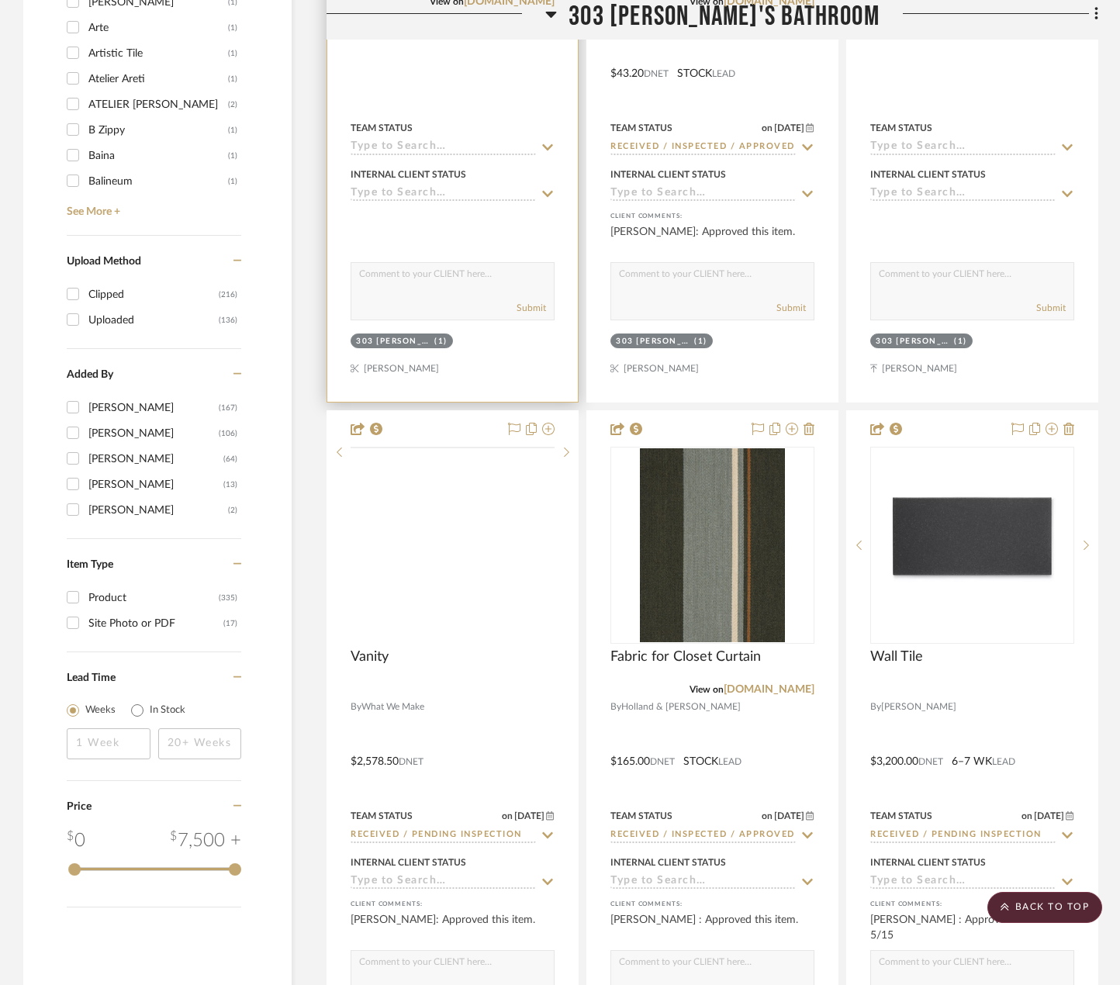
scroll to position [1861, 0]
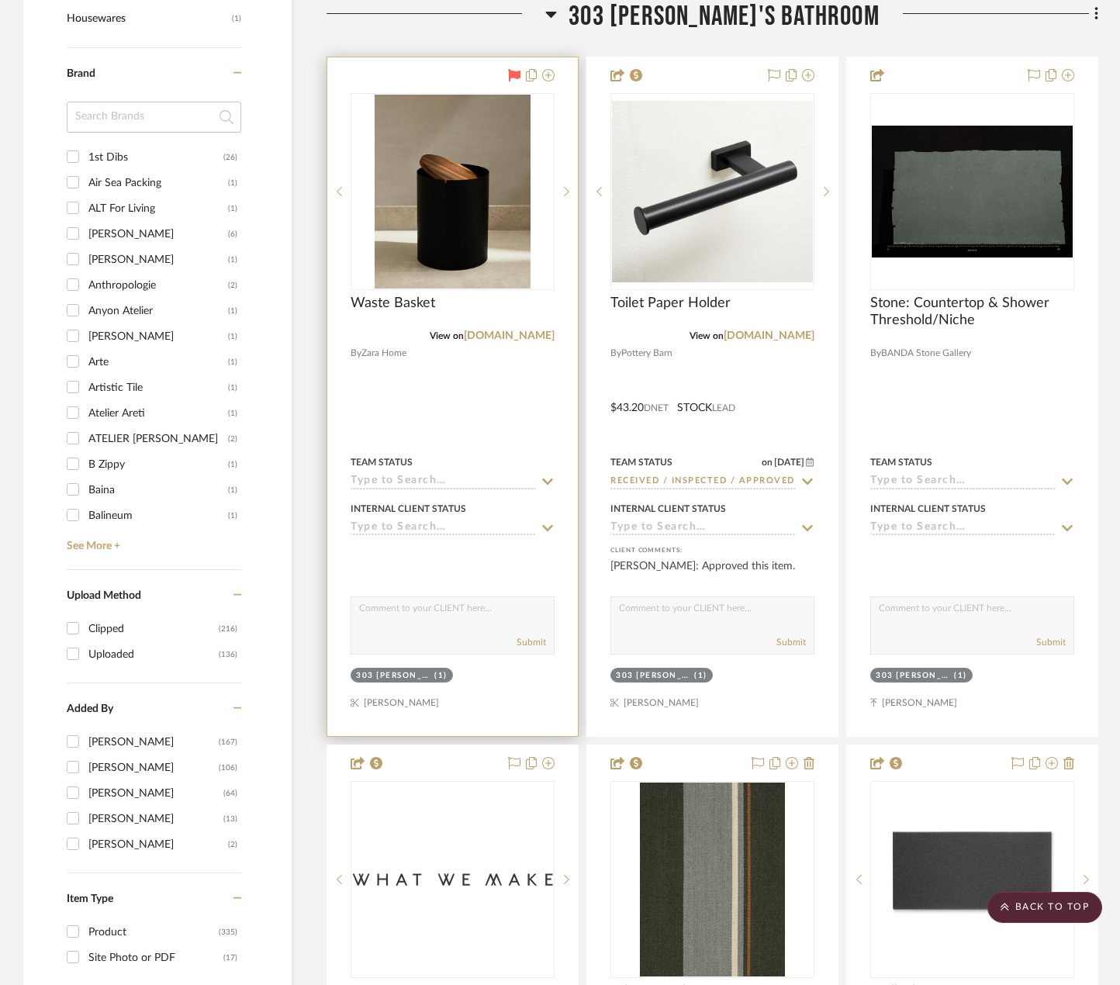
click at [498, 409] on div at bounding box center [452, 396] width 250 height 679
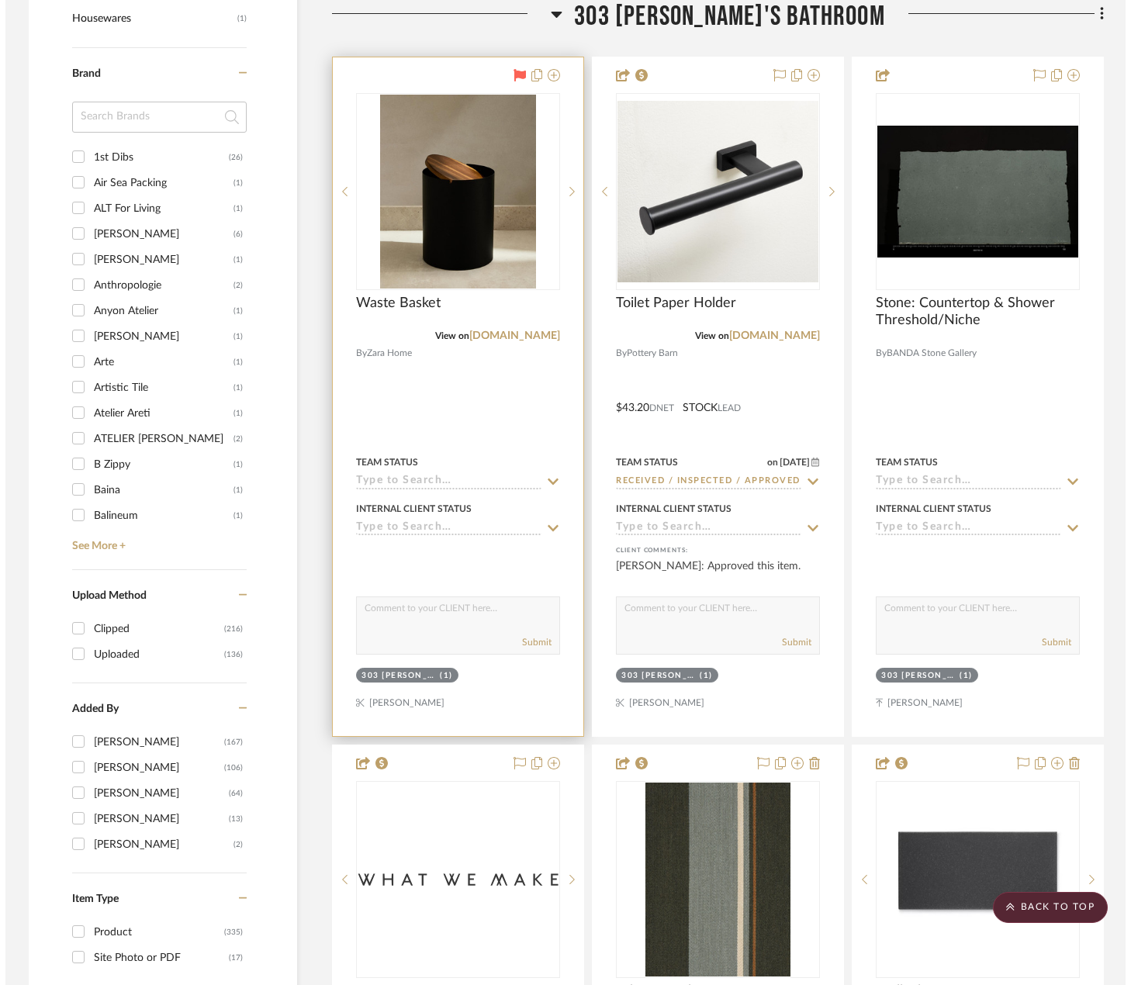
scroll to position [0, 0]
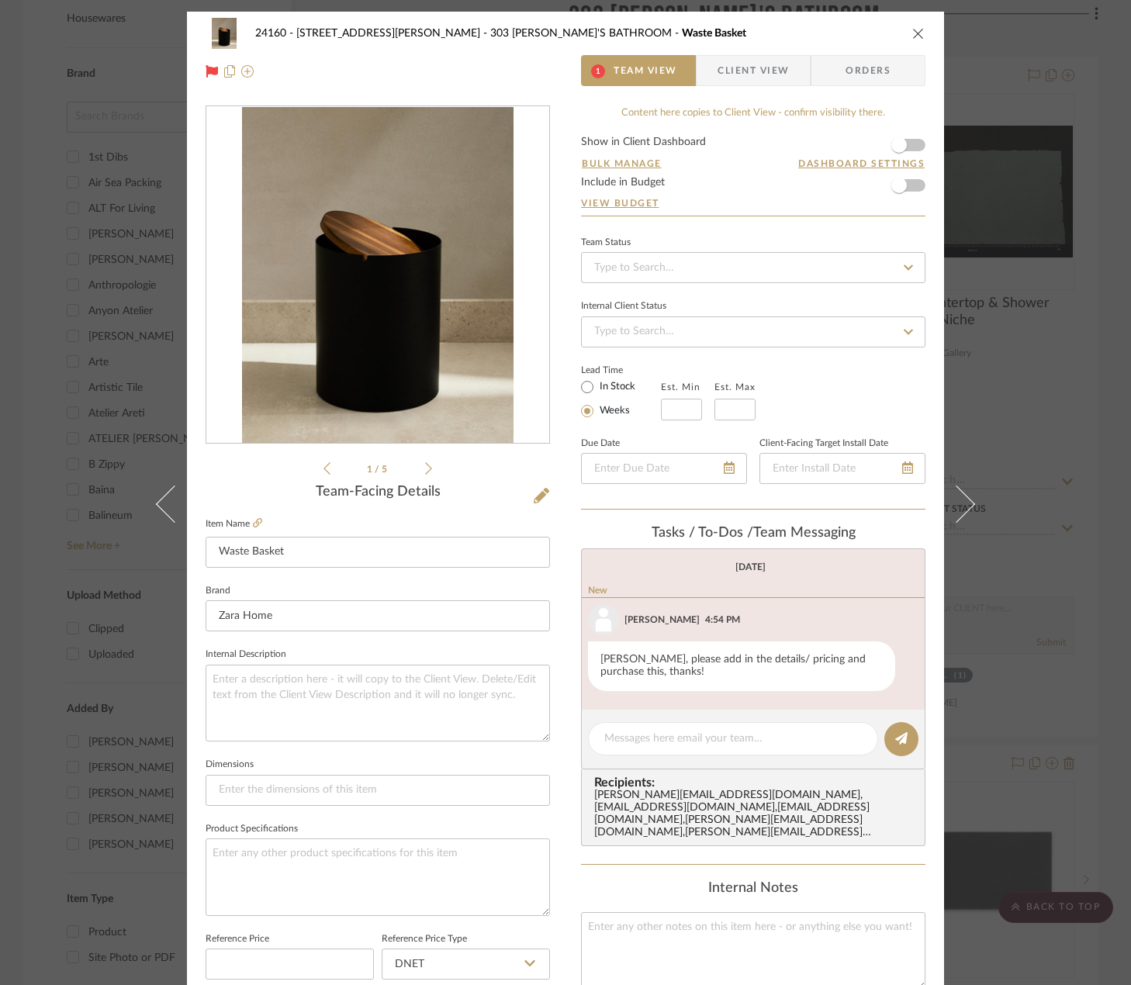
click at [1042, 320] on div "24160 - 214 E 18th Street - Satow Elliot 303 JONAH'S BATHROOM Waste Basket 1 Te…" at bounding box center [565, 492] width 1131 height 985
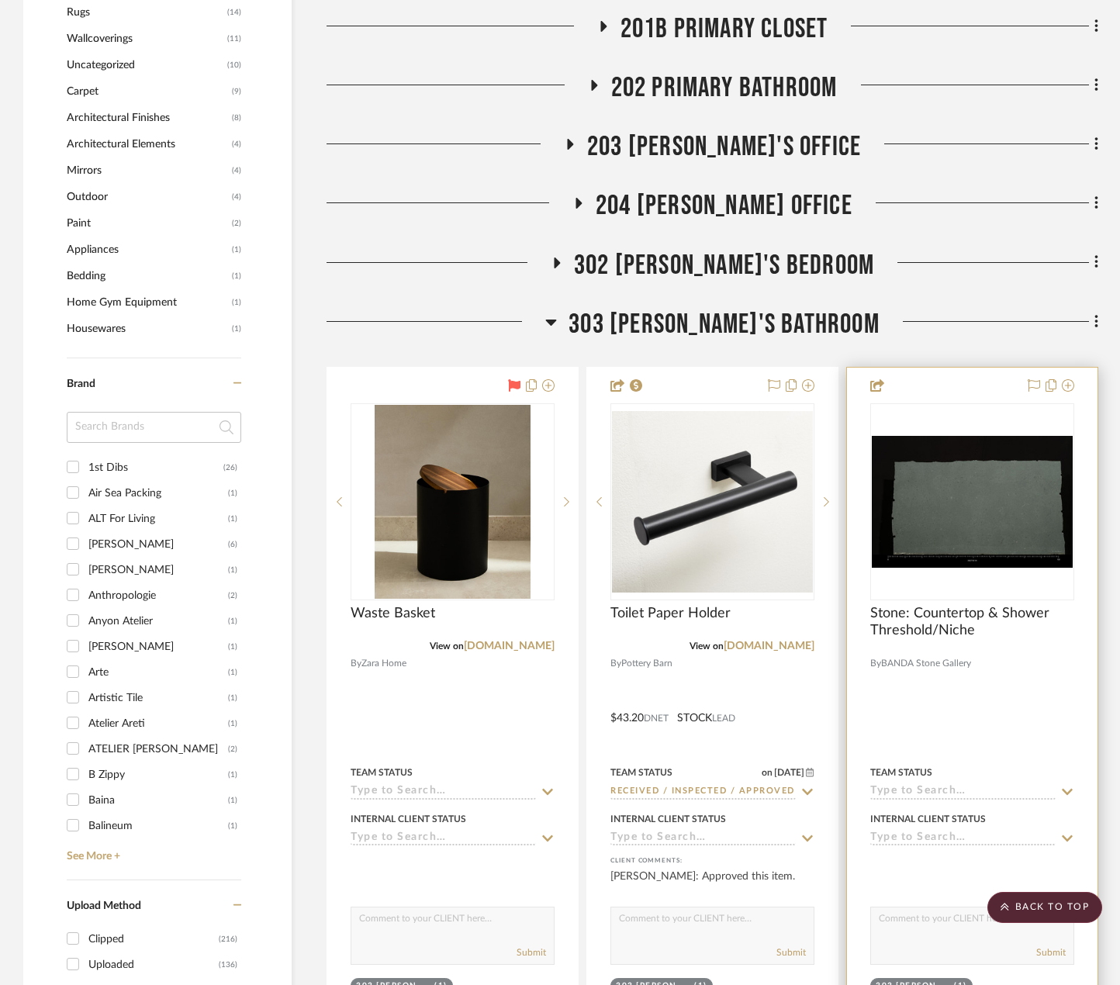
scroll to position [1318, 0]
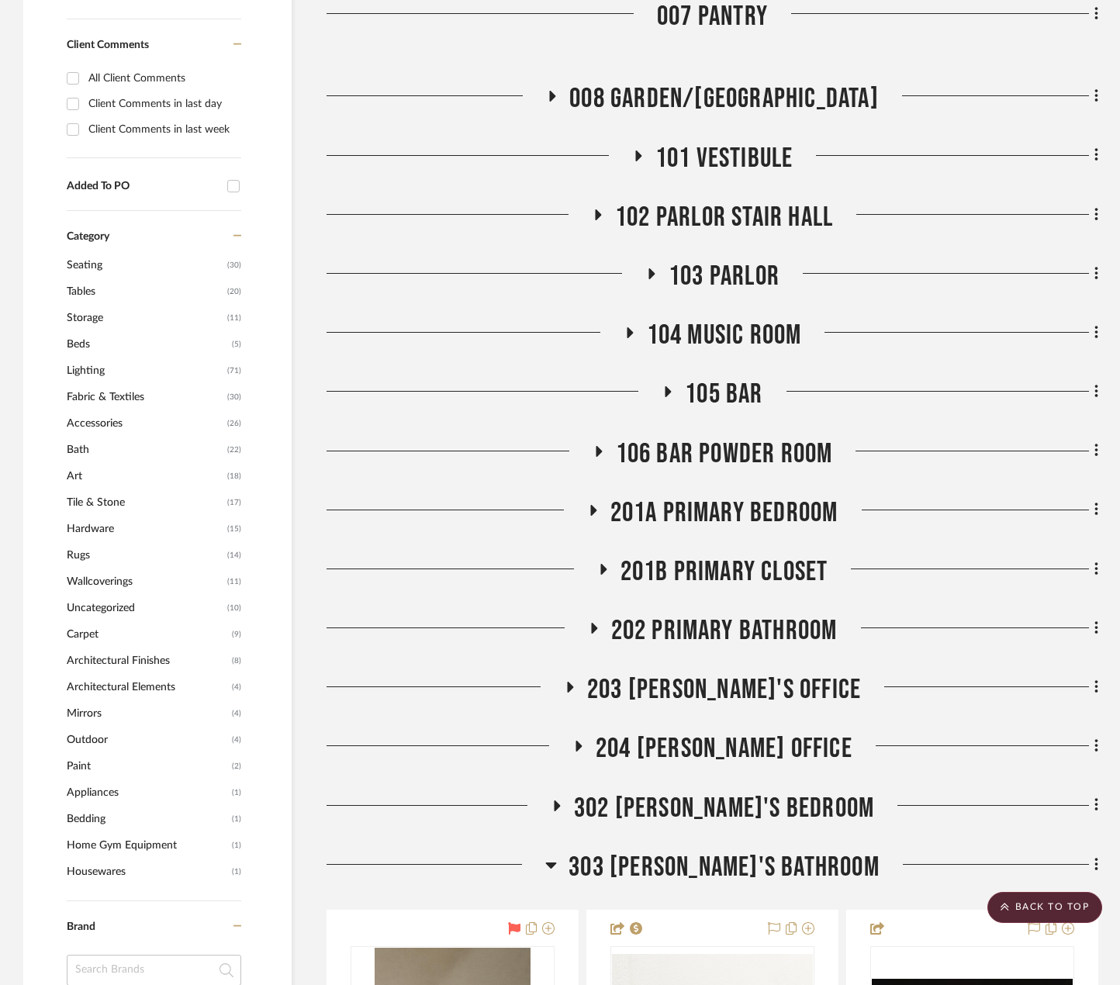
click at [752, 454] on span "106 BAR POWDER ROOM" at bounding box center [724, 453] width 217 height 33
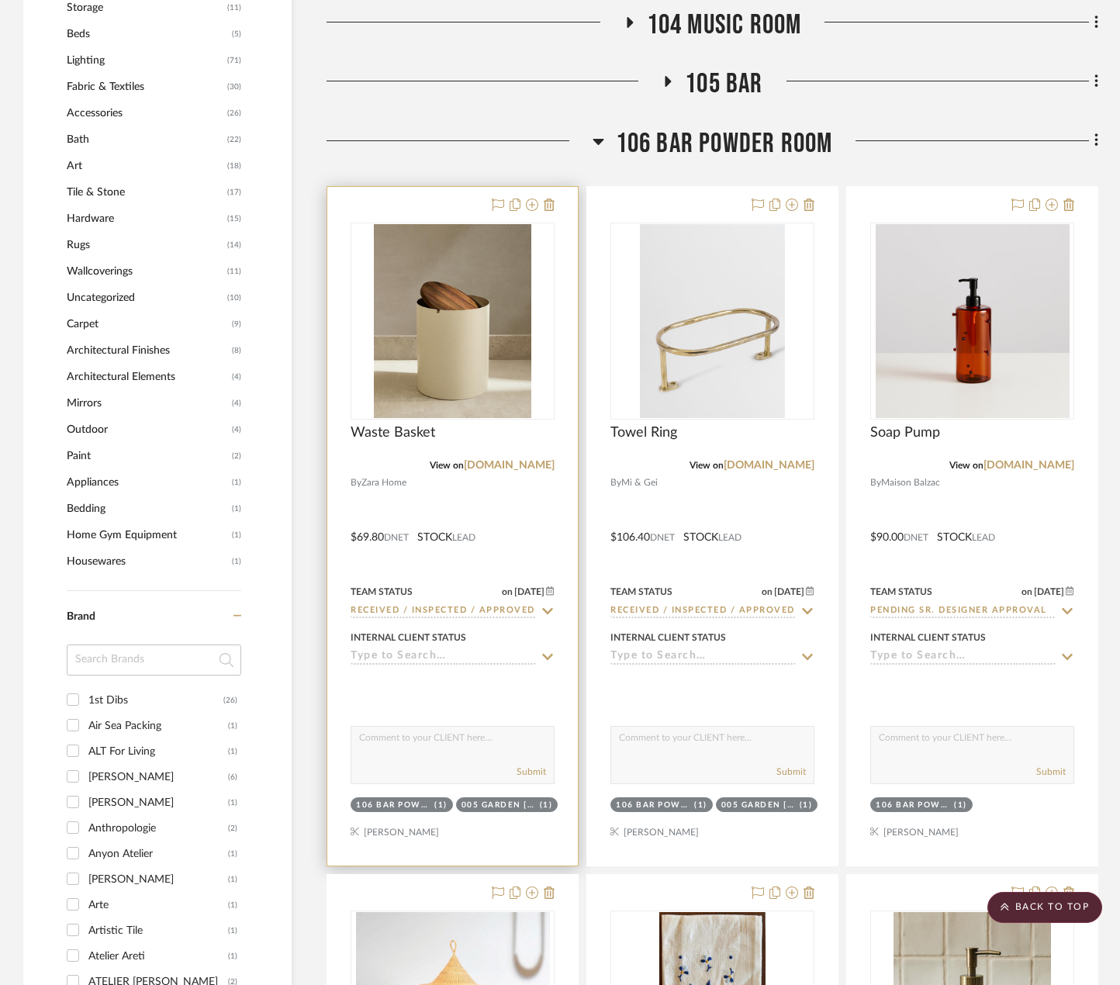
click at [504, 509] on div at bounding box center [452, 526] width 250 height 679
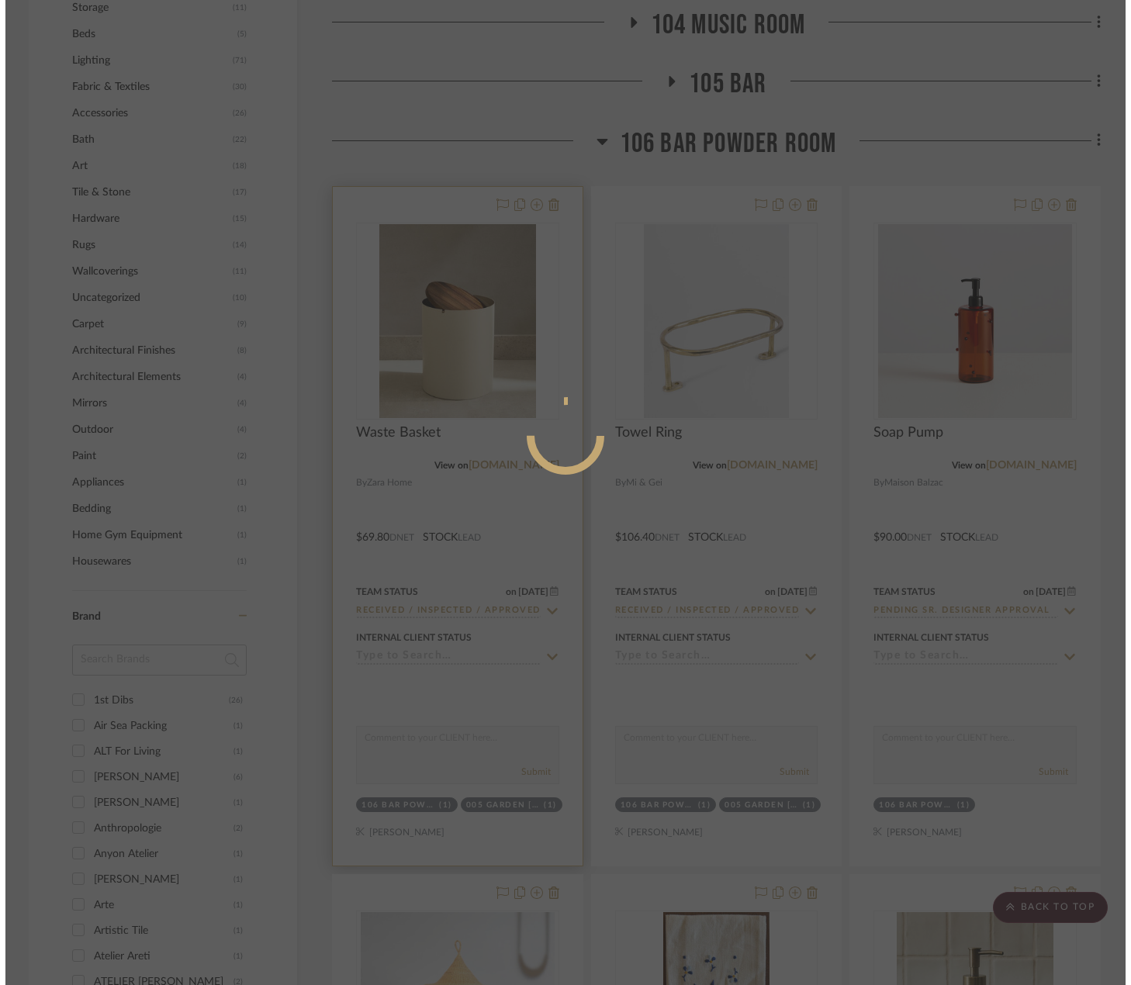
scroll to position [0, 0]
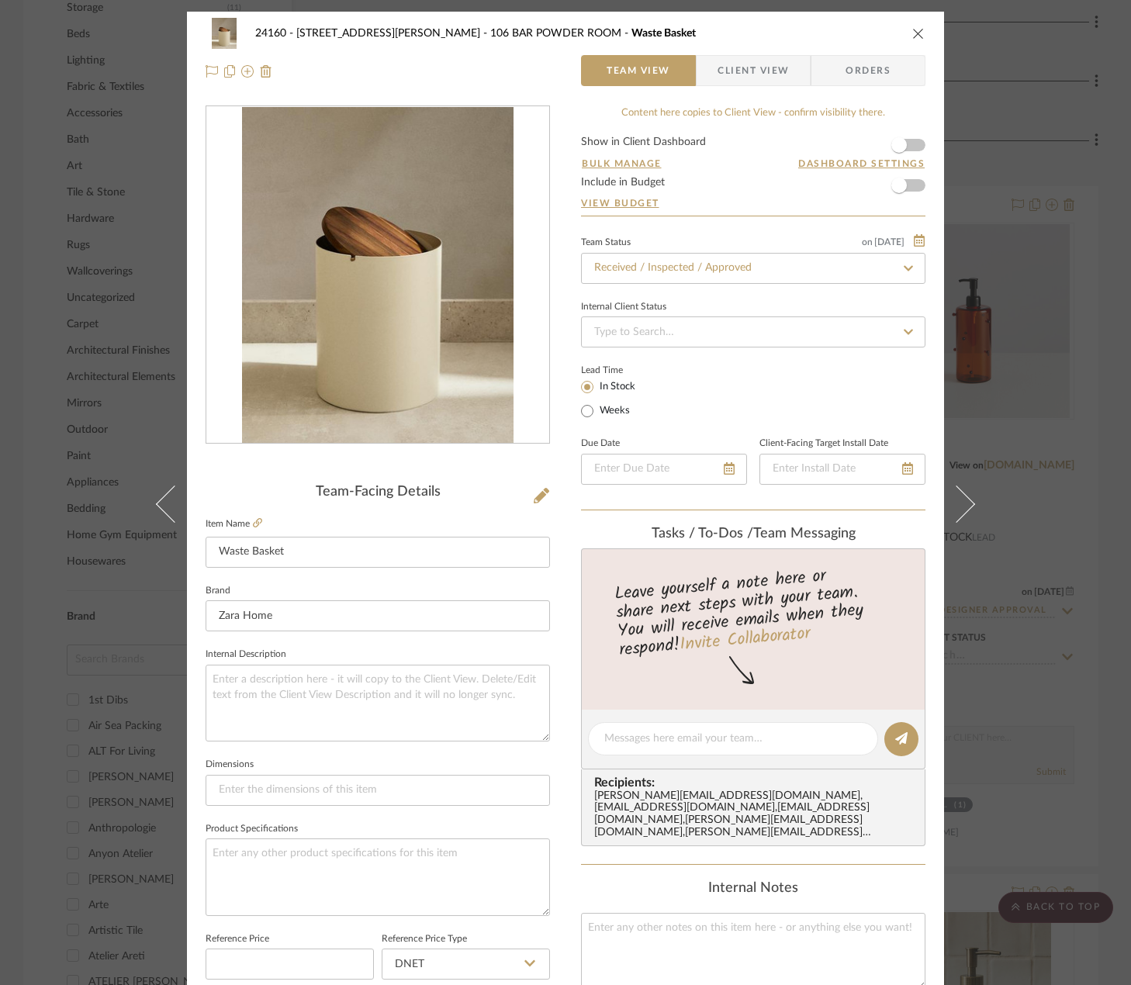
click at [717, 70] on span "Client View" at bounding box center [752, 70] width 71 height 31
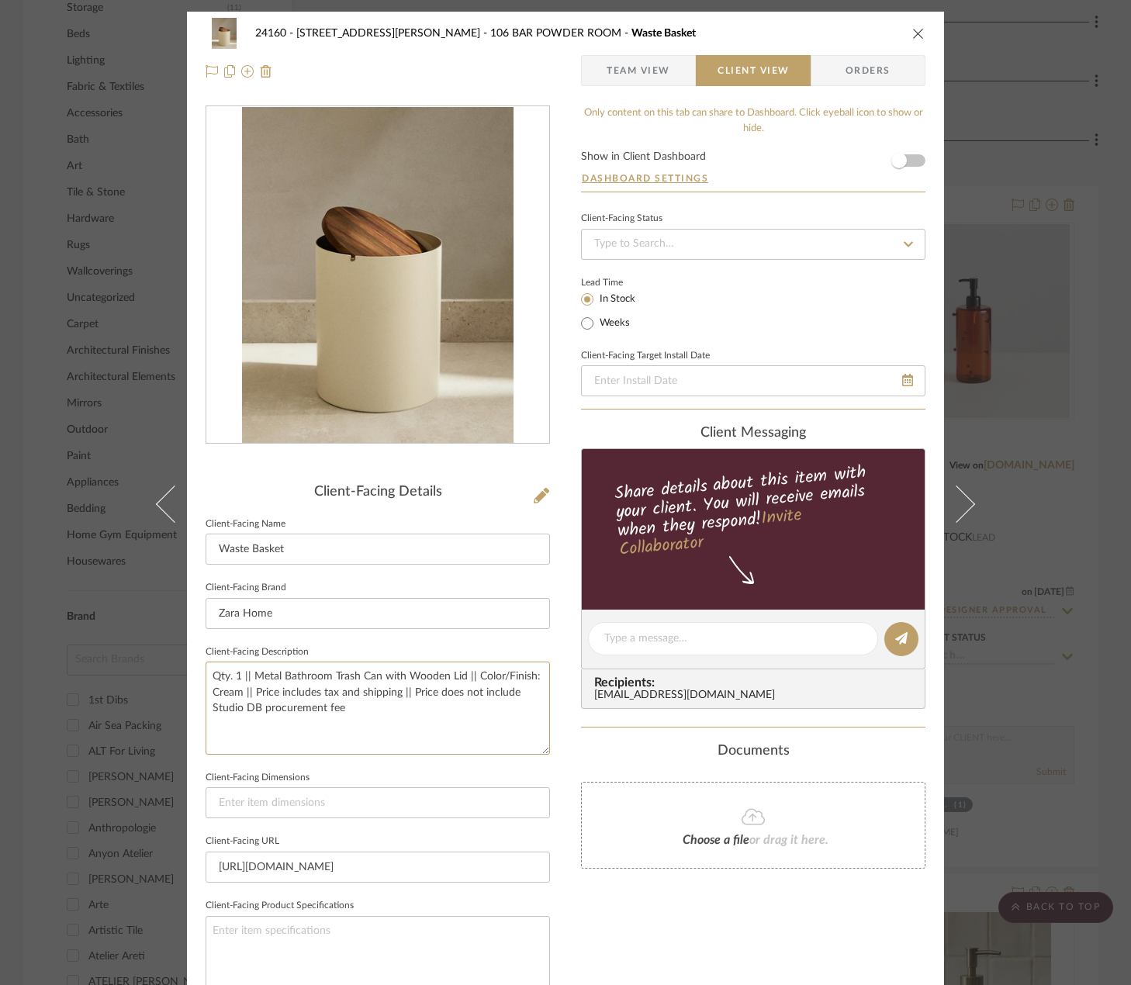
drag, startPoint x: 372, startPoint y: 720, endPoint x: 1, endPoint y: 622, distance: 384.1
click at [0, 622] on div "24160 - 214 E 18th Street - Satow Elliot 106 BAR POWDER ROOM Waste Basket Team …" at bounding box center [565, 492] width 1131 height 985
click at [1089, 574] on div "24160 - 214 E 18th Street - Satow Elliot 106 BAR POWDER ROOM Waste Basket Team …" at bounding box center [565, 492] width 1131 height 985
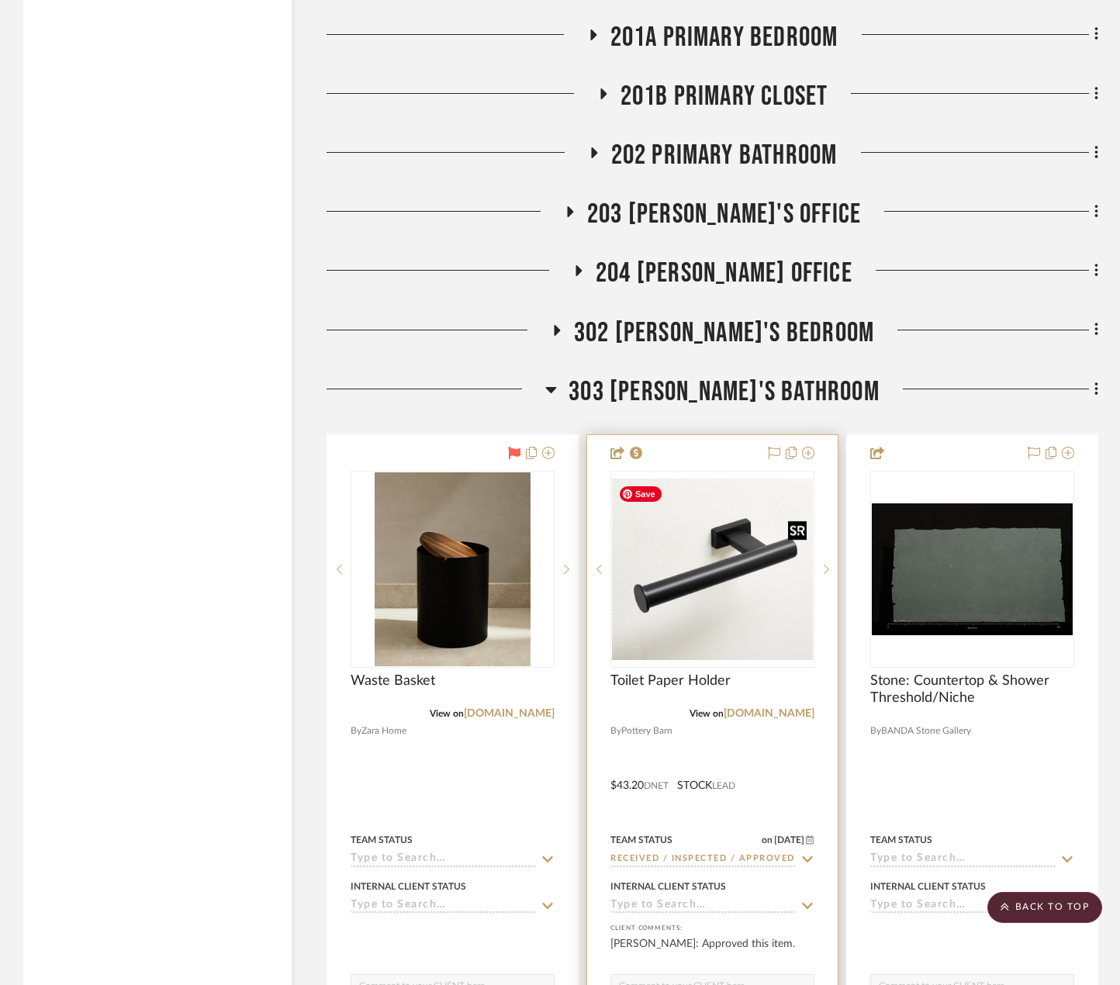
scroll to position [3800, 0]
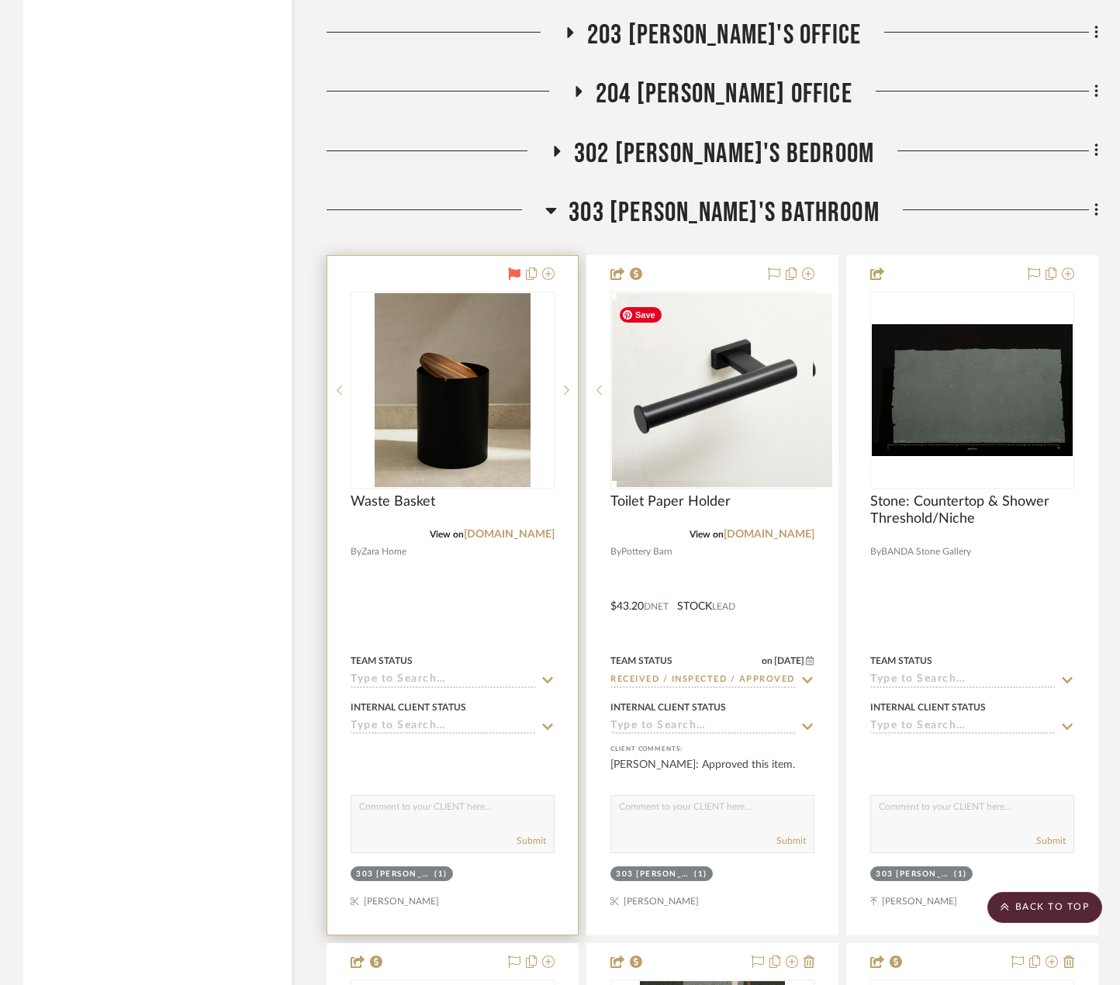
click at [501, 596] on div at bounding box center [452, 595] width 250 height 679
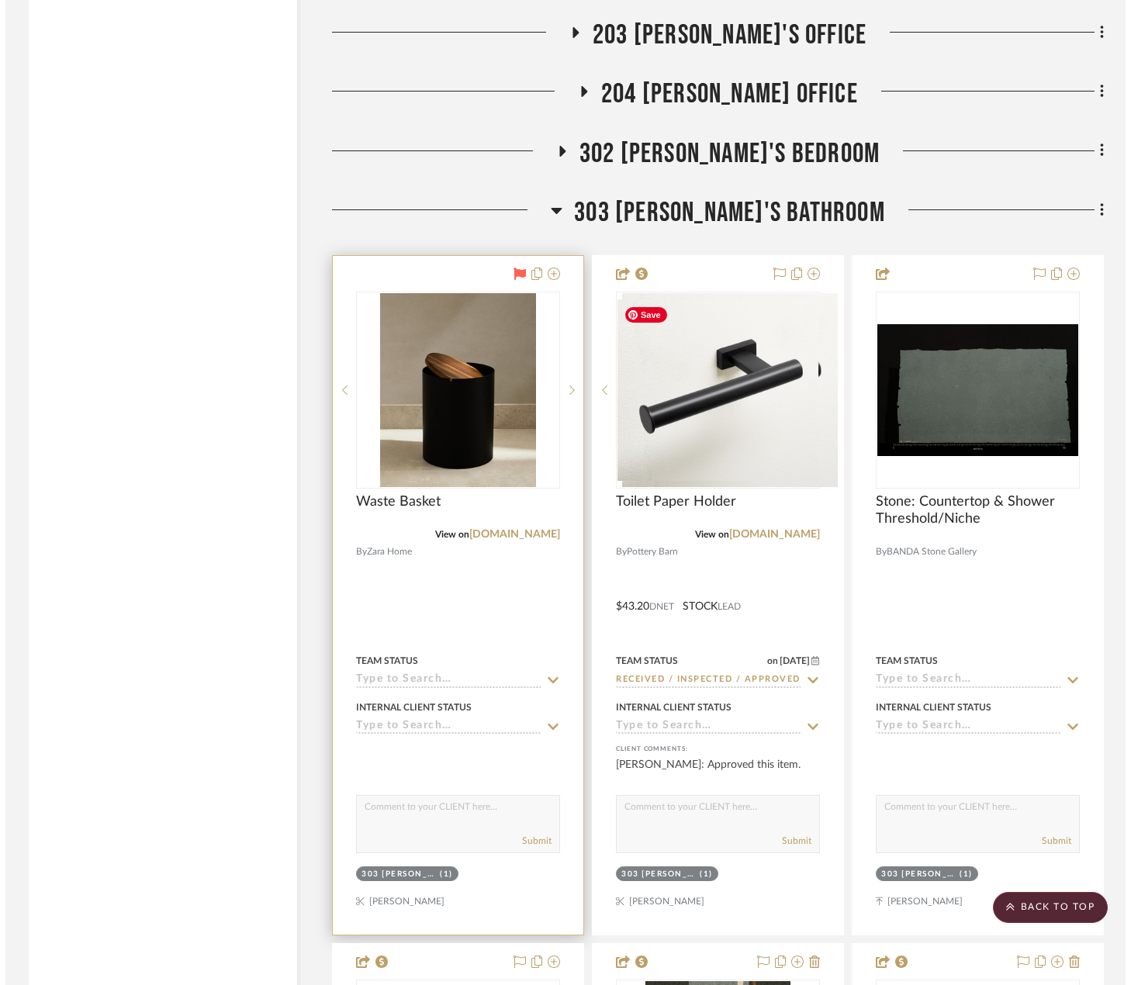
scroll to position [0, 0]
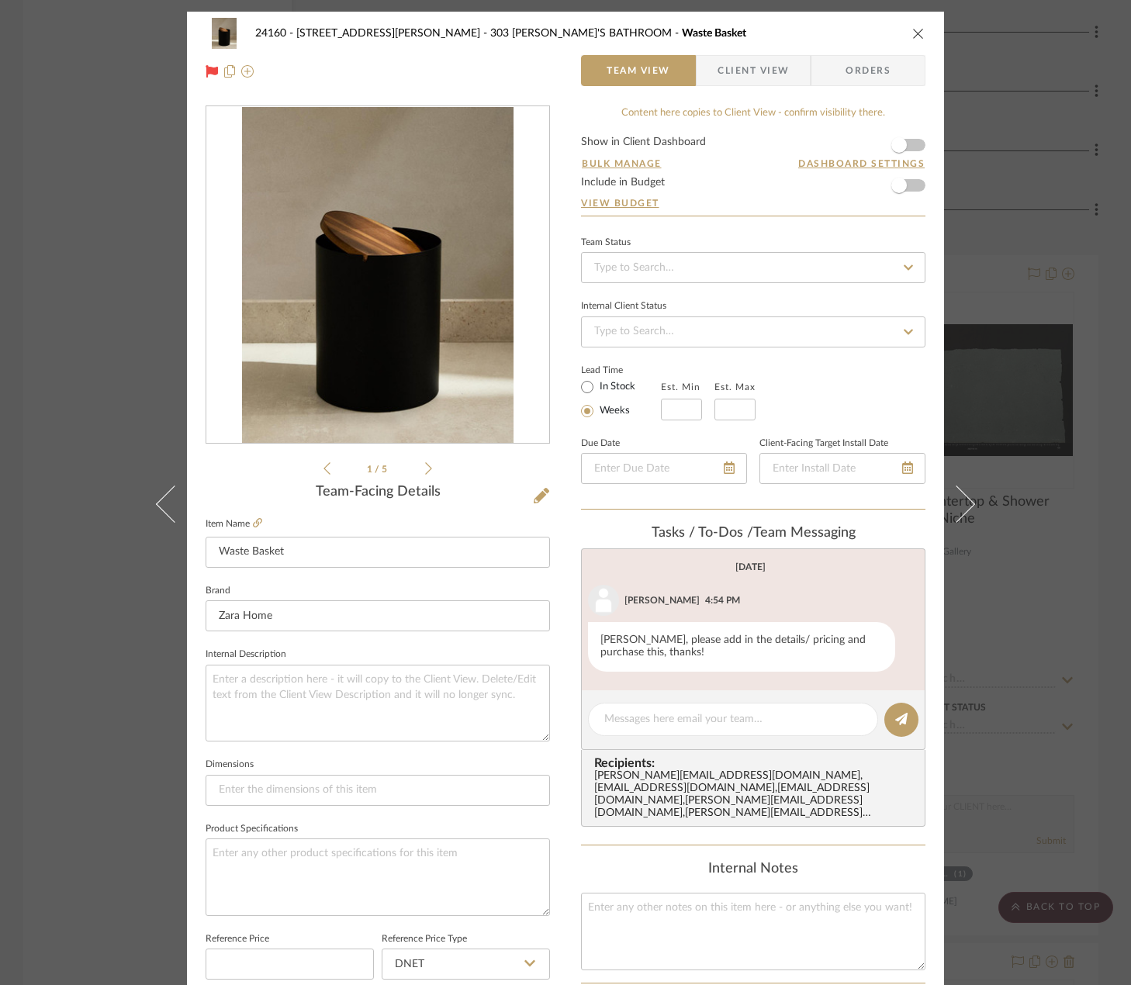
click at [728, 80] on span "Client View" at bounding box center [752, 70] width 71 height 31
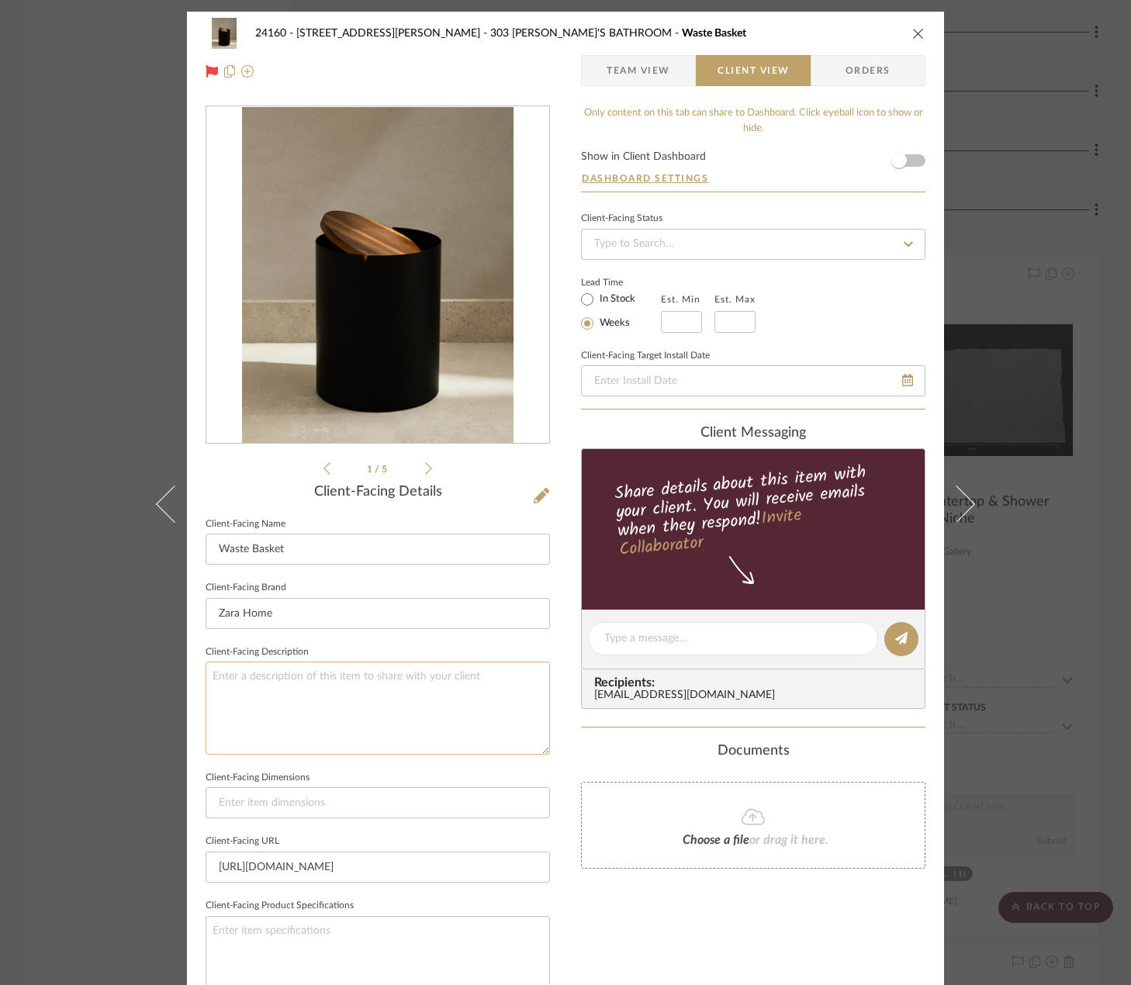
click at [389, 669] on textarea at bounding box center [378, 708] width 344 height 92
paste textarea "Qty. 1 || Metal Bathroom Trash Can with Wooden Lid || Color/Finish: Cream || Pr…"
drag, startPoint x: 235, startPoint y: 698, endPoint x: 207, endPoint y: 694, distance: 28.2
click at [207, 694] on textarea "Qty. 1 || Metal Bathroom Trash Can with Wooden Lid || Color/Finish: Cream || Pr…" at bounding box center [378, 708] width 344 height 92
click at [397, 712] on textarea "Qty. 1 || Metal Bathroom Trash Can with Wooden Lid || Color/Finish: Black || Pr…" at bounding box center [378, 708] width 344 height 92
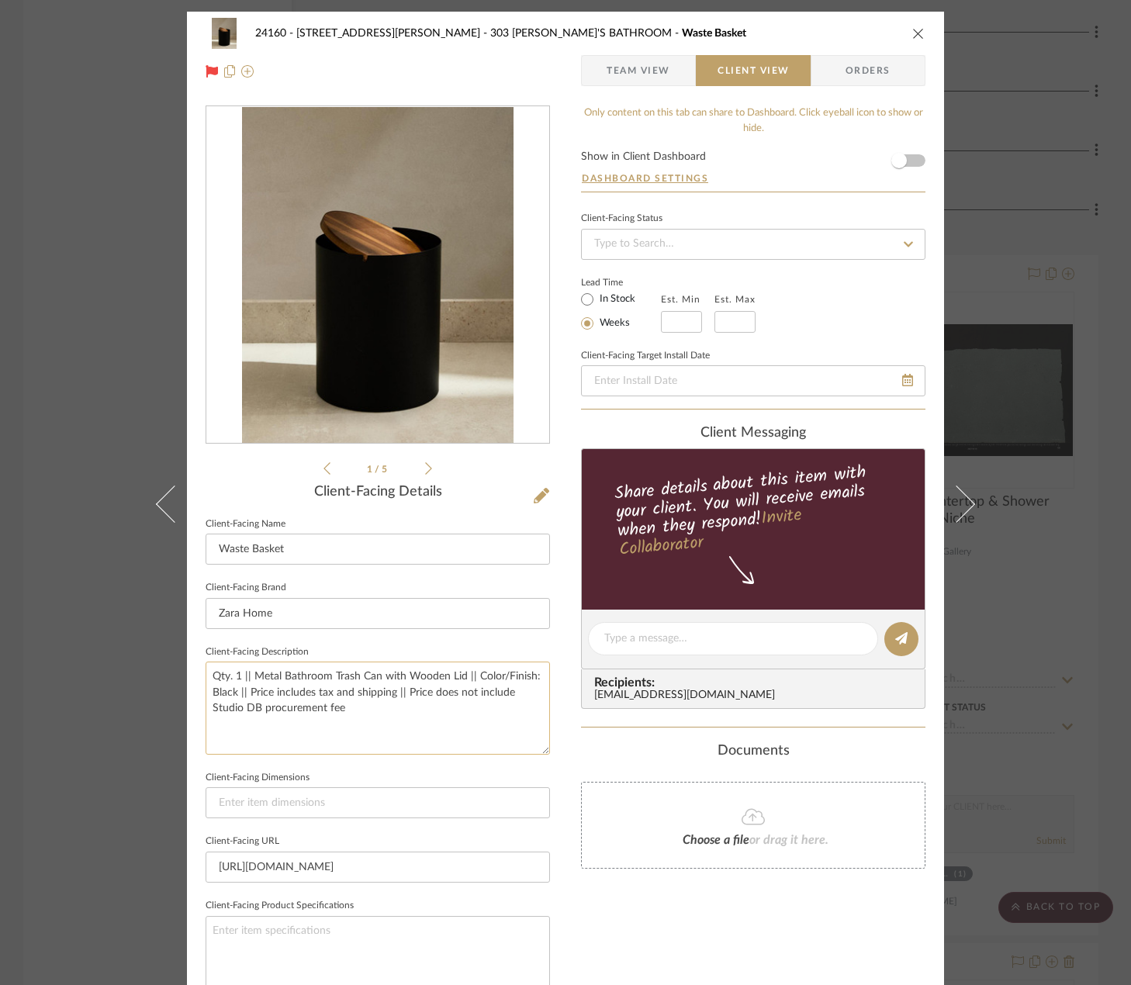
click at [397, 712] on textarea "Qty. 1 || Metal Bathroom Trash Can with Wooden Lid || Color/Finish: Black || Pr…" at bounding box center [378, 708] width 344 height 92
click at [397, 711] on textarea "Qty. 1 || Metal Bathroom Trash Can with Wooden Lid || Color/Finish: Black || Pr…" at bounding box center [378, 708] width 344 height 92
type textarea "Qty. 1 || Metal Bathroom Trash Can with Wooden Lid || Color/Finish: Black || Pr…"
click at [461, 772] on fieldset "Client-Facing Dimensions" at bounding box center [378, 793] width 344 height 52
click at [485, 814] on input at bounding box center [378, 802] width 344 height 31
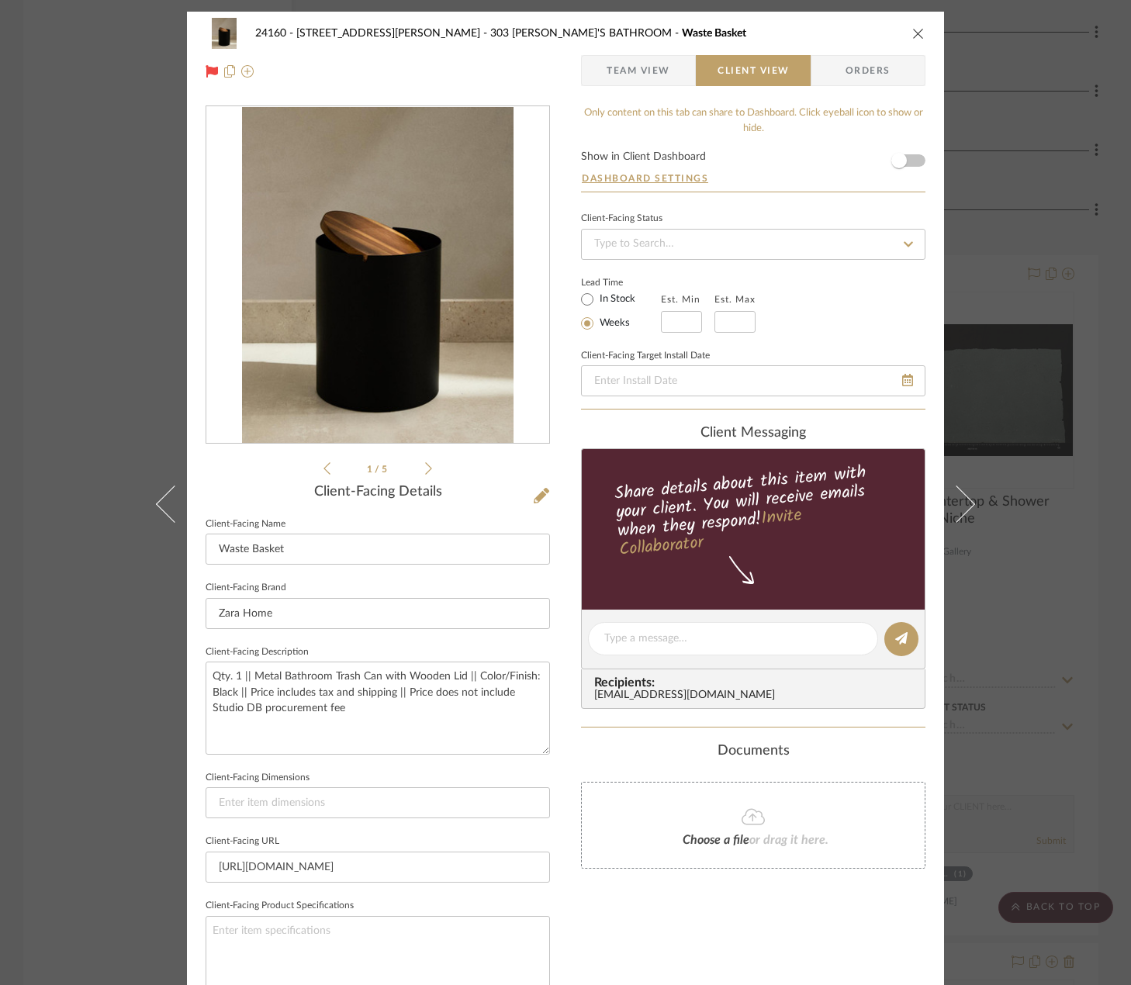
click at [637, 71] on span "Team View" at bounding box center [638, 70] width 64 height 31
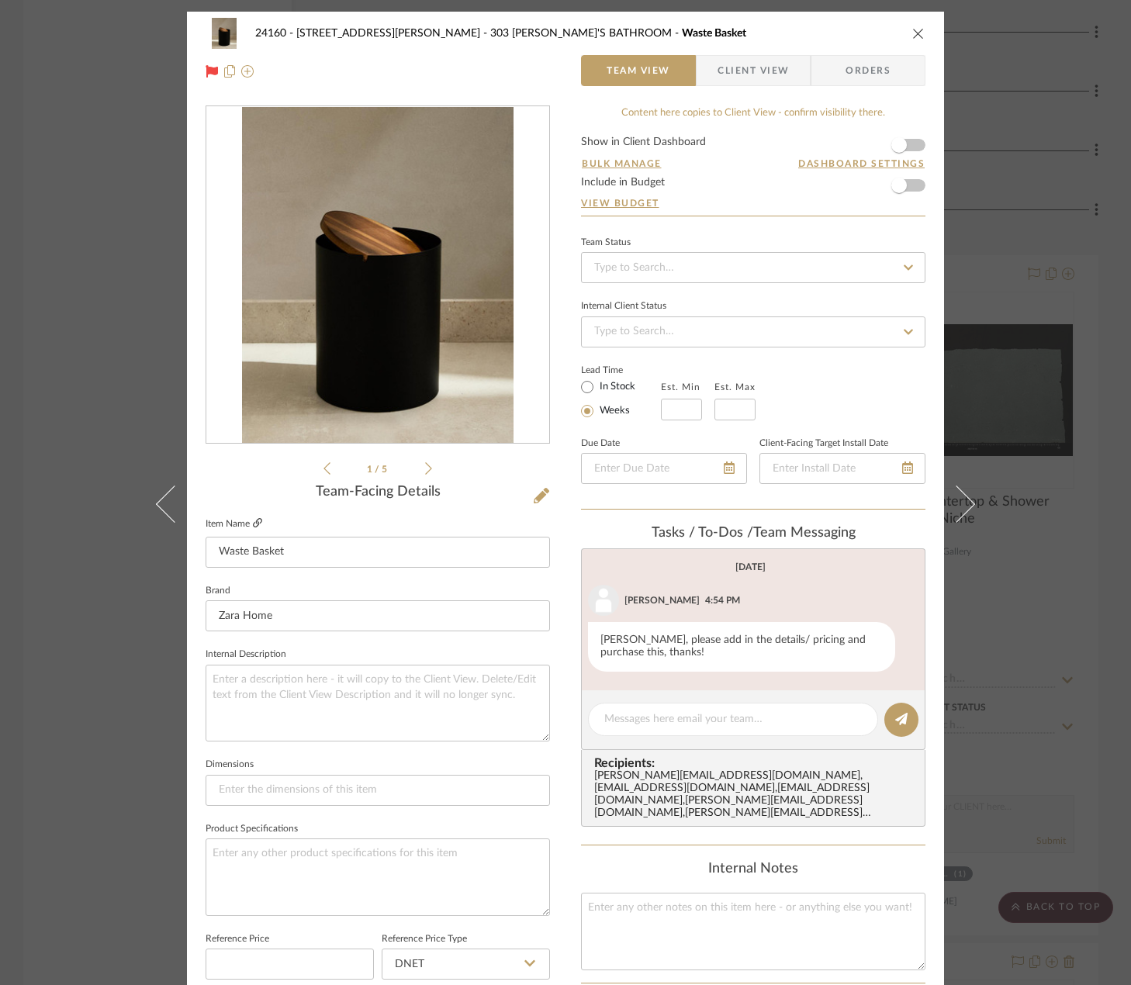
click at [253, 527] on icon at bounding box center [257, 522] width 9 height 9
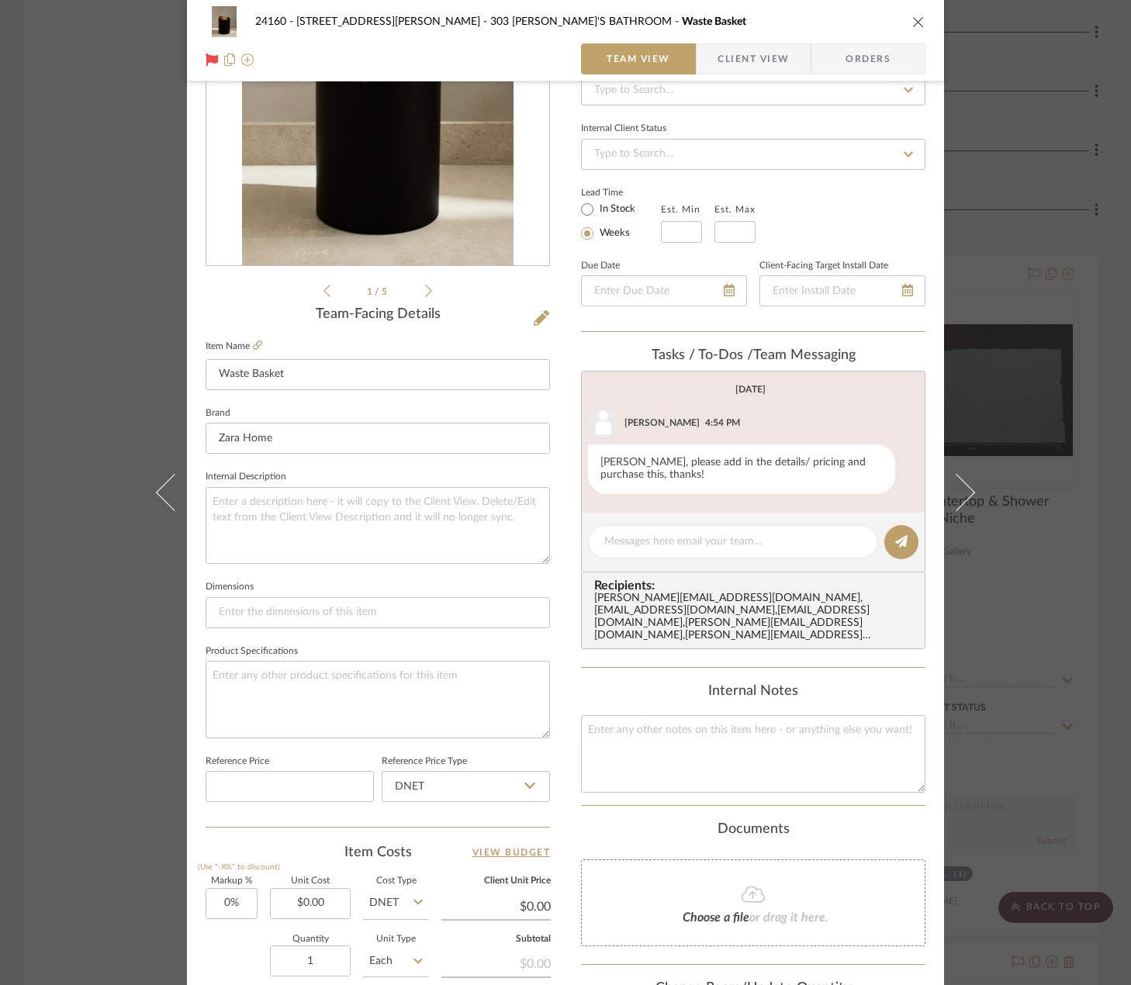
scroll to position [388, 0]
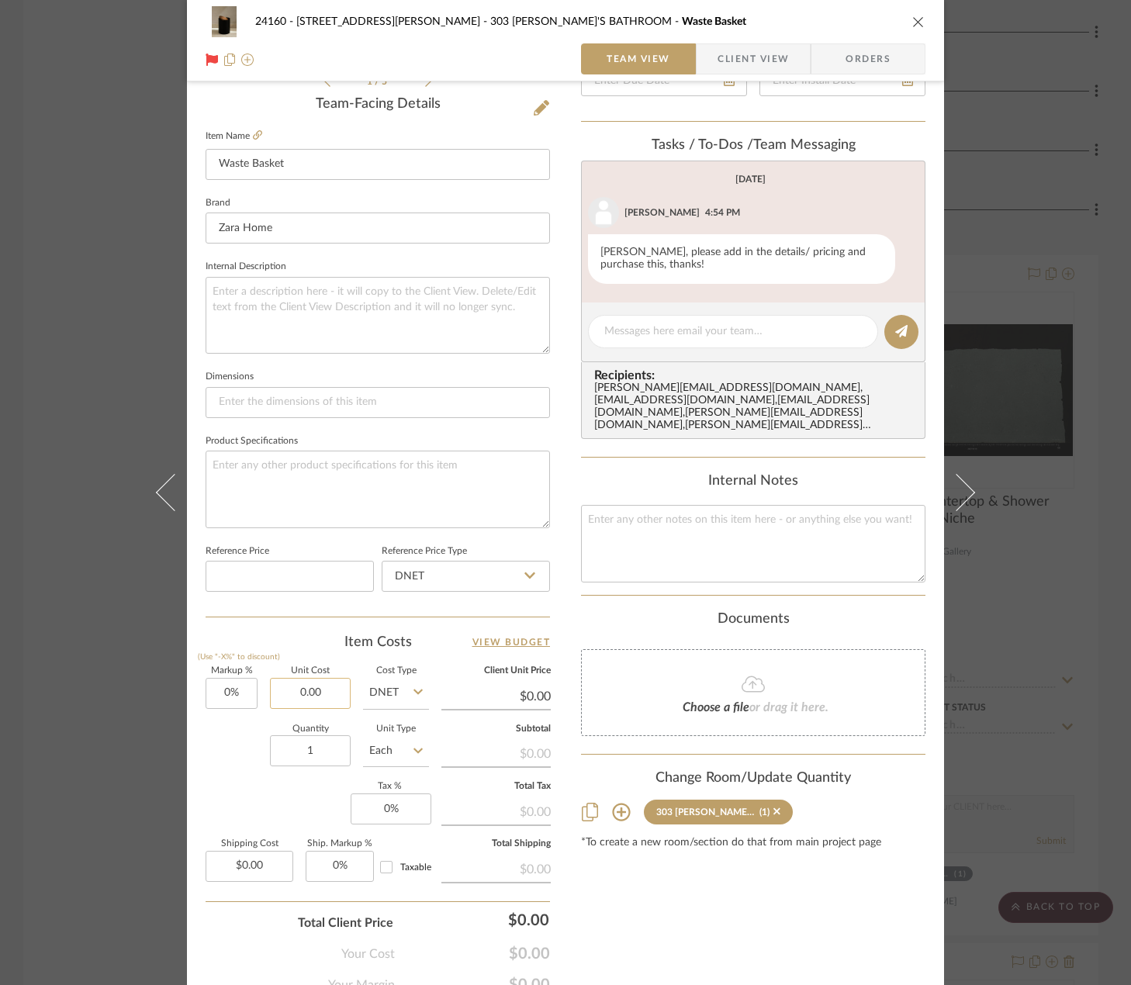
click at [303, 696] on input "0.00" at bounding box center [310, 693] width 81 height 31
type input "$69.90"
type input "0.00"
click at [263, 859] on input "0.00" at bounding box center [250, 866] width 88 height 31
type input "$69.90"
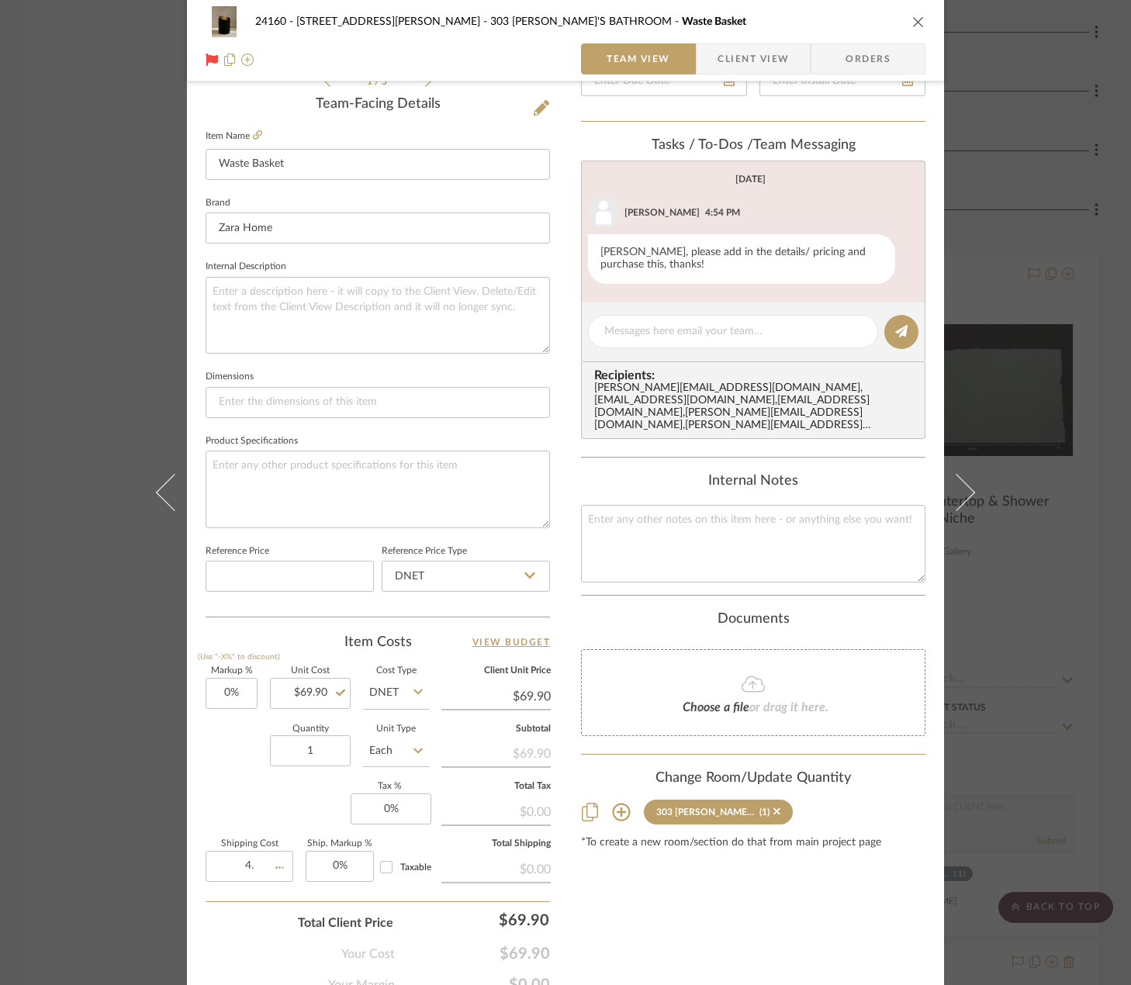
type input "$4.00"
click at [254, 866] on input "4.00" at bounding box center [250, 866] width 88 height 31
click at [243, 865] on input "4.00" at bounding box center [250, 866] width 88 height 31
drag, startPoint x: 242, startPoint y: 868, endPoint x: 252, endPoint y: 870, distance: 10.3
click at [252, 870] on input "4.00" at bounding box center [250, 866] width 88 height 31
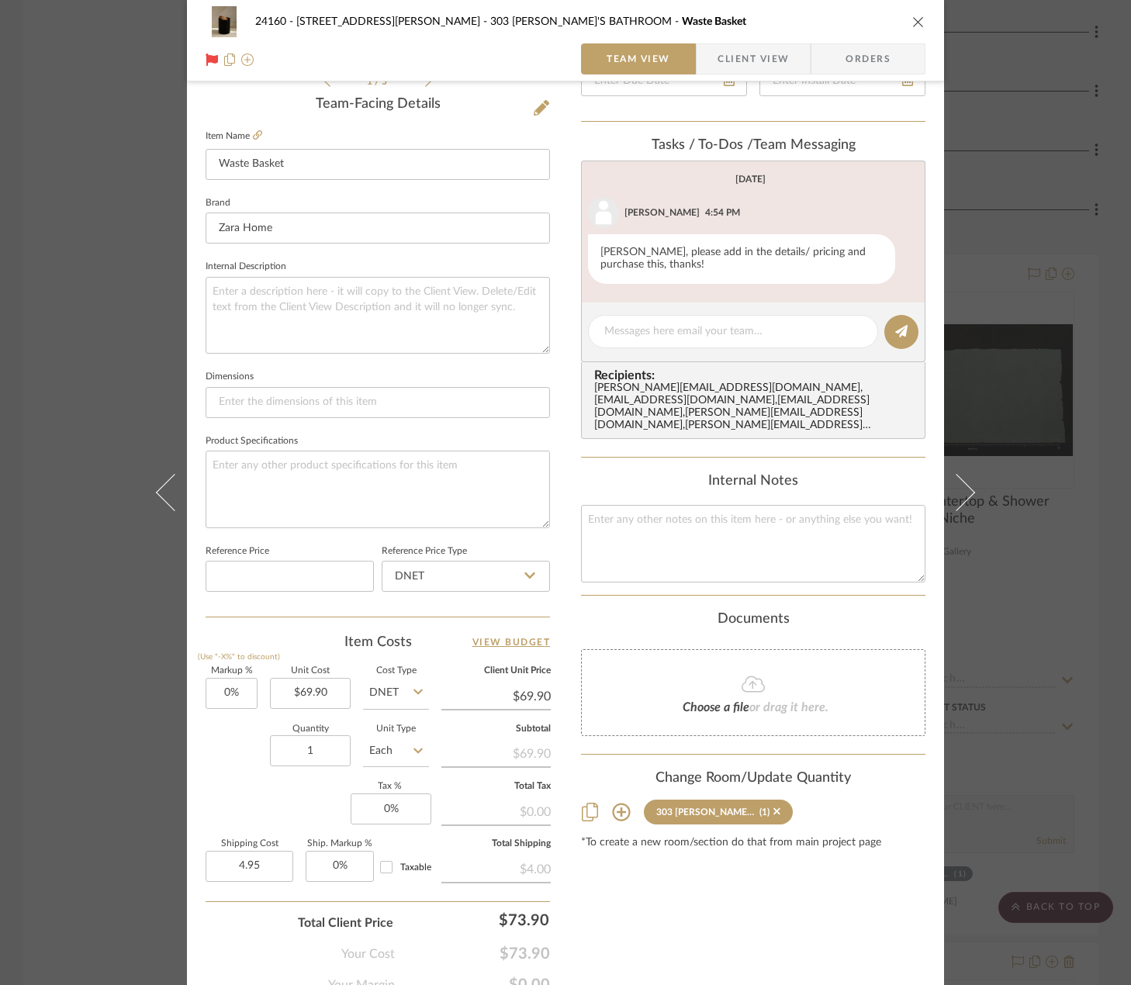
type input "$4.95"
click at [664, 922] on div "Content here copies to Client View - confirm visibility there. Show in Client D…" at bounding box center [753, 356] width 344 height 1277
click at [235, 822] on div "Markup % (Use "-X%" to discount) 0% Unit Cost $69.90 Cost Type DNET Client Unit…" at bounding box center [378, 780] width 344 height 226
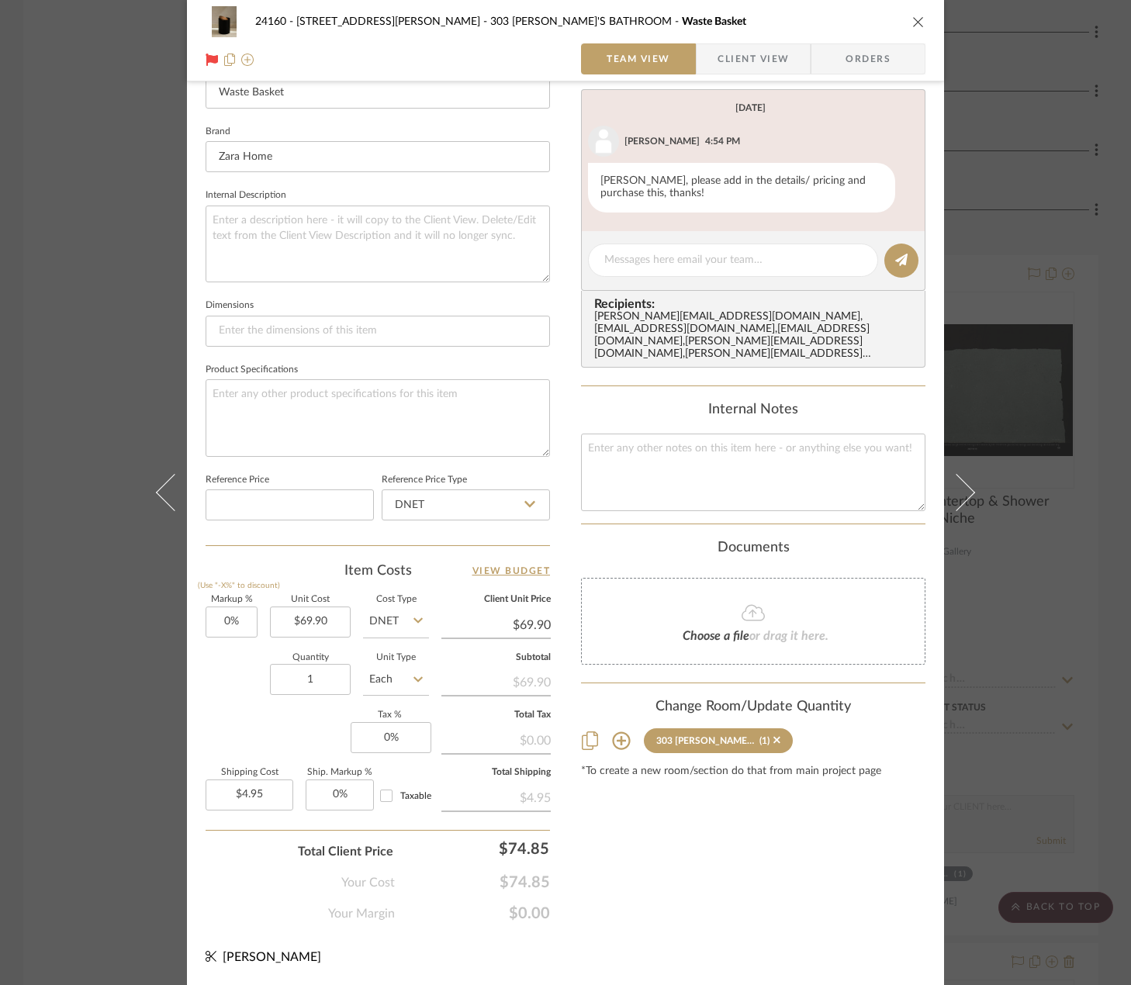
click at [369, 879] on span "Your Cost" at bounding box center [368, 882] width 54 height 19
click at [359, 913] on span "Your Margin" at bounding box center [361, 913] width 67 height 19
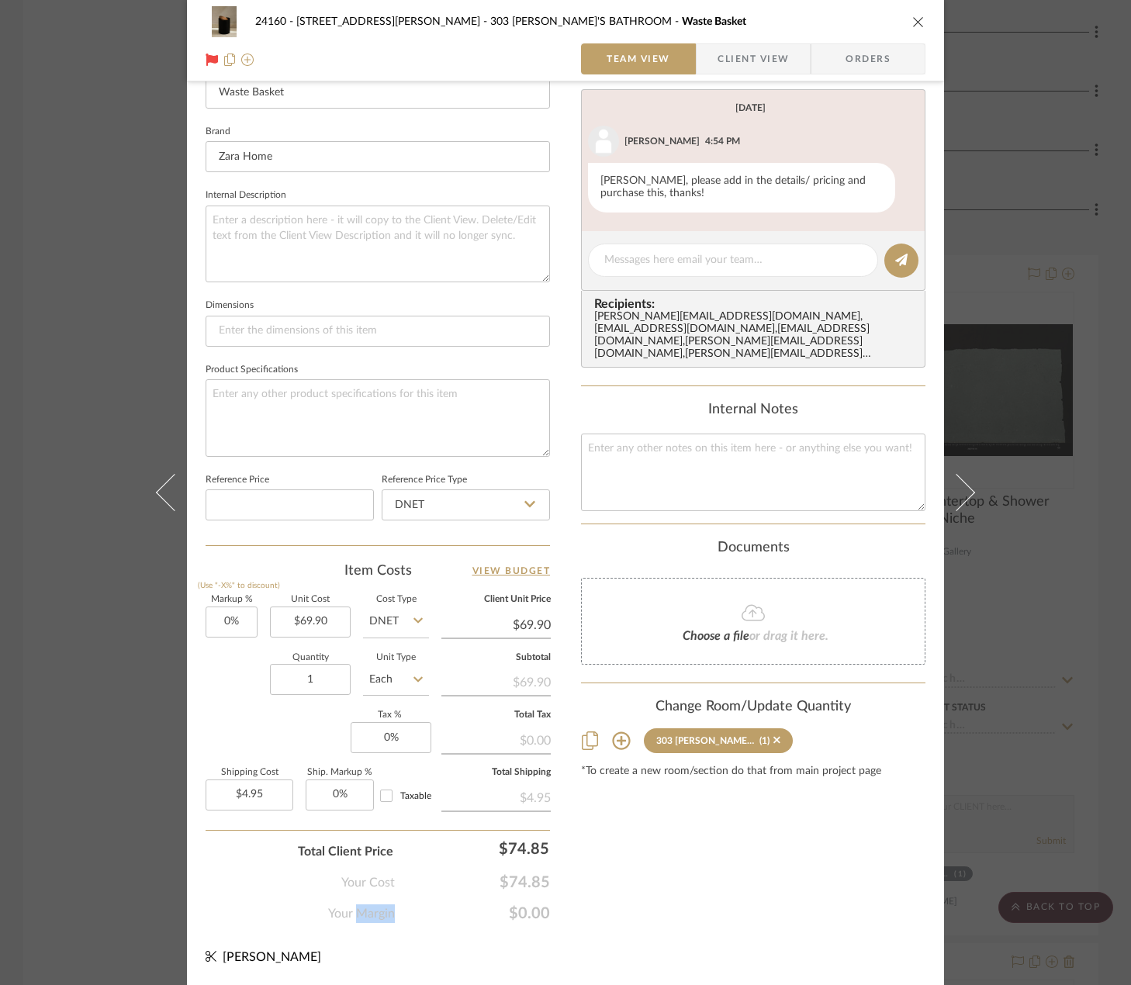
click at [359, 913] on span "Your Margin" at bounding box center [361, 913] width 67 height 19
click at [356, 856] on span "Total Client Price" at bounding box center [345, 851] width 95 height 19
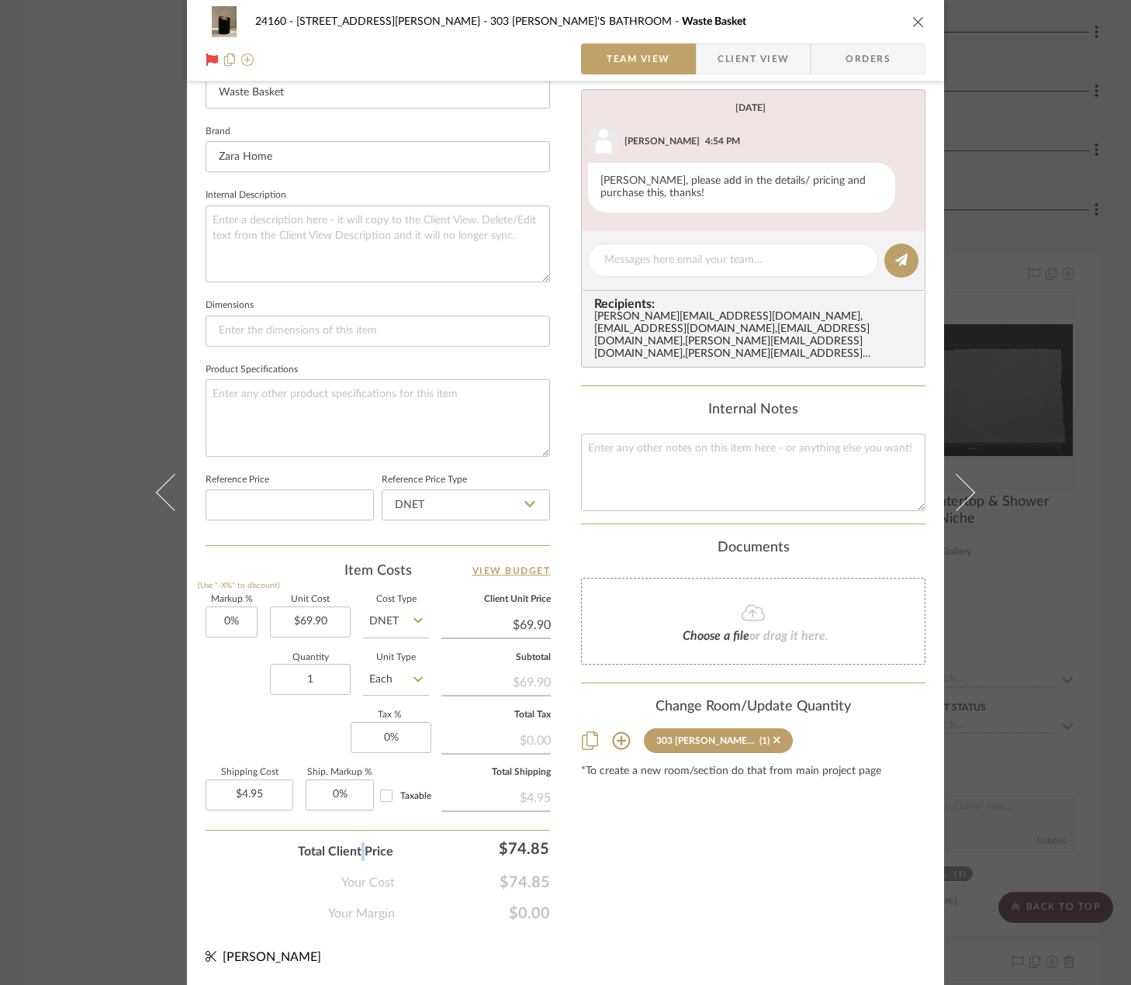
click at [356, 856] on span "Total Client Price" at bounding box center [345, 851] width 95 height 19
click at [356, 853] on span "Total Client Price" at bounding box center [345, 851] width 95 height 19
click at [227, 742] on div "Markup % (Use "-X%" to discount) 0% Unit Cost $69.90 Cost Type DNET Client Unit…" at bounding box center [378, 709] width 344 height 226
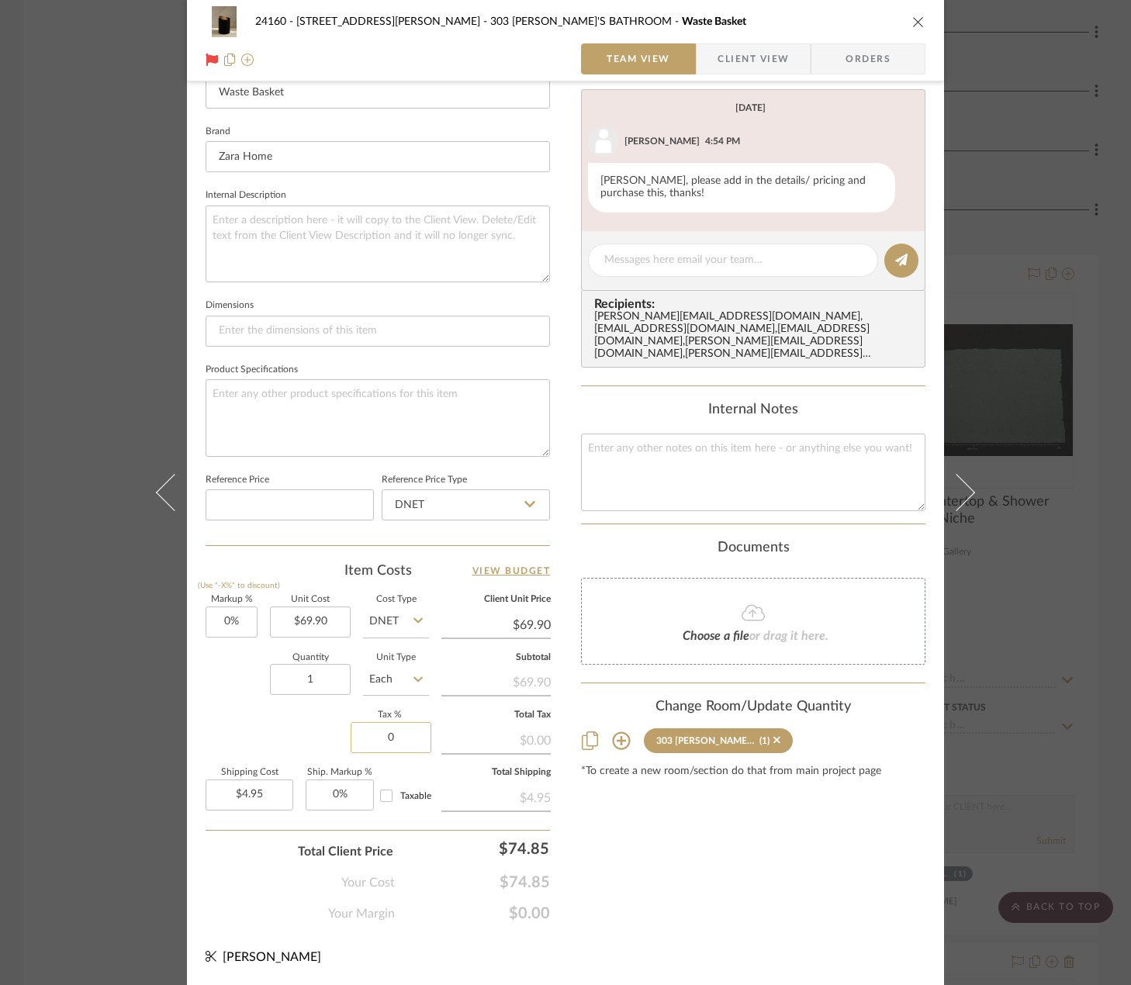
click at [377, 742] on input "0" at bounding box center [391, 737] width 81 height 31
type input "8.875%"
click at [664, 866] on div "Content here copies to Client View - confirm visibility there. Show in Client D…" at bounding box center [753, 284] width 344 height 1277
click at [387, 796] on input "Taxable" at bounding box center [386, 795] width 25 height 25
checkbox input "true"
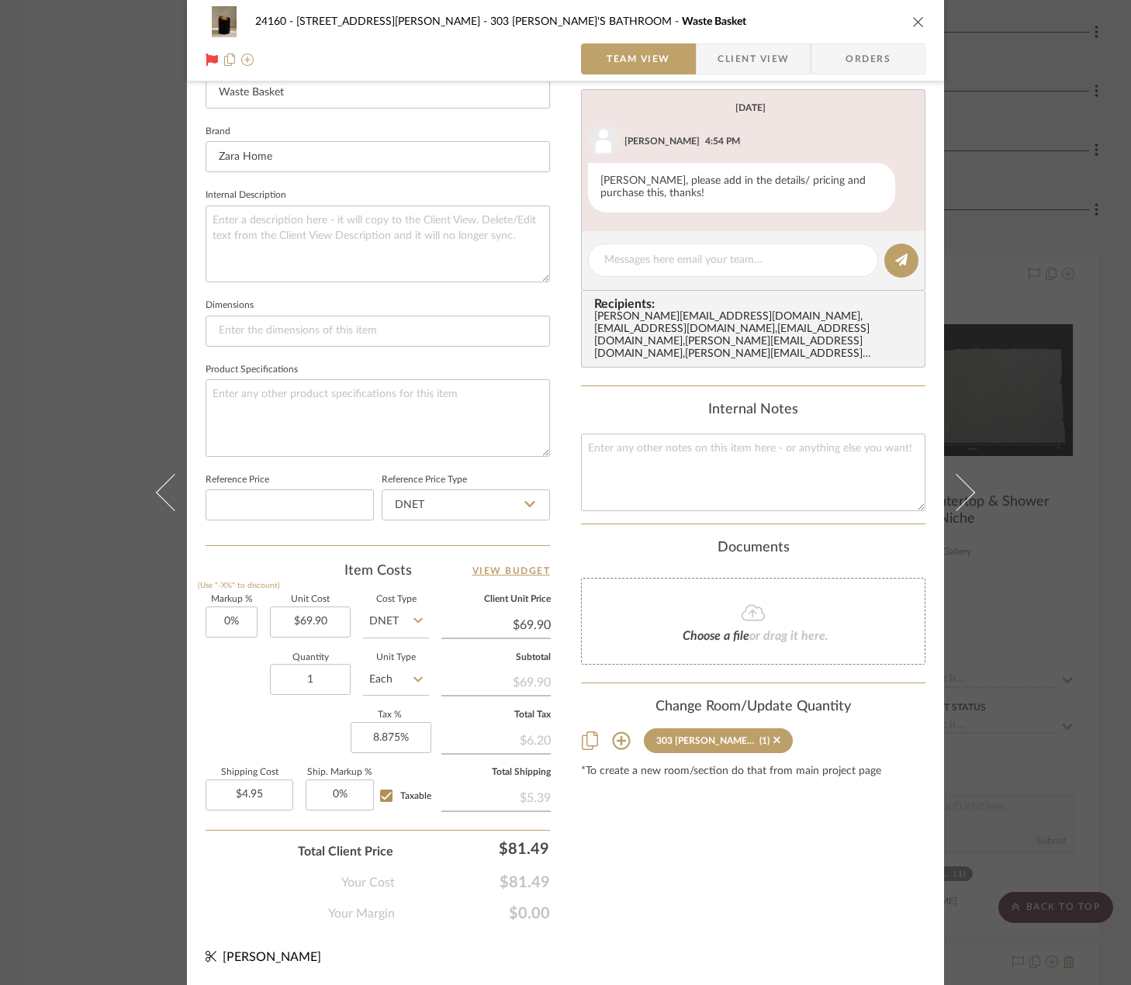
click at [132, 91] on div "24160 - 214 E 18th Street - Satow Elliot 303 JONAH'S BATHROOM Waste Basket Team…" at bounding box center [565, 492] width 1131 height 985
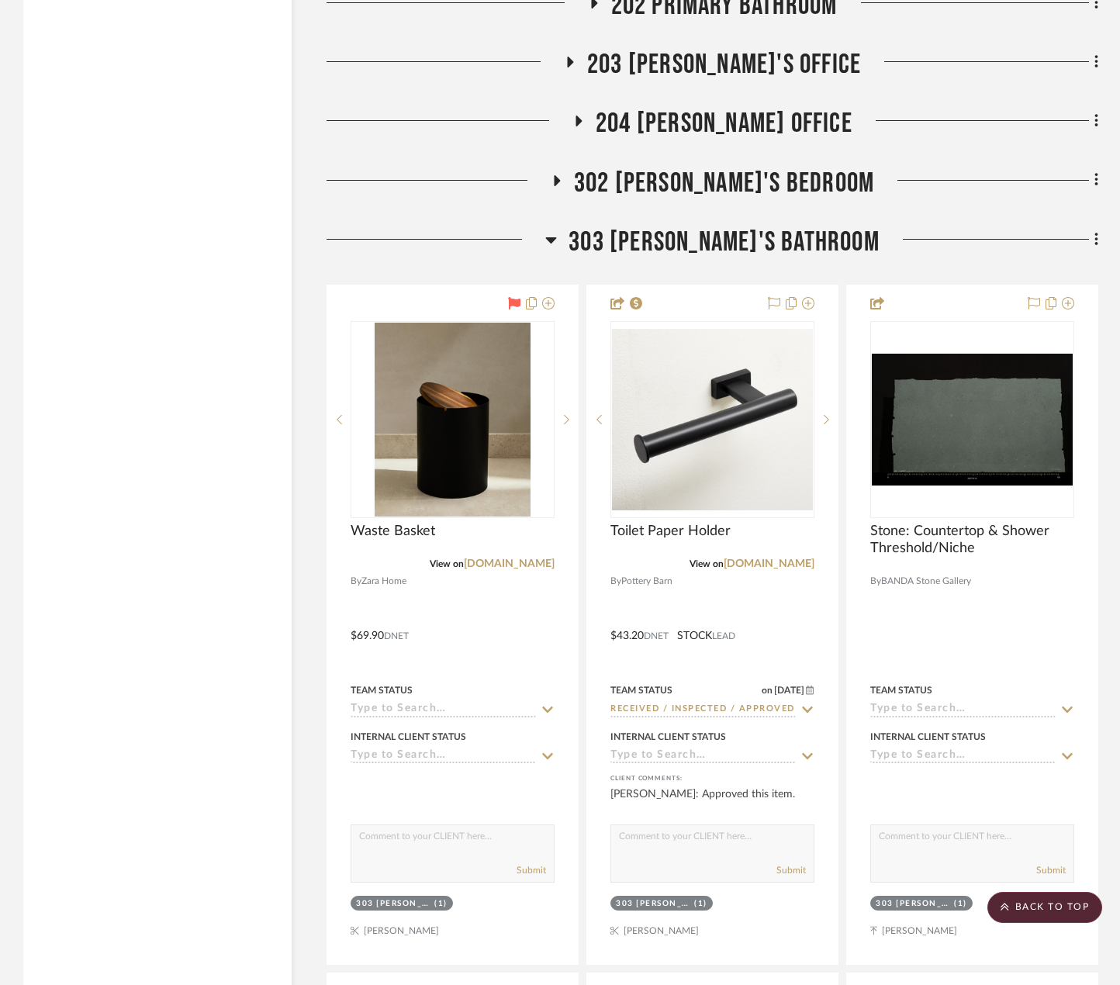
scroll to position [3335, 0]
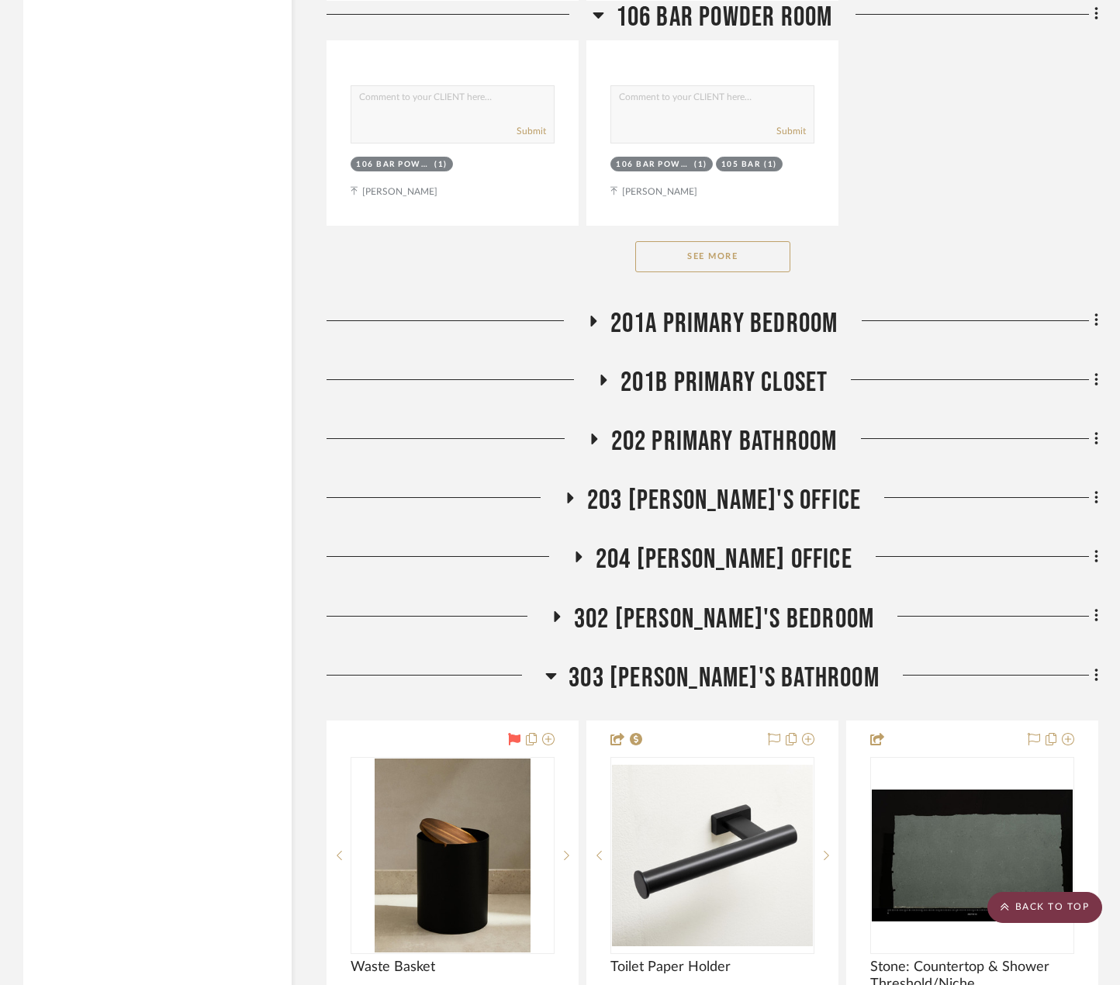
click at [1075, 909] on scroll-to-top-button "BACK TO TOP" at bounding box center [1044, 907] width 115 height 31
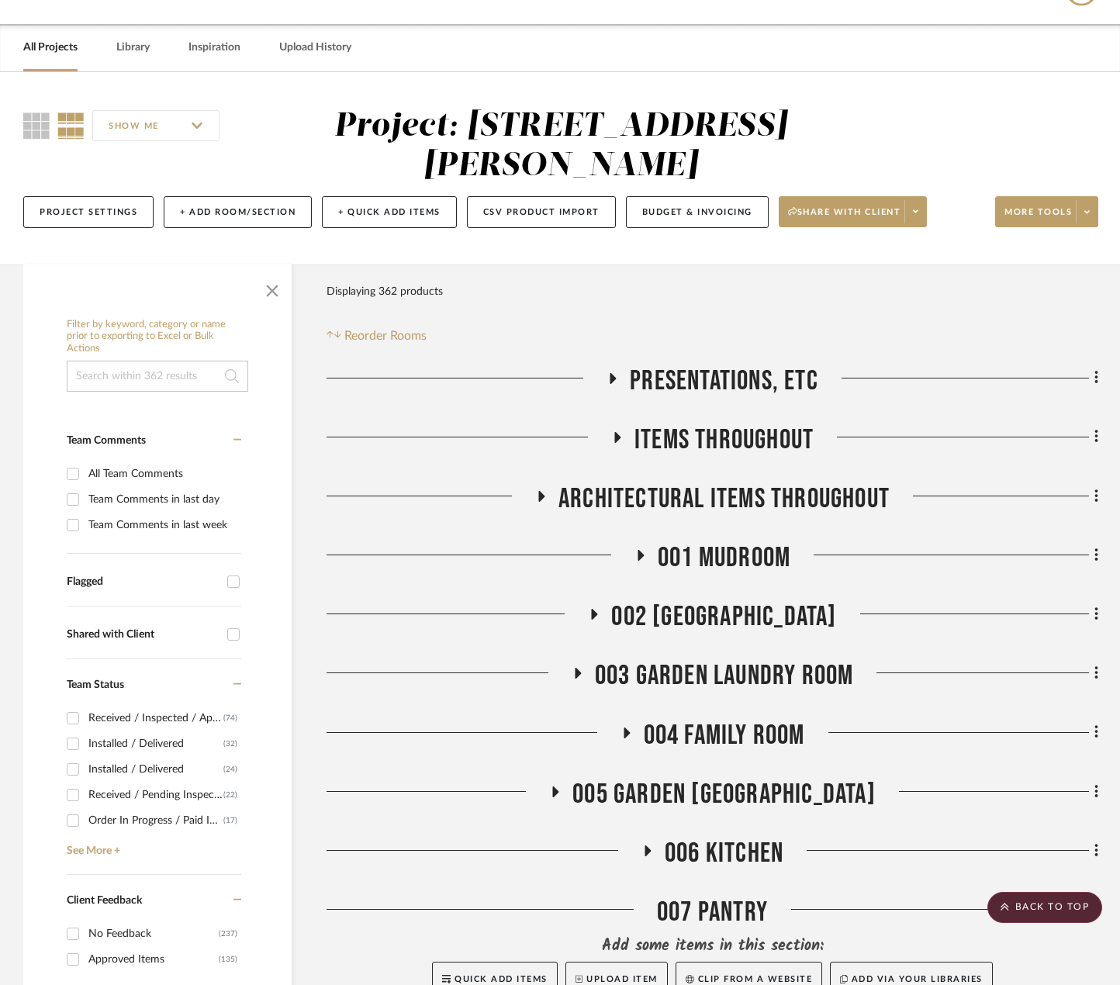
scroll to position [0, 0]
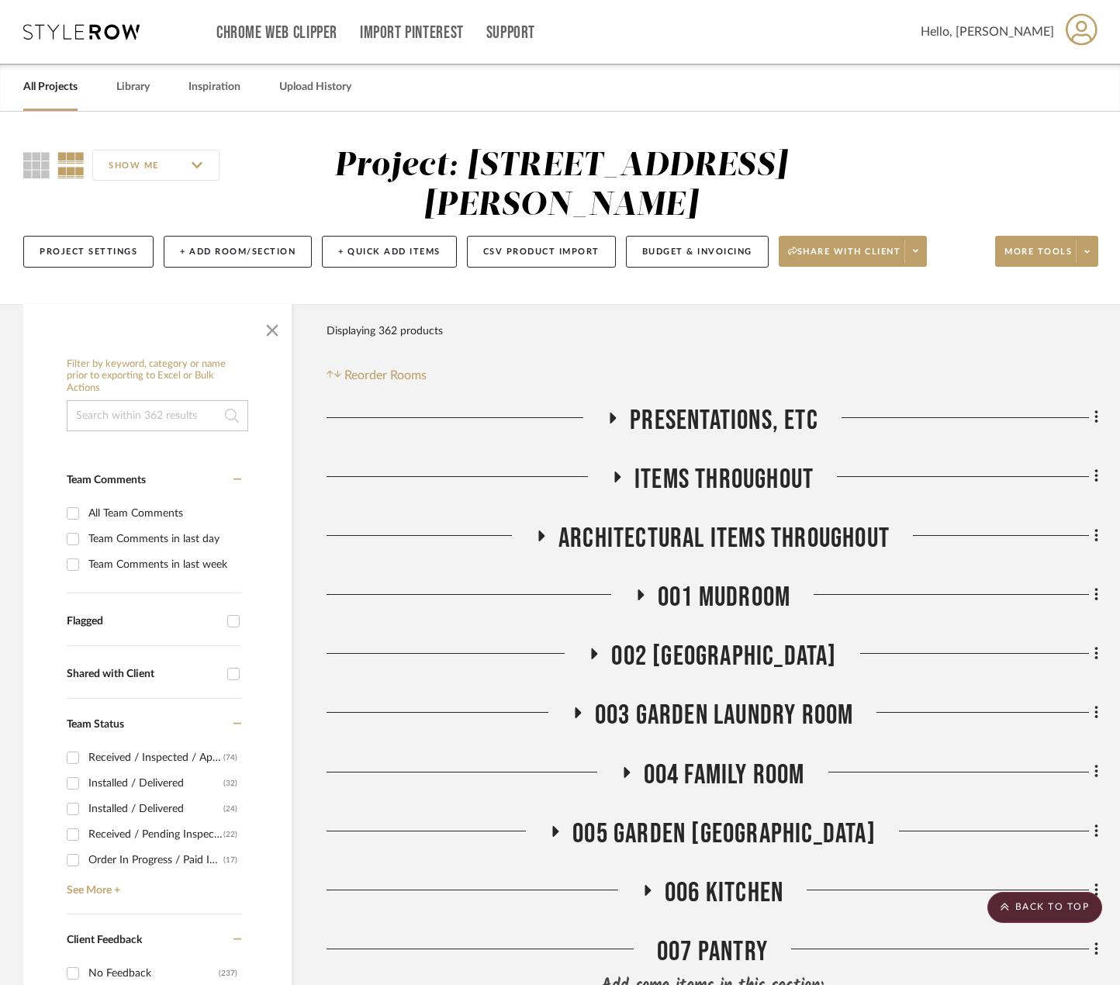
click at [49, 32] on icon at bounding box center [81, 32] width 116 height 16
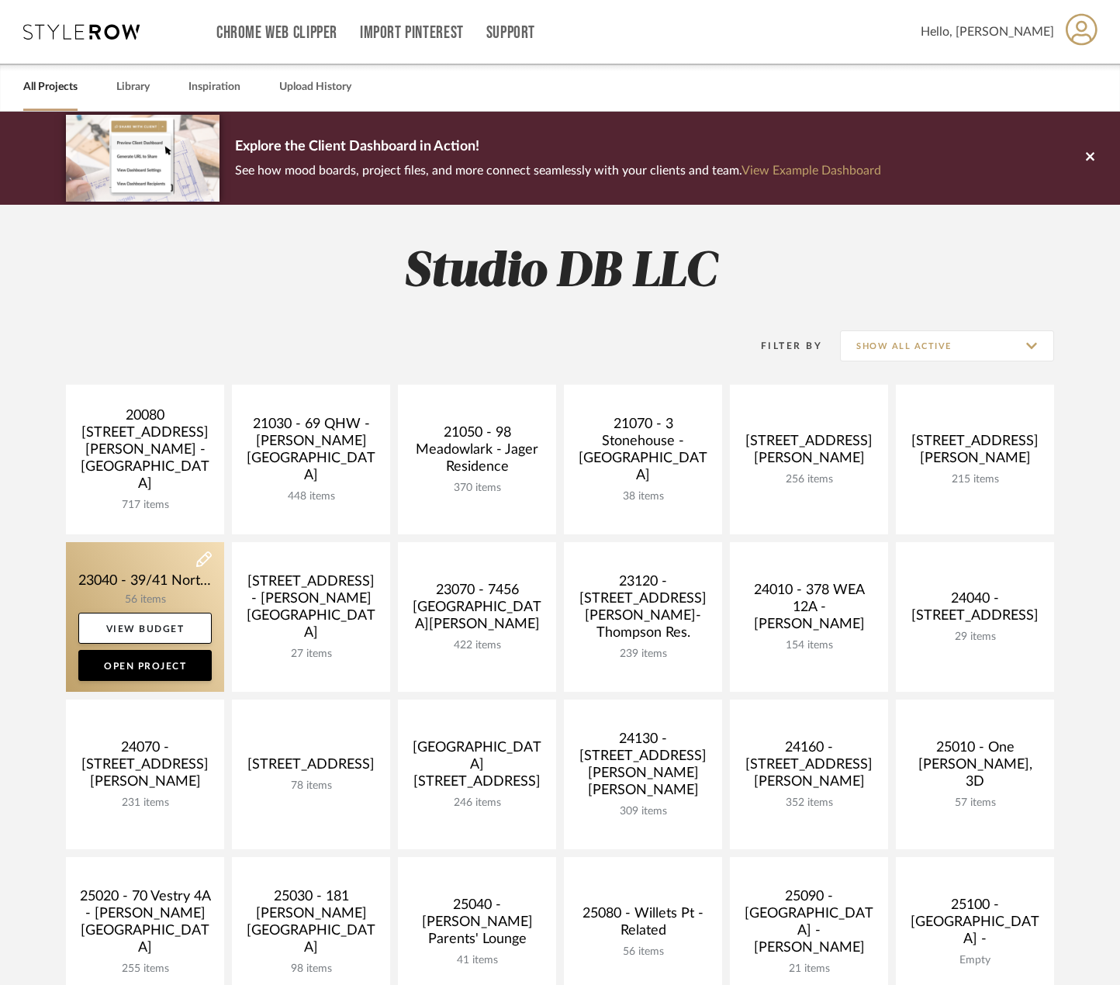
click at [182, 582] on link at bounding box center [145, 617] width 158 height 150
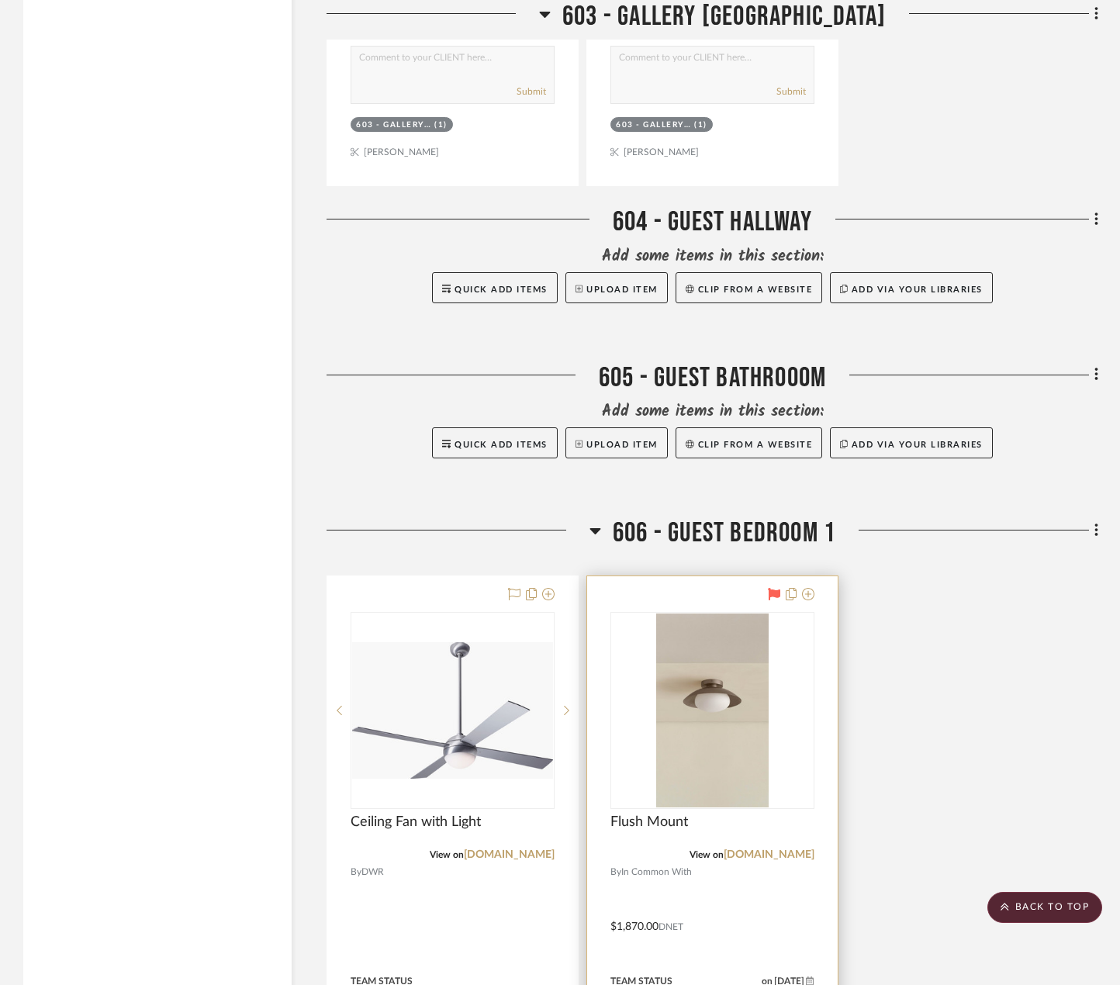
scroll to position [3723, 0]
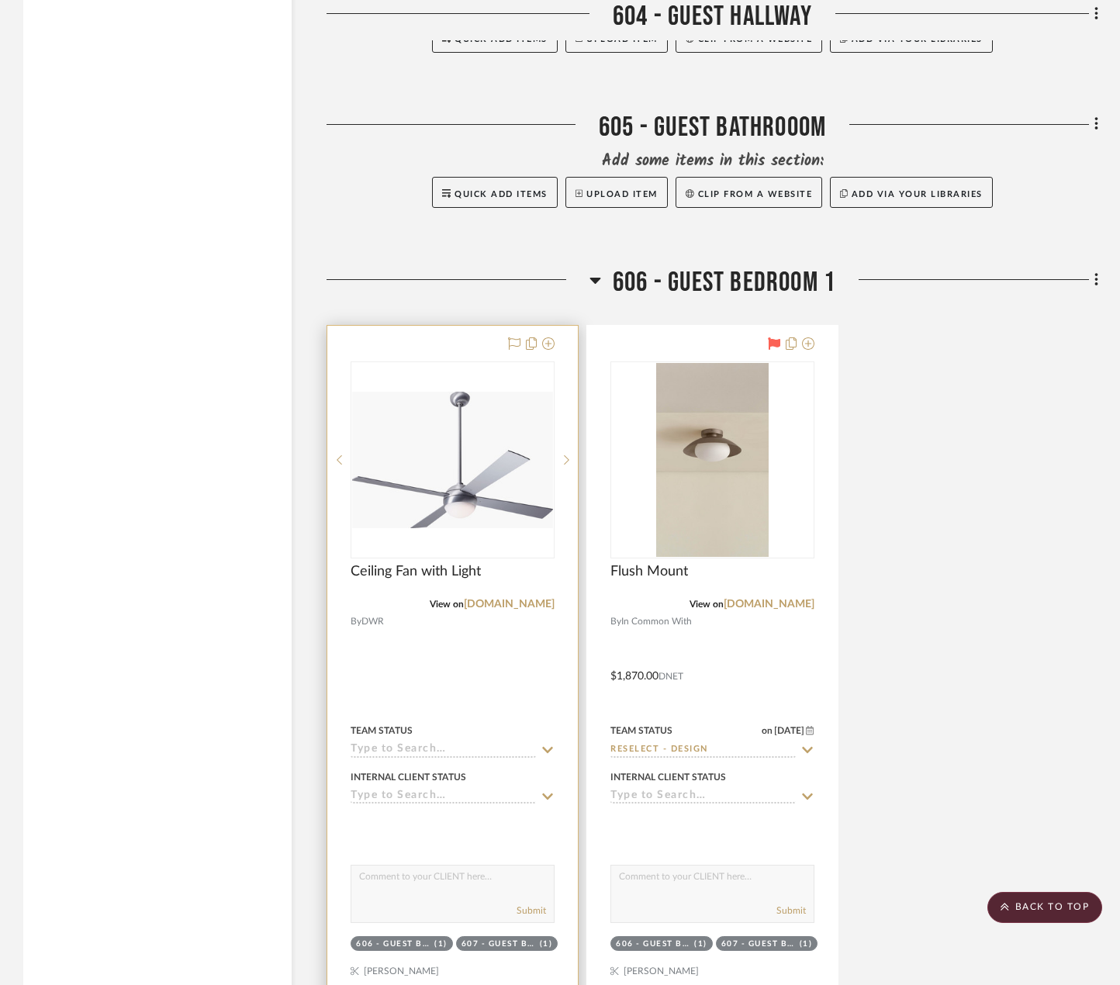
click at [518, 689] on div at bounding box center [452, 665] width 250 height 679
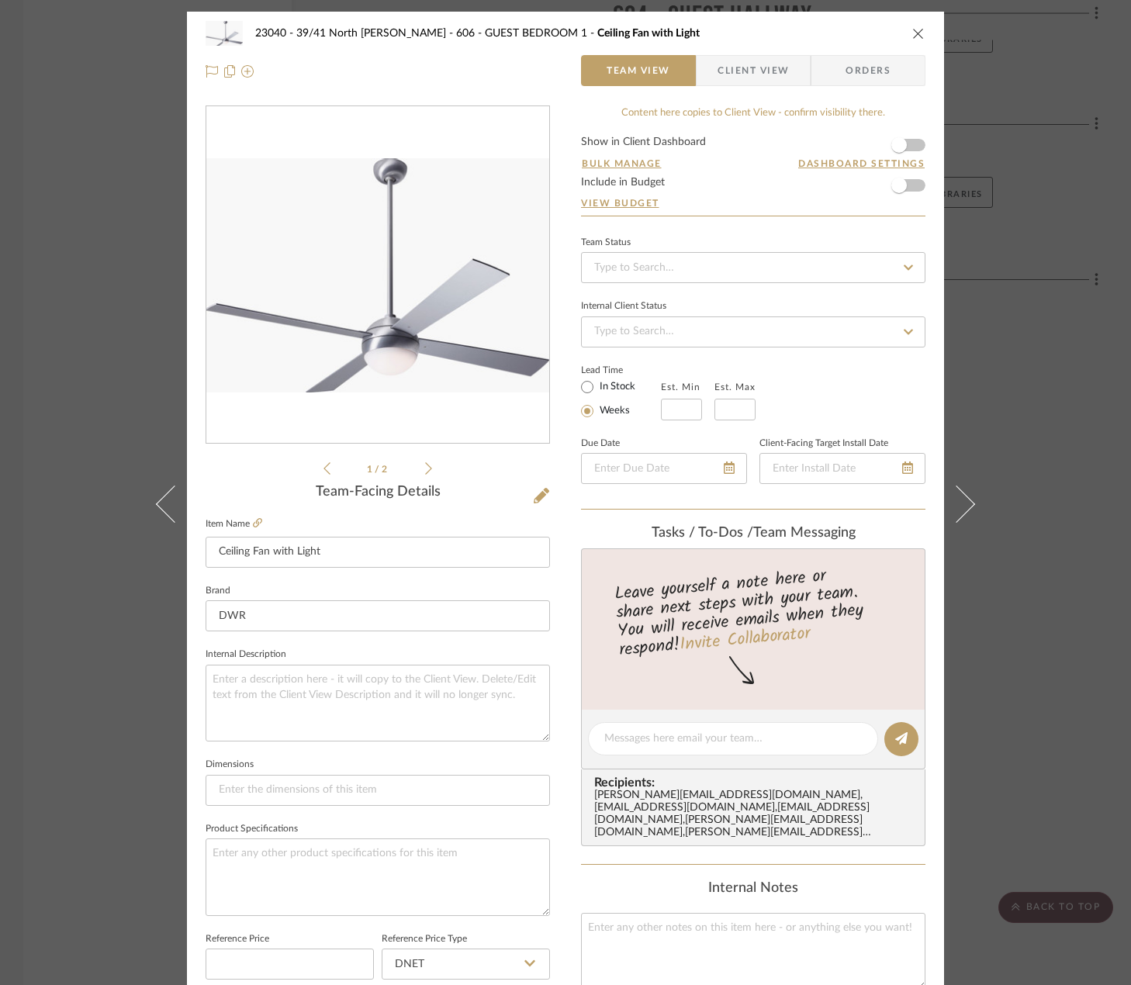
click at [727, 81] on span "Client View" at bounding box center [752, 70] width 71 height 31
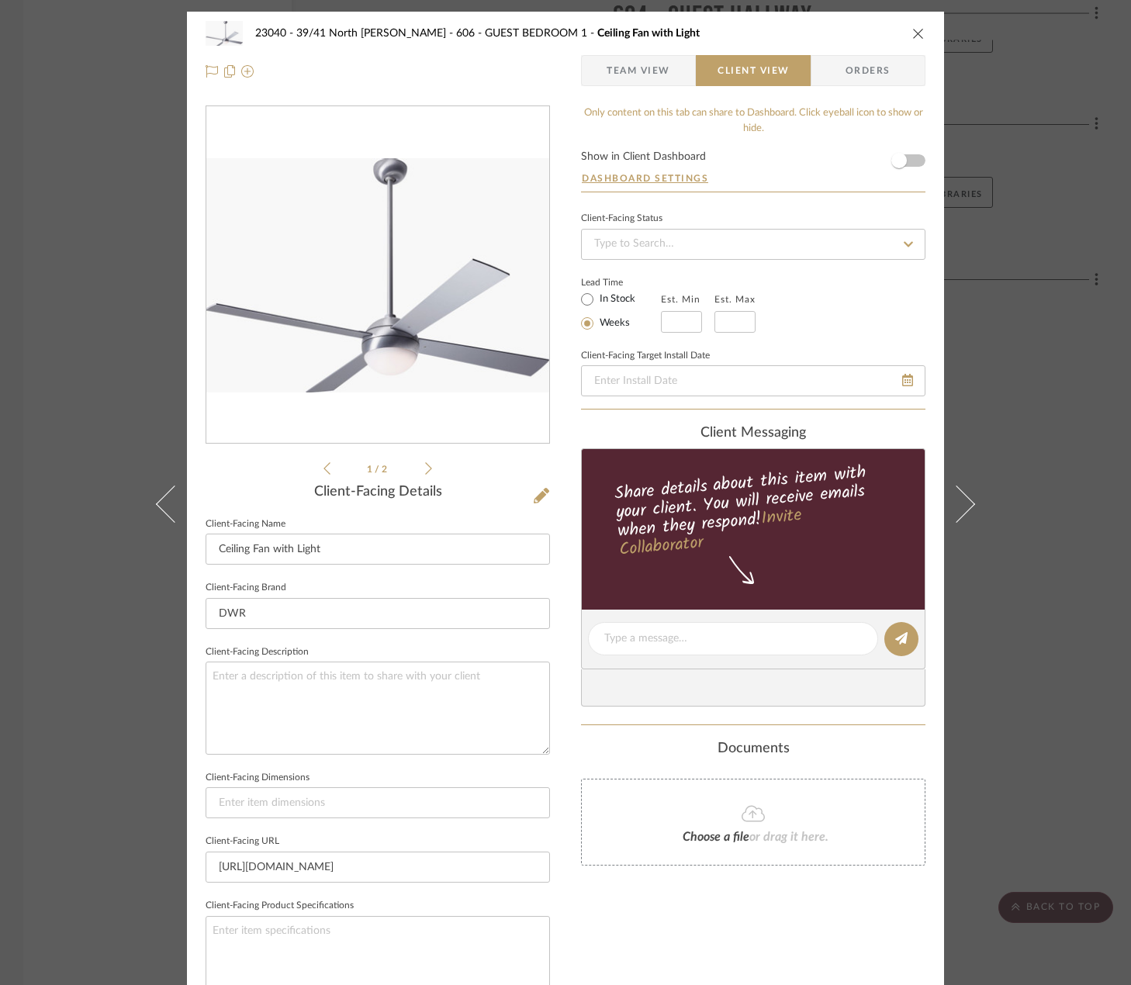
click at [626, 65] on span "Team View" at bounding box center [638, 70] width 64 height 31
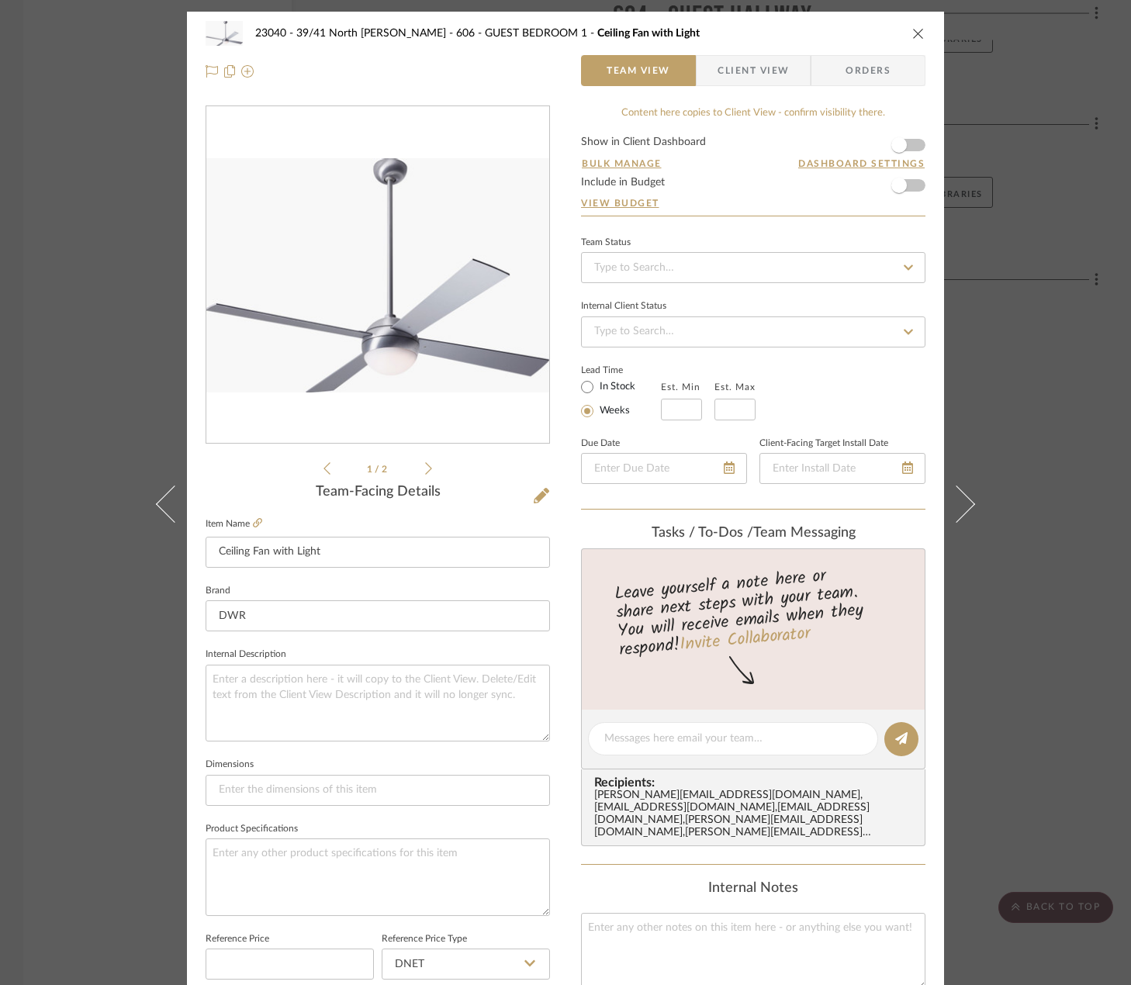
click at [1017, 242] on div "23040 - 39/41 North Moore - Weissmann 606 - GUEST BEDROOM 1 Ceiling Fan with Li…" at bounding box center [565, 492] width 1131 height 985
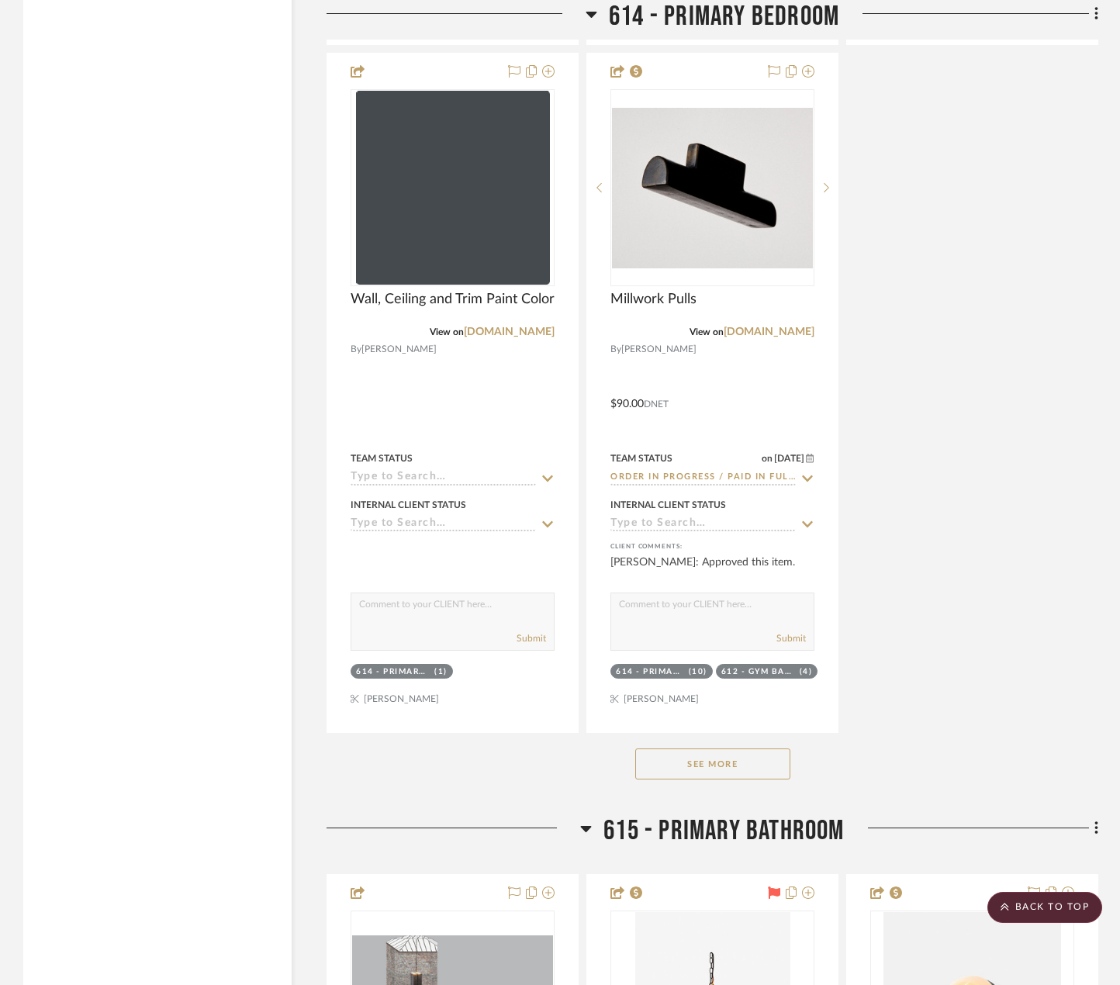
scroll to position [12408, 0]
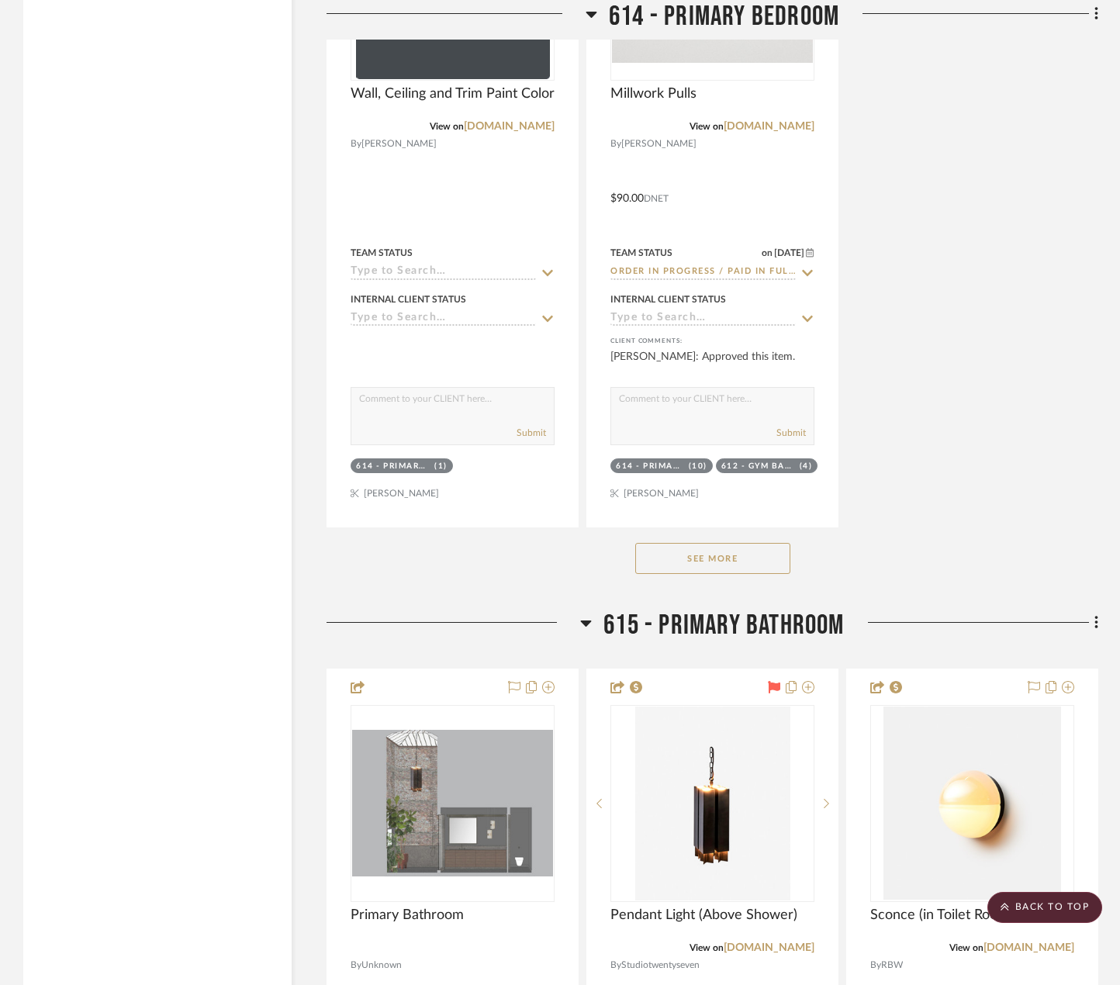
click at [762, 549] on button "See More" at bounding box center [712, 558] width 155 height 31
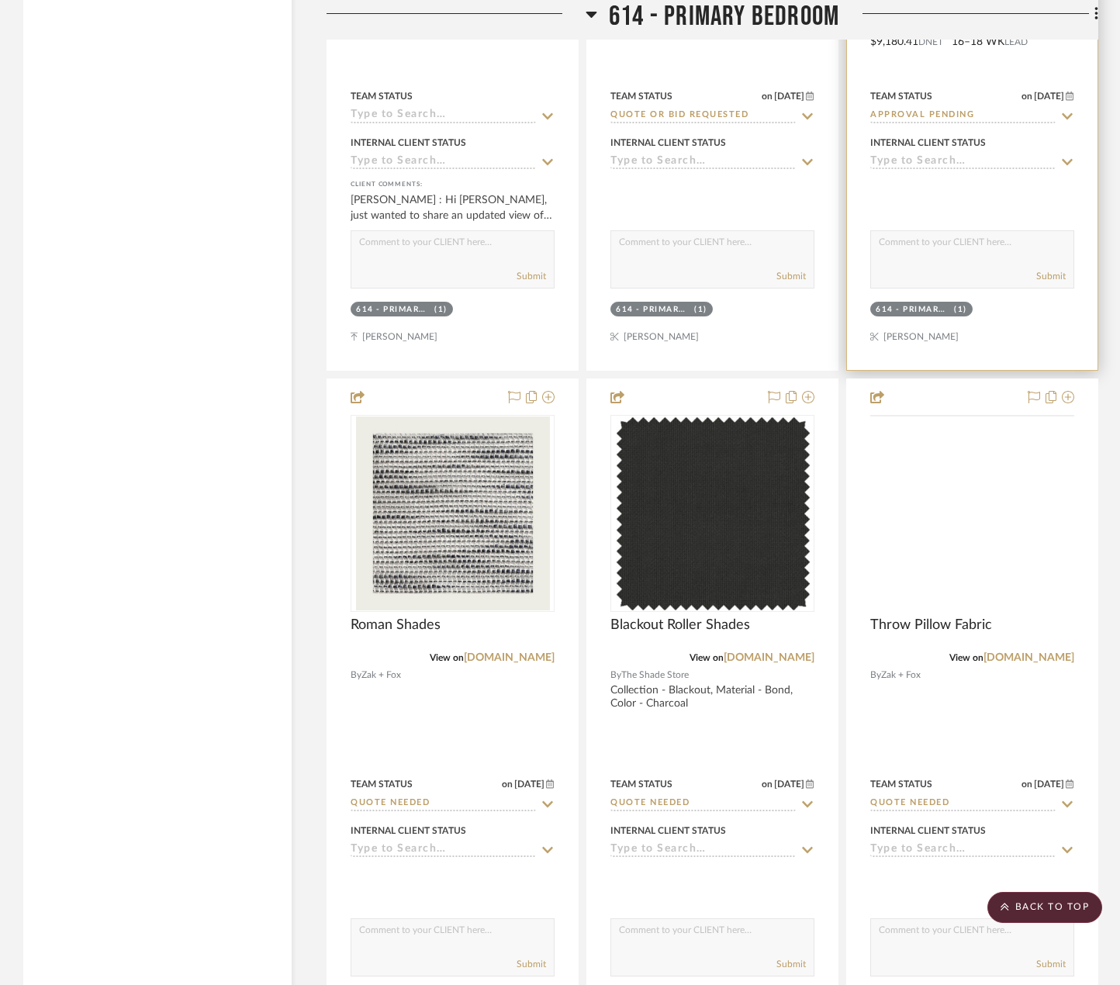
scroll to position [10935, 0]
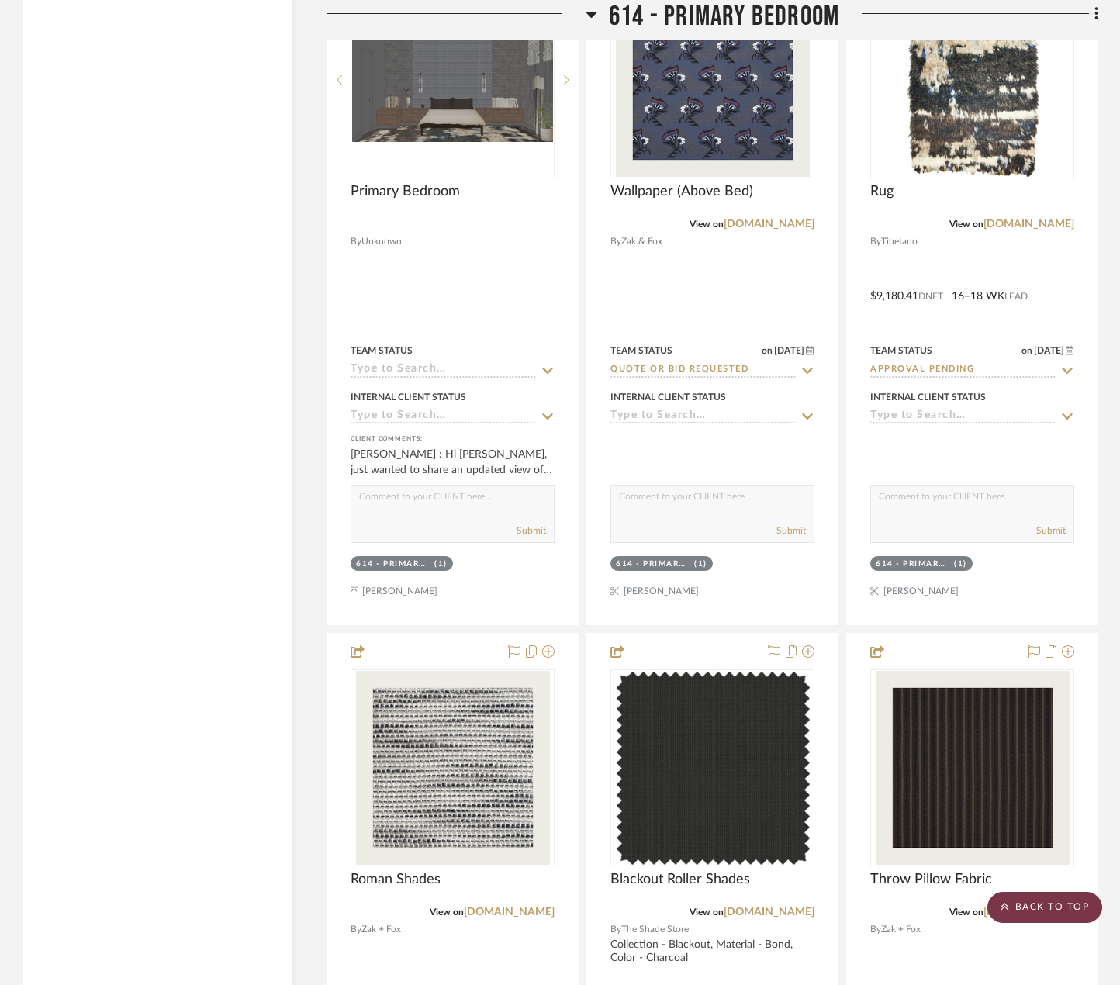
click at [1035, 899] on scroll-to-top-button "BACK TO TOP" at bounding box center [1044, 907] width 115 height 31
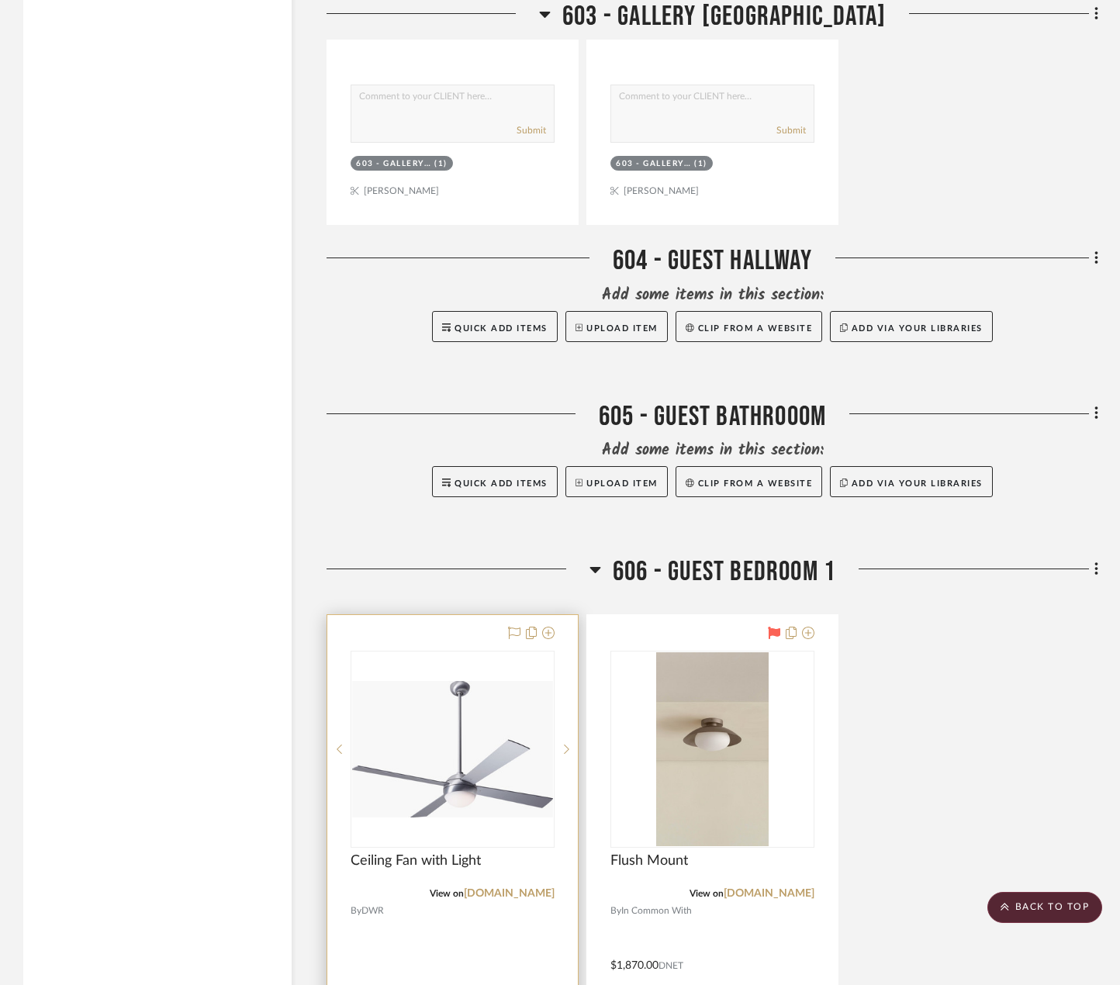
scroll to position [3645, 0]
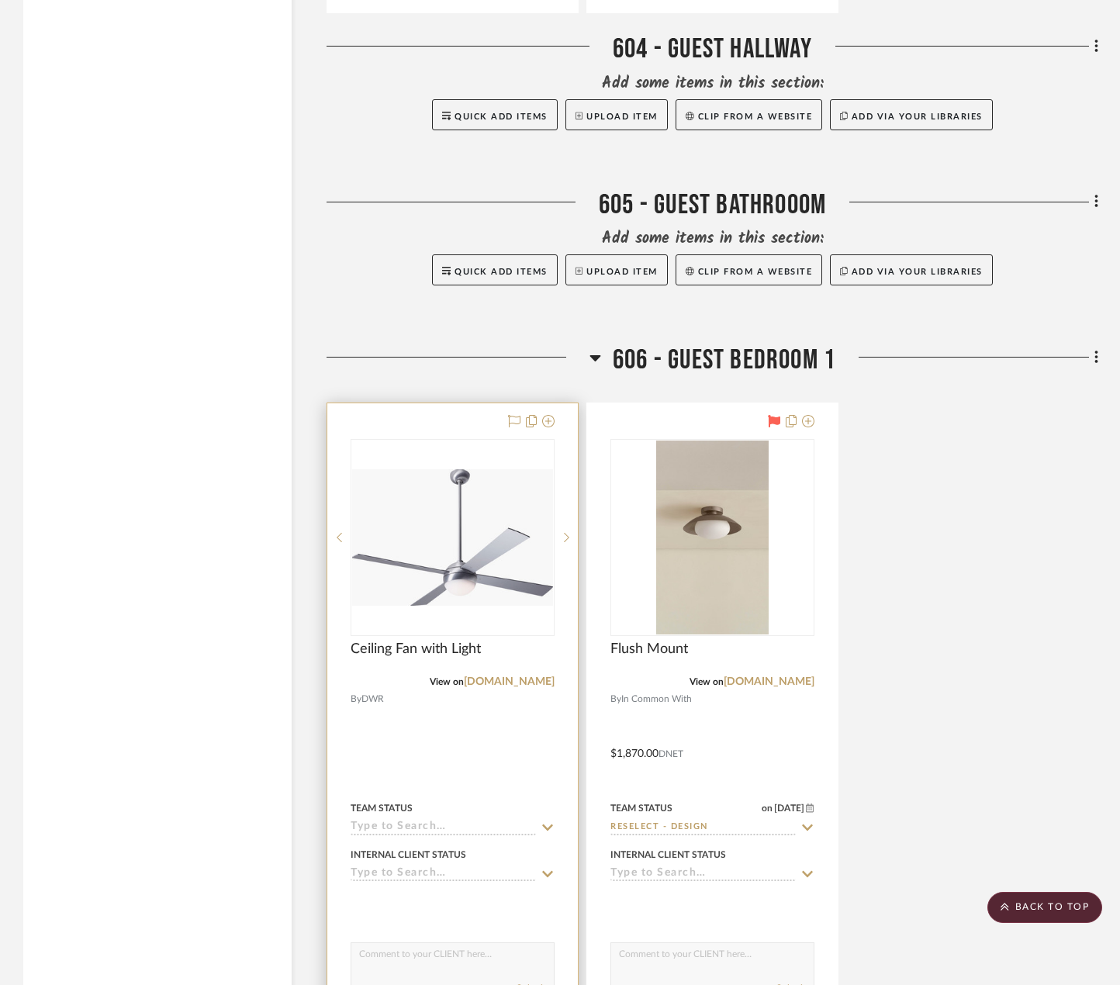
click at [544, 744] on div at bounding box center [452, 742] width 250 height 679
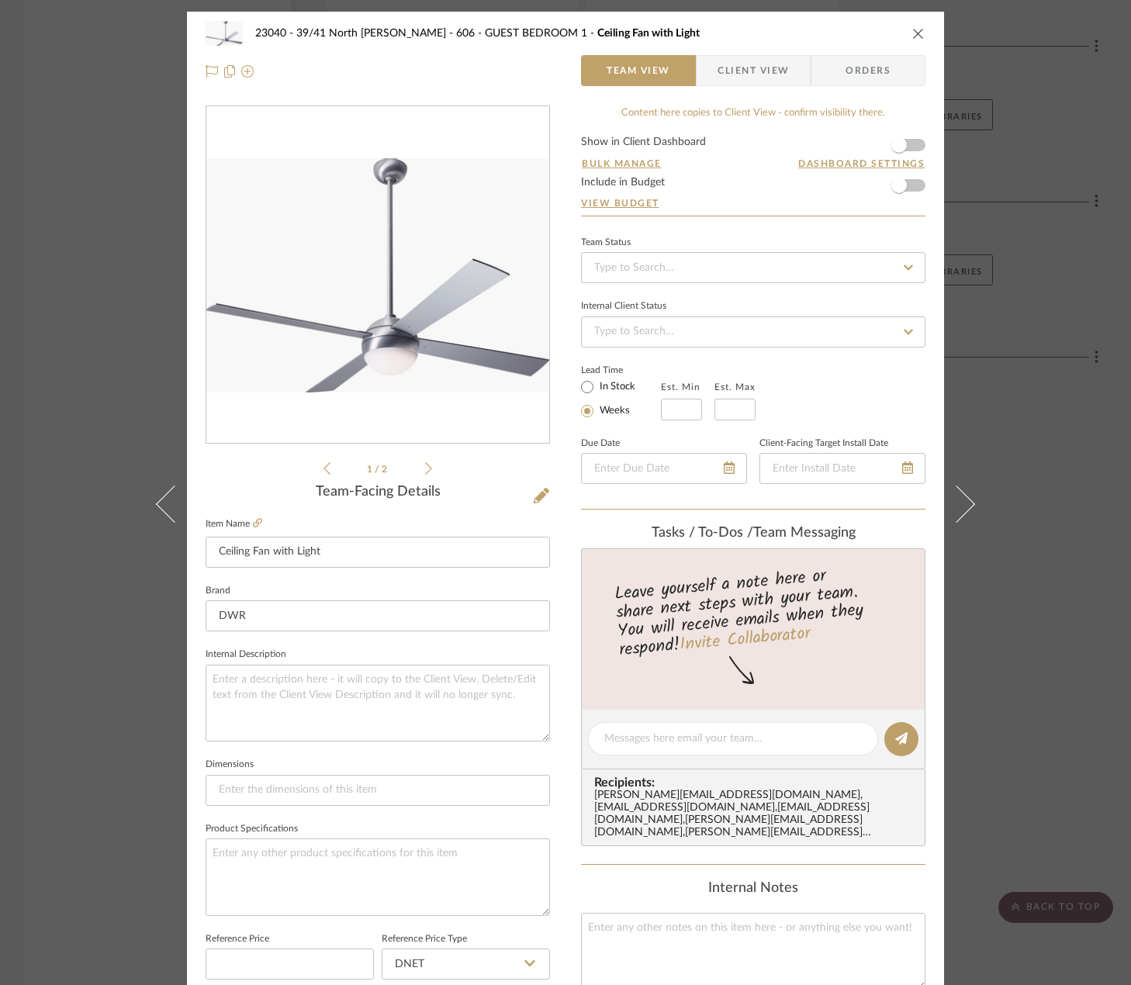
click at [758, 72] on span "Client View" at bounding box center [752, 70] width 71 height 31
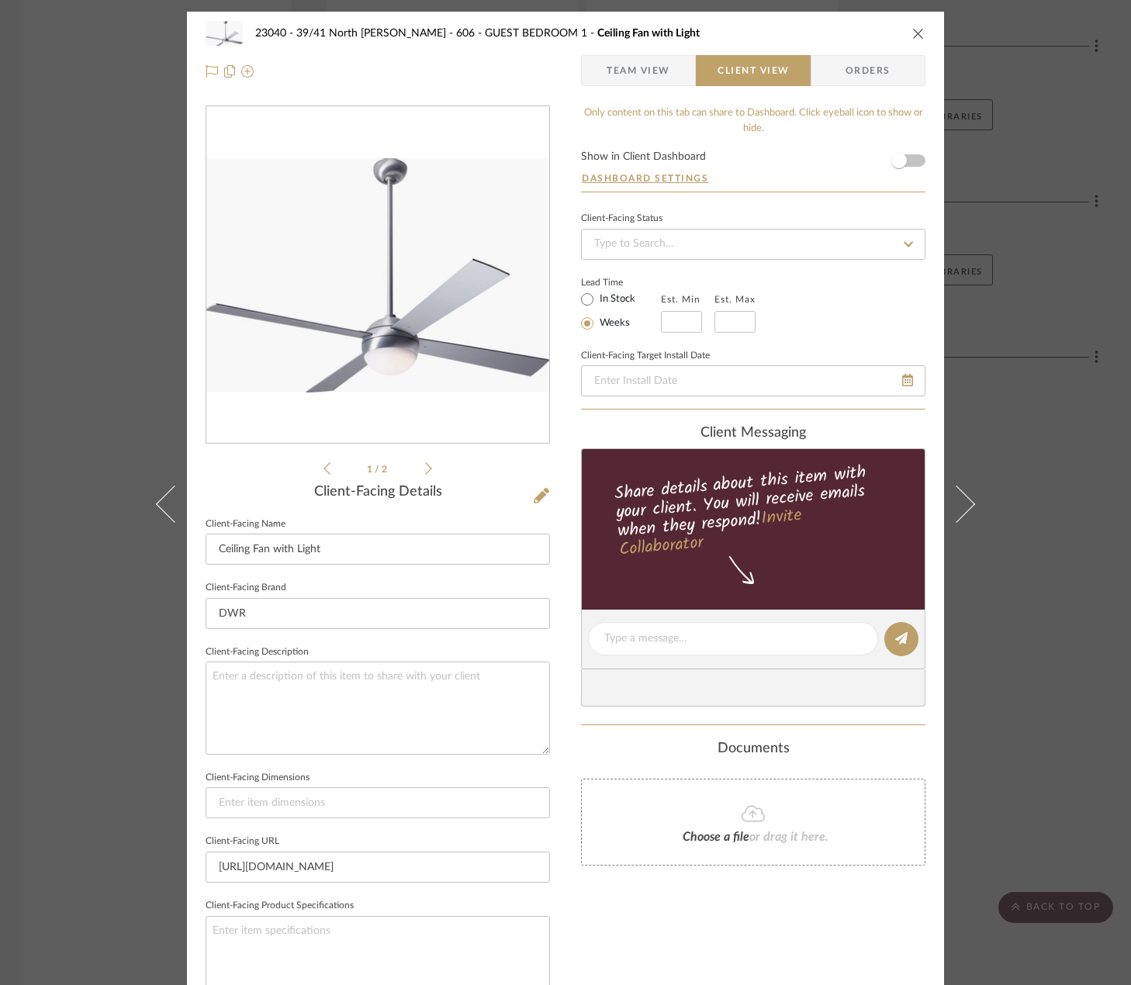
click at [430, 650] on fieldset "Client-Facing Description" at bounding box center [378, 697] width 344 height 113
click at [447, 708] on textarea at bounding box center [378, 708] width 344 height 92
click at [383, 681] on textarea "Qty. 1 || Description: Ball Ceiling Fan by Design Within Reach || Color/Finish:…" at bounding box center [378, 708] width 344 height 92
click at [499, 694] on textarea "Qty. 1 || Description: Ball Ceiling Fan With Light by Design Within Reach || Co…" at bounding box center [378, 708] width 344 height 92
type textarea "Qty. 1 || Description: Ball Ceiling Fan With Light by Design Within Reach || Co…"
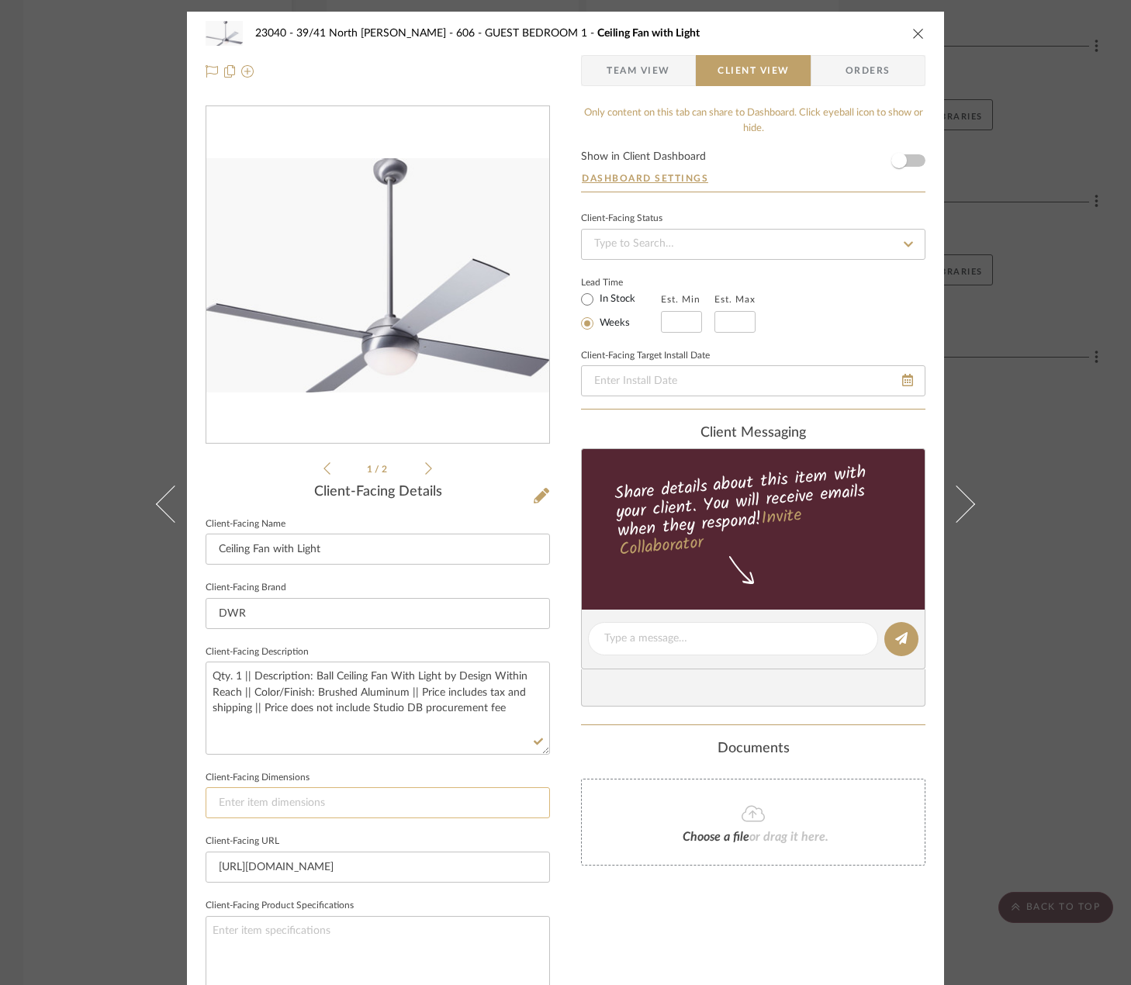
click at [354, 814] on input at bounding box center [378, 802] width 344 height 31
type input "15" H x 52" Dia."
click at [469, 713] on textarea "Qty. 1 || Description: Ball Ceiling Fan With Light by Design Within Reach || Co…" at bounding box center [378, 708] width 344 height 92
click at [661, 313] on input "text" at bounding box center [681, 322] width 41 height 22
type input "2"
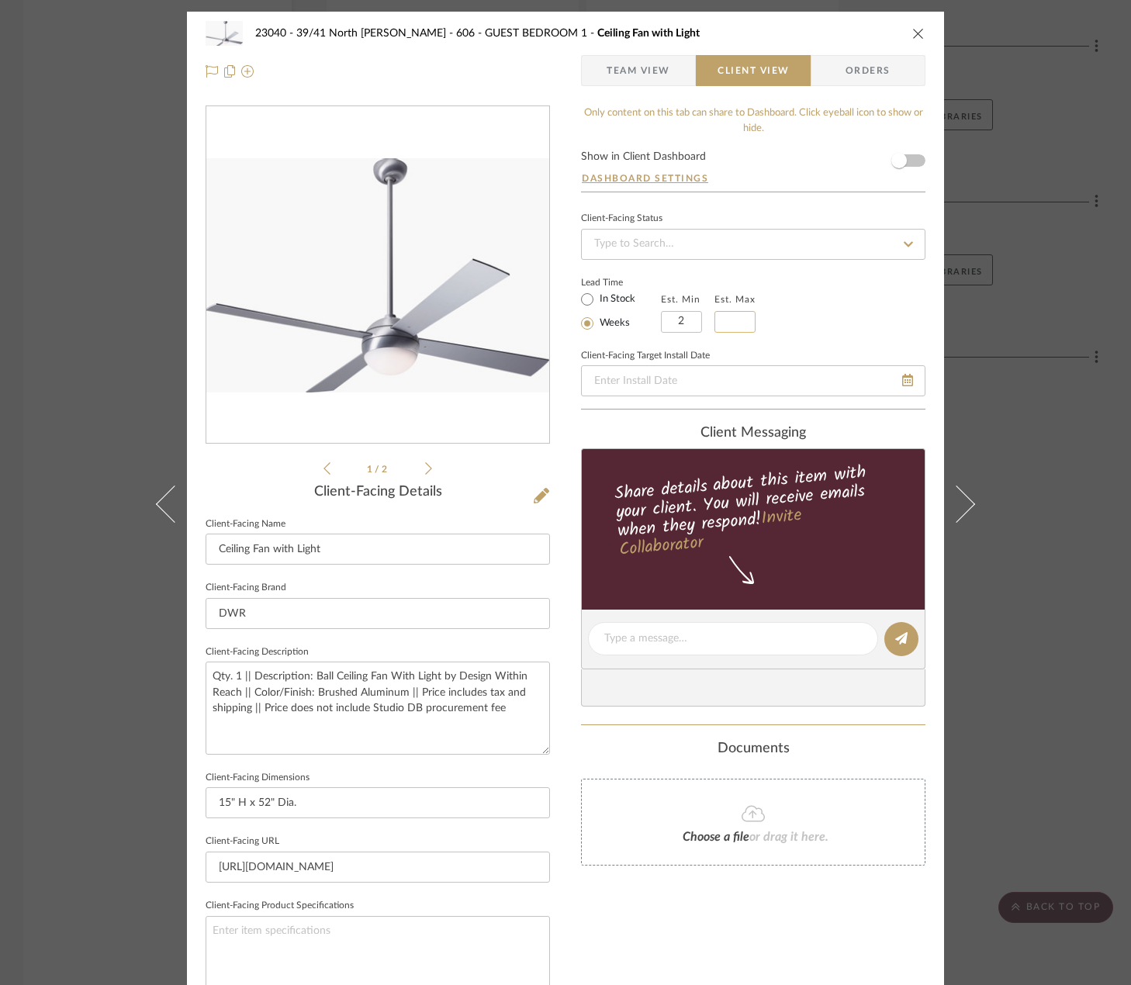
click at [741, 319] on input "text" at bounding box center [734, 322] width 41 height 22
type input "3"
click at [813, 296] on div "Lead Time In Stock Weeks Est. Min 2 Est. Max 3" at bounding box center [753, 302] width 344 height 60
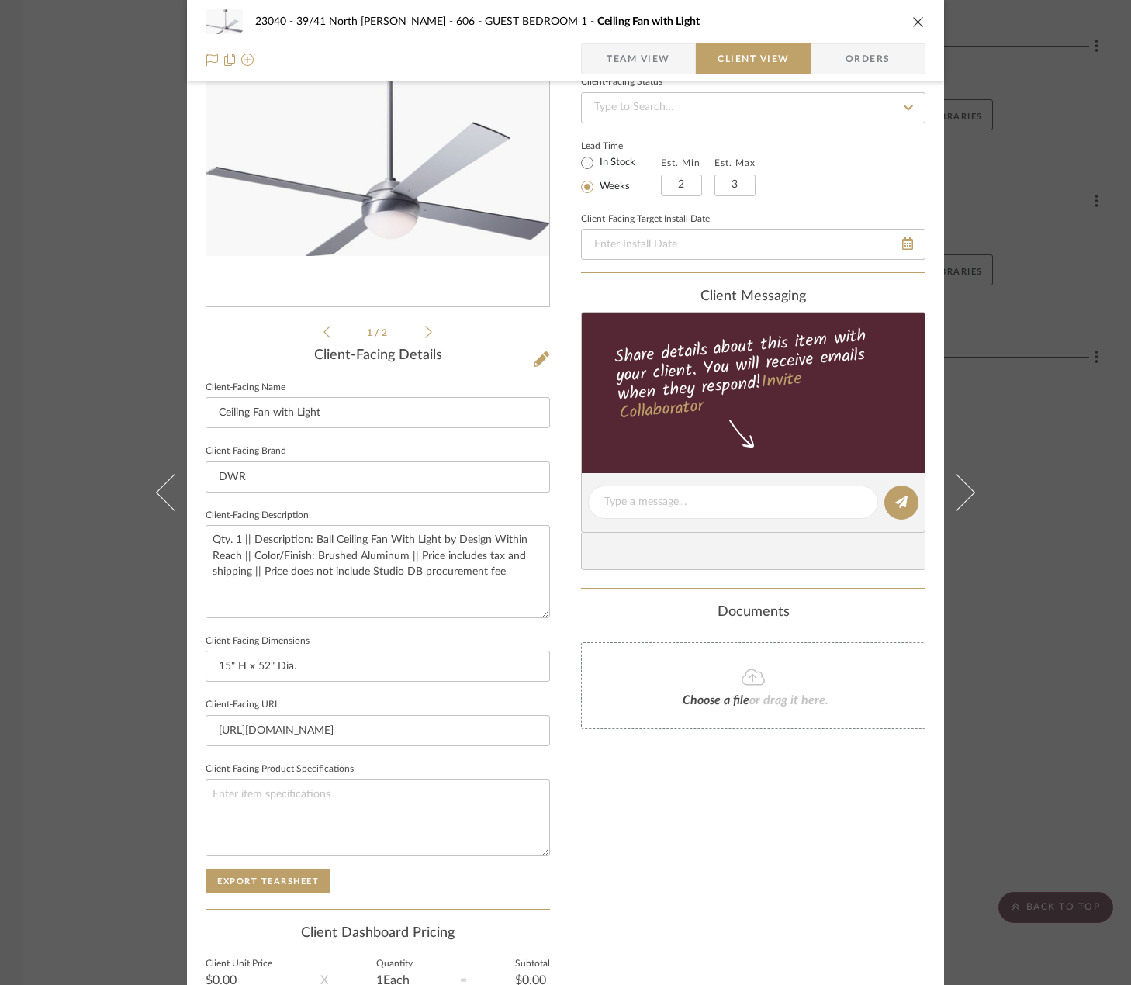
scroll to position [292, 0]
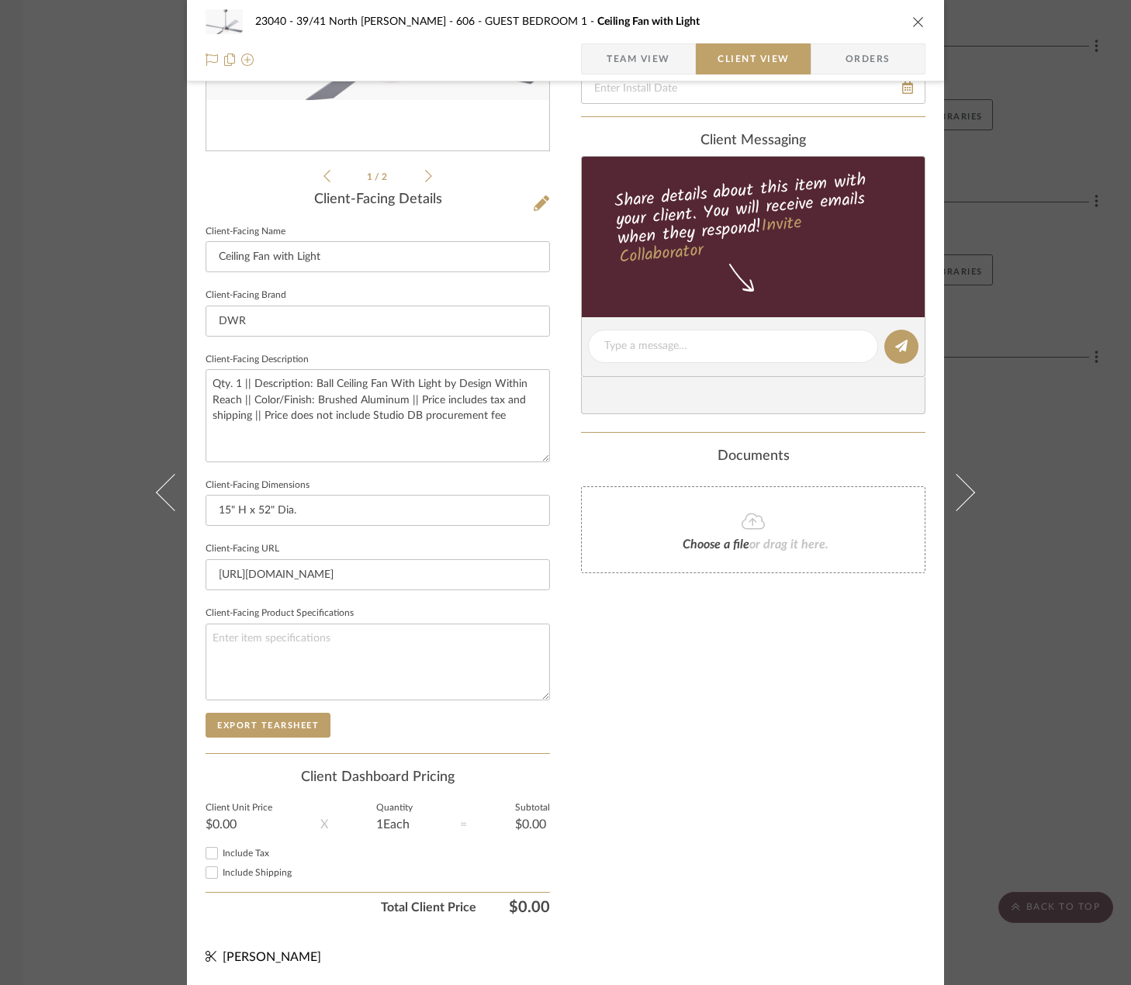
click at [639, 74] on span "Team View" at bounding box center [638, 58] width 64 height 31
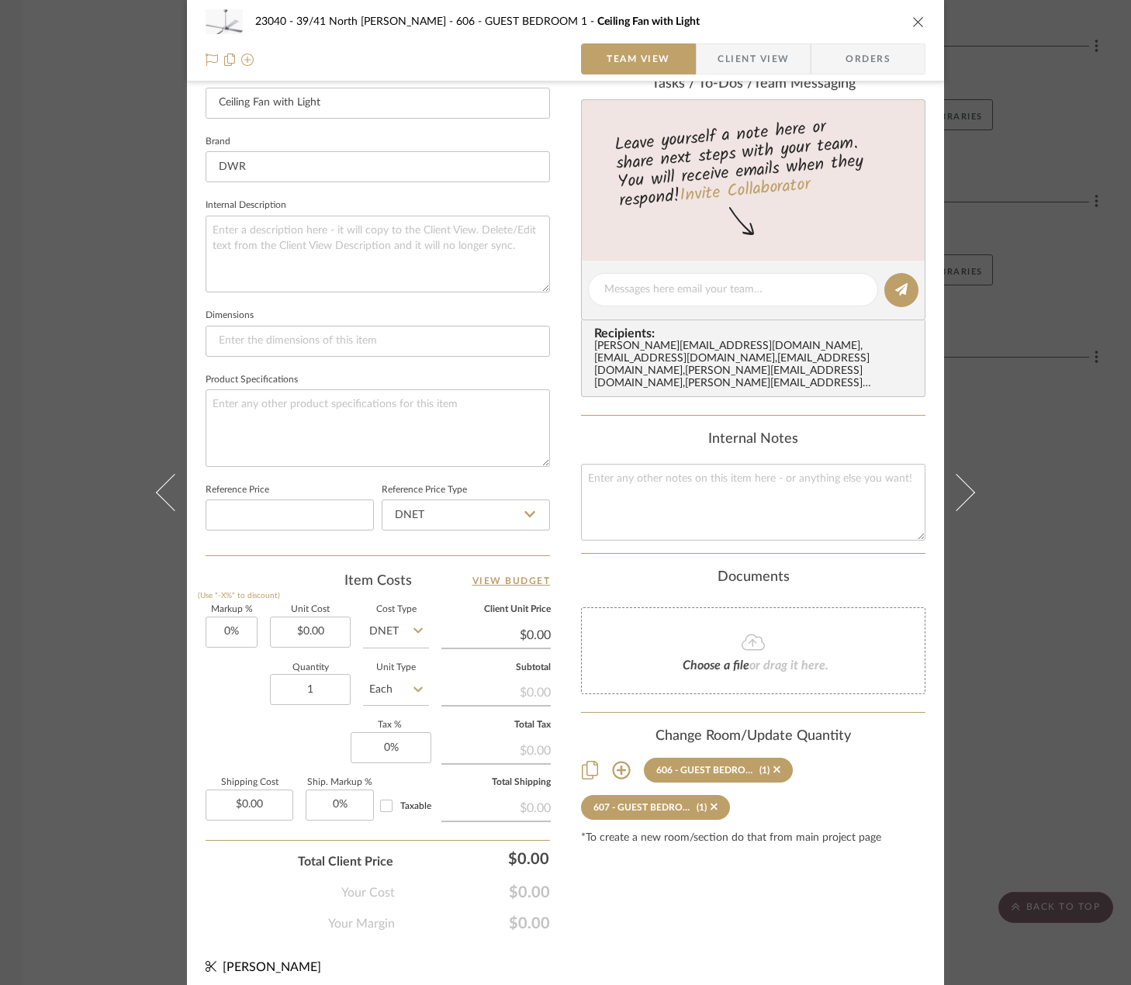
scroll to position [459, 0]
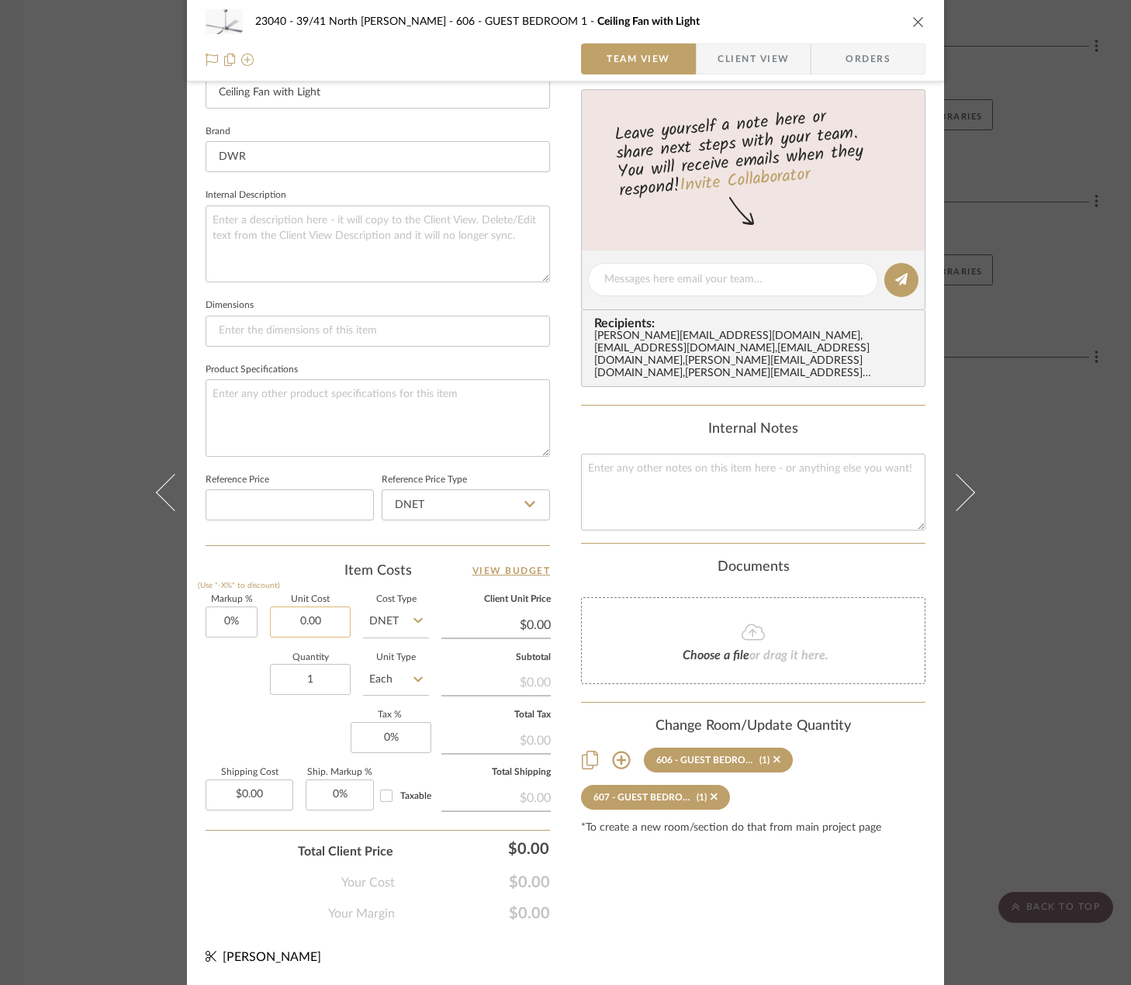
click at [318, 621] on input "0.00" at bounding box center [310, 621] width 81 height 31
type input "$412.50"
type input "0.00"
click at [257, 786] on input "0.00" at bounding box center [250, 794] width 88 height 31
type input "$412.50"
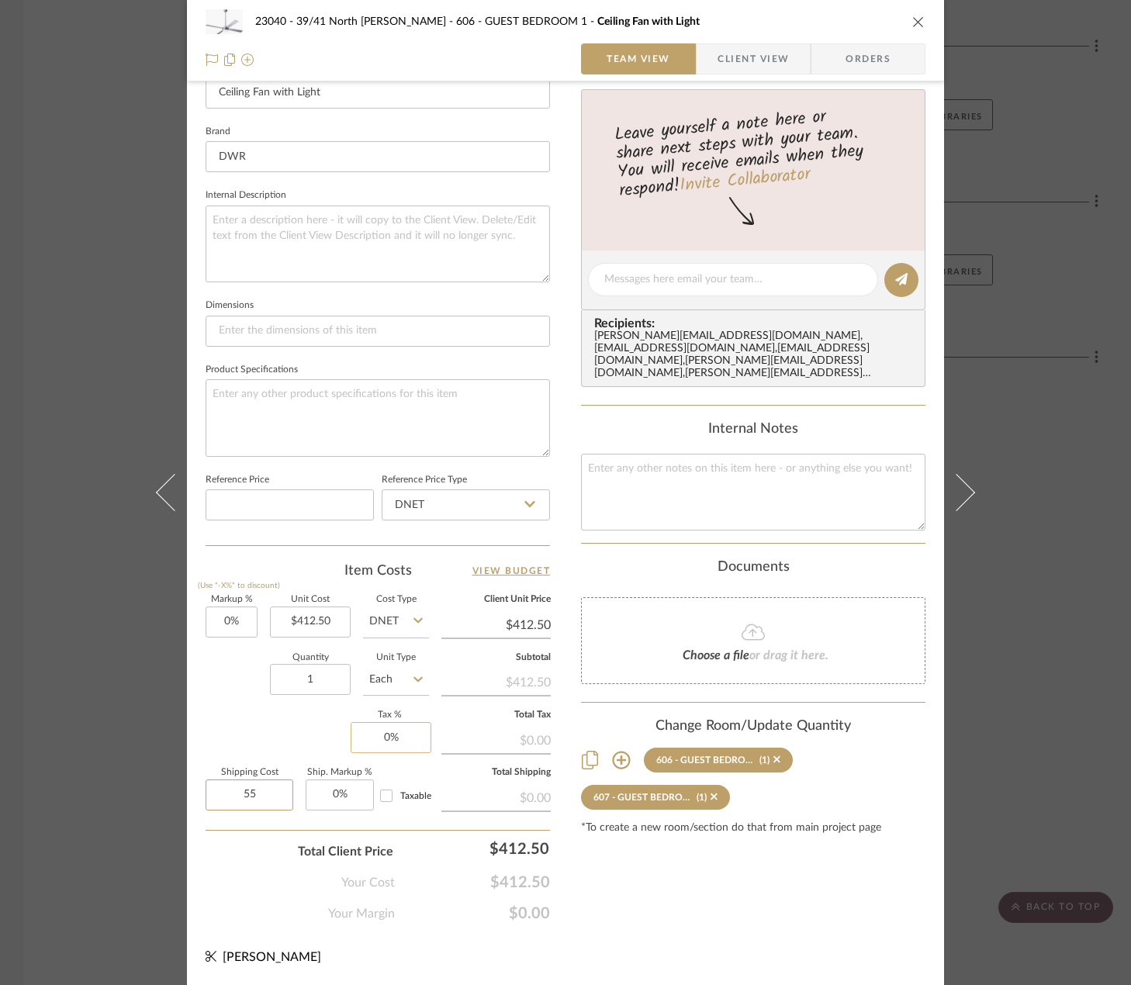
type input "55"
type input "0"
type input "$55.00"
click at [385, 736] on input "0" at bounding box center [391, 737] width 81 height 31
type input "8.875%"
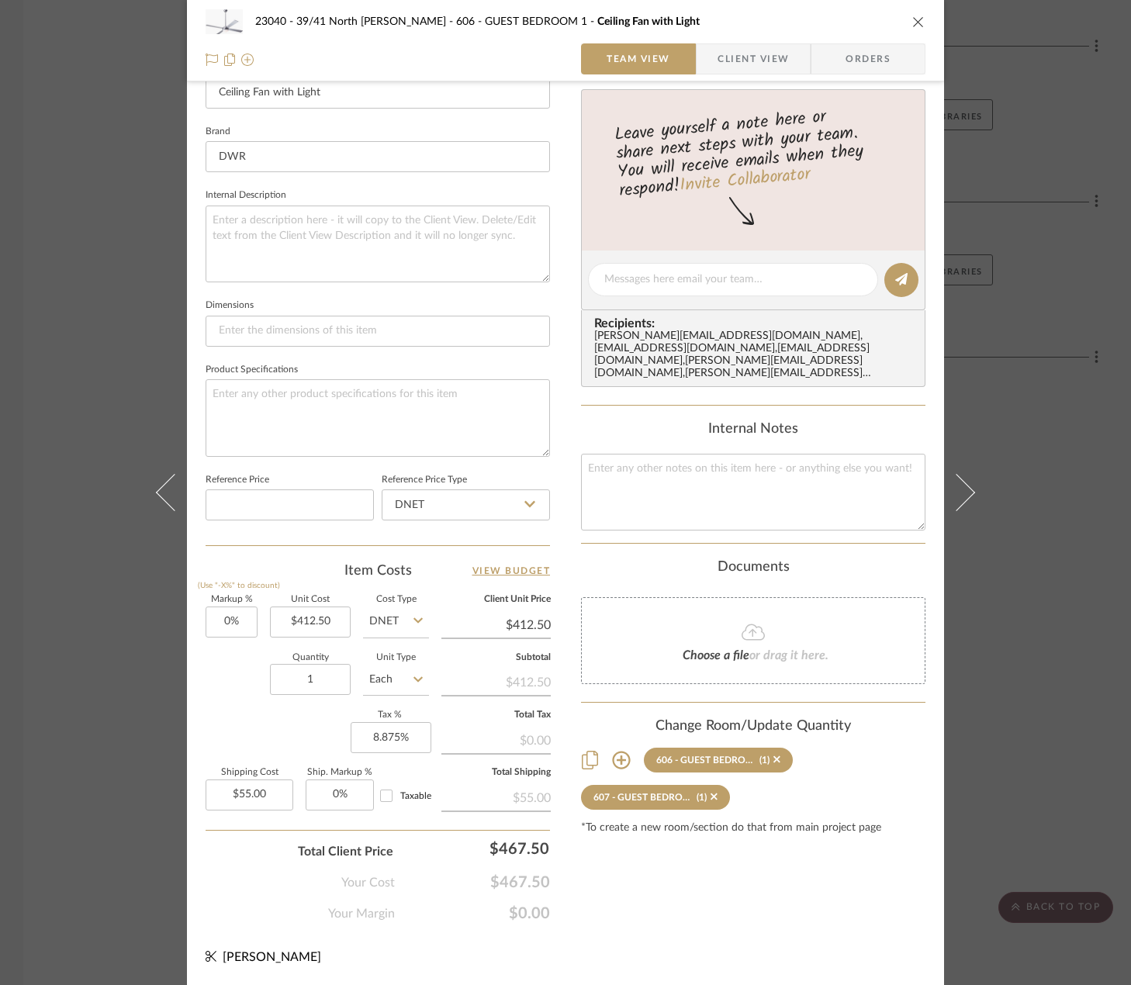
click at [219, 864] on div "Your Cost $467.50" at bounding box center [378, 876] width 344 height 31
click at [378, 792] on input "Taxable" at bounding box center [386, 795] width 25 height 25
checkbox input "true"
click at [239, 852] on div "Total Client Price $508.99" at bounding box center [378, 845] width 344 height 31
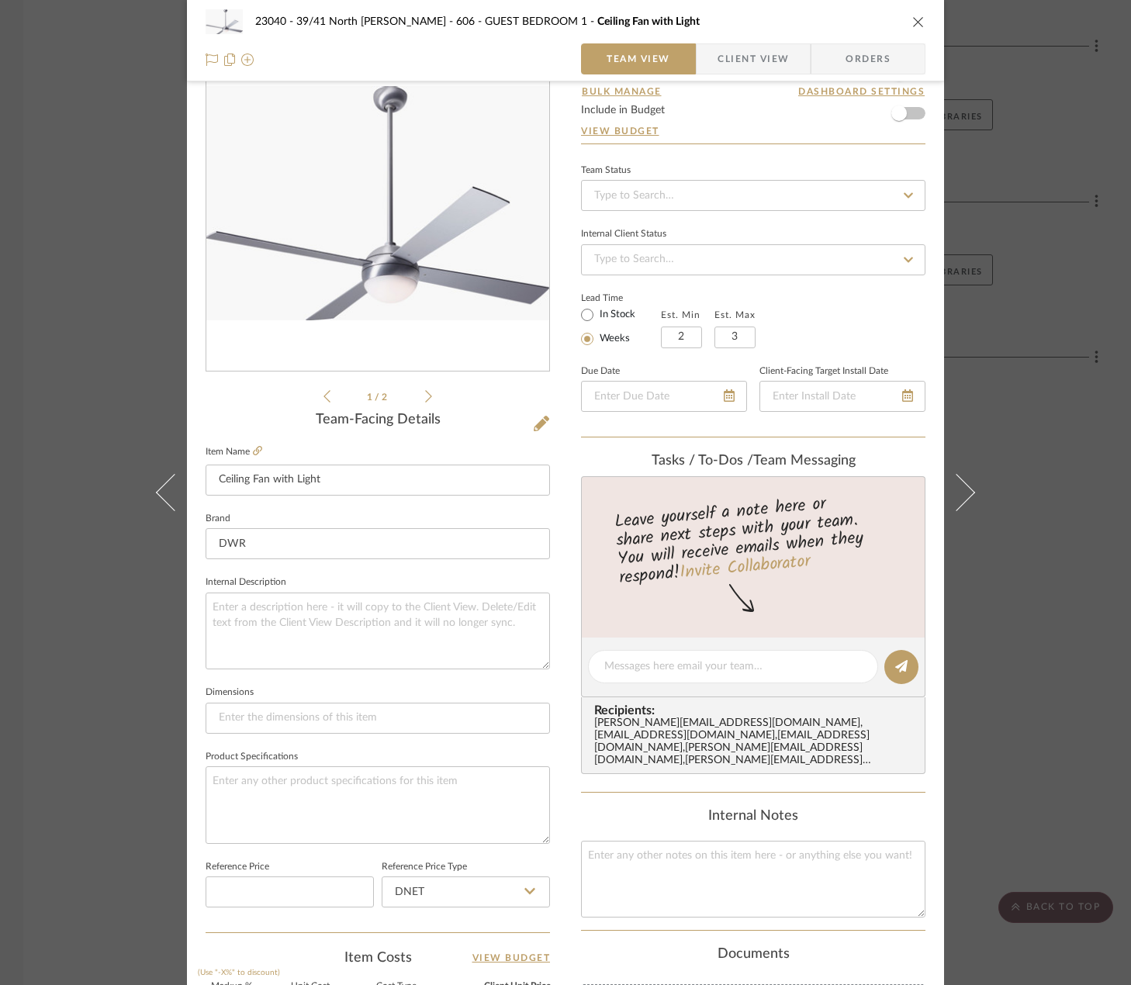
scroll to position [71, 0]
click at [745, 54] on span "Client View" at bounding box center [752, 58] width 71 height 31
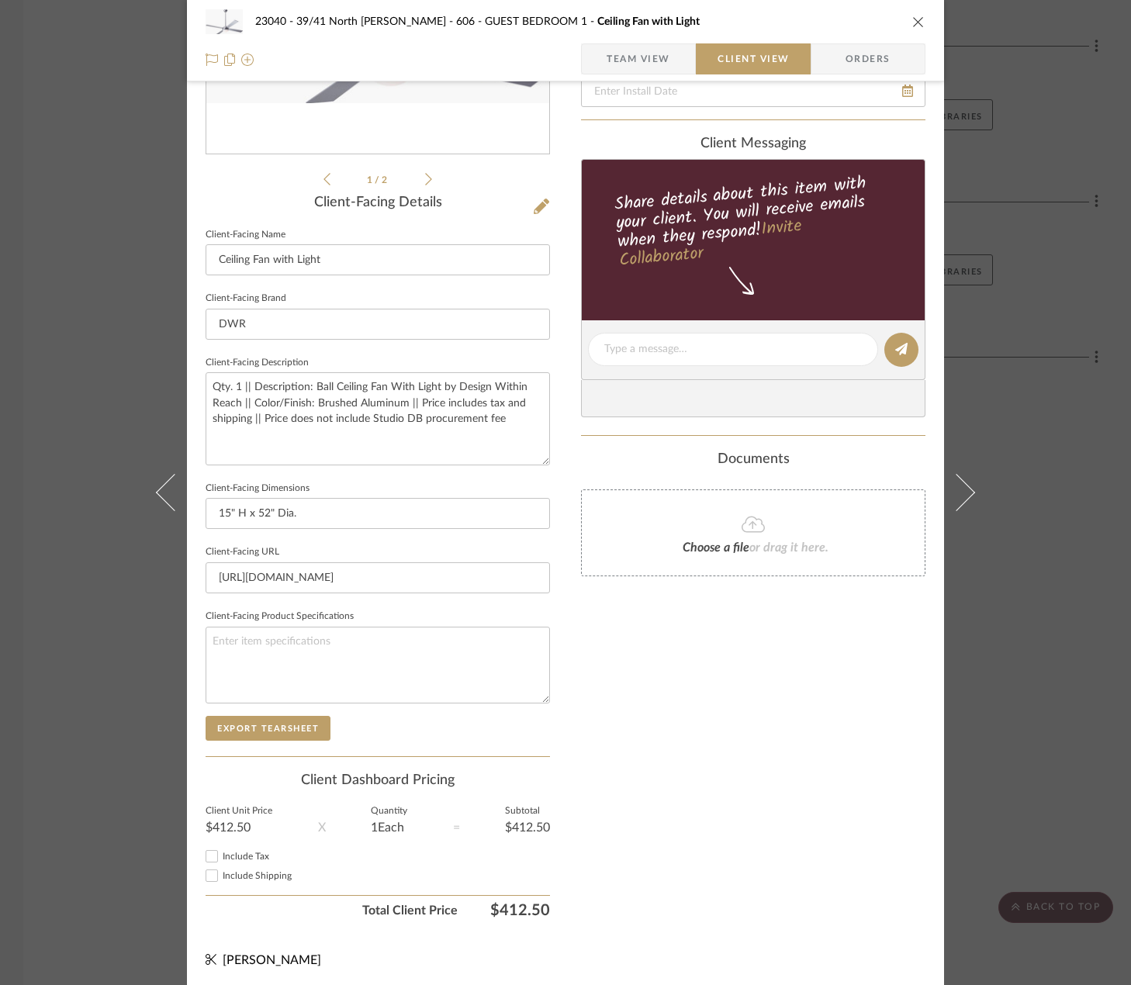
scroll to position [292, 0]
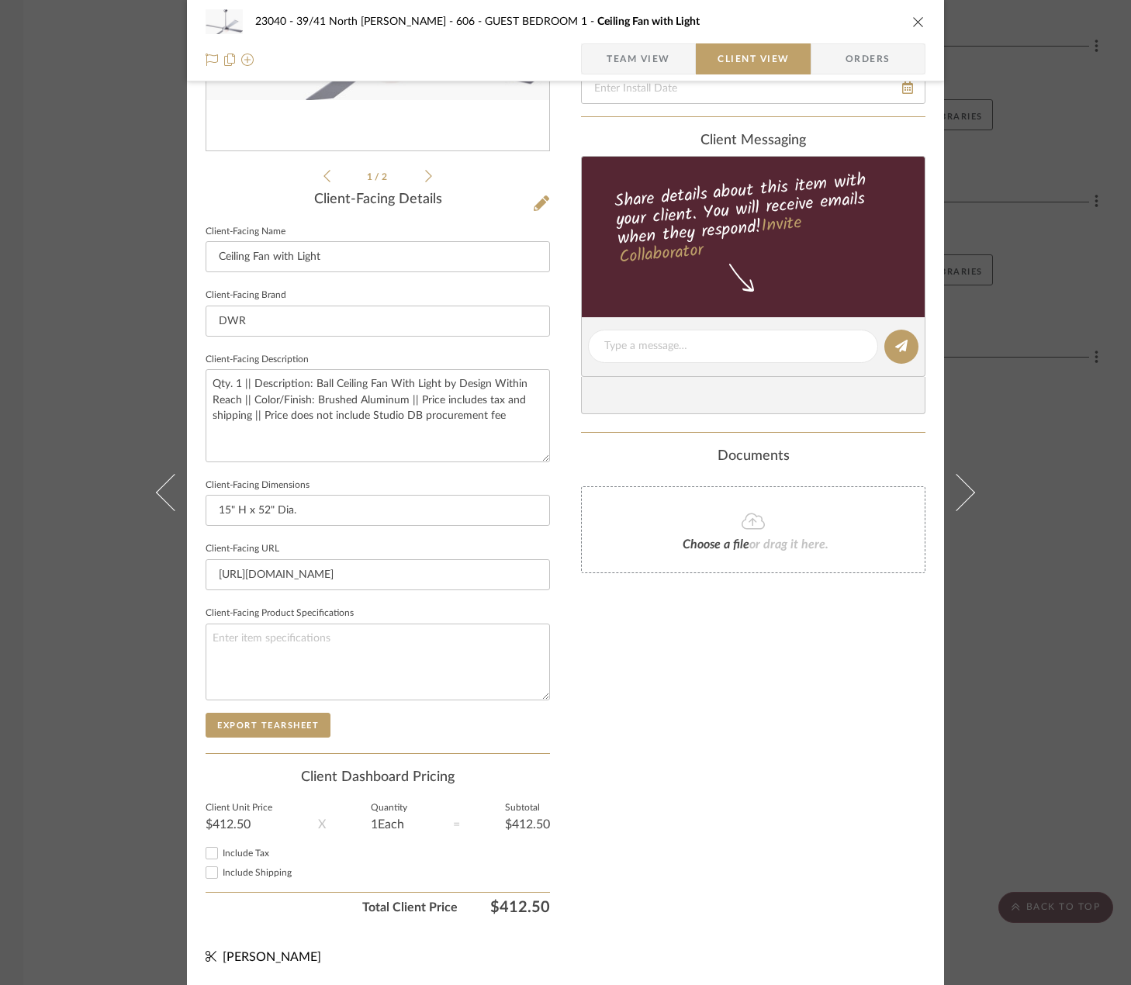
click at [213, 870] on input "Include Shipping" at bounding box center [211, 872] width 19 height 19
checkbox input "true"
click at [223, 855] on span "Include Tax" at bounding box center [246, 852] width 47 height 9
click at [218, 855] on input "Include Tax" at bounding box center [211, 853] width 19 height 19
checkbox input "true"
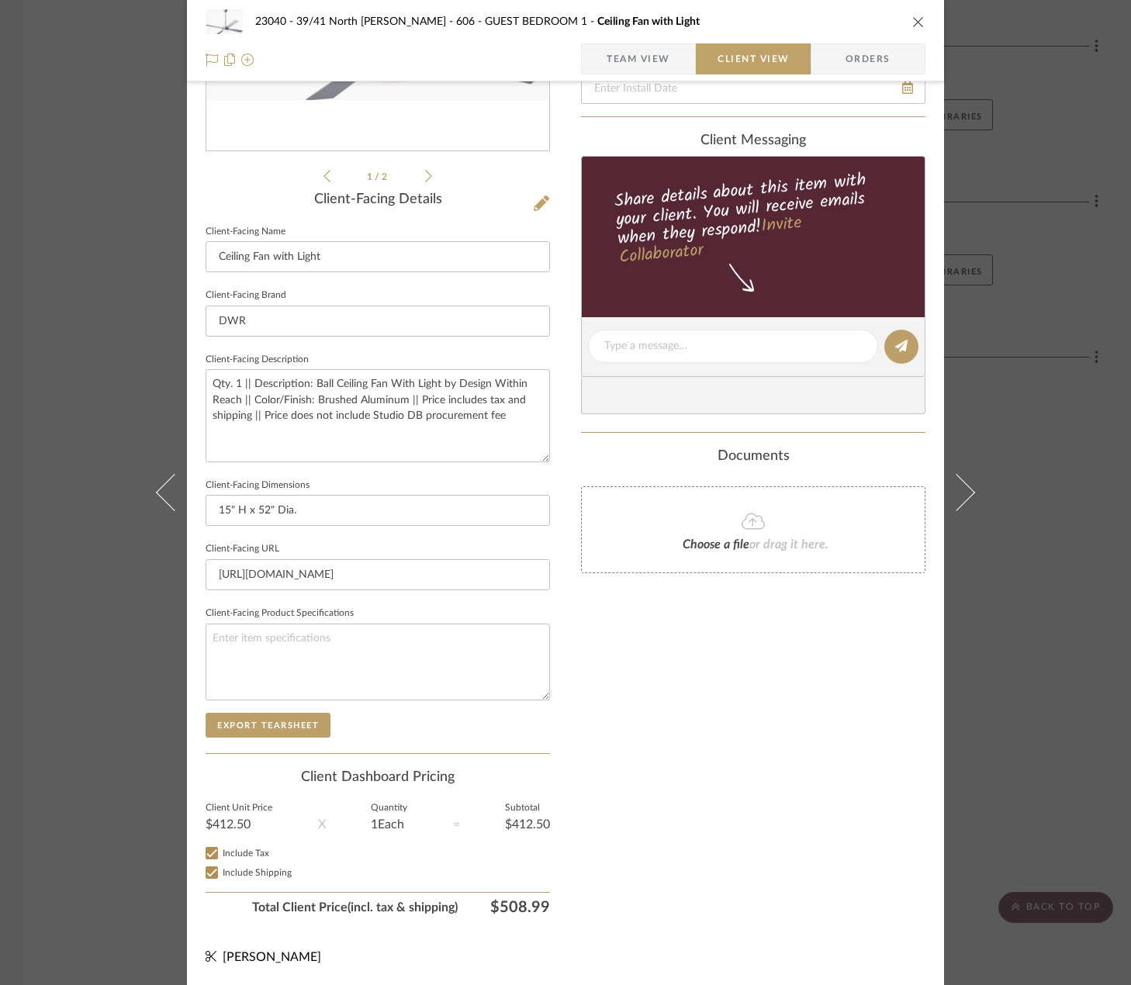
scroll to position [0, 0]
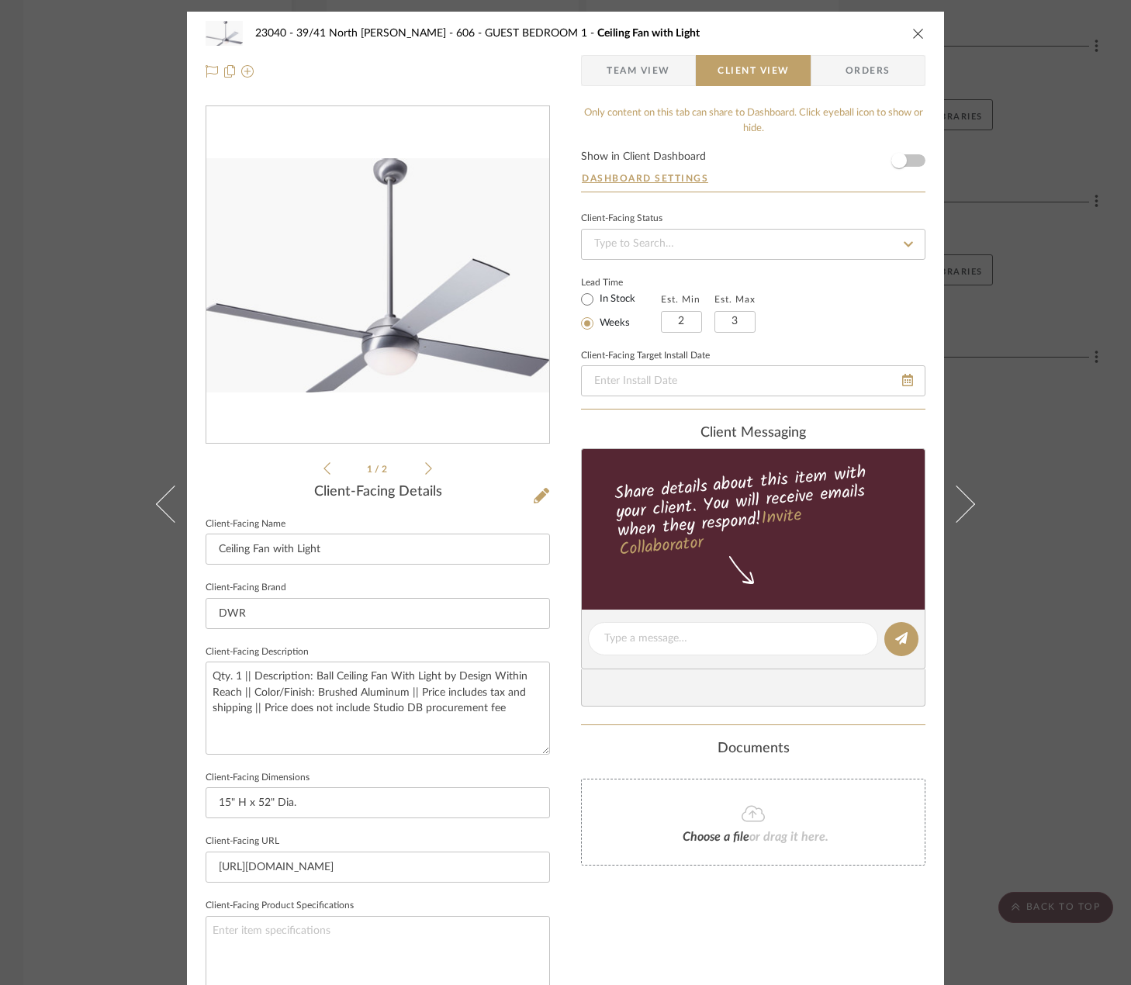
click at [618, 80] on span "Team View" at bounding box center [638, 70] width 64 height 31
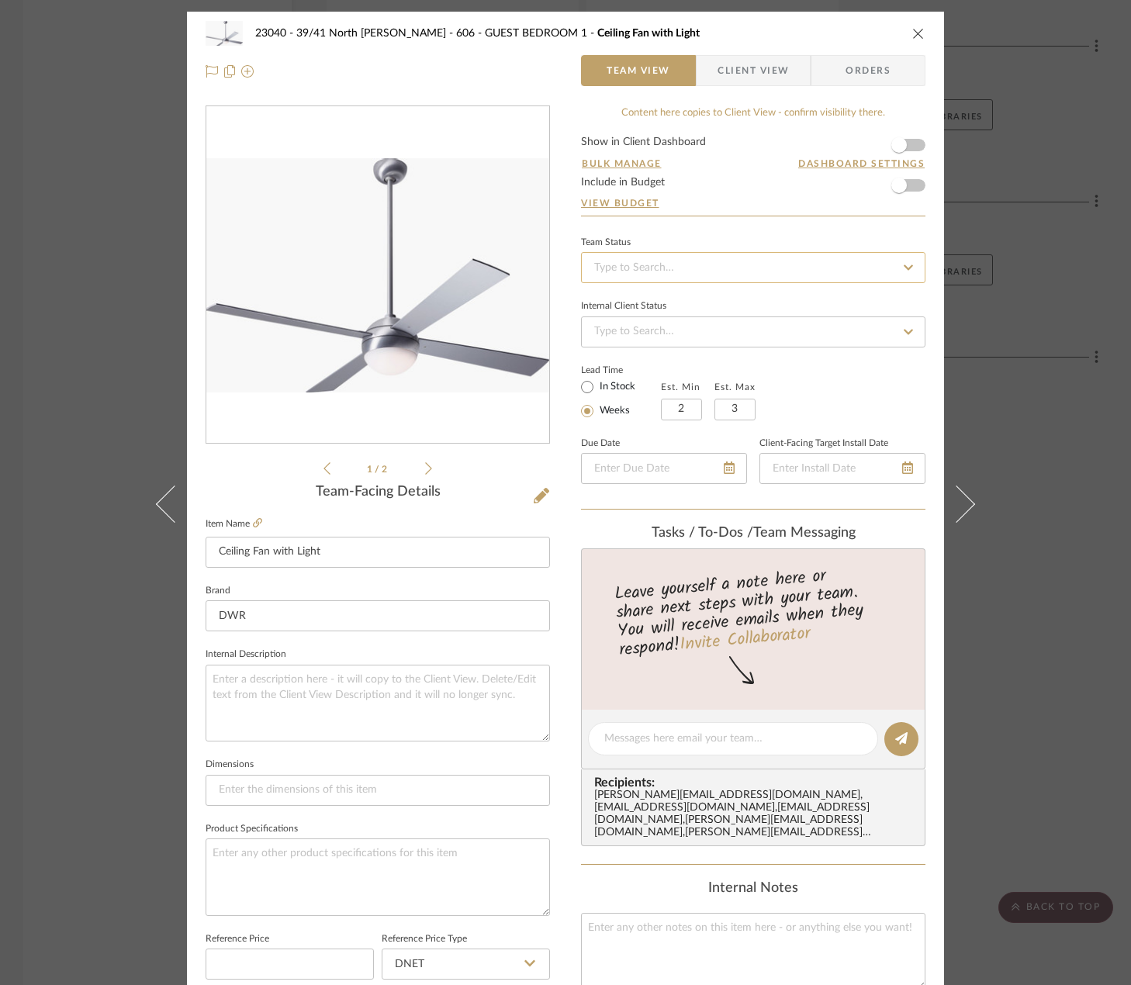
click at [736, 266] on input at bounding box center [753, 267] width 344 height 31
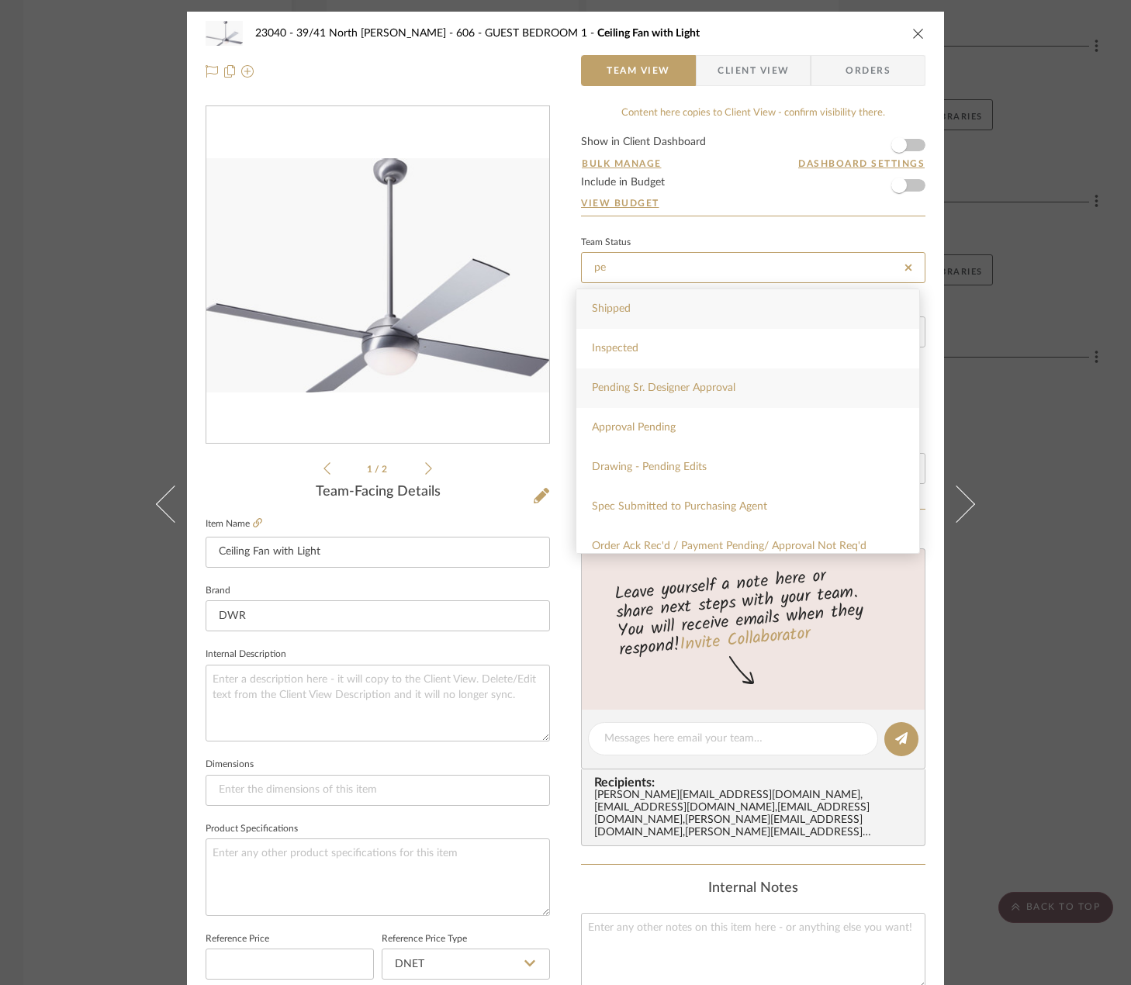
type input "pe"
click at [754, 394] on div "Pending Sr. Designer Approval" at bounding box center [747, 388] width 343 height 40
type input "10/14/2025"
type input "Pending Sr. Designer Approval"
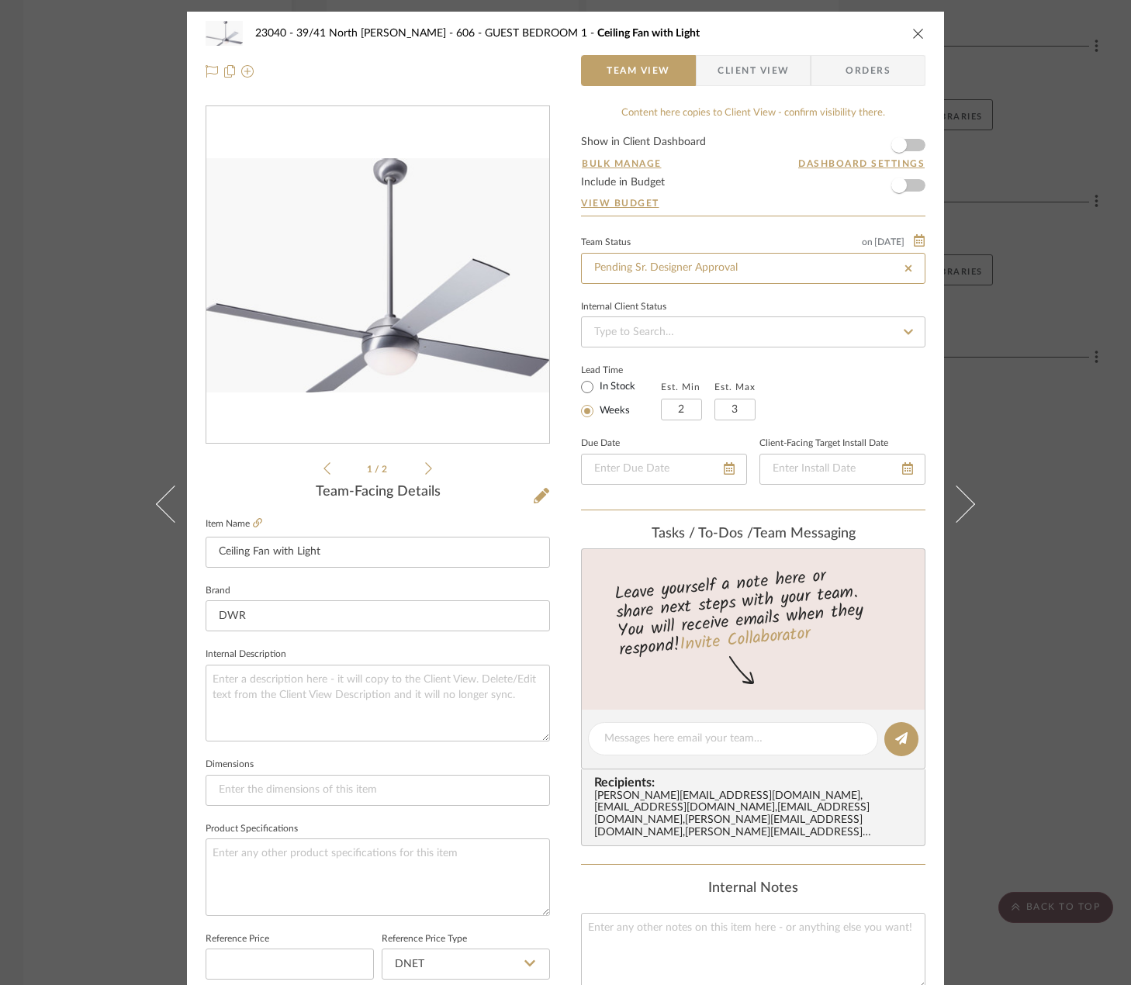
type input "10/14/2025"
type input "Pending Sr. Designer Approval"
click at [1046, 402] on div "23040 - 39/41 North Moore - Weissmann 606 - GUEST BEDROOM 1 Ceiling Fan with Li…" at bounding box center [565, 492] width 1131 height 985
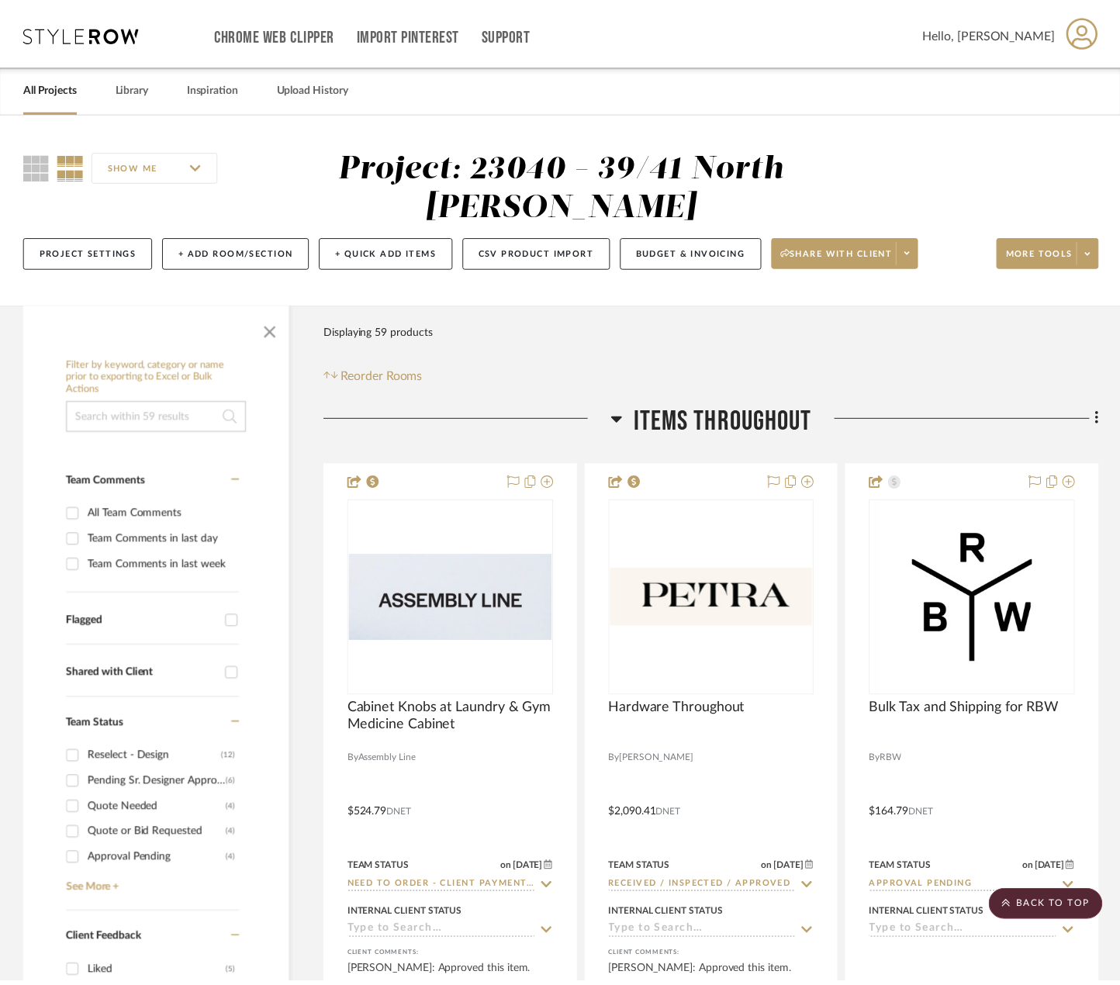
scroll to position [3645, 0]
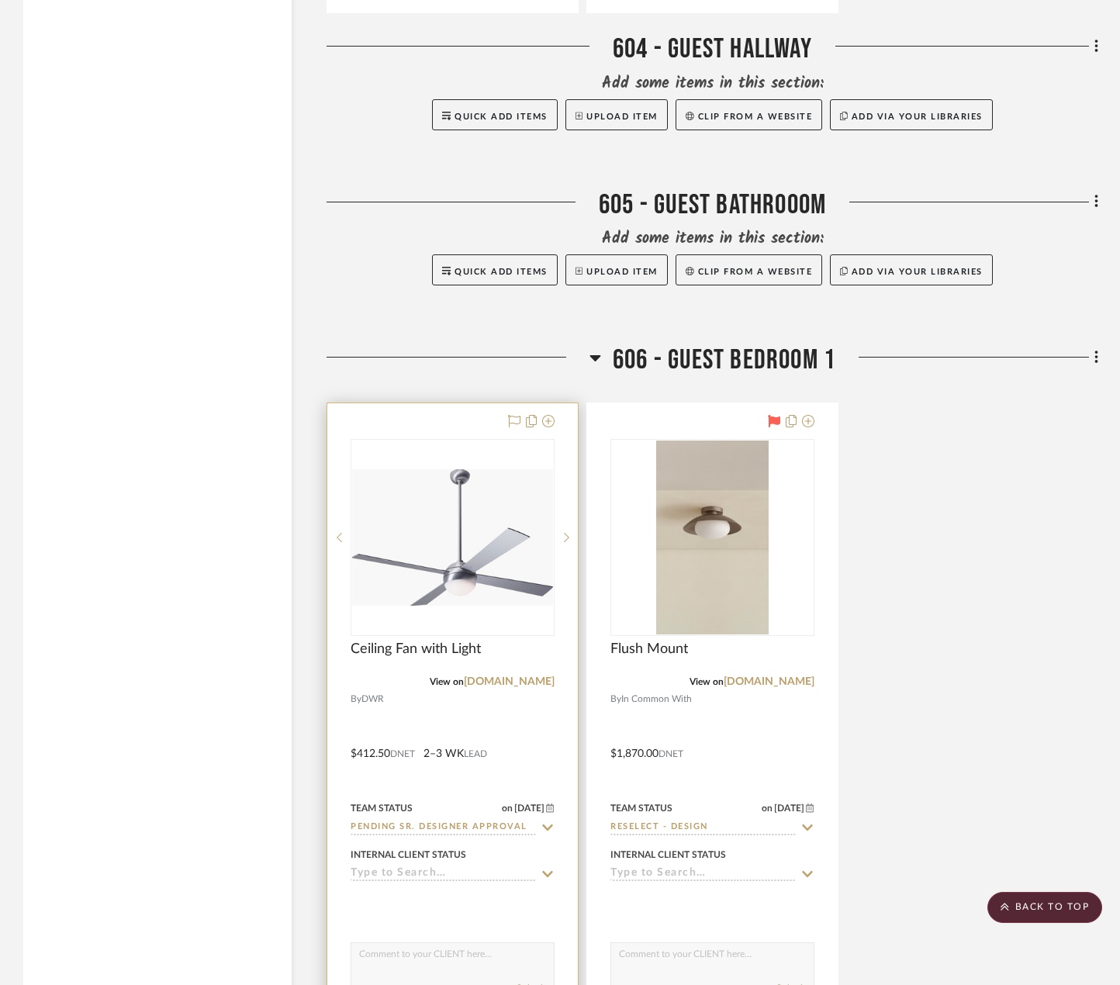
click at [528, 741] on div at bounding box center [452, 742] width 250 height 679
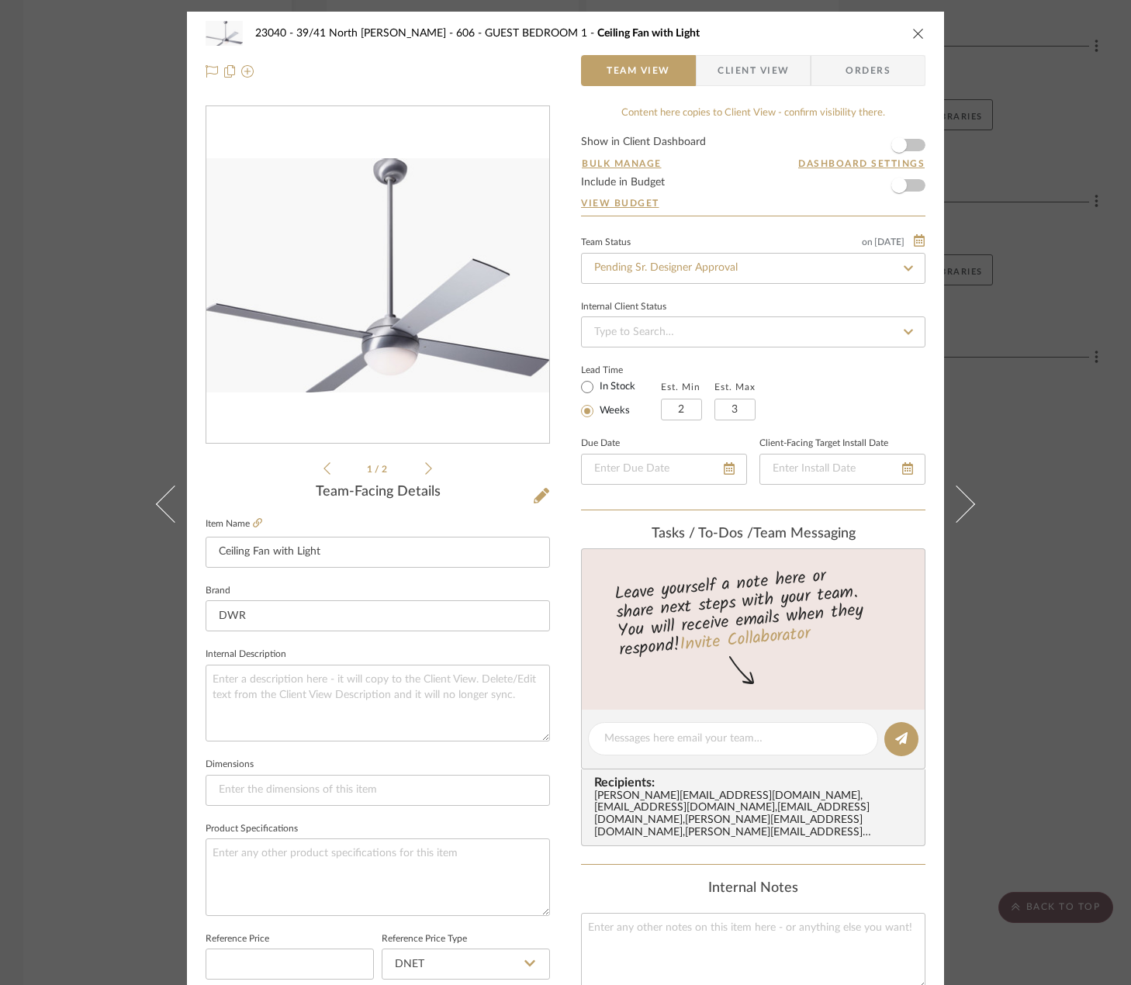
drag, startPoint x: 748, startPoint y: 85, endPoint x: 747, endPoint y: 95, distance: 10.1
click at [748, 84] on span "Client View" at bounding box center [752, 70] width 71 height 31
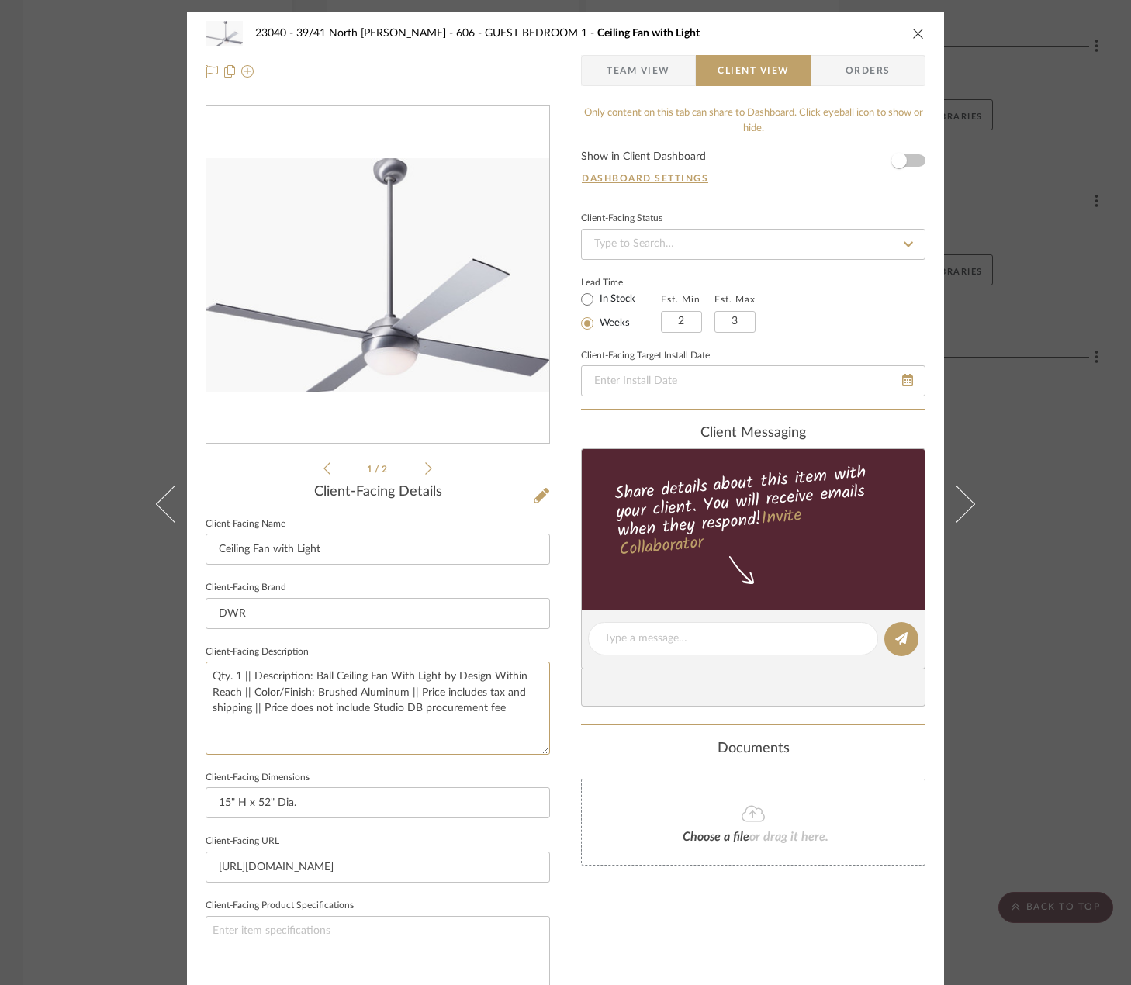
drag, startPoint x: 513, startPoint y: 724, endPoint x: 12, endPoint y: 679, distance: 503.0
click at [12, 679] on div "23040 - 39/41 North Moore - Weissmann 606 - GUEST BEDROOM 1 Ceiling Fan with Li…" at bounding box center [565, 492] width 1131 height 985
click at [1023, 486] on div "23040 - 39/41 North Moore - Weissmann 606 - GUEST BEDROOM 1 Ceiling Fan with Li…" at bounding box center [565, 492] width 1131 height 985
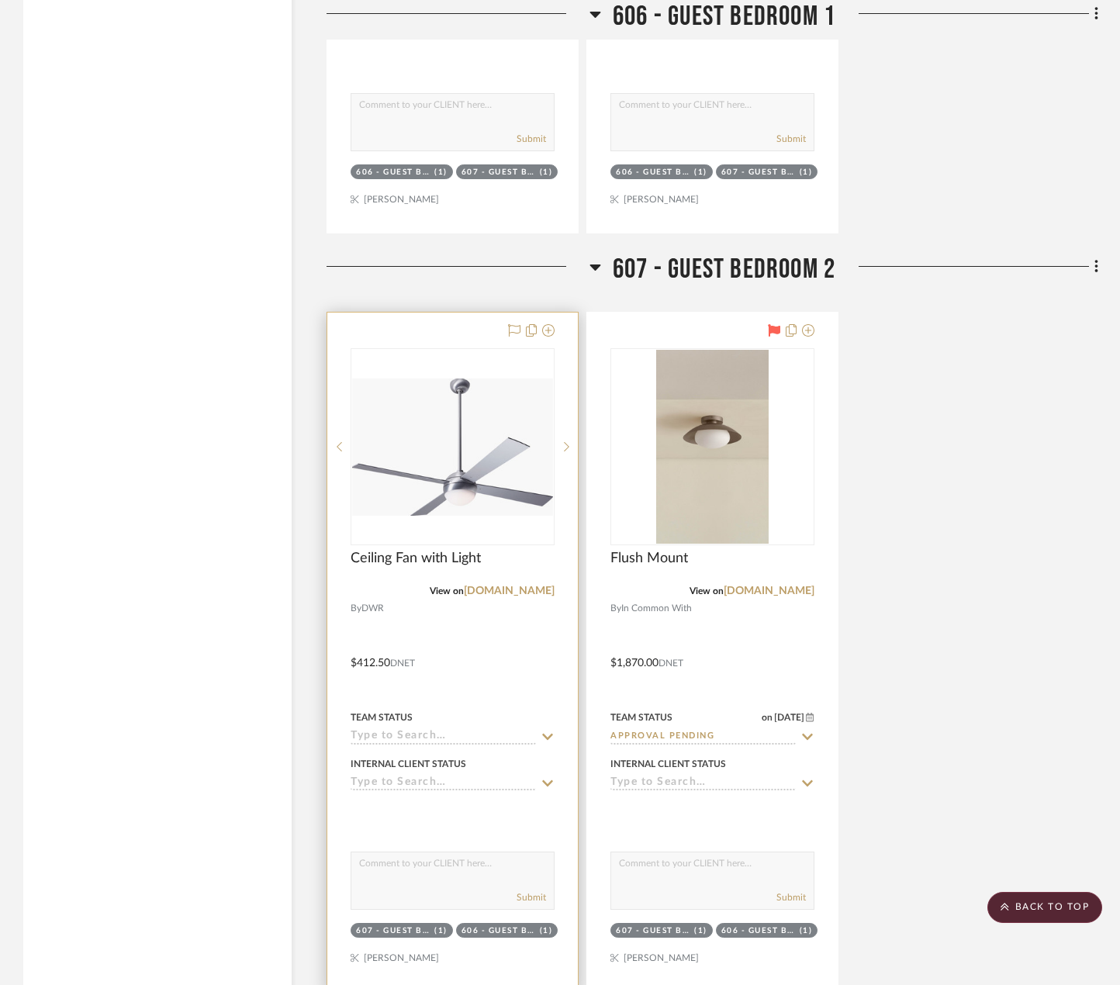
scroll to position [4653, 0]
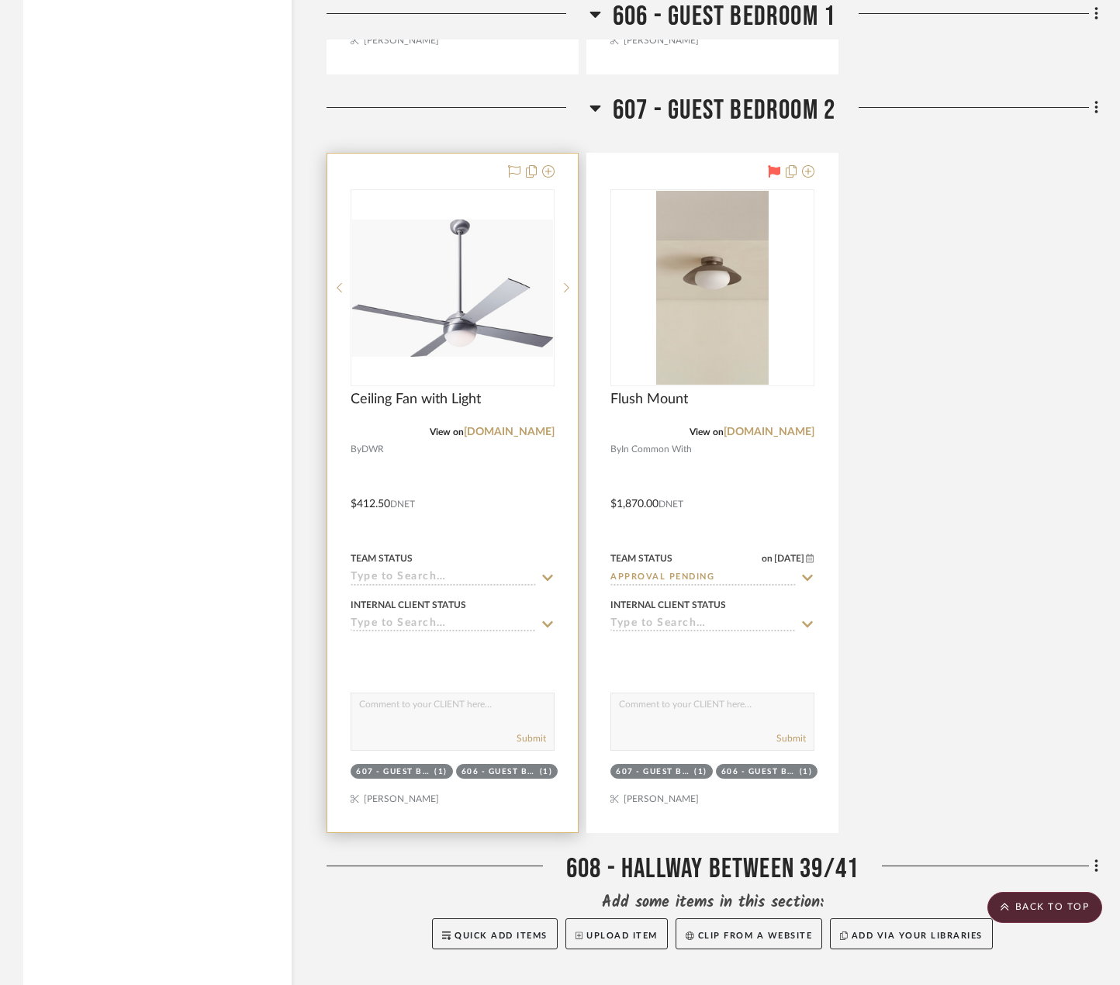
click at [452, 525] on div at bounding box center [452, 493] width 250 height 679
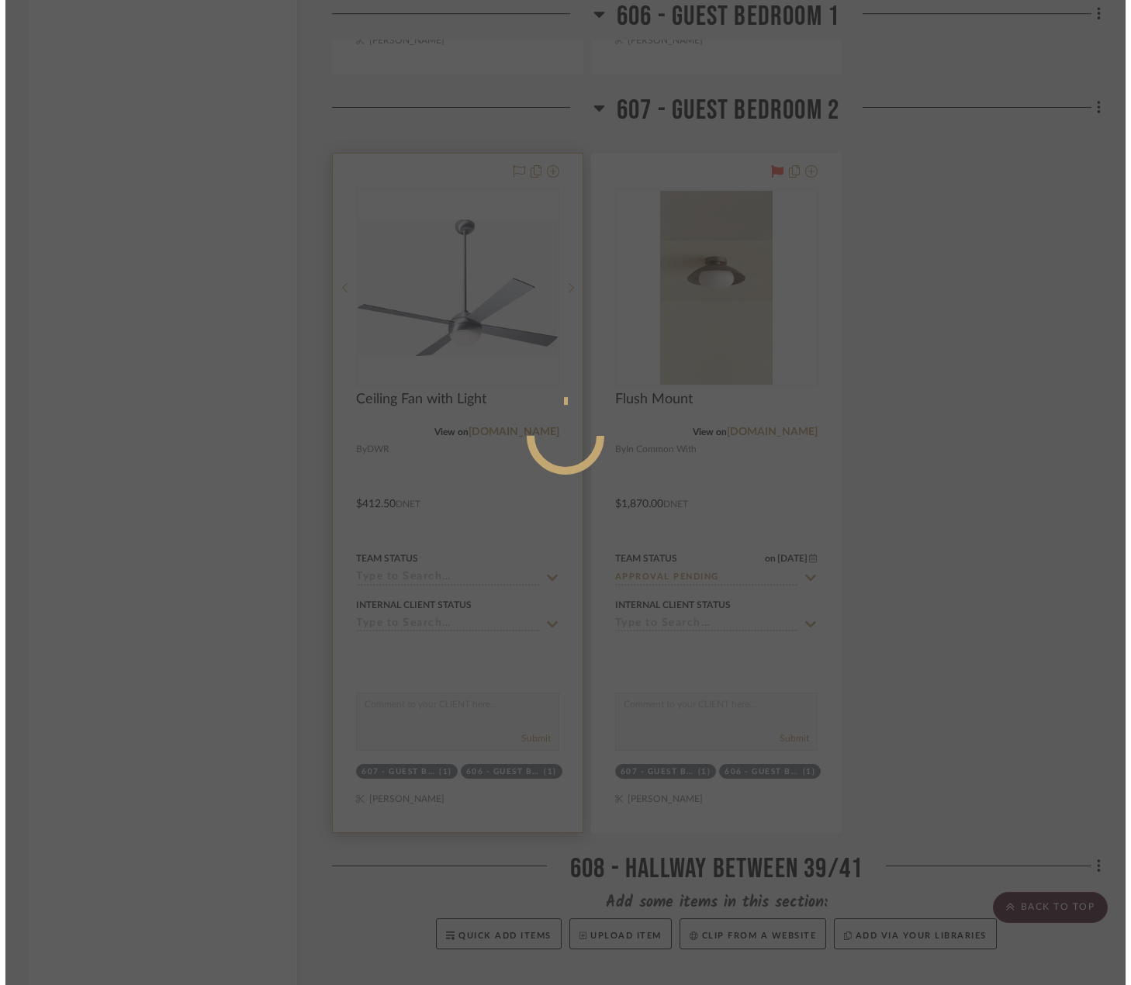
scroll to position [0, 0]
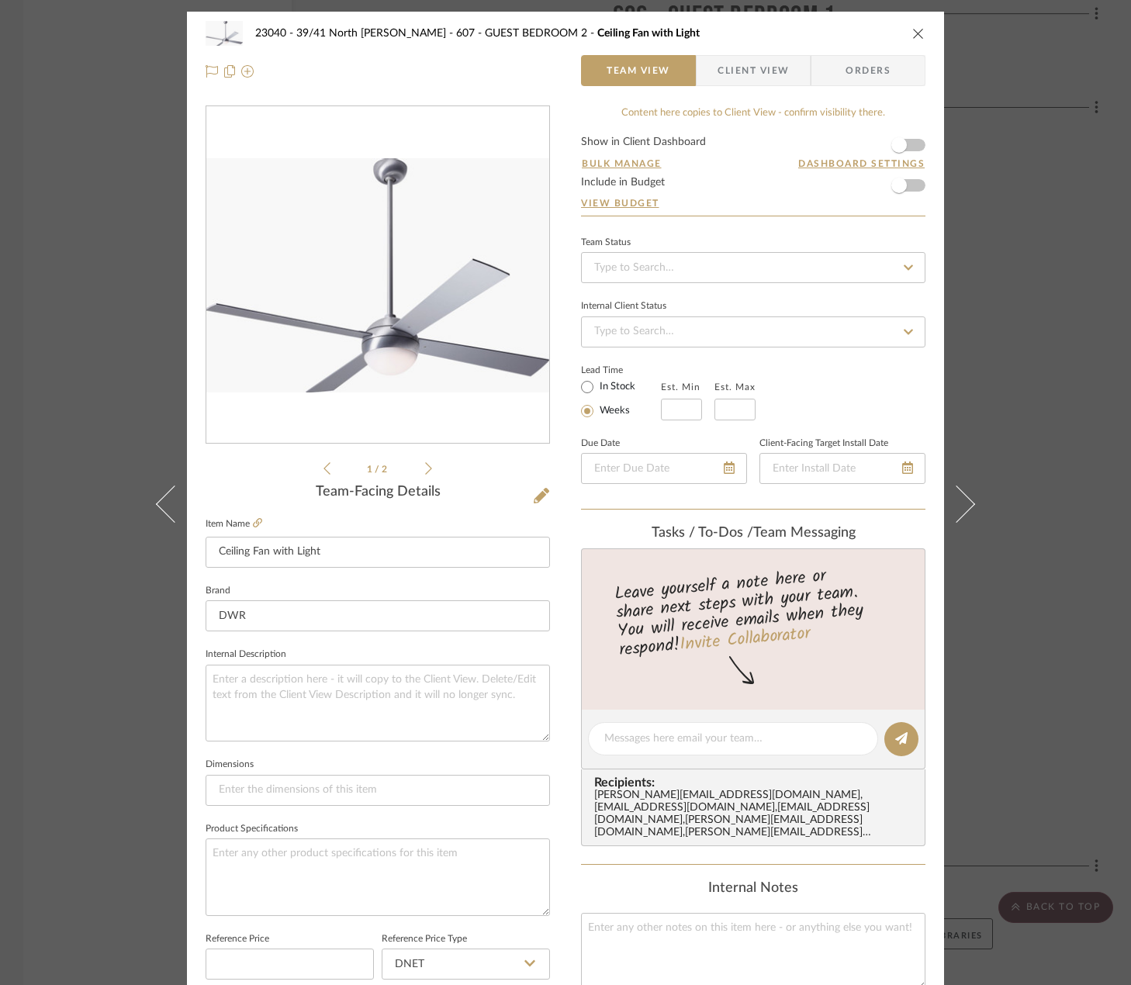
click at [717, 74] on span "Client View" at bounding box center [752, 70] width 71 height 31
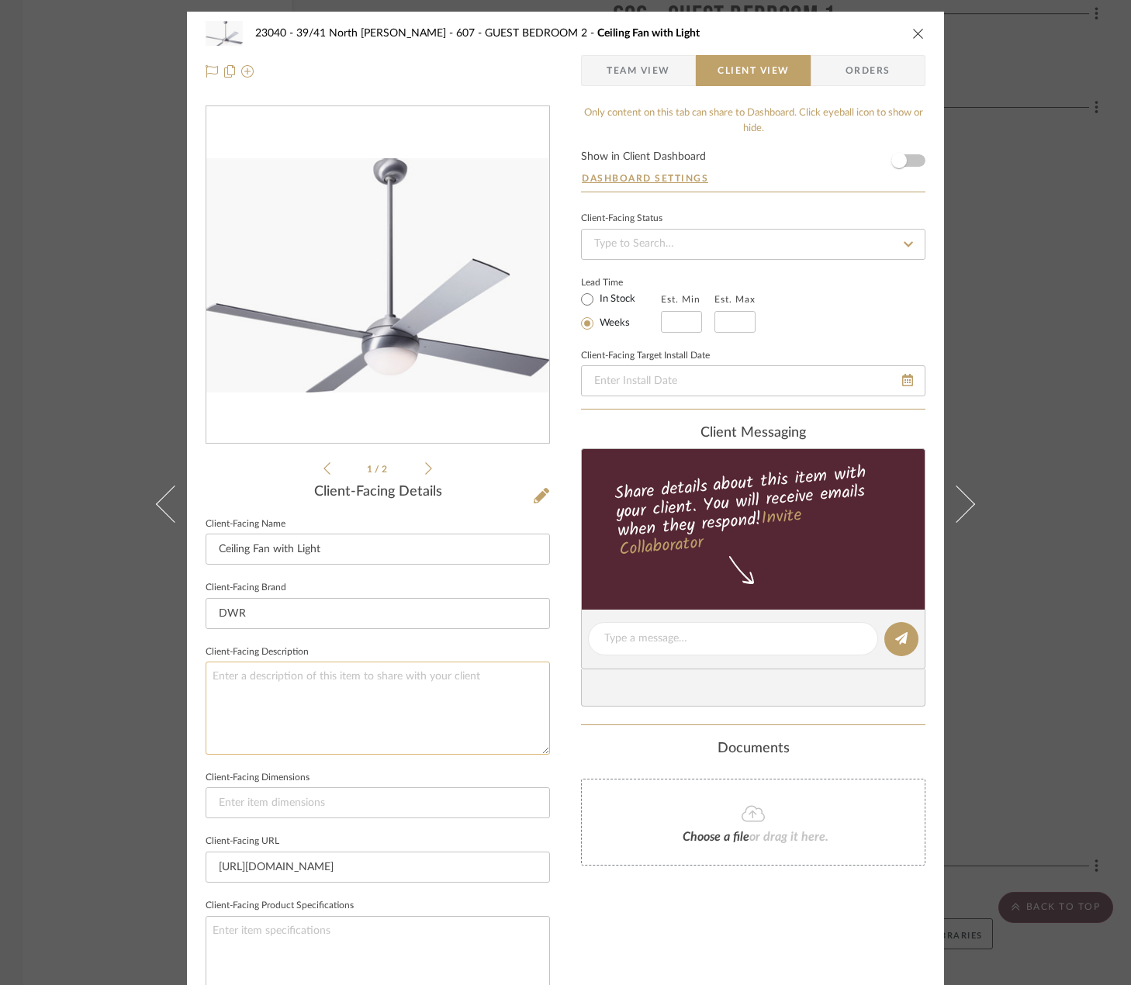
click at [482, 709] on textarea at bounding box center [378, 708] width 344 height 92
paste textarea "Qty. 1 || Description: Ball Ceiling Fan With Light by Design Within Reach || Co…"
type textarea "Qty. 1 || Description: Ball Ceiling Fan With Light by Design Within Reach || Co…"
click at [472, 801] on input at bounding box center [378, 802] width 344 height 31
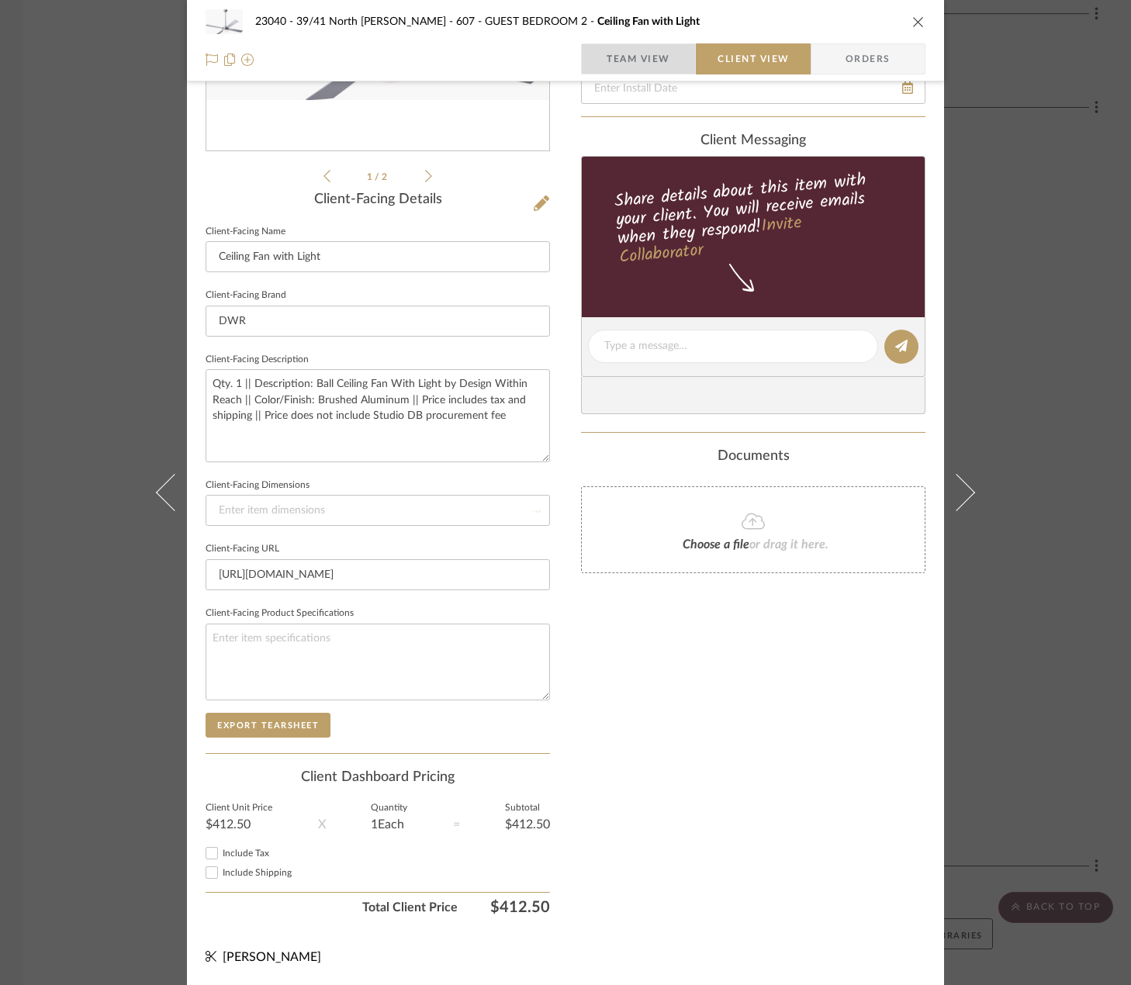
click at [665, 57] on span "Team View" at bounding box center [638, 58] width 113 height 31
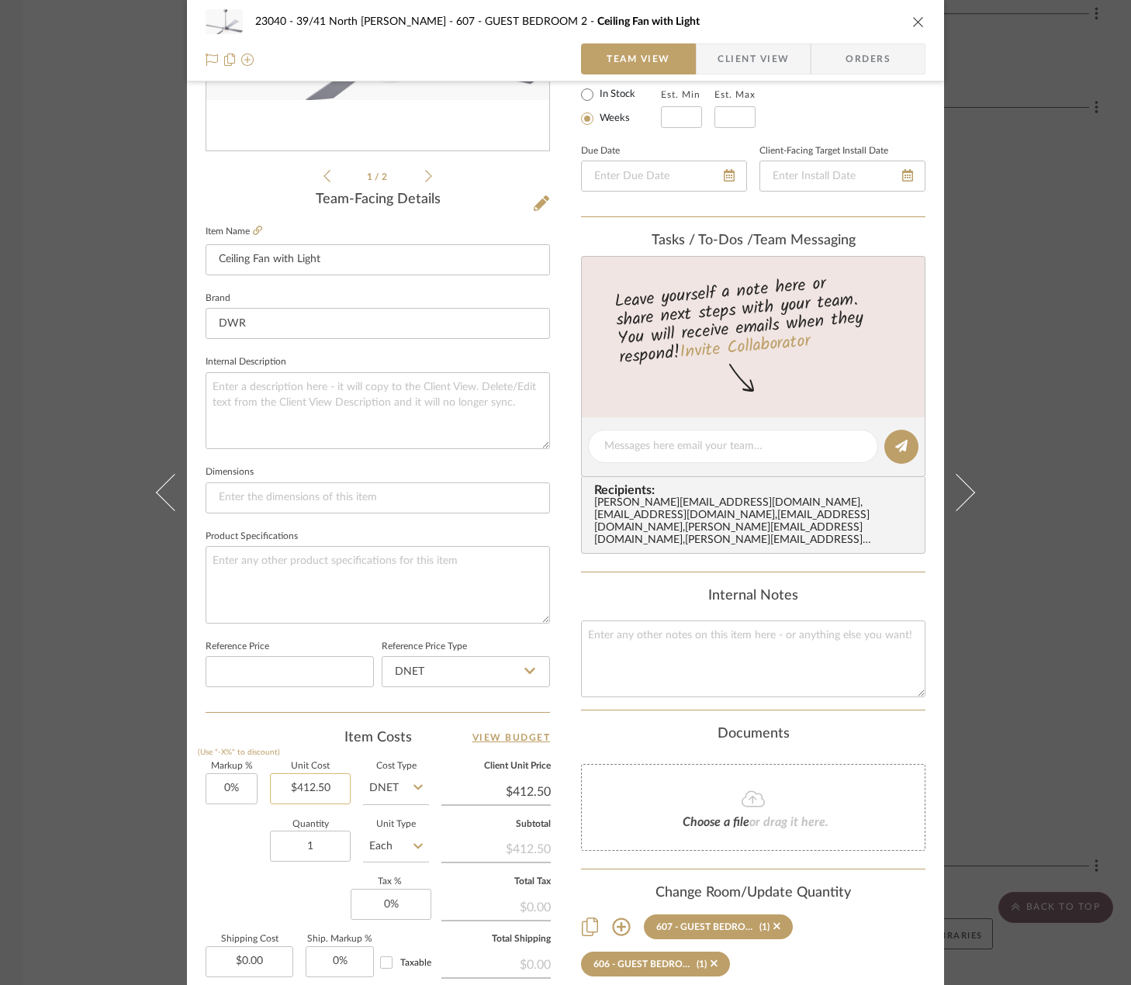
scroll to position [447, 0]
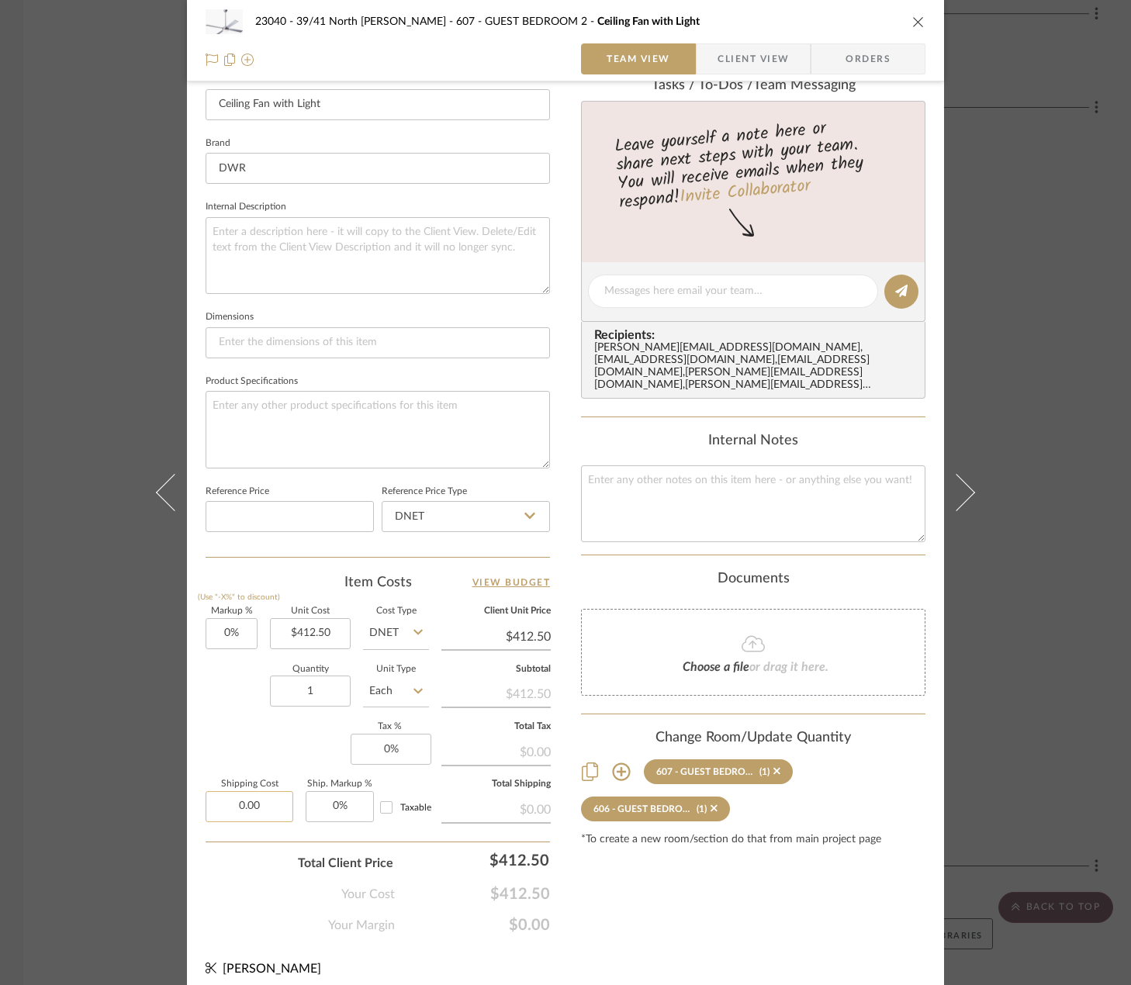
click at [248, 813] on input "0.00" at bounding box center [250, 806] width 88 height 31
type input "55"
type input "0"
type input "$55.00"
click at [378, 745] on input "0" at bounding box center [391, 749] width 81 height 31
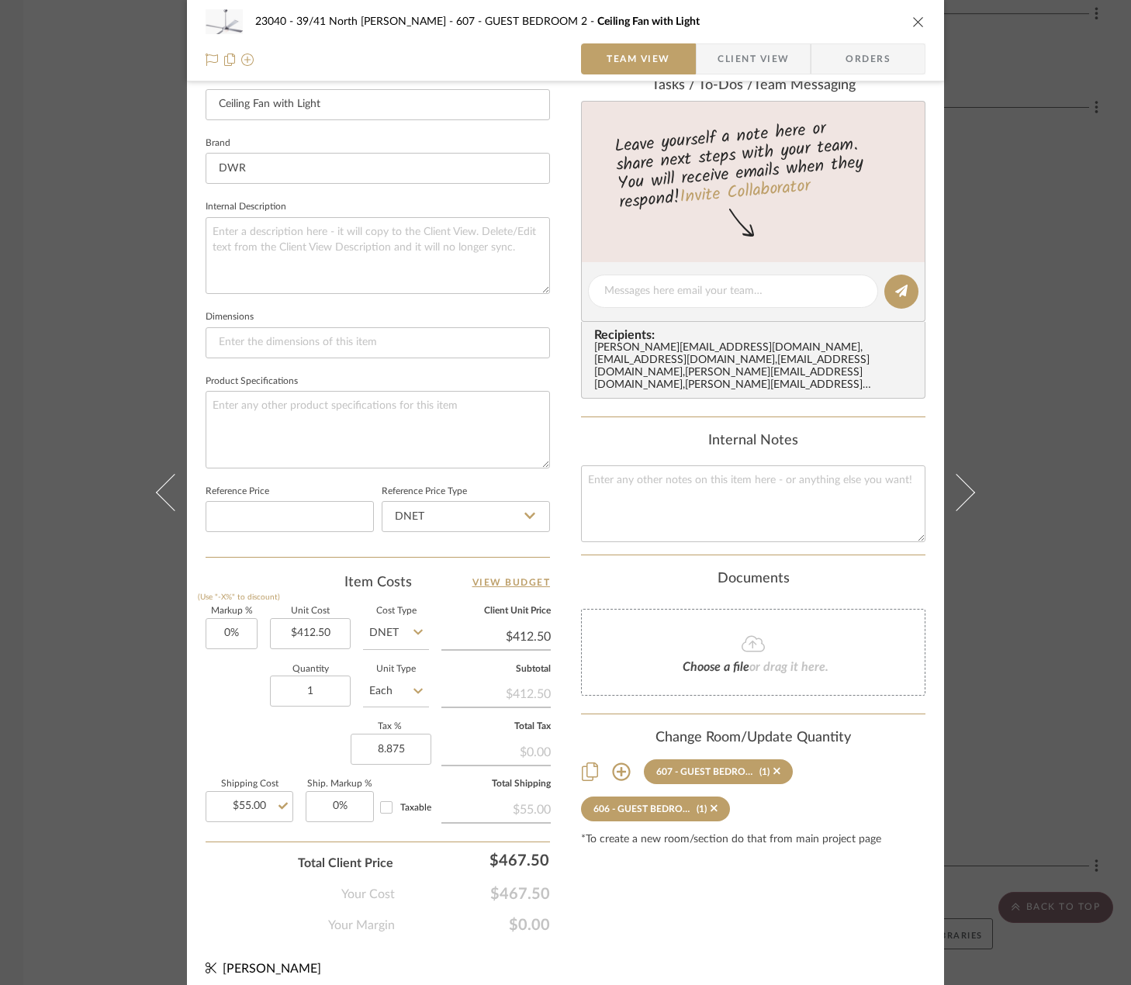
type input "8.875%"
click at [397, 817] on div "Taxable" at bounding box center [402, 807] width 56 height 25
click at [400, 810] on span "Taxable" at bounding box center [415, 807] width 31 height 9
click at [397, 810] on input "Taxable" at bounding box center [386, 807] width 25 height 25
checkbox input "true"
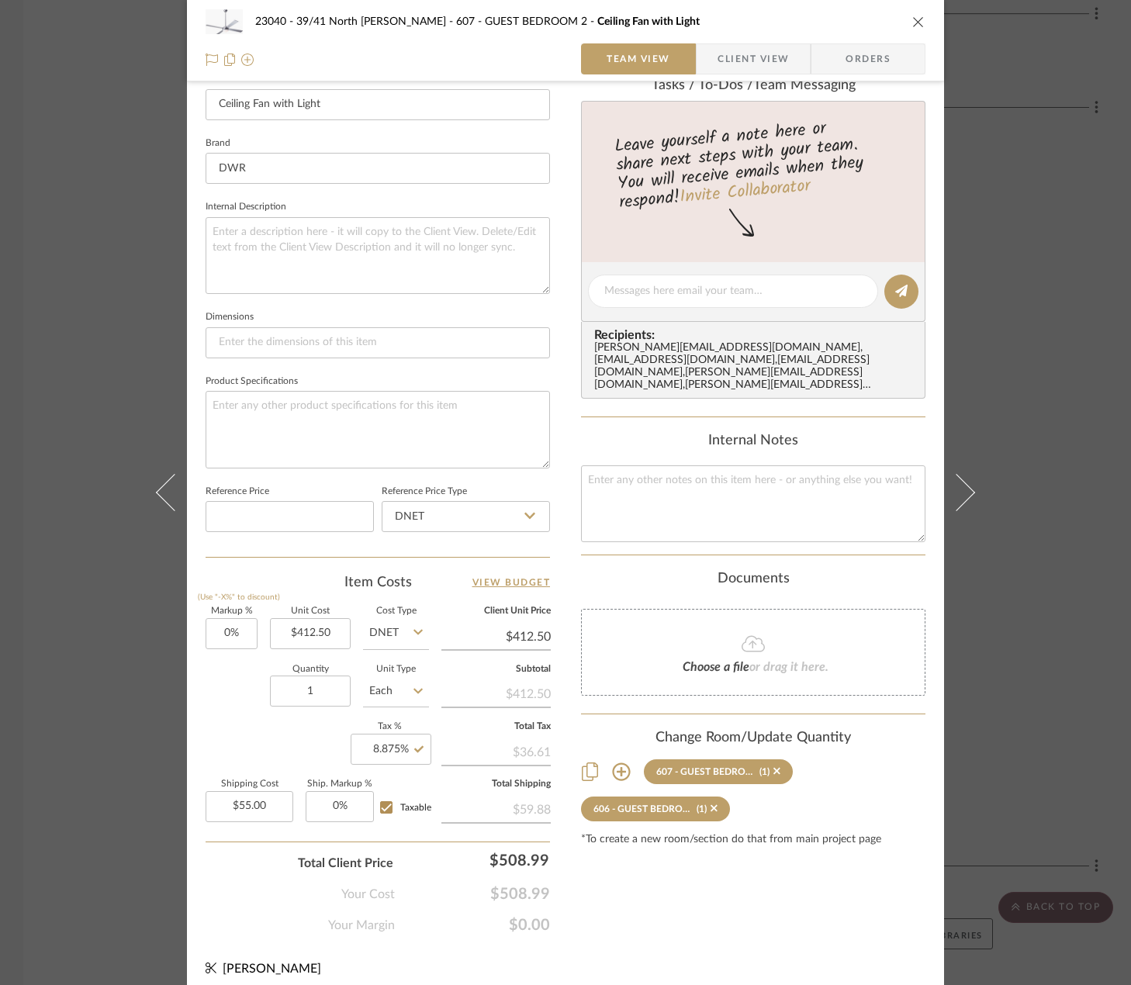
click at [762, 53] on span "Client View" at bounding box center [752, 58] width 71 height 31
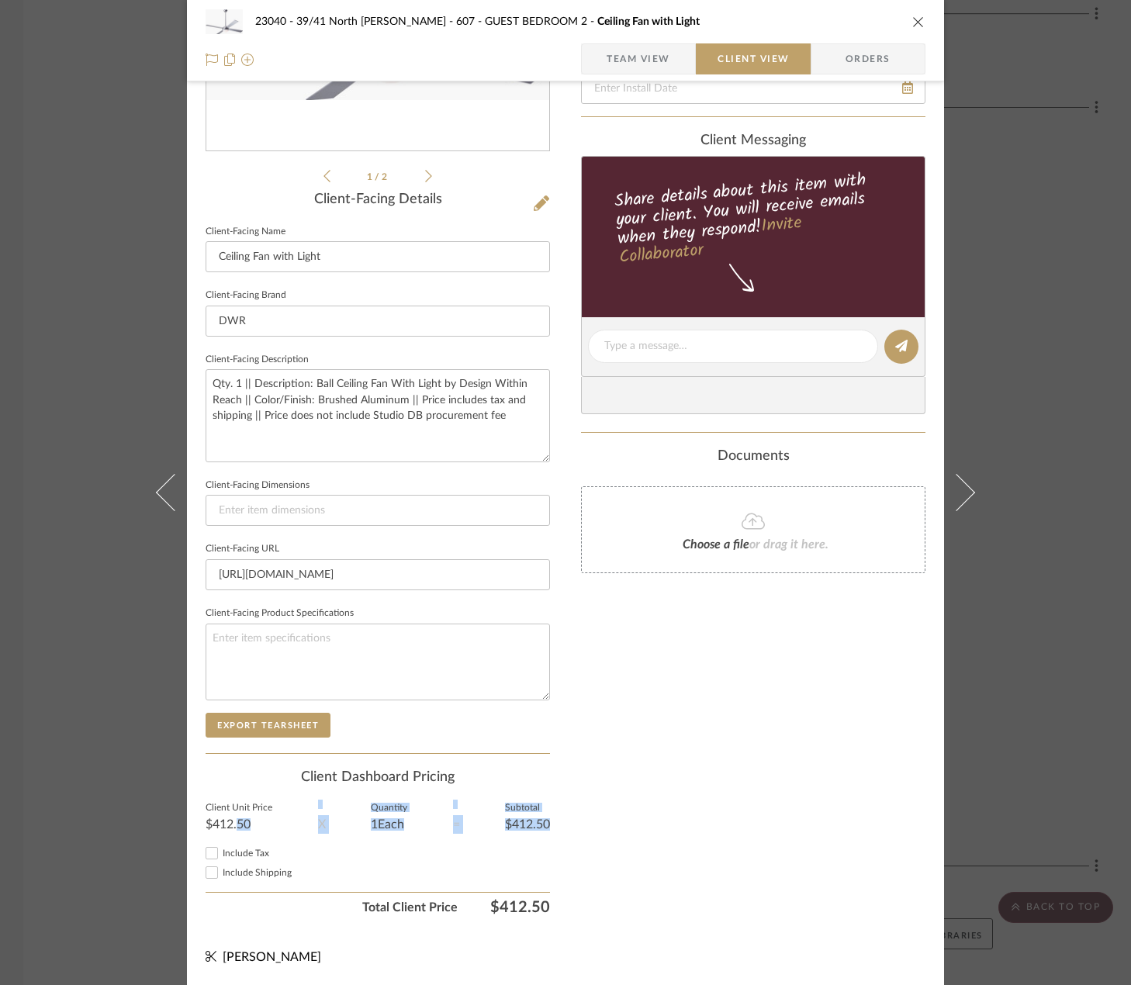
click at [226, 843] on div "Client Dashboard Pricing Client Unit Price $412.50 X Quantity 1 Each = Subtotal…" at bounding box center [378, 846] width 344 height 154
click at [228, 851] on span "Include Tax" at bounding box center [246, 852] width 47 height 9
click at [221, 851] on input "Include Tax" at bounding box center [211, 853] width 19 height 19
checkbox input "true"
click at [229, 872] on span "Include Shipping" at bounding box center [257, 872] width 69 height 9
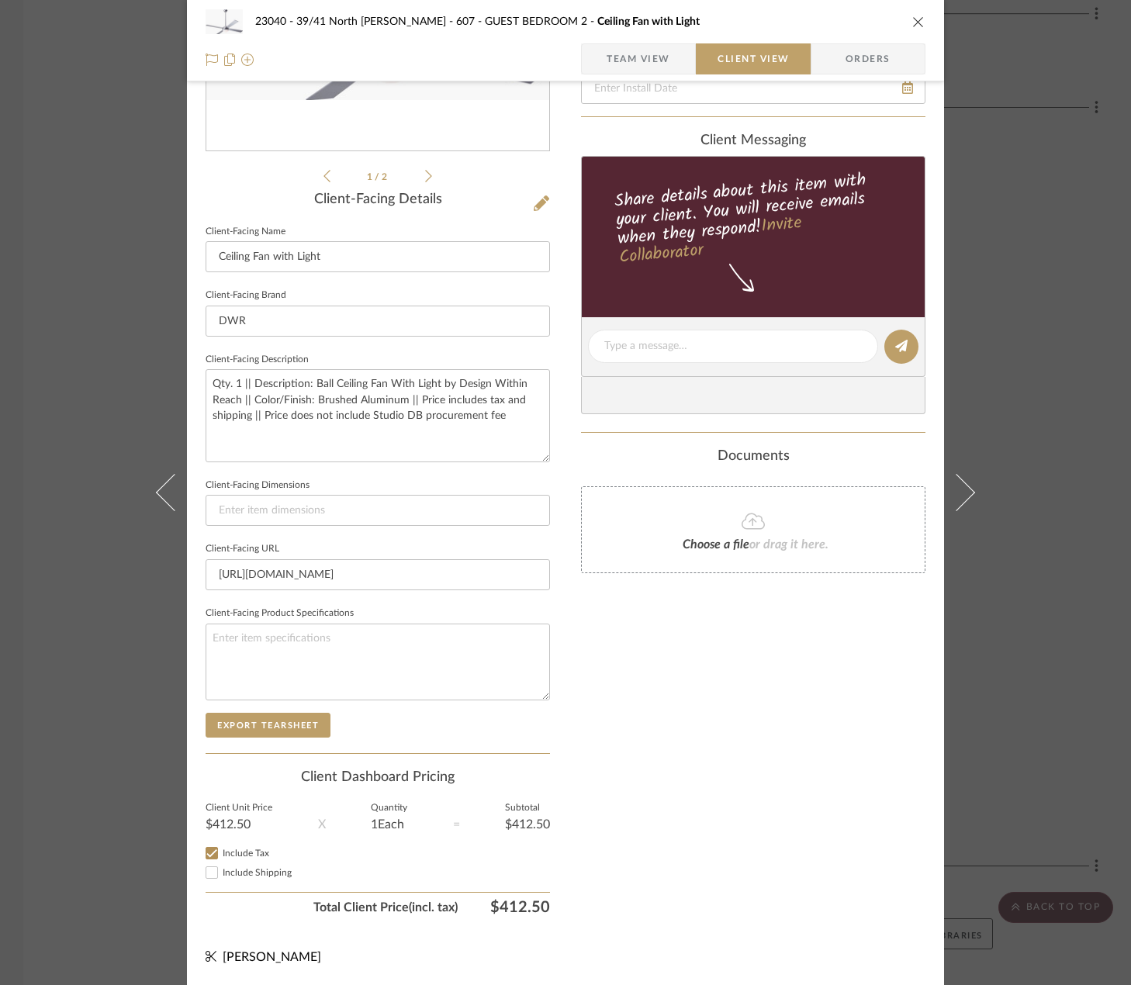
click at [221, 872] on input "Include Shipping" at bounding box center [211, 872] width 19 height 19
checkbox input "true"
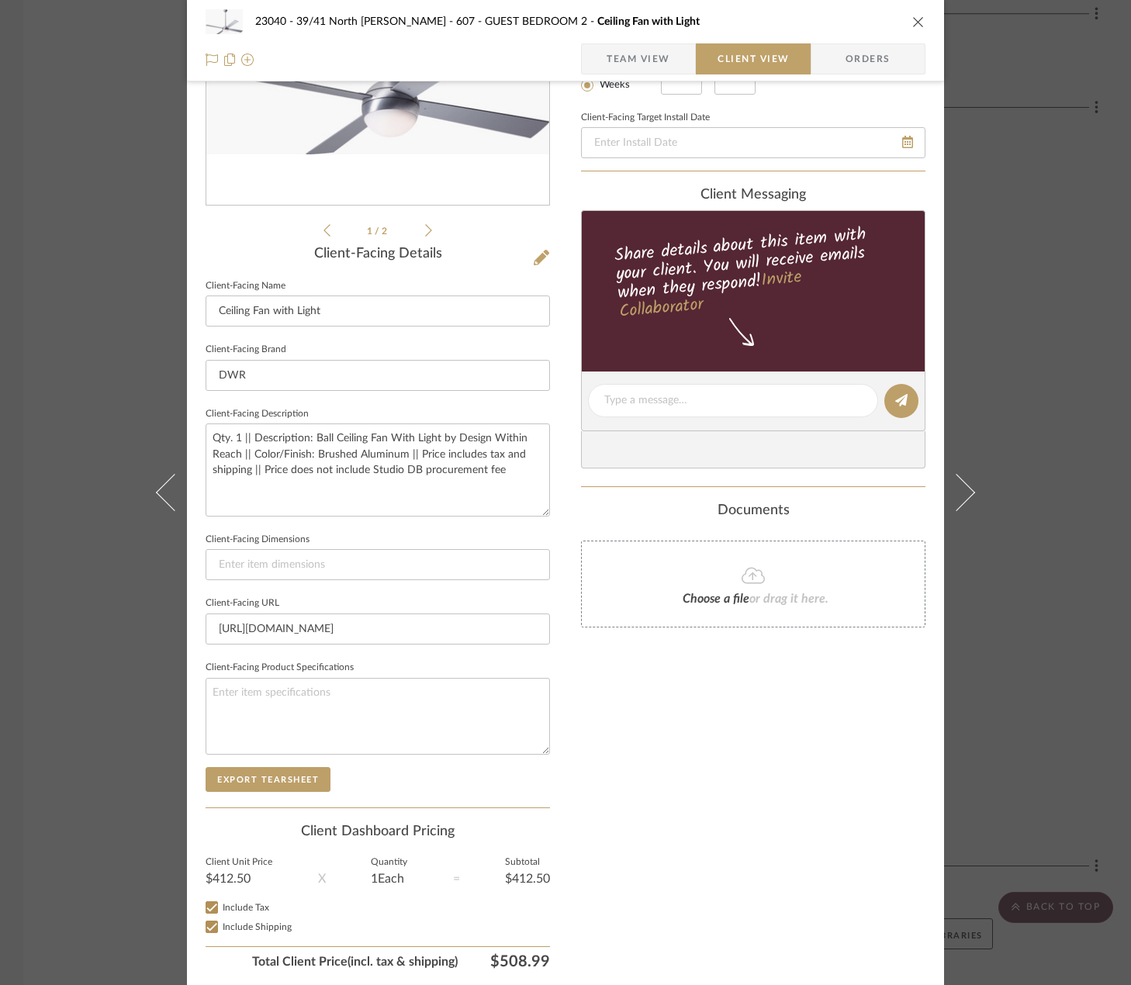
scroll to position [0, 0]
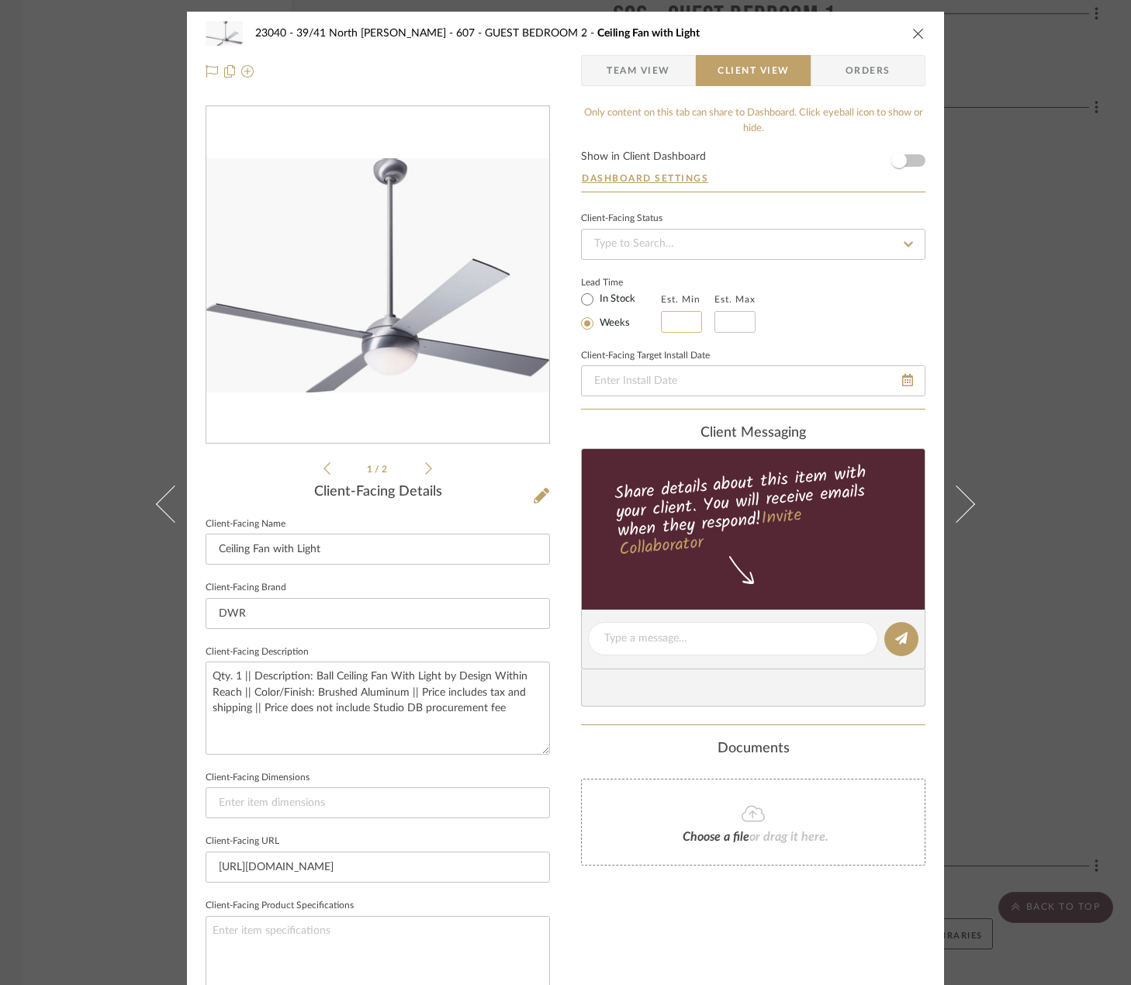
click at [688, 316] on input "text" at bounding box center [681, 322] width 41 height 22
type input "2"
click at [724, 320] on input "text" at bounding box center [734, 322] width 41 height 22
type input "3"
click at [815, 331] on div "Lead Time In Stock Weeks Est. Min 2 Est. Max 3" at bounding box center [753, 302] width 344 height 60
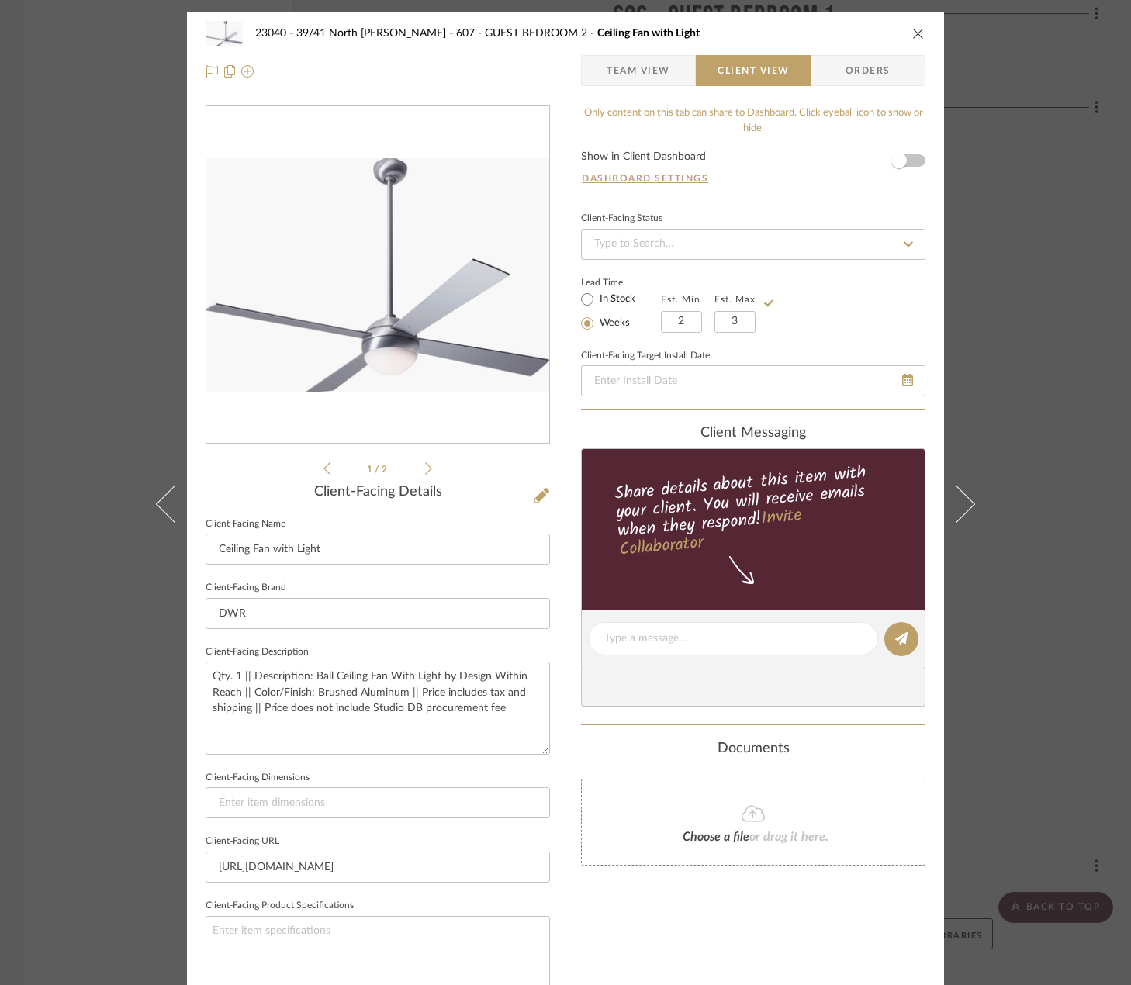
click at [651, 64] on span "Team View" at bounding box center [638, 70] width 64 height 31
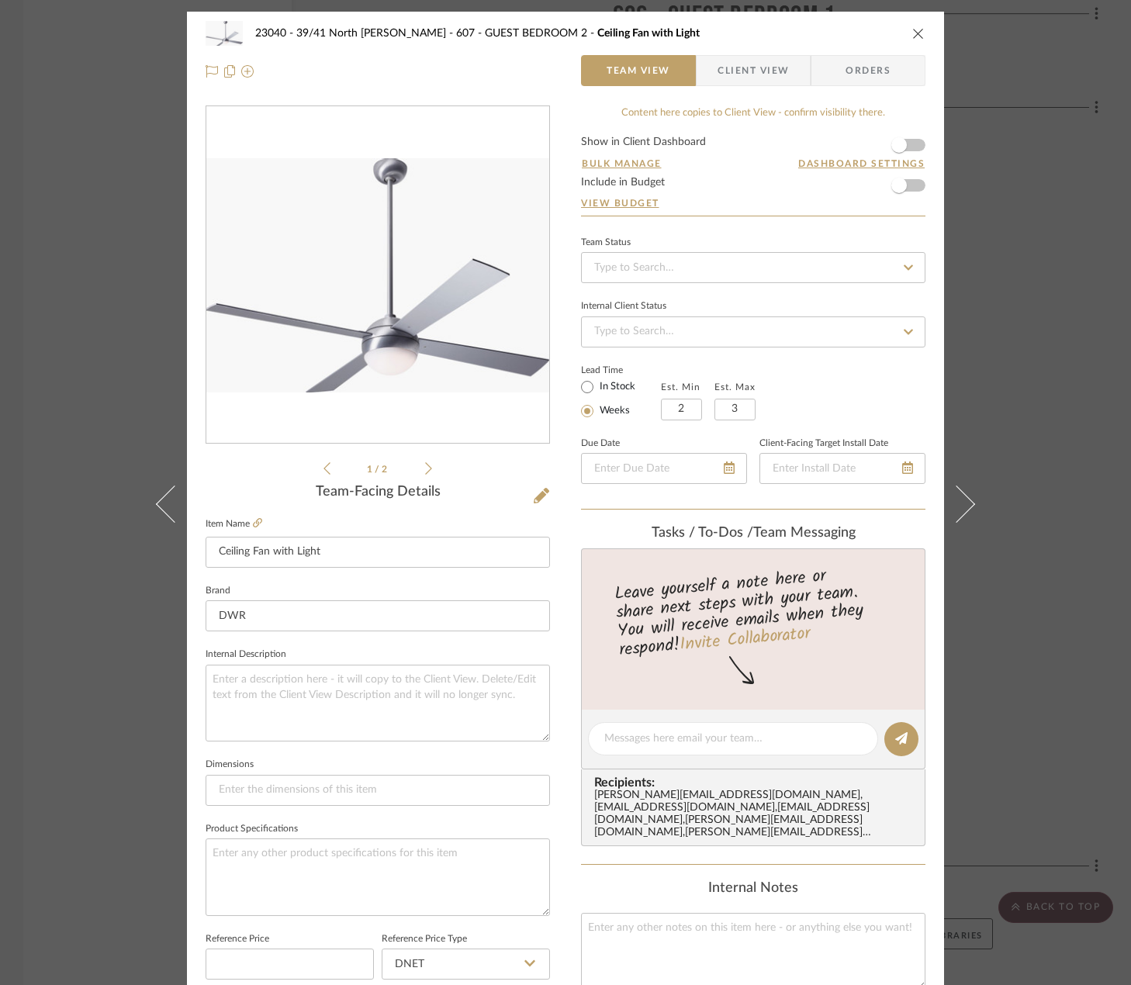
click at [1082, 318] on div "23040 - 39/41 North Moore - Weissmann 607 - GUEST BEDROOM 2 Ceiling Fan with Li…" at bounding box center [565, 492] width 1131 height 985
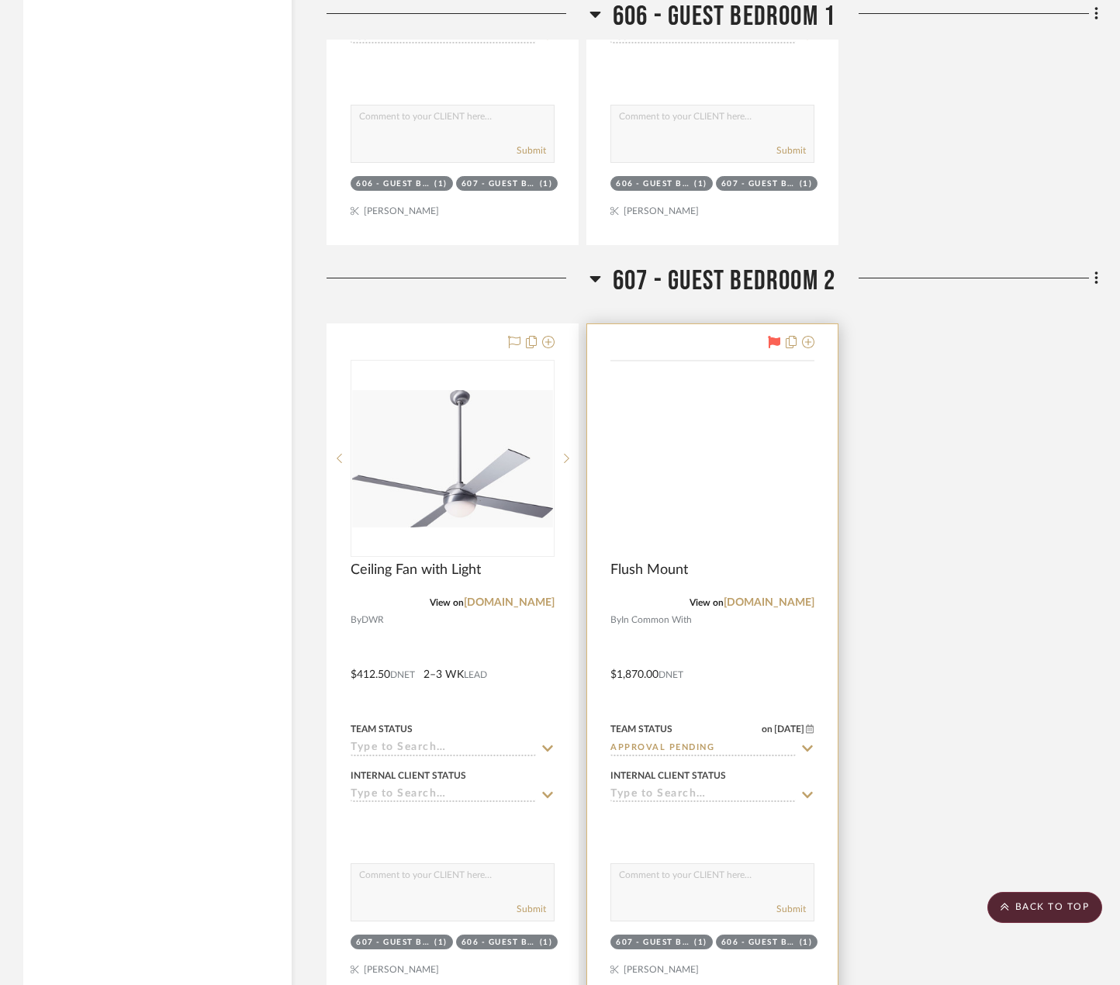
scroll to position [4265, 0]
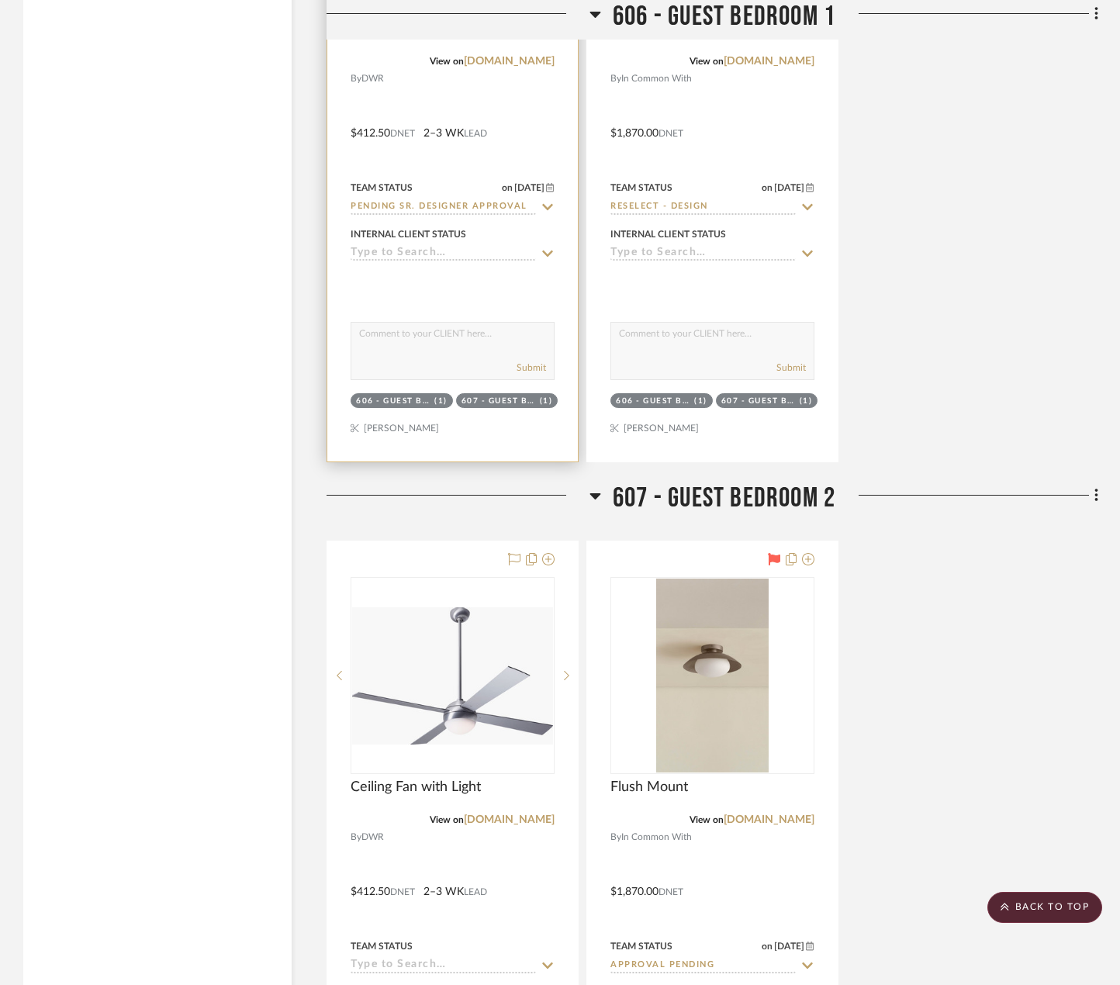
click at [454, 164] on div at bounding box center [452, 122] width 250 height 679
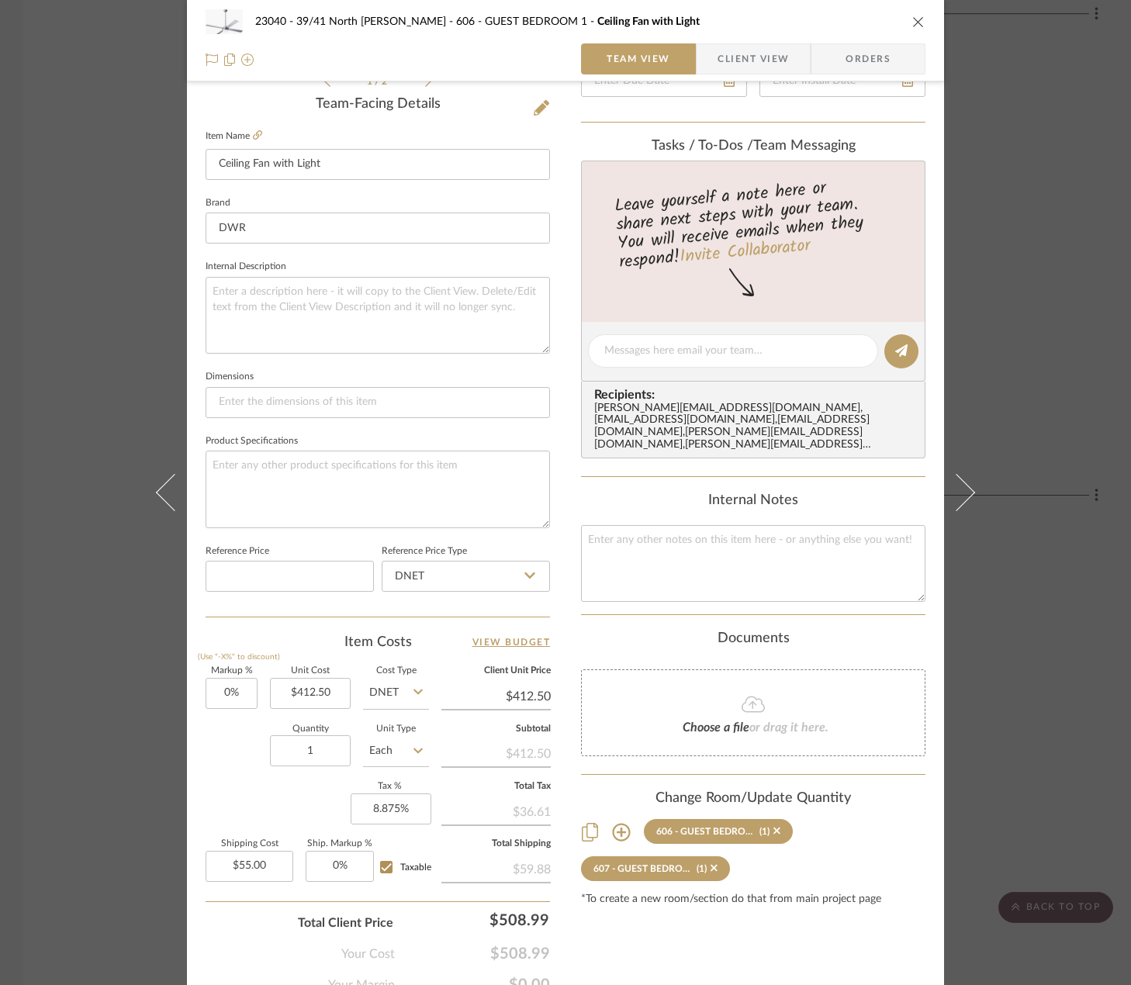
click at [738, 47] on span "Client View" at bounding box center [752, 58] width 71 height 31
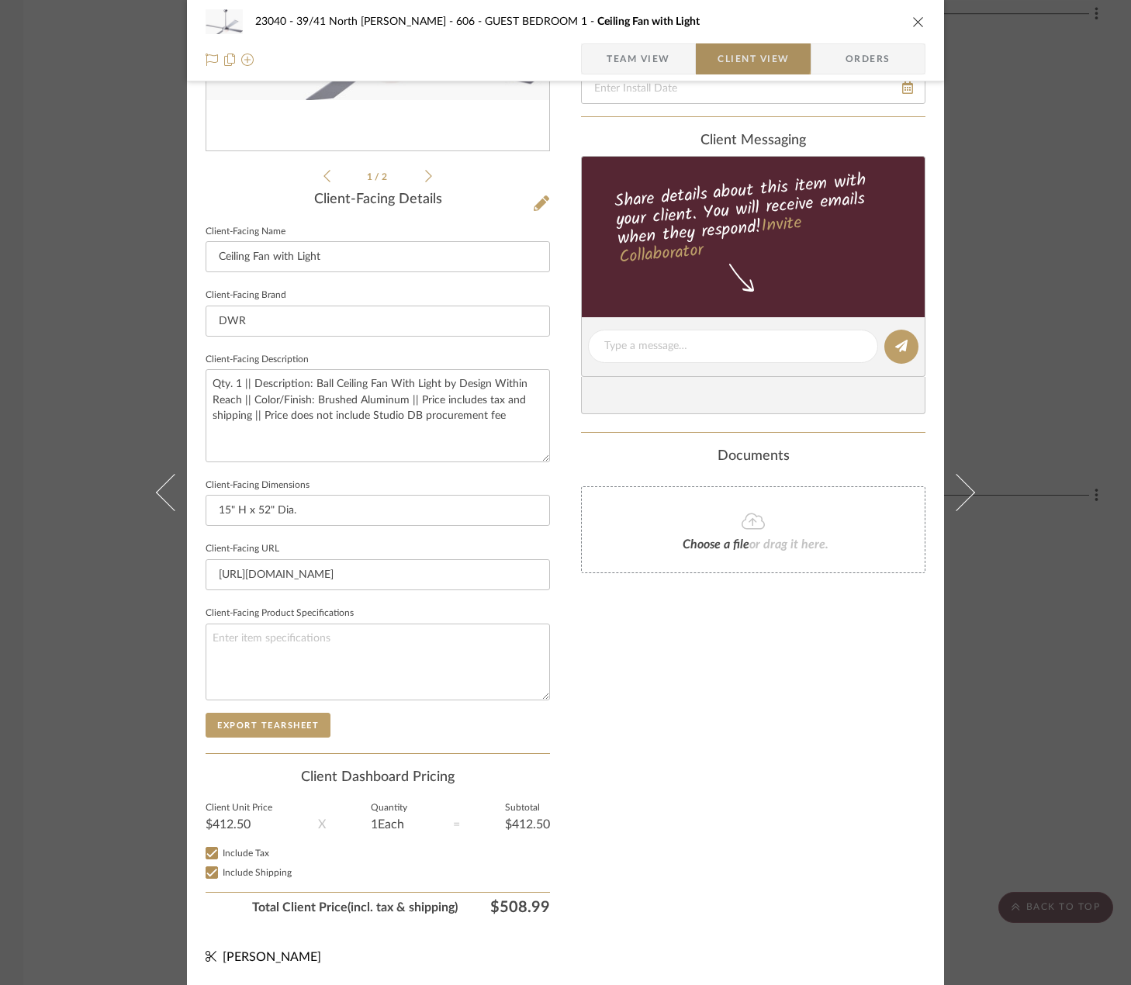
scroll to position [292, 0]
click at [360, 519] on input "15" H x 52" Dia." at bounding box center [378, 510] width 344 height 31
click at [1084, 184] on div "23040 - 39/41 North Moore - Weissmann 606 - GUEST BEDROOM 1 Ceiling Fan with Li…" at bounding box center [565, 492] width 1131 height 985
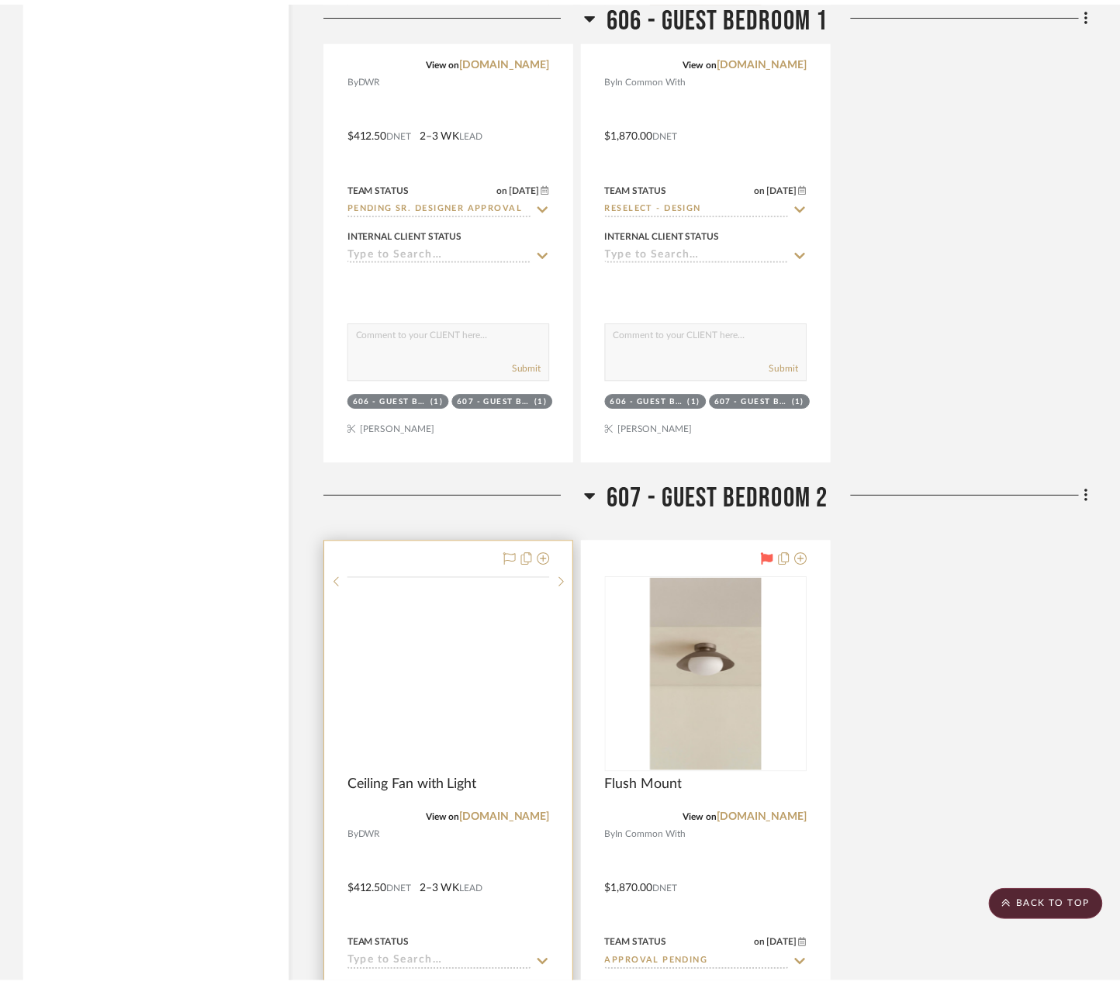
scroll to position [4265, 0]
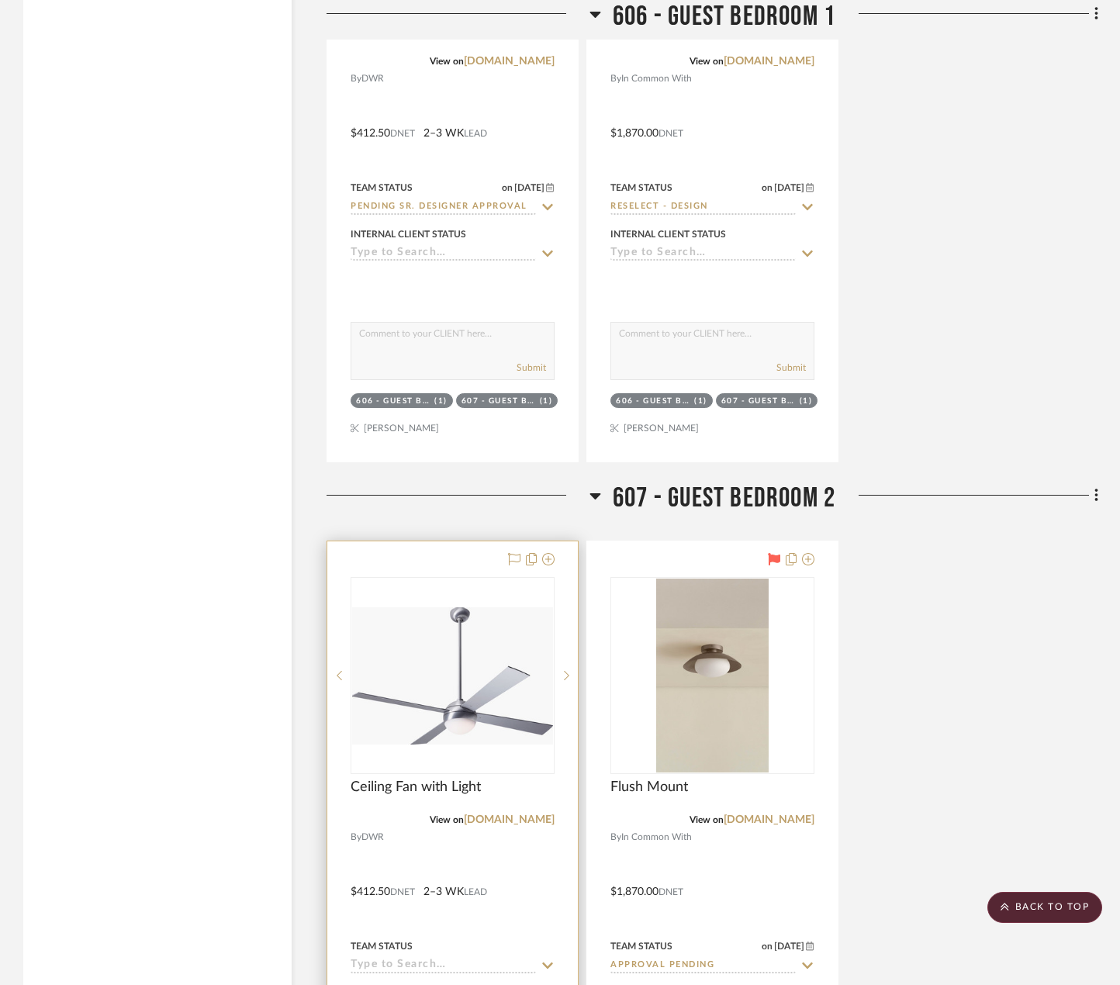
click at [494, 859] on div at bounding box center [452, 880] width 250 height 679
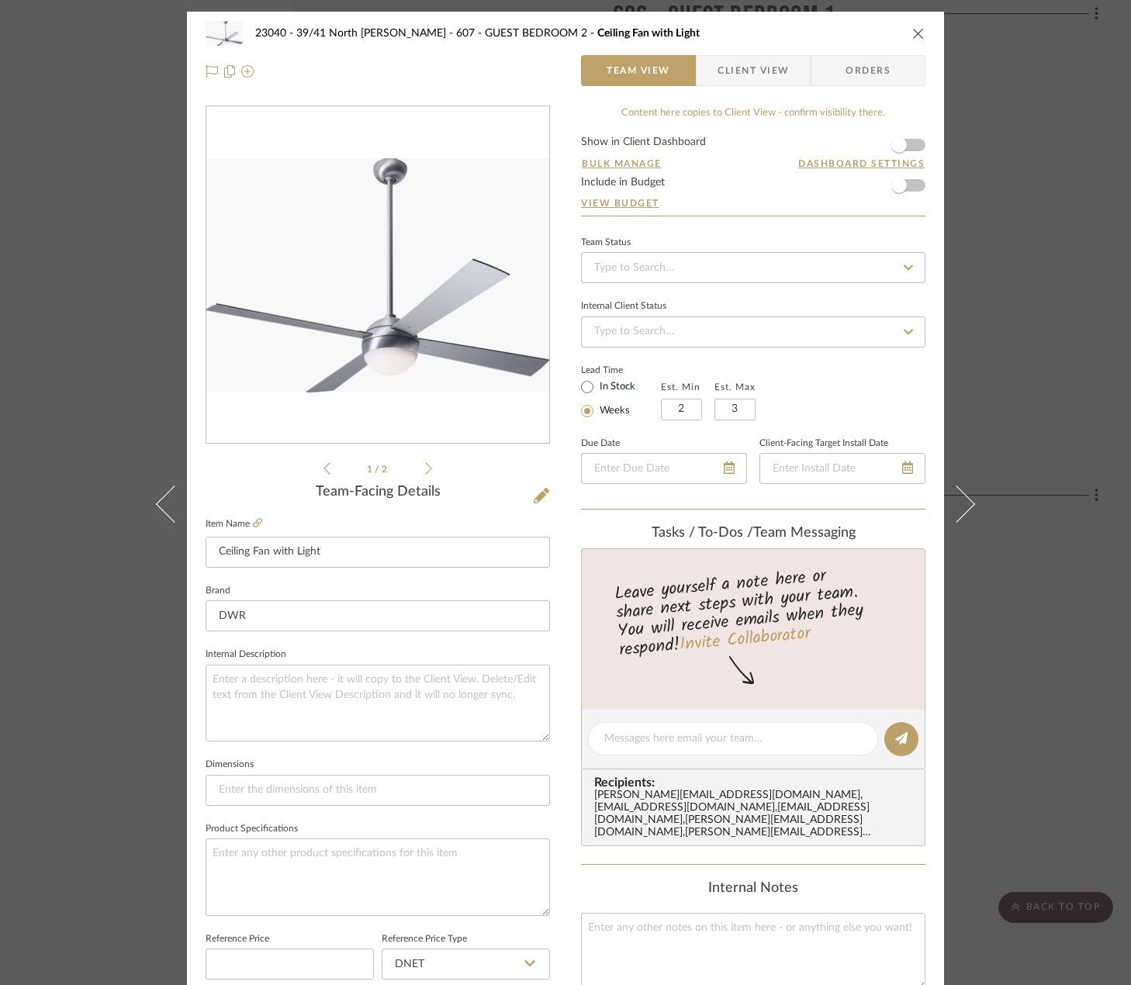
click at [747, 85] on span "Client View" at bounding box center [752, 70] width 71 height 31
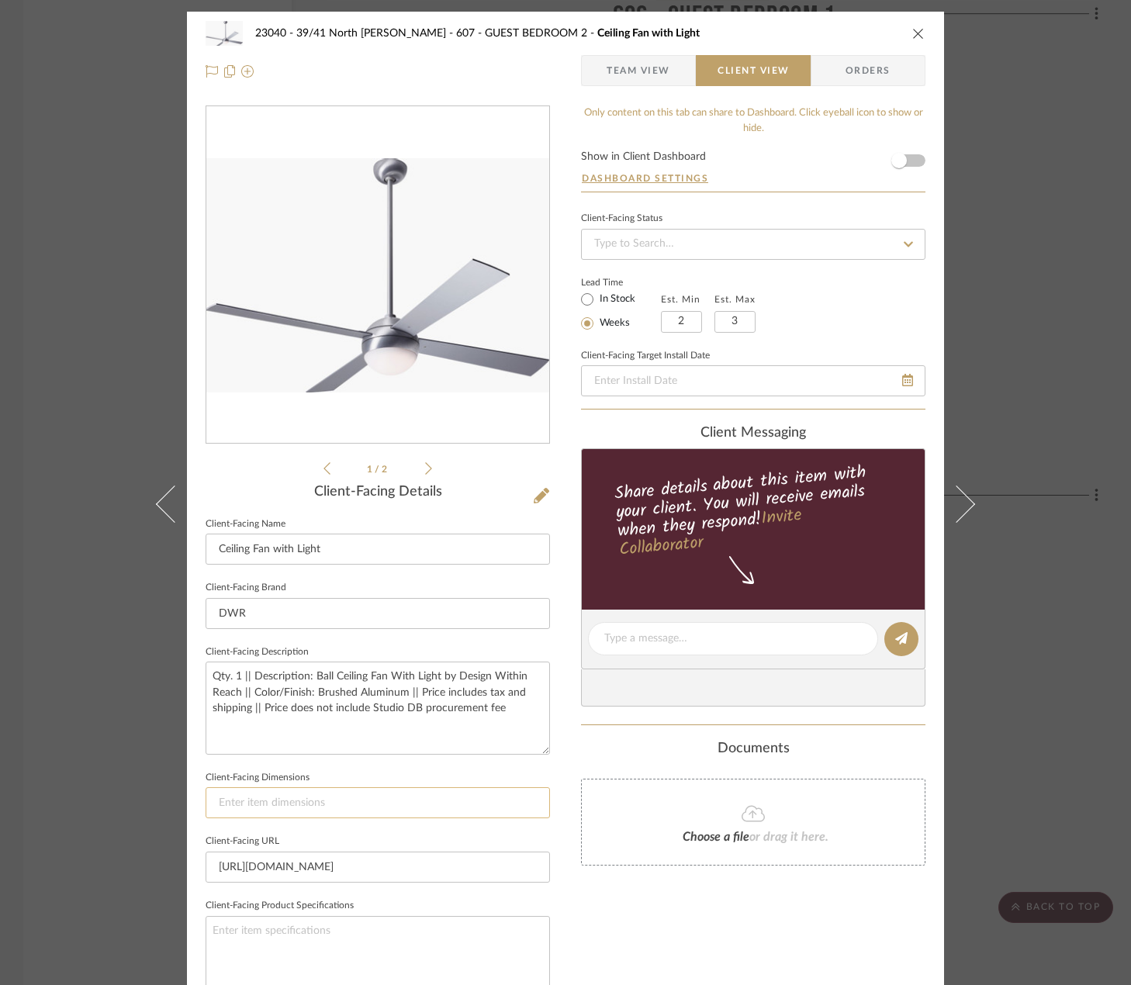
drag, startPoint x: 311, startPoint y: 809, endPoint x: 253, endPoint y: 807, distance: 58.2
click at [253, 807] on input at bounding box center [378, 802] width 344 height 31
paste input "15" H x 52" Dia."
type input "15" H x 52" Dia."
click at [309, 758] on sr-form-field "Client-Facing Description Qty. 1 || Description: Ball Ceiling Fan With Light by…" at bounding box center [378, 704] width 344 height 126
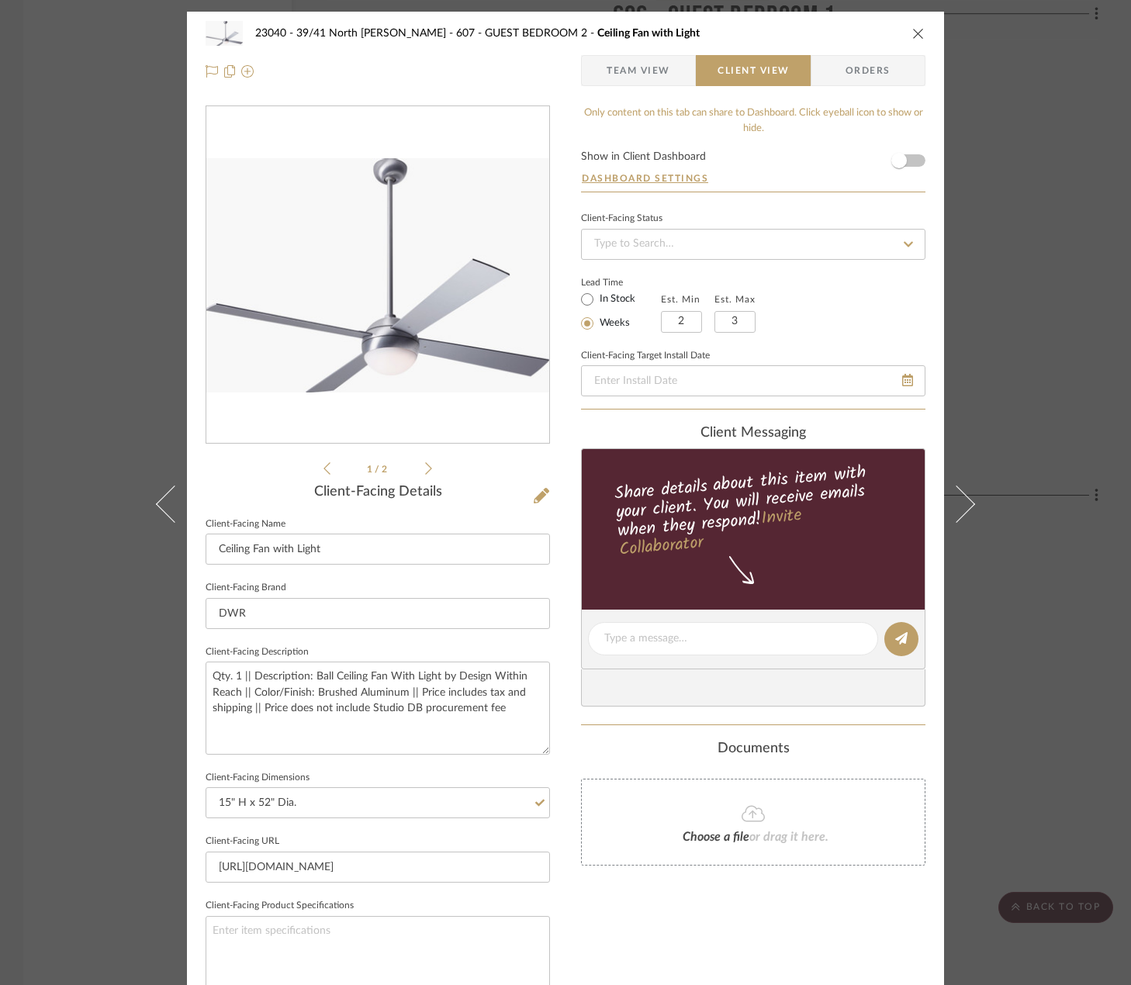
click at [572, 903] on div "23040 - 39/41 North Moore - Weissmann 607 - GUEST BEDROOM 2 Ceiling Fan with Li…" at bounding box center [565, 645] width 757 height 1266
click at [622, 63] on span "Team View" at bounding box center [638, 70] width 64 height 31
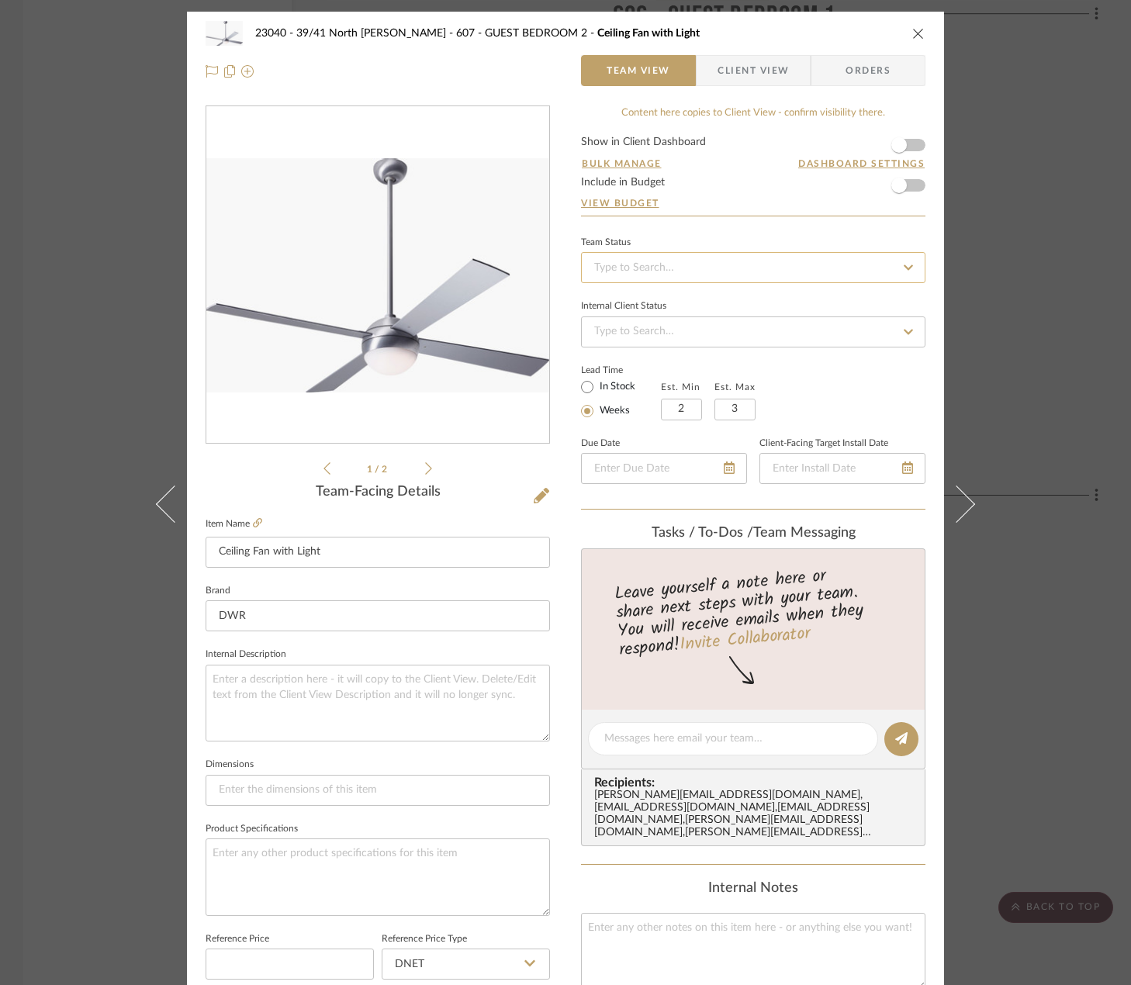
click at [693, 264] on input at bounding box center [753, 267] width 344 height 31
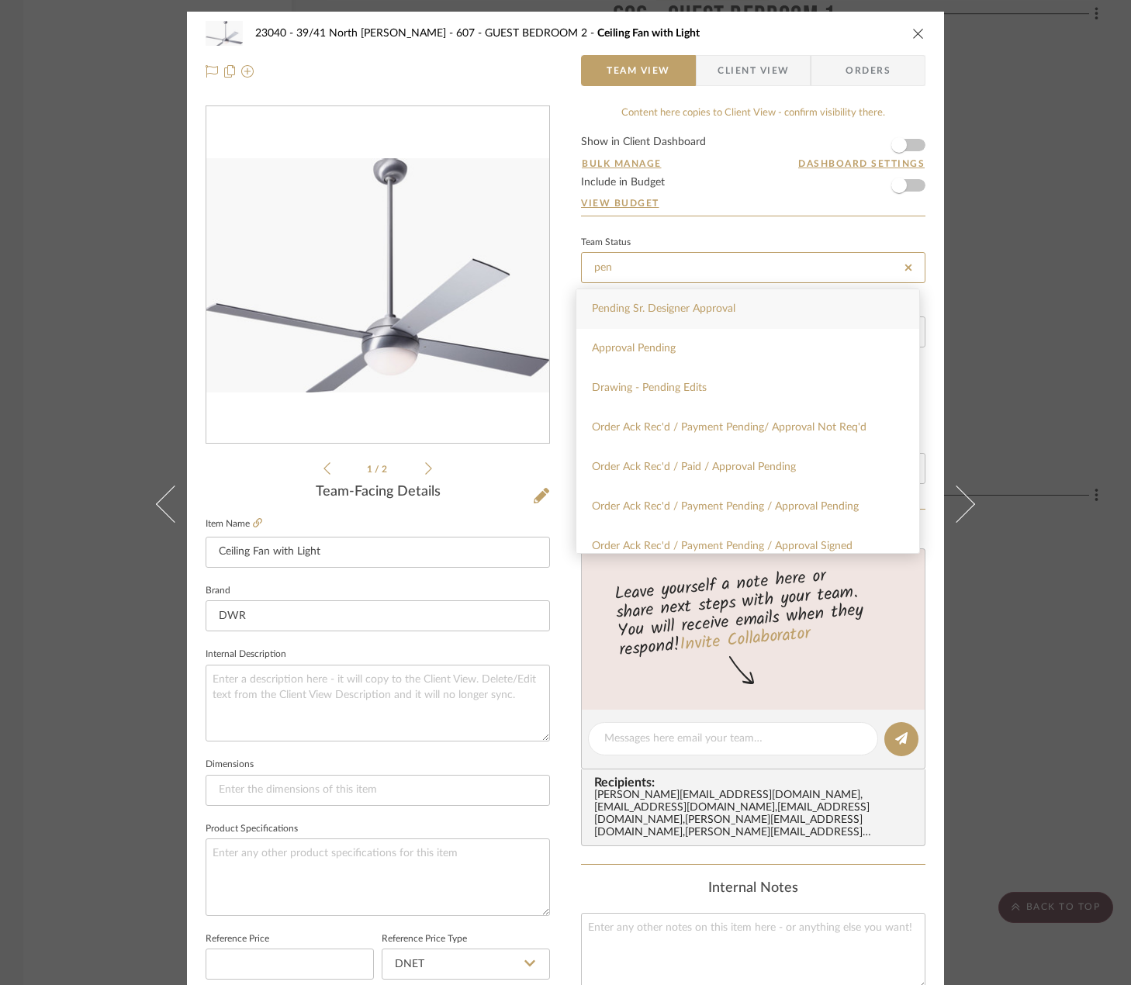
type input "pen"
drag, startPoint x: 727, startPoint y: 305, endPoint x: 797, endPoint y: 293, distance: 71.5
click at [727, 306] on span "Pending Sr. Designer Approval" at bounding box center [663, 308] width 143 height 11
type input "10/14/2025"
type input "Pending Sr. Designer Approval"
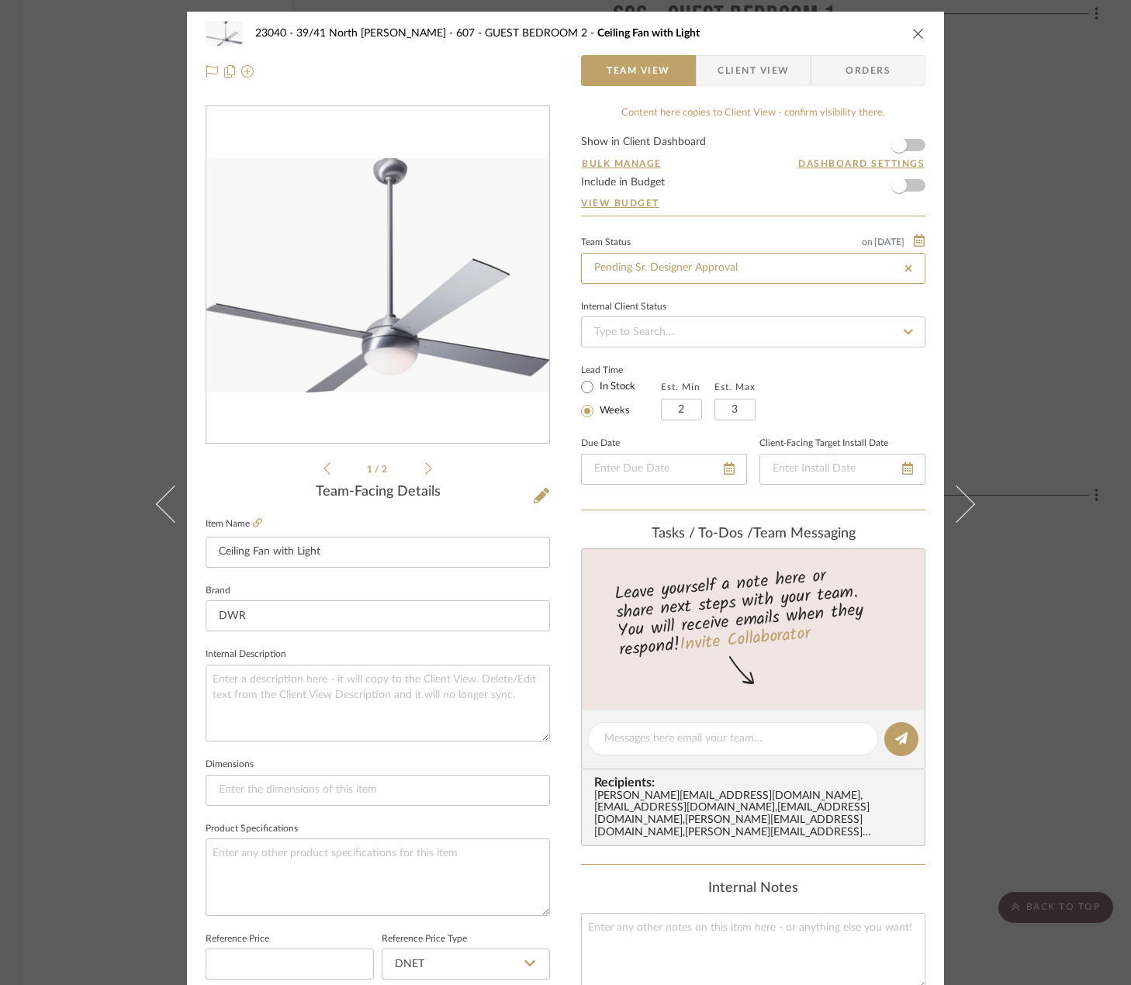
type input "10/14/2025"
type input "Pending Sr. Designer Approval"
click at [1073, 205] on div "23040 - 39/41 North Moore - Weissmann 607 - GUEST BEDROOM 2 Ceiling Fan with Li…" at bounding box center [565, 492] width 1131 height 985
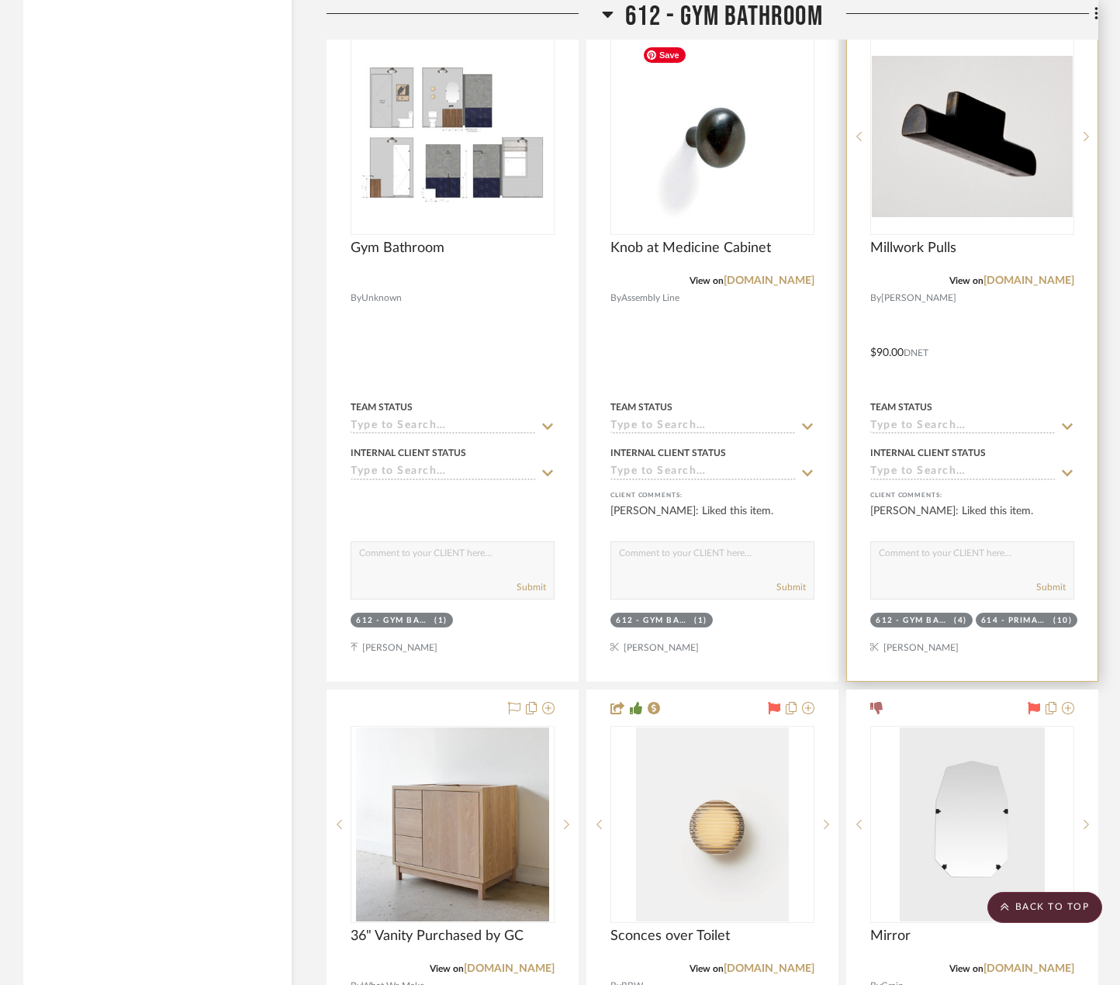
scroll to position [7833, 0]
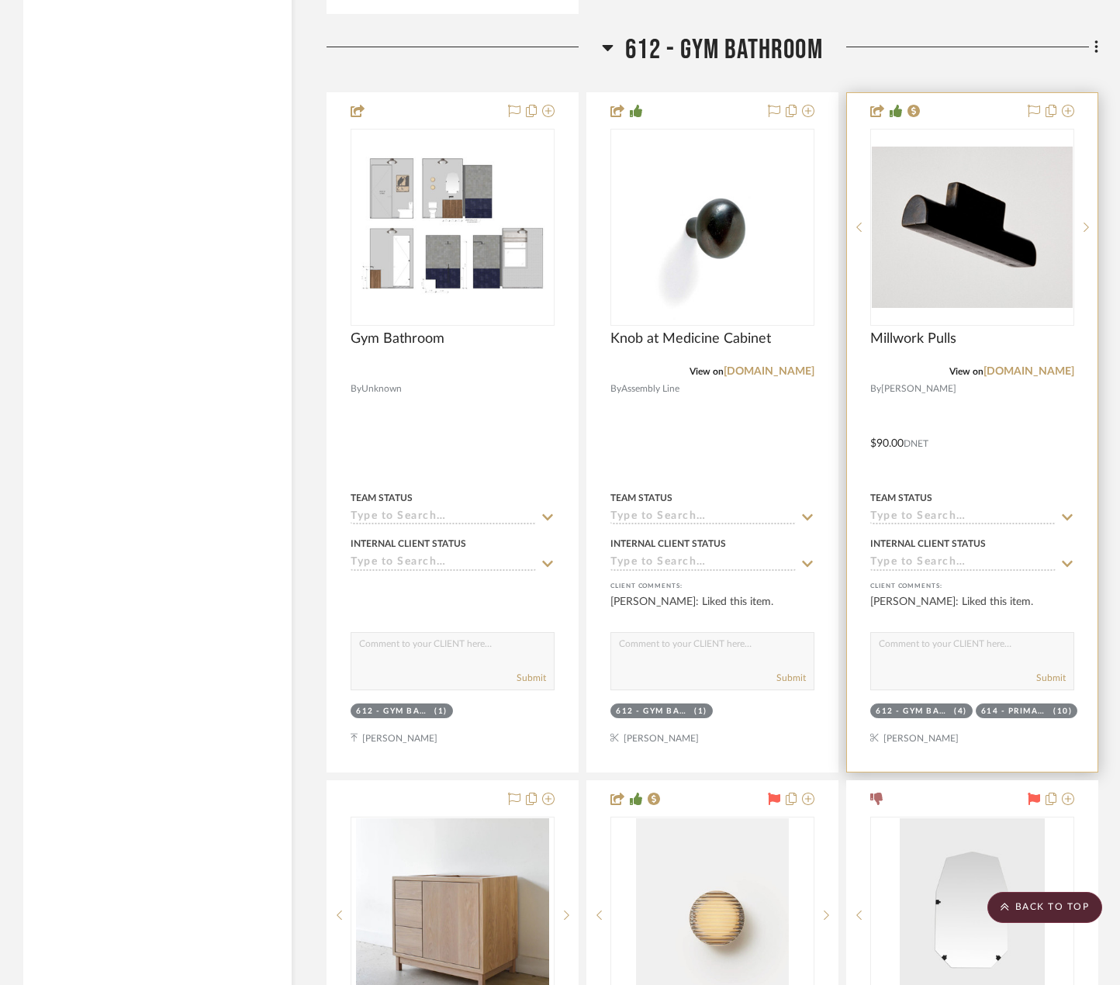
click at [970, 519] on input at bounding box center [962, 517] width 185 height 15
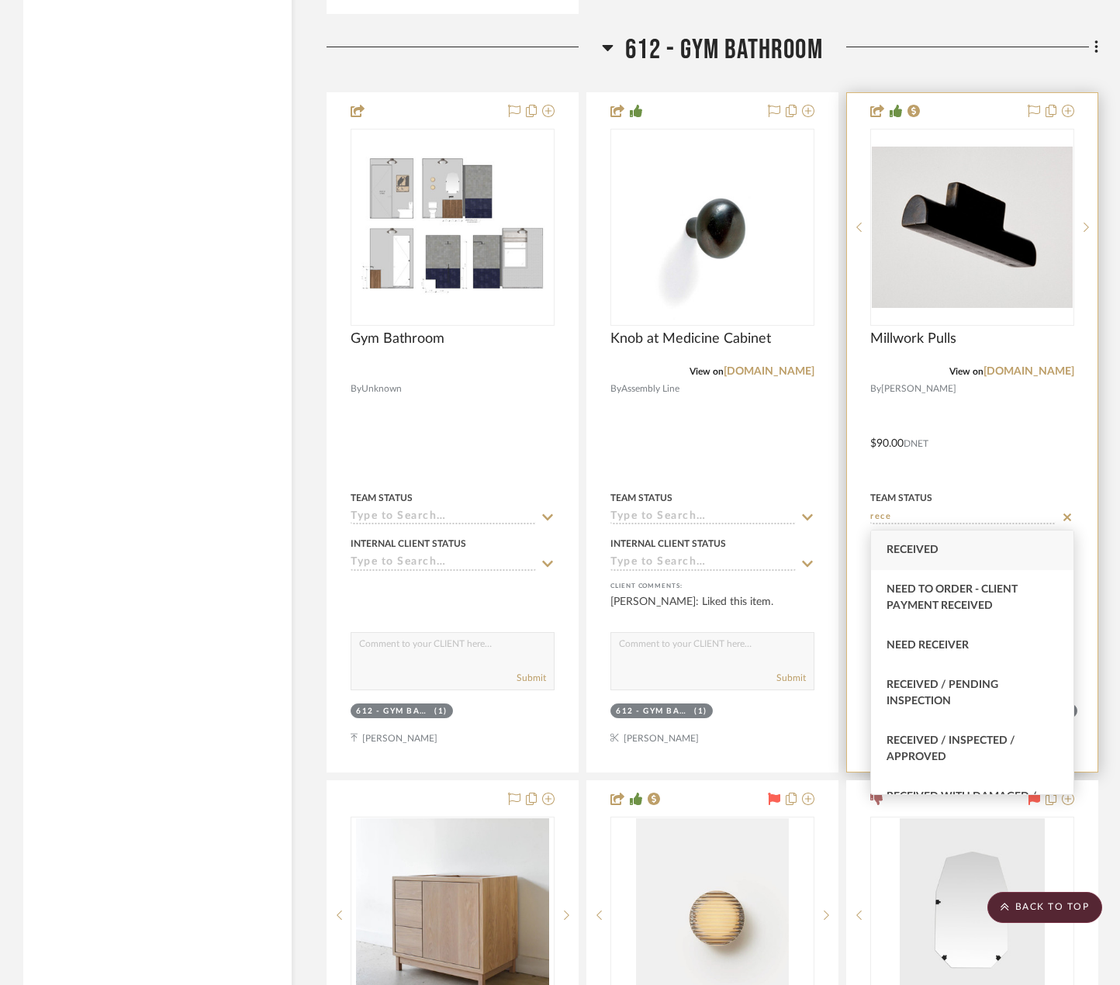
type input "rece"
click at [986, 749] on div "Received / Inspected / Approved" at bounding box center [972, 749] width 202 height 56
type input "10/14/2025"
type input "Received / Inspected / Approved"
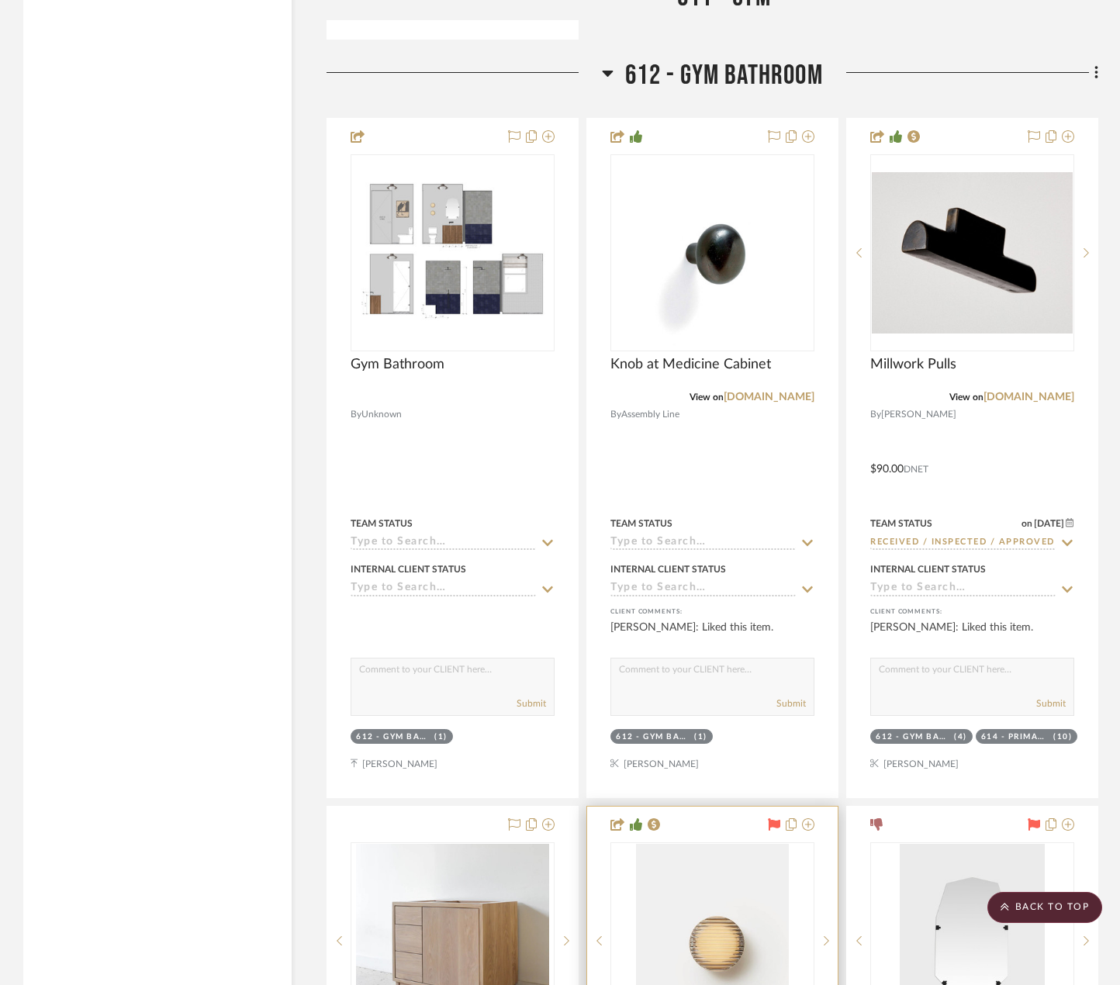
scroll to position [7755, 0]
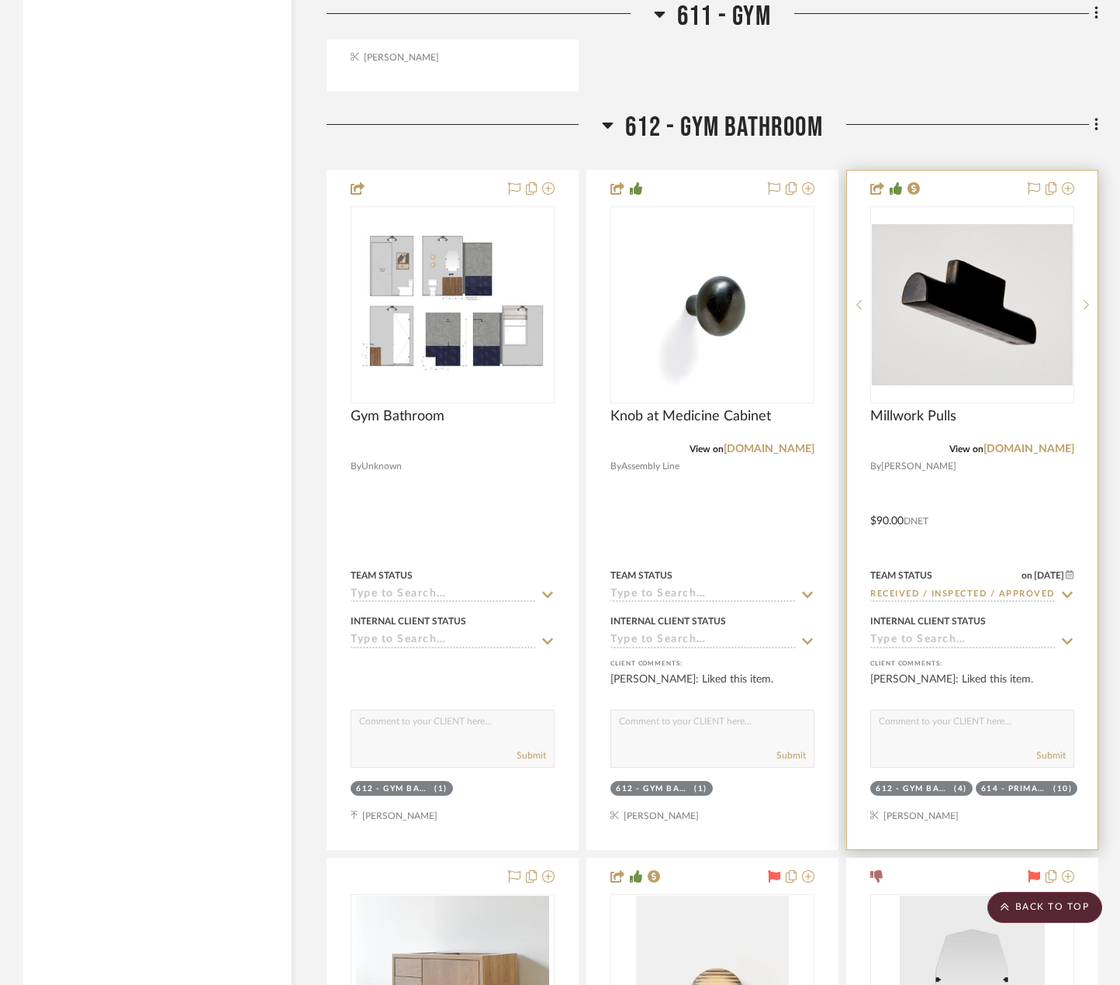
click at [996, 522] on div at bounding box center [972, 510] width 250 height 679
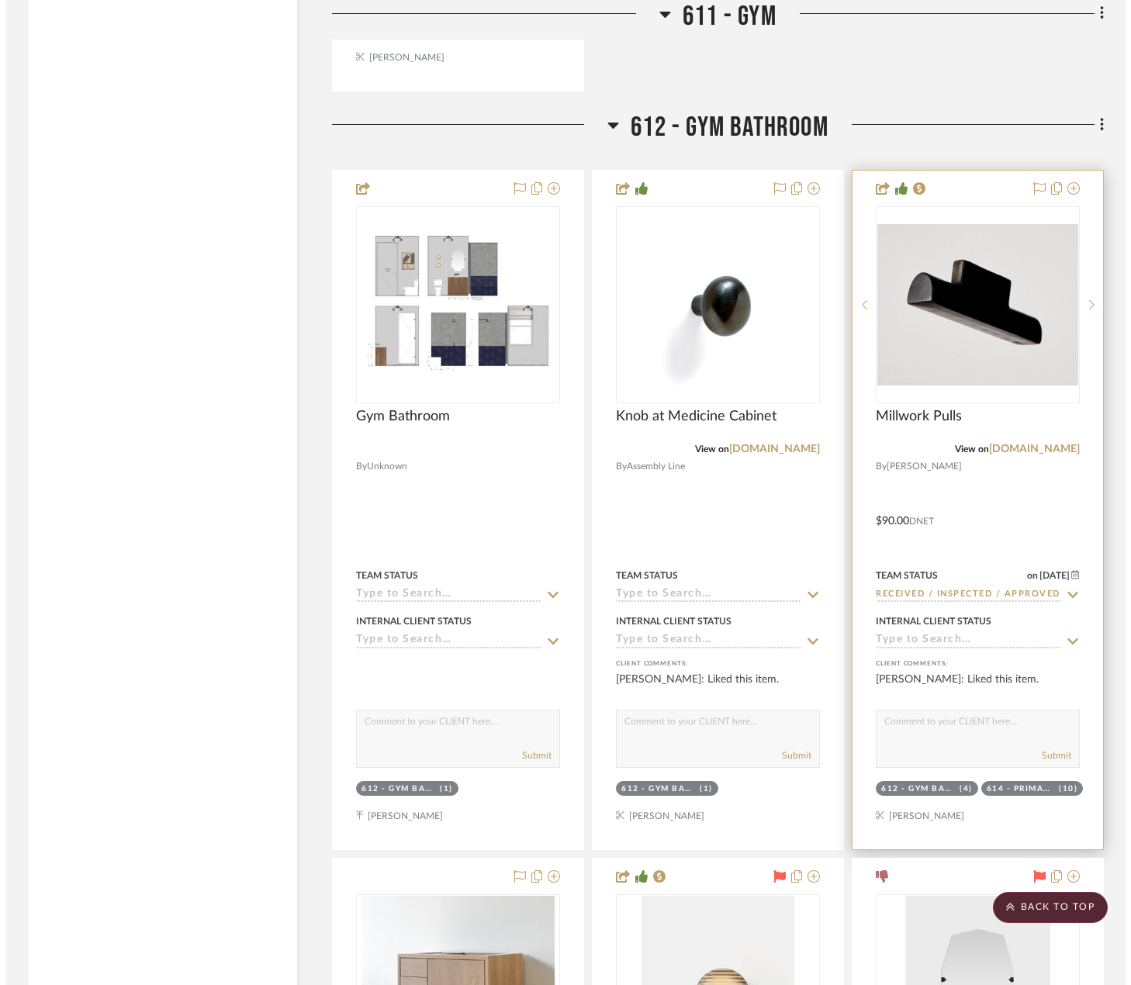
scroll to position [0, 0]
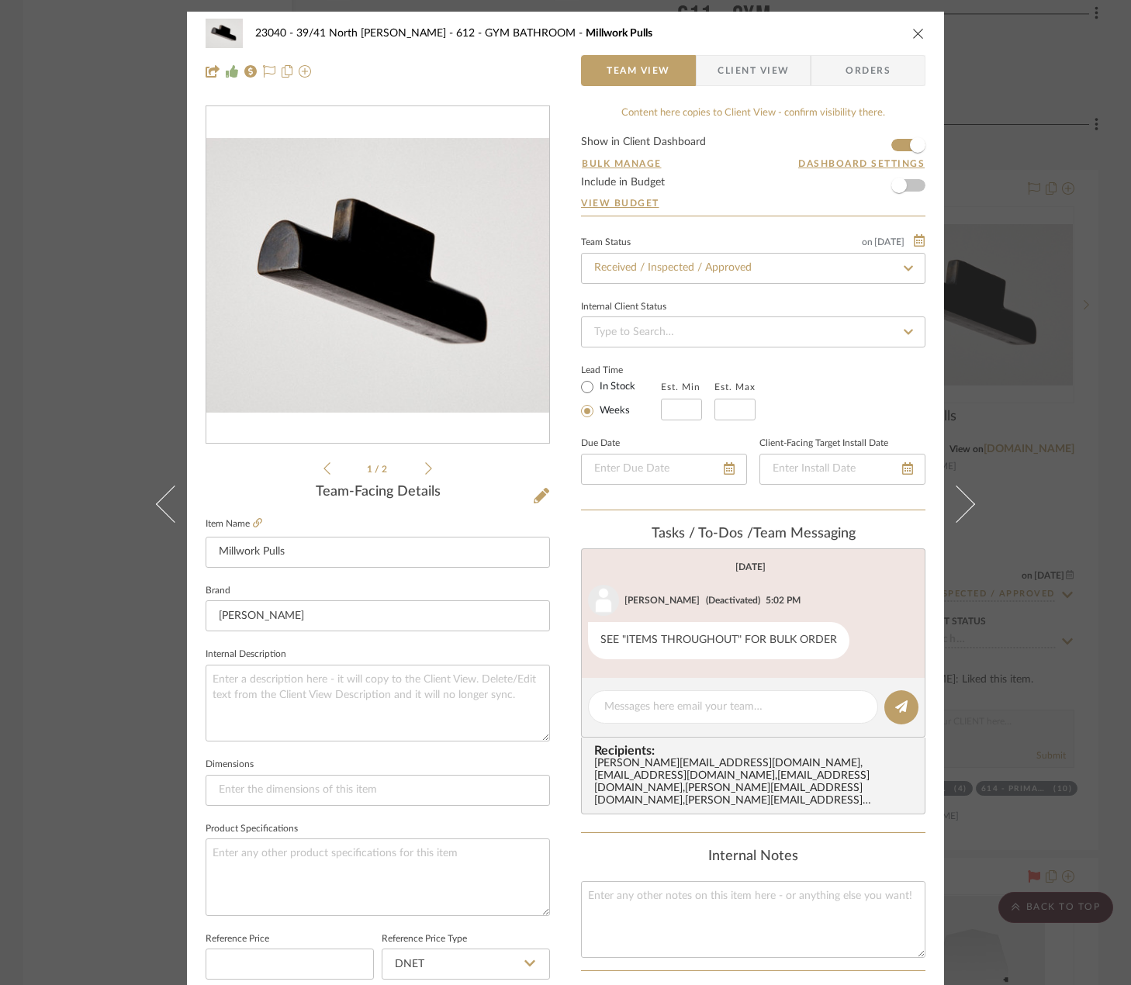
click at [1015, 344] on div "23040 - 39/41 North Moore - Weissmann 612 - GYM BATHROOM Millwork Pulls Team Vi…" at bounding box center [565, 492] width 1131 height 985
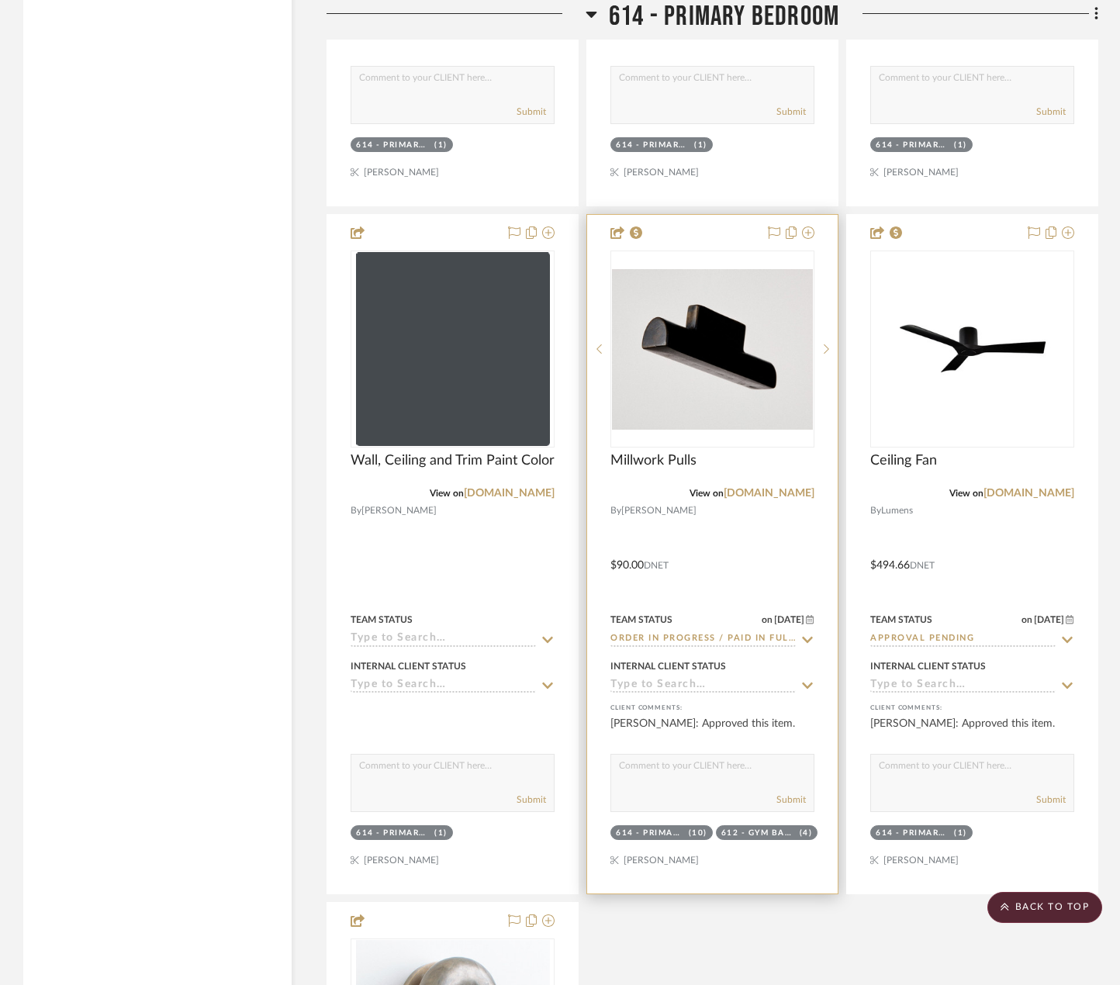
scroll to position [12253, 0]
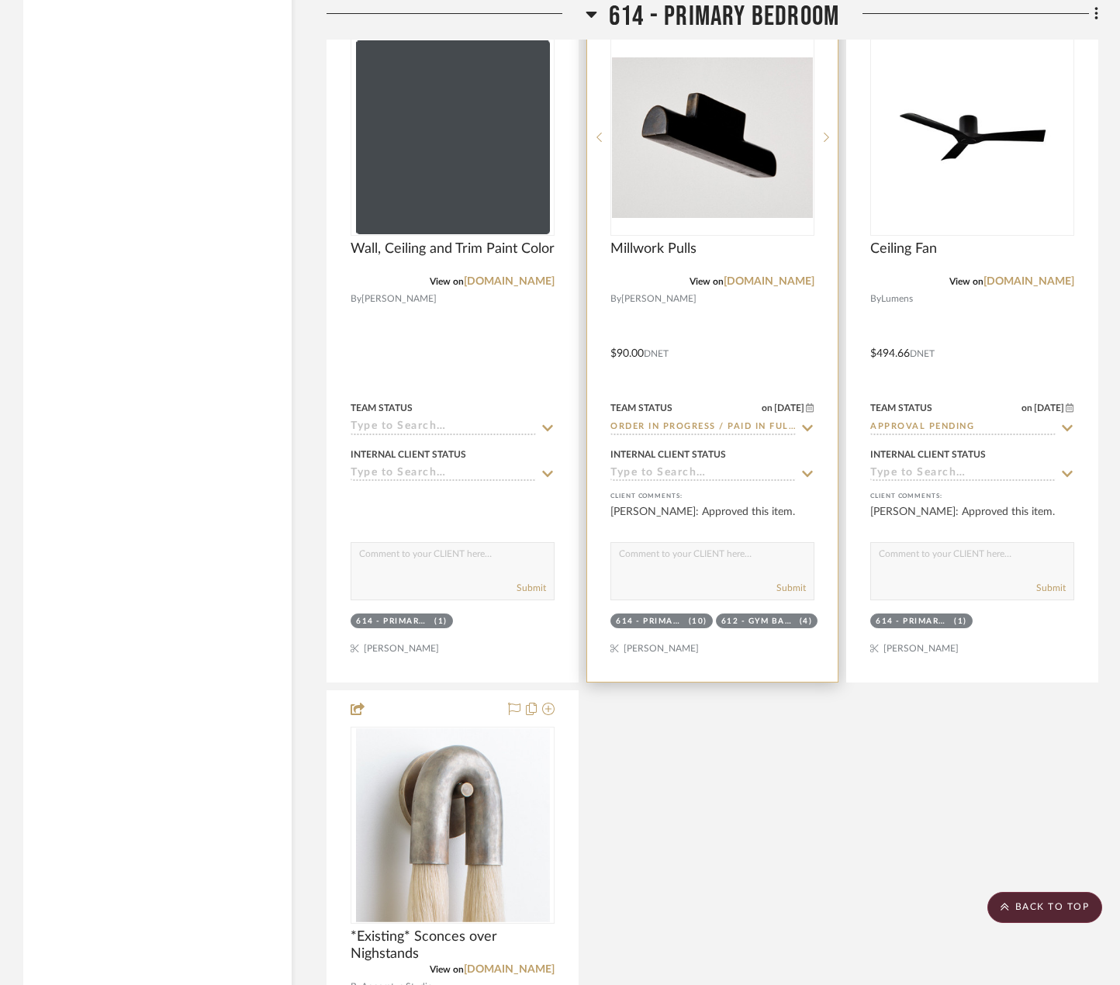
click at [693, 425] on input "Order In Progress / Paid In Full w/ Freight, No Balance due" at bounding box center [702, 427] width 185 height 15
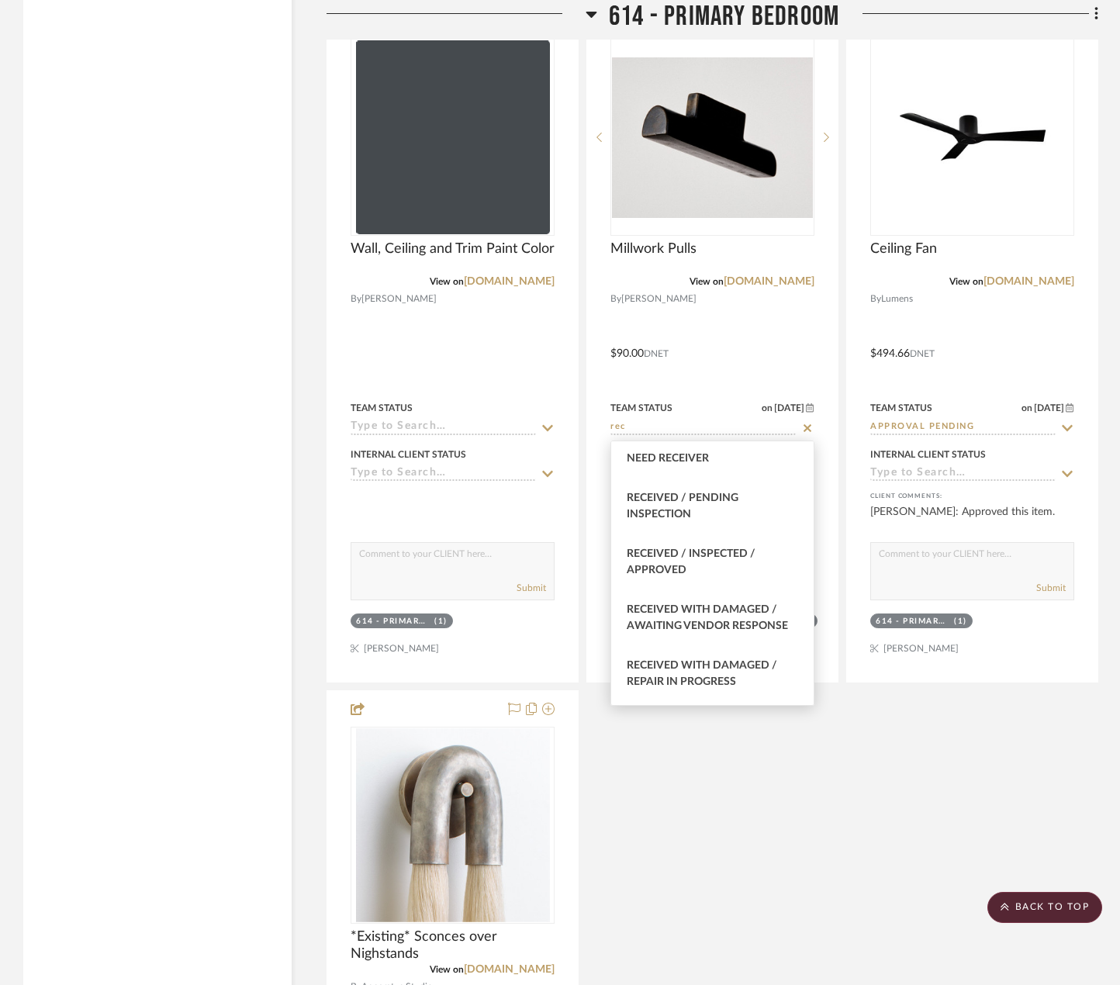
scroll to position [543, 0]
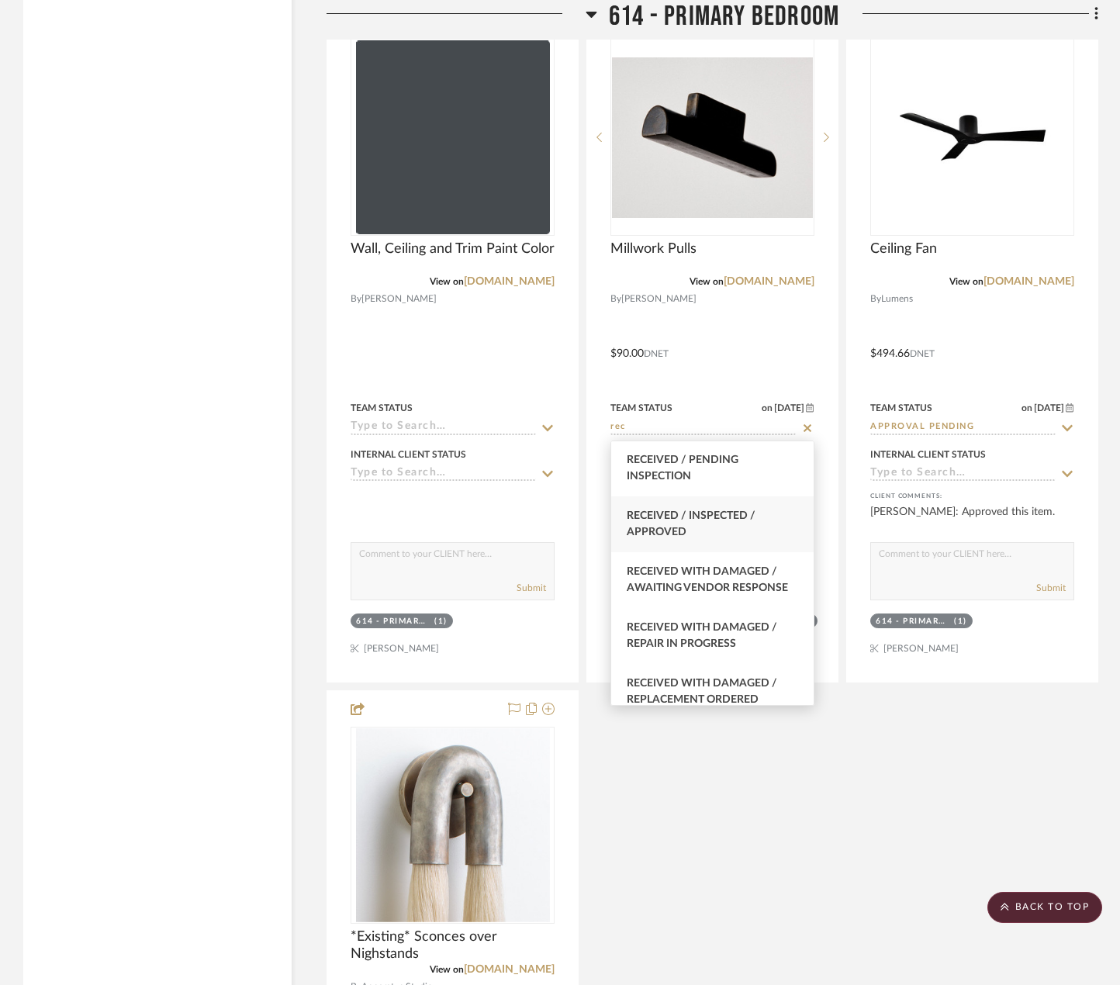
type input "rec"
click at [750, 552] on div "Received / Inspected / Approved" at bounding box center [712, 524] width 202 height 56
type input "10/14/2025"
type input "Received / Inspected / Approved"
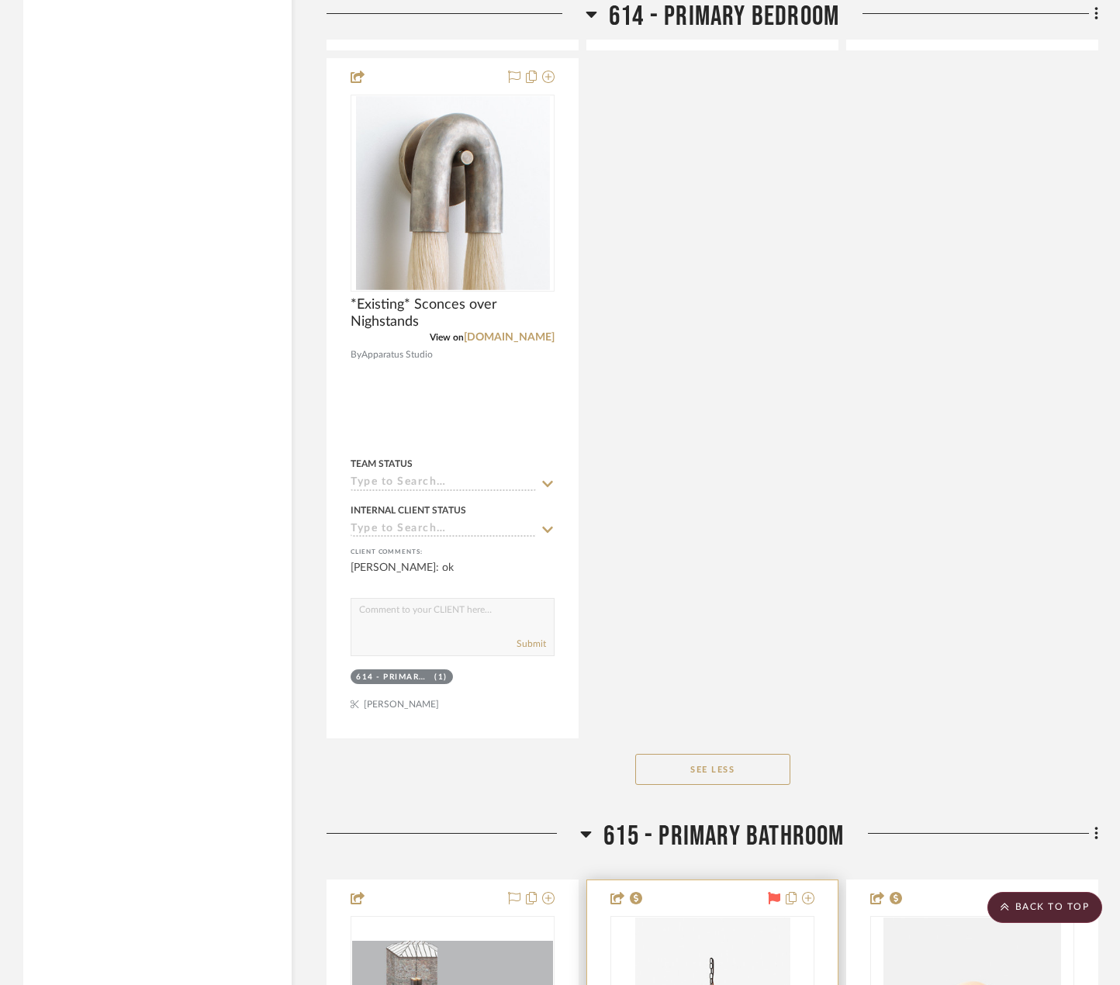
scroll to position [13106, 0]
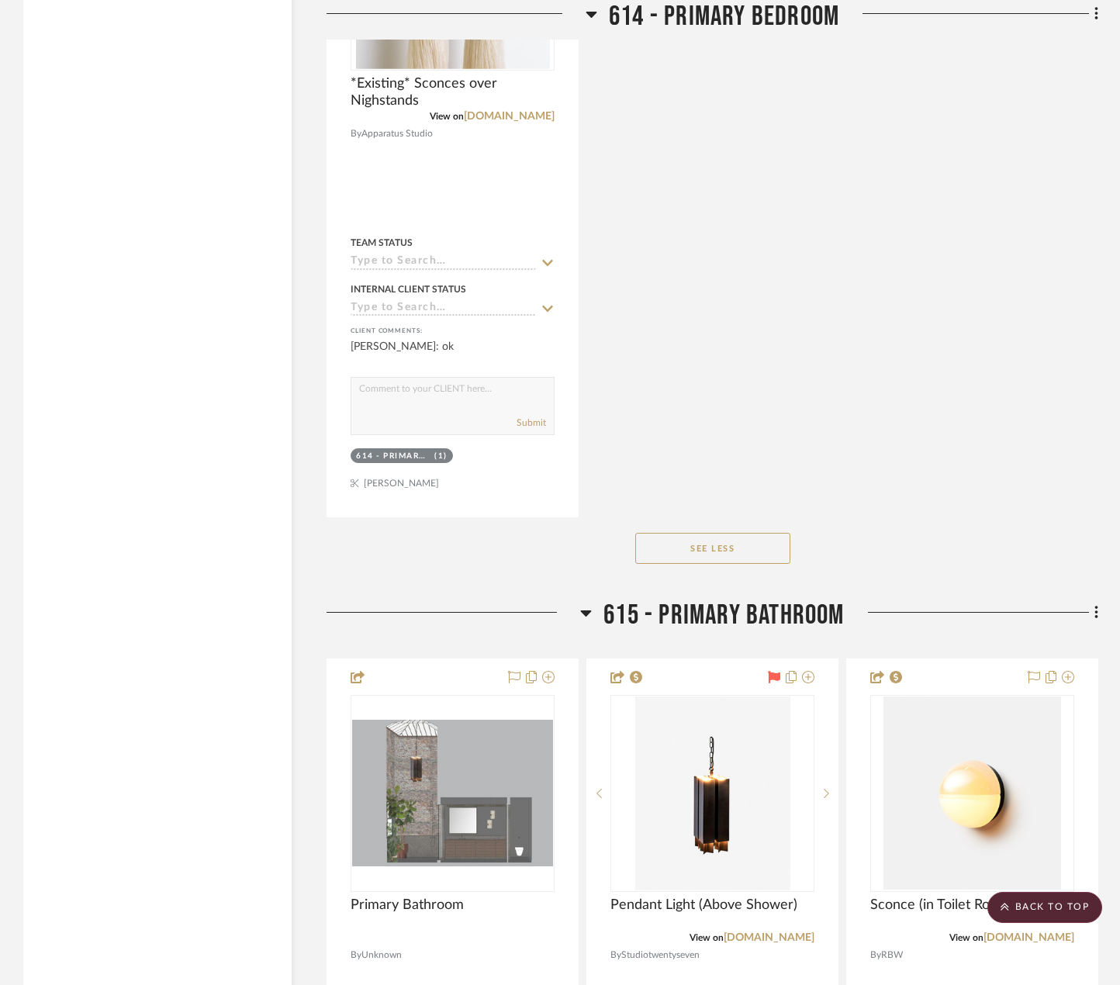
click at [698, 545] on button "See Less" at bounding box center [712, 548] width 155 height 31
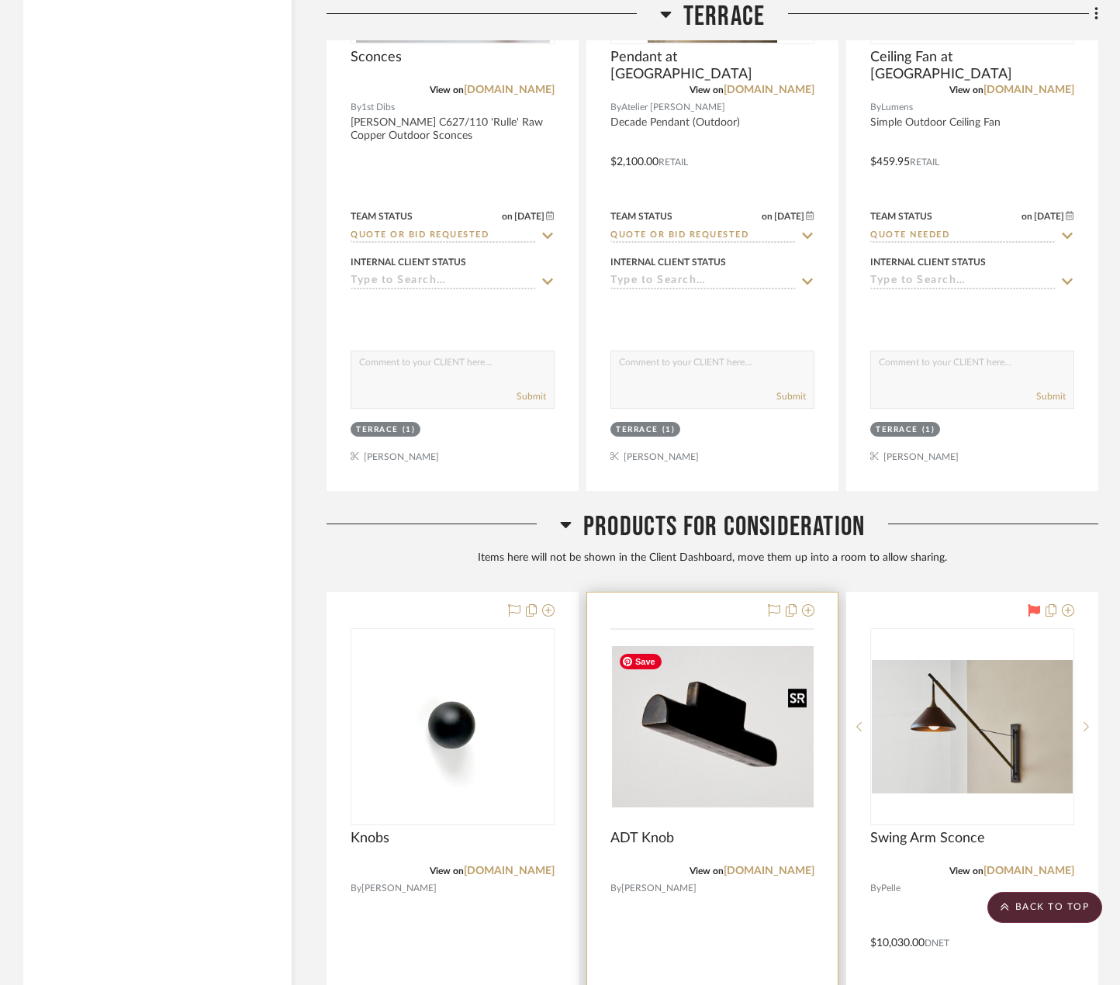
scroll to position [18845, 0]
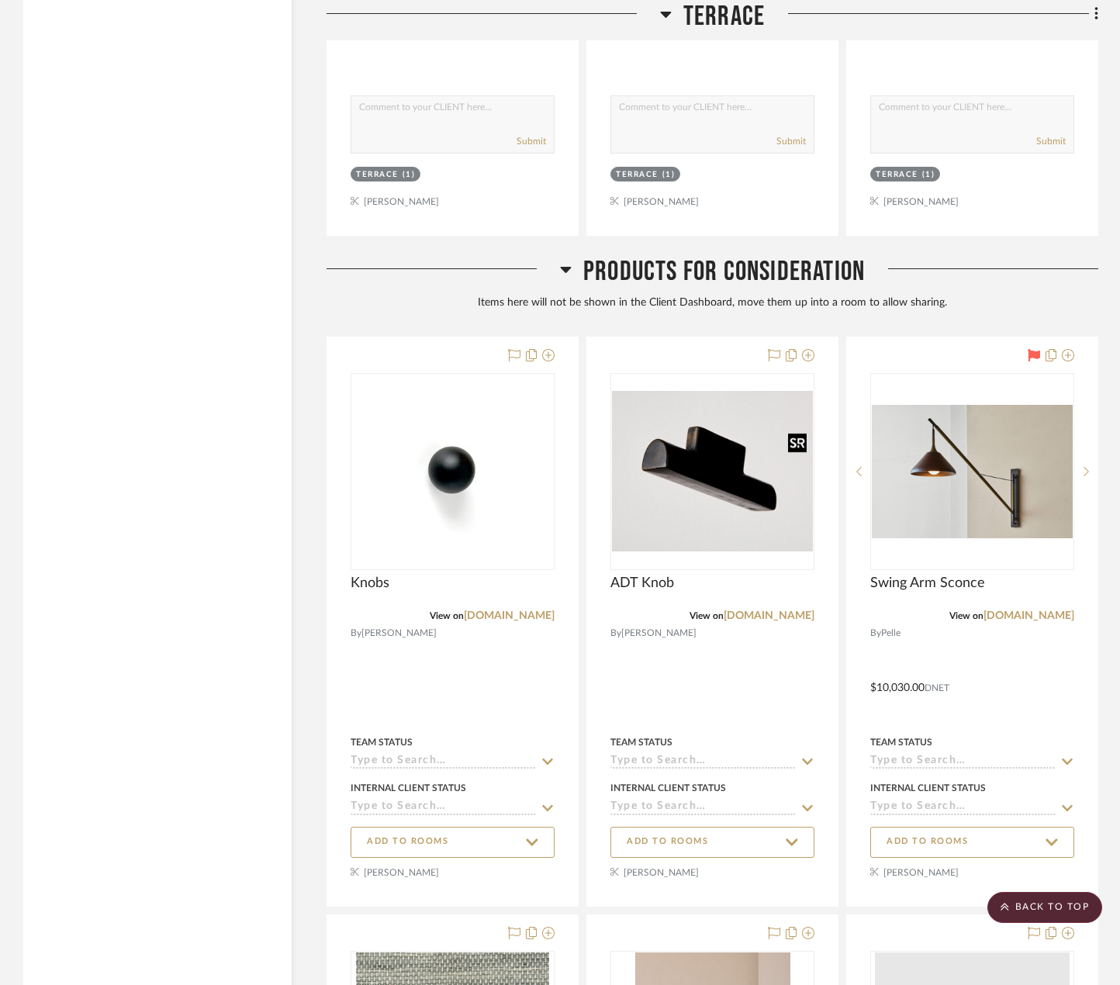
drag, startPoint x: 749, startPoint y: 809, endPoint x: 216, endPoint y: 412, distance: 665.1
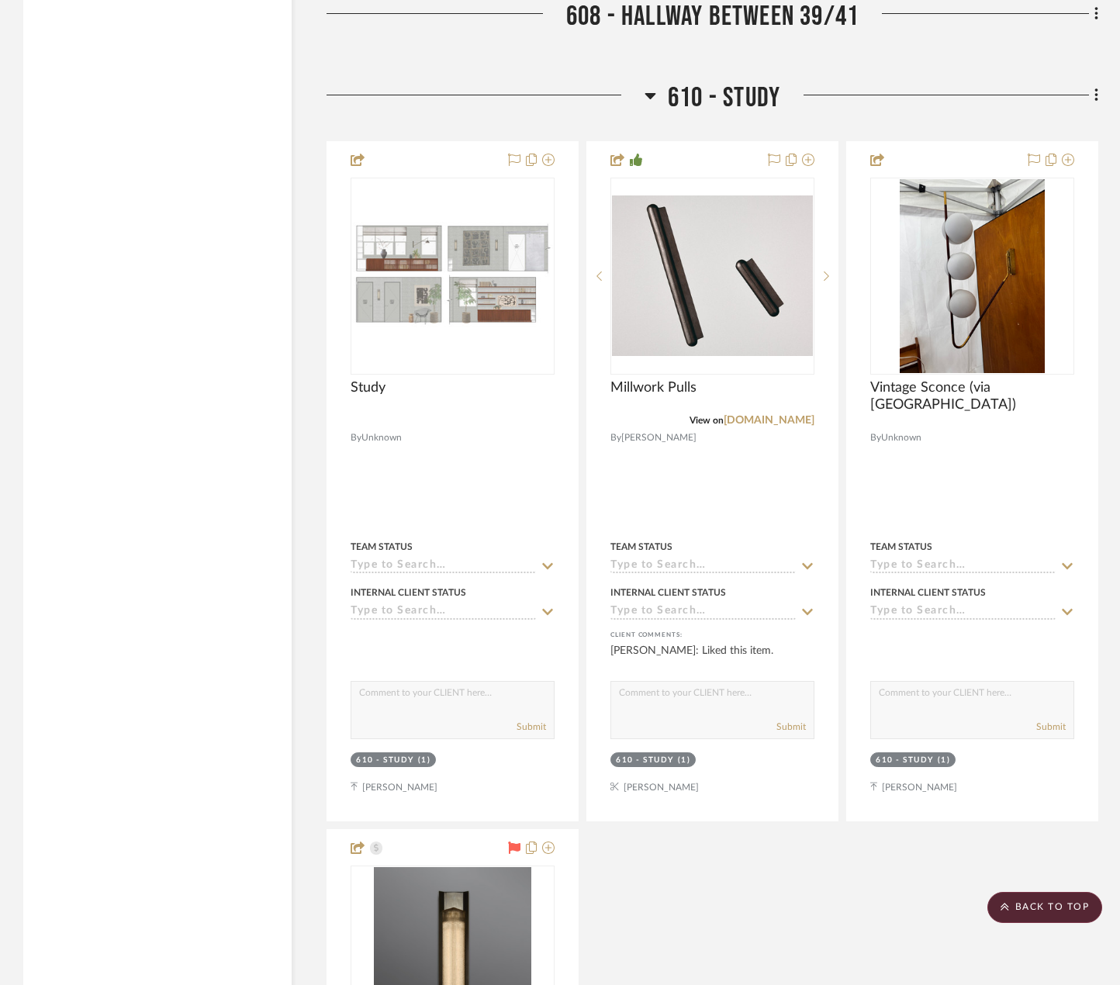
scroll to position [5352, 0]
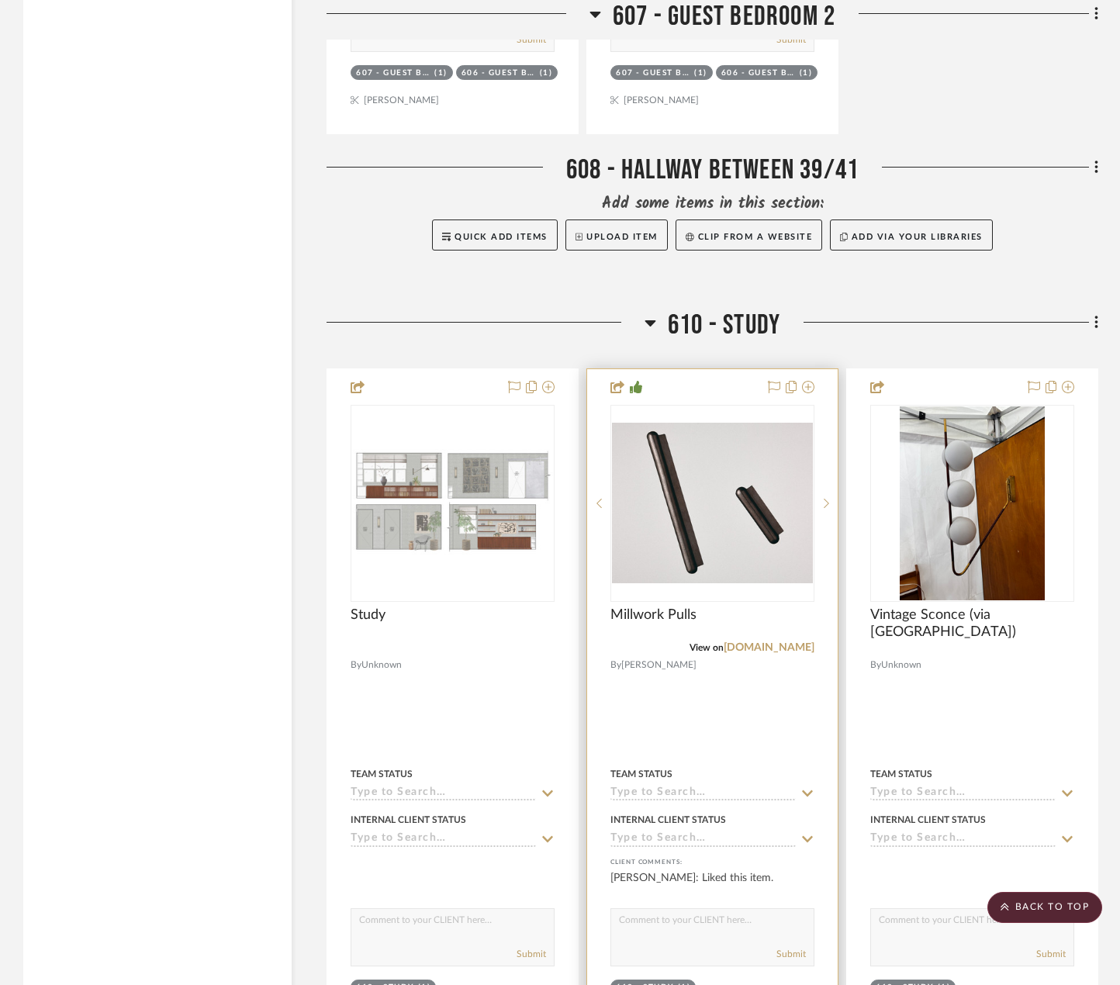
click at [722, 793] on input at bounding box center [702, 793] width 185 height 15
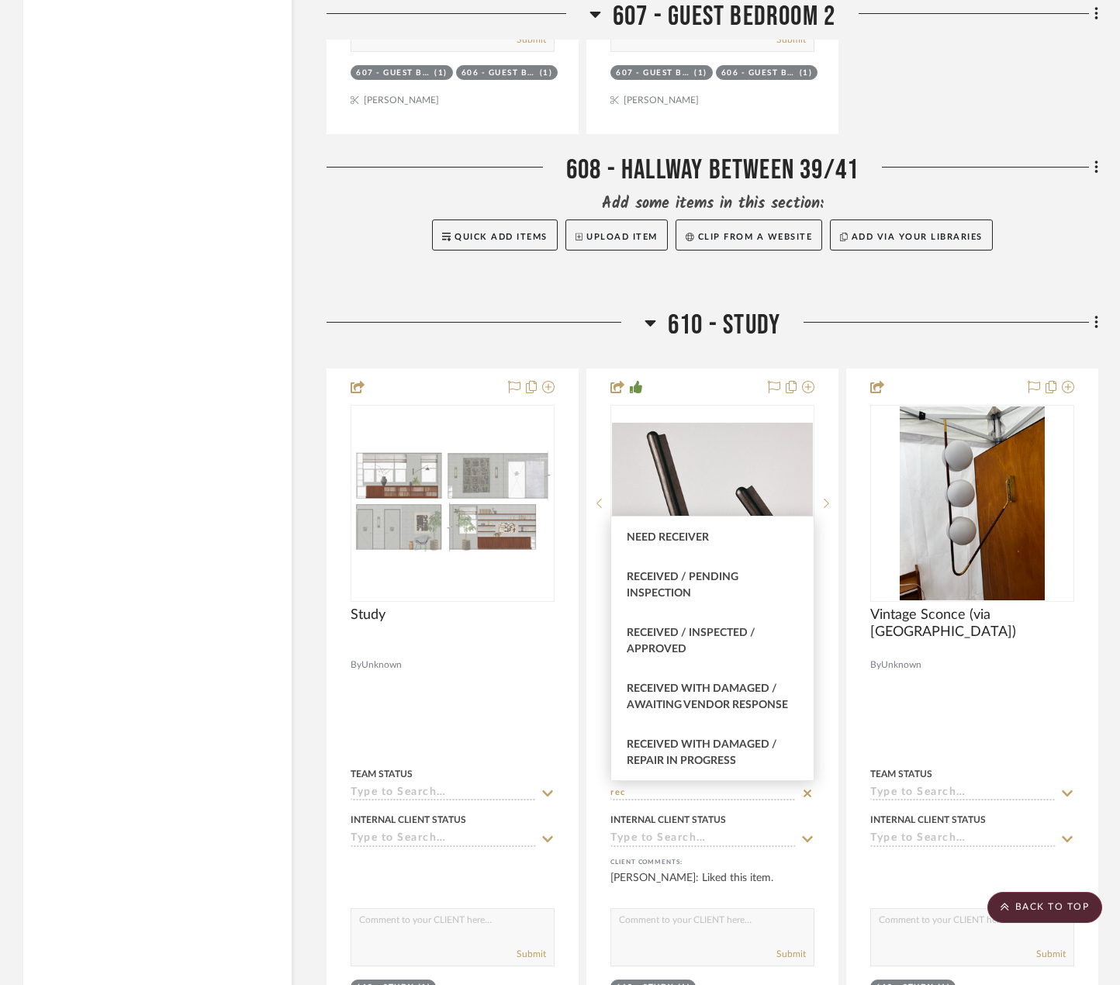
scroll to position [502, 0]
type input "rec"
click at [757, 669] on div "Received / Inspected / Approved" at bounding box center [712, 641] width 202 height 56
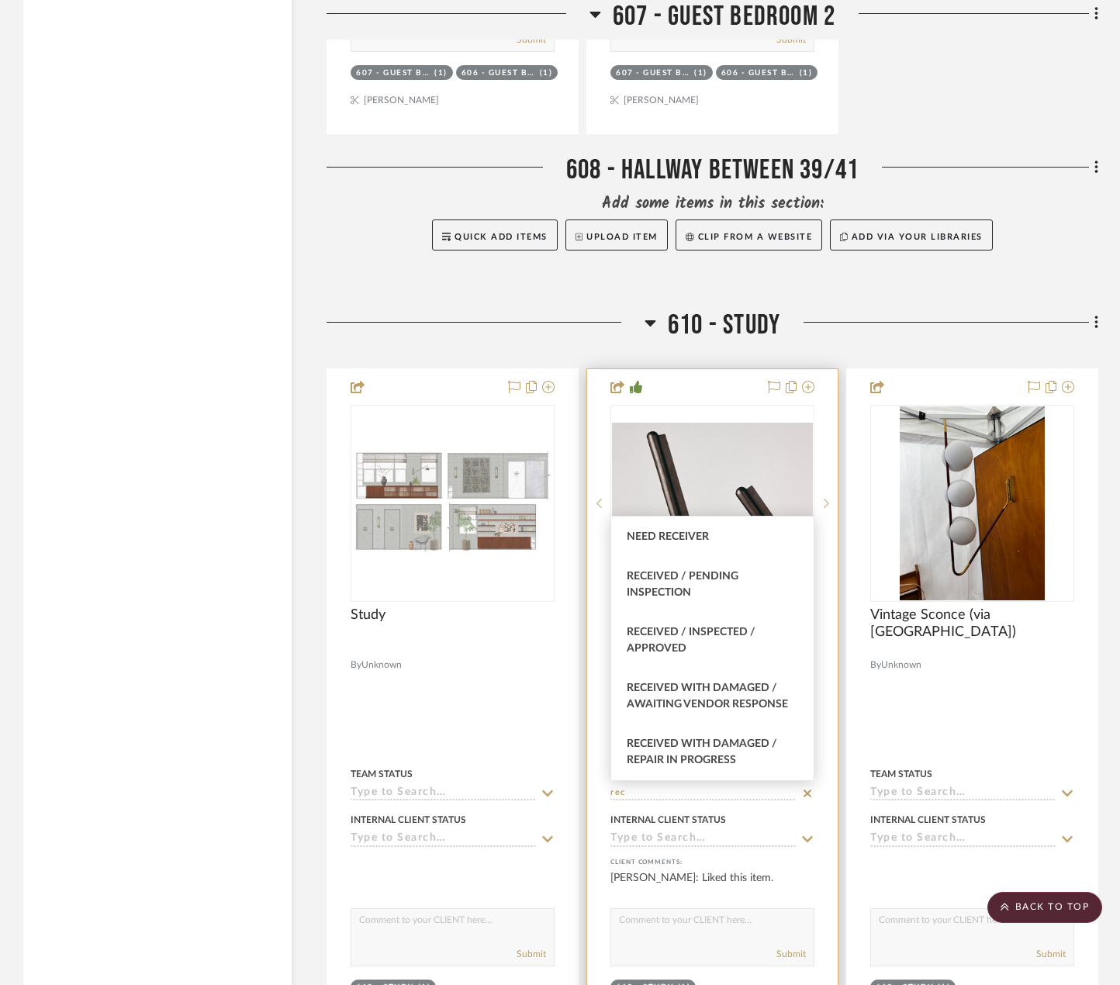
type input "10/14/2025"
type input "Received / Inspected / Approved"
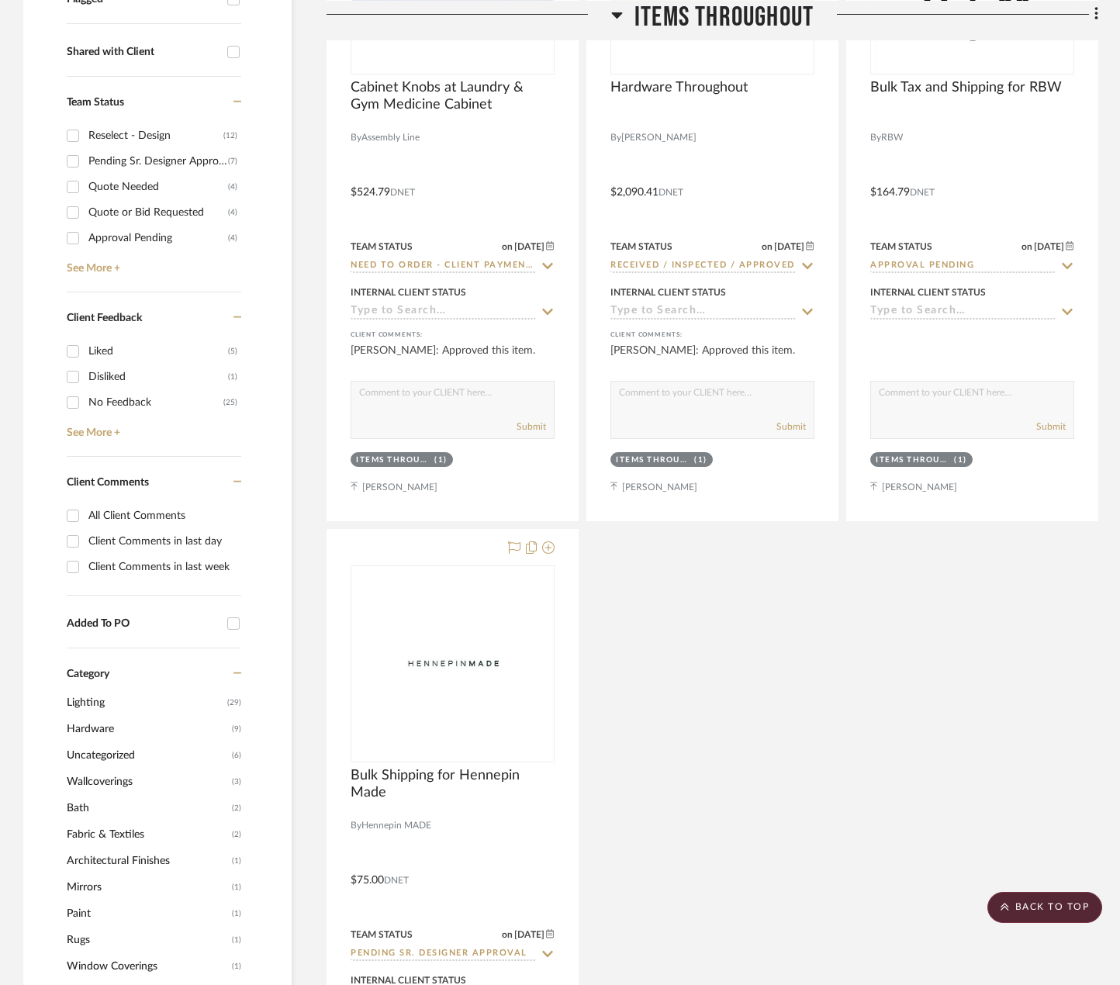
scroll to position [776, 0]
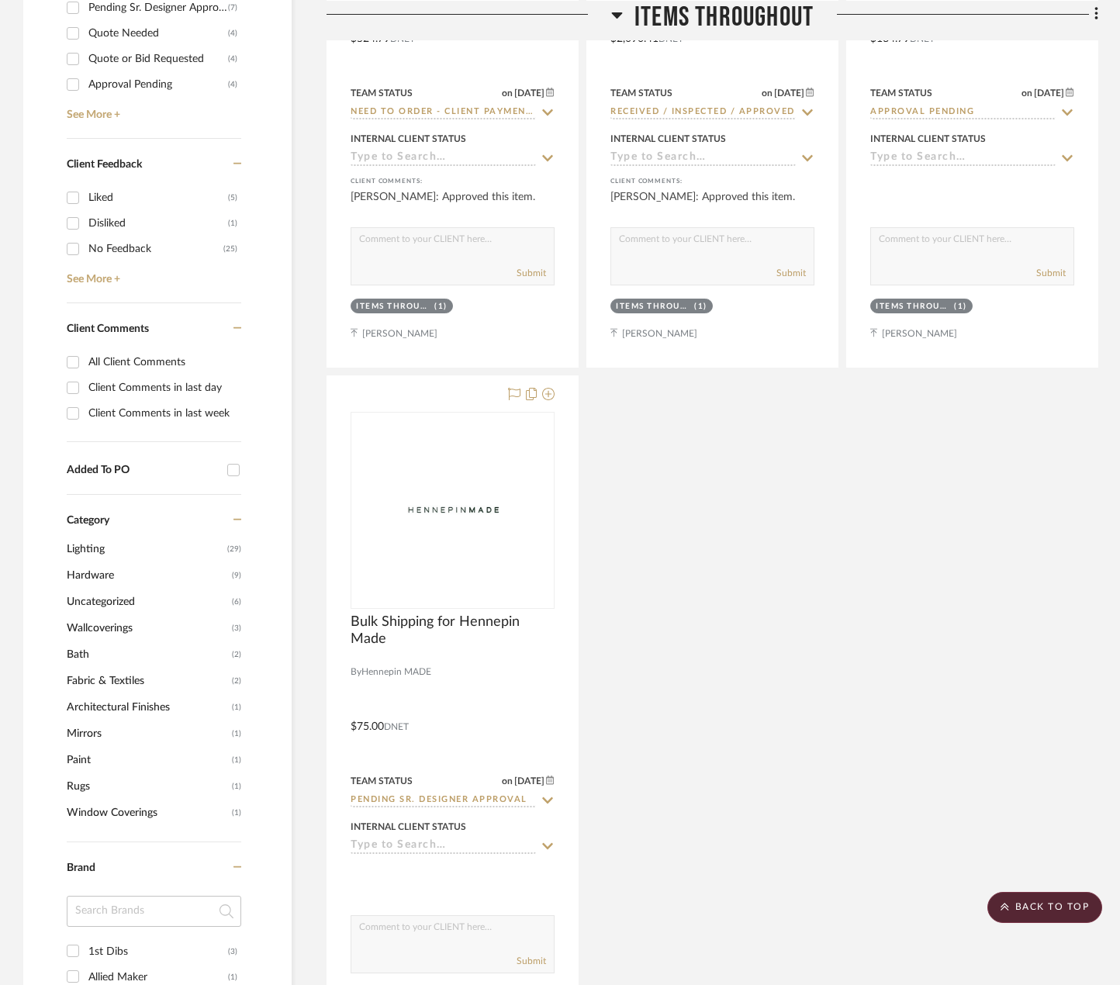
click at [862, 631] on div "Cabinet Knobs at Laundry & Gym Medicine Cabinet By Assembly Line $524.79 DNET T…" at bounding box center [712, 371] width 772 height 1368
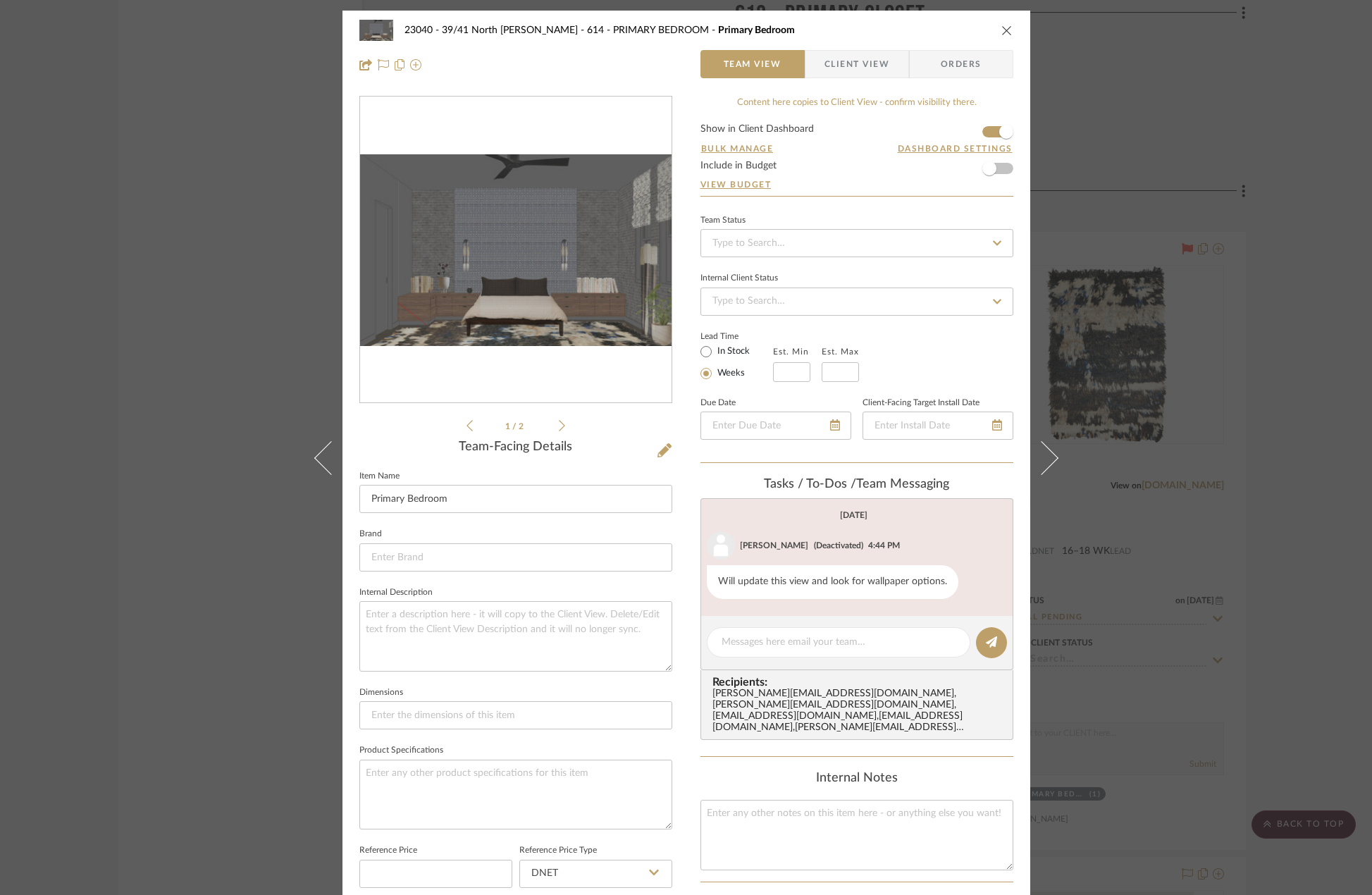
drag, startPoint x: 0, startPoint y: 0, endPoint x: 1014, endPoint y: 215, distance: 1036.5
click at [1238, 297] on div "23040 - 39/41 North [PERSON_NAME] 614 - PRIMARY BEDROOM Primary Bedroom Team Vi…" at bounding box center [686, 447] width 1372 height 895
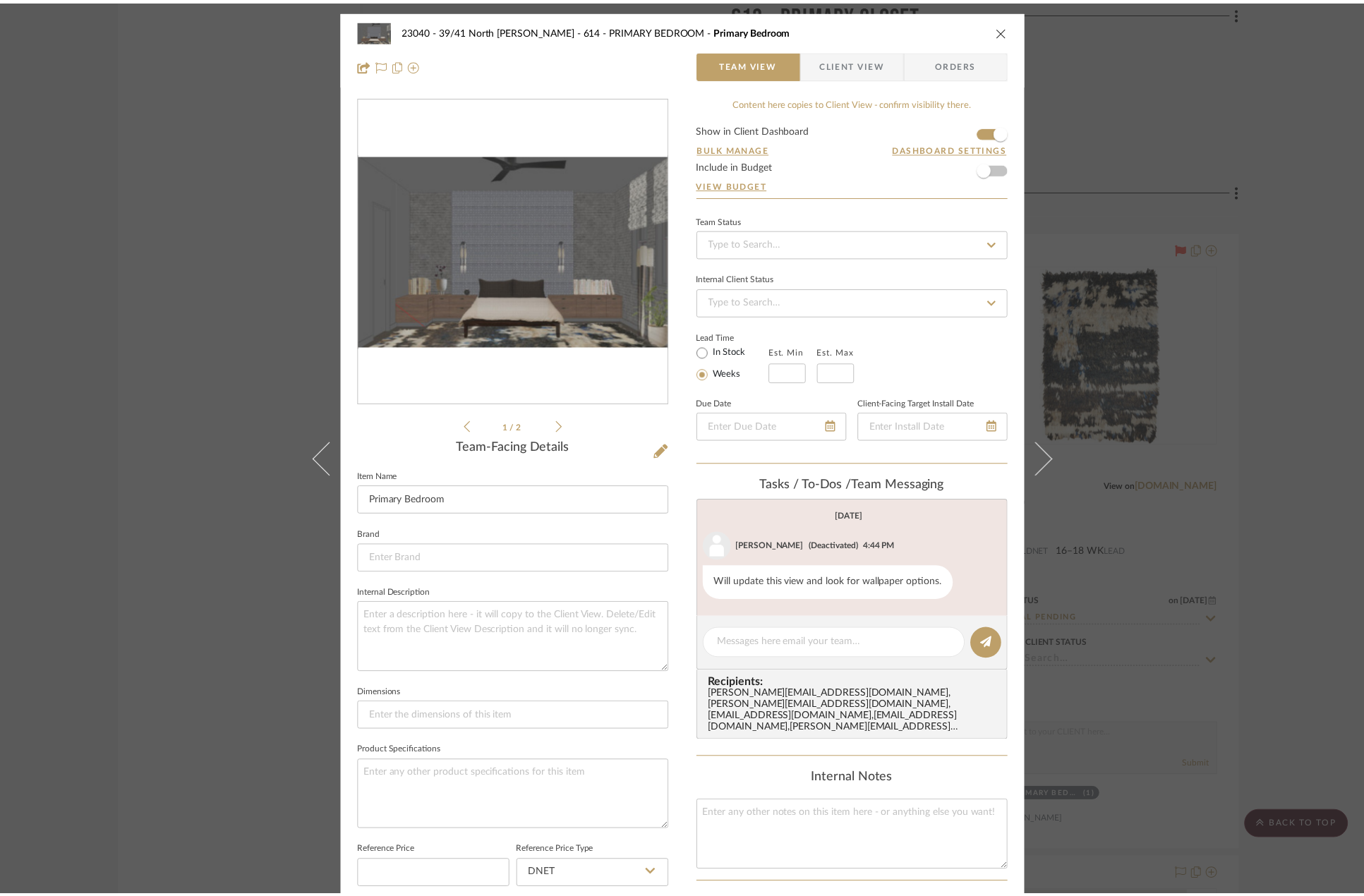
scroll to position [9665, 0]
